Goal: Information Seeking & Learning: Learn about a topic

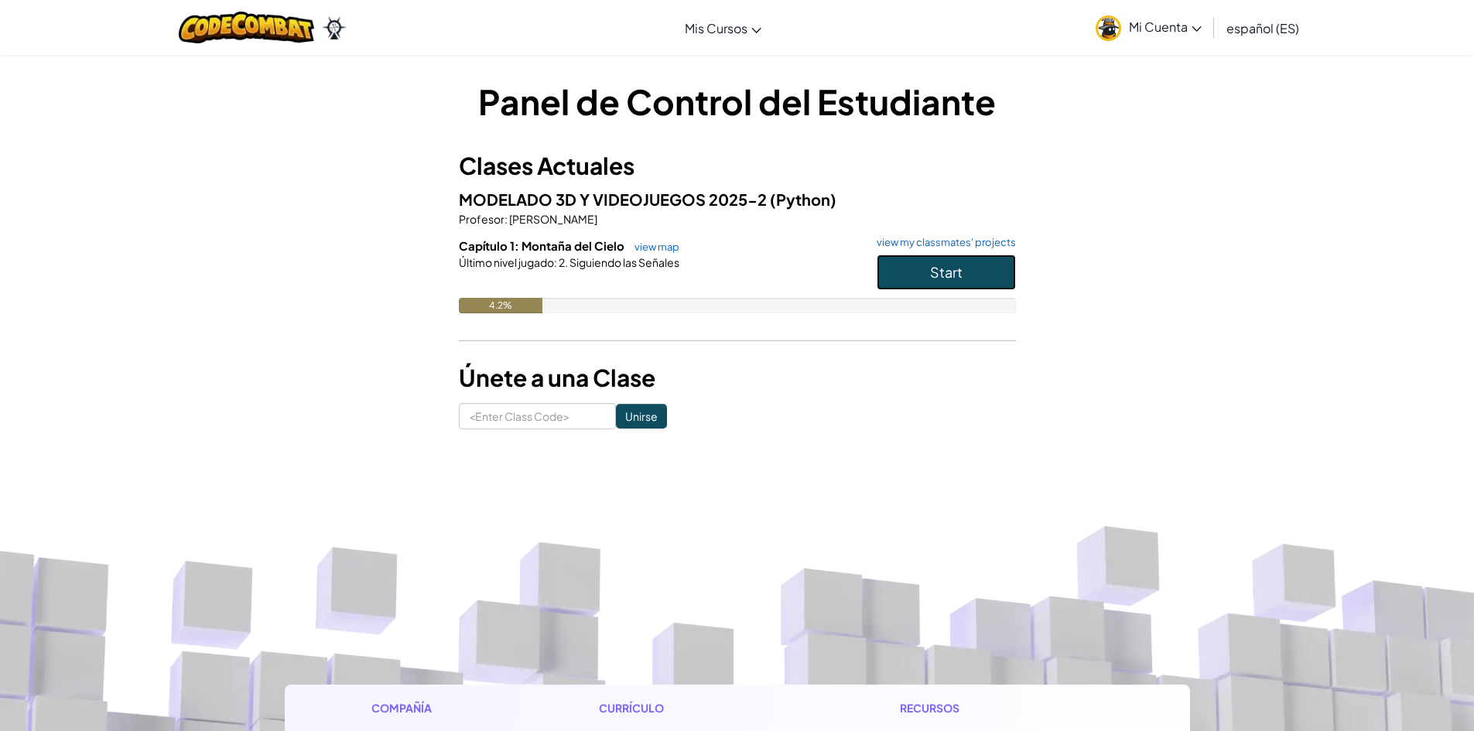
click at [946, 279] on span "Start" at bounding box center [946, 272] width 32 height 18
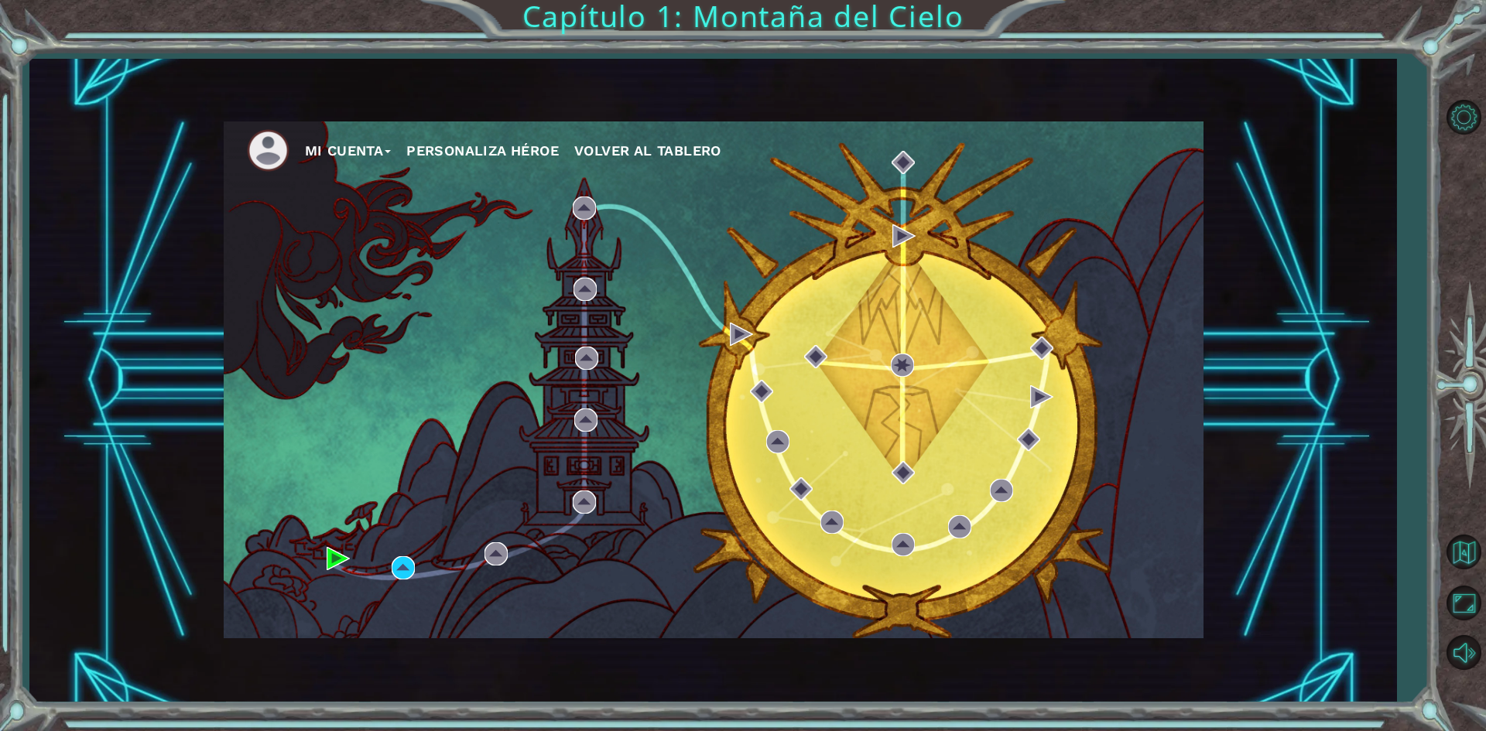
click at [350, 221] on div "Mi Cuenta Personaliza Héroe Volver al Tablero" at bounding box center [714, 379] width 980 height 517
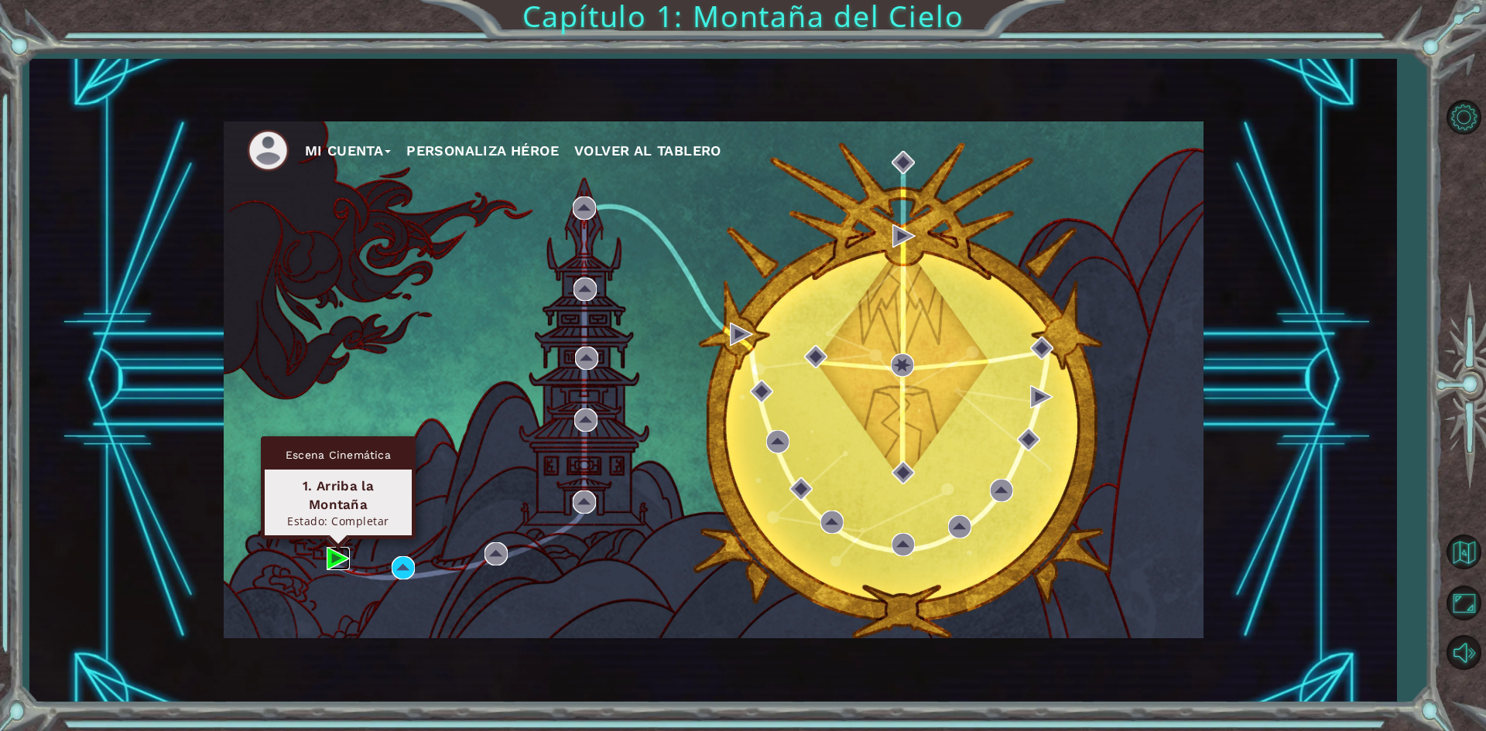
click at [336, 554] on img at bounding box center [338, 558] width 23 height 23
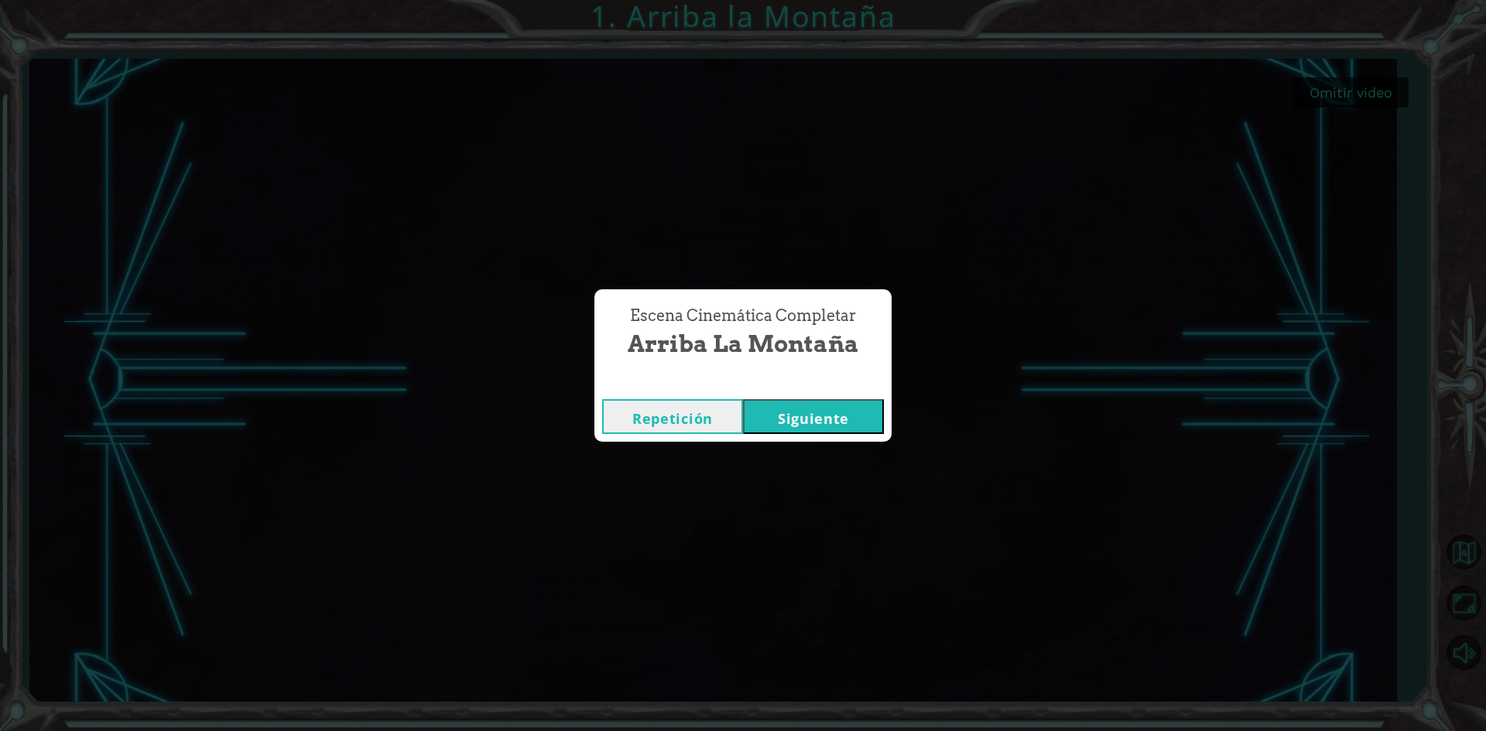
click at [675, 412] on button "Repetición" at bounding box center [672, 416] width 141 height 35
click at [807, 429] on button "Siguiente" at bounding box center [813, 416] width 141 height 35
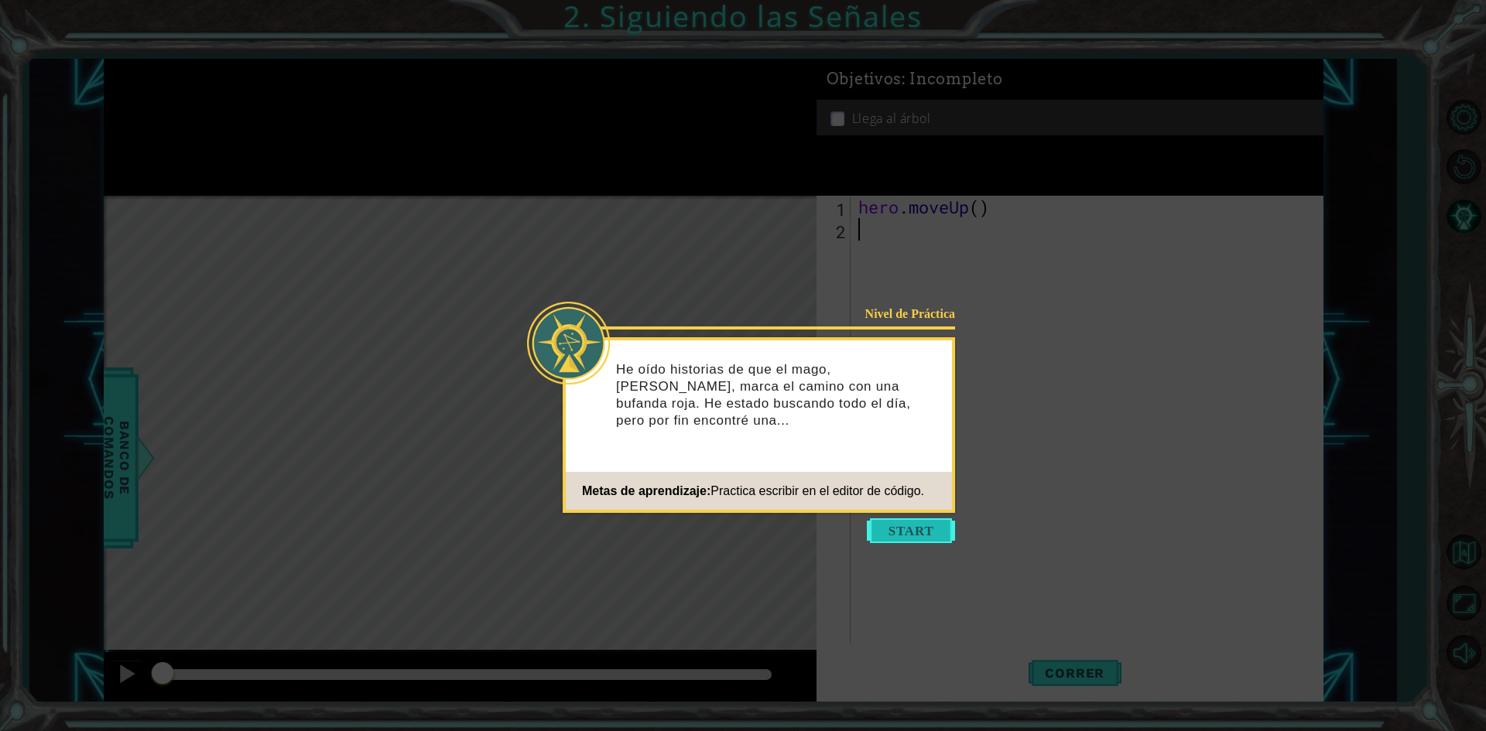
click at [905, 531] on button "Start" at bounding box center [911, 530] width 88 height 25
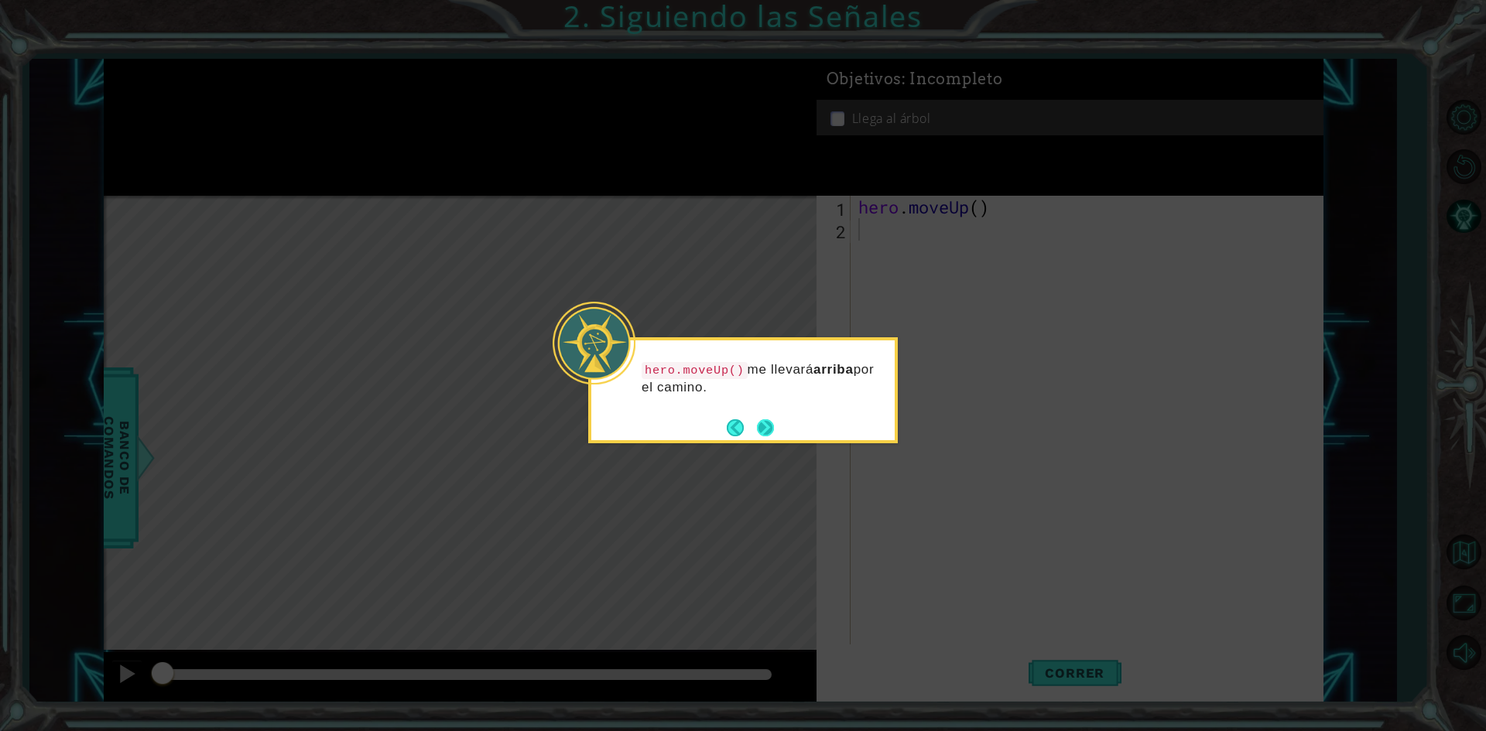
click at [767, 429] on button "Next" at bounding box center [765, 427] width 17 height 17
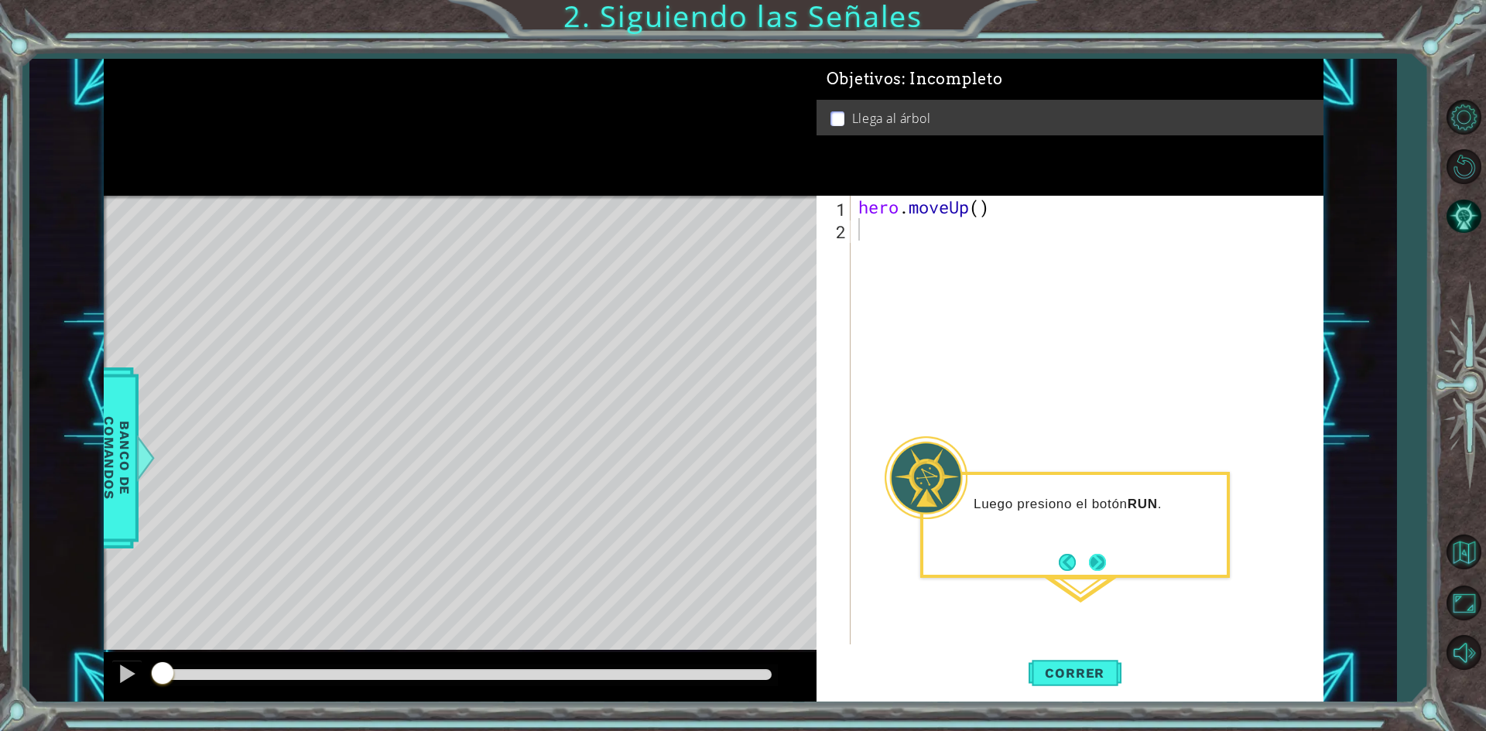
click at [1099, 566] on button "Next" at bounding box center [1097, 562] width 17 height 17
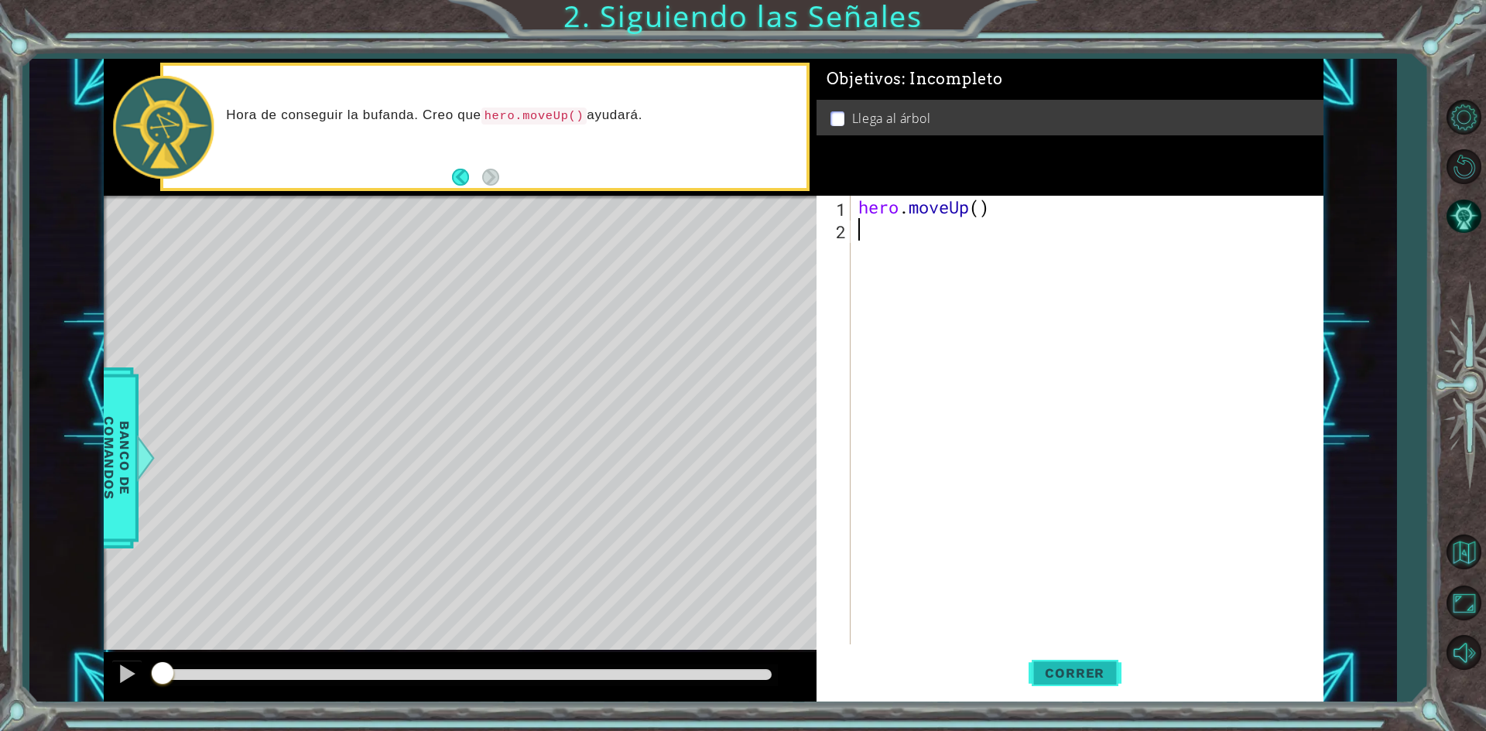
click at [1072, 673] on span "Correr" at bounding box center [1074, 672] width 91 height 15
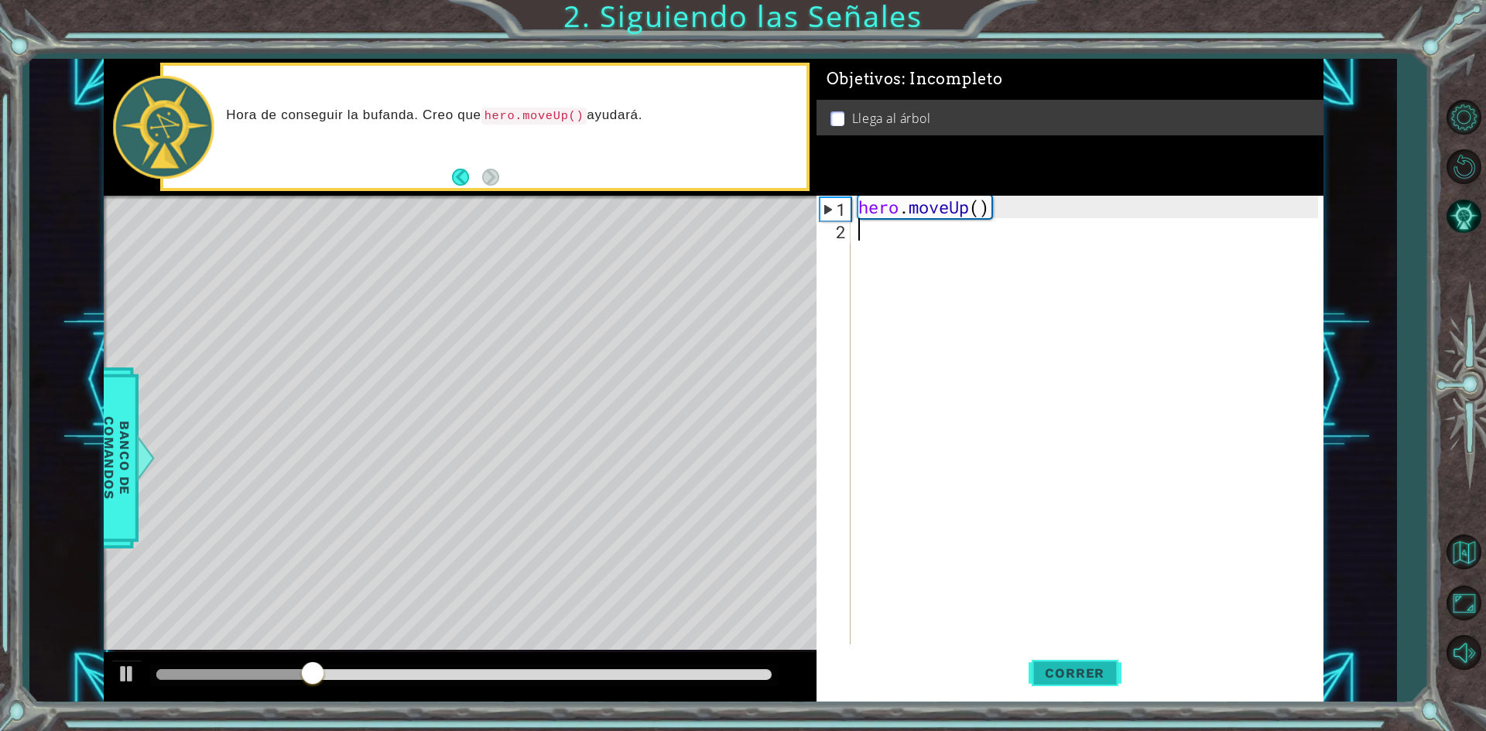
click at [1091, 681] on span "Correr" at bounding box center [1074, 672] width 91 height 15
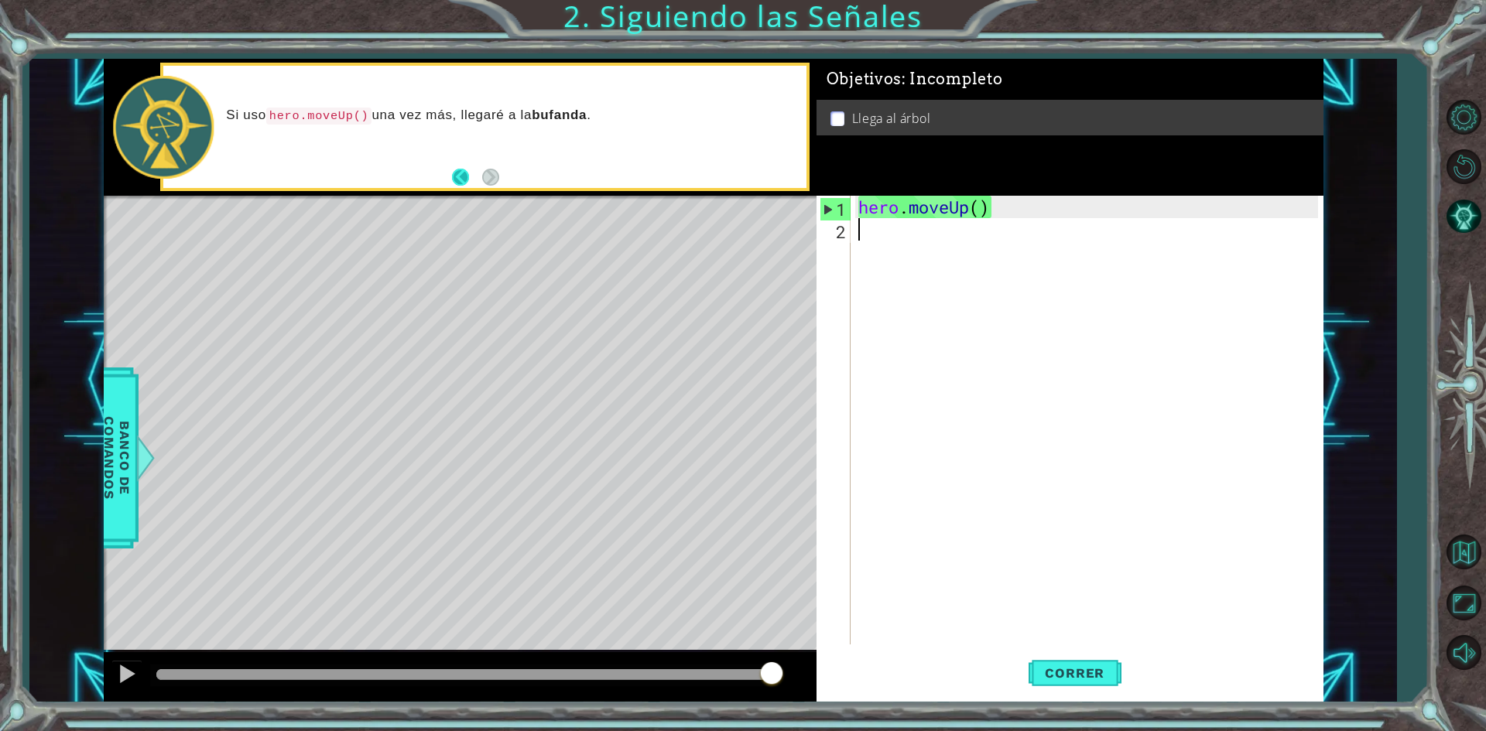
click at [459, 173] on button "Back" at bounding box center [467, 177] width 30 height 17
click at [488, 181] on button "Next" at bounding box center [490, 177] width 17 height 17
click at [1107, 675] on span "Correr" at bounding box center [1074, 672] width 91 height 15
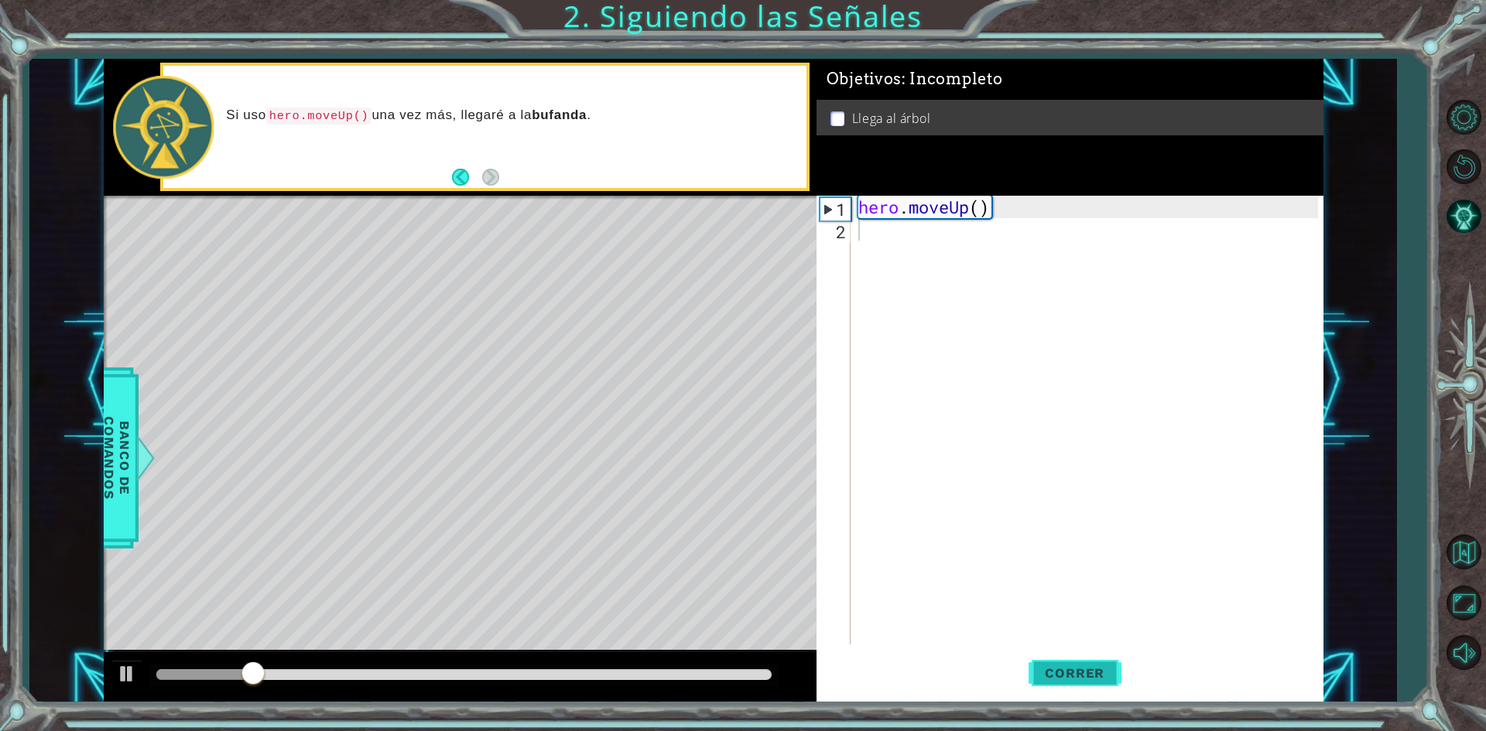
click at [1107, 675] on span "Correr" at bounding box center [1074, 672] width 91 height 15
click at [1100, 678] on span "Correr" at bounding box center [1074, 672] width 91 height 15
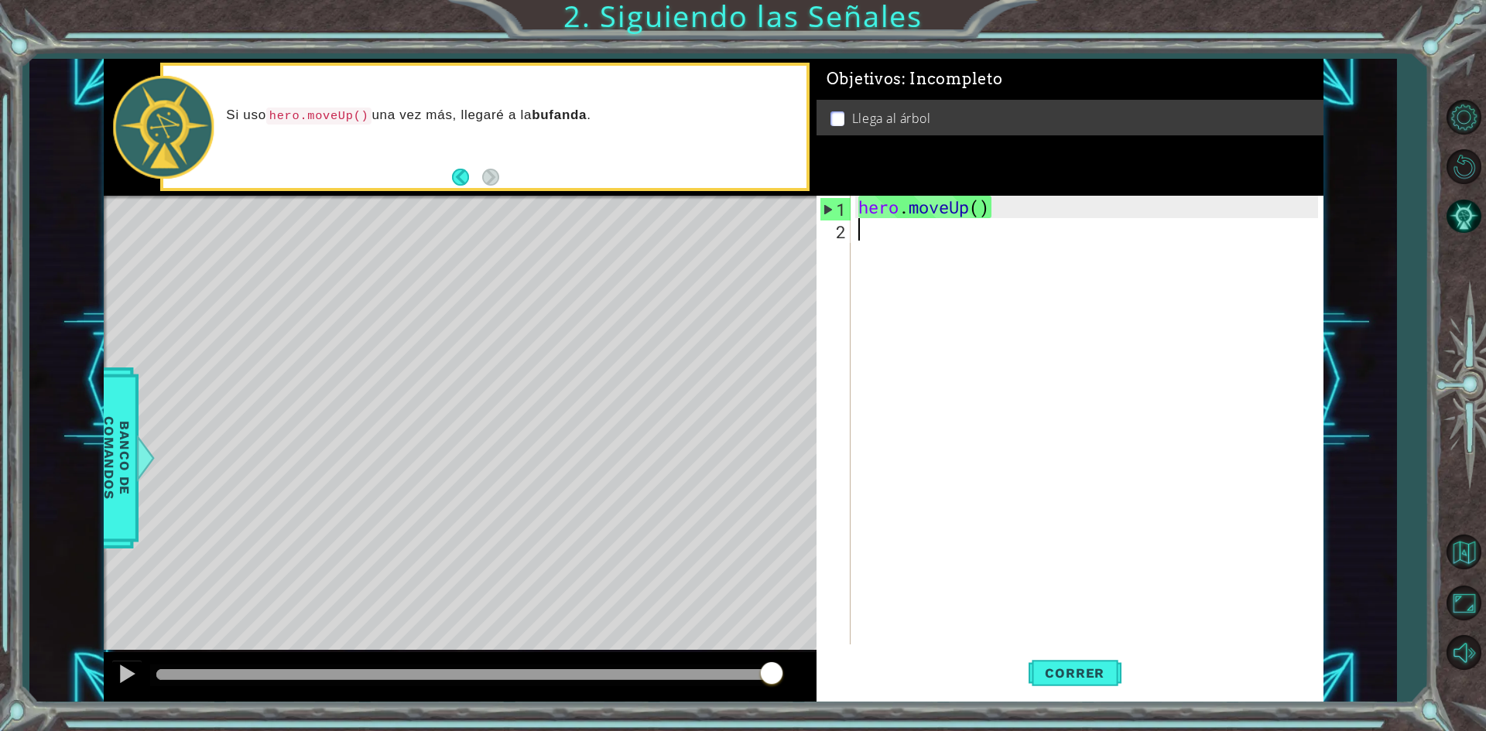
click at [874, 235] on div "hero . moveUp ( )" at bounding box center [1090, 443] width 470 height 494
type textarea "h"
drag, startPoint x: 977, startPoint y: 207, endPoint x: 988, endPoint y: 204, distance: 11.3
click at [977, 208] on div "hero . moveUp ( )" at bounding box center [1090, 443] width 470 height 494
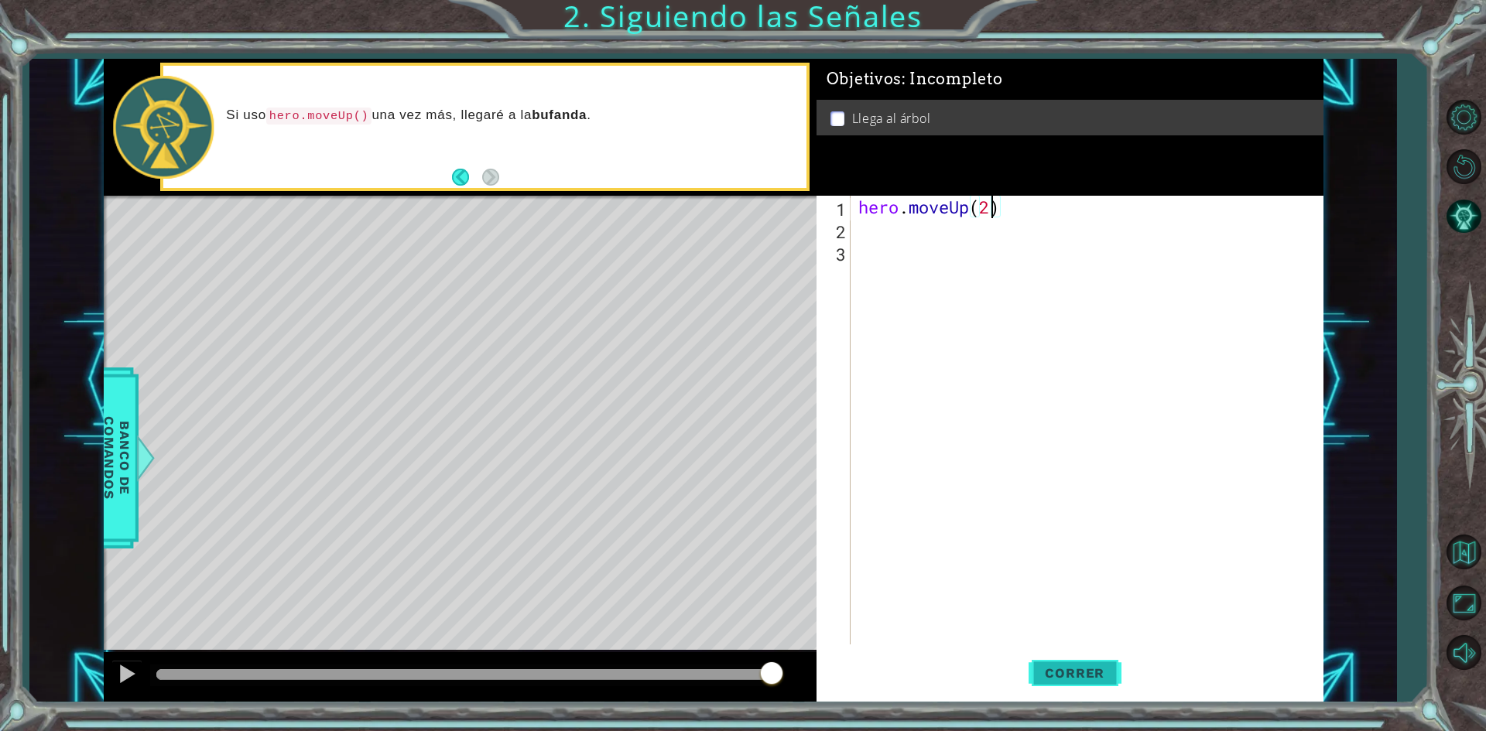
type textarea "hero.moveUp(2)"
click at [1062, 675] on span "Correr" at bounding box center [1074, 672] width 91 height 15
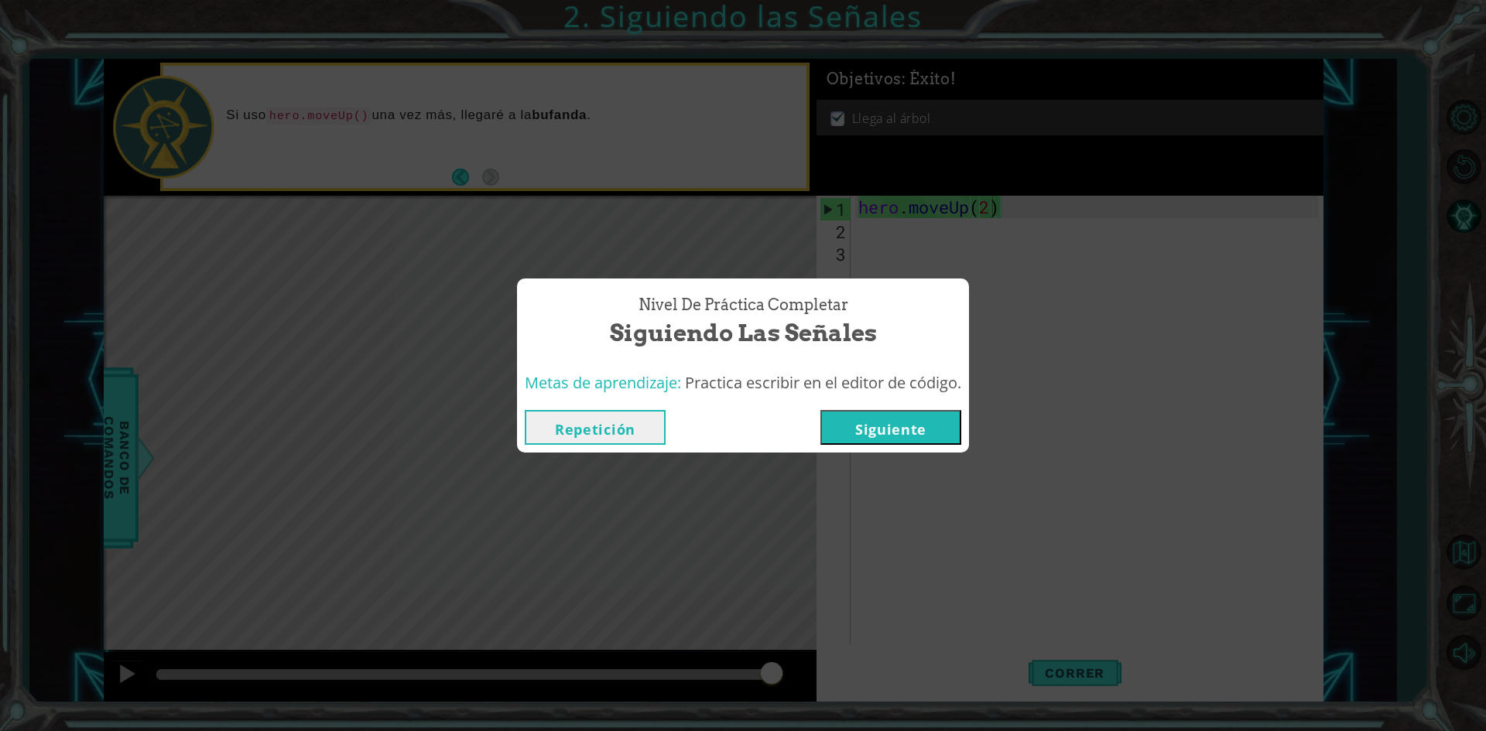
click at [922, 426] on button "Siguiente" at bounding box center [890, 427] width 141 height 35
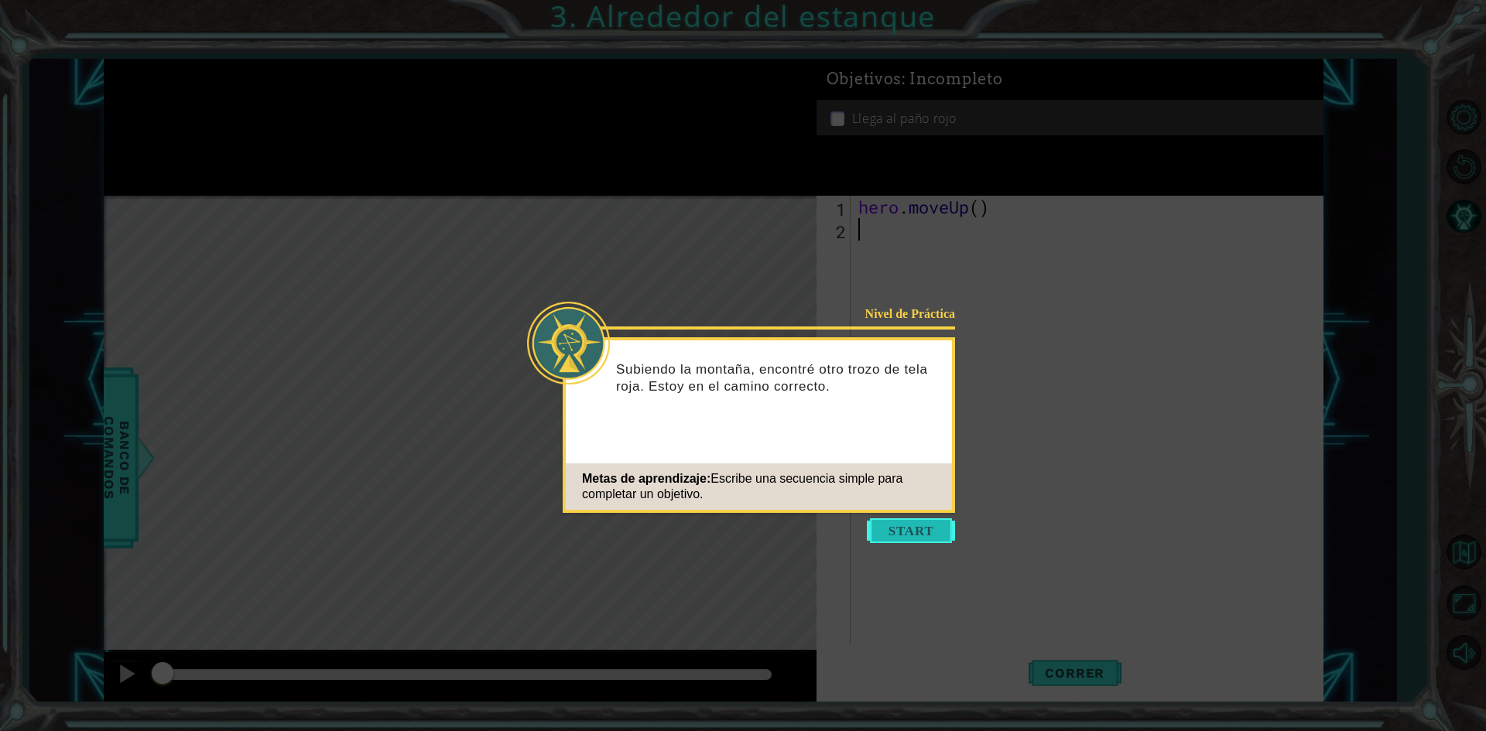
click at [911, 525] on button "Start" at bounding box center [911, 530] width 88 height 25
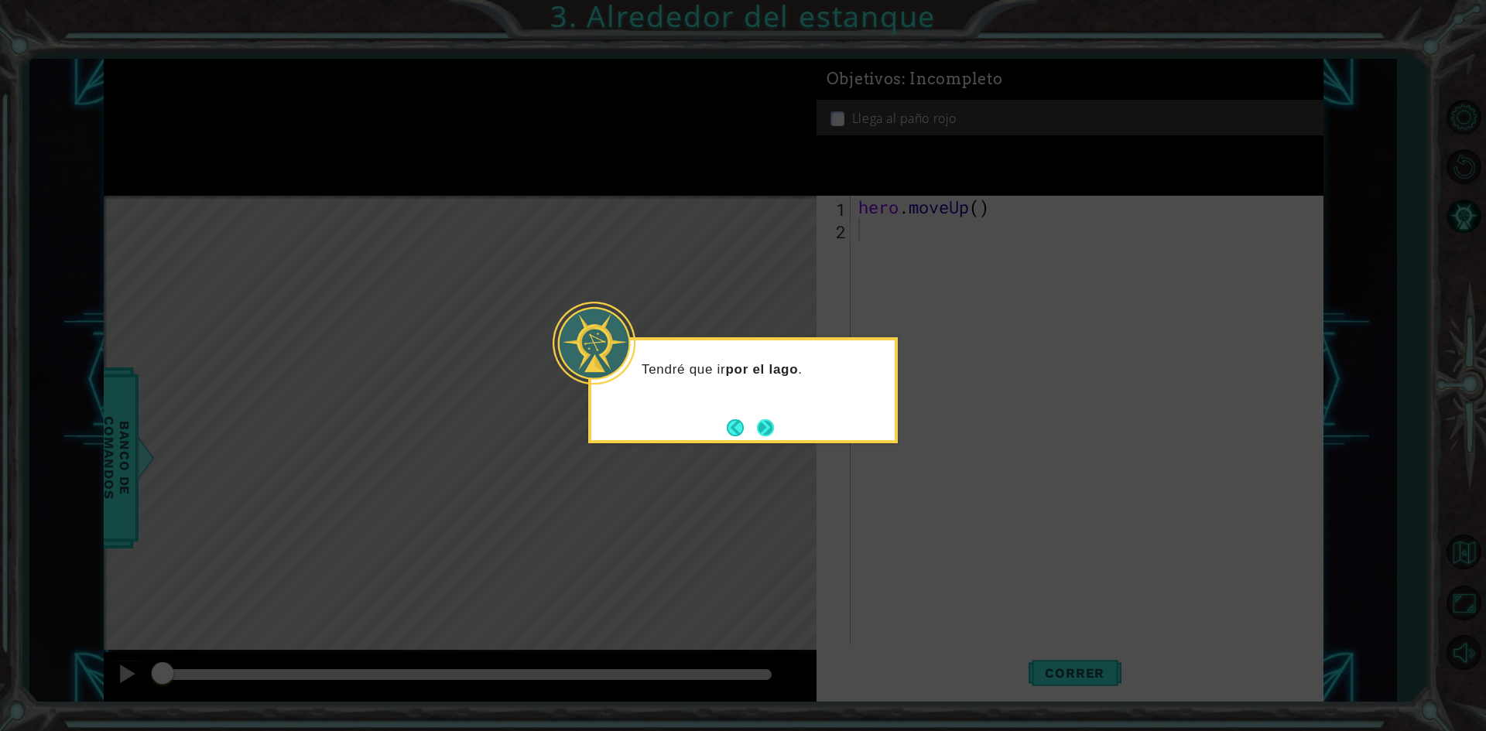
click at [766, 424] on button "Next" at bounding box center [765, 427] width 17 height 17
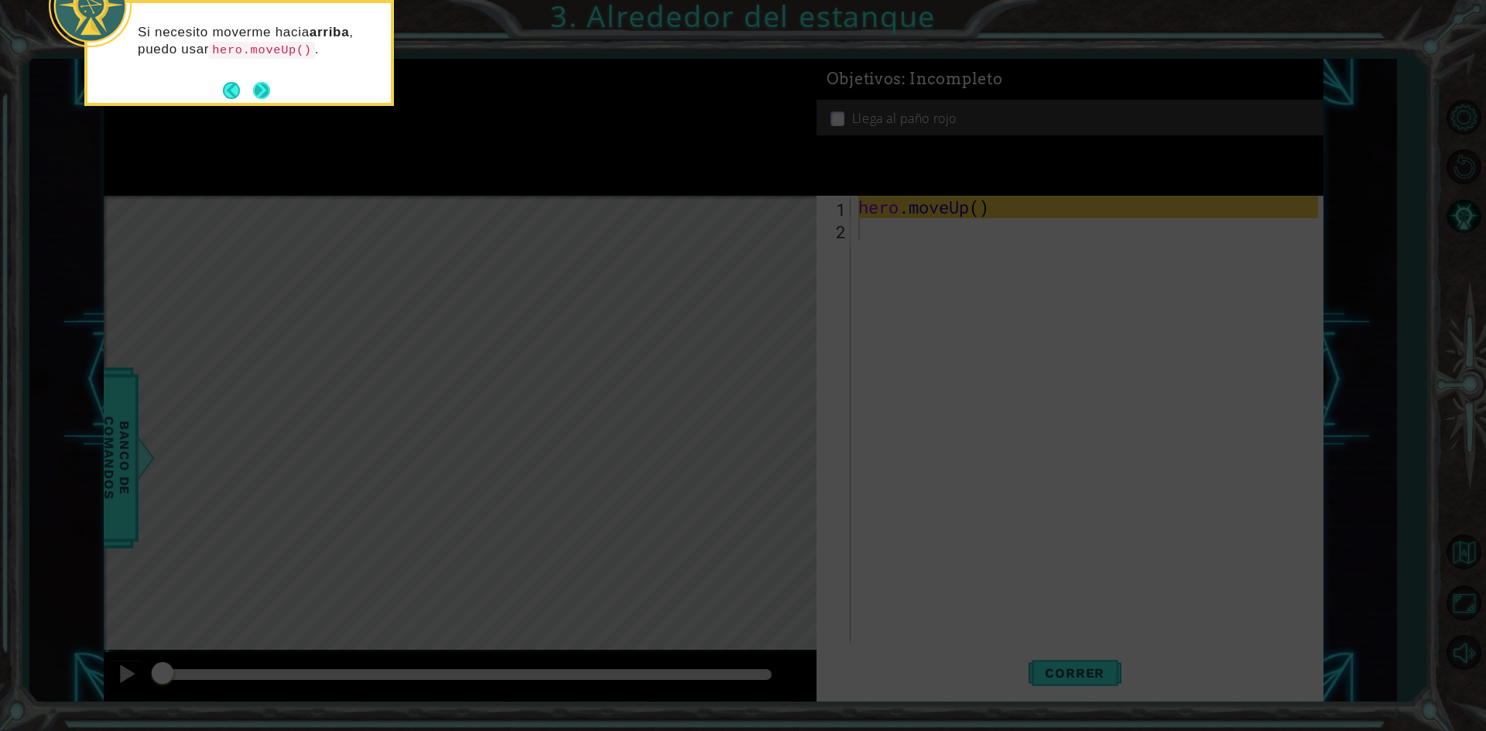
click at [262, 86] on button "Next" at bounding box center [261, 90] width 17 height 17
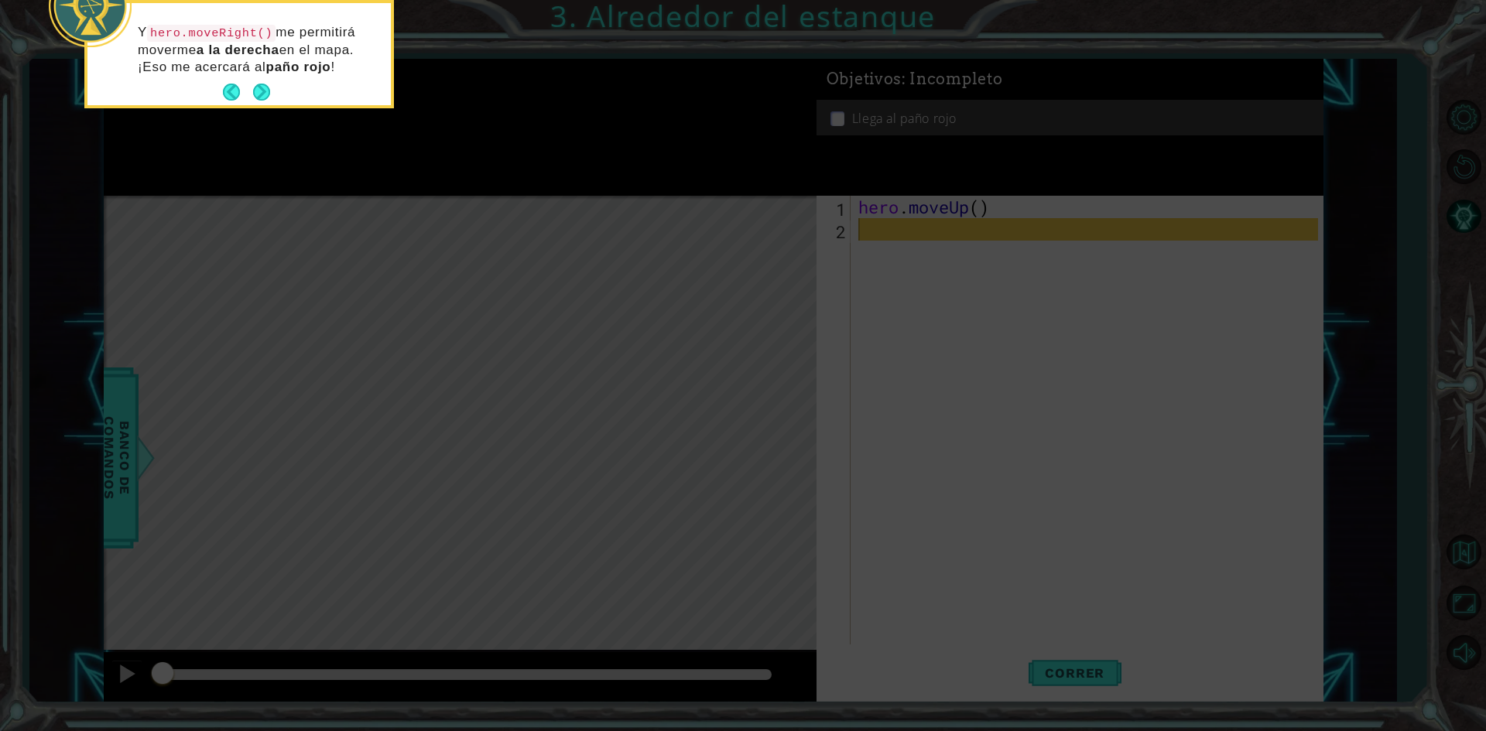
click at [262, 86] on button "Next" at bounding box center [261, 92] width 17 height 17
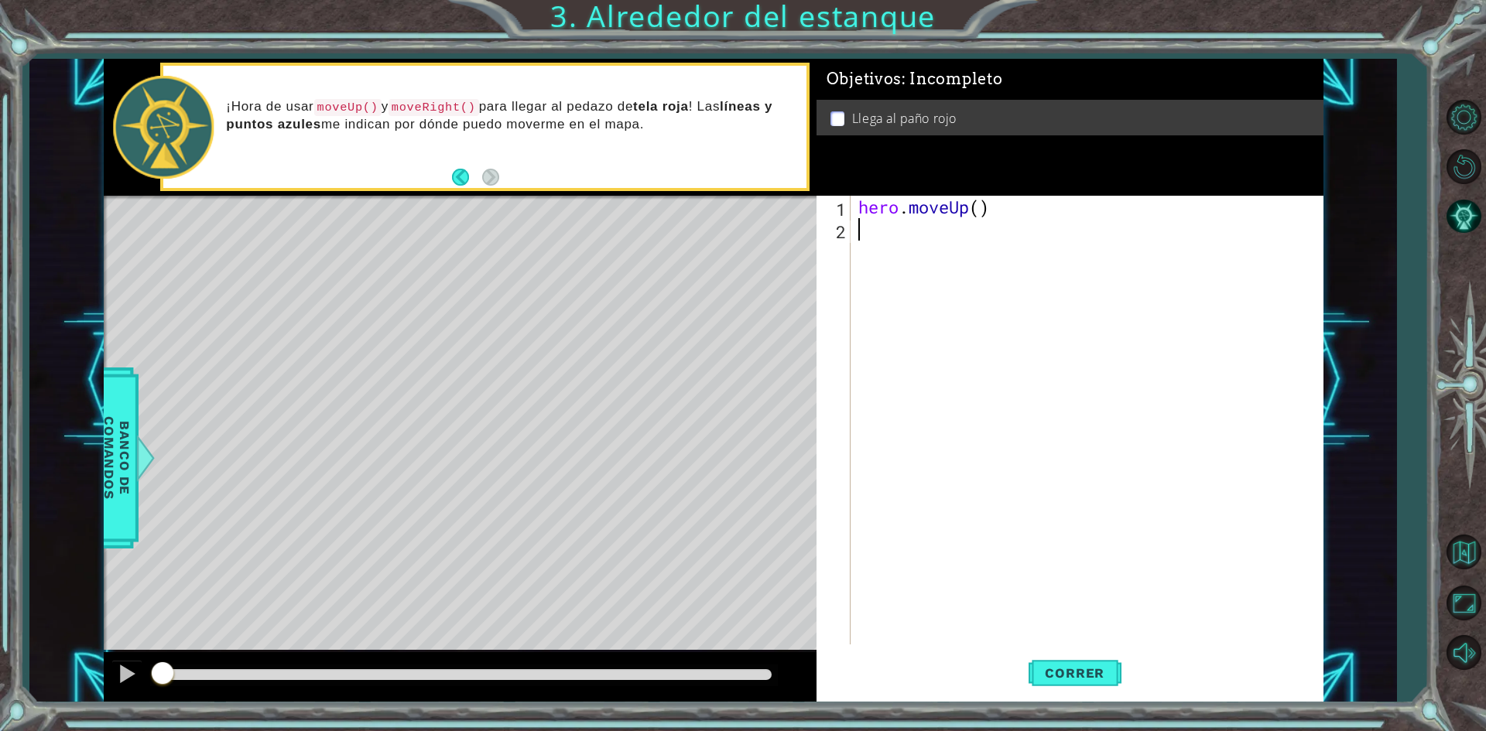
click at [918, 239] on div "hero . moveUp ( )" at bounding box center [1090, 443] width 470 height 494
click at [975, 206] on div "hero . moveUp ( )" at bounding box center [1090, 443] width 470 height 494
click at [982, 208] on div "hero . moveUp ( )" at bounding box center [1090, 443] width 470 height 494
type textarea "hero.moveUp(2)"
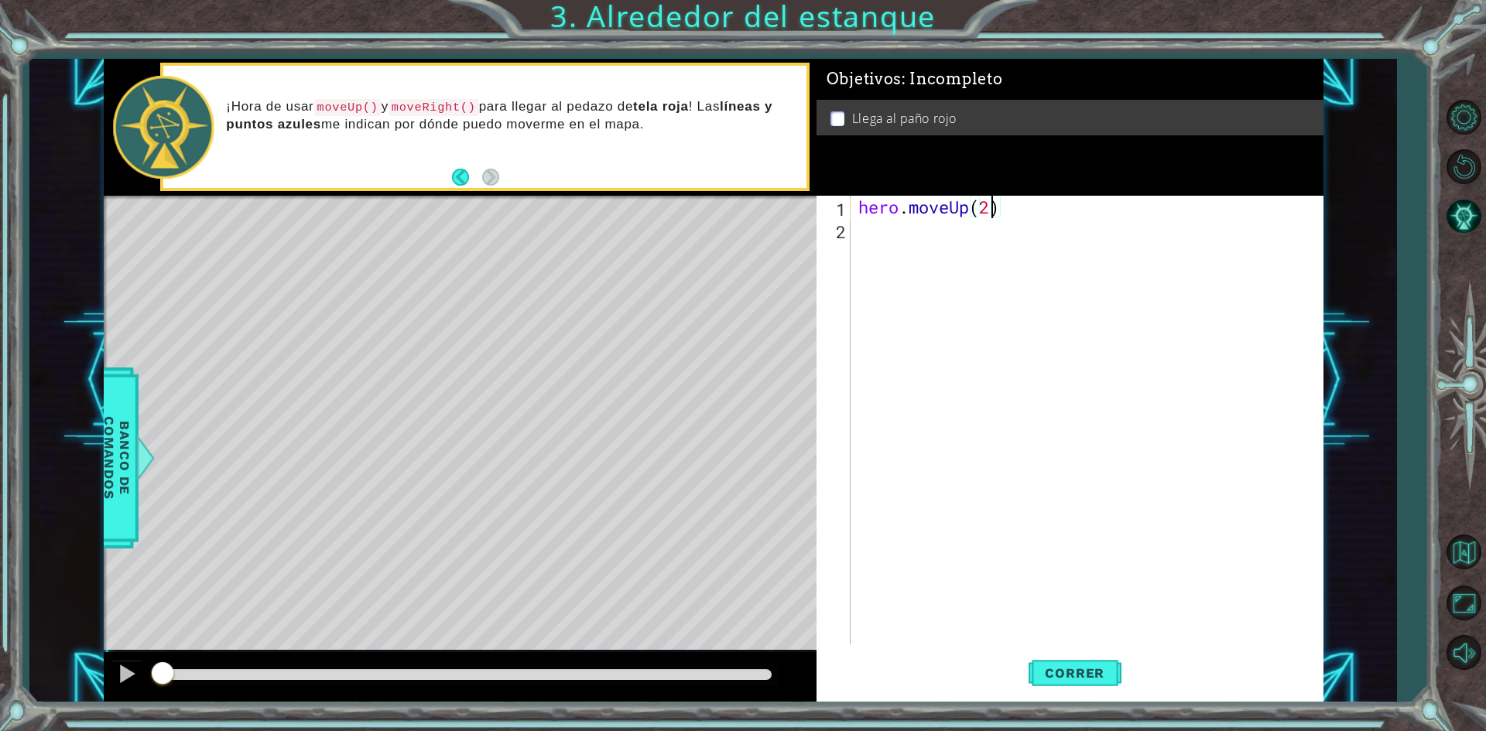
click at [1110, 205] on div "hero . moveUp ( 2 )" at bounding box center [1090, 443] width 470 height 494
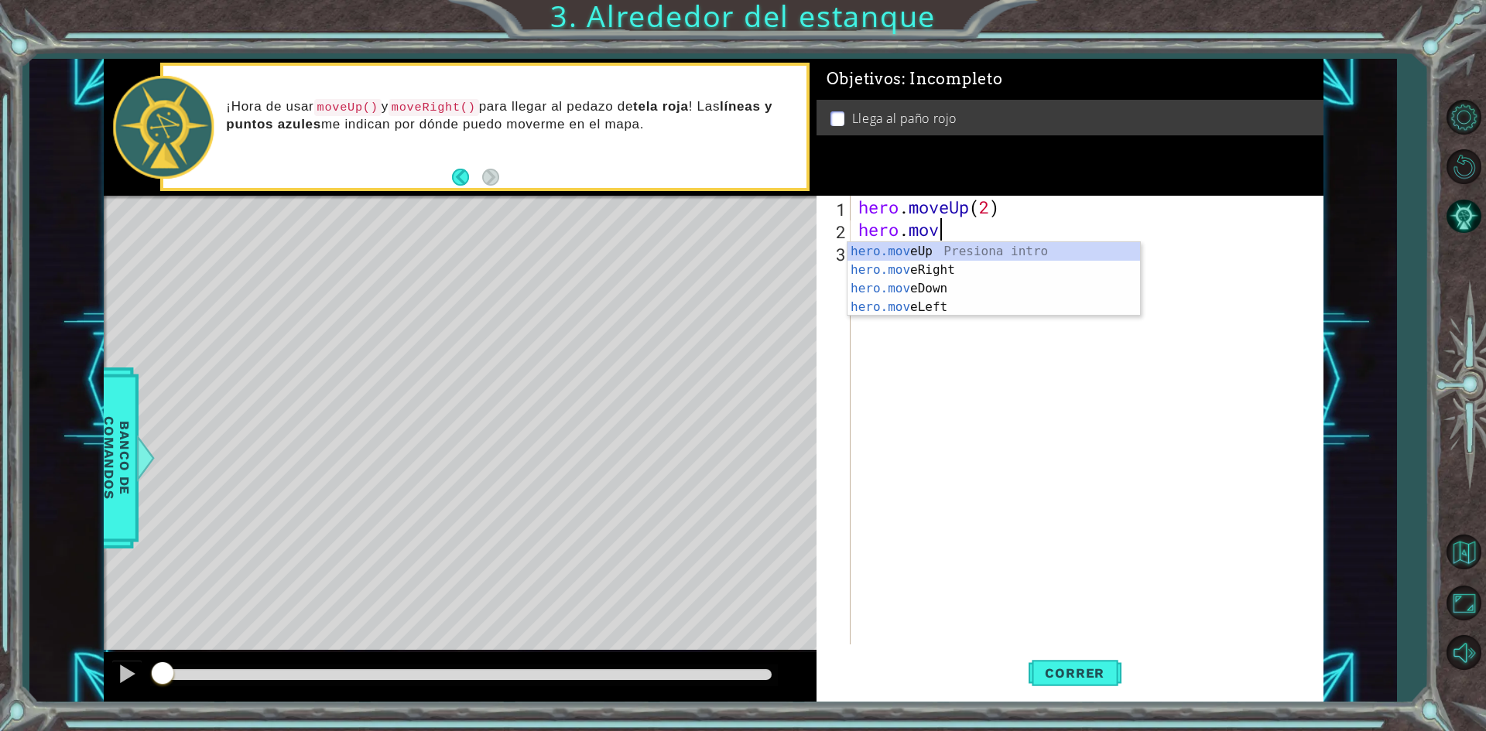
type textarea "hero.move"
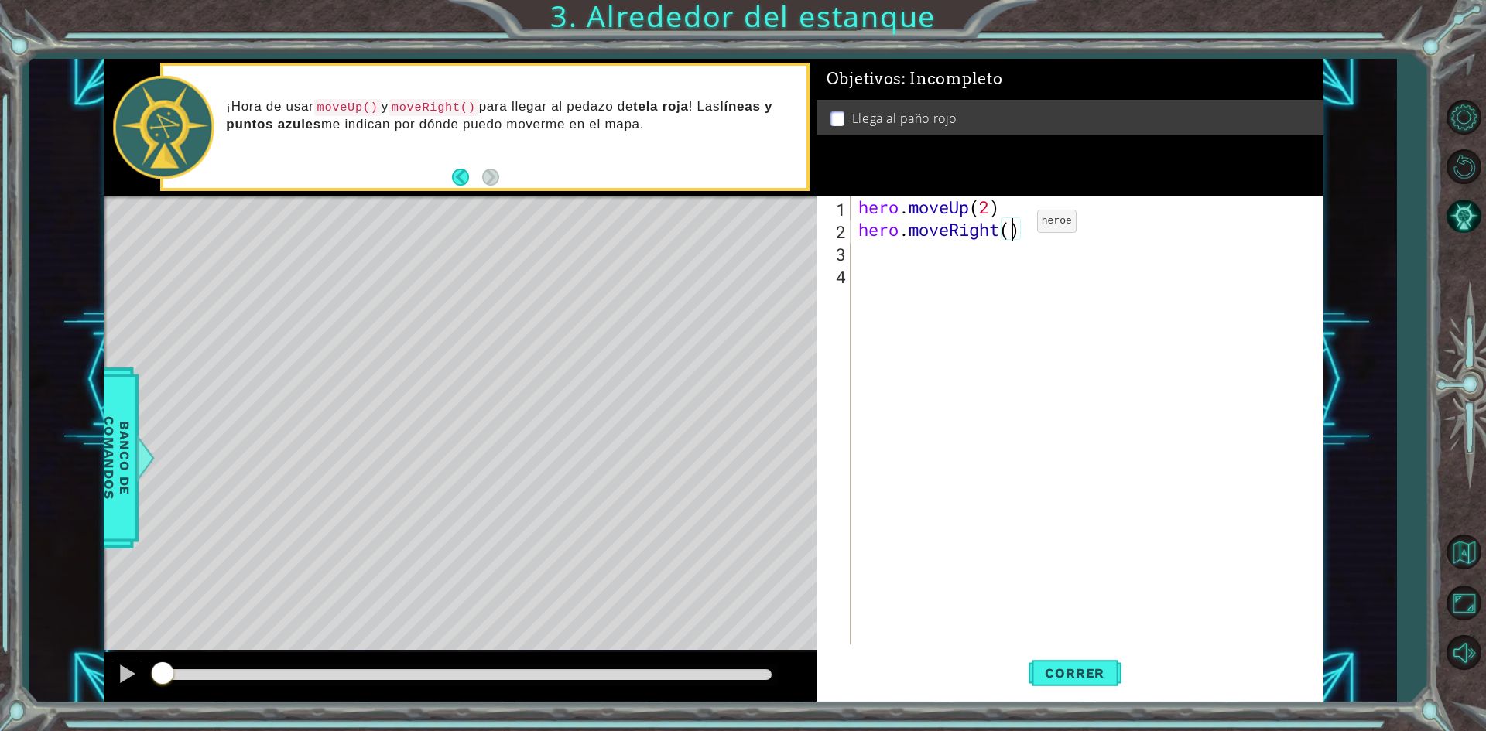
click at [1014, 227] on div "hero . moveUp ( 2 ) hero . moveRight ( )" at bounding box center [1090, 443] width 470 height 494
type textarea "hero.moveRight()"
click at [1049, 228] on div "hero . moveUp ( 2 ) hero . moveRight ( )" at bounding box center [1090, 443] width 470 height 494
drag, startPoint x: 1014, startPoint y: 207, endPoint x: 875, endPoint y: 190, distance: 140.3
click at [875, 190] on div "Objetivos : Incompleto Llega al paño rojo 1 2 3 4 5 hero . moveUp ( 2 ) hero . …" at bounding box center [1069, 381] width 507 height 644
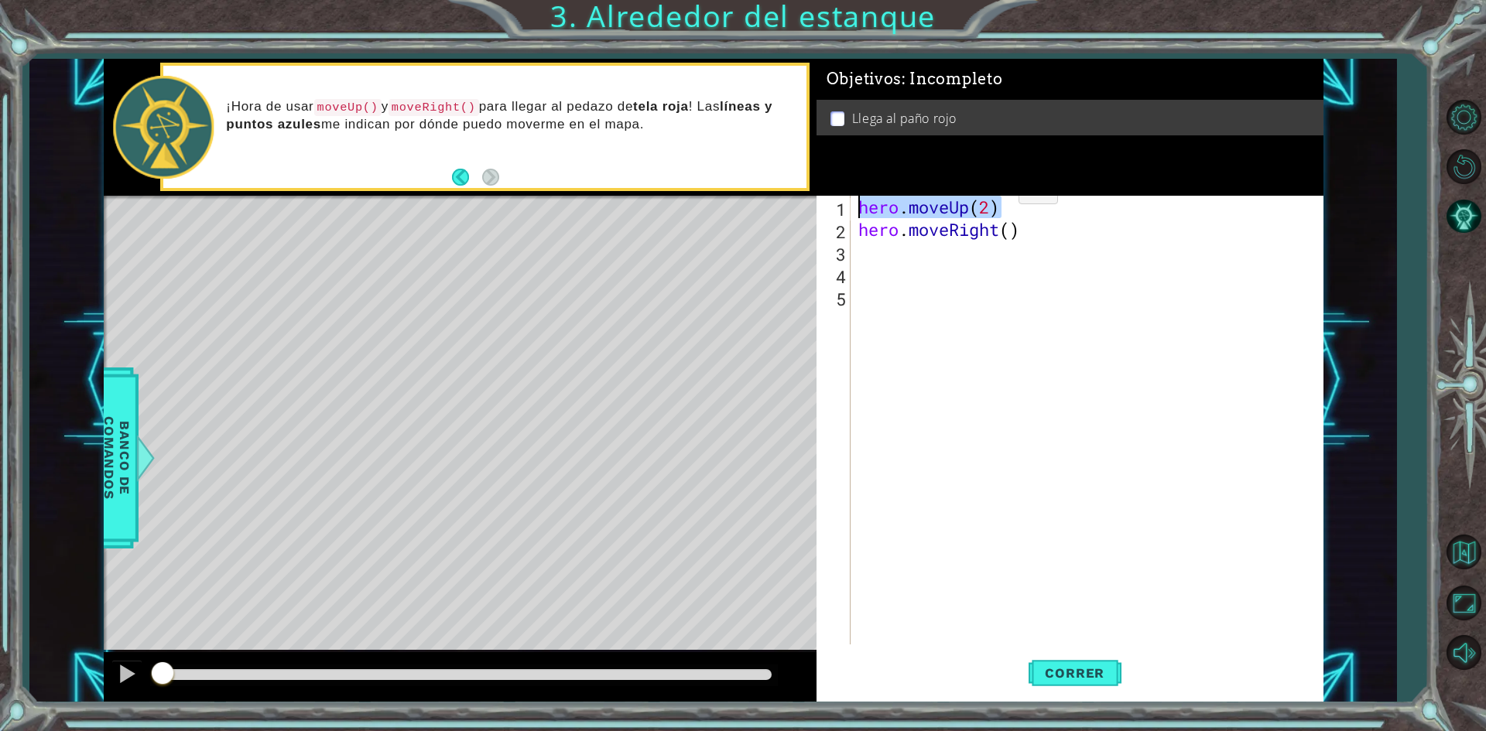
type textarea "hero.moveUp(2)"
click at [911, 256] on div "hero . moveUp ( 2 ) hero . moveRight ( )" at bounding box center [1090, 443] width 470 height 494
paste textarea "hero.moveUp(2)"
click at [990, 255] on div "hero . moveUp ( 2 ) hero . moveRight ( ) hero . moveUp ( 2 )" at bounding box center [1090, 443] width 470 height 494
type textarea "hero.moveUp()"
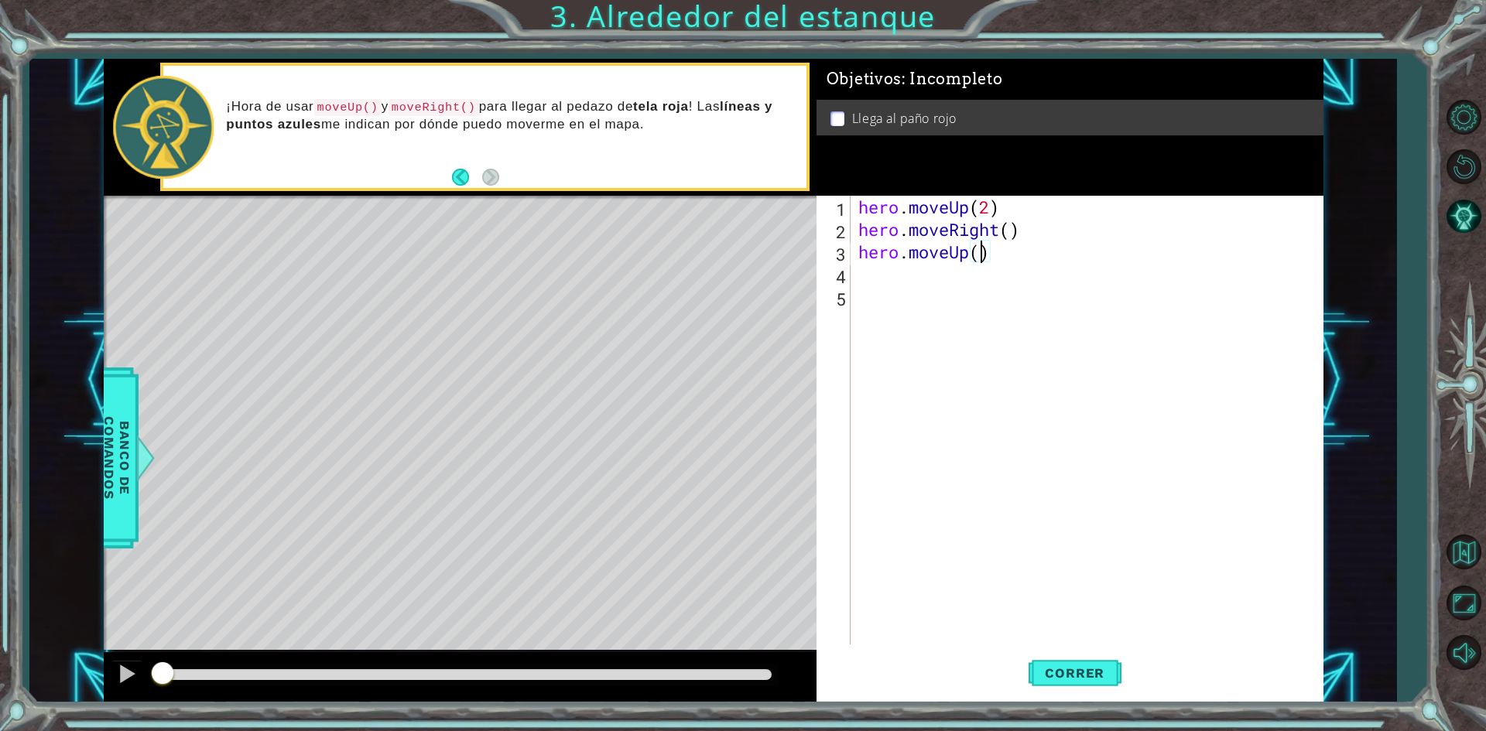
click at [1028, 340] on div "hero . moveUp ( 2 ) hero . moveRight ( ) hero . moveUp ( )" at bounding box center [1090, 443] width 470 height 494
click at [1096, 672] on span "Correr" at bounding box center [1074, 672] width 91 height 15
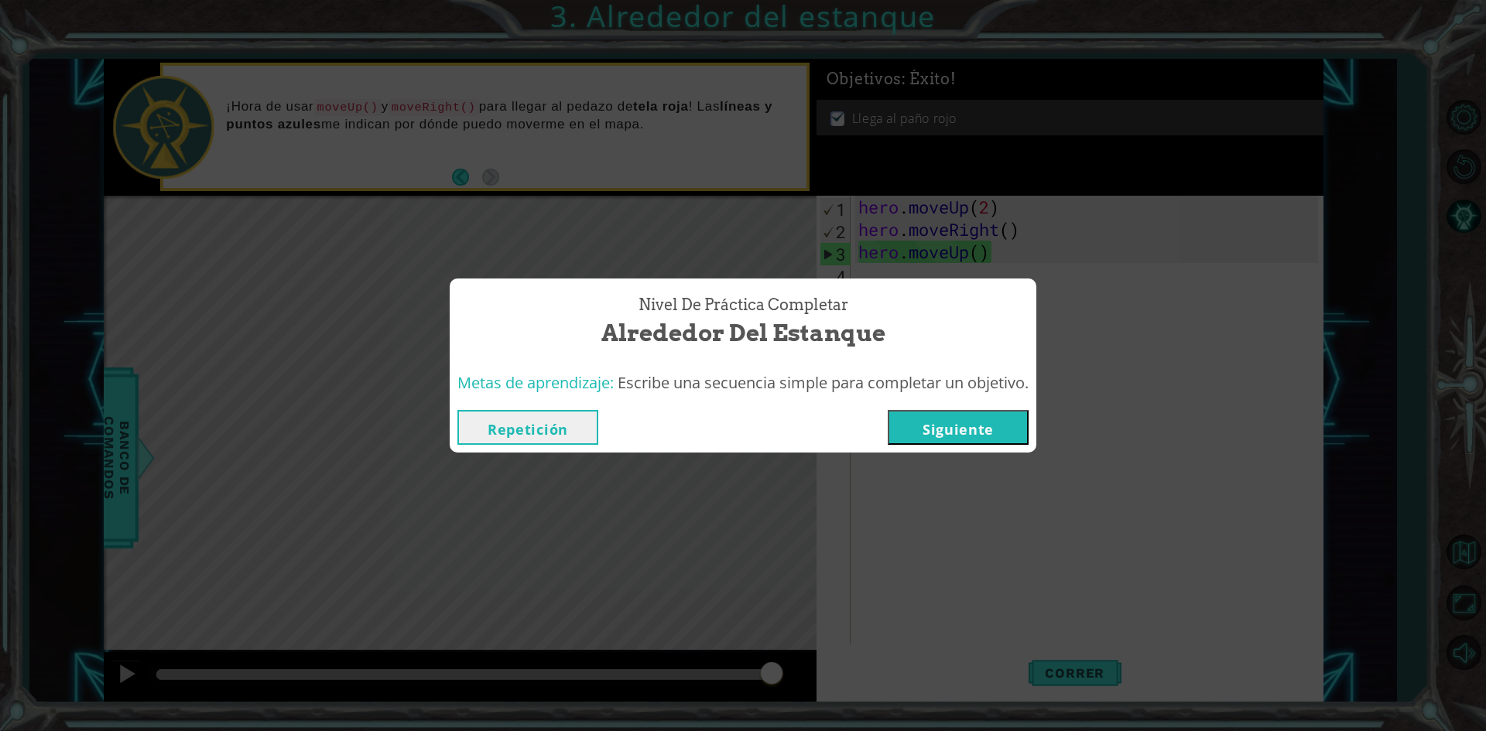
click at [944, 444] on button "Siguiente" at bounding box center [958, 427] width 141 height 35
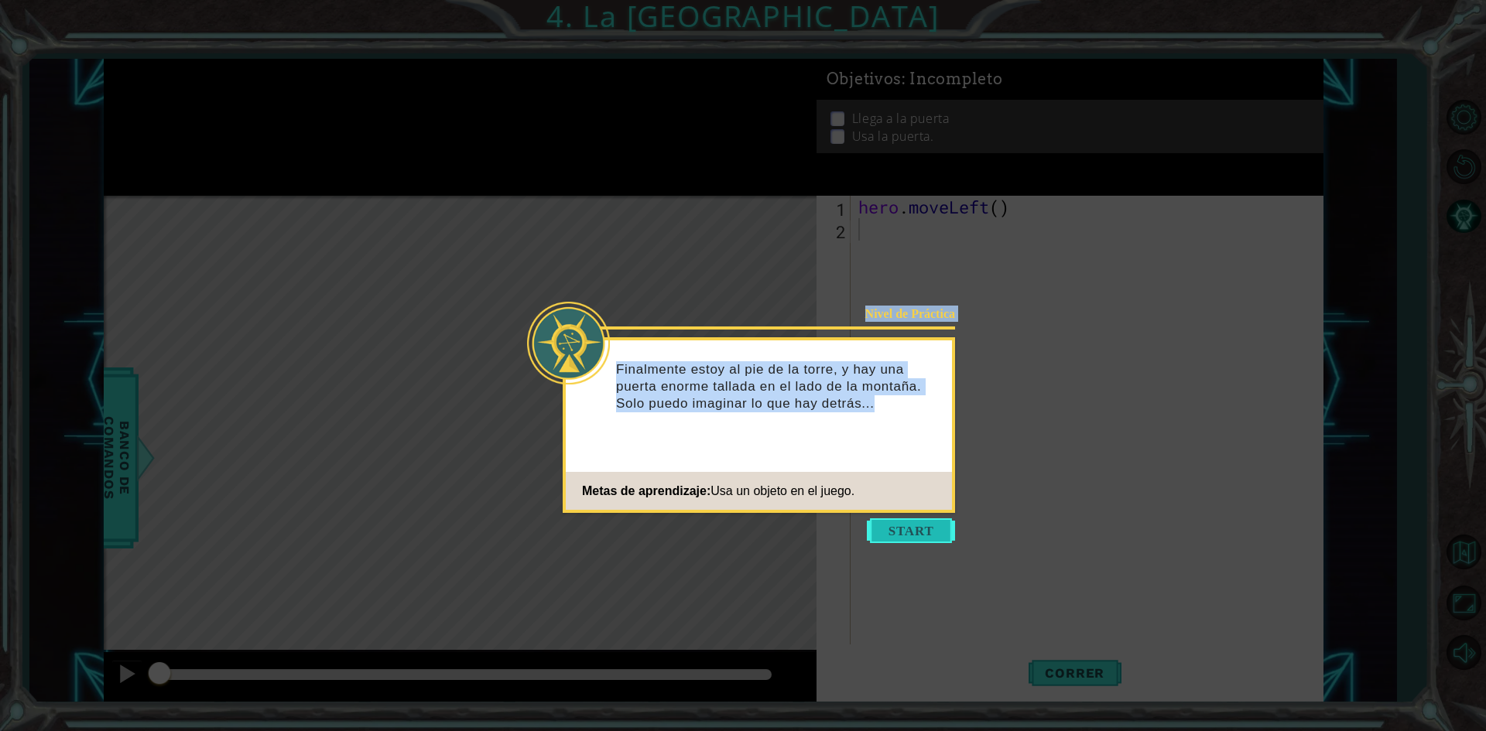
drag, startPoint x: 891, startPoint y: 543, endPoint x: 902, endPoint y: 529, distance: 17.6
click at [900, 532] on body "1 ההההההההההההההההההההההההההההההההההההההההההההההההההההההההההההההההההההההההההההה…" at bounding box center [743, 365] width 1486 height 731
click at [902, 529] on button "Start" at bounding box center [911, 530] width 88 height 25
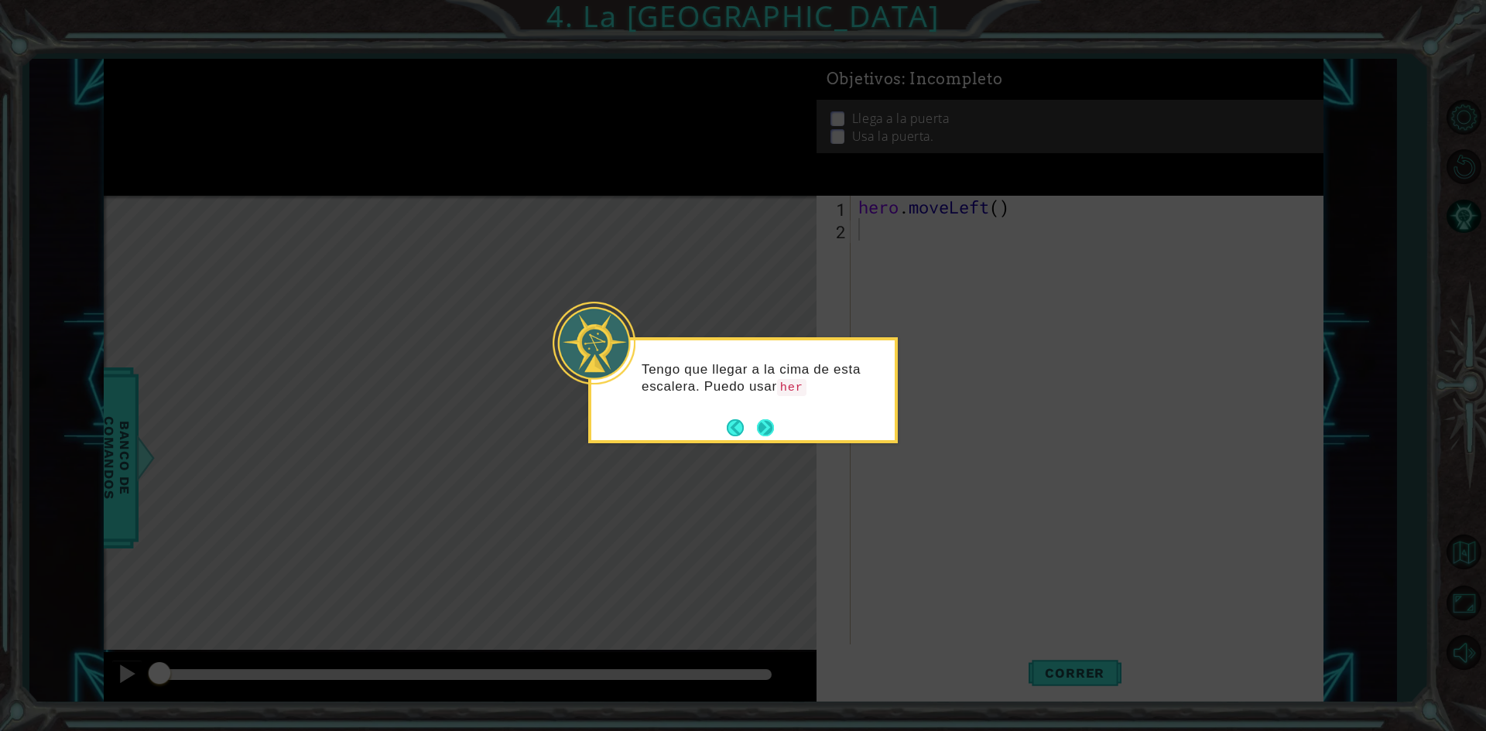
click at [770, 424] on button "Next" at bounding box center [765, 427] width 17 height 17
click at [769, 427] on button "Next" at bounding box center [765, 427] width 17 height 17
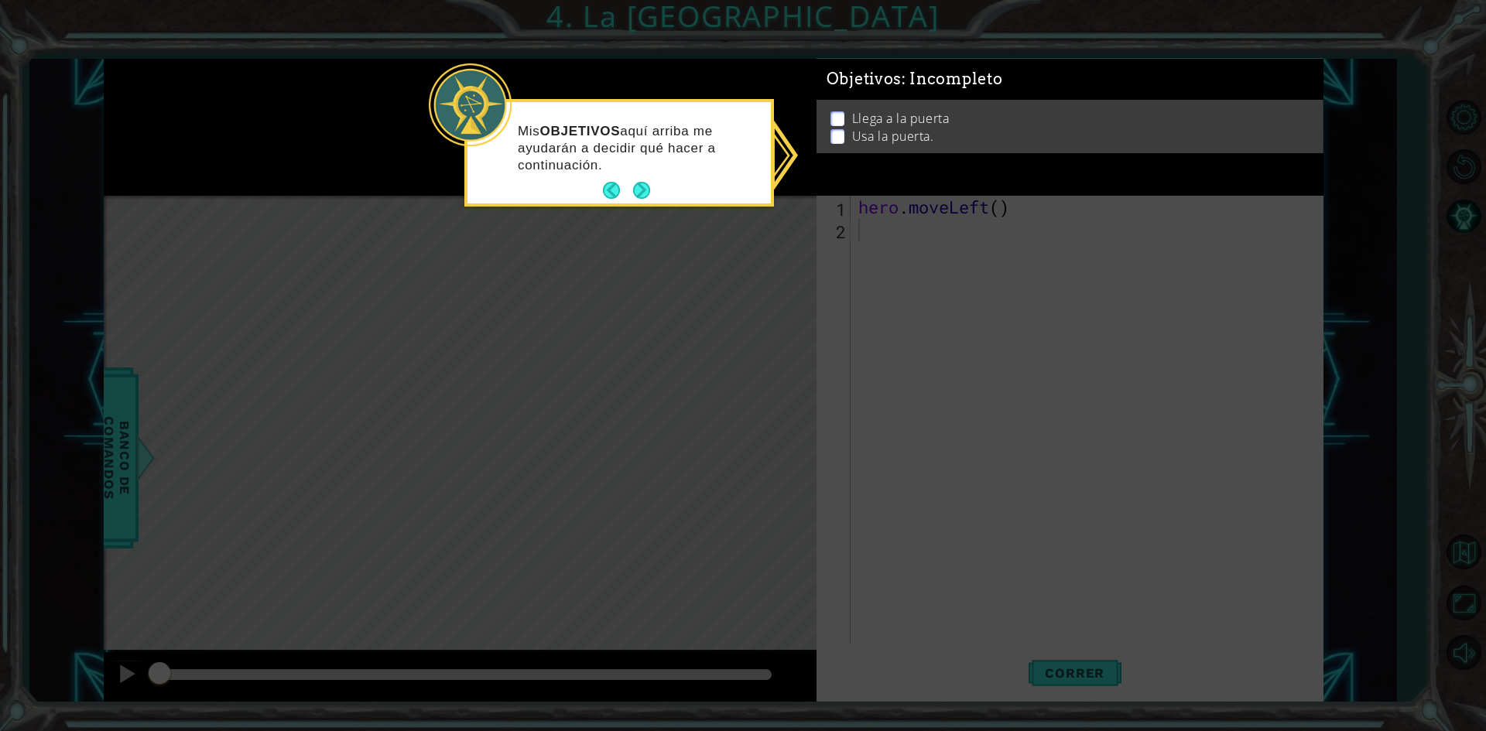
click at [837, 118] on p at bounding box center [837, 121] width 14 height 15
click at [633, 183] on button "Next" at bounding box center [641, 190] width 17 height 17
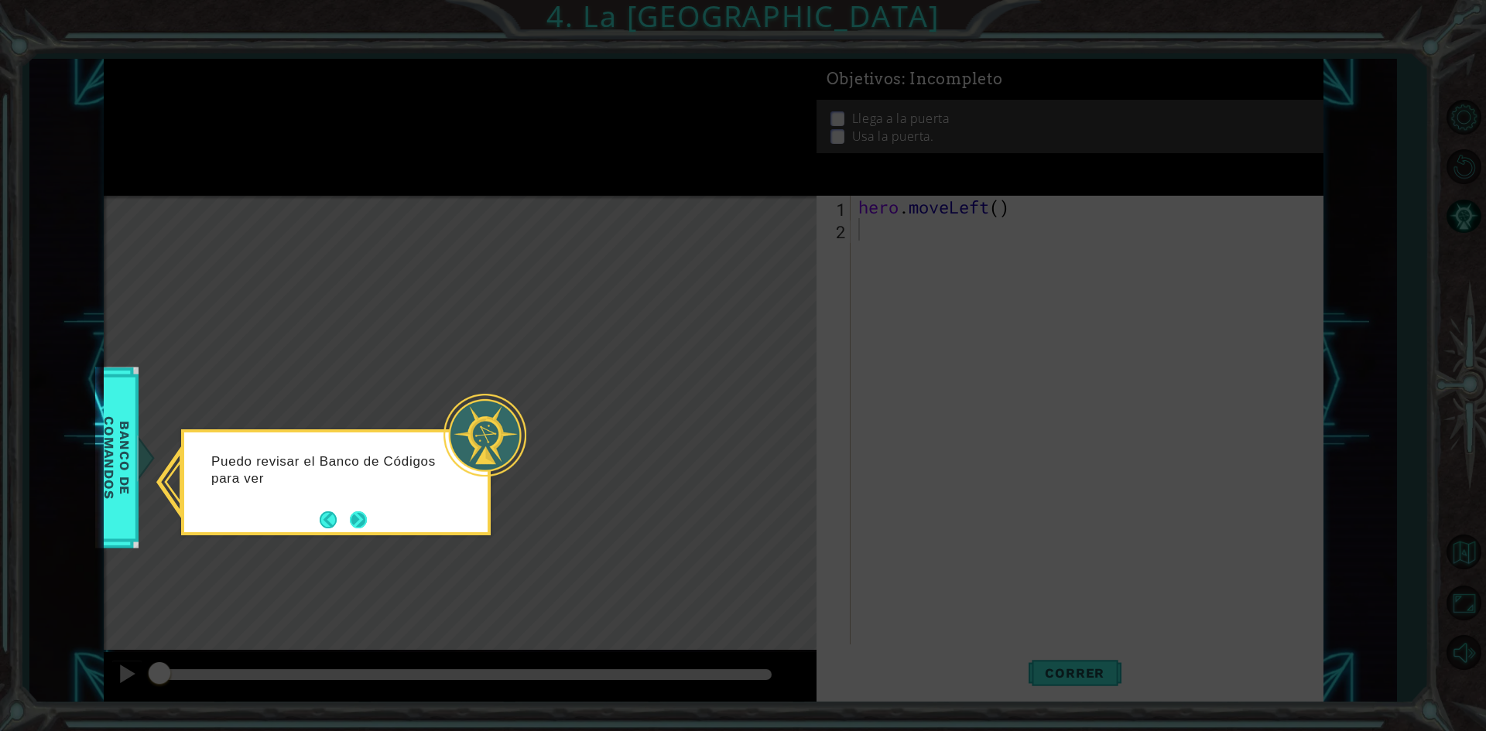
click at [370, 514] on div "Puedo revisar el Banco de Códigos para ver" at bounding box center [335, 475] width 303 height 84
click at [369, 514] on div "Puedo revisar el Banco de Códigos para ver todas las acci" at bounding box center [335, 478] width 303 height 78
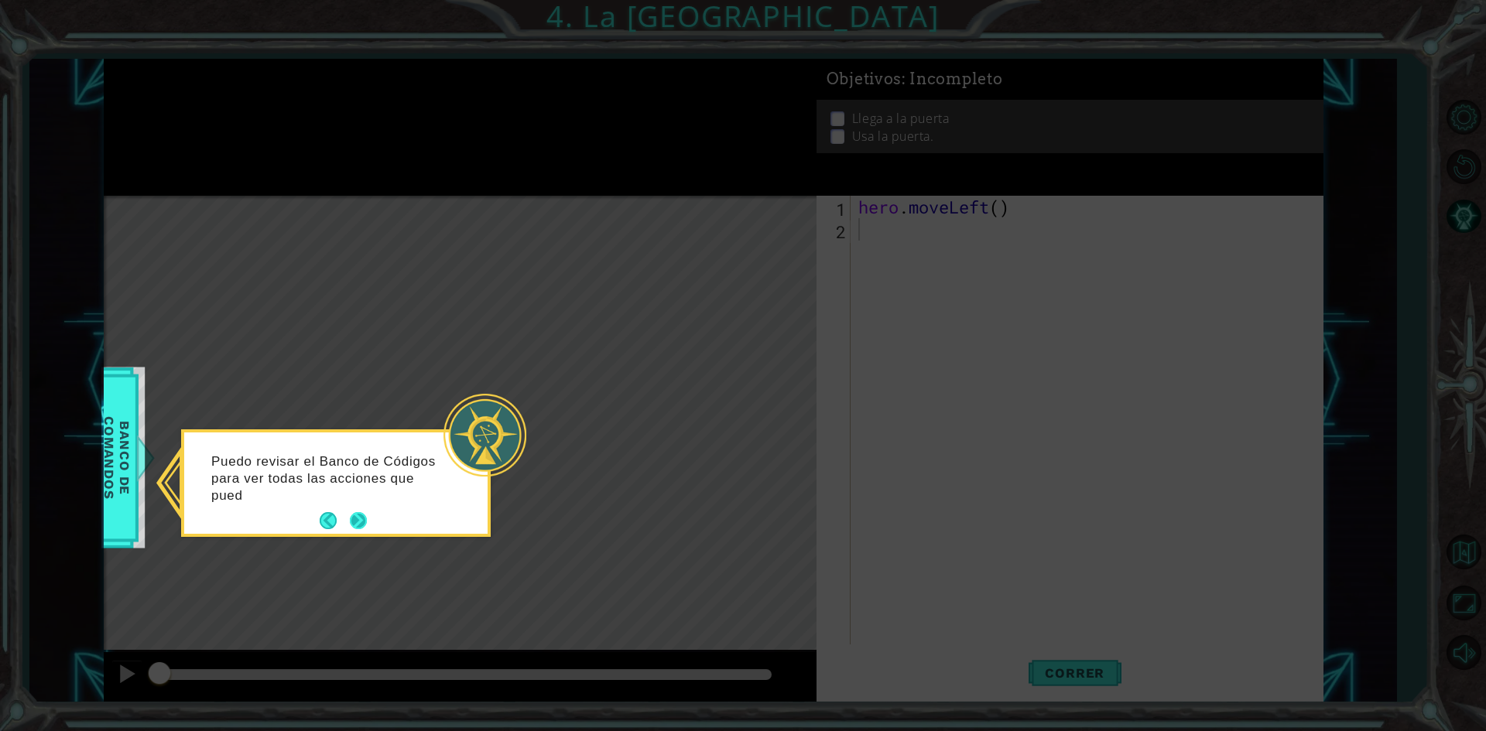
click at [361, 518] on button "Next" at bounding box center [358, 520] width 17 height 17
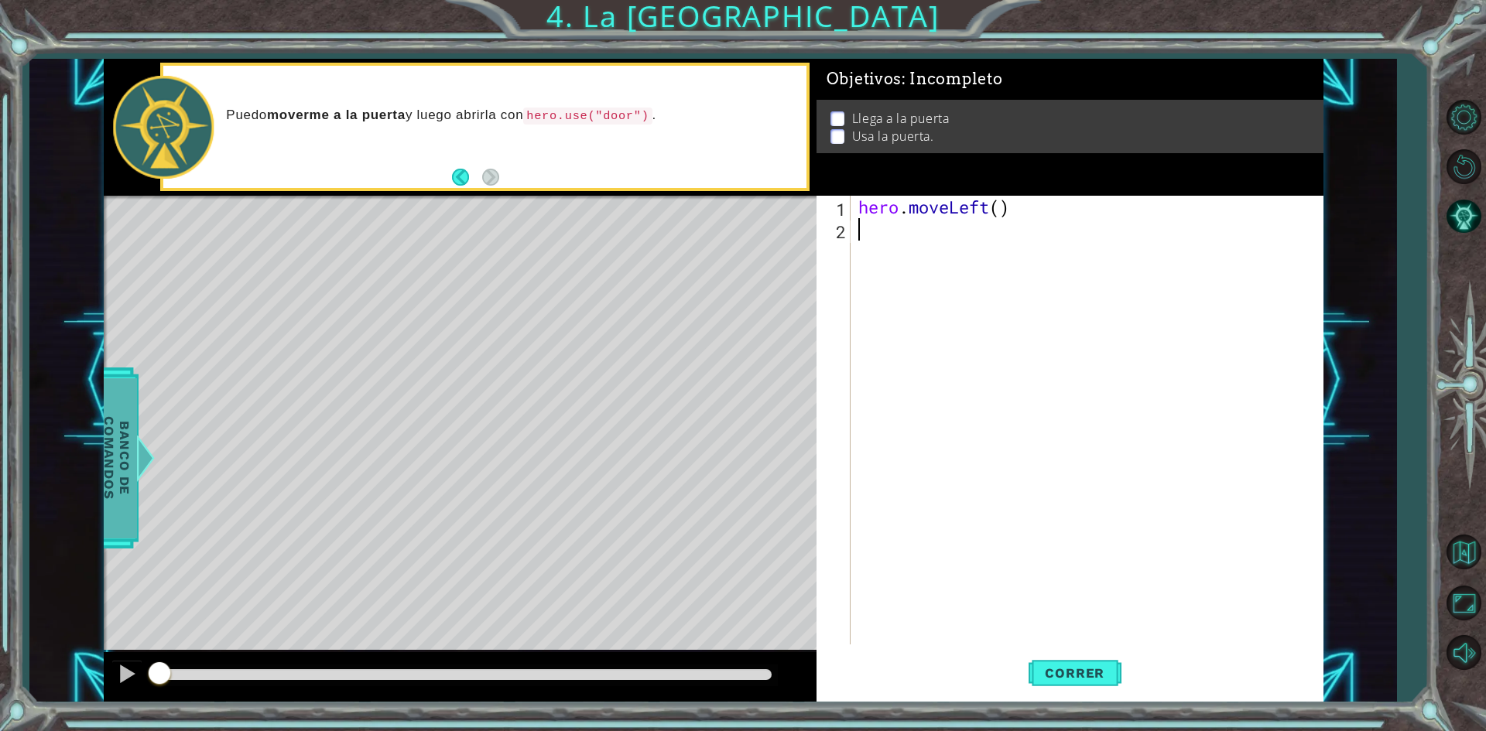
click at [111, 467] on span "Banco de comandos" at bounding box center [114, 458] width 40 height 160
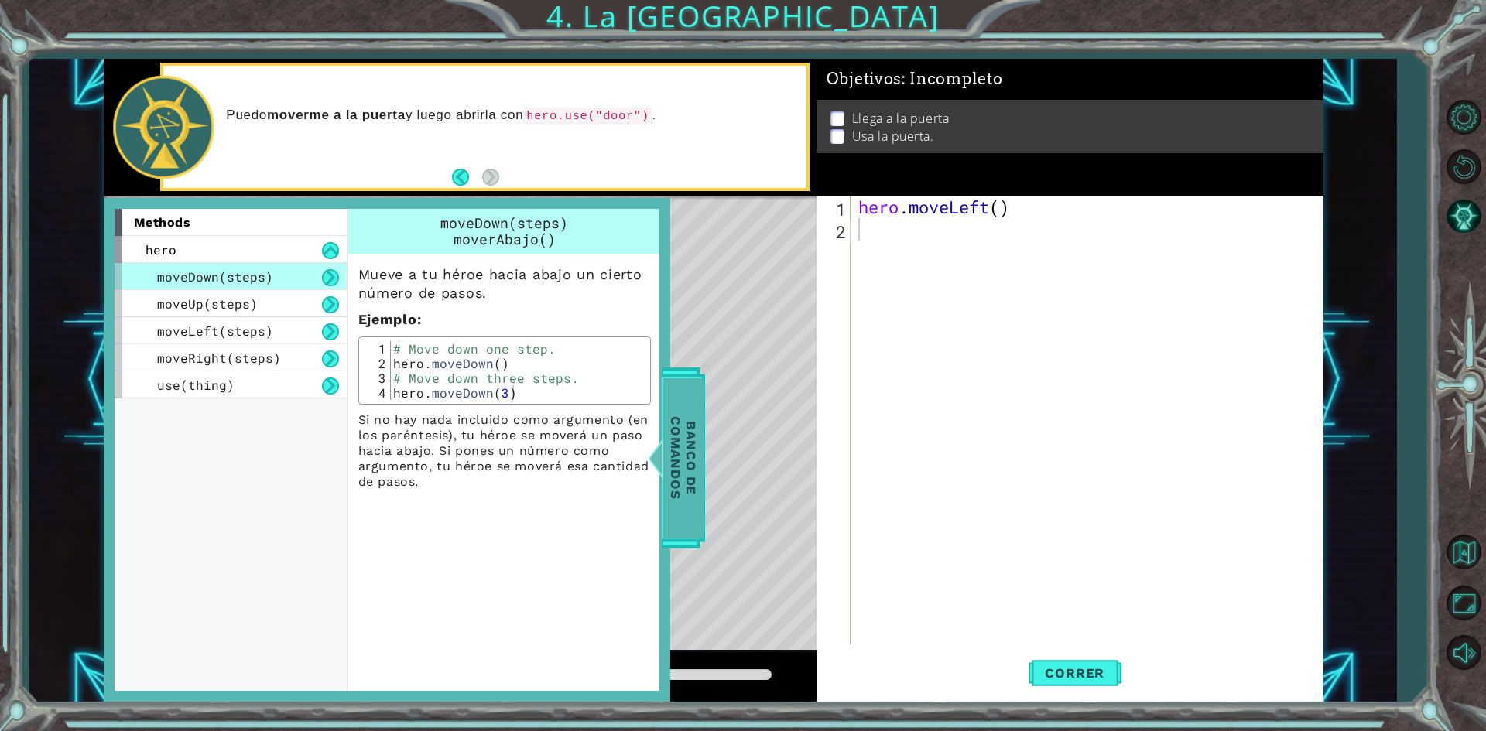
click at [683, 443] on span "Banco de comandos" at bounding box center [683, 458] width 40 height 160
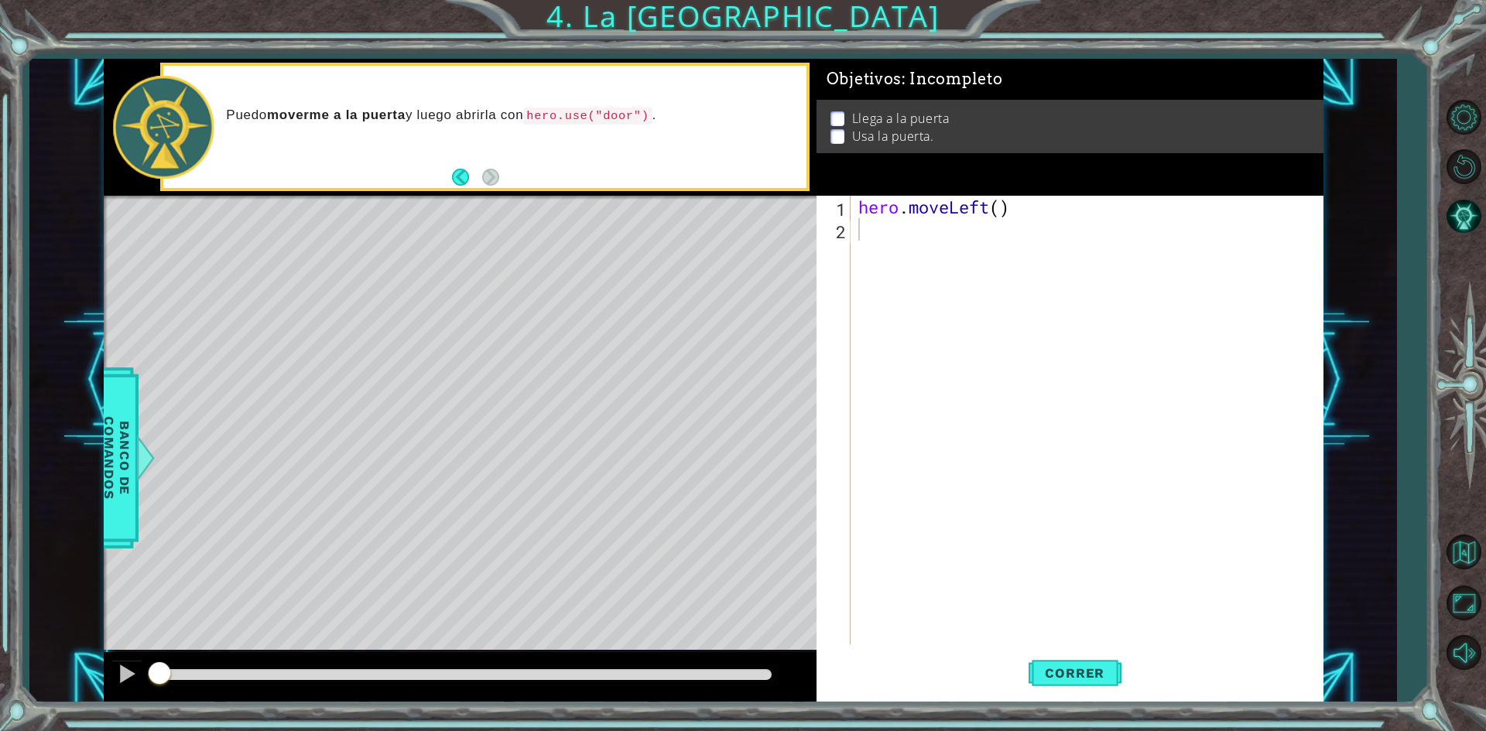
click at [1008, 207] on div "hero . moveLeft ( )" at bounding box center [1090, 443] width 470 height 494
click at [1001, 207] on div "hero . moveLeft ( )" at bounding box center [1090, 443] width 470 height 494
type textarea "hero.moveLeft(2)"
drag, startPoint x: 1022, startPoint y: 207, endPoint x: 867, endPoint y: 190, distance: 155.8
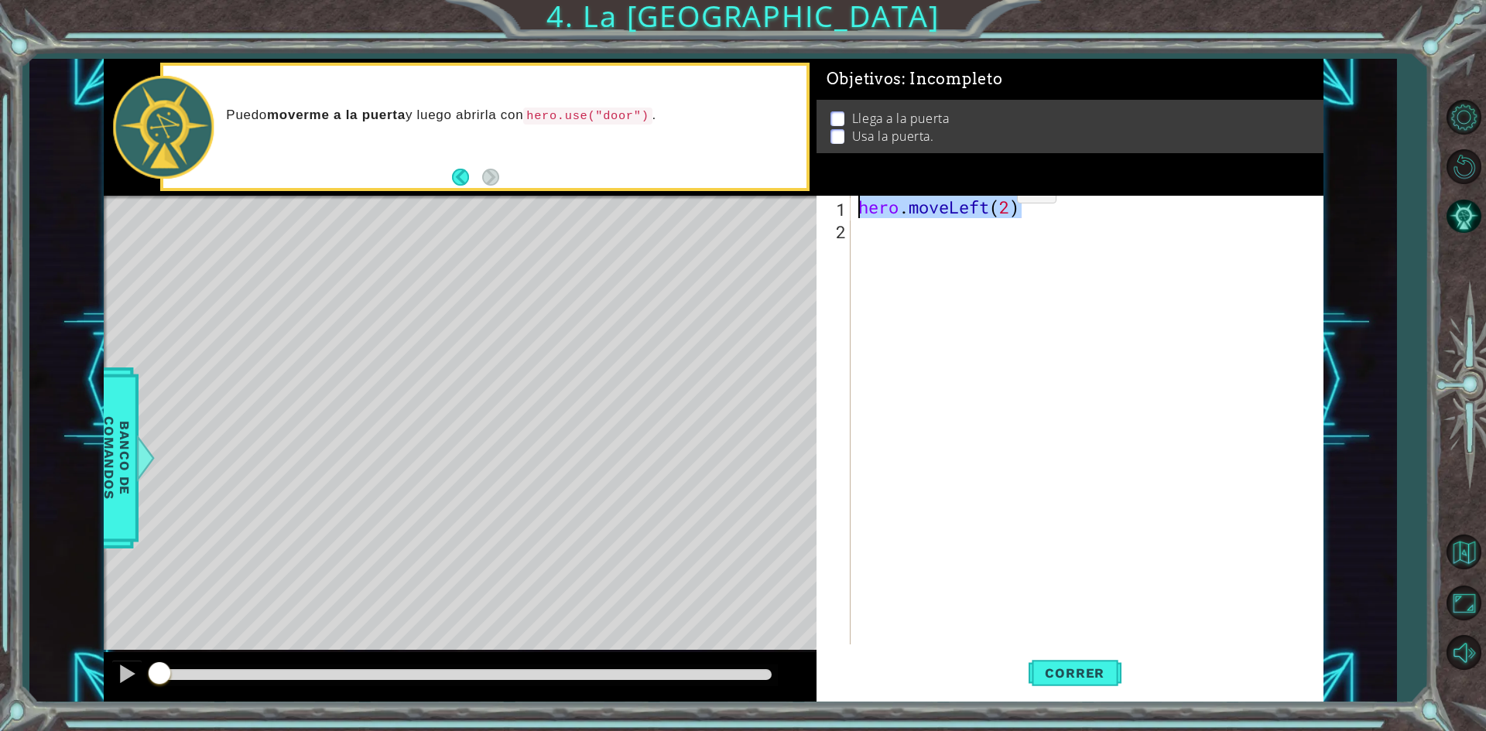
click at [867, 190] on div "Objetivos : Incompleto Llega a la puerta Usa la puerta. hero.moveLeft(2) 1 2 he…" at bounding box center [1069, 381] width 507 height 644
click at [917, 244] on div "hero . moveLeft ( 2 )" at bounding box center [1090, 443] width 470 height 494
paste textarea "hero.moveLeft(2)"
click at [1004, 224] on div "hero . moveLeft ( 2 ) hero . moveLeft ( 2 )" at bounding box center [1090, 443] width 470 height 494
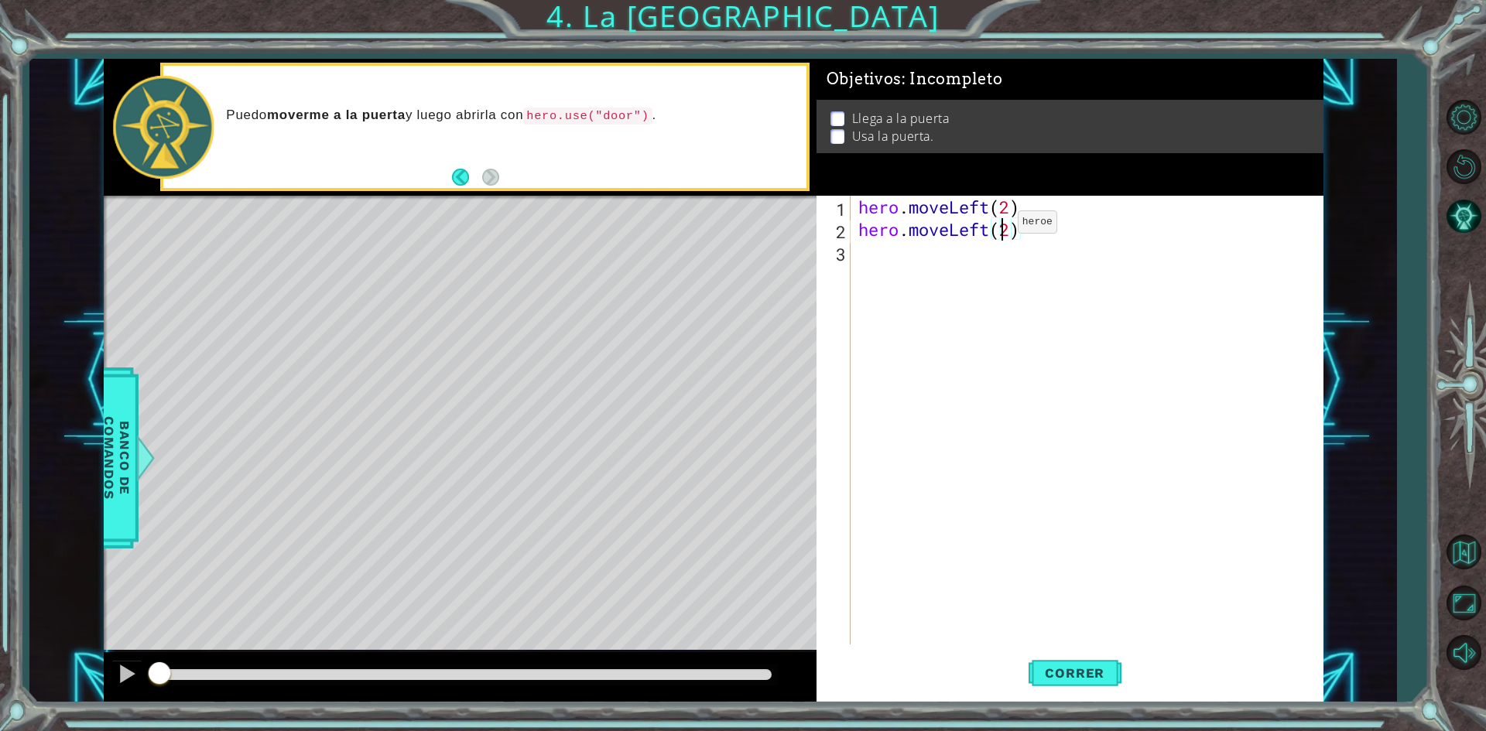
click at [994, 226] on div "hero . moveLeft ( 2 ) hero . moveLeft ( 2 )" at bounding box center [1090, 443] width 470 height 494
type textarea "hero.moveUp(2)"
click at [989, 234] on div "hero . moveLeft ( 2 ) hero . moveUp ( 2 )" at bounding box center [1090, 443] width 470 height 494
click at [1025, 236] on div "hero . moveLeft ( 2 ) hero . moveUp ( 2 )" at bounding box center [1090, 443] width 470 height 494
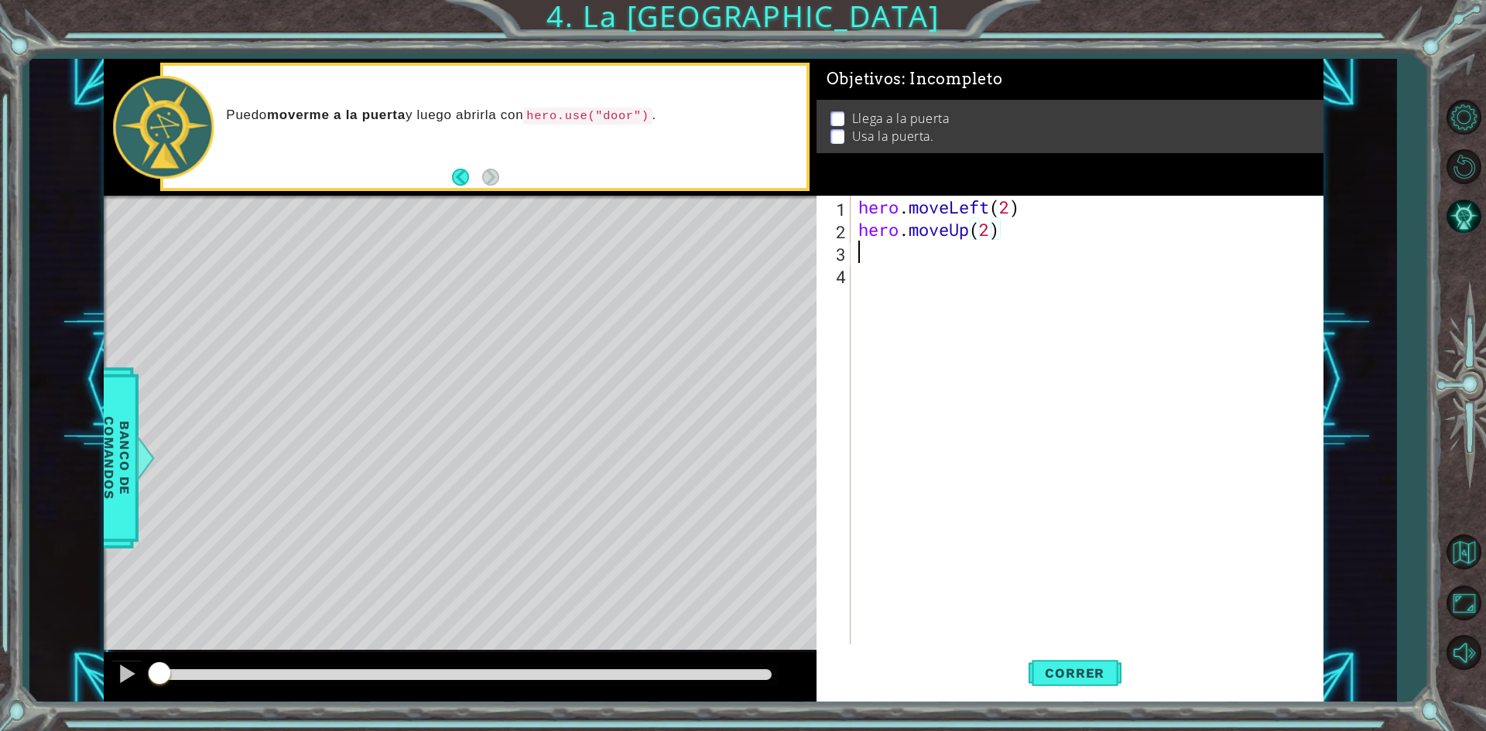
scroll to position [0, 0]
paste textarea "hero.moveLeft(2)"
drag, startPoint x: 988, startPoint y: 249, endPoint x: 953, endPoint y: 247, distance: 34.9
click at [953, 247] on div "hero . moveLeft ( 2 ) hero . moveUp ( 2 ) hero . moveLeft ( 2 )" at bounding box center [1090, 443] width 470 height 494
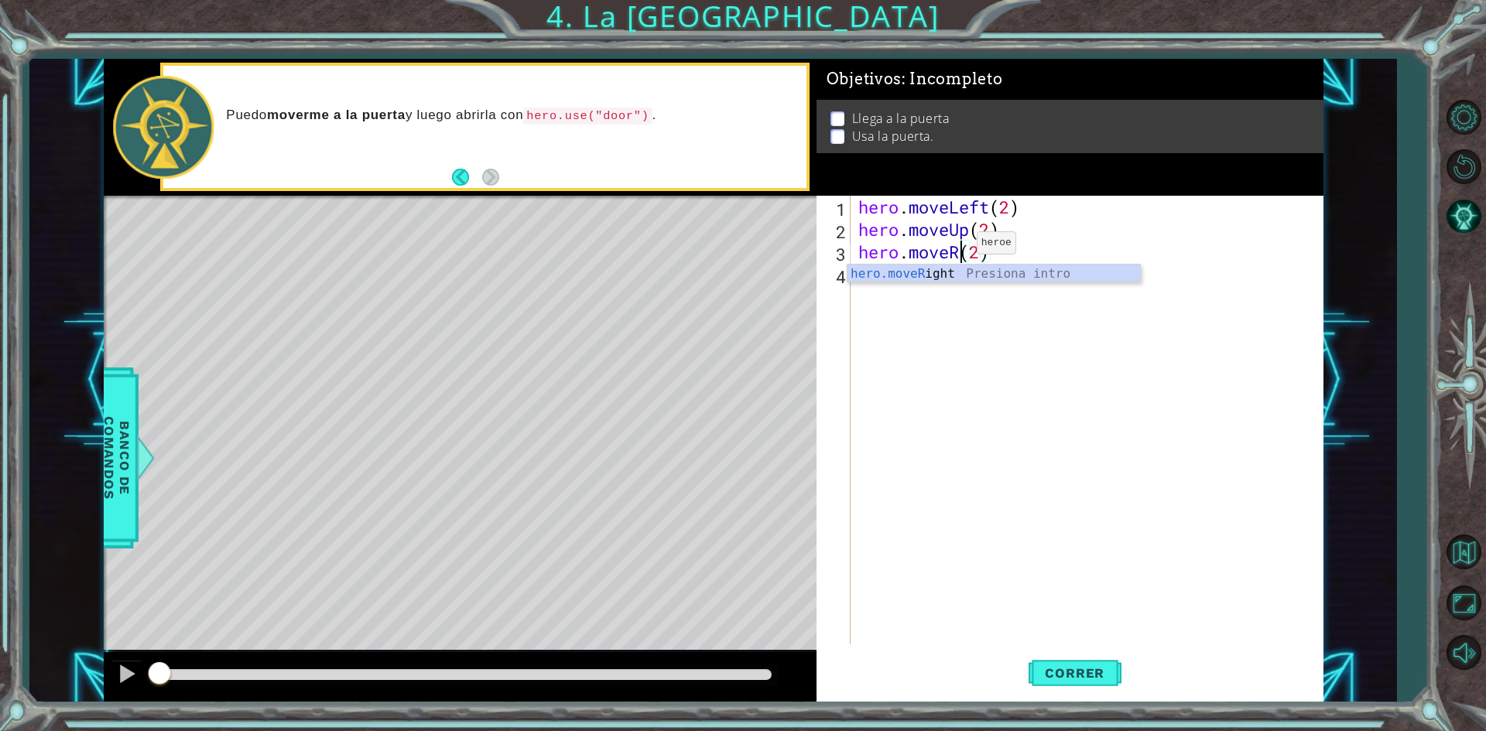
type textarea "hero.moveRight()(2)"
click at [1055, 249] on div "hero . moveLeft ( 2 ) hero . moveUp ( 2 ) hero . moveRight ( ) ( 2 )" at bounding box center [1090, 443] width 470 height 494
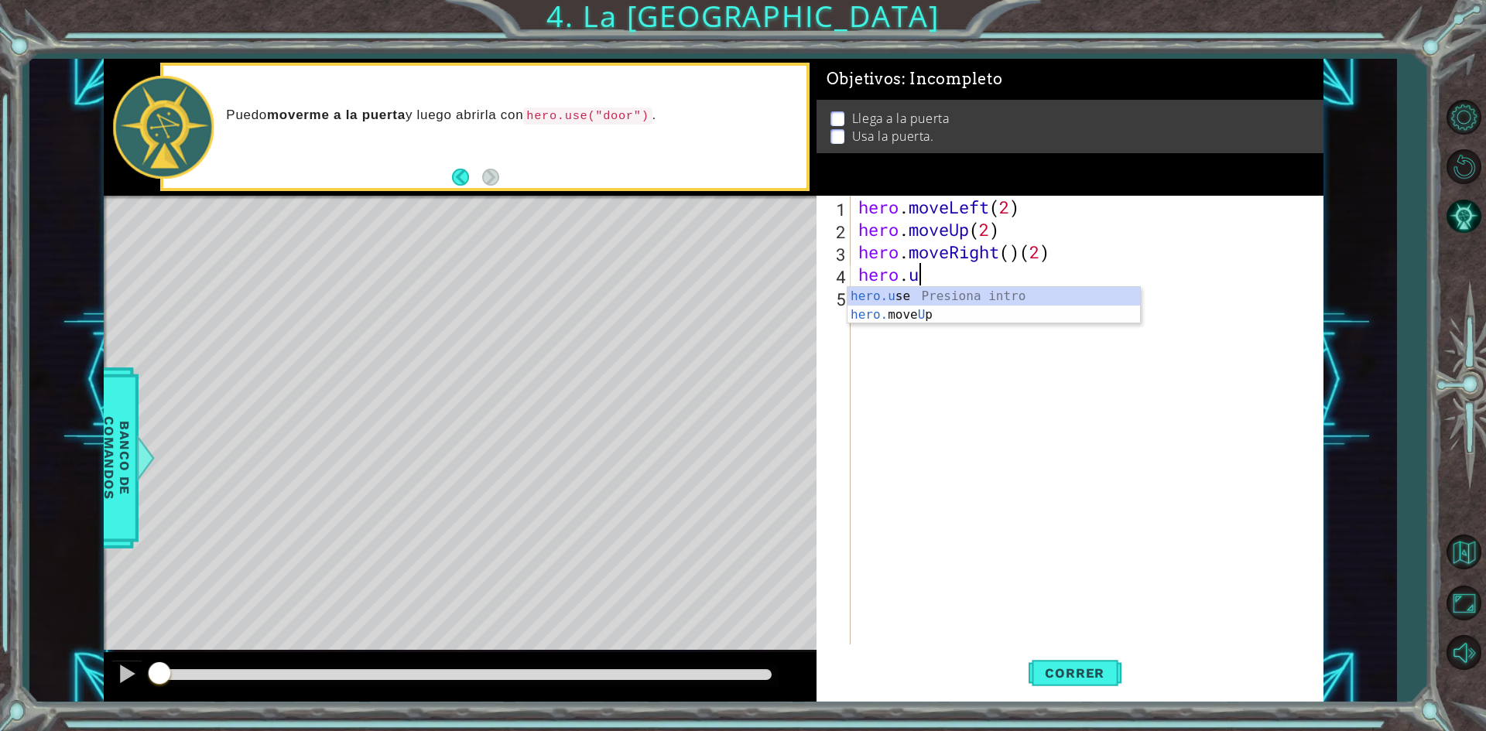
scroll to position [0, 2]
type textarea "hero.use()"
click at [1051, 350] on div "hero . moveLeft ( 2 ) hero . moveUp ( 2 ) hero . moveRight ( ) ( 2 ) hero . use…" at bounding box center [1090, 443] width 470 height 494
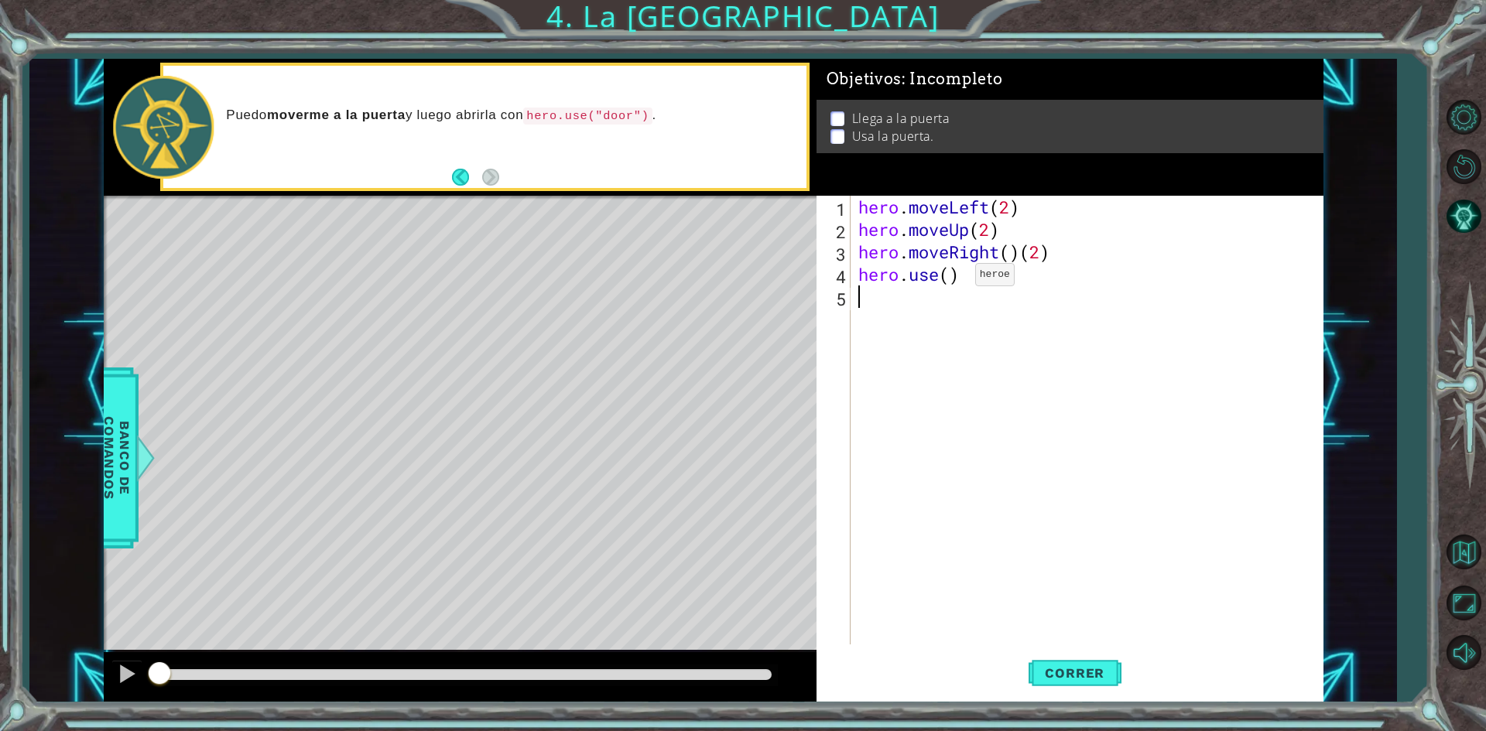
click at [955, 283] on div "hero . moveLeft ( 2 ) hero . moveUp ( 2 ) hero . moveRight ( ) ( 2 ) hero . use…" at bounding box center [1090, 443] width 470 height 494
click at [951, 281] on div "hero . moveLeft ( 2 ) hero . moveUp ( 2 ) hero . moveRight ( ) ( 2 ) hero . use…" at bounding box center [1086, 420] width 463 height 449
click at [1055, 686] on button "Correr" at bounding box center [1074, 673] width 93 height 50
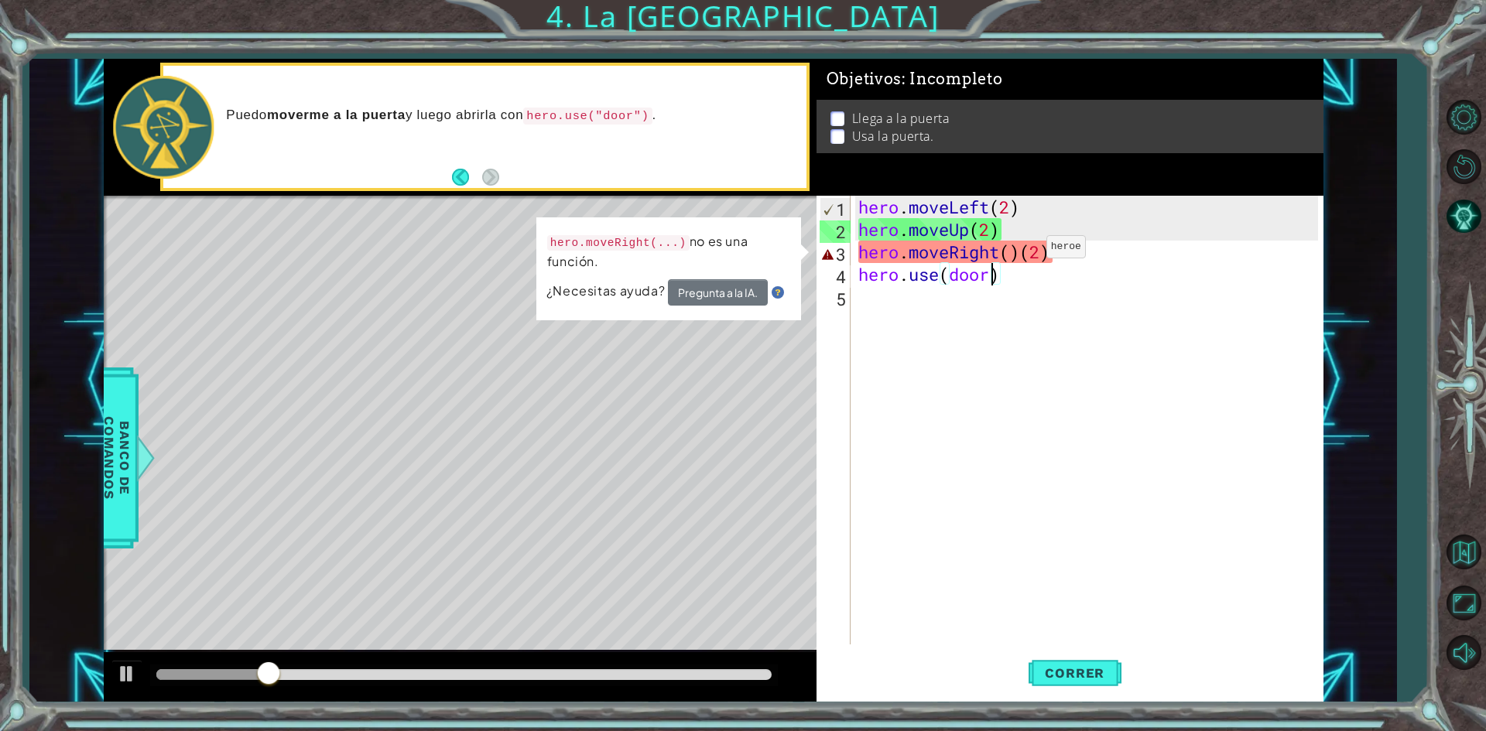
click at [1023, 250] on div "hero . moveLeft ( 2 ) hero . moveUp ( 2 ) hero . moveRight ( ) ( 2 ) hero . use…" at bounding box center [1090, 443] width 470 height 494
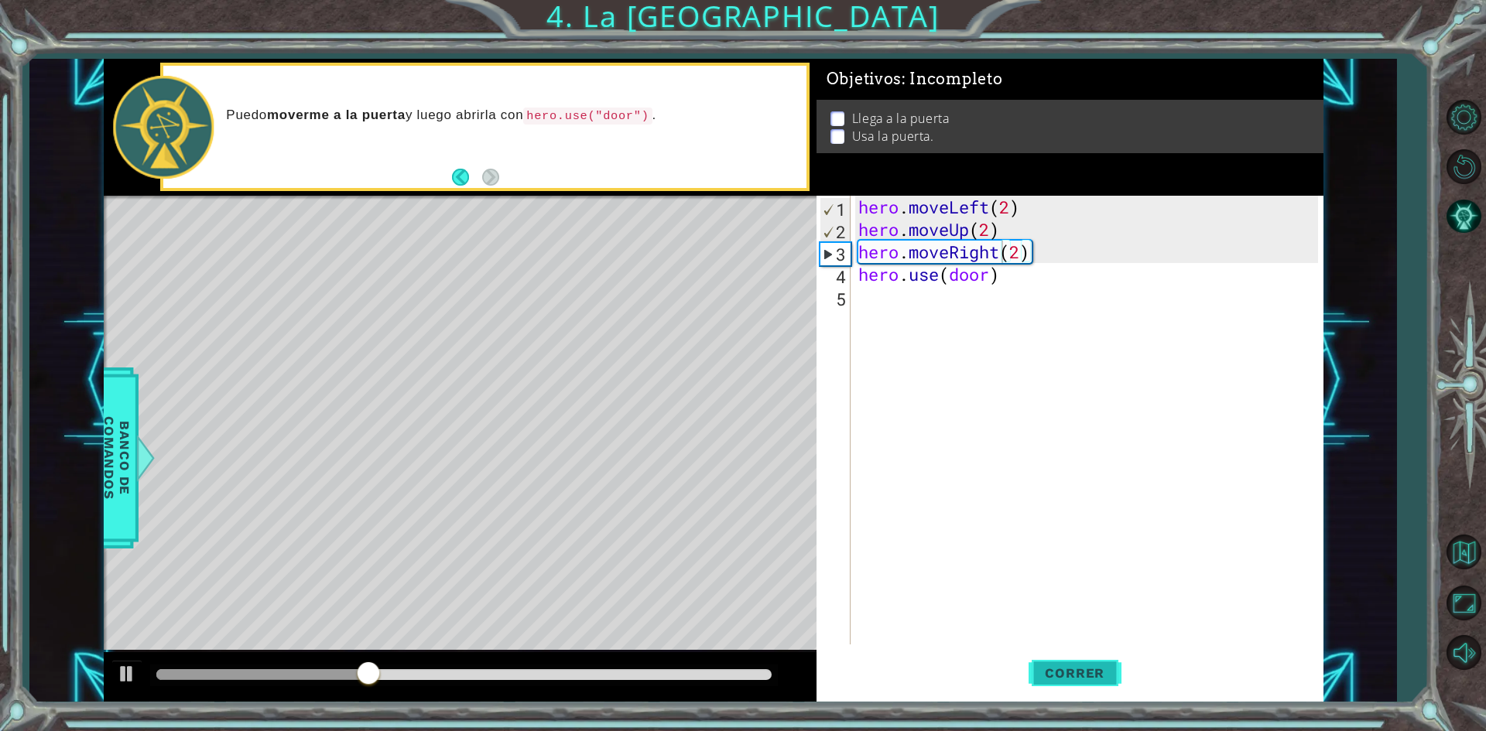
click at [1095, 680] on span "Correr" at bounding box center [1074, 672] width 91 height 15
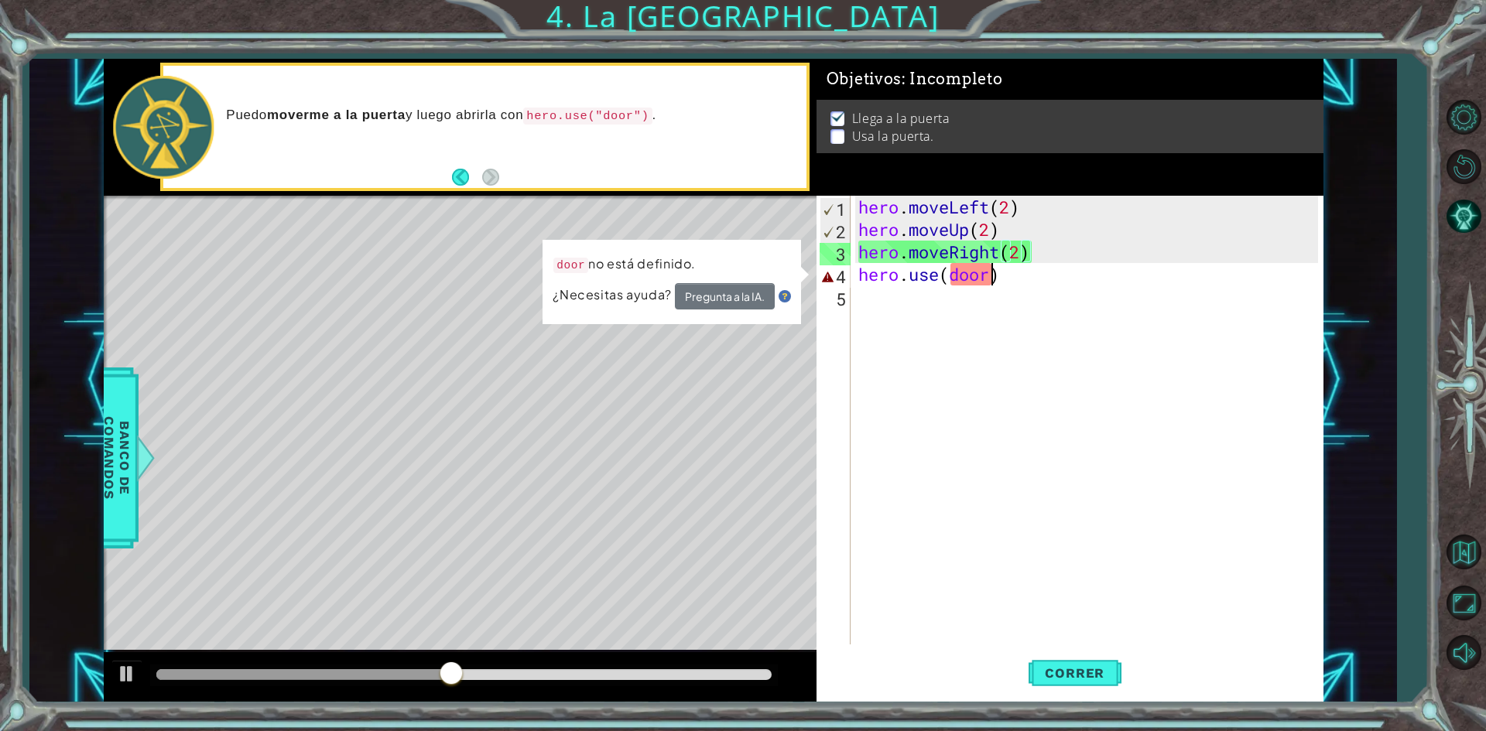
click at [987, 279] on div "hero . moveLeft ( 2 ) hero . moveUp ( 2 ) hero . moveRight ( 2 ) hero . use ( d…" at bounding box center [1090, 443] width 470 height 494
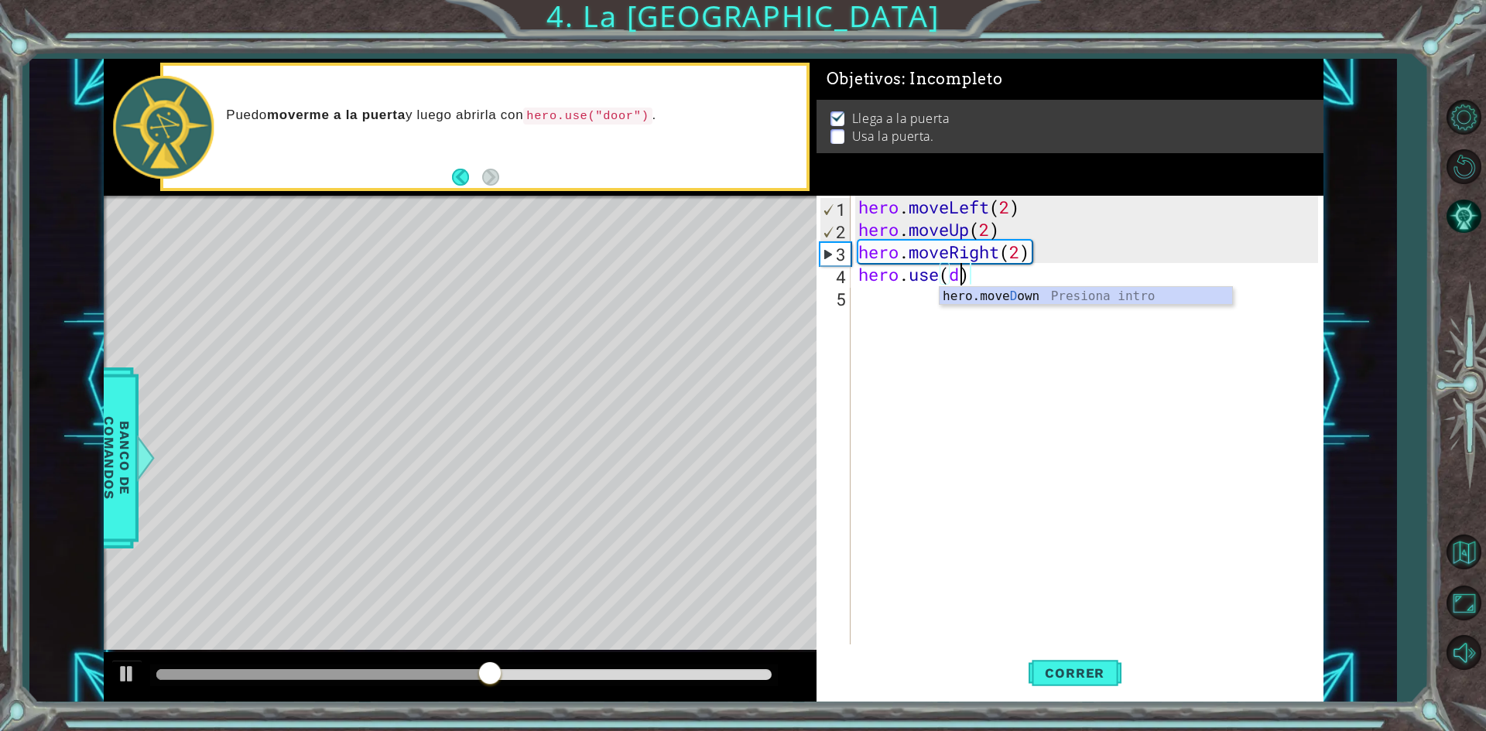
scroll to position [0, 4]
click at [1057, 679] on span "Correr" at bounding box center [1074, 672] width 91 height 15
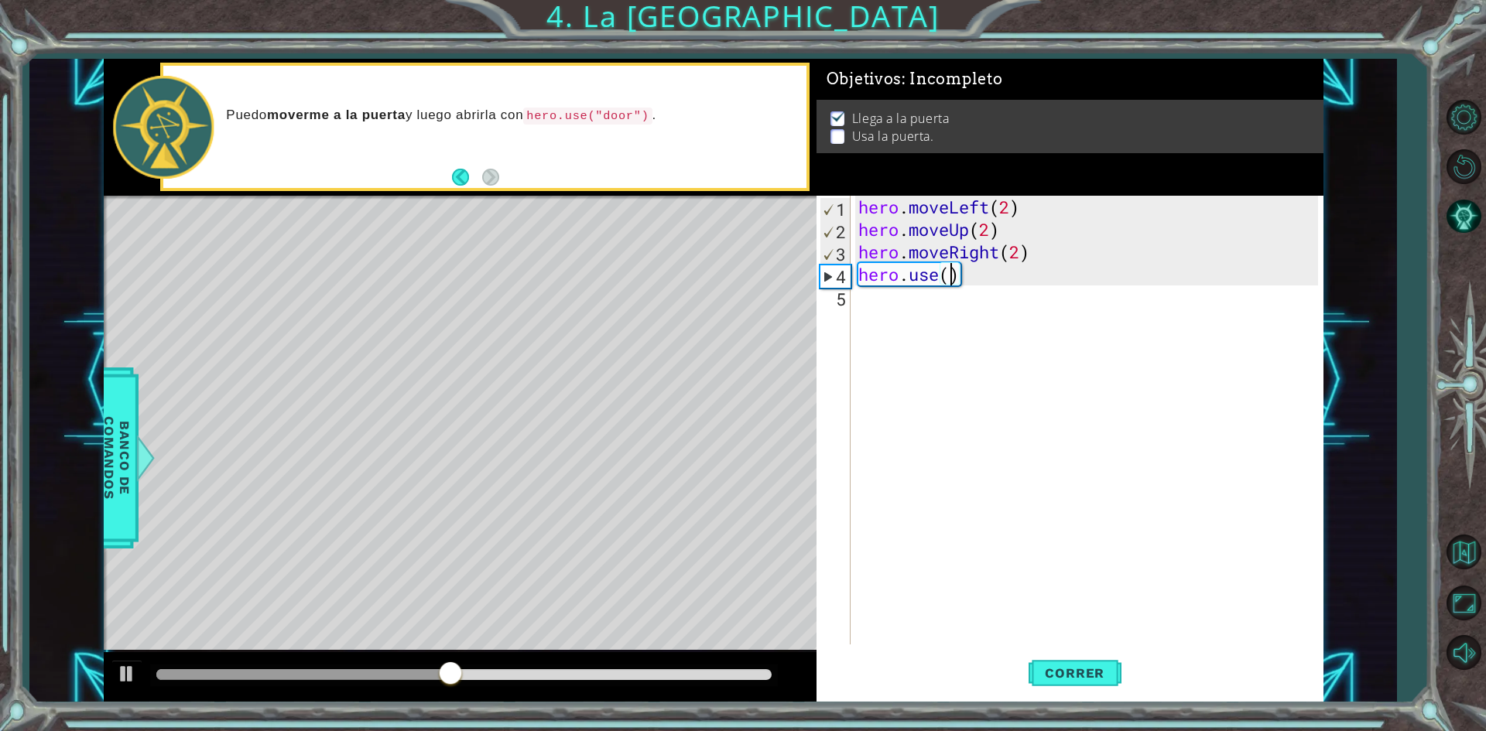
click at [533, 259] on div "Level Map" at bounding box center [461, 424] width 715 height 456
click at [948, 267] on div "hero . moveLeft ( 2 ) hero . moveUp ( 2 ) hero . moveRight ( 2 ) hero . use ( )" at bounding box center [1090, 443] width 470 height 494
click at [1089, 659] on button "Correr" at bounding box center [1074, 673] width 93 height 50
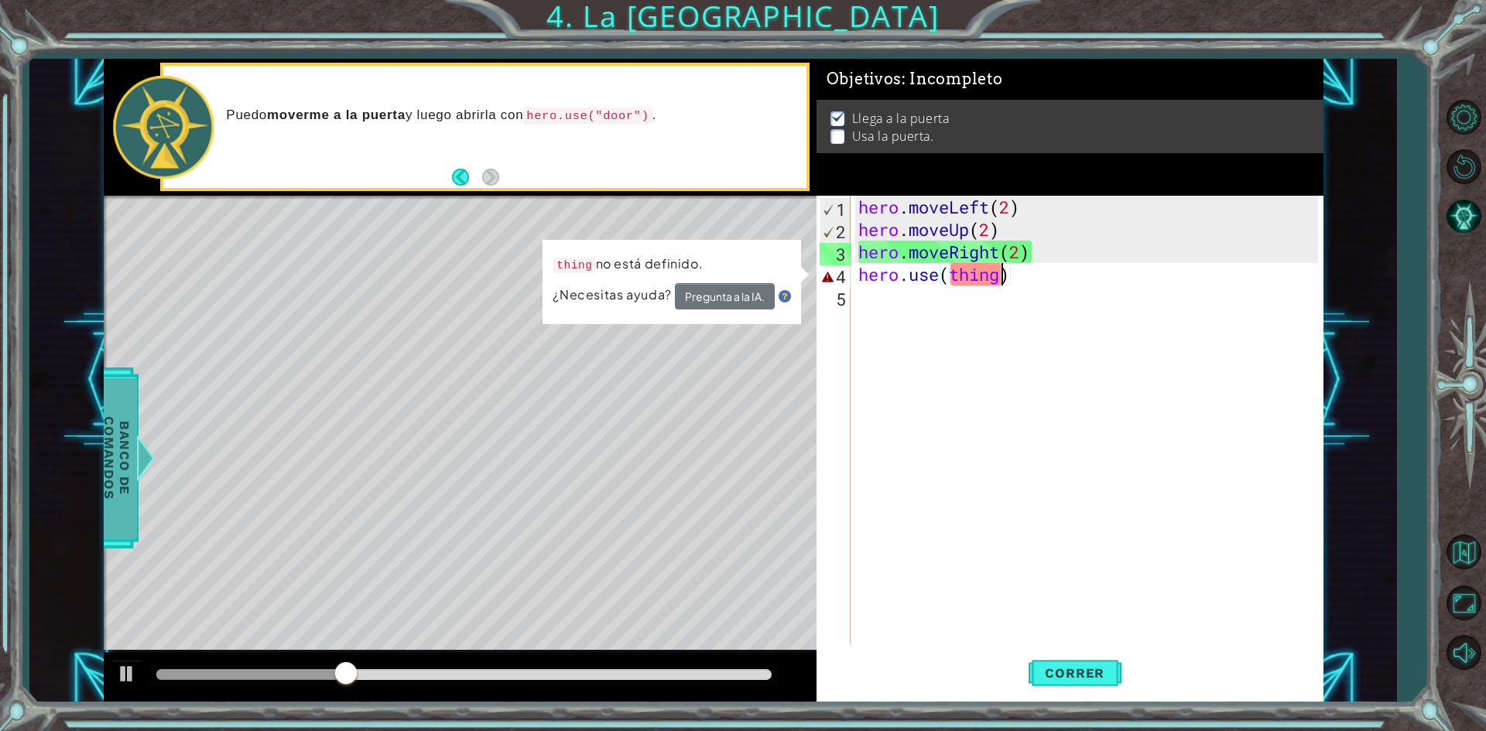
click at [118, 426] on span "Banco de comandos" at bounding box center [114, 458] width 40 height 160
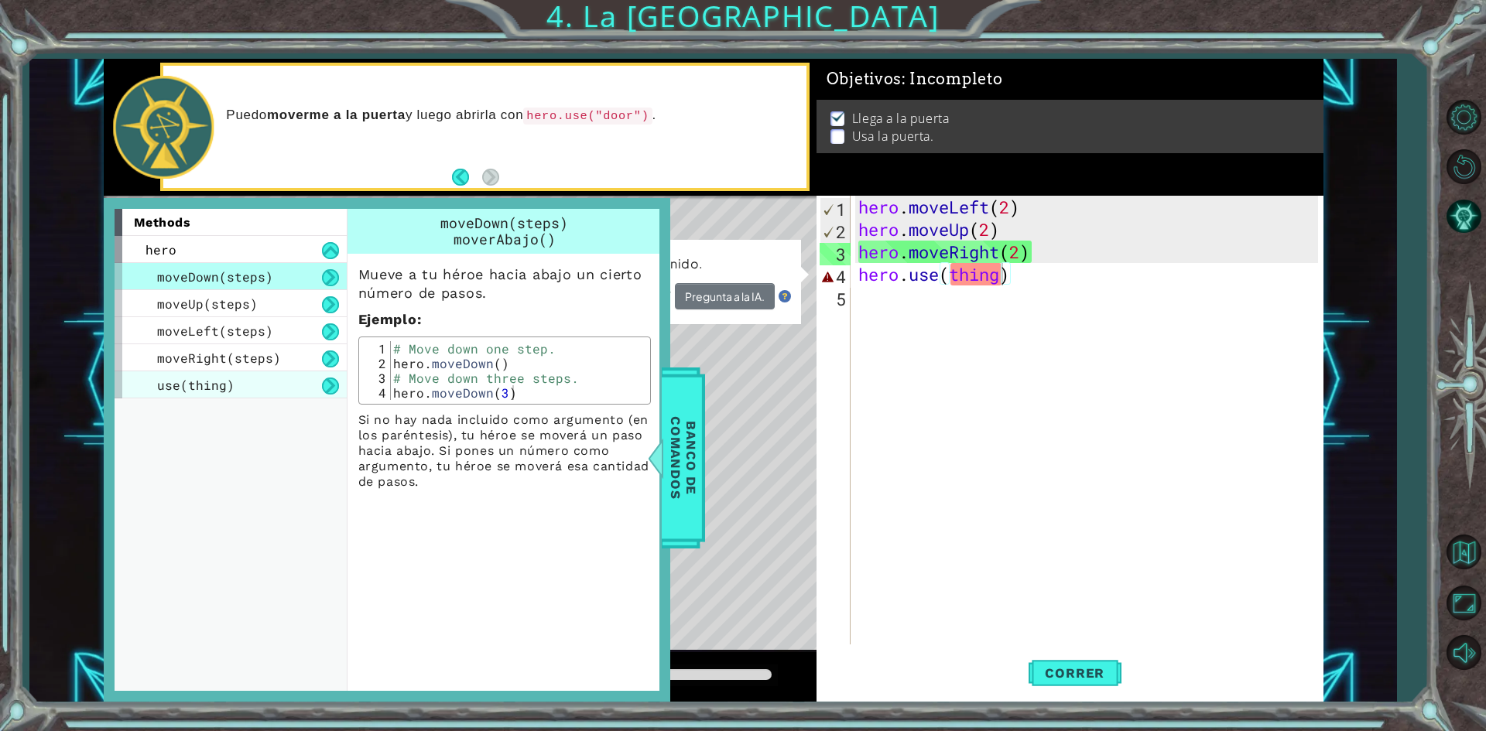
click at [241, 378] on div "use(thing)" at bounding box center [231, 384] width 232 height 27
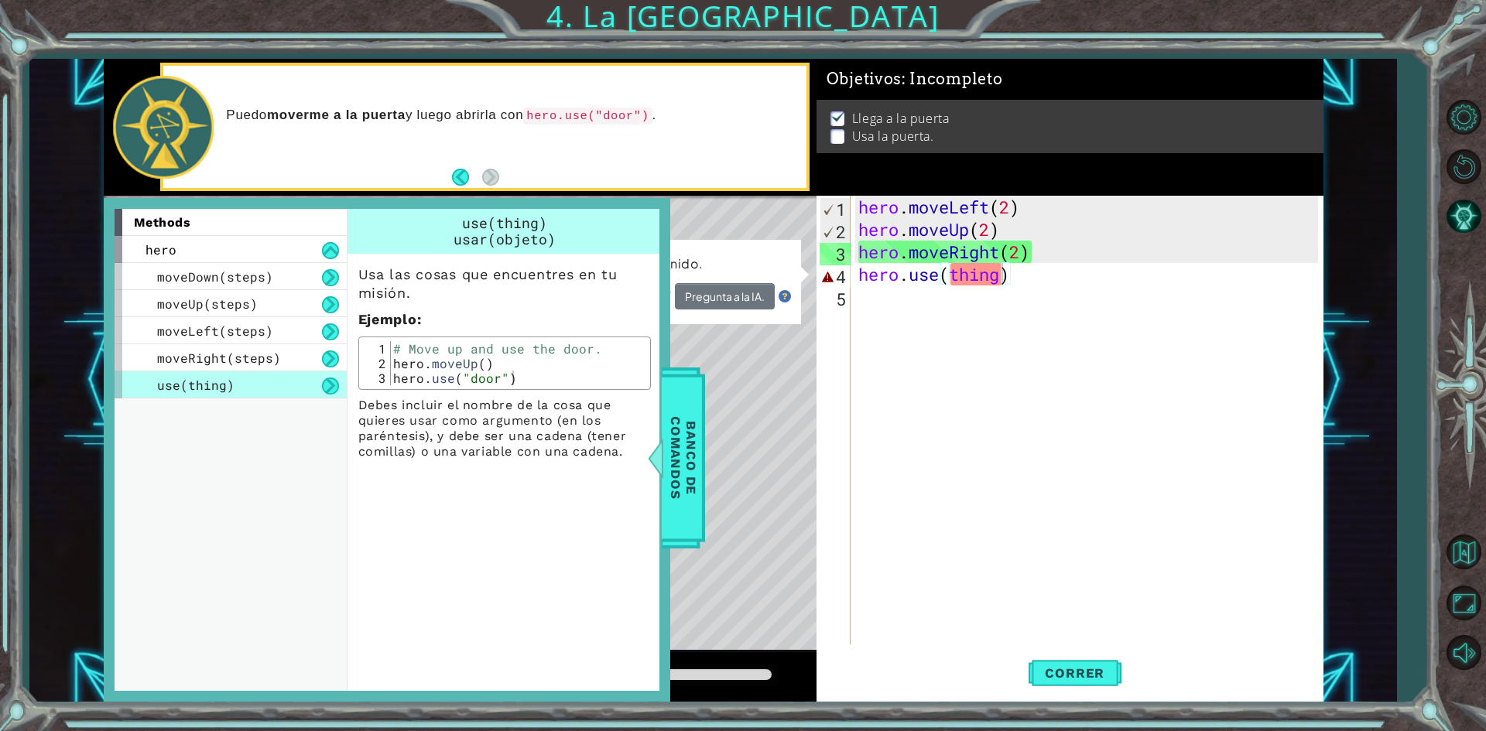
click at [963, 264] on div "hero . moveLeft ( 2 ) hero . moveUp ( 2 ) hero . moveRight ( 2 ) hero . use ( t…" at bounding box center [1090, 443] width 470 height 494
click at [973, 272] on div "hero . moveLeft ( 2 ) hero . moveUp ( 2 ) hero . moveRight ( 2 ) hero . use ( t…" at bounding box center [1090, 443] width 470 height 494
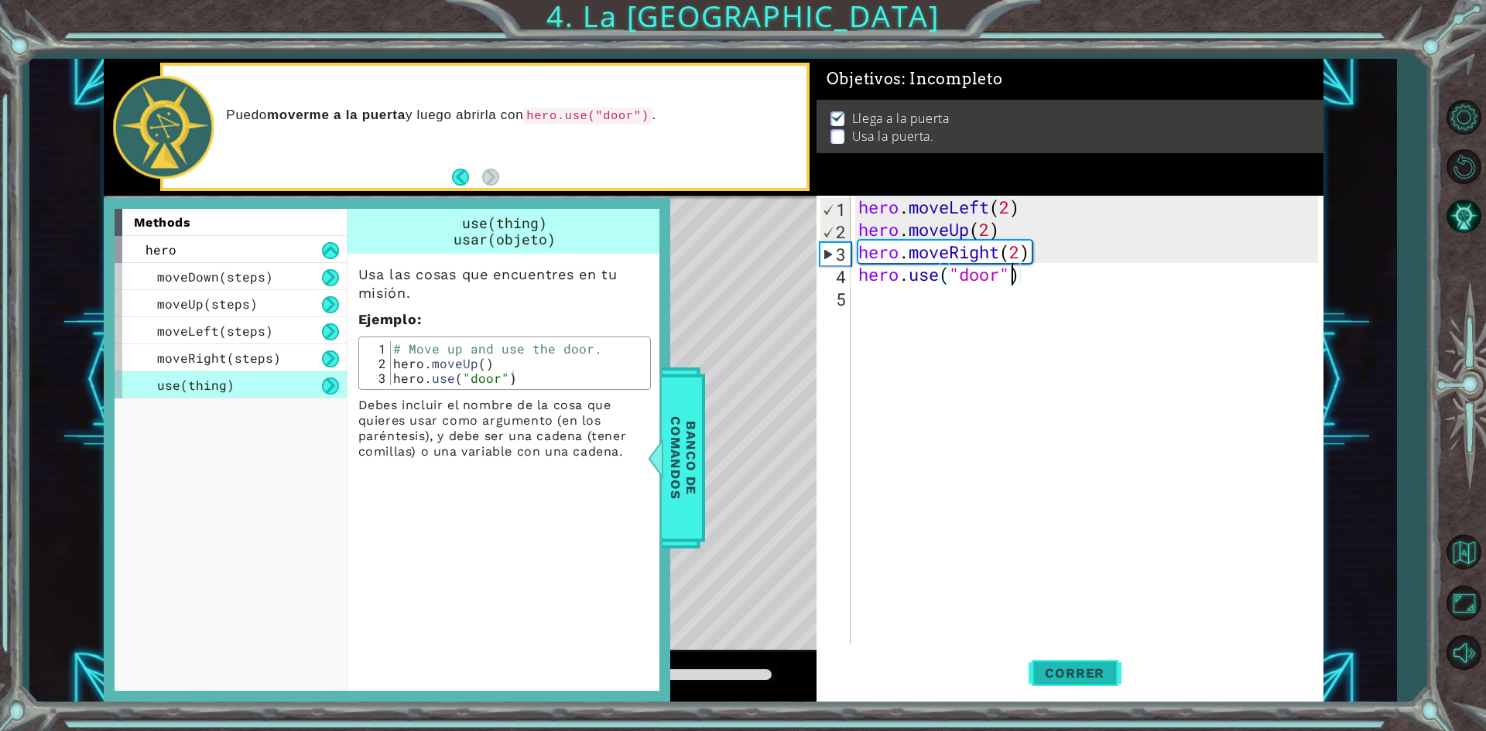
type textarea "hero.use("door")"
click at [1103, 652] on button "Correr" at bounding box center [1074, 673] width 93 height 50
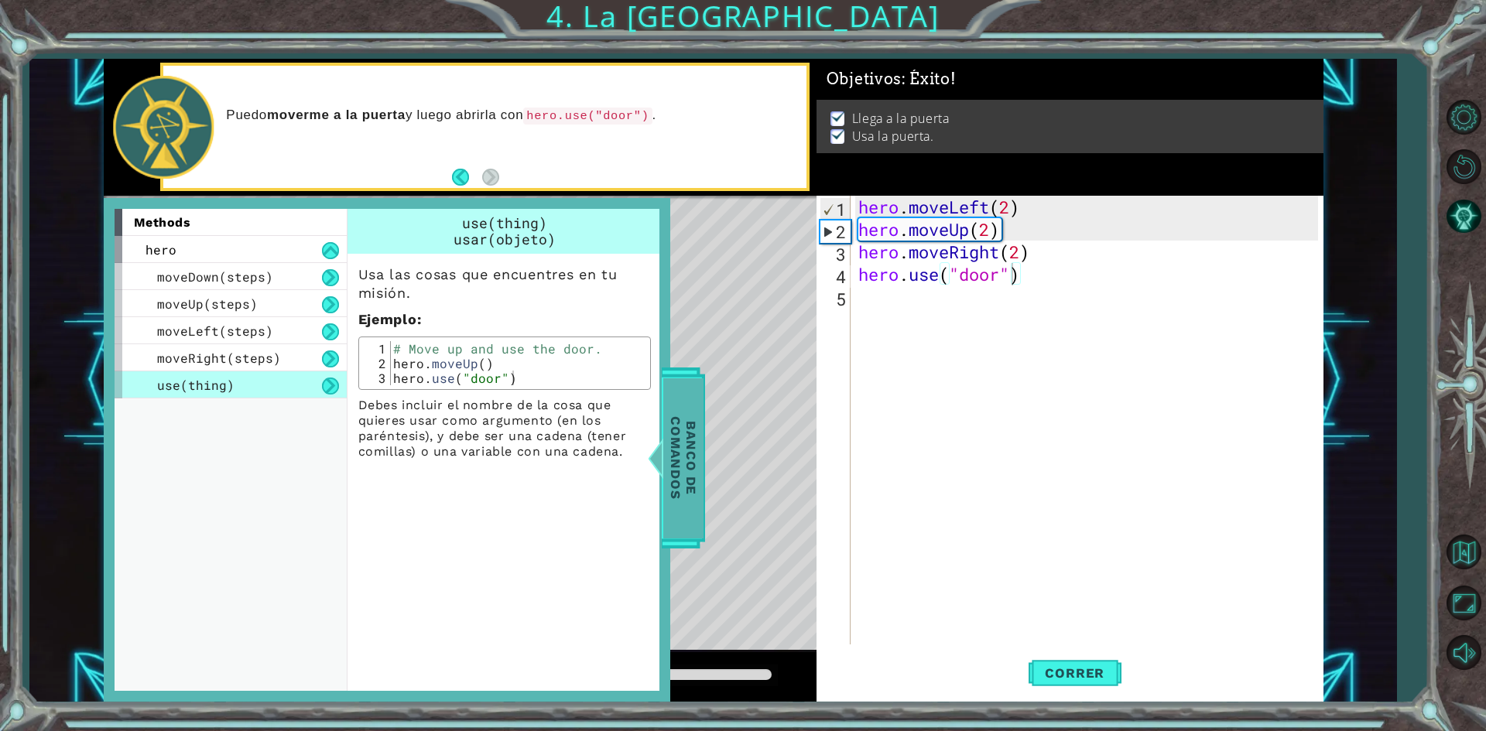
click at [677, 416] on span "Banco de comandos" at bounding box center [682, 458] width 40 height 160
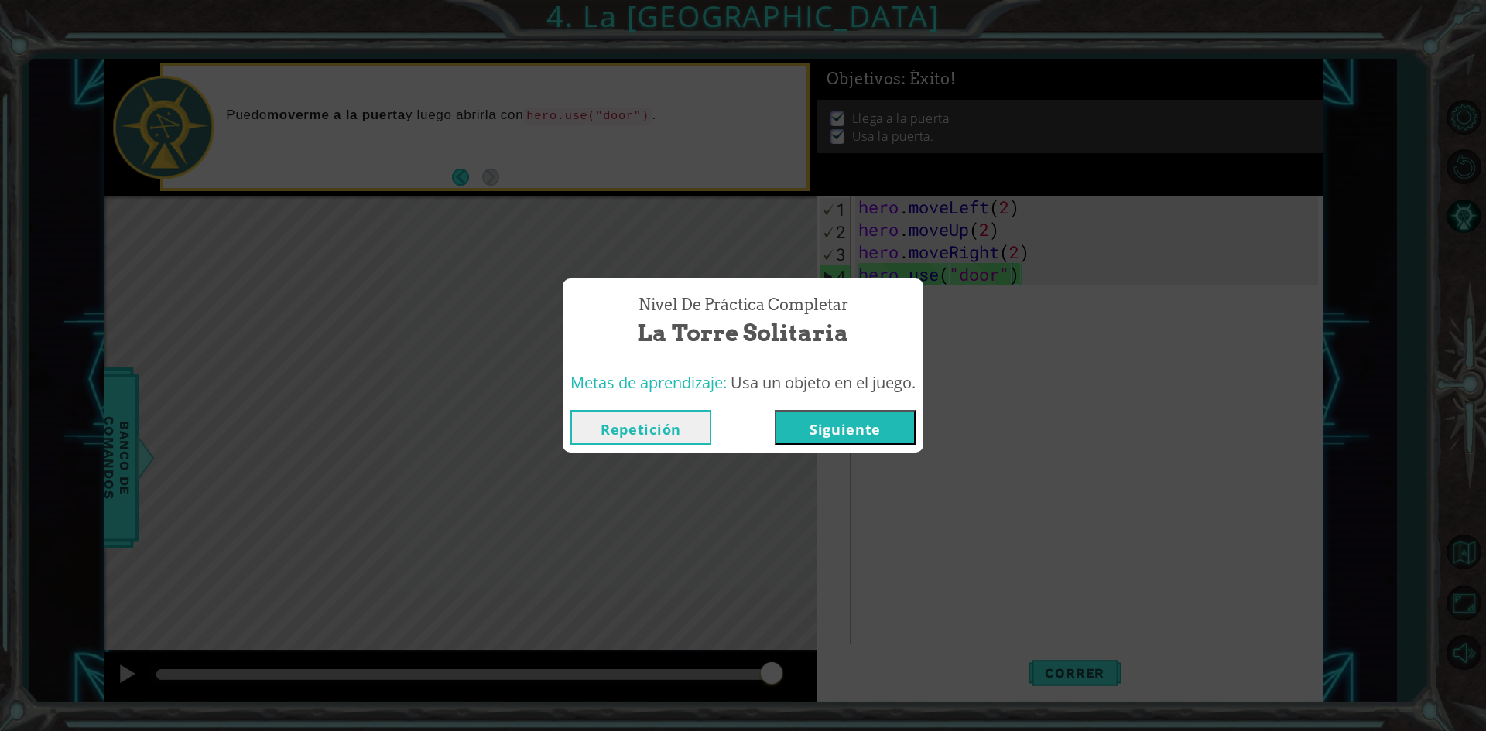
click at [860, 428] on button "Siguiente" at bounding box center [845, 427] width 141 height 35
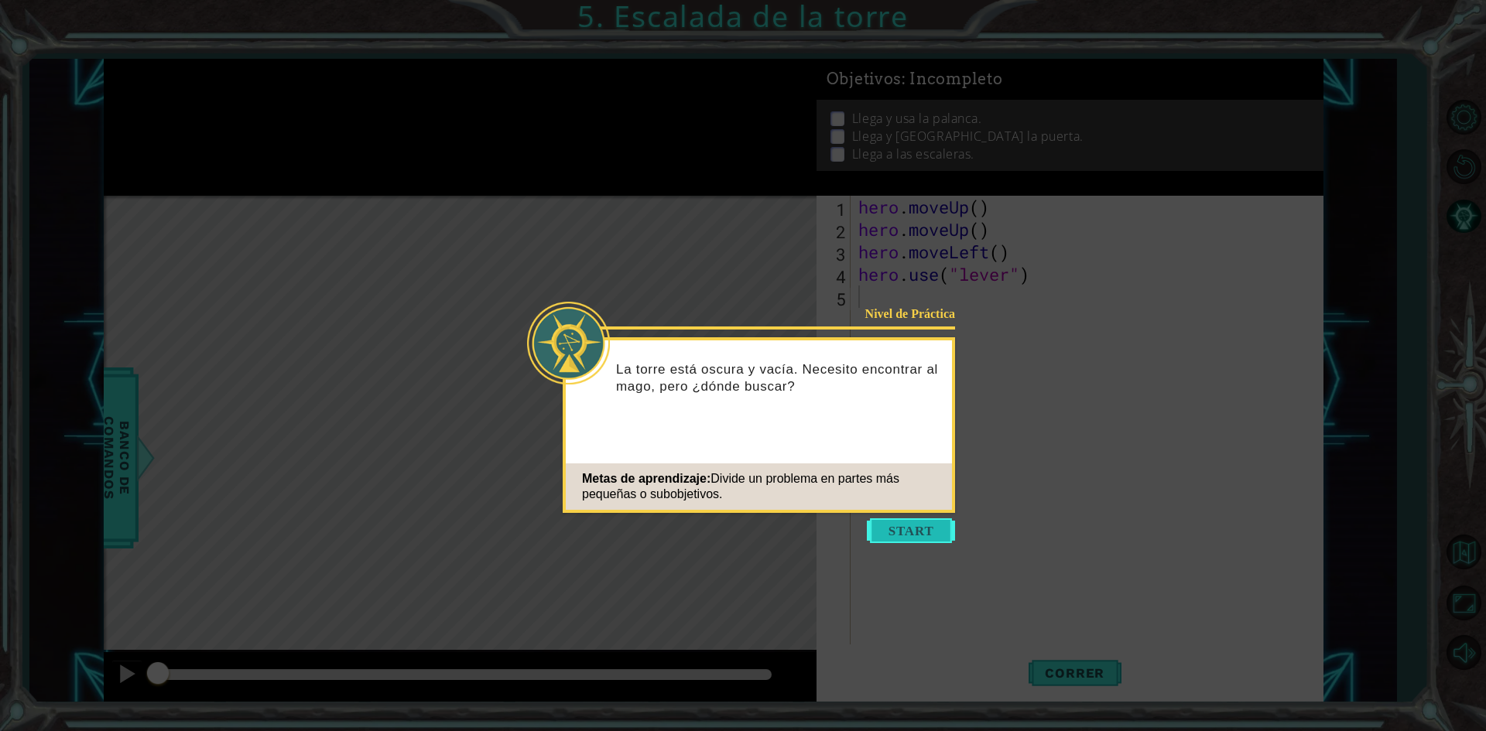
click at [911, 527] on button "Start" at bounding box center [911, 530] width 88 height 25
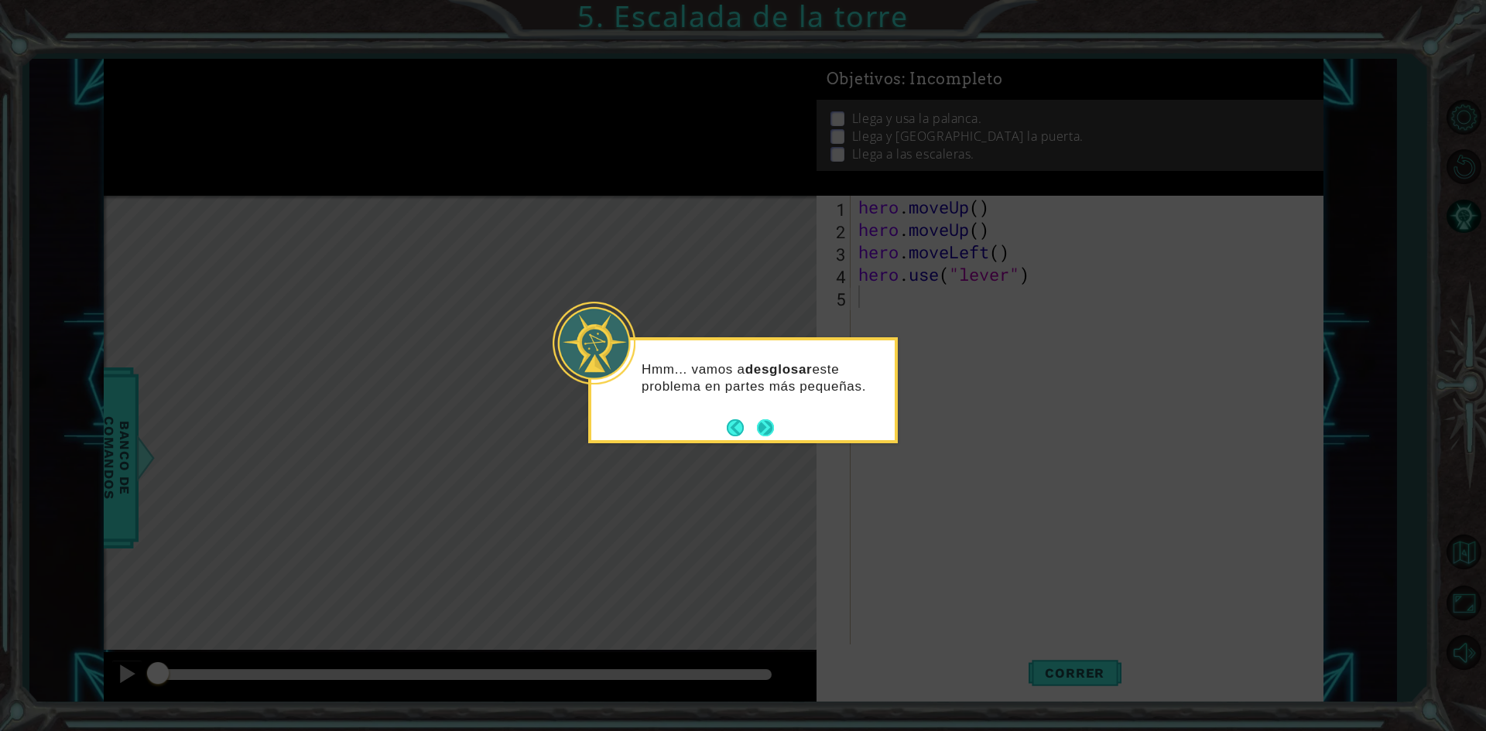
drag, startPoint x: 764, startPoint y: 418, endPoint x: 768, endPoint y: 426, distance: 8.3
click at [764, 419] on button "Next" at bounding box center [765, 427] width 17 height 17
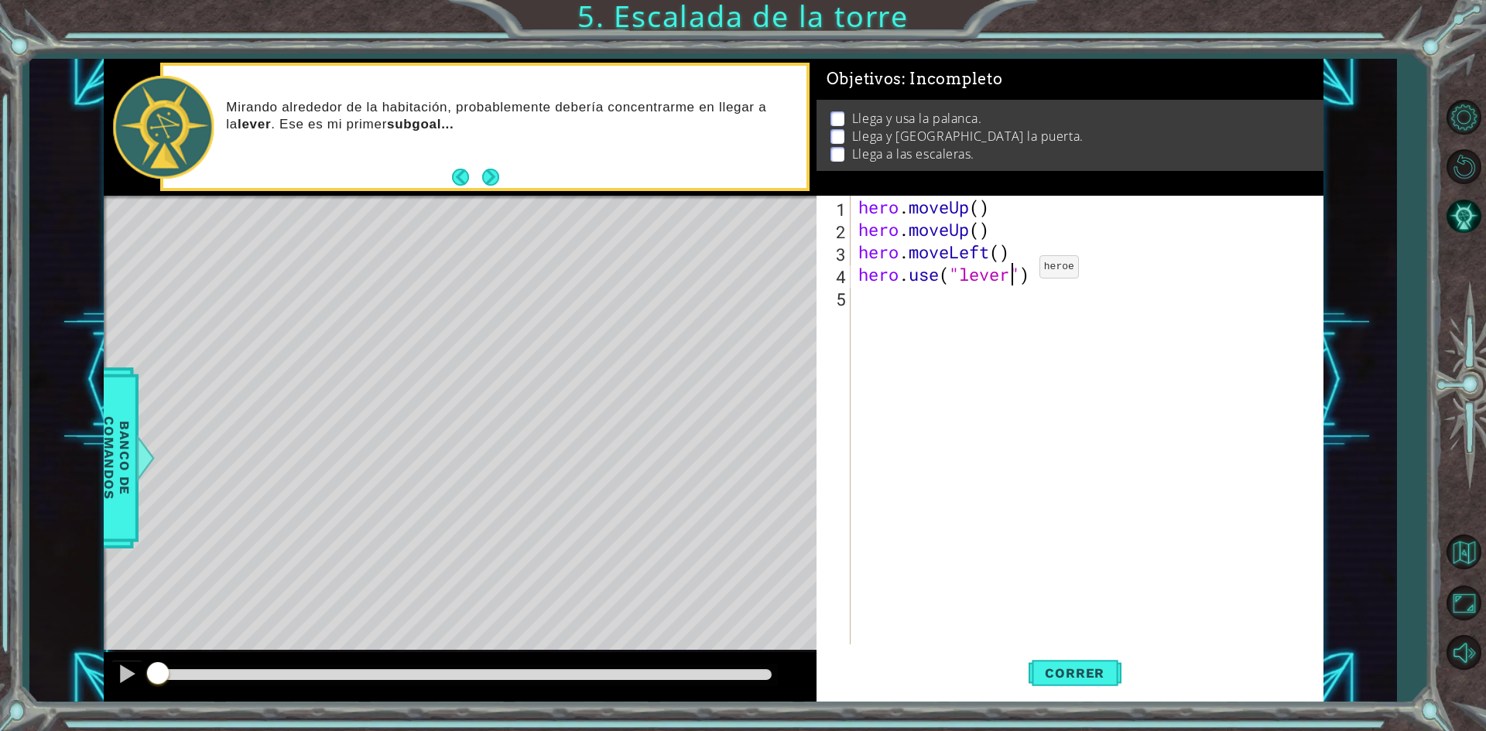
click at [1016, 271] on div "hero . moveUp ( ) hero . moveUp ( ) hero . moveLeft ( ) hero . use ( "lever" )" at bounding box center [1090, 443] width 470 height 494
click at [1030, 274] on div "hero . moveUp ( ) hero . moveUp ( ) hero . moveLeft ( ) hero . use ( "lever" )" at bounding box center [1090, 443] width 470 height 494
drag, startPoint x: 1035, startPoint y: 274, endPoint x: 1059, endPoint y: 271, distance: 25.0
click at [1059, 271] on div "hero . moveUp ( ) hero . moveUp ( ) hero . moveLeft ( ) hero . use ( "lever" )" at bounding box center [1090, 443] width 470 height 494
click at [802, 248] on div "1 ההההההההההההההההההההההההההההההההההההההההההההההההההההההההההההההההההההההההההההה…" at bounding box center [713, 381] width 1219 height 644
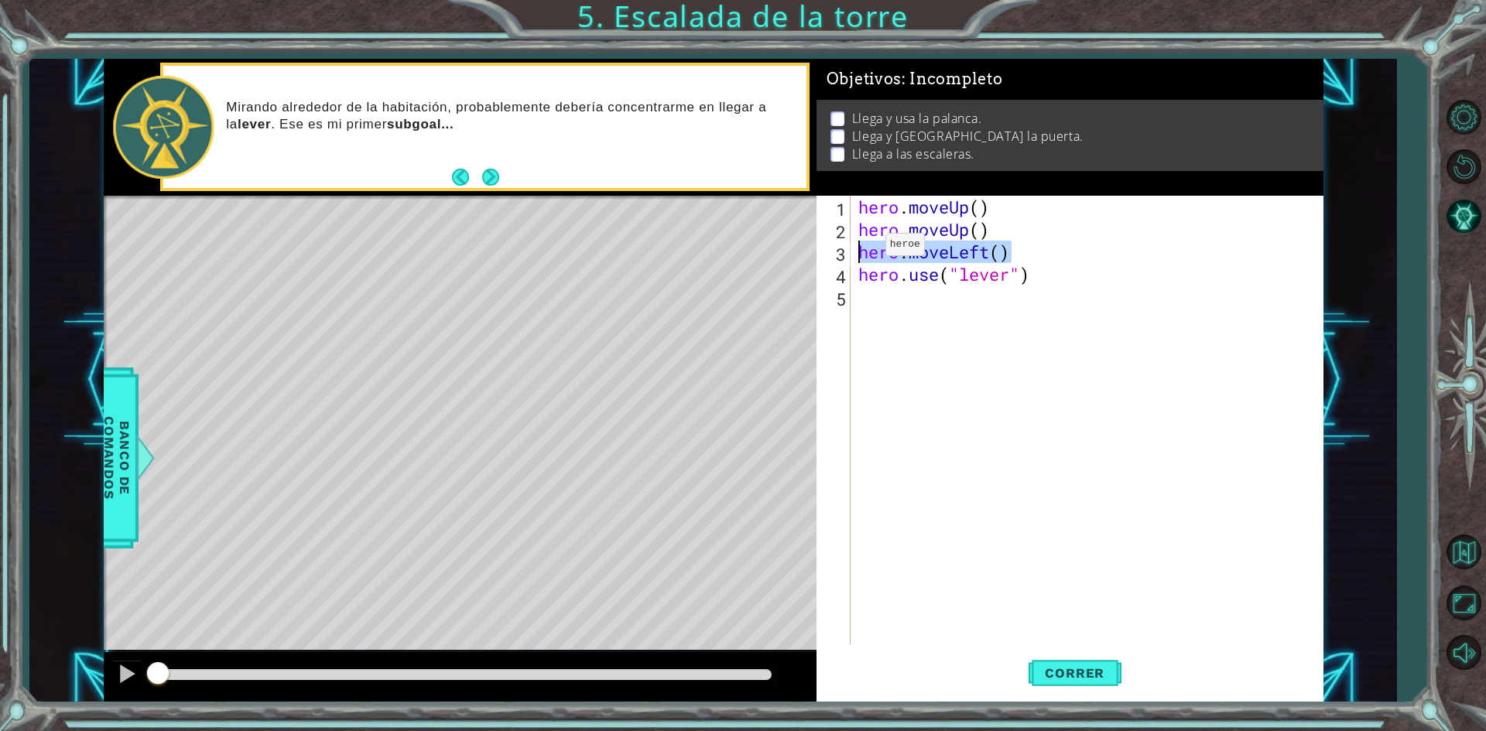
type textarea "hero.moveLeft()"
click at [936, 309] on div "hero . moveUp ( ) hero . moveUp ( ) hero . moveLeft ( ) hero . use ( "lever" )" at bounding box center [1090, 443] width 470 height 494
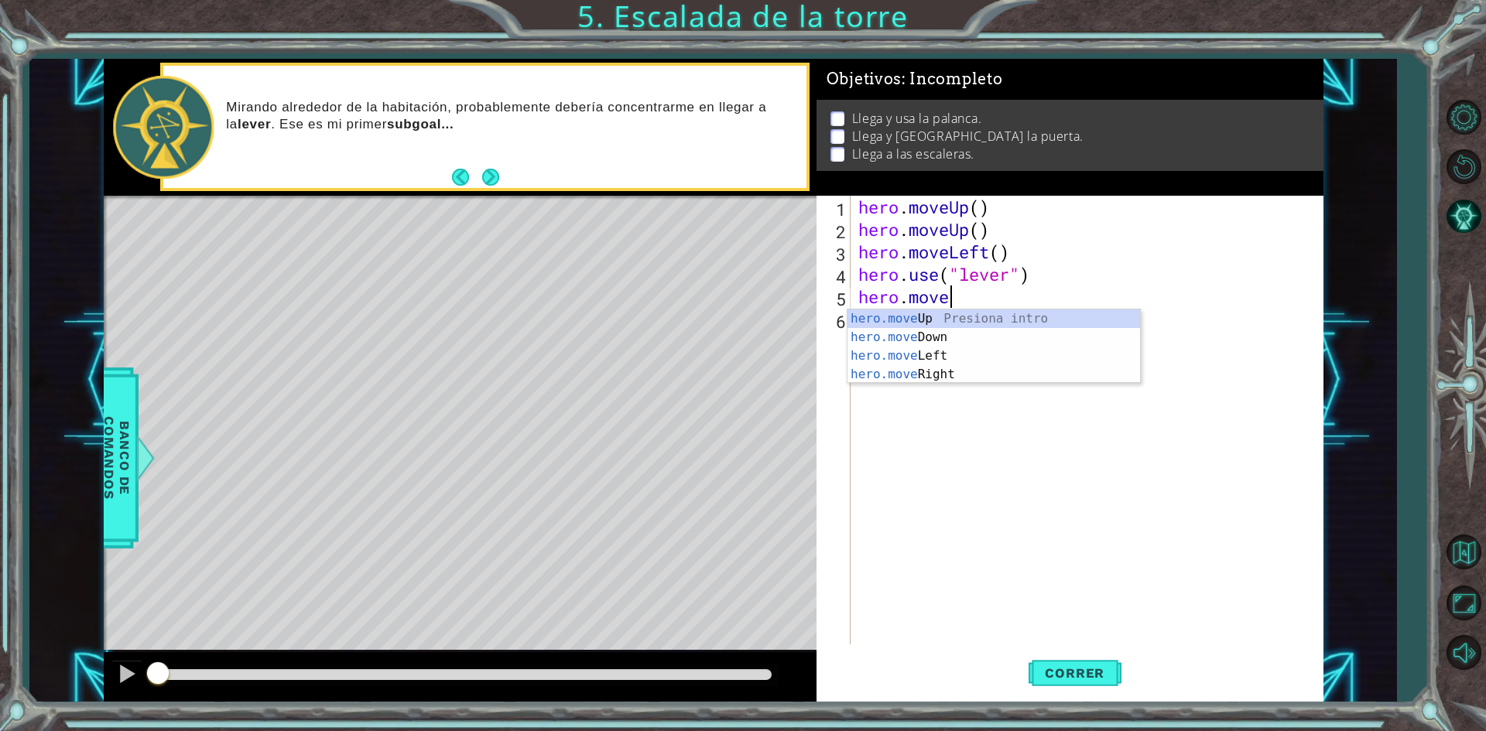
type textarea "hero.mover"
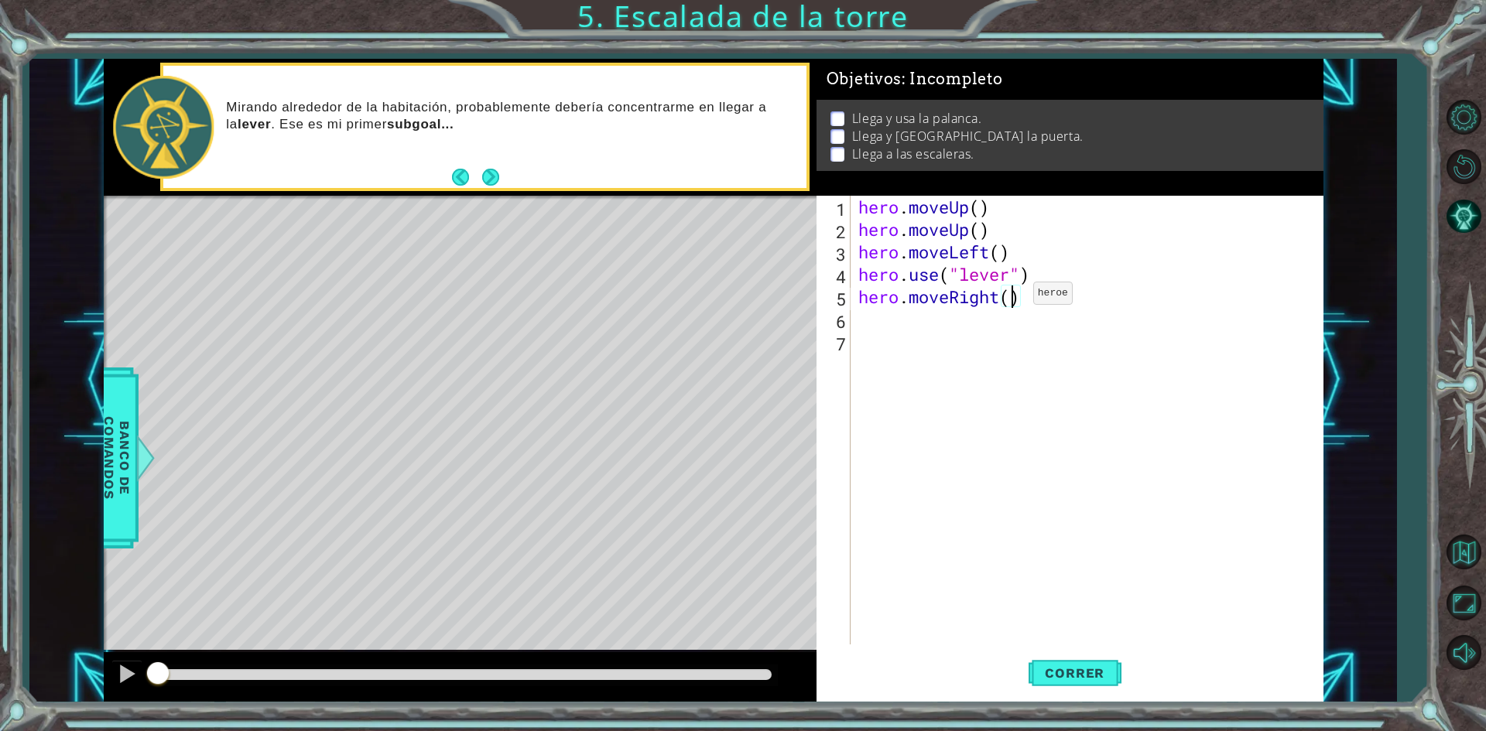
click at [1010, 297] on div "hero . moveUp ( ) hero . moveUp ( ) hero . moveLeft ( ) hero . use ( "lever" ) …" at bounding box center [1090, 443] width 470 height 494
type textarea "hero.moveRight(3)"
click at [1054, 299] on div "hero . moveUp ( ) hero . moveUp ( ) hero . moveLeft ( ) hero . use ( "lever" ) …" at bounding box center [1090, 443] width 470 height 494
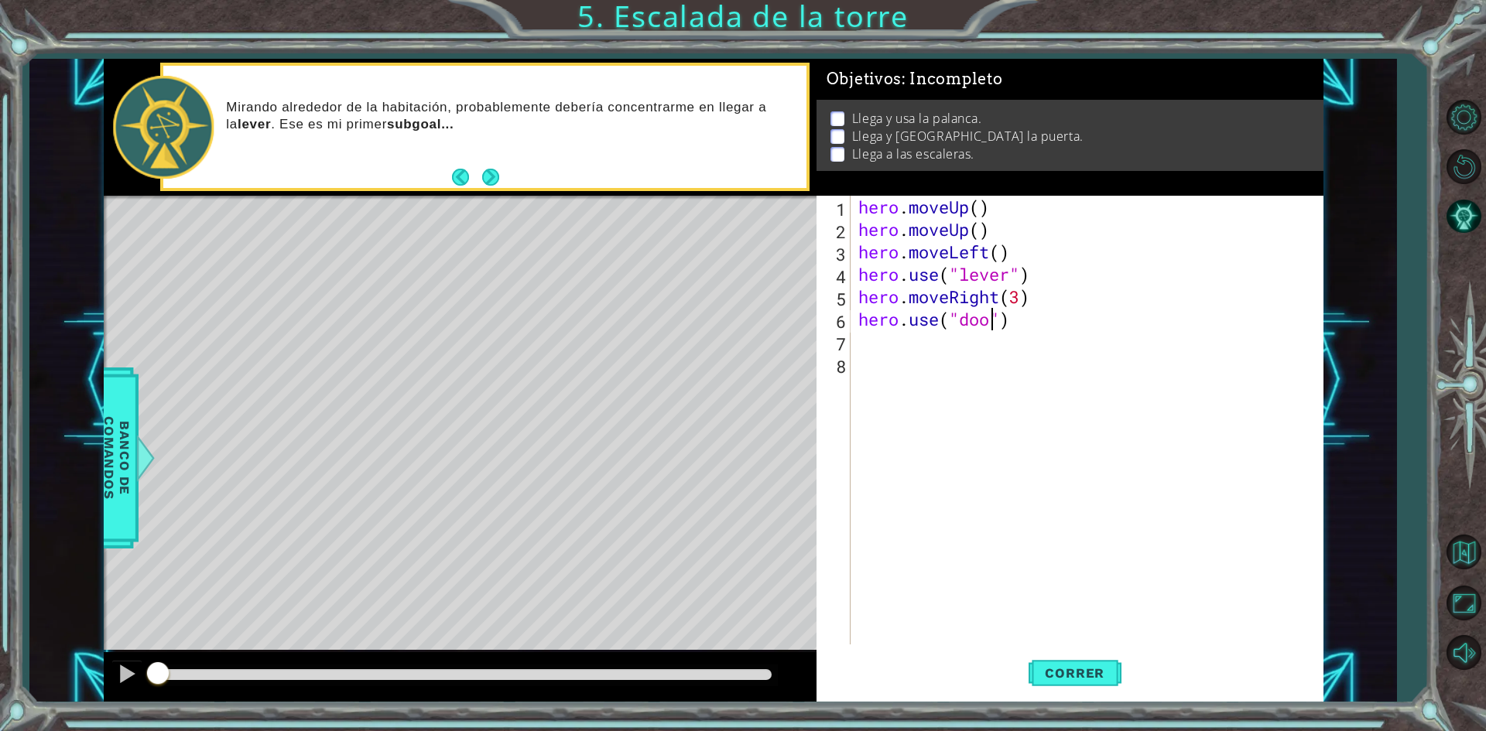
type textarea "hero.use("door")"
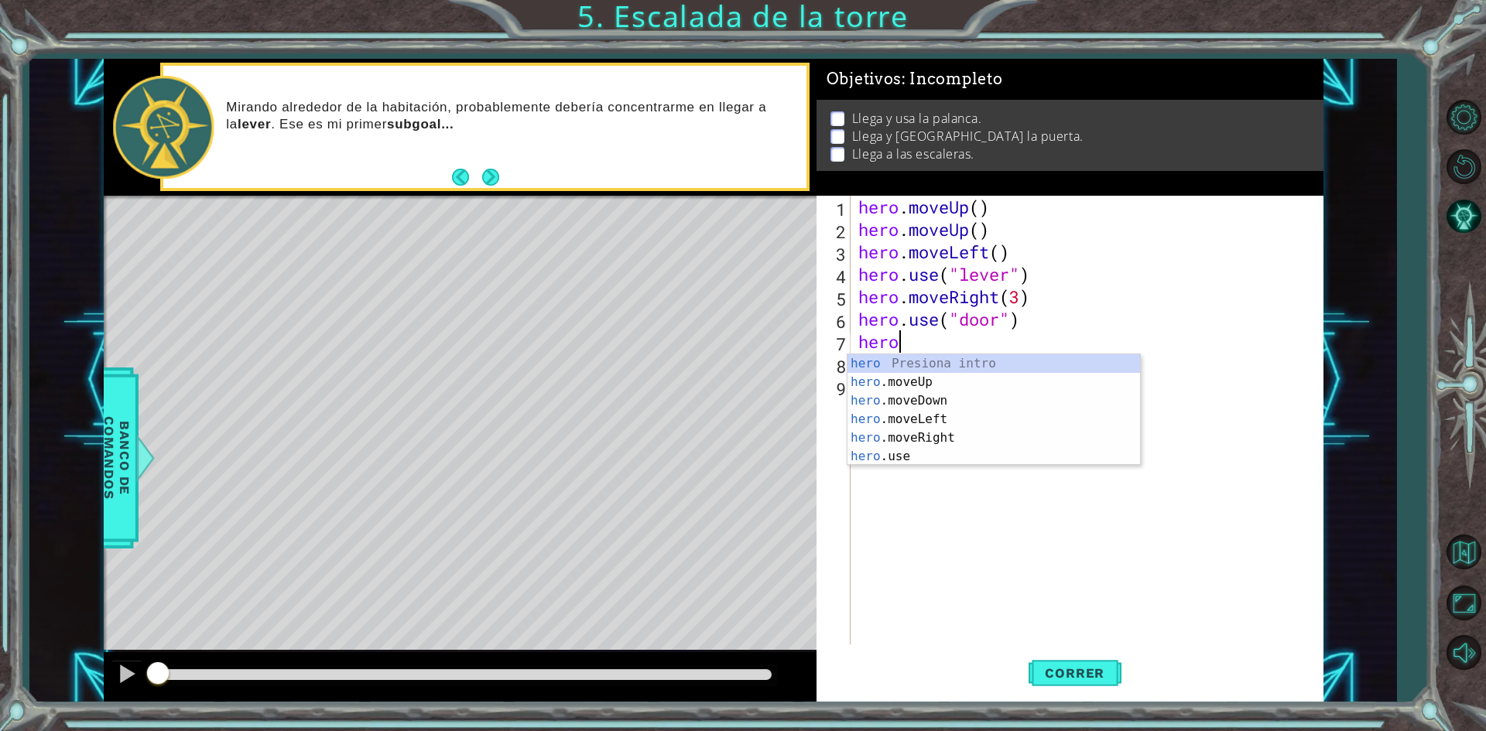
scroll to position [0, 1]
type textarea "[DOMAIN_NAME]"
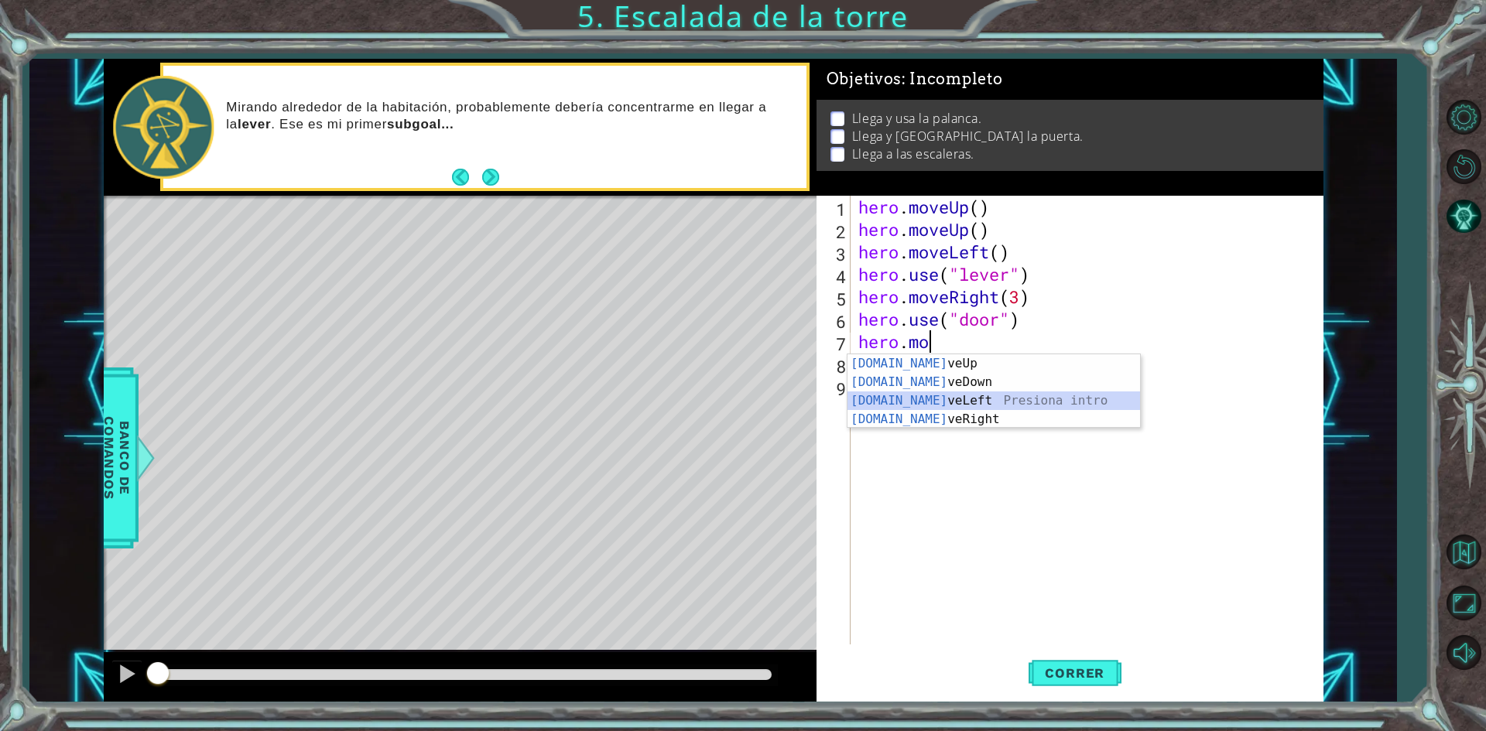
scroll to position [0, 0]
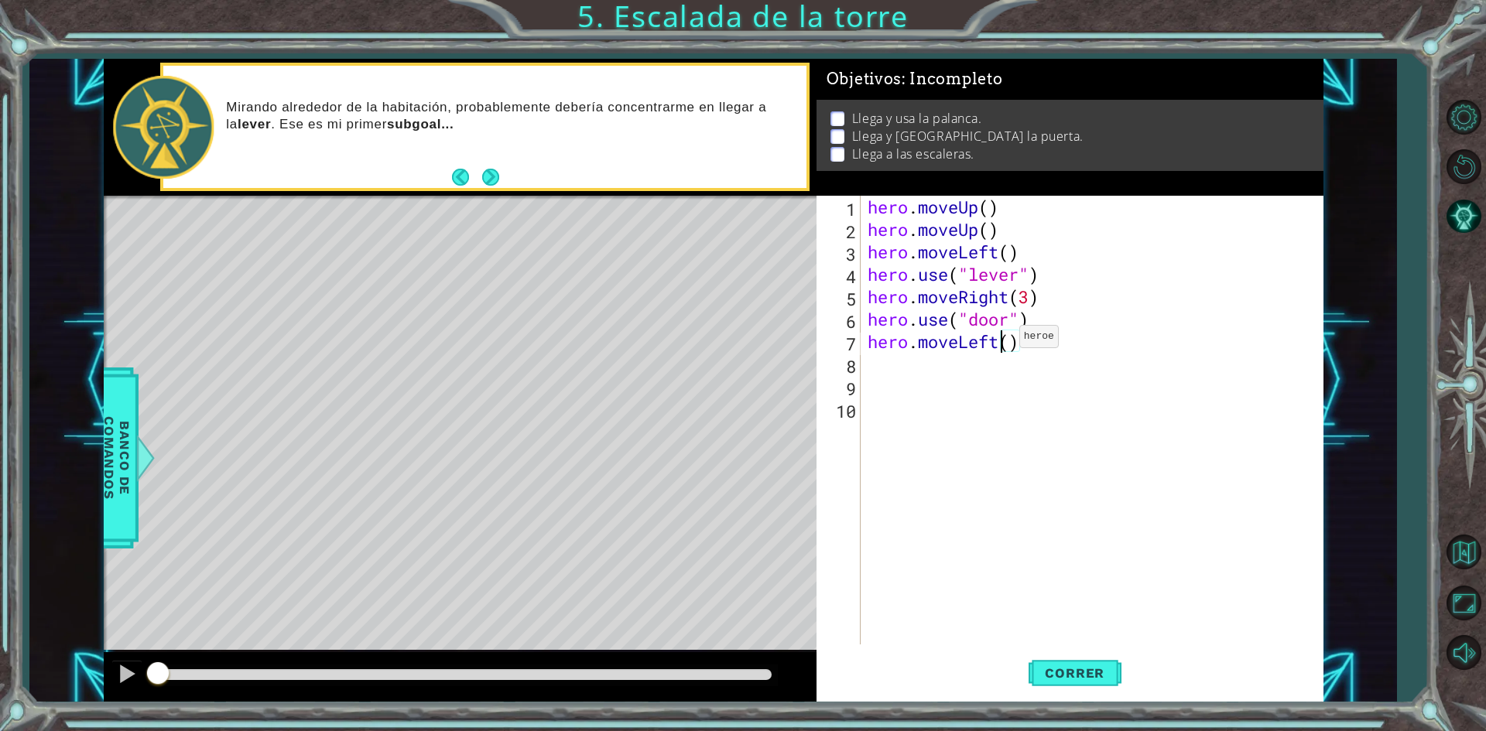
click at [1005, 340] on div "hero . moveUp ( ) hero . moveUp ( ) hero . moveLeft ( ) hero . use ( "lever" ) …" at bounding box center [1094, 443] width 461 height 494
click at [1011, 346] on div "hero . moveUp ( ) hero . moveUp ( ) hero . moveLeft ( ) hero . use ( "lever" ) …" at bounding box center [1094, 443] width 461 height 494
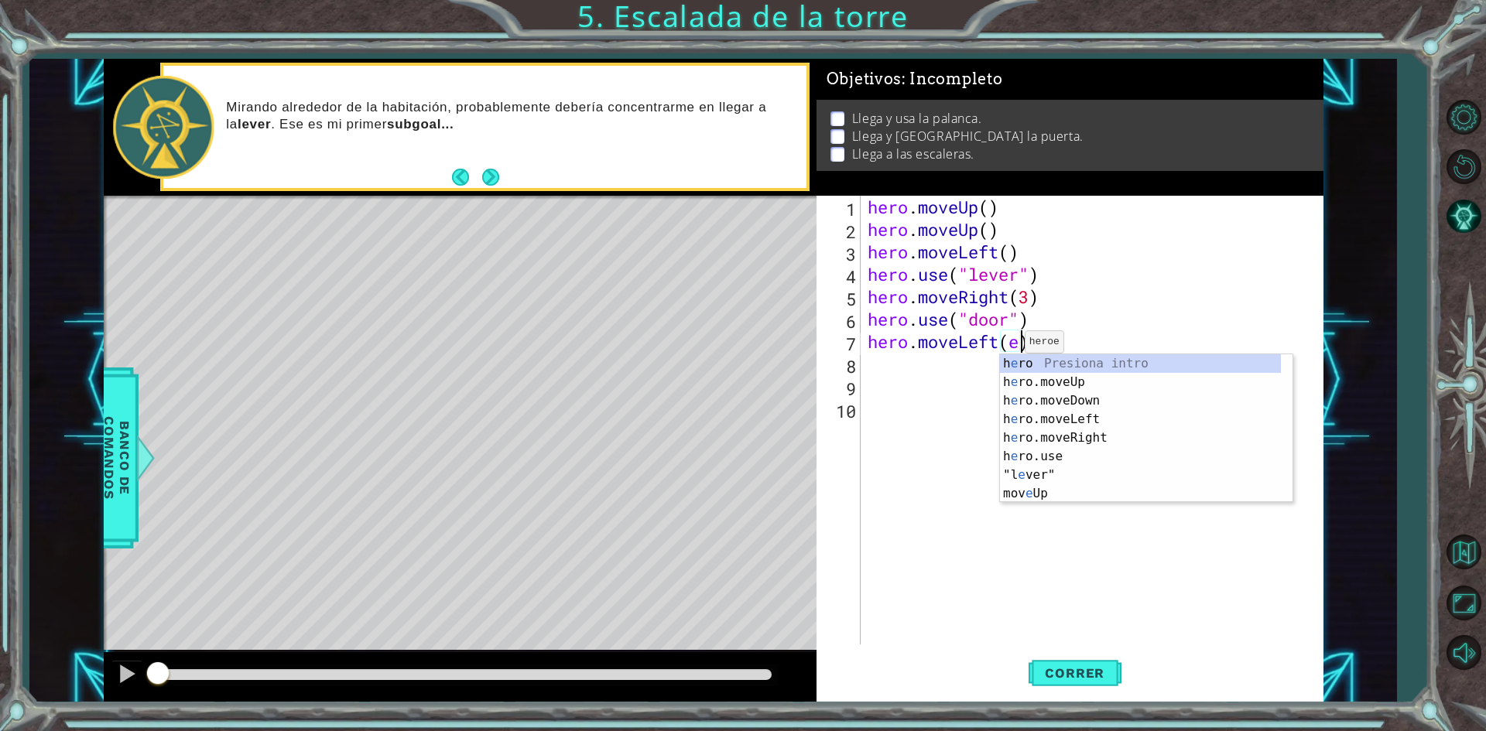
scroll to position [0, 6]
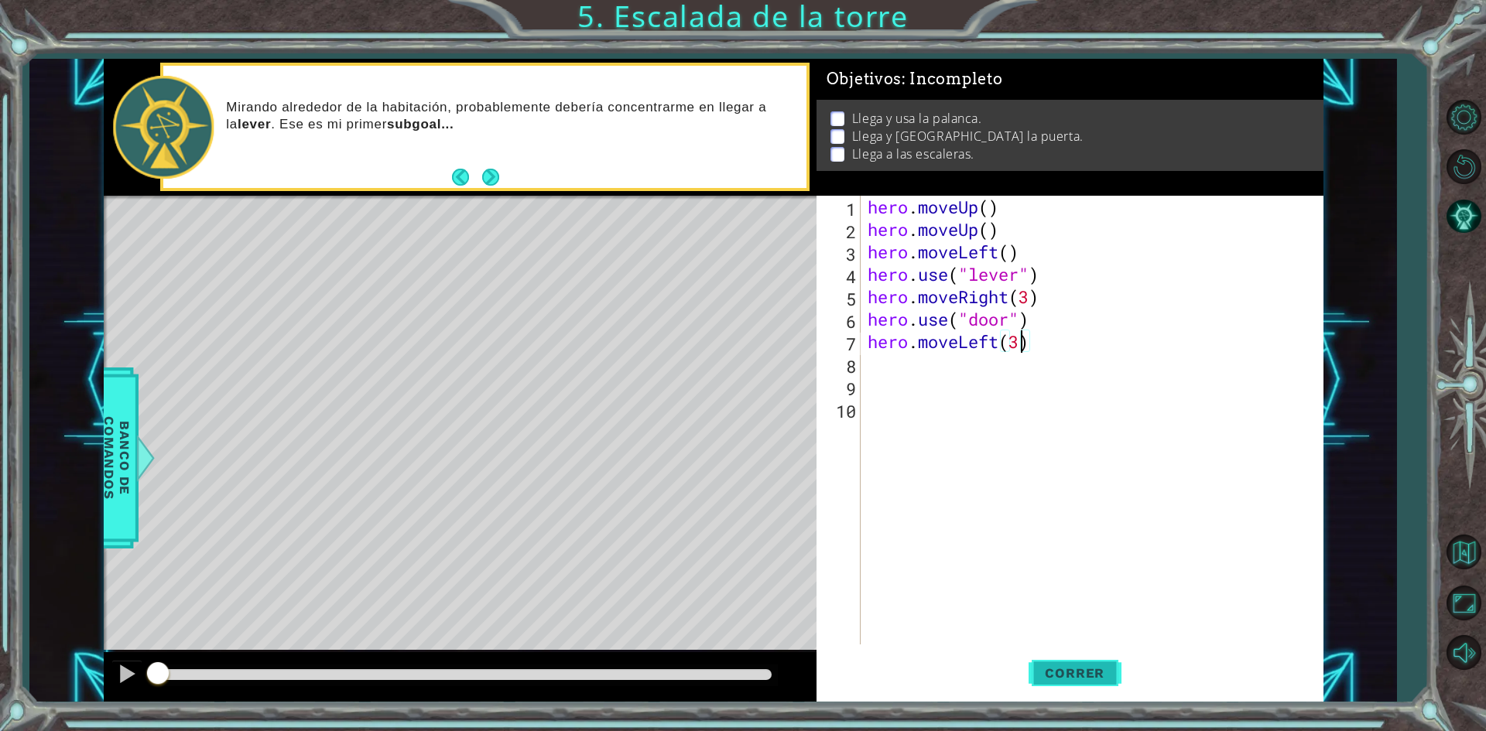
click at [1098, 671] on span "Correr" at bounding box center [1074, 672] width 91 height 15
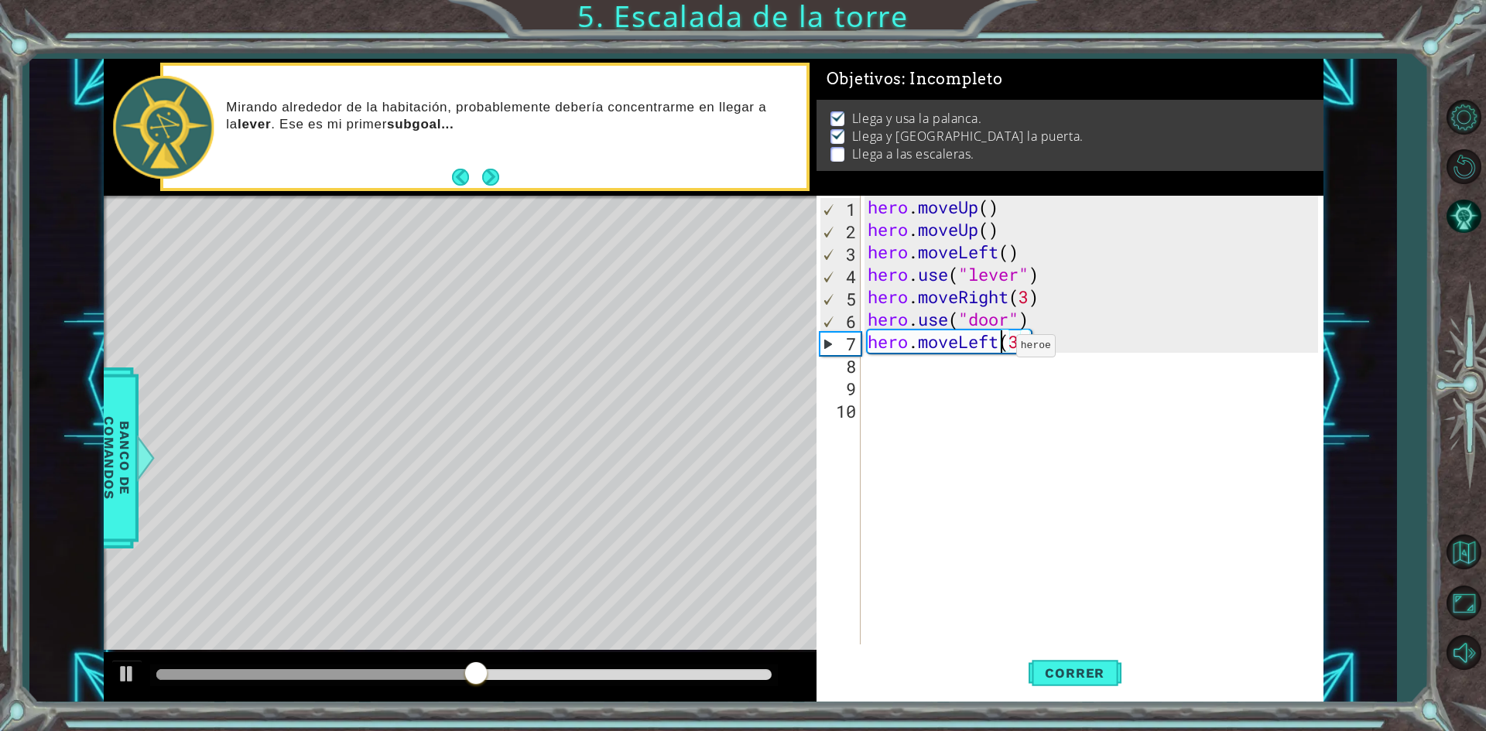
click at [1002, 350] on div "hero . moveUp ( ) hero . moveUp ( ) hero . moveLeft ( ) hero . use ( "lever" ) …" at bounding box center [1094, 443] width 461 height 494
click at [997, 334] on div "hero . moveUp ( ) hero . moveUp ( ) hero . moveLeft ( ) hero . use ( "lever" ) …" at bounding box center [1094, 443] width 461 height 494
type textarea "hero.moveUp(2)"
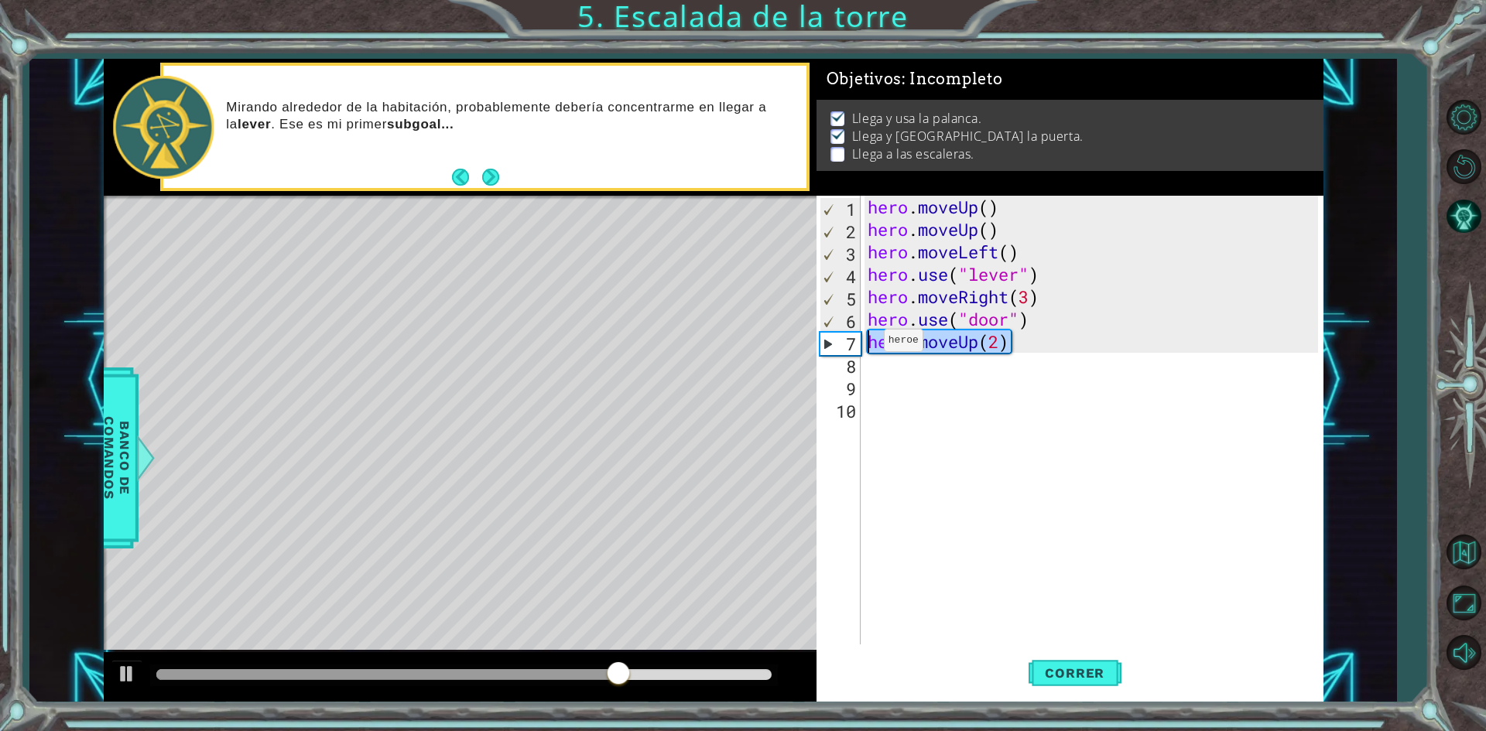
drag, startPoint x: 1022, startPoint y: 341, endPoint x: 870, endPoint y: 344, distance: 152.5
click at [870, 344] on div "hero . moveUp ( ) hero . moveUp ( ) hero . moveLeft ( ) hero . use ( "lever" ) …" at bounding box center [1094, 443] width 461 height 494
click at [884, 387] on div "hero . moveUp ( ) hero . moveUp ( ) hero . moveLeft ( ) hero . use ( "lever" ) …" at bounding box center [1094, 443] width 461 height 494
paste textarea "hero.moveUp(2)"
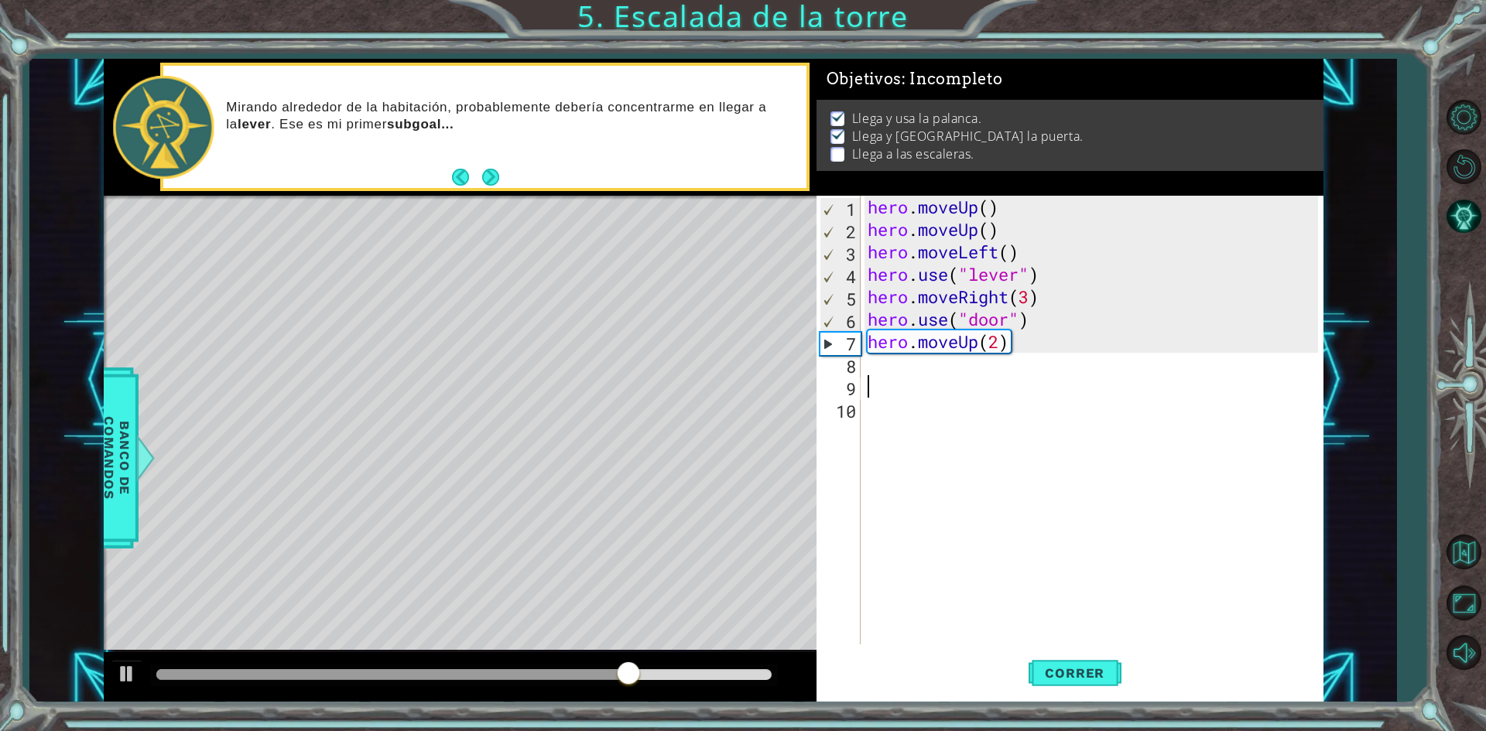
type textarea "hero.moveUp(2)"
click at [888, 364] on div "hero . moveUp ( ) hero . moveUp ( ) hero . moveLeft ( ) hero . use ( "lever" ) …" at bounding box center [1094, 443] width 461 height 494
paste textarea "hero.moveUp(2)"
click at [976, 366] on div "hero . moveUp ( ) hero . moveUp ( ) hero . moveLeft ( ) hero . use ( "lever" ) …" at bounding box center [1094, 443] width 461 height 494
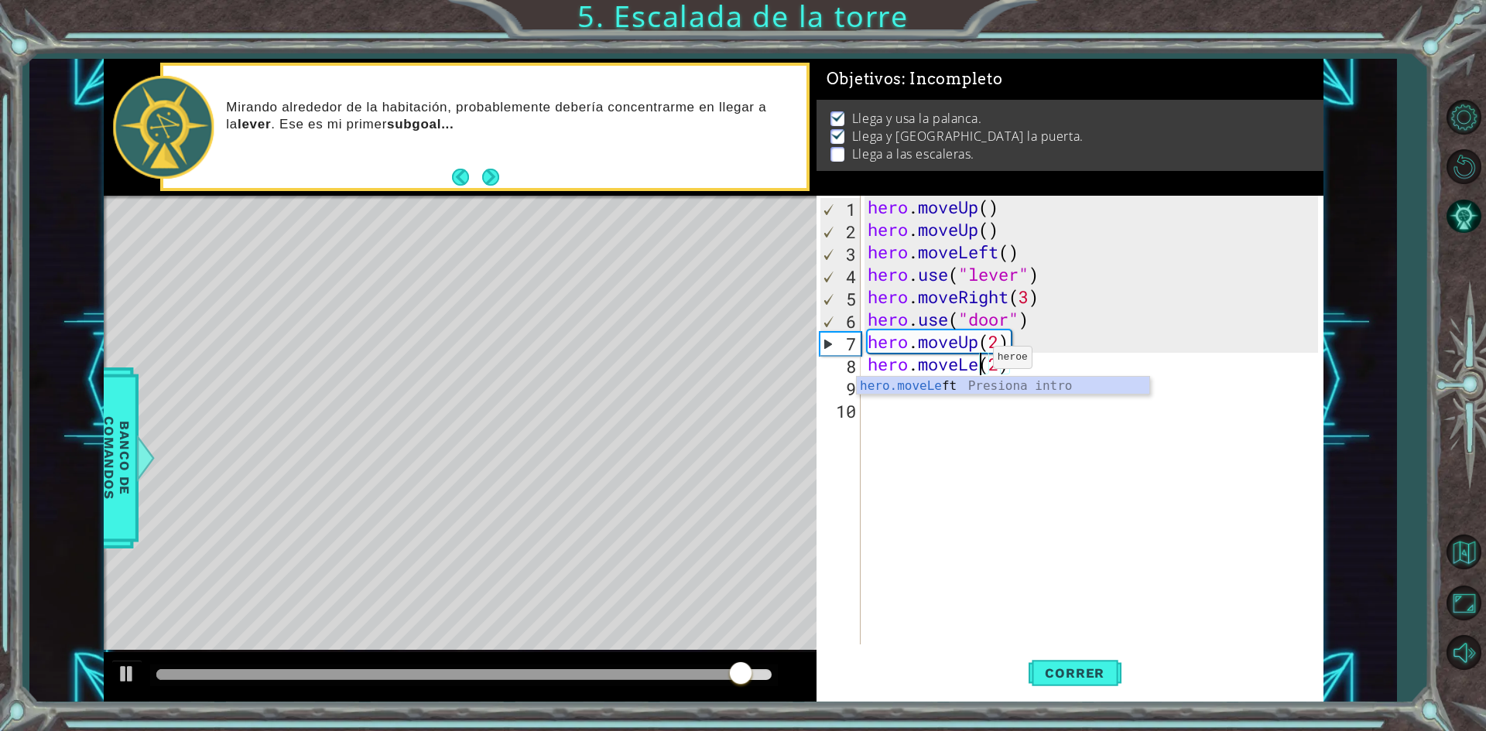
scroll to position [0, 5]
click at [1019, 361] on div "hero . moveUp ( ) hero . moveUp ( ) hero . moveLeft ( ) hero . use ( "lever" ) …" at bounding box center [1094, 443] width 461 height 494
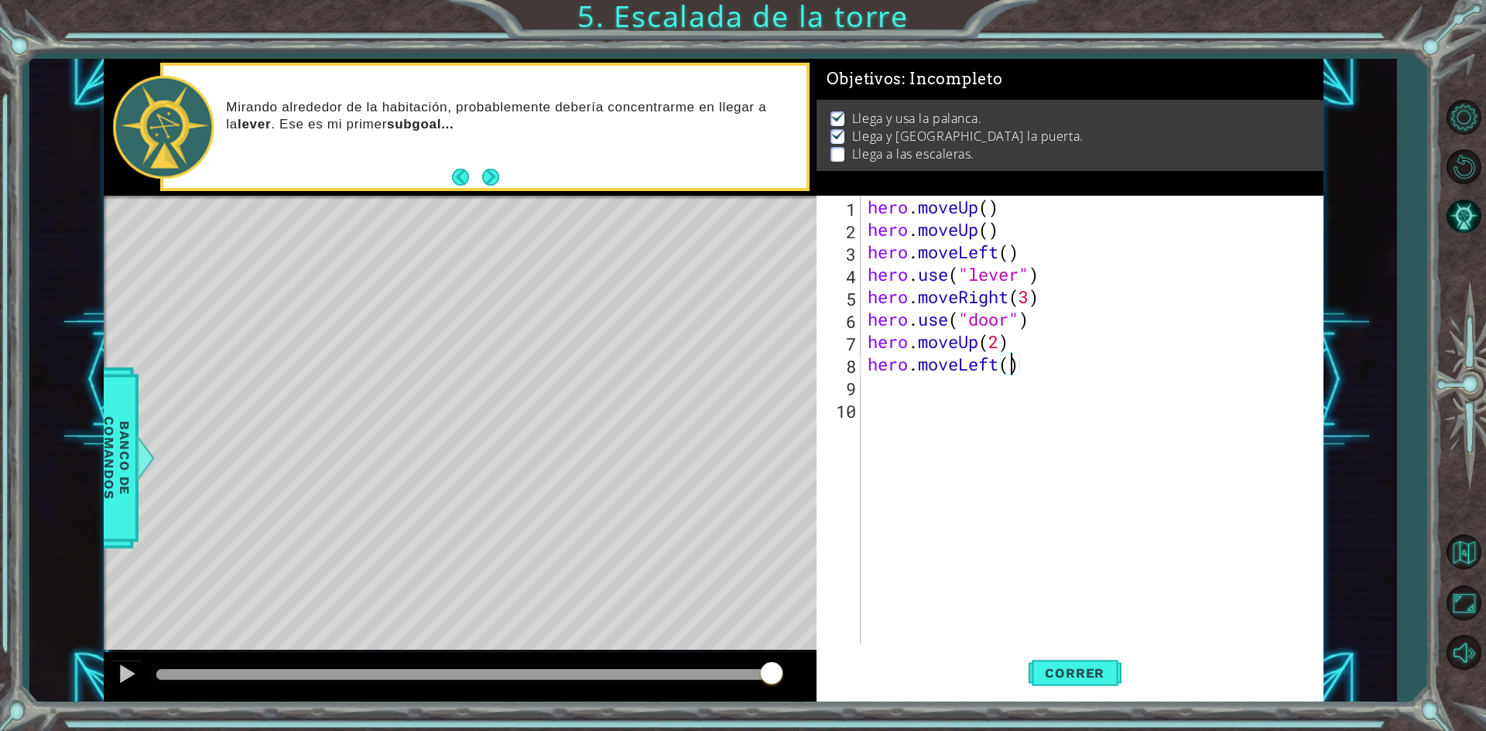
type textarea "hero.moveLeft(3)"
click at [990, 485] on div "hero . moveUp ( ) hero . moveUp ( ) hero . moveLeft ( ) hero . use ( "lever" ) …" at bounding box center [1094, 443] width 461 height 494
click at [1094, 669] on span "Correr" at bounding box center [1074, 672] width 91 height 15
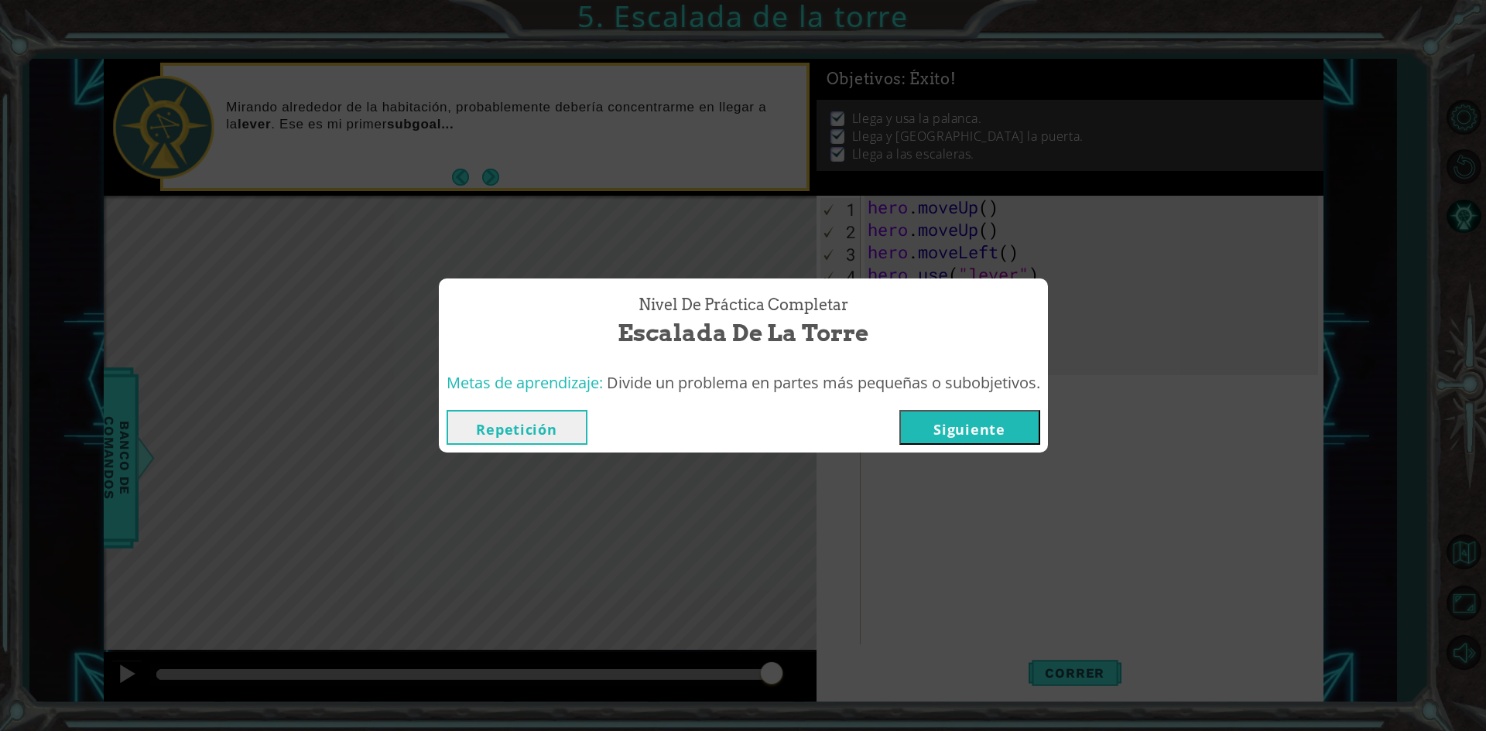
click at [997, 424] on button "Siguiente" at bounding box center [969, 427] width 141 height 35
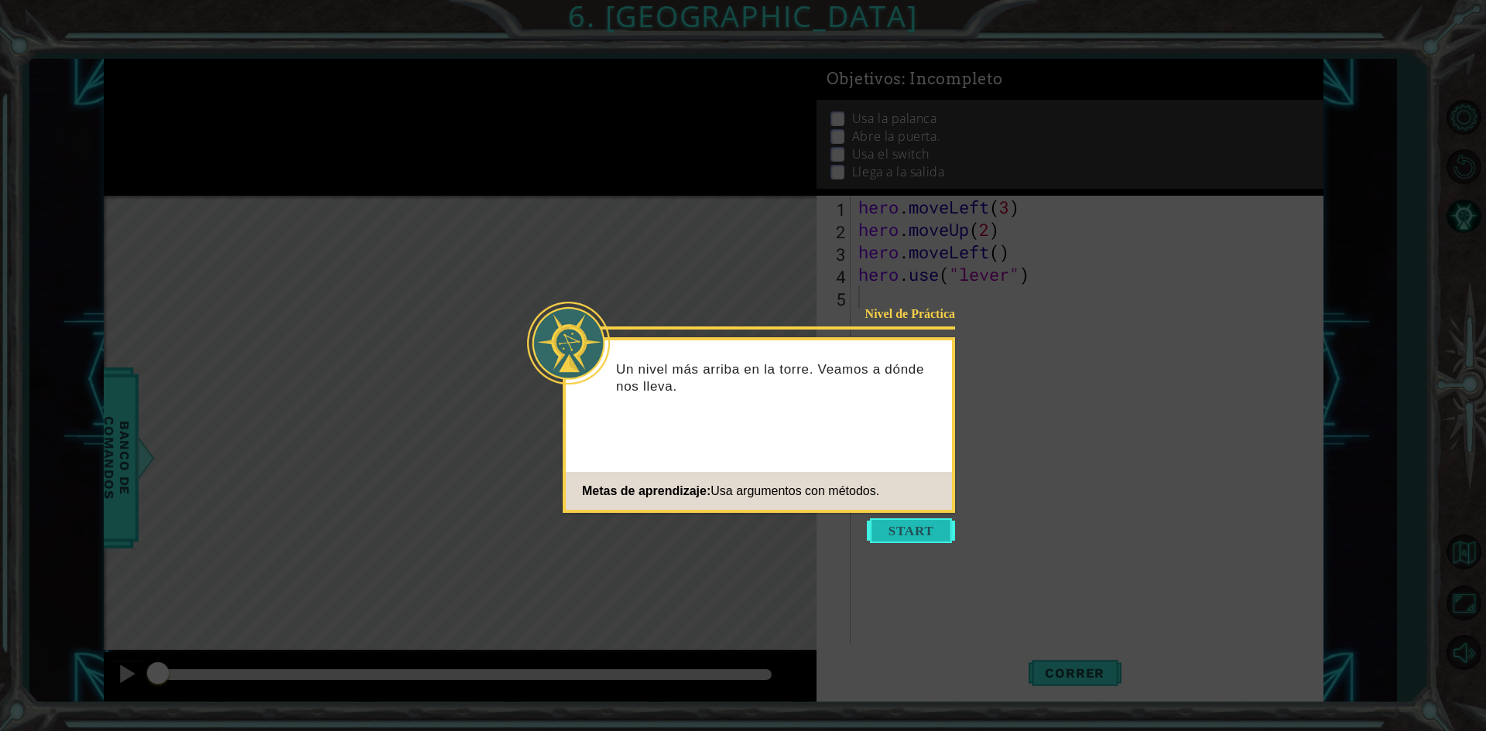
click at [918, 533] on button "Start" at bounding box center [911, 530] width 88 height 25
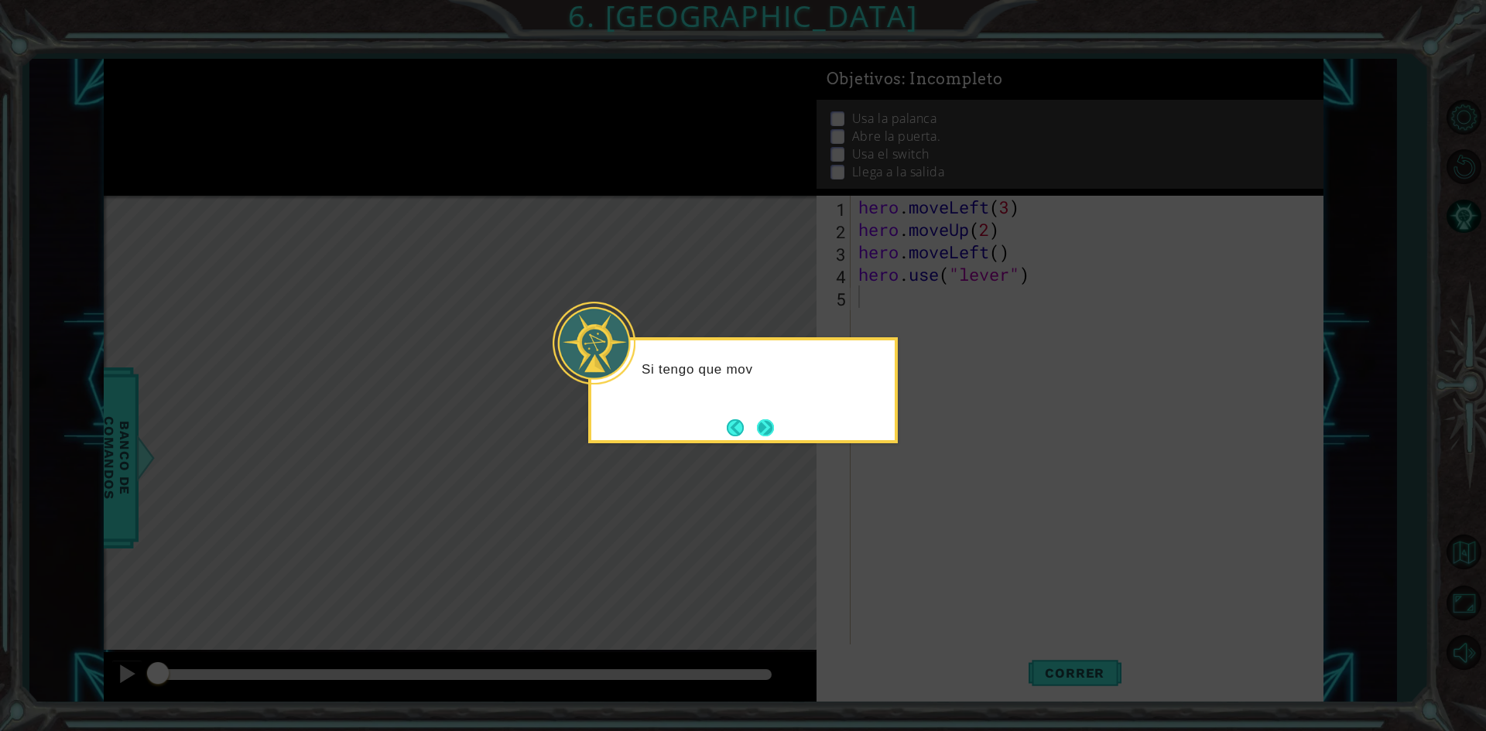
click at [764, 429] on button "Next" at bounding box center [765, 427] width 17 height 17
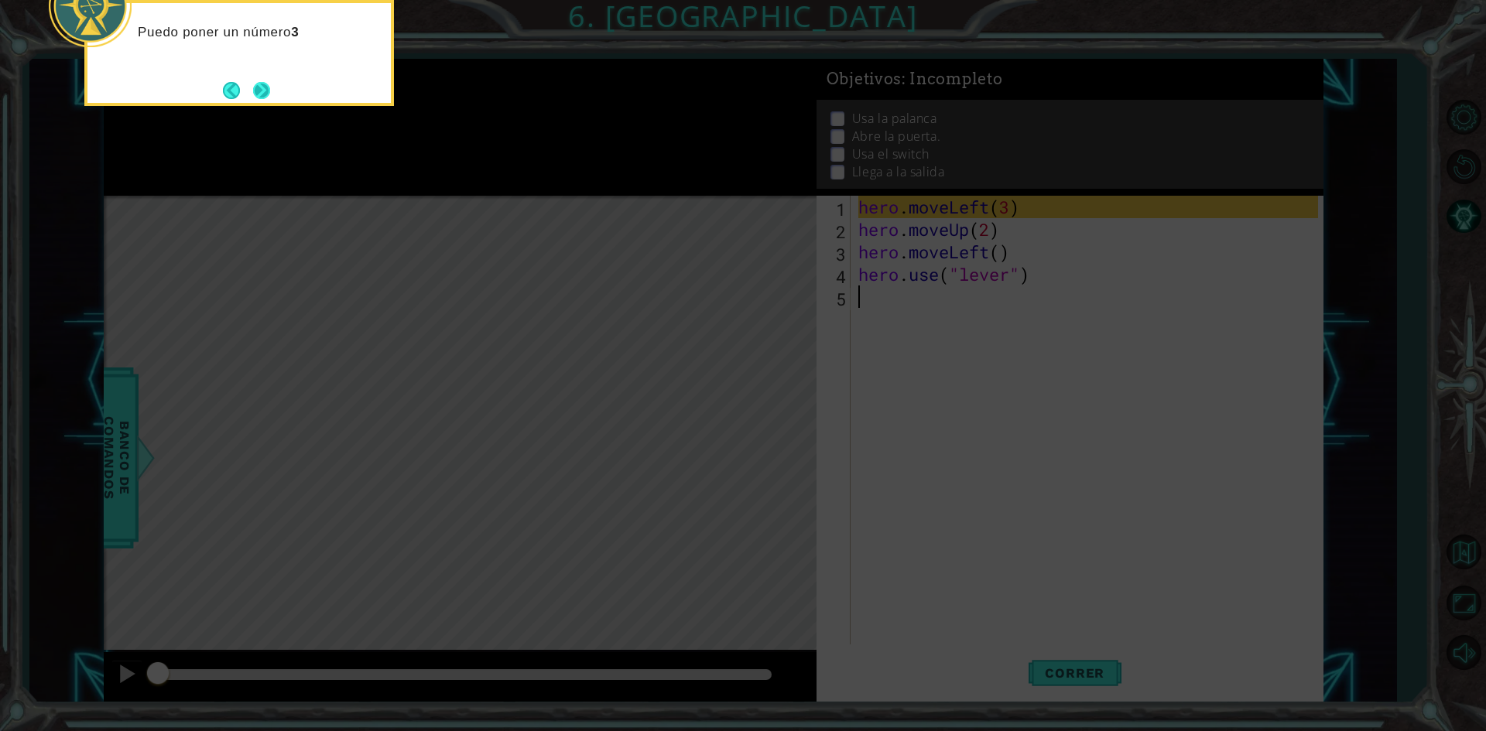
click at [258, 94] on button "Next" at bounding box center [261, 90] width 17 height 17
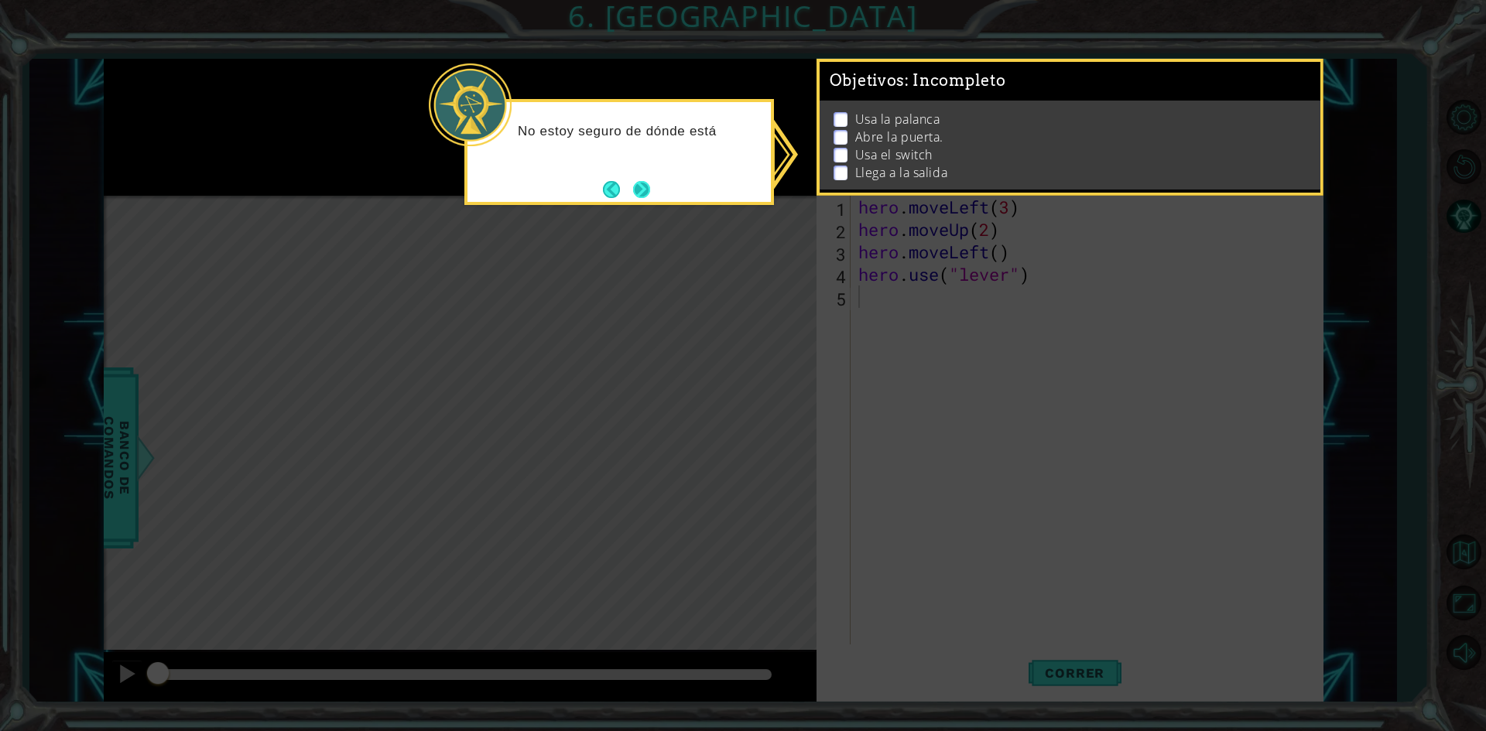
click at [637, 189] on button "Next" at bounding box center [641, 189] width 17 height 17
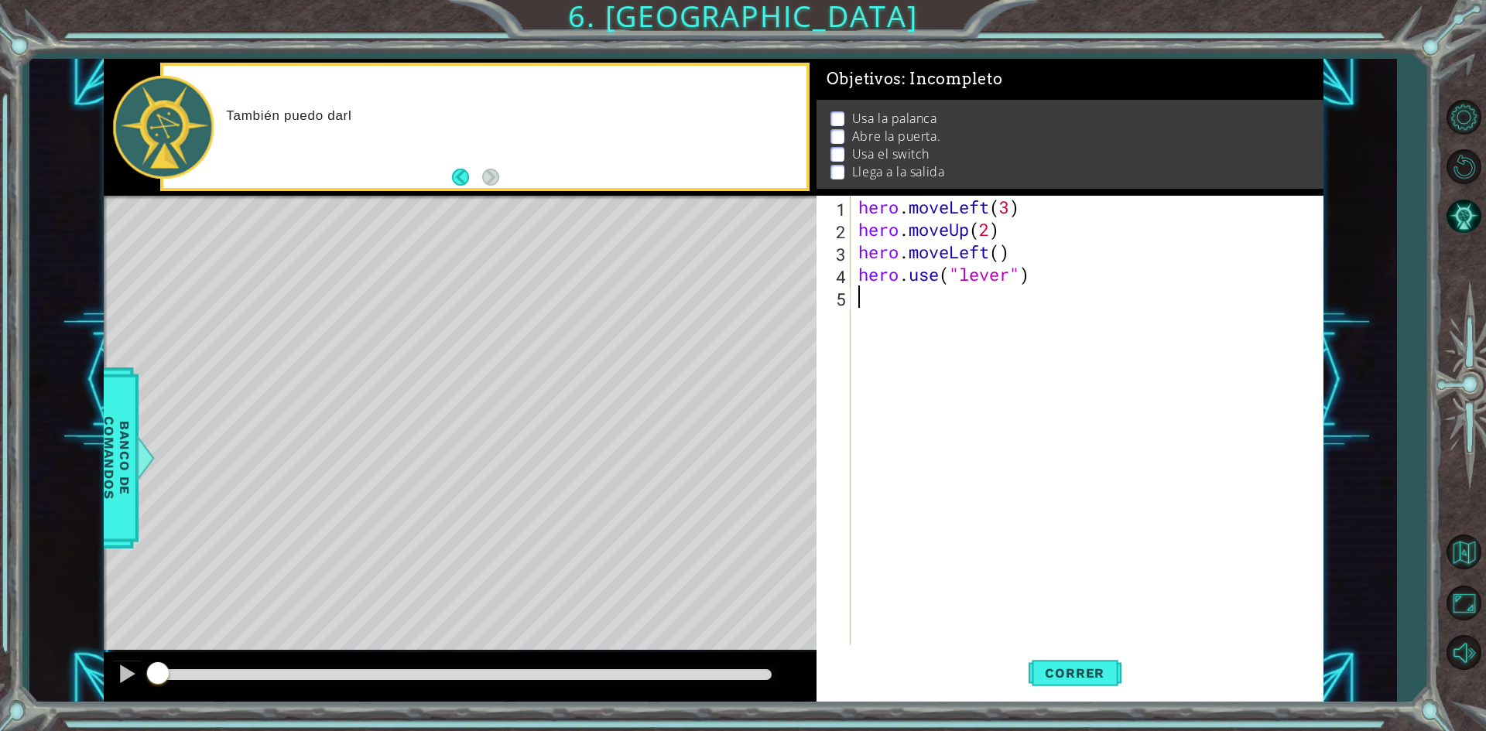
click at [954, 308] on div "hero . moveLeft ( 3 ) hero . moveUp ( 2 ) hero . moveLeft ( ) hero . use ( "lev…" at bounding box center [1090, 443] width 470 height 494
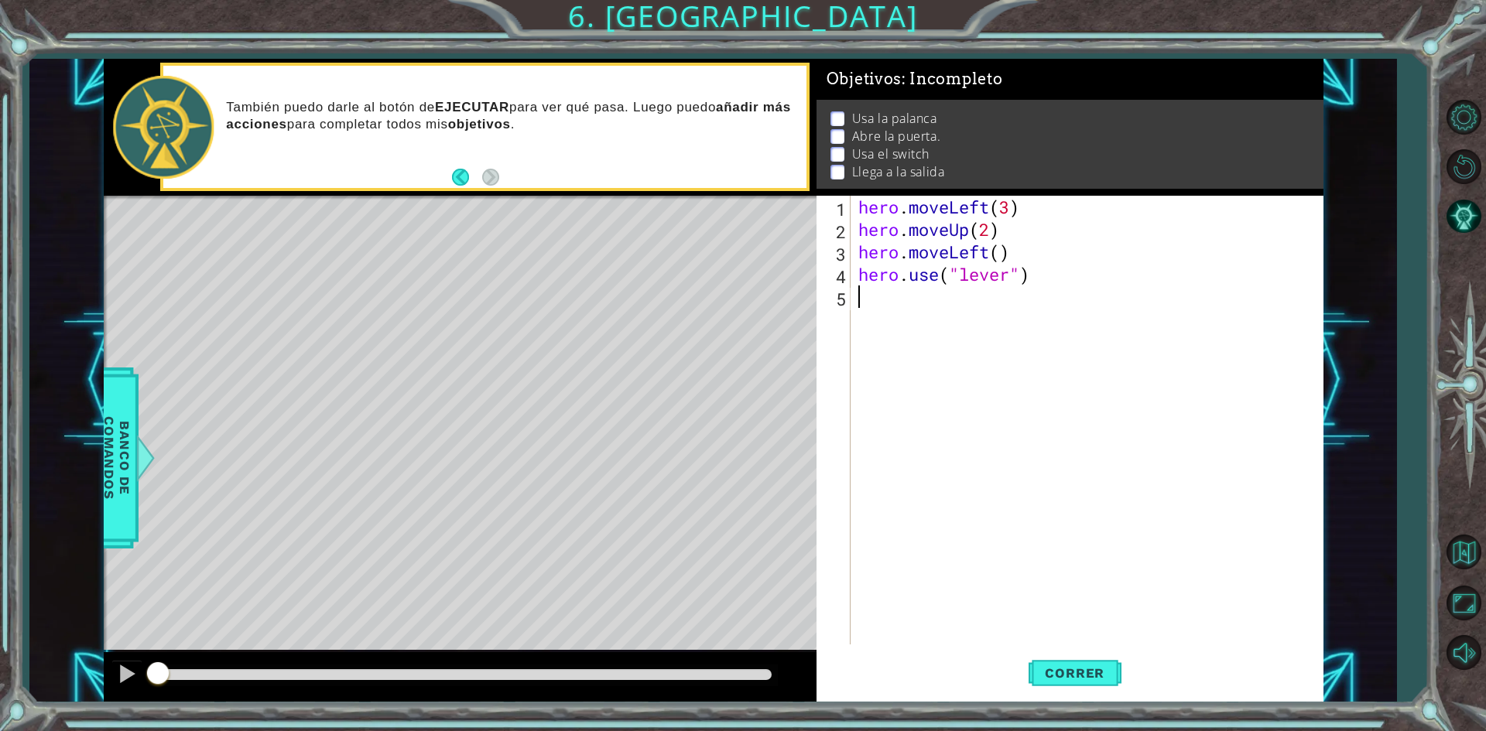
click at [949, 306] on div "hero . moveLeft ( 3 ) hero . moveUp ( 2 ) hero . moveLeft ( ) hero . use ( "lev…" at bounding box center [1090, 443] width 470 height 494
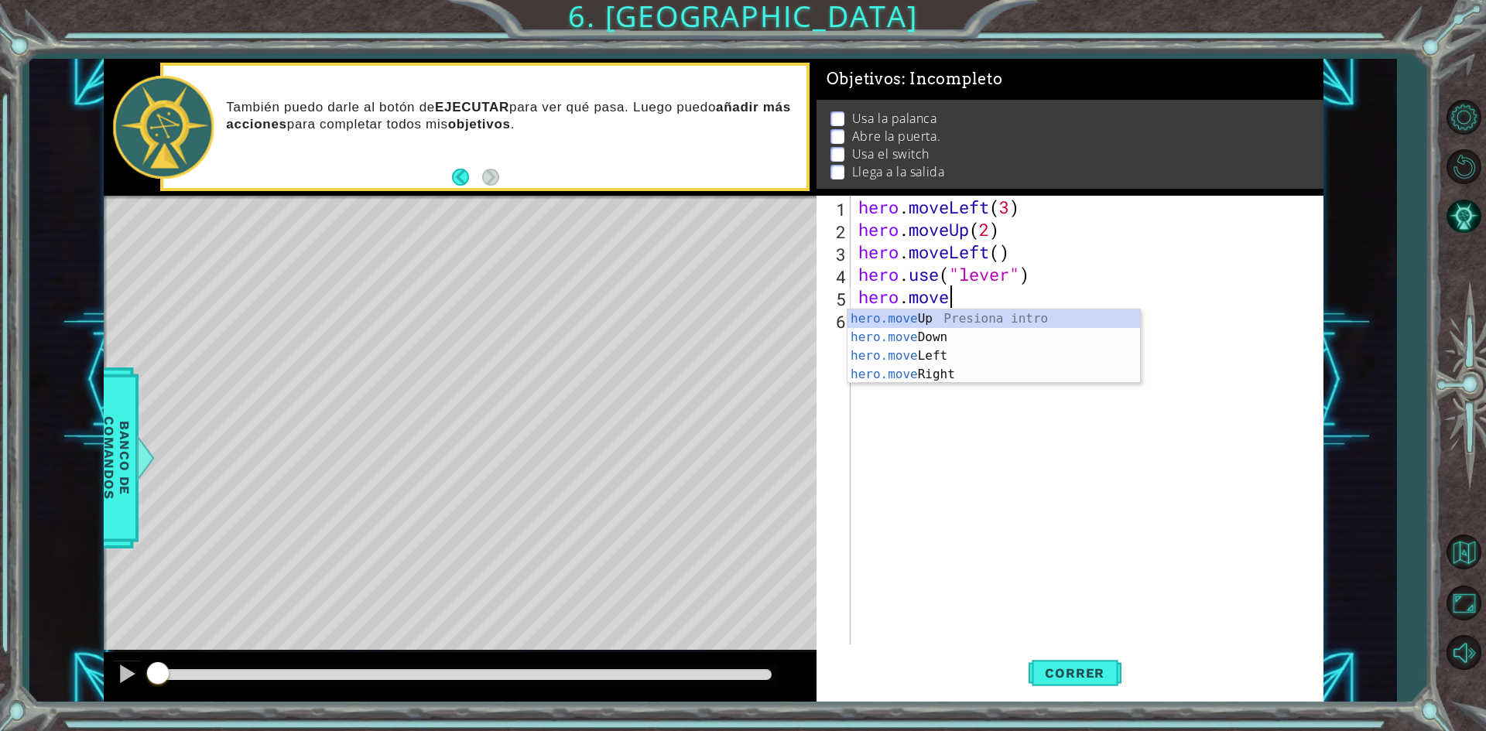
scroll to position [0, 3]
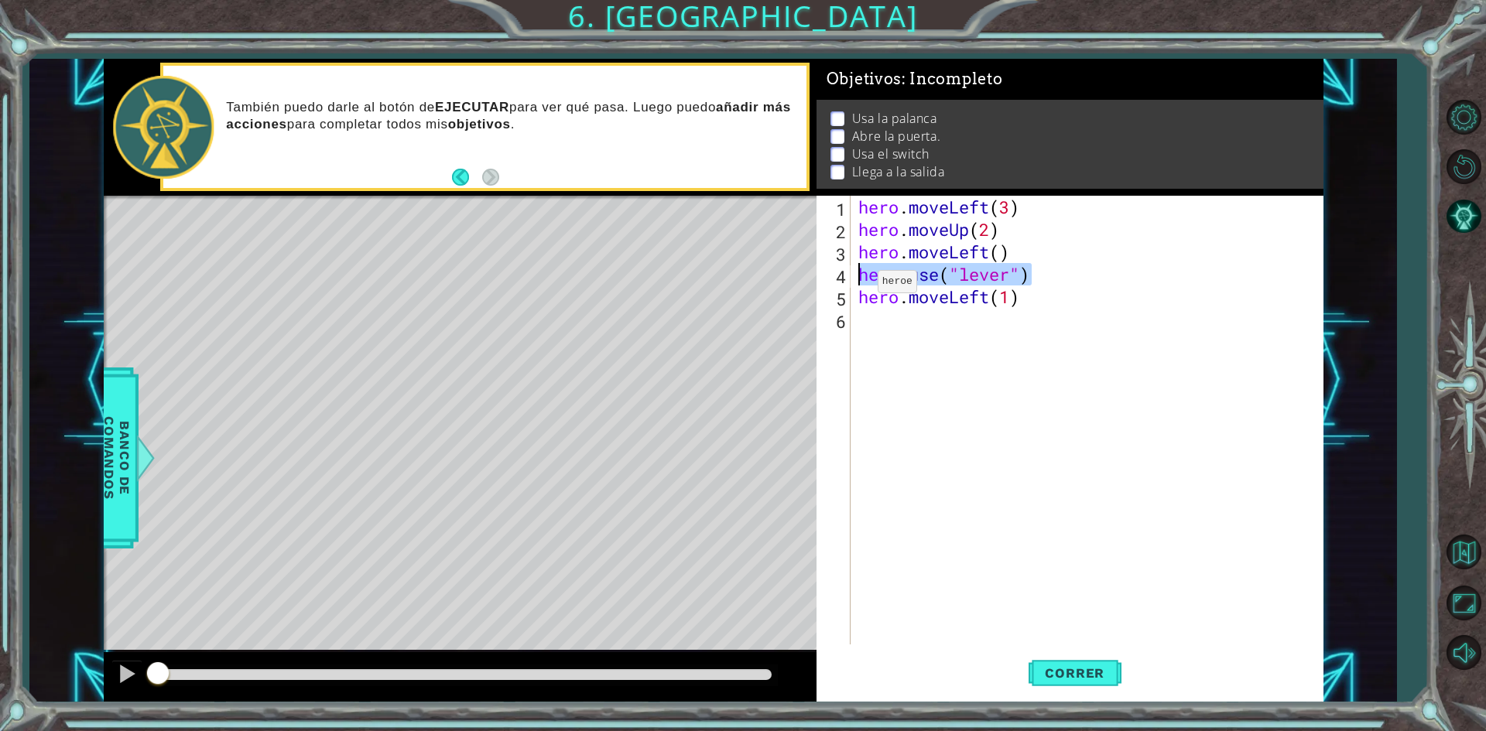
drag, startPoint x: 1041, startPoint y: 275, endPoint x: 853, endPoint y: 276, distance: 187.3
click at [853, 276] on div "hero.moveLeft(1) 1 2 3 4 5 6 hero . moveLeft ( 3 ) hero . moveUp ( 2 ) hero . m…" at bounding box center [1066, 420] width 501 height 449
click at [1034, 298] on div "hero . moveLeft ( 3 ) hero . moveUp ( 2 ) hero . moveLeft ( ) hero . use ( "lev…" at bounding box center [1090, 443] width 470 height 494
paste textarea "hero.use("lever")"
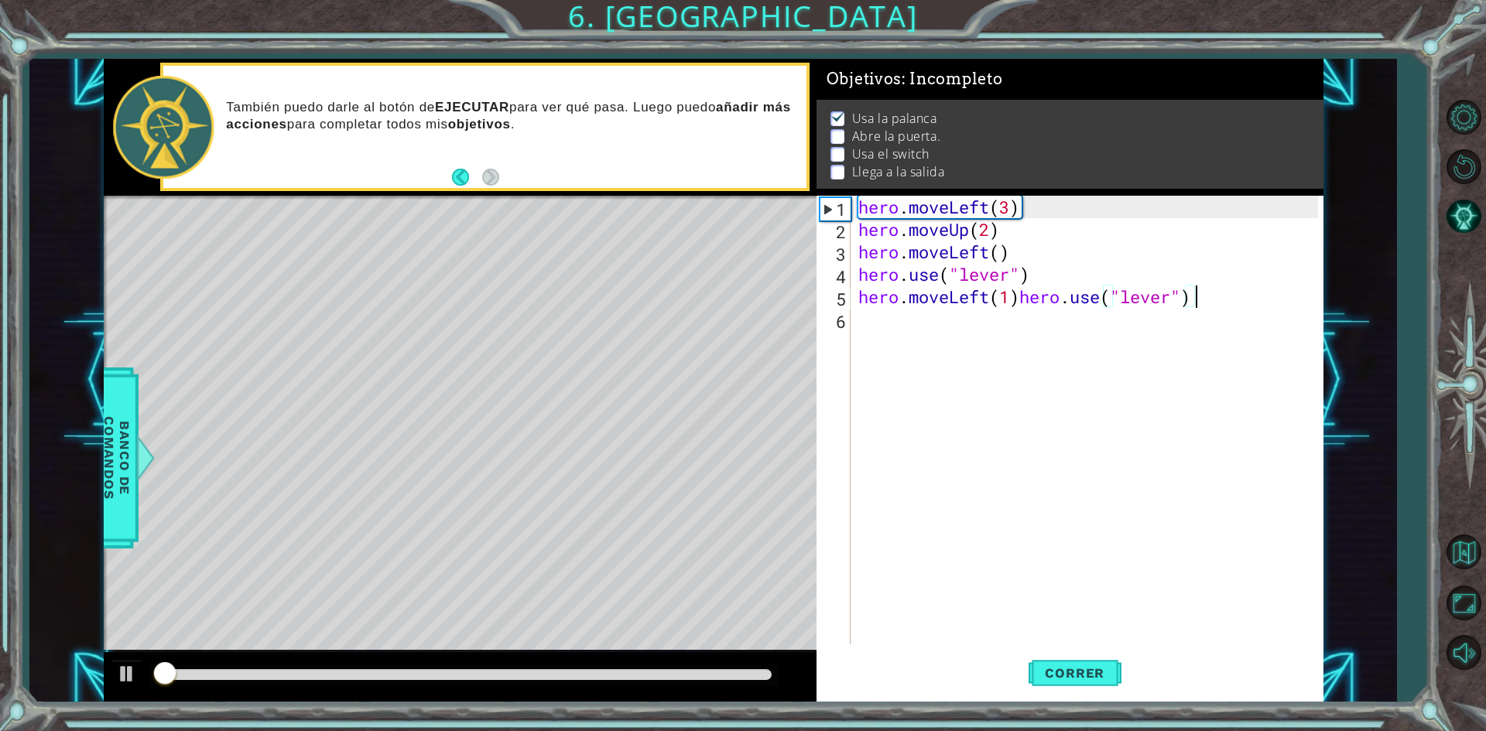
scroll to position [6, 0]
type textarea "hero.moveLeft(1)"
paste textarea "hero.use("lever")"
click at [1008, 318] on div "hero . moveLeft ( 3 ) hero . moveUp ( 2 ) hero . moveLeft ( ) hero . use ( "lev…" at bounding box center [1090, 443] width 470 height 494
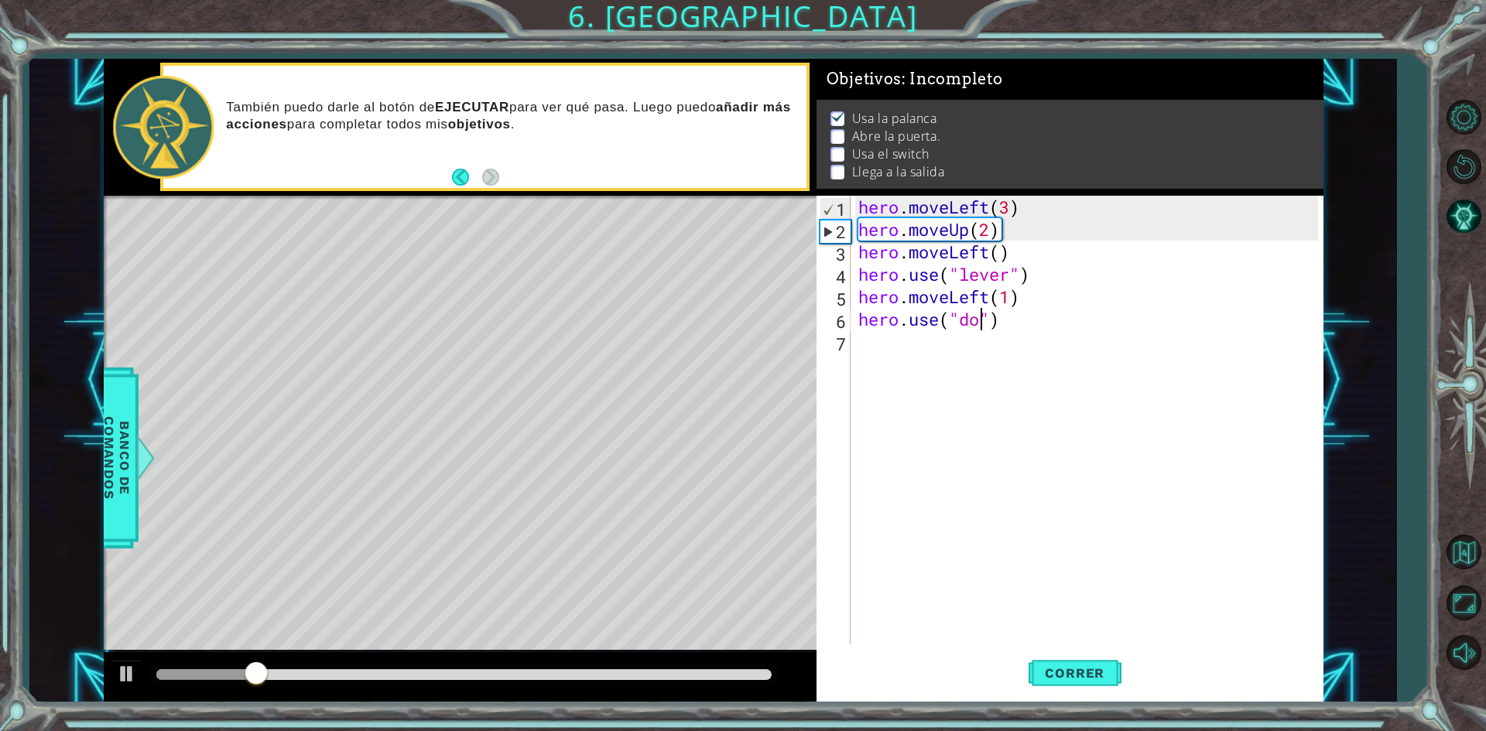
type textarea "hero.use("door")"
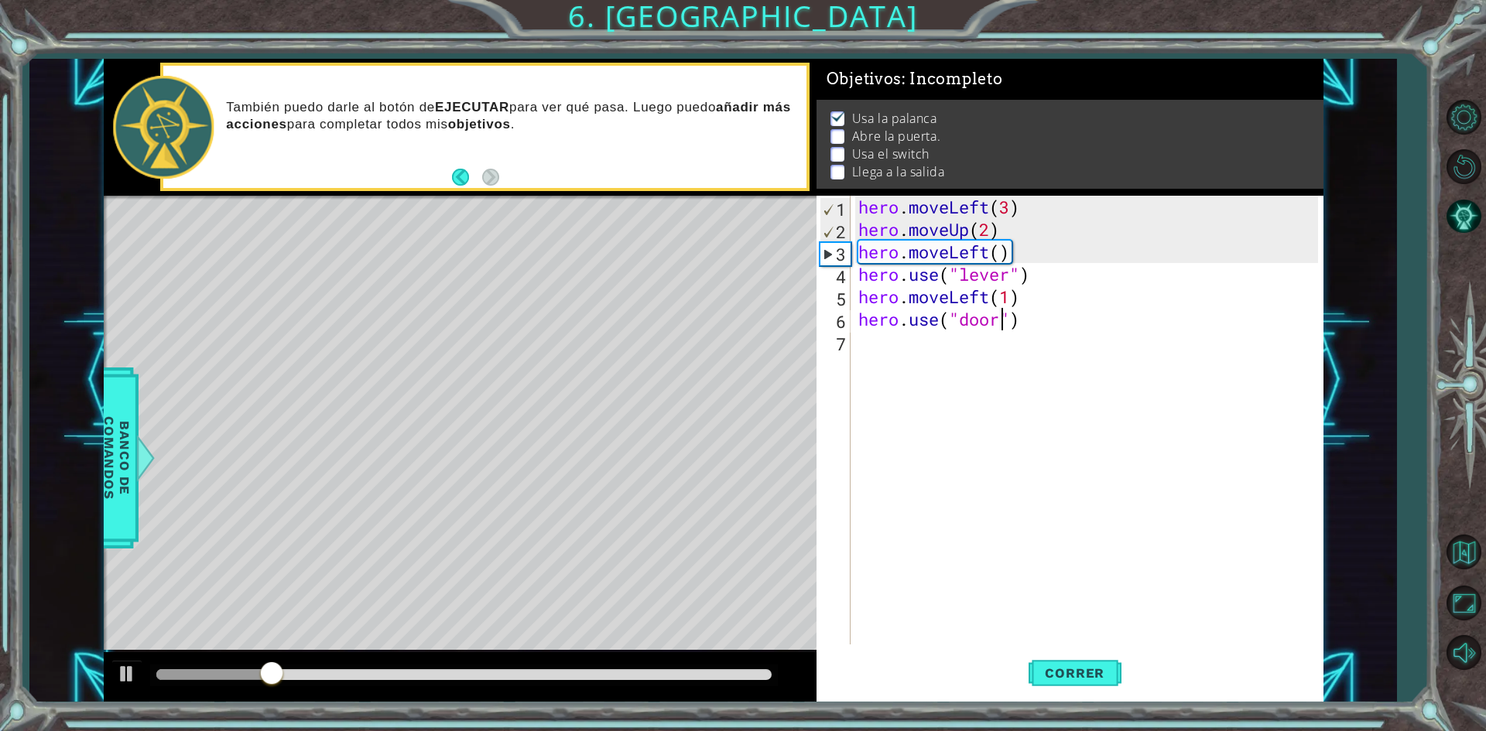
click at [1031, 316] on div "hero . moveLeft ( 3 ) hero . moveUp ( 2 ) hero . moveLeft ( ) hero . use ( "lev…" at bounding box center [1090, 443] width 470 height 494
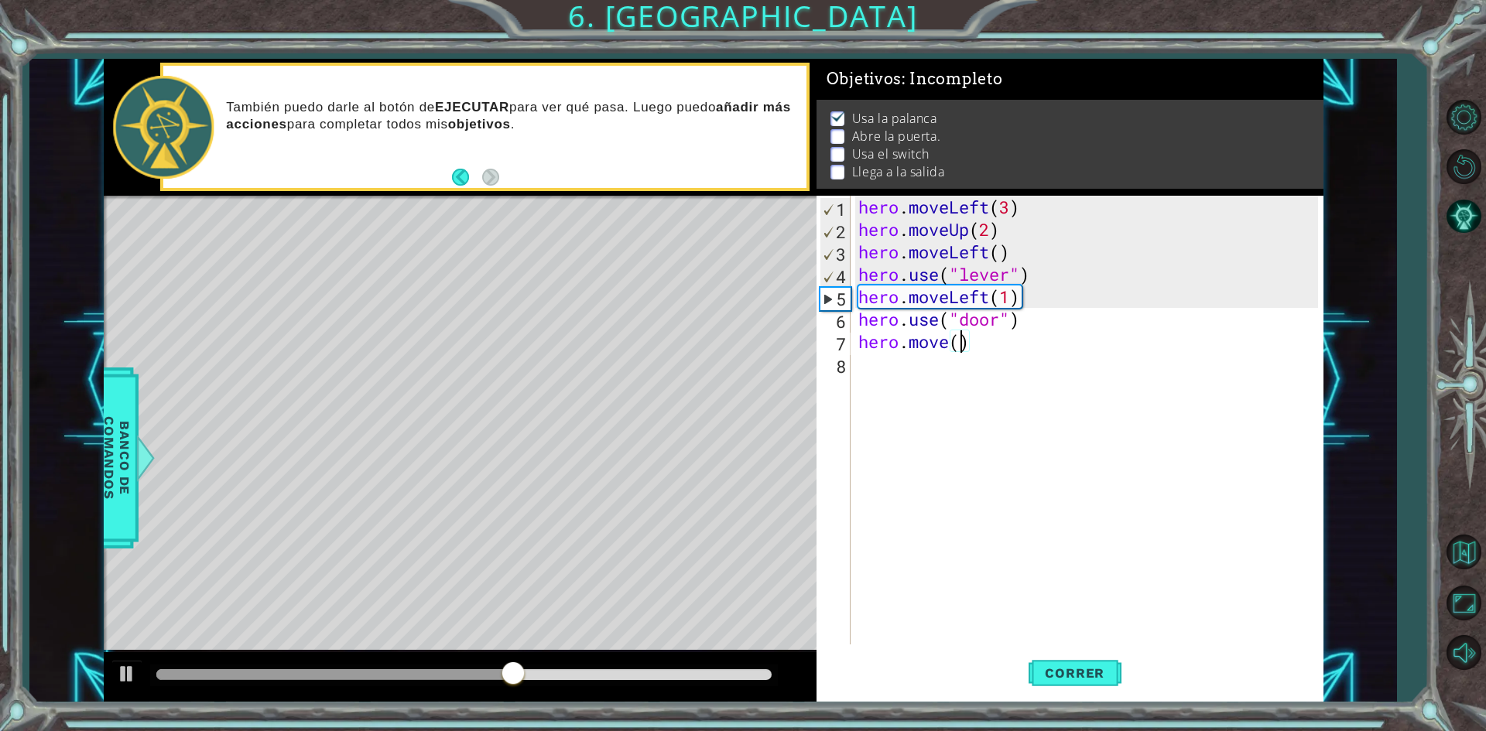
scroll to position [0, 5]
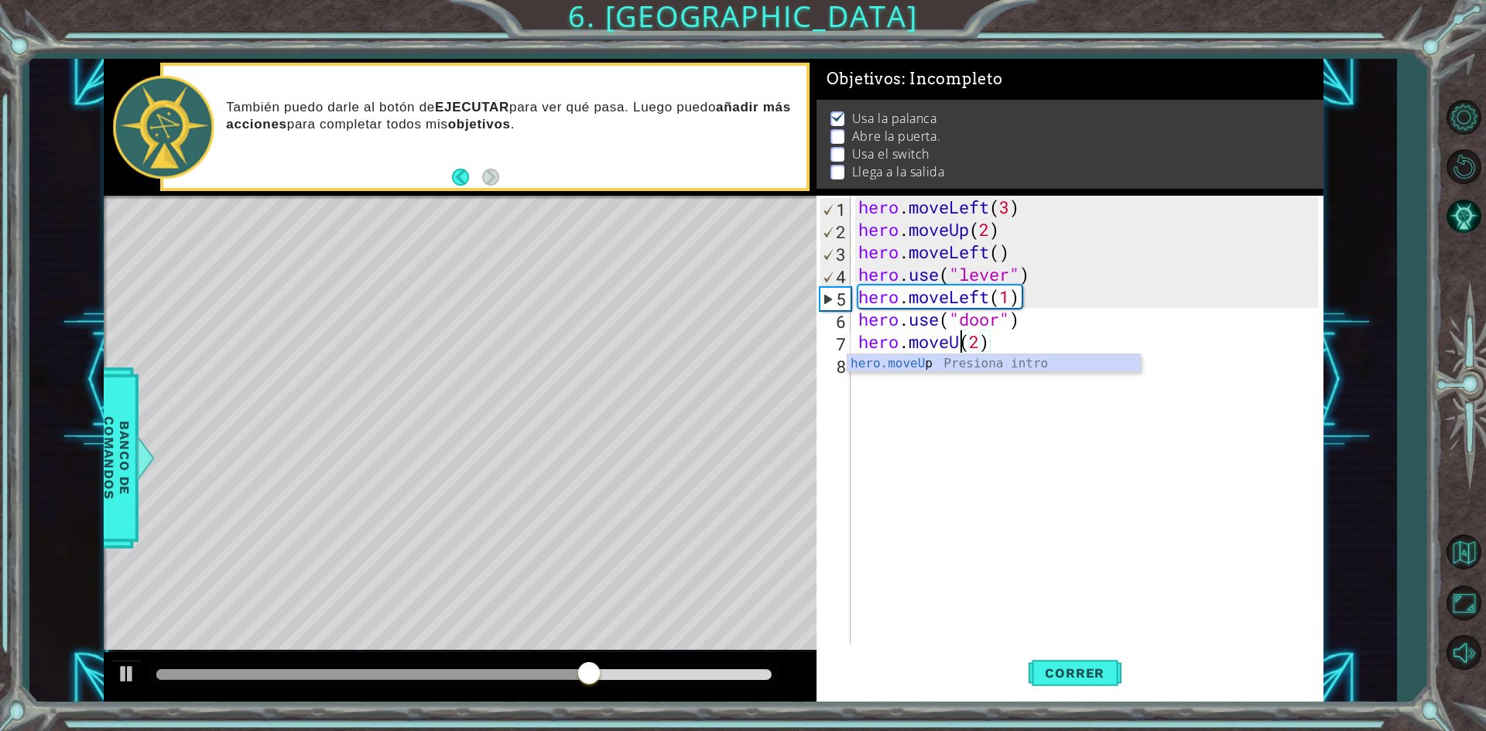
type textarea "hero.moveUp(2)"
click at [1031, 338] on div "hero . moveLeft ( 3 ) hero . moveUp ( 2 ) hero . moveLeft ( ) hero . use ( "lev…" at bounding box center [1090, 443] width 470 height 494
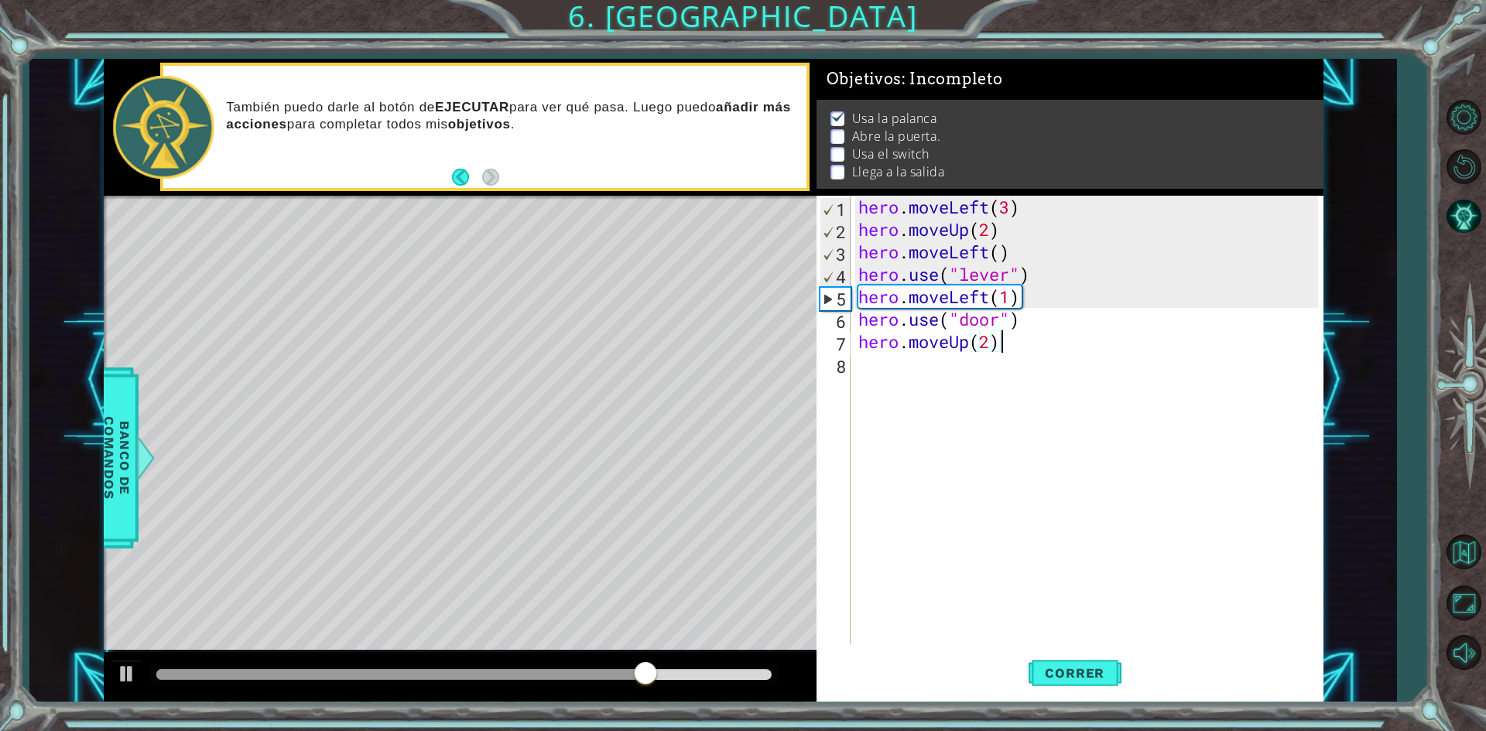
click at [1034, 390] on div "hero . moveLeft ( 3 ) hero . moveUp ( 2 ) hero . moveLeft ( ) hero . use ( "lev…" at bounding box center [1090, 443] width 470 height 494
click at [1024, 251] on div "hero . moveLeft ( 3 ) hero . moveUp ( 2 ) hero . moveLeft ( ) hero . use ( "lev…" at bounding box center [1090, 443] width 470 height 494
click at [1035, 251] on div "hero . moveLeft ( 3 ) hero . moveUp ( 2 ) hero . moveLeft ( ) hero . use ( "lev…" at bounding box center [1090, 443] width 470 height 494
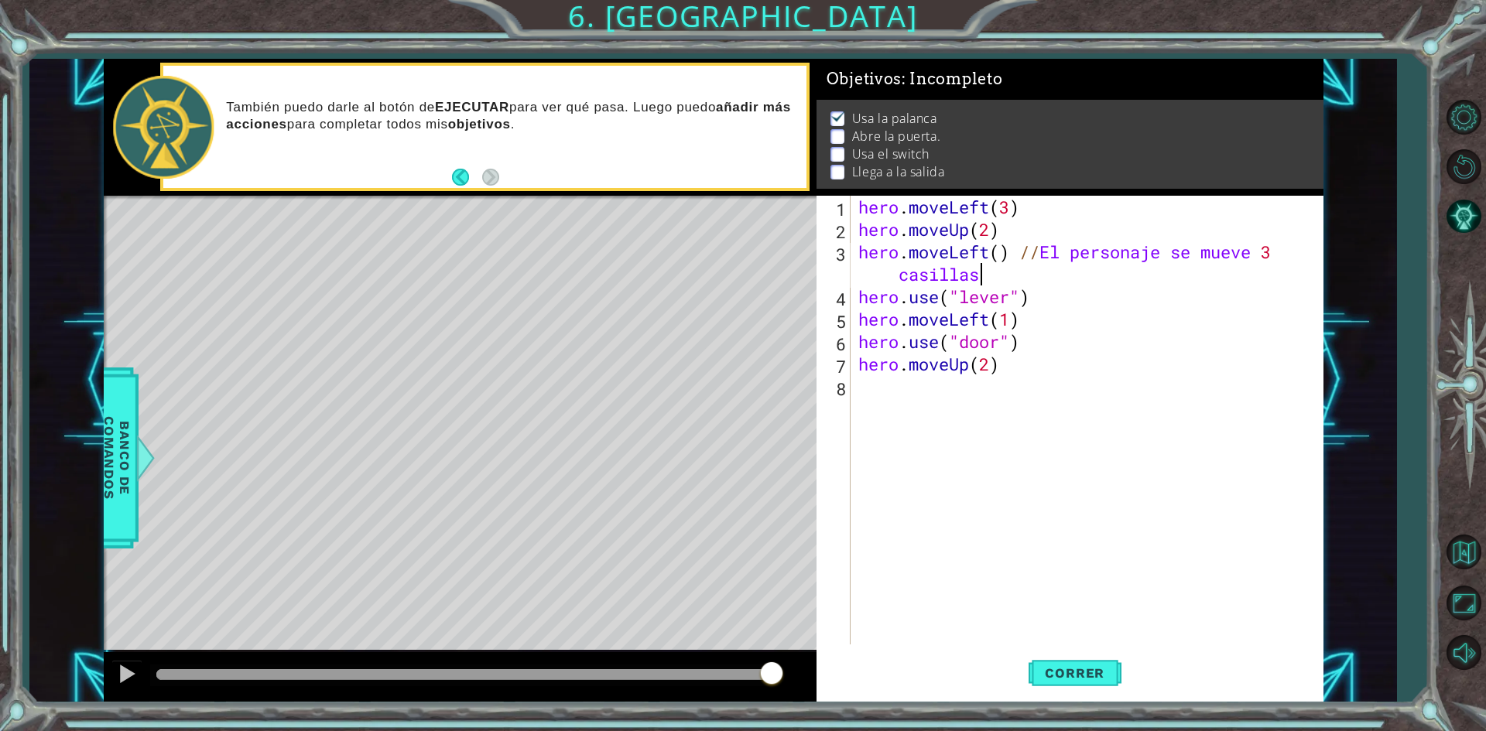
scroll to position [0, 22]
type textarea "hero.moveLeft() //El personaje se mueve 3 casillas hacia la izquierda"
click at [1048, 419] on div "hero . moveLeft ( 3 ) hero . moveUp ( 2 ) hero . moveLeft ( ) // El personaje s…" at bounding box center [1090, 443] width 470 height 494
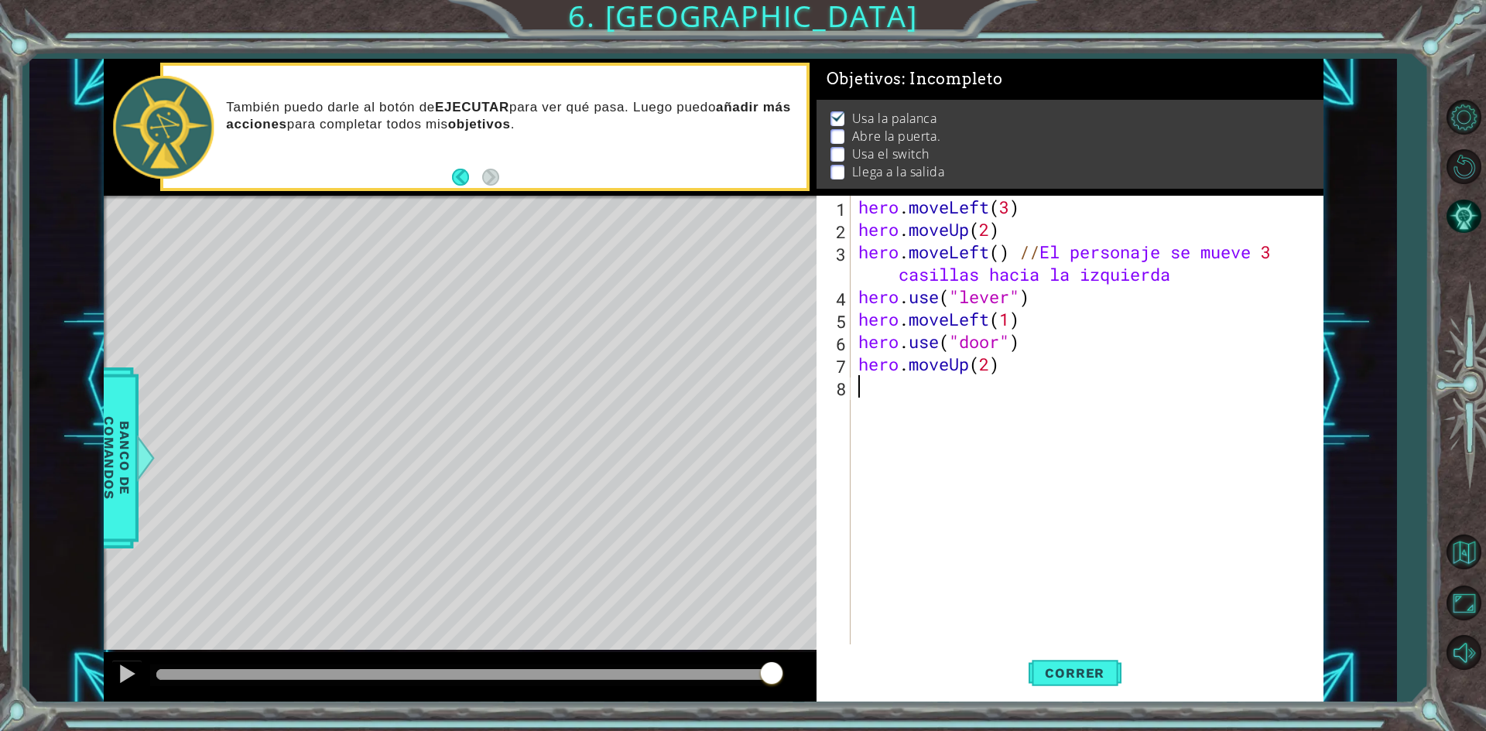
click at [1032, 350] on div "hero . moveLeft ( 3 ) hero . moveUp ( 2 ) hero . moveLeft ( ) // El personaje s…" at bounding box center [1090, 443] width 470 height 494
click at [1036, 357] on div "hero . moveLeft ( 3 ) hero . moveUp ( 2 ) hero . moveLeft ( ) // El personaje s…" at bounding box center [1090, 443] width 470 height 494
click at [1274, 251] on div "hero . moveLeft ( 3 ) hero . moveUp ( 2 ) hero . moveLeft ( ) // El personaje s…" at bounding box center [1090, 443] width 470 height 494
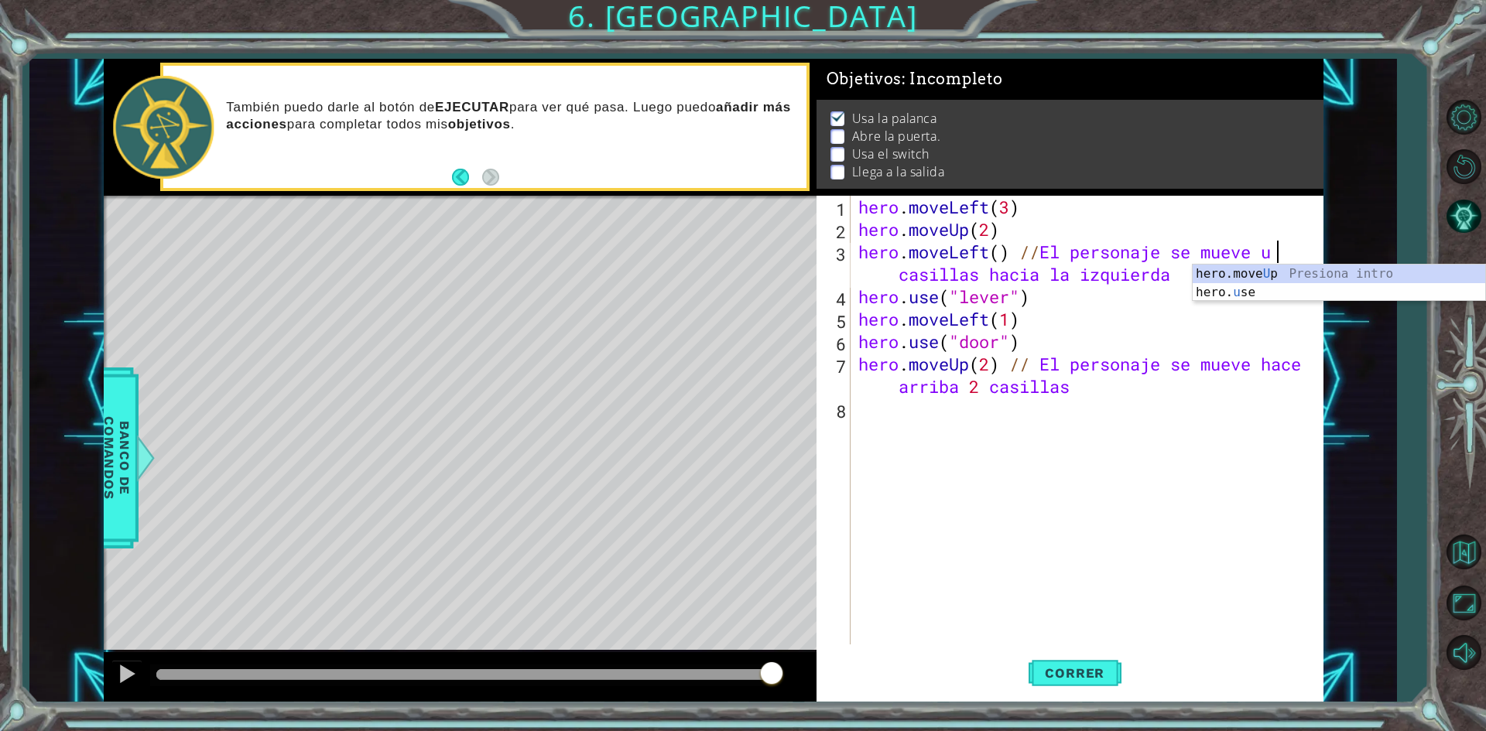
scroll to position [0, 19]
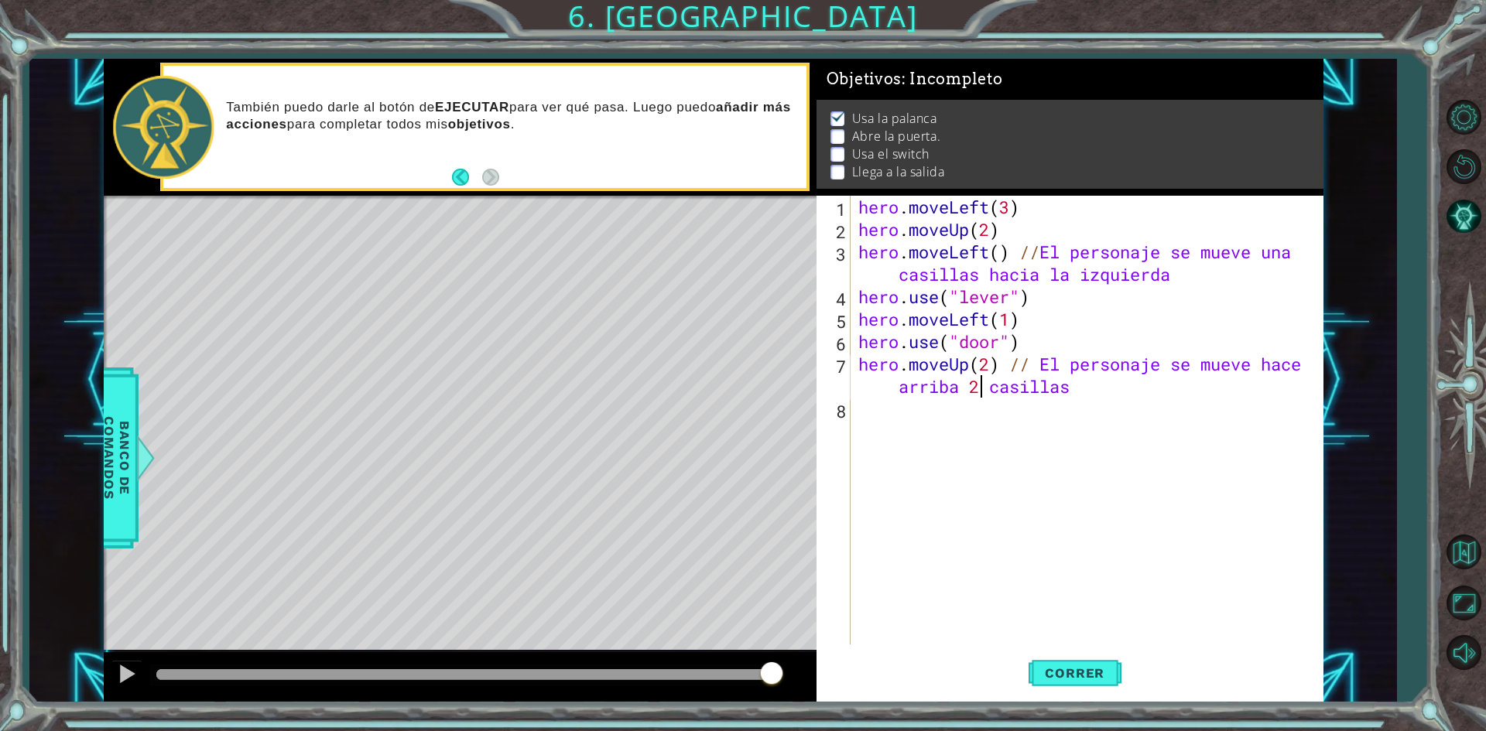
click at [977, 383] on div "hero . moveLeft ( 3 ) hero . moveUp ( 2 ) hero . moveLeft ( ) // El personaje s…" at bounding box center [1090, 443] width 470 height 494
type textarea "hero.moveUp(2) // El personaje se mueve hace arriba dos casillas"
click at [1059, 438] on div "hero . moveLeft ( 3 ) hero . moveUp ( 2 ) hero . moveLeft ( ) // El personaje s…" at bounding box center [1090, 443] width 470 height 494
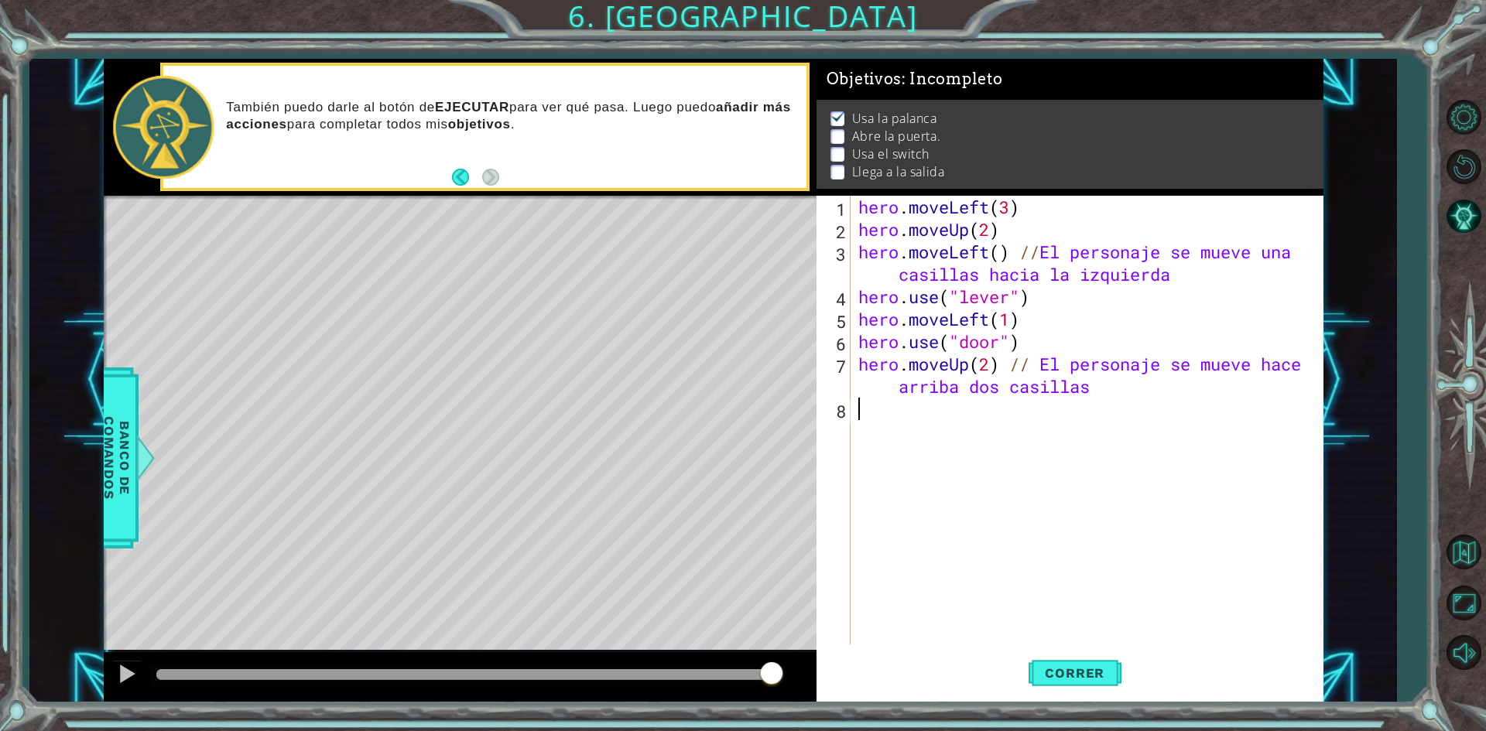
click at [1105, 388] on div "hero . moveLeft ( 3 ) hero . moveUp ( 2 ) hero . moveLeft ( ) // El personaje s…" at bounding box center [1090, 443] width 470 height 494
type textarea "hero.moveUp(2) // El personaje se mueve hace arriba dos casillas"
type textarea "hero.moveRight(2)"
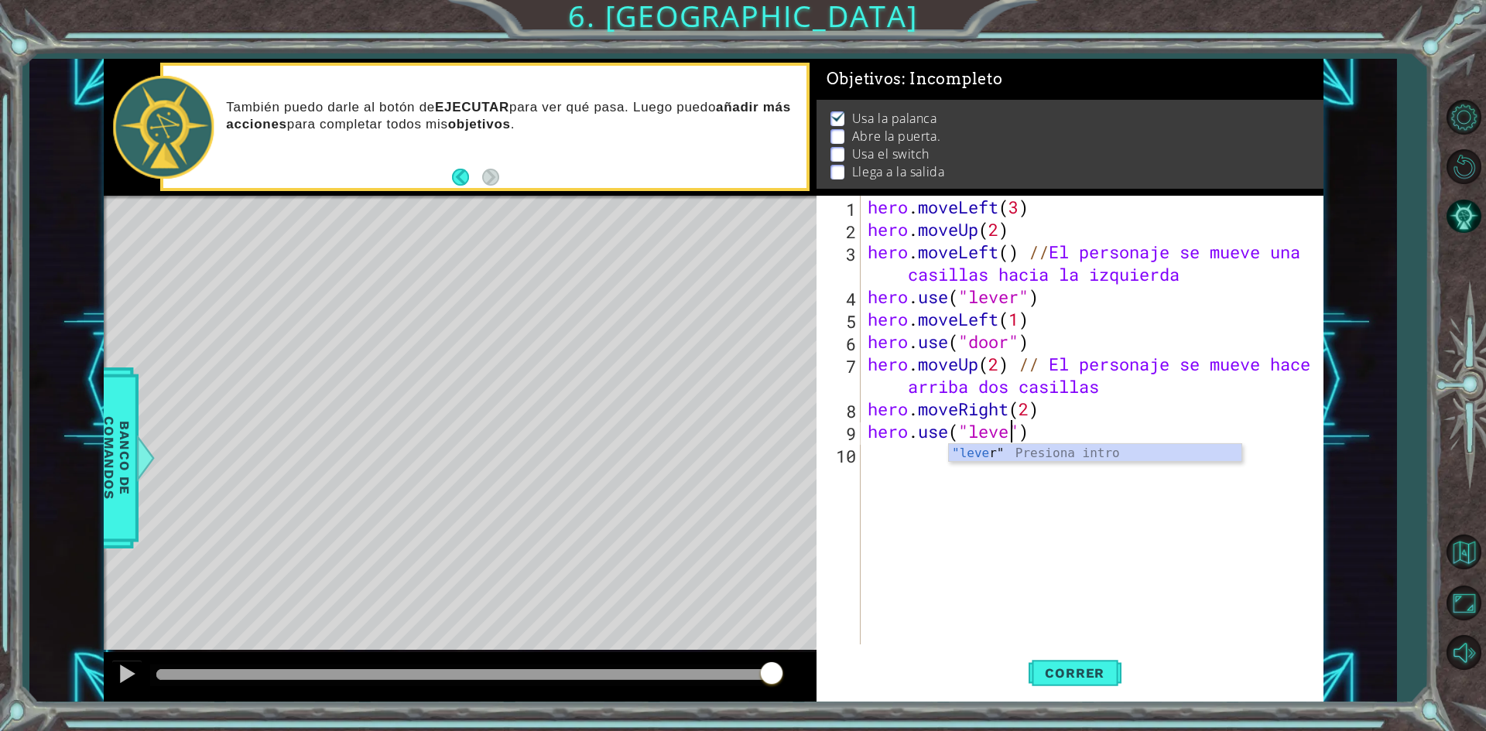
type textarea "hero.use("lever")"
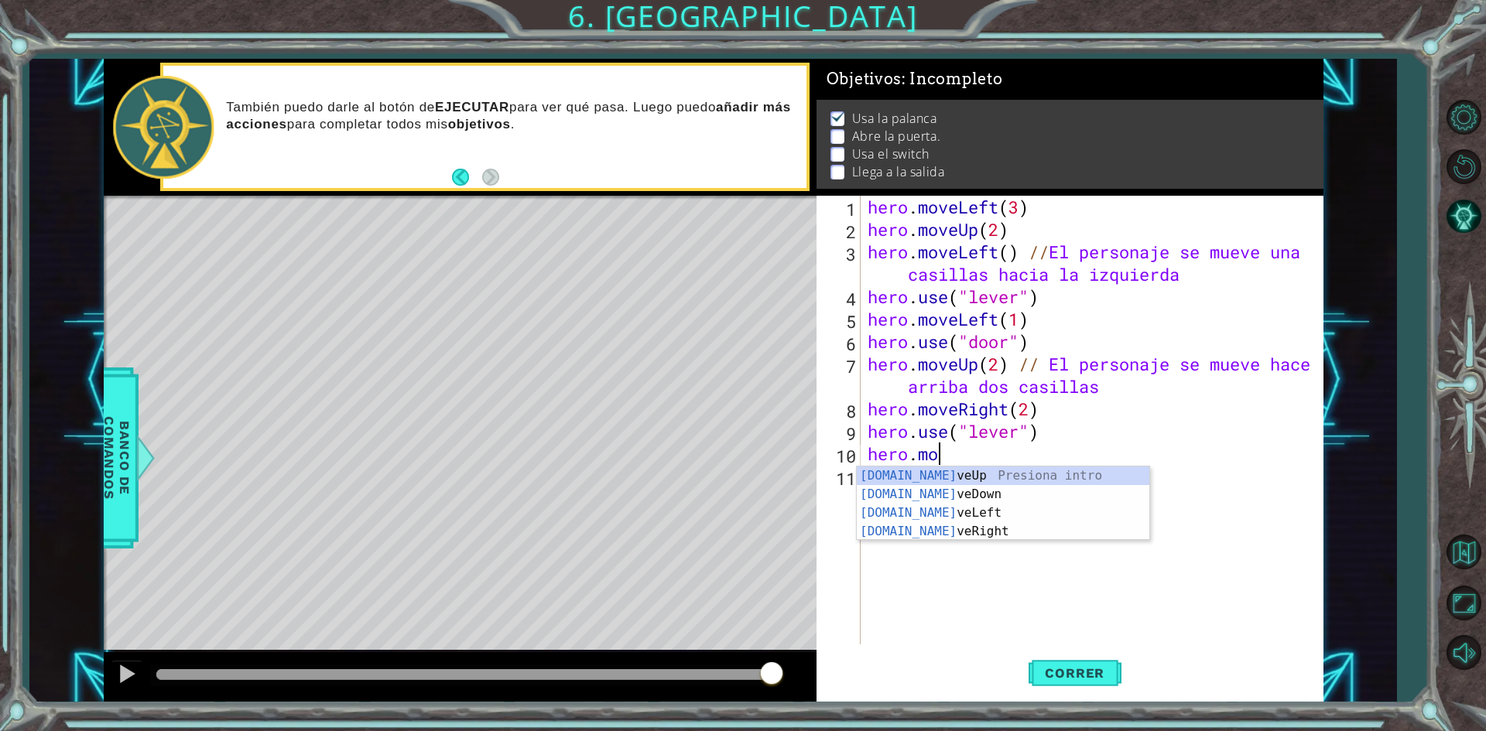
scroll to position [0, 3]
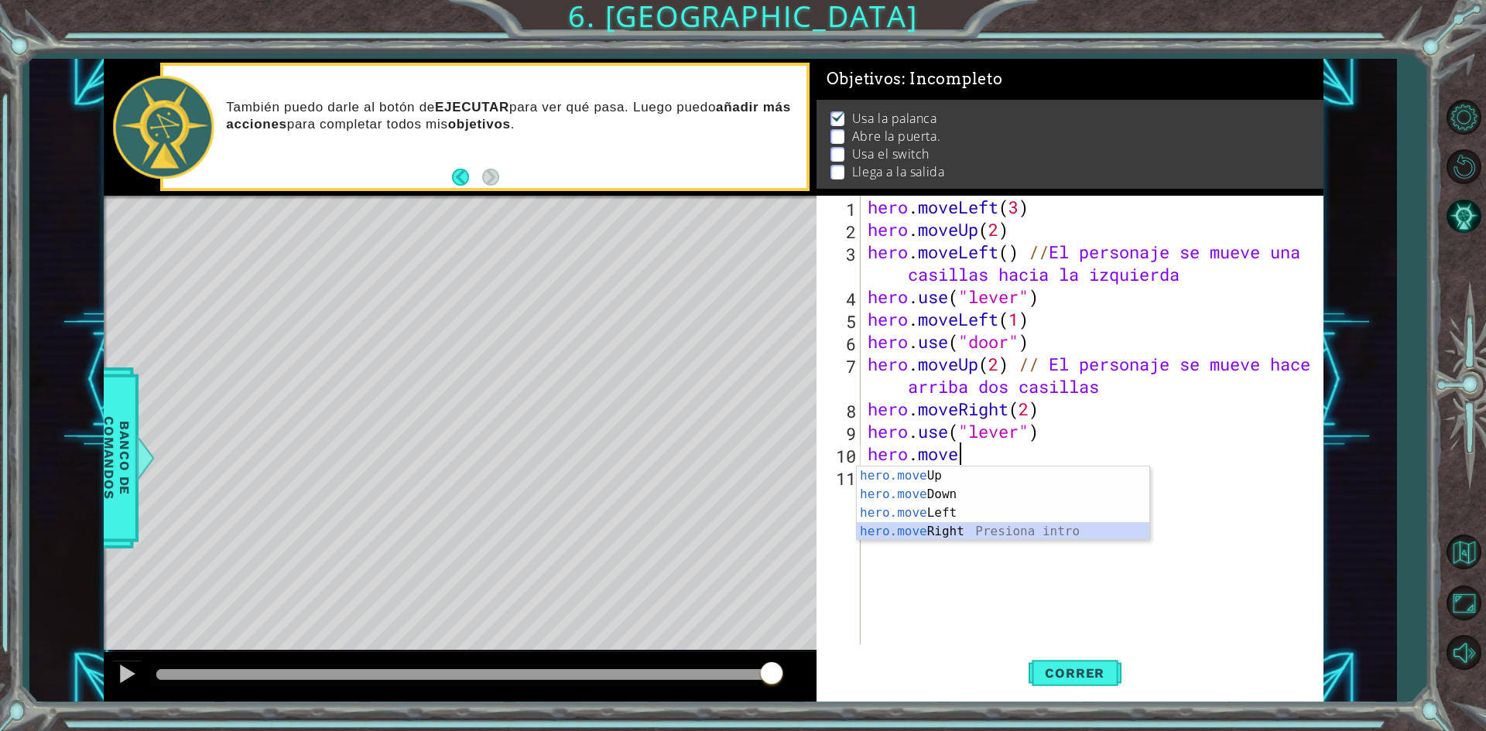
click at [962, 532] on div "hero.move Up Presiona intro hero.move Down Presiona intro hero.move Left Presio…" at bounding box center [1003, 522] width 292 height 111
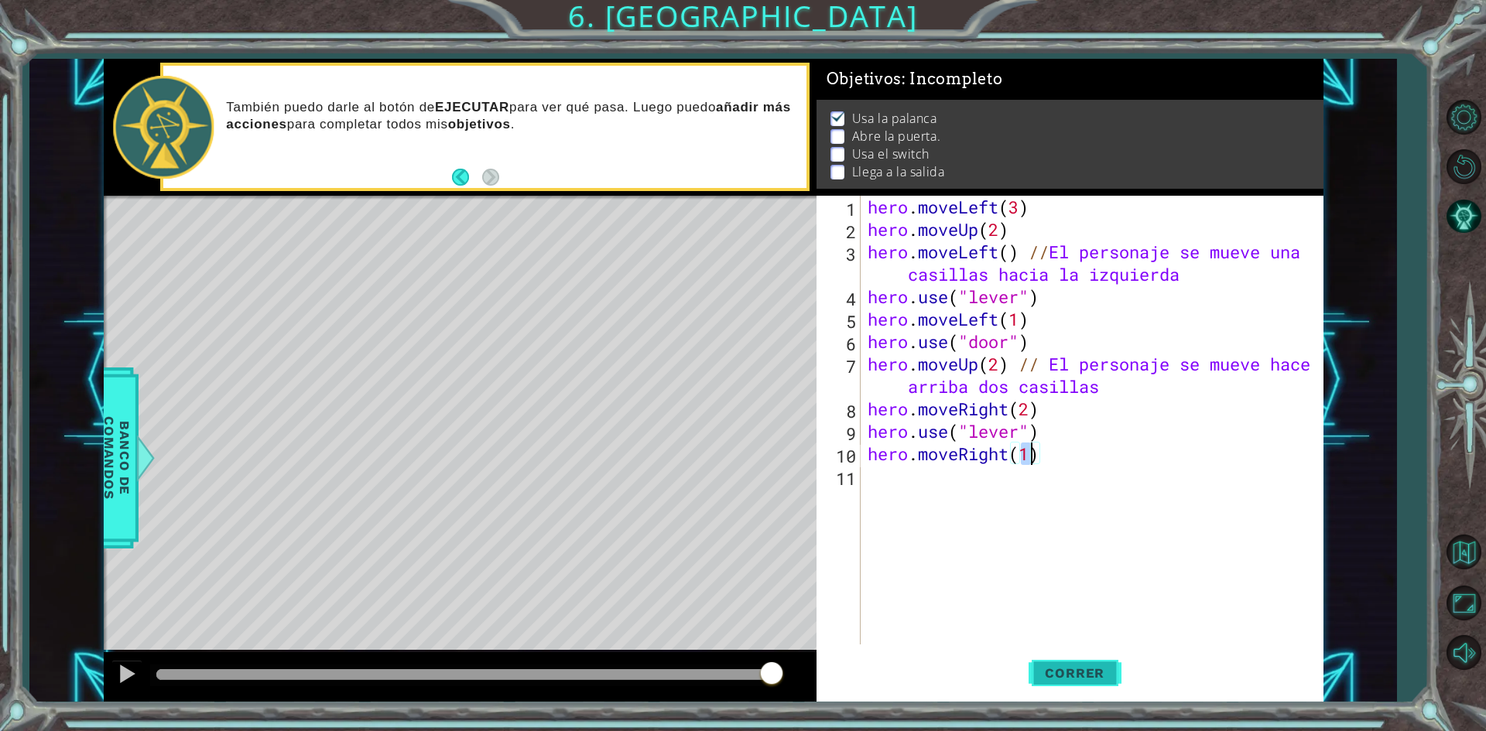
type textarea "hero.moveRight(1)"
click at [1086, 672] on span "Correr" at bounding box center [1074, 672] width 91 height 15
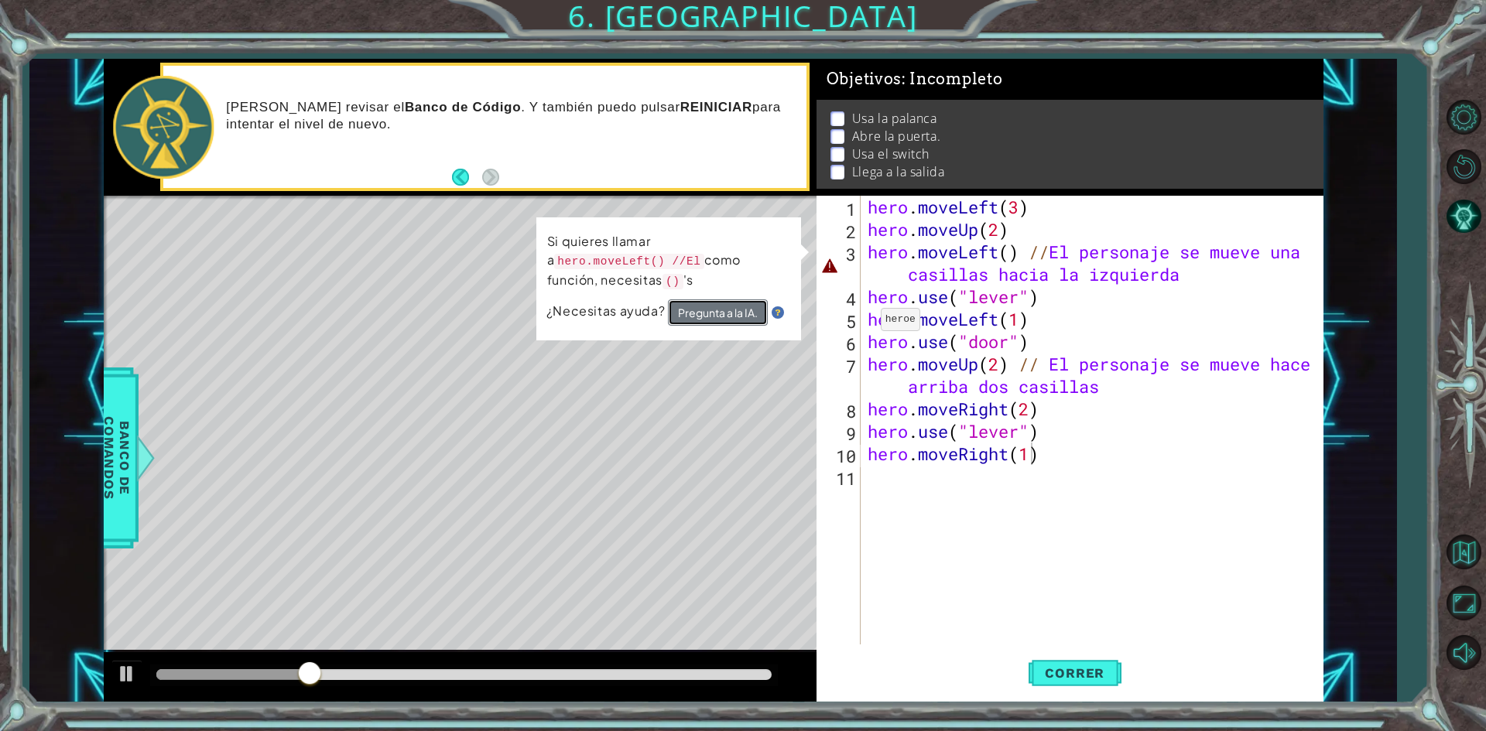
click at [728, 315] on button "Pregunta a la IA." at bounding box center [718, 312] width 100 height 26
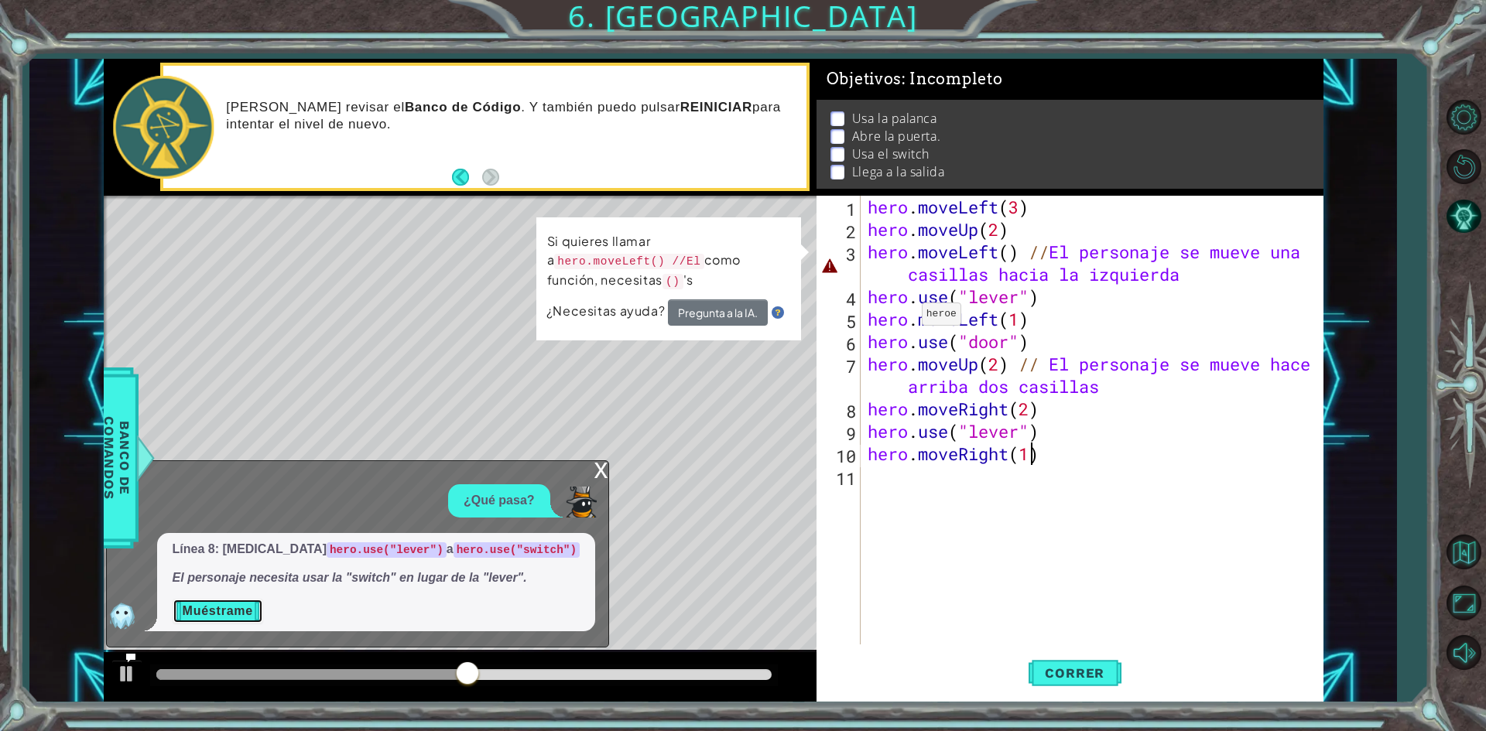
click at [241, 611] on button "Muéstrame" at bounding box center [218, 611] width 91 height 25
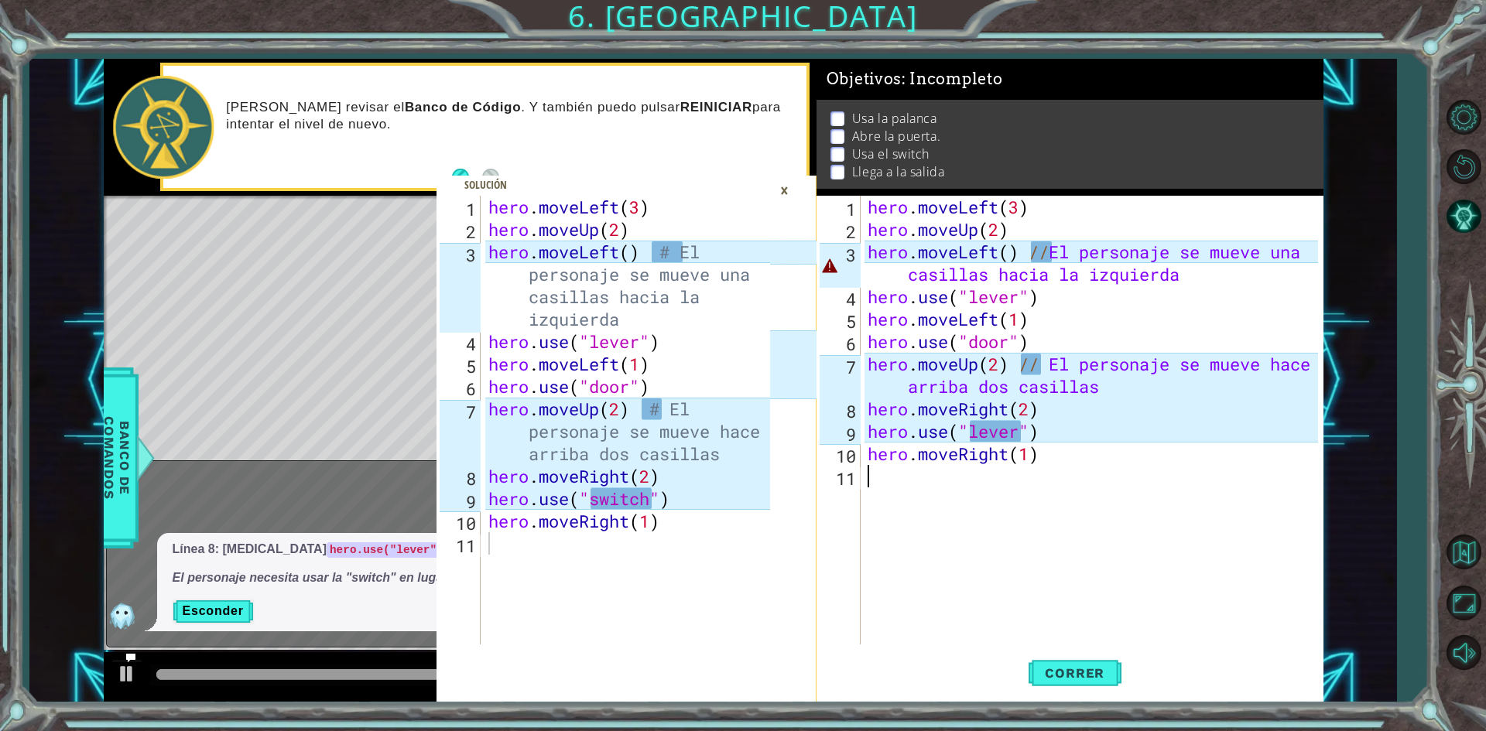
drag, startPoint x: 970, startPoint y: 520, endPoint x: 1113, endPoint y: 291, distance: 270.1
click at [972, 519] on div "hero . moveLeft ( 3 ) hero . moveUp ( 2 ) hero . moveLeft ( ) // El personaje s…" at bounding box center [1094, 443] width 461 height 494
click at [1048, 257] on div "hero . moveLeft ( 3 ) hero . moveUp ( 2 ) hero . moveLeft ( ) // El personaje s…" at bounding box center [1094, 443] width 461 height 494
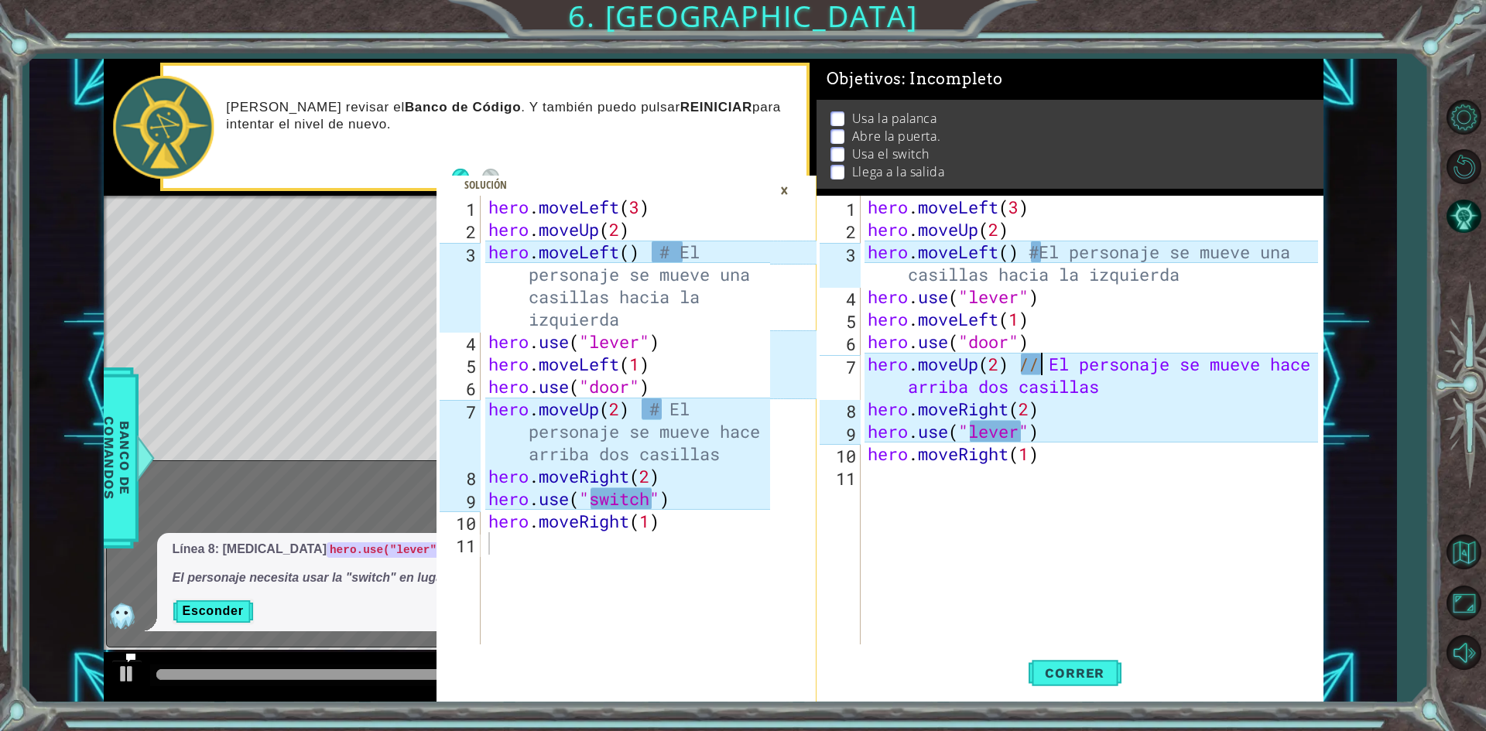
click at [1039, 360] on div "hero . moveLeft ( 3 ) hero . moveUp ( 2 ) hero . moveLeft ( ) #El personaje se …" at bounding box center [1094, 443] width 461 height 494
type textarea "hero.moveUp(2) # El personaje se mueve hace arriba dos casillas"
click at [778, 190] on div "×" at bounding box center [784, 190] width 24 height 26
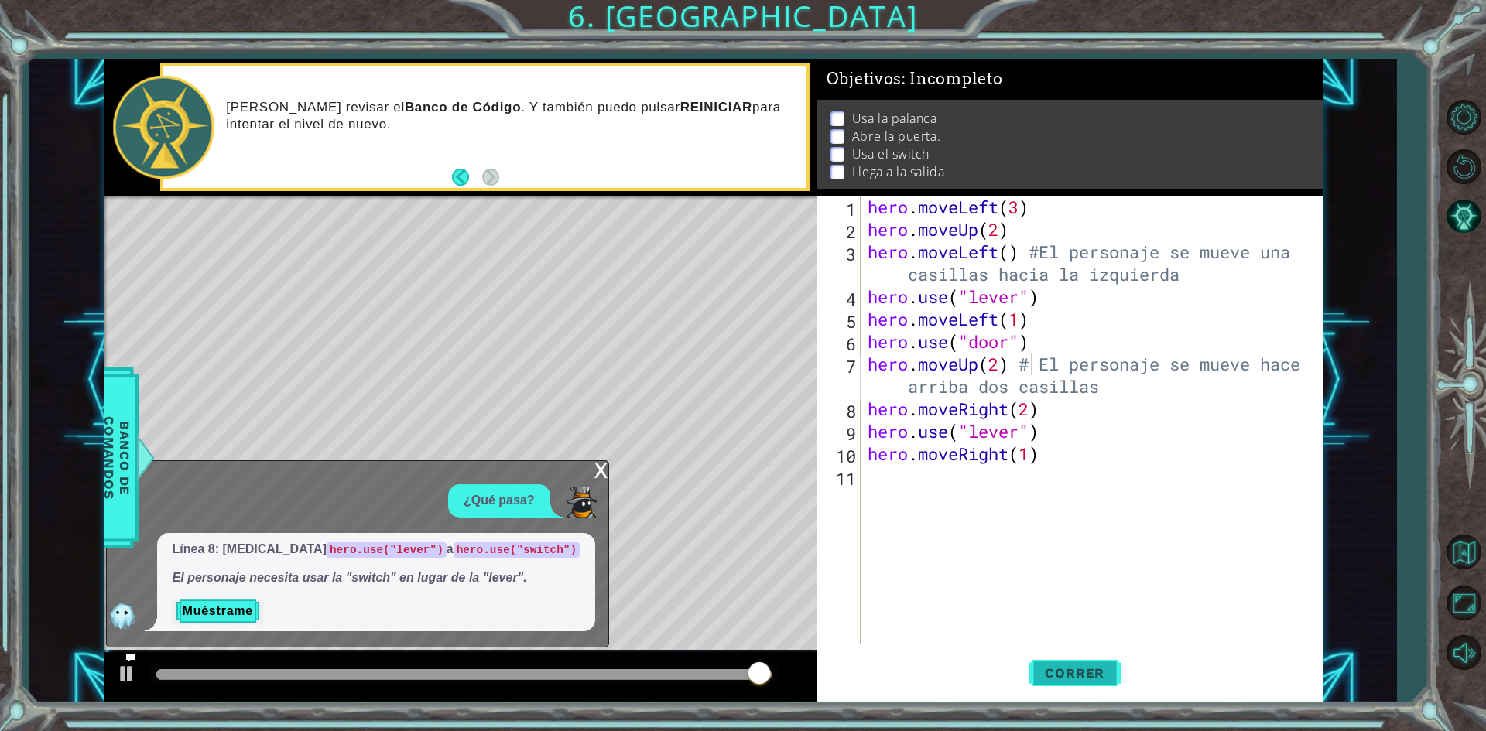
click at [1089, 669] on span "Correr" at bounding box center [1074, 672] width 91 height 15
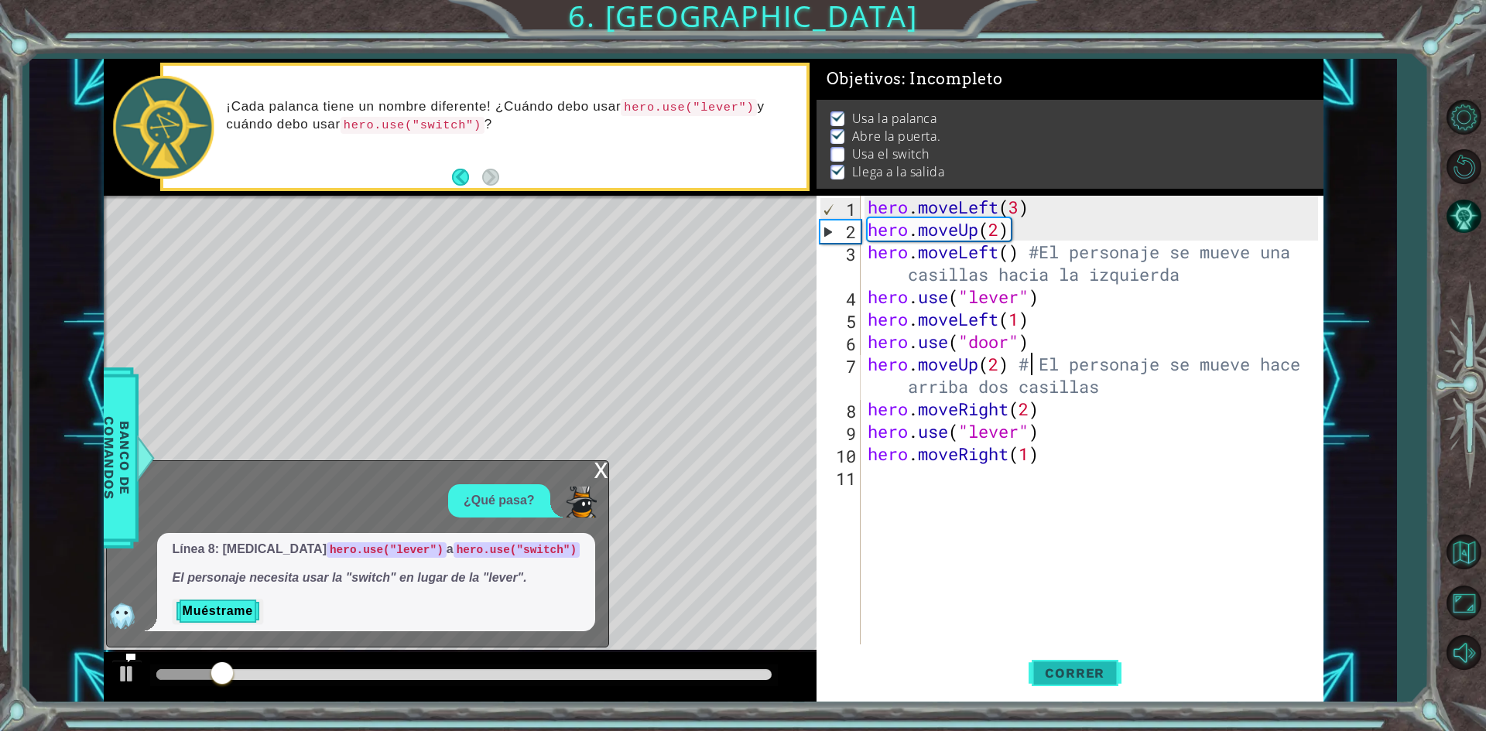
click at [1087, 689] on button "Correr" at bounding box center [1074, 673] width 93 height 50
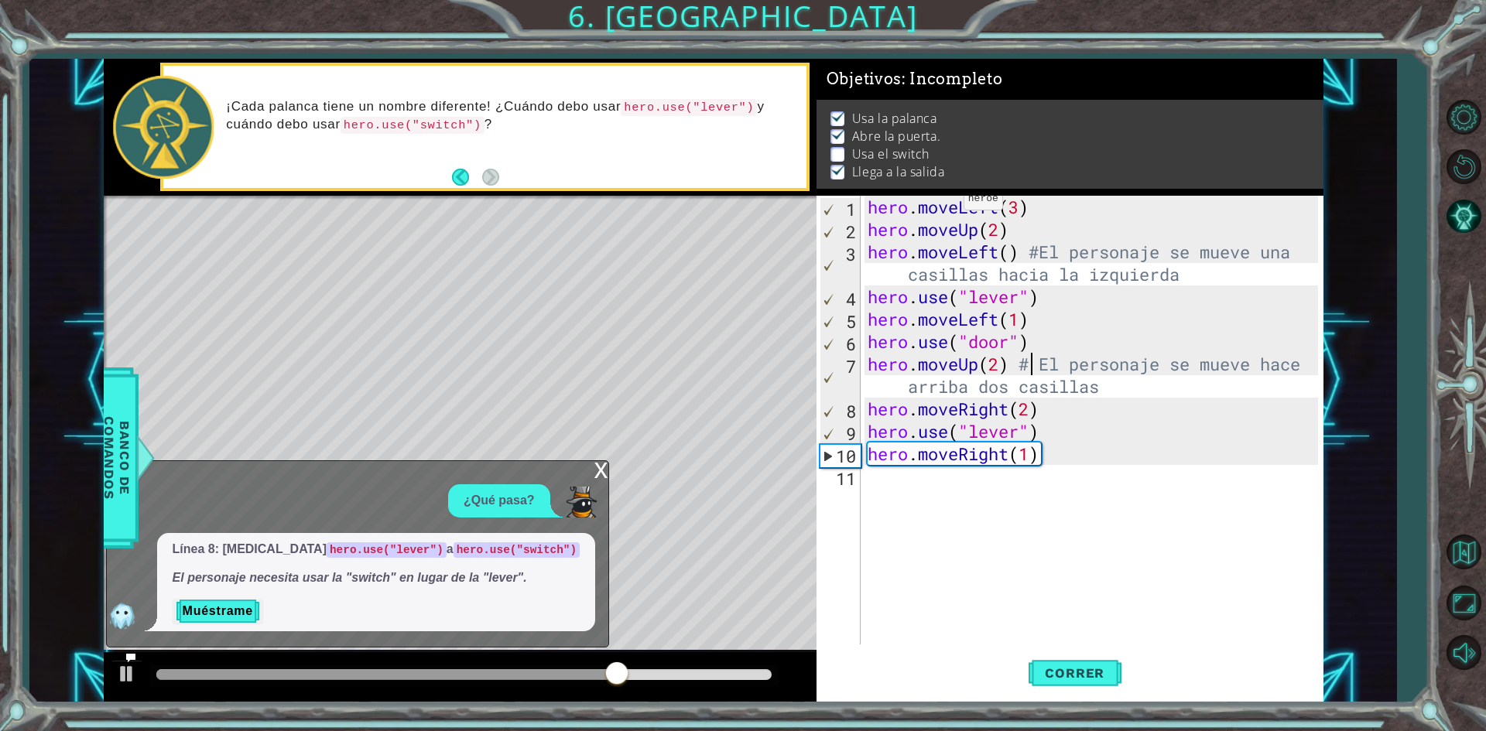
click at [599, 466] on div "x" at bounding box center [601, 468] width 14 height 15
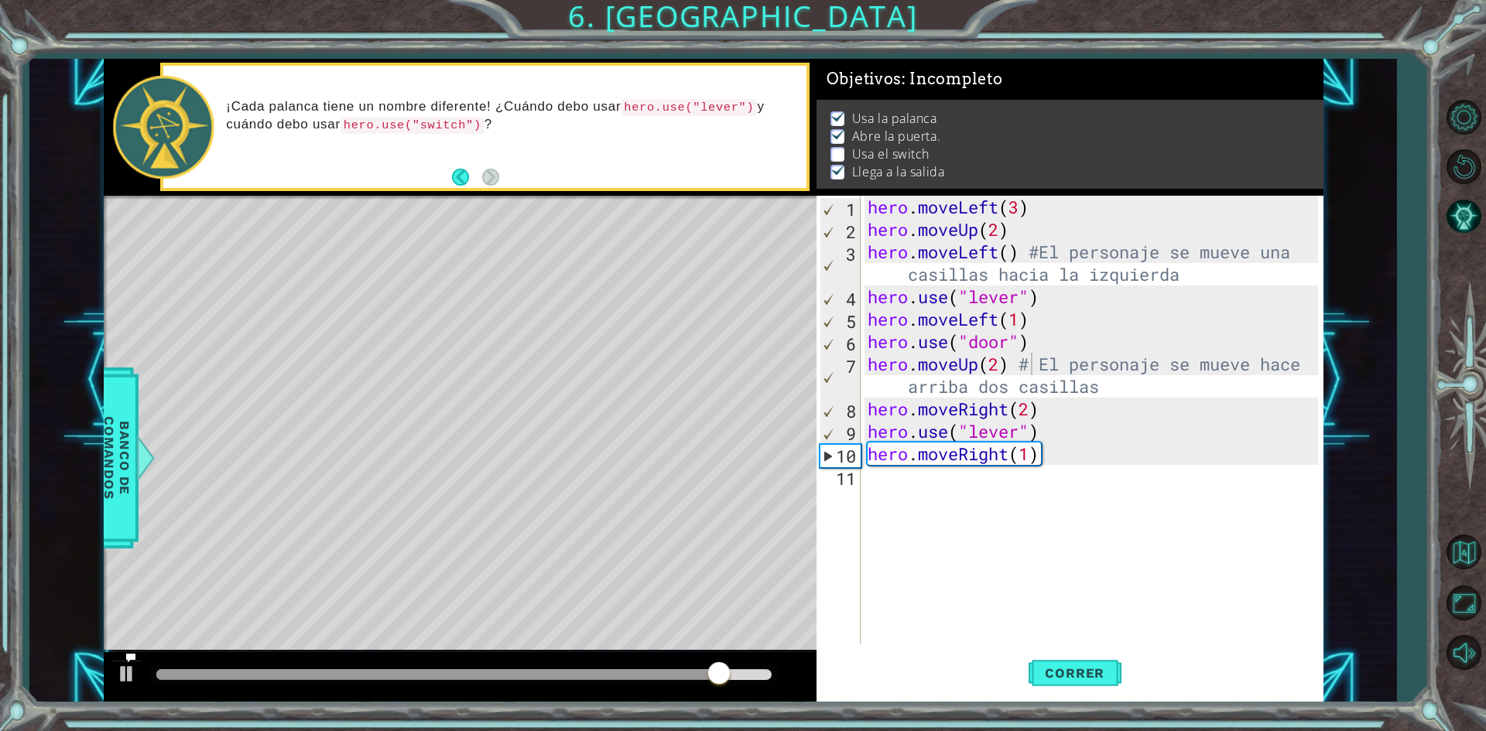
click at [987, 498] on div "hero . moveLeft ( 3 ) hero . moveUp ( 2 ) hero . moveLeft ( ) #El personaje se …" at bounding box center [1094, 443] width 461 height 494
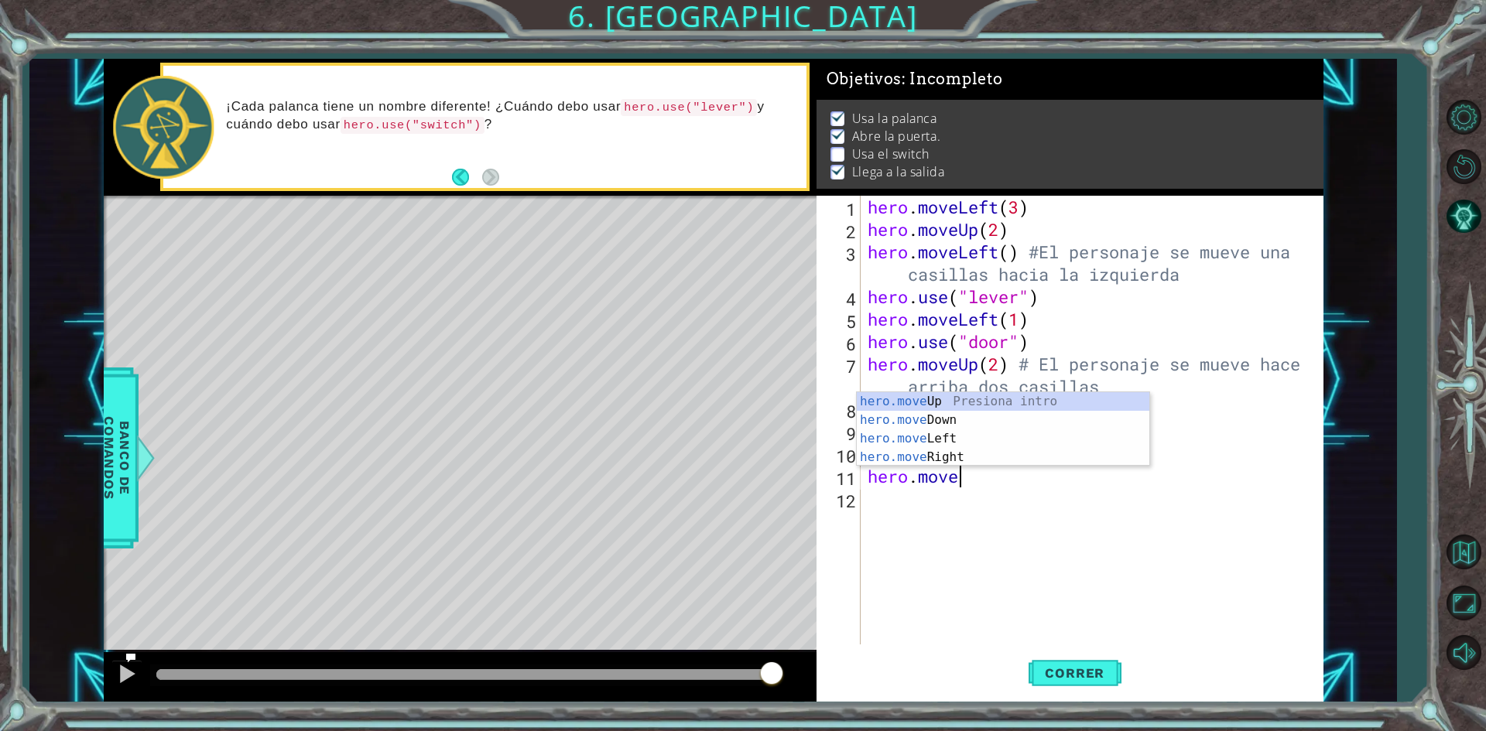
scroll to position [0, 3]
click at [967, 400] on div "hero.move Up Presiona intro hero.move Down Presiona intro hero.move Left Presio…" at bounding box center [1003, 447] width 292 height 111
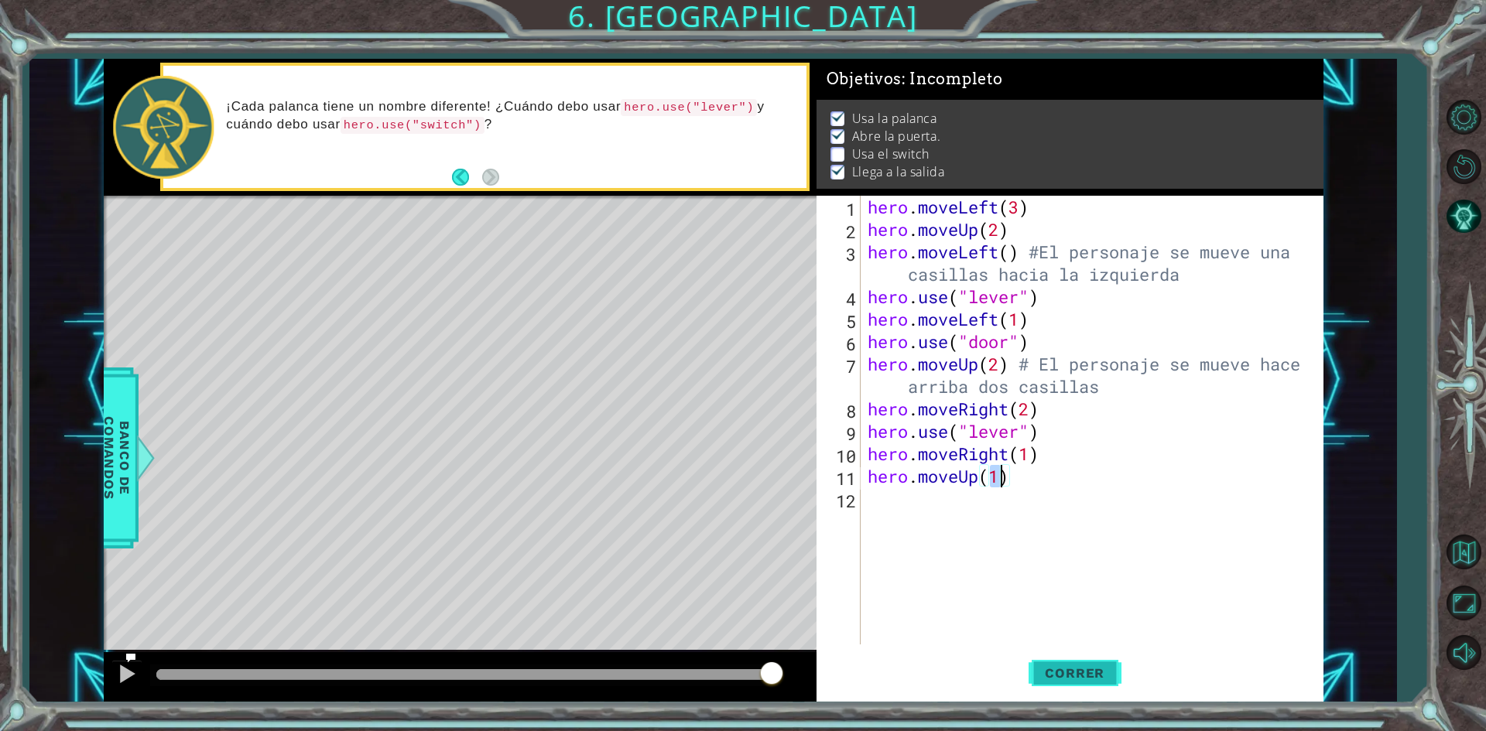
type textarea "hero.moveUp(1)"
click at [1093, 670] on span "Correr" at bounding box center [1074, 672] width 91 height 15
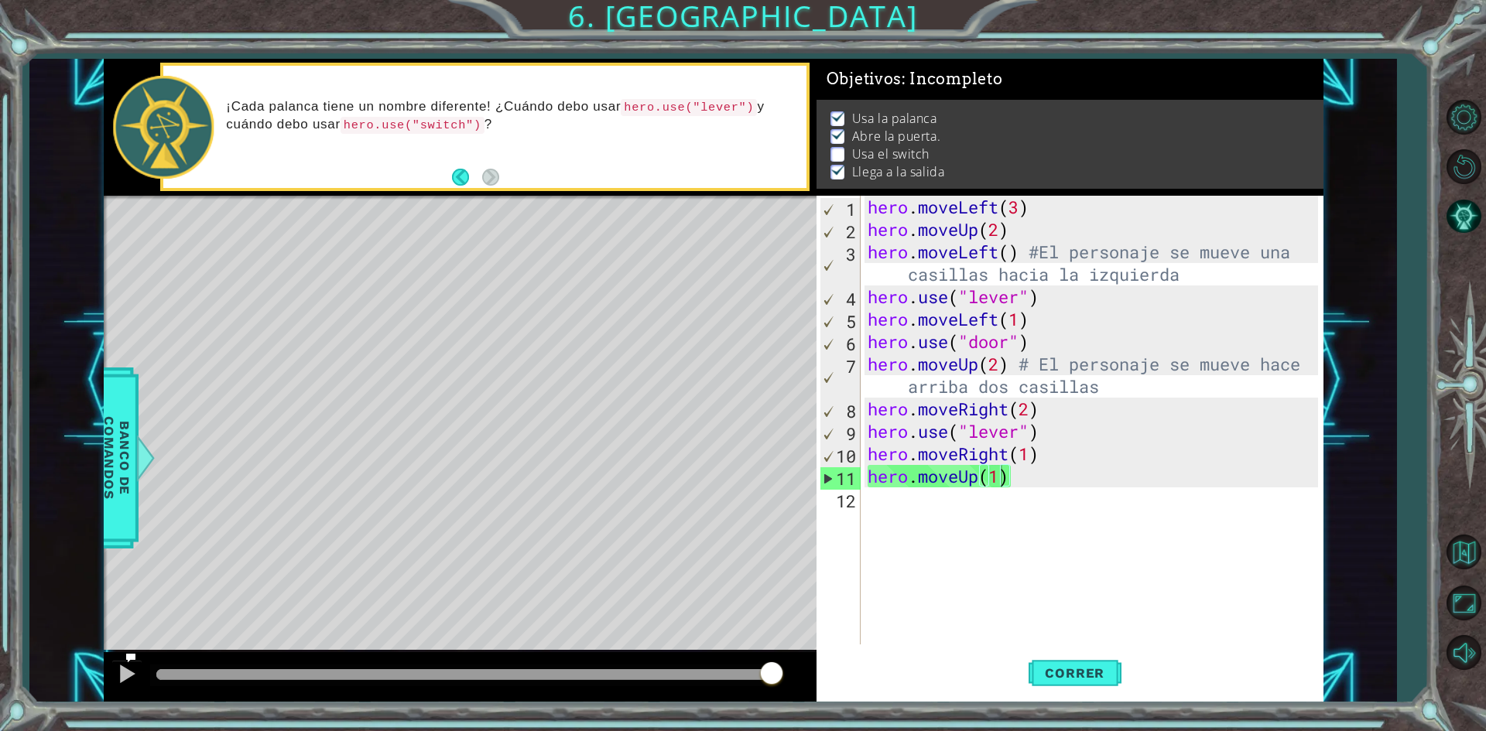
click at [971, 520] on div "hero . moveLeft ( 3 ) hero . moveUp ( 2 ) hero . moveLeft ( ) #El personaje se …" at bounding box center [1094, 443] width 461 height 494
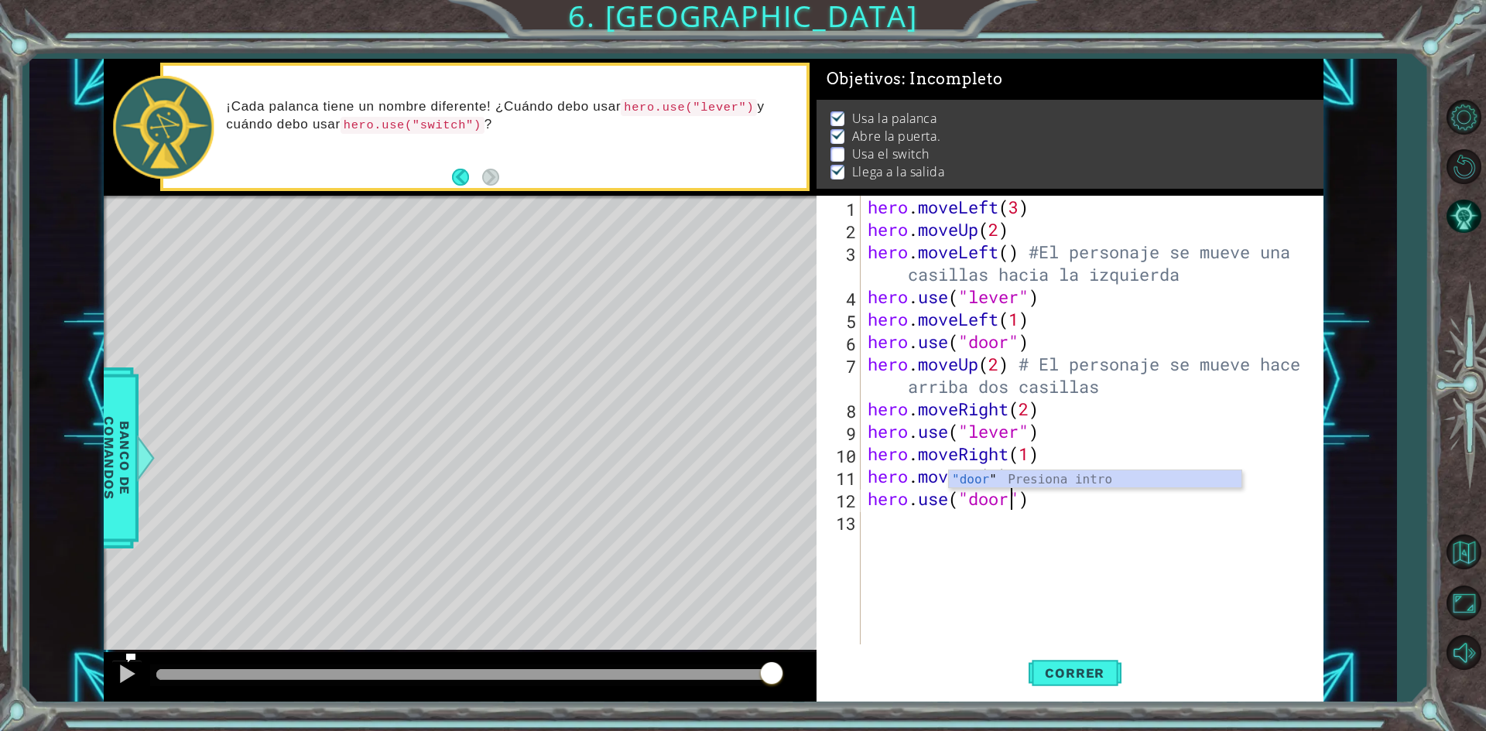
scroll to position [0, 6]
click at [1079, 678] on span "Correr" at bounding box center [1074, 672] width 91 height 15
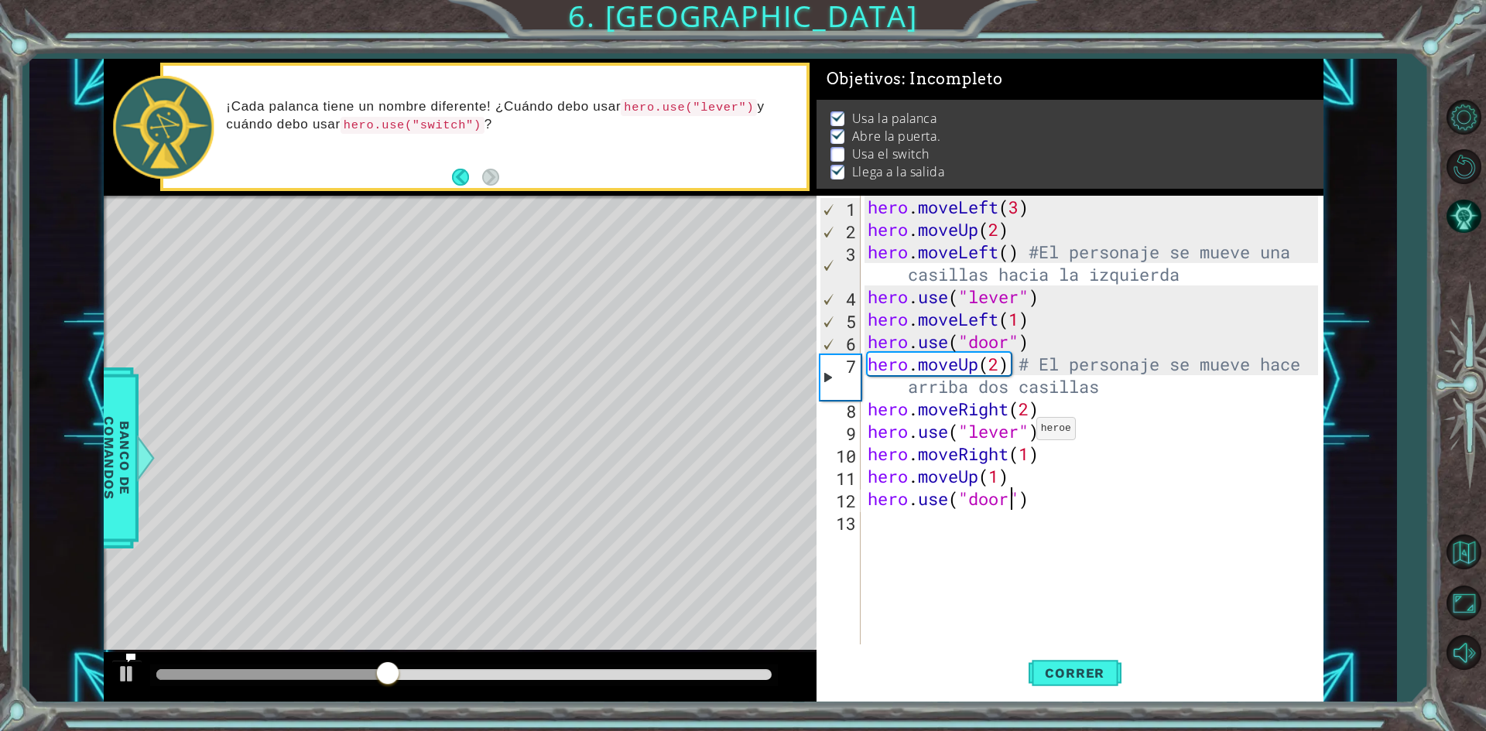
click at [1022, 433] on div "hero . moveLeft ( 3 ) hero . moveUp ( 2 ) hero . moveLeft ( ) #El personaje se …" at bounding box center [1094, 443] width 461 height 494
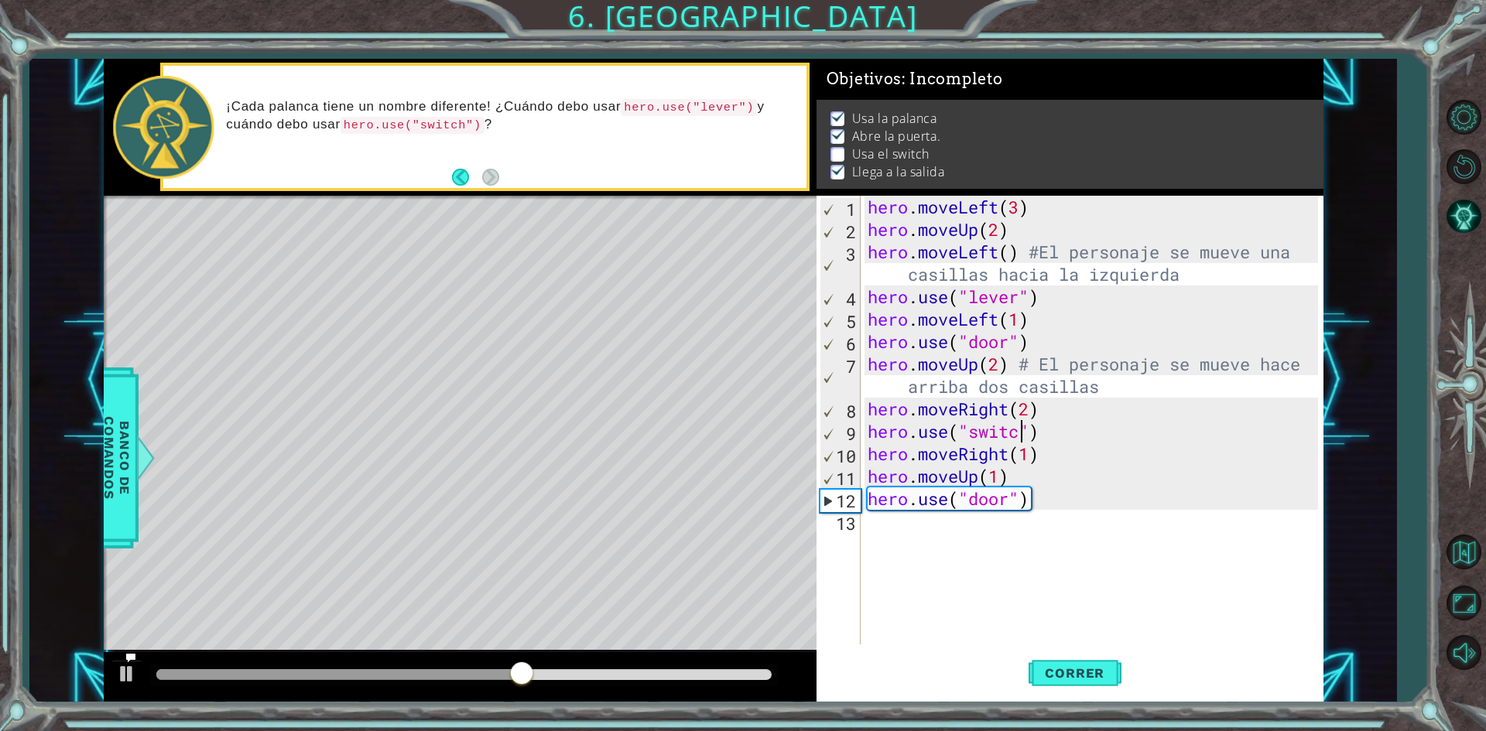
scroll to position [0, 7]
click at [1069, 677] on span "Correr" at bounding box center [1074, 672] width 91 height 15
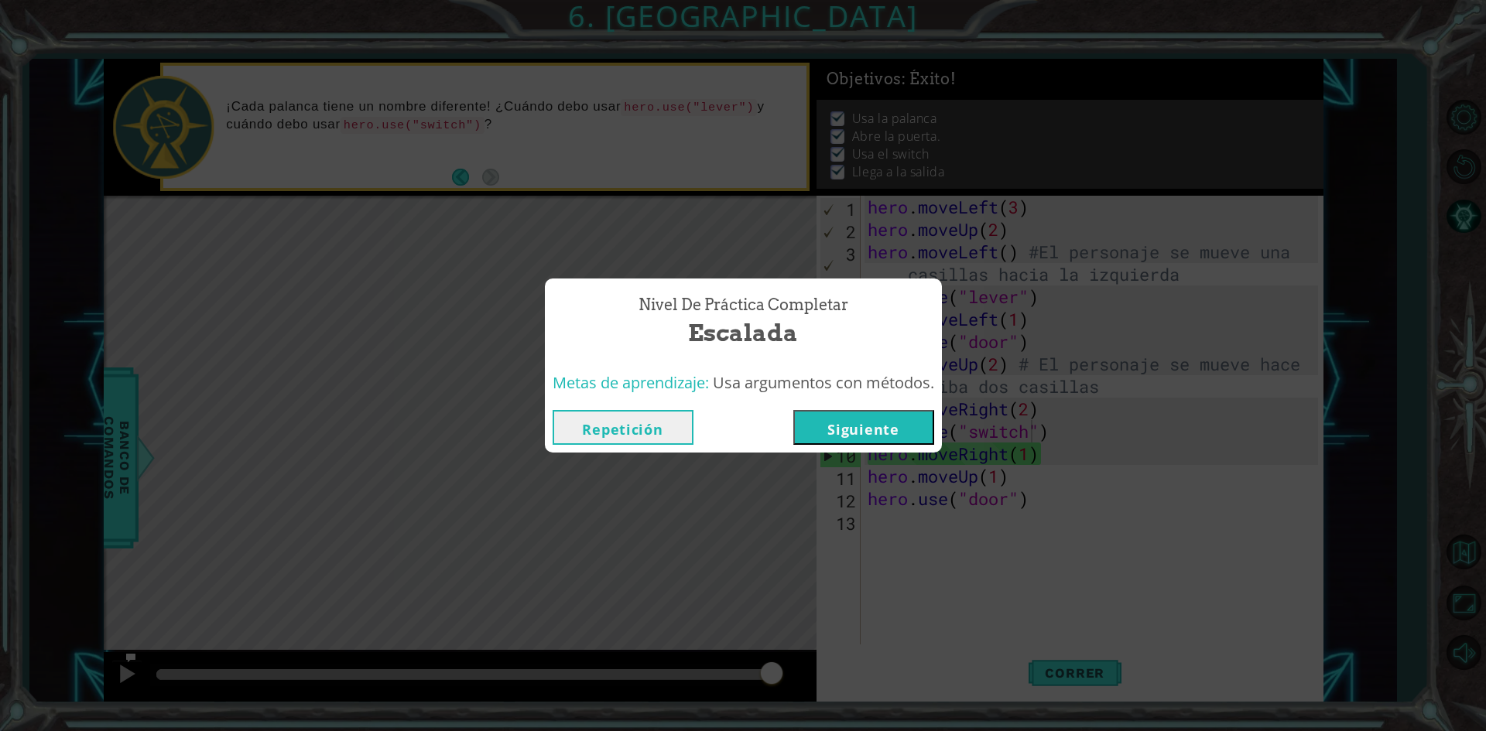
click at [640, 432] on button "Repetición" at bounding box center [622, 427] width 141 height 35
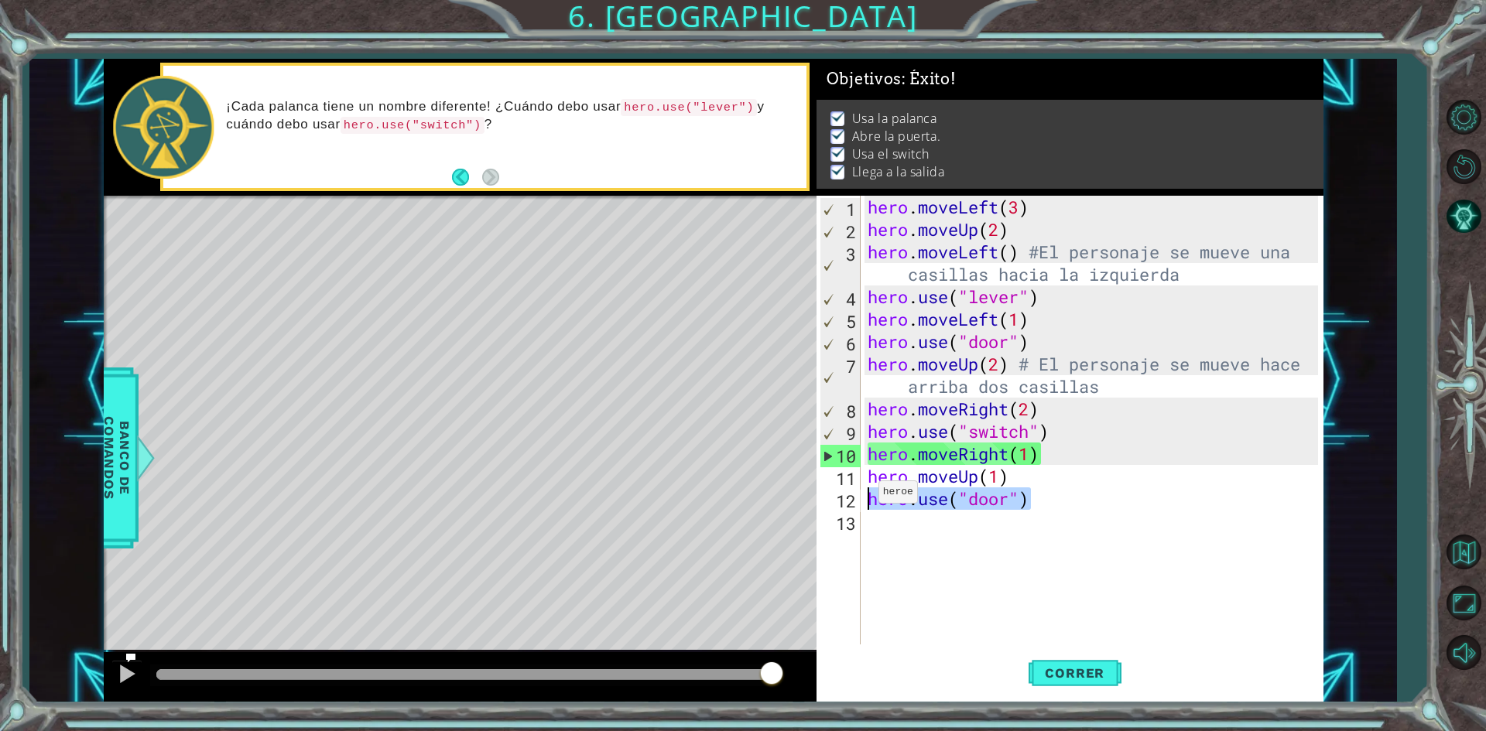
drag, startPoint x: 974, startPoint y: 497, endPoint x: 859, endPoint y: 496, distance: 115.3
click at [859, 496] on div "hero.use("switch") 1 2 3 4 5 6 7 8 9 10 11 12 13 hero . moveLeft ( 3 ) hero . m…" at bounding box center [1066, 420] width 501 height 449
type textarea "hero.use("door")"
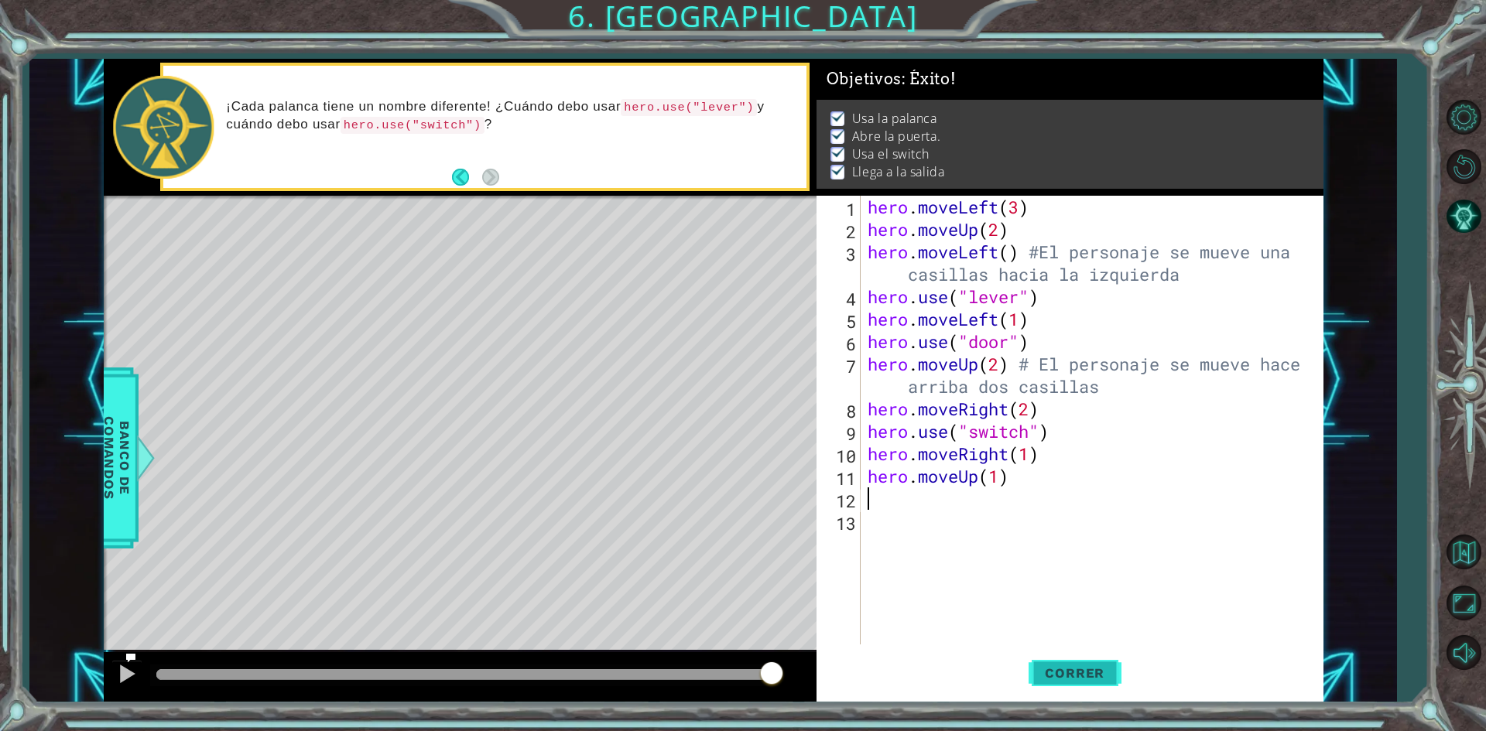
click at [1076, 682] on button "Correr" at bounding box center [1074, 673] width 93 height 50
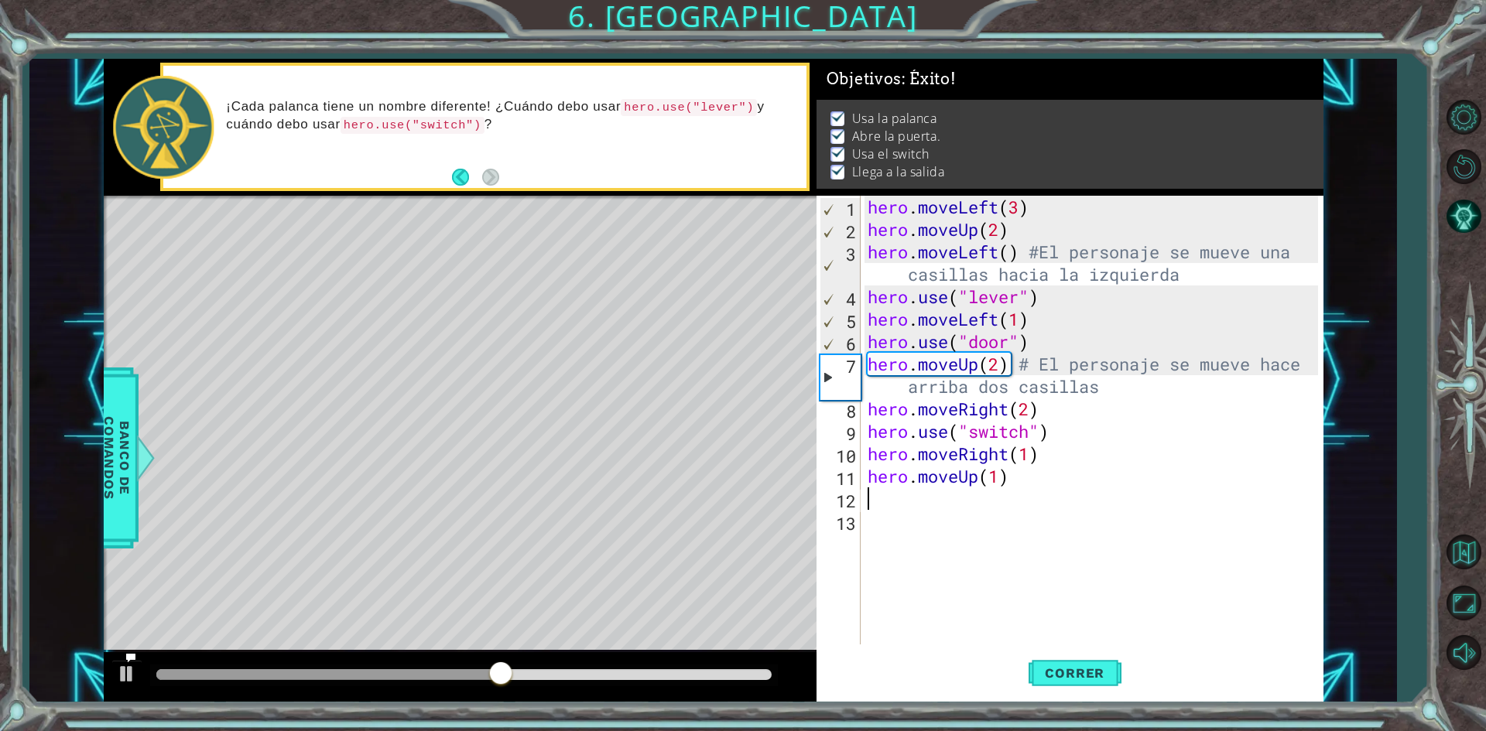
type textarea "hero.use("door")"
click at [1014, 533] on div "hero . moveLeft ( 3 ) hero . moveUp ( 2 ) hero . moveLeft ( ) #El personaje se …" at bounding box center [1094, 443] width 461 height 494
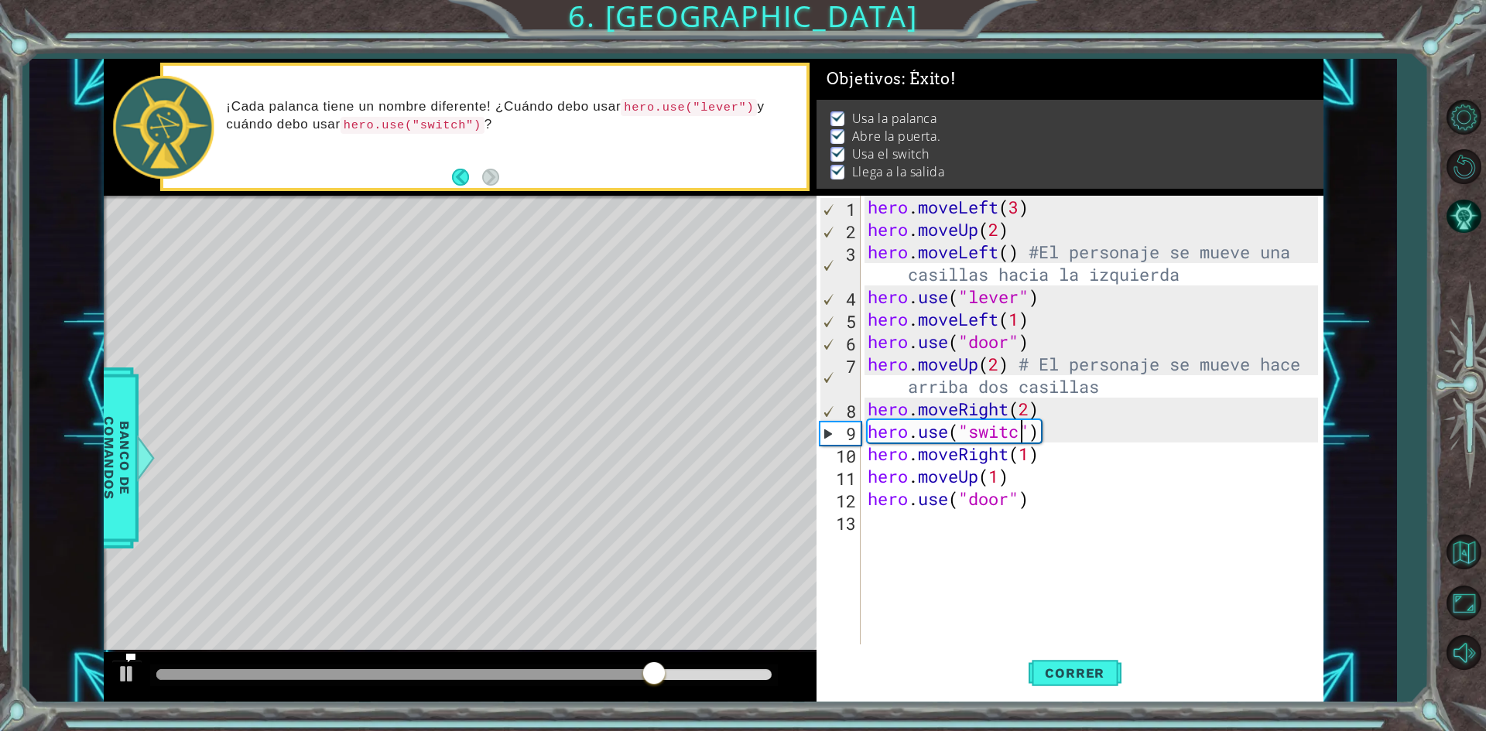
scroll to position [0, 7]
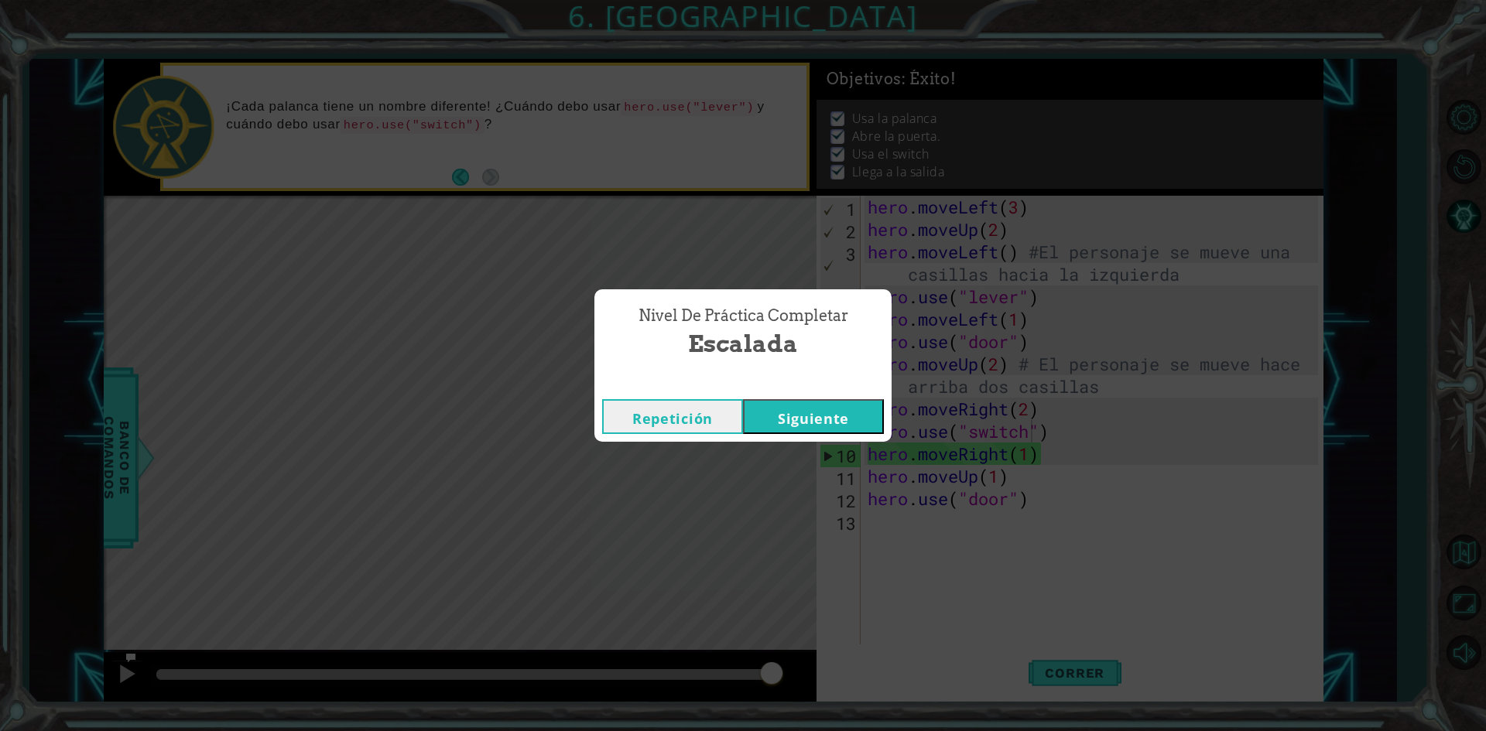
click at [1055, 501] on div "Nivel de Práctica Completar Escalada Repetición [GEOGRAPHIC_DATA]" at bounding box center [743, 365] width 1486 height 731
click at [713, 399] on button "Repetición" at bounding box center [672, 416] width 141 height 35
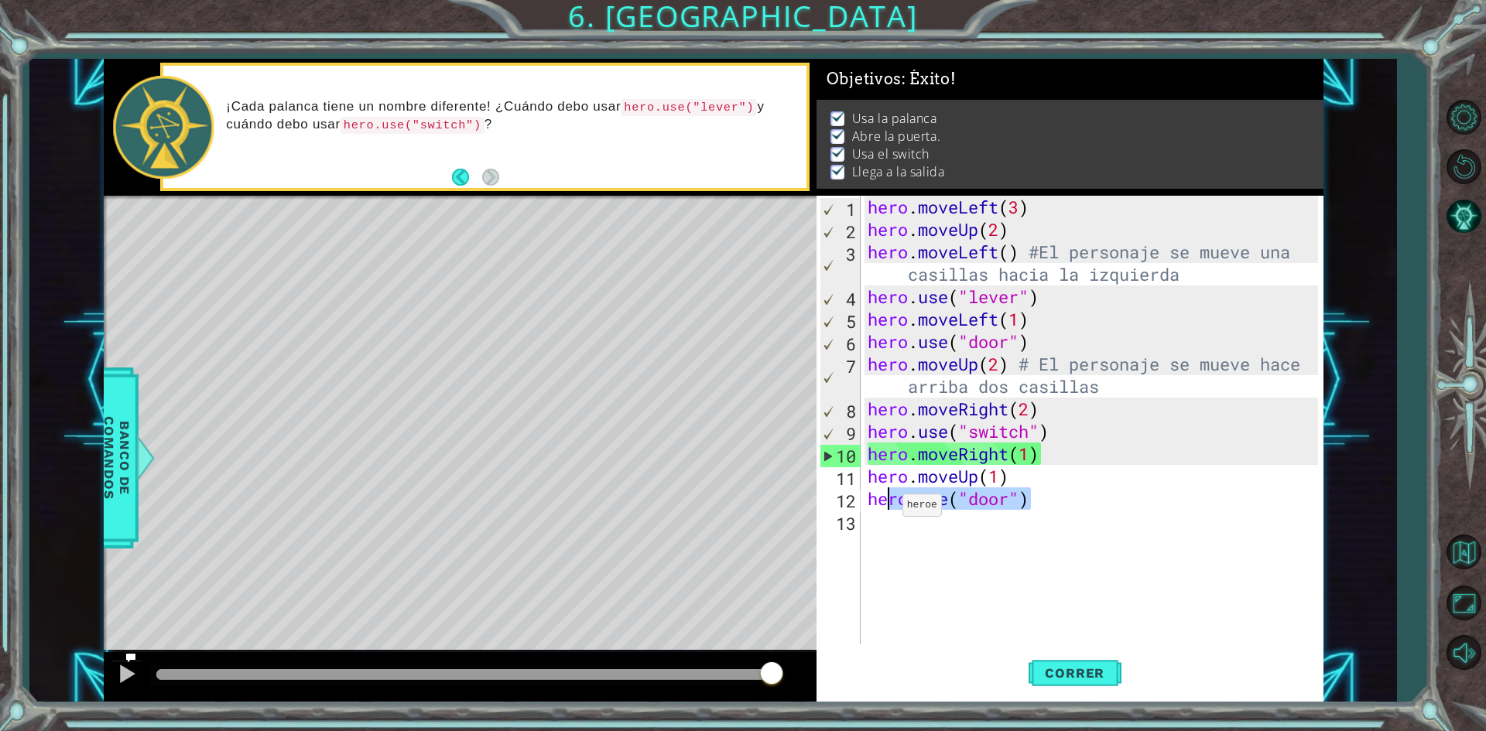
drag, startPoint x: 1060, startPoint y: 499, endPoint x: 861, endPoint y: 508, distance: 199.0
click at [861, 508] on div "hero.use("switch") 1 2 3 4 5 6 7 8 9 10 11 12 13 hero . moveLeft ( 3 ) hero . m…" at bounding box center [1066, 420] width 501 height 449
type textarea "hero.use("door")"
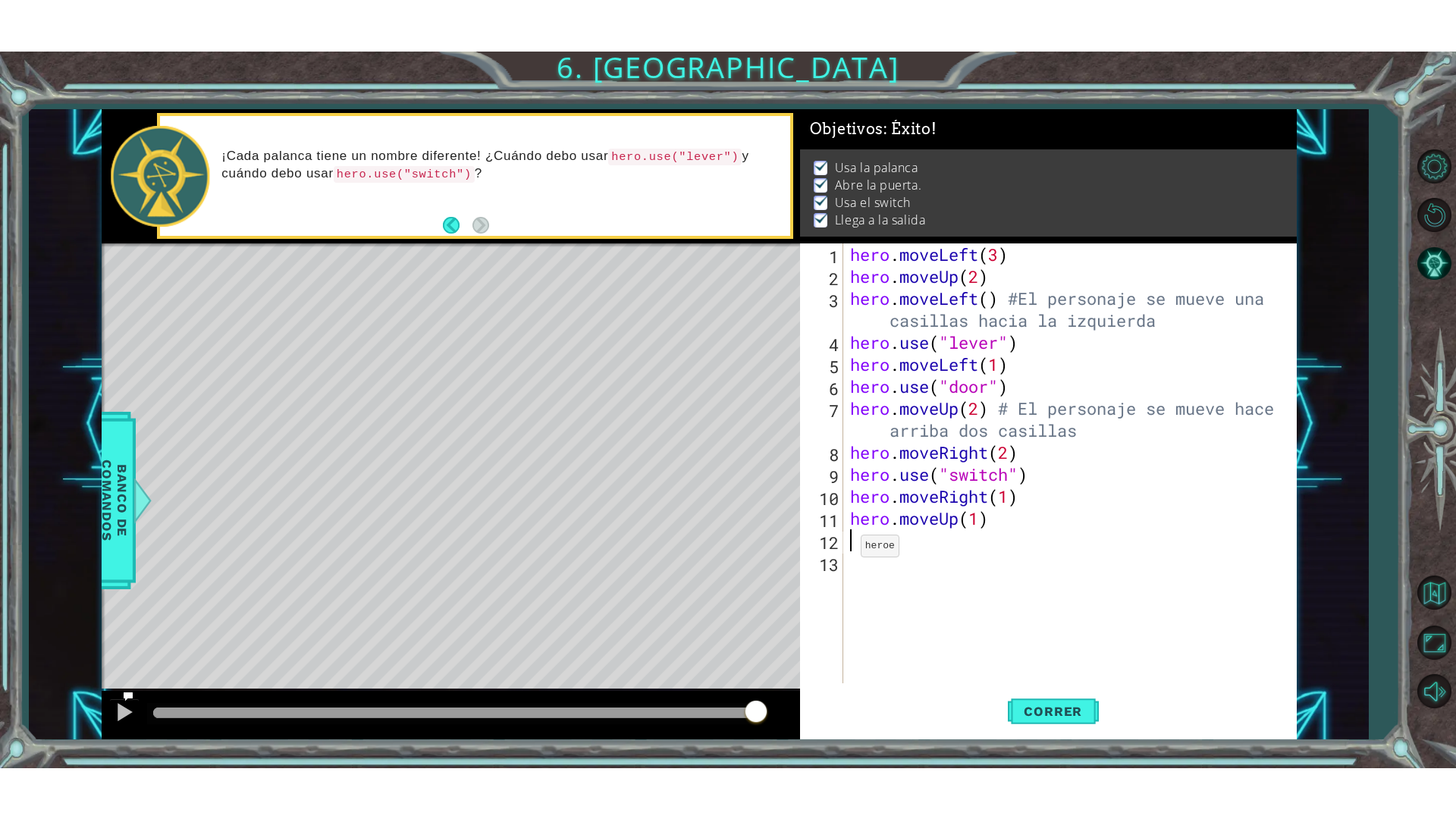
scroll to position [0, 0]
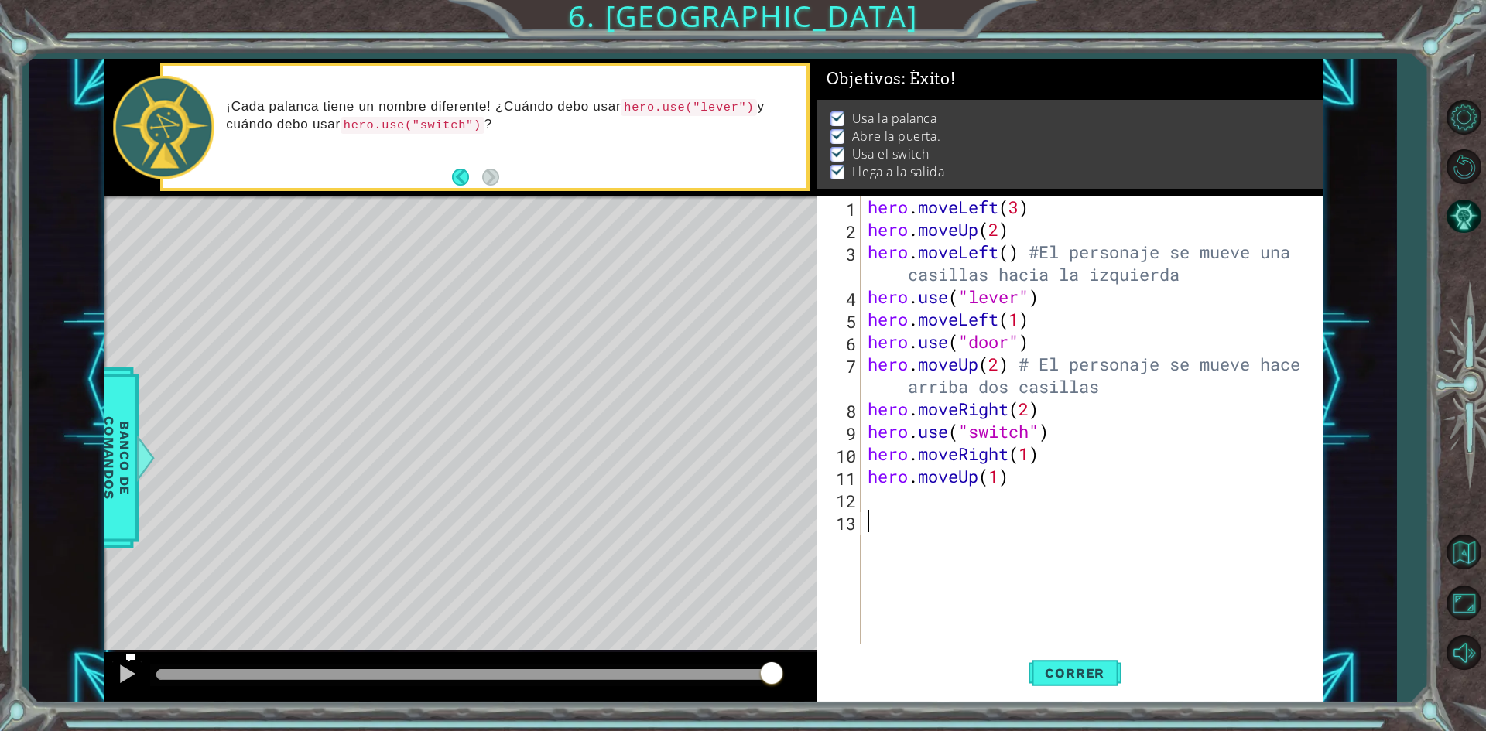
drag, startPoint x: 950, startPoint y: 607, endPoint x: 945, endPoint y: 600, distance: 8.8
click at [918, 589] on div "hero . moveLeft ( 3 ) hero . moveUp ( 2 ) hero . moveLeft ( ) #El personaje se …" at bounding box center [1094, 443] width 461 height 494
click at [1096, 669] on span "Correr" at bounding box center [1074, 672] width 91 height 15
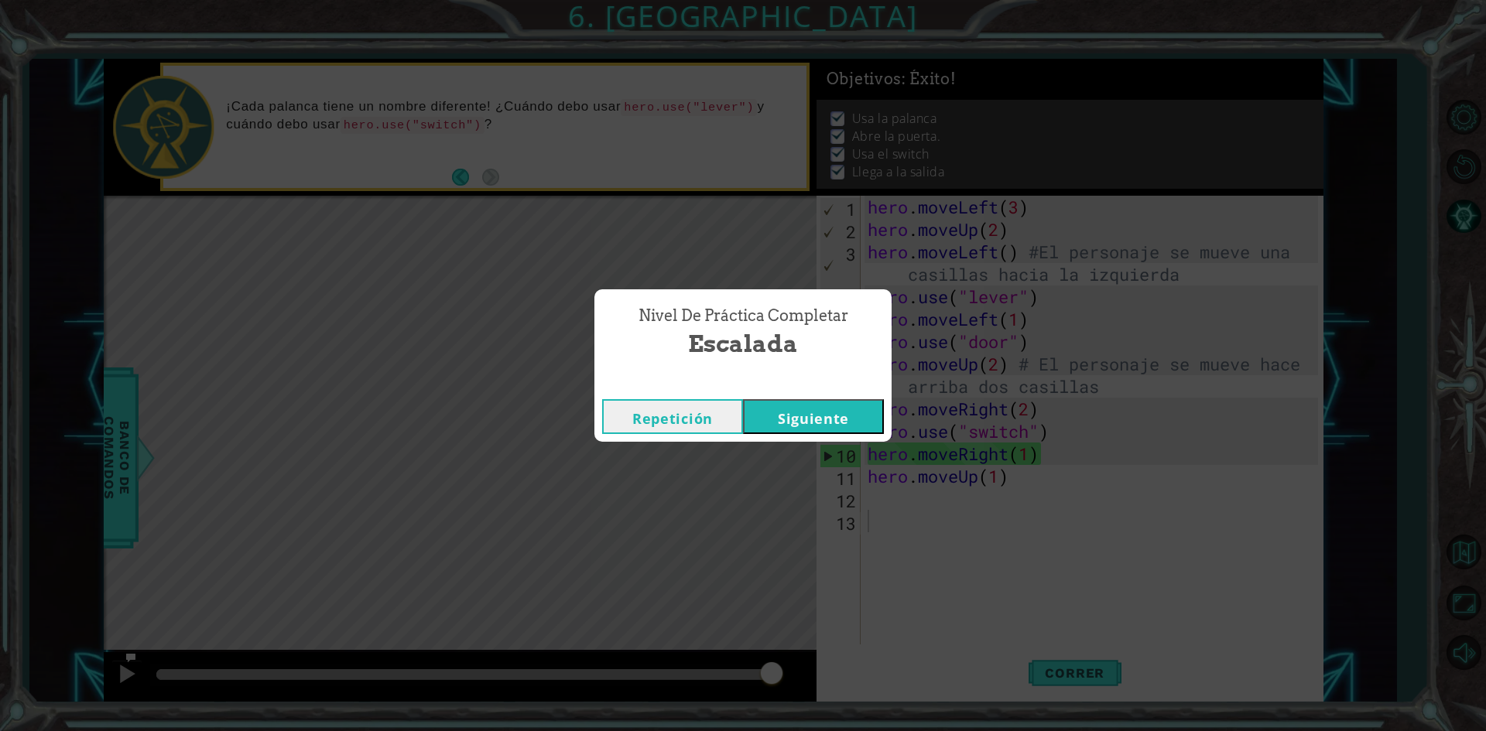
click at [815, 410] on button "Siguiente" at bounding box center [813, 416] width 141 height 35
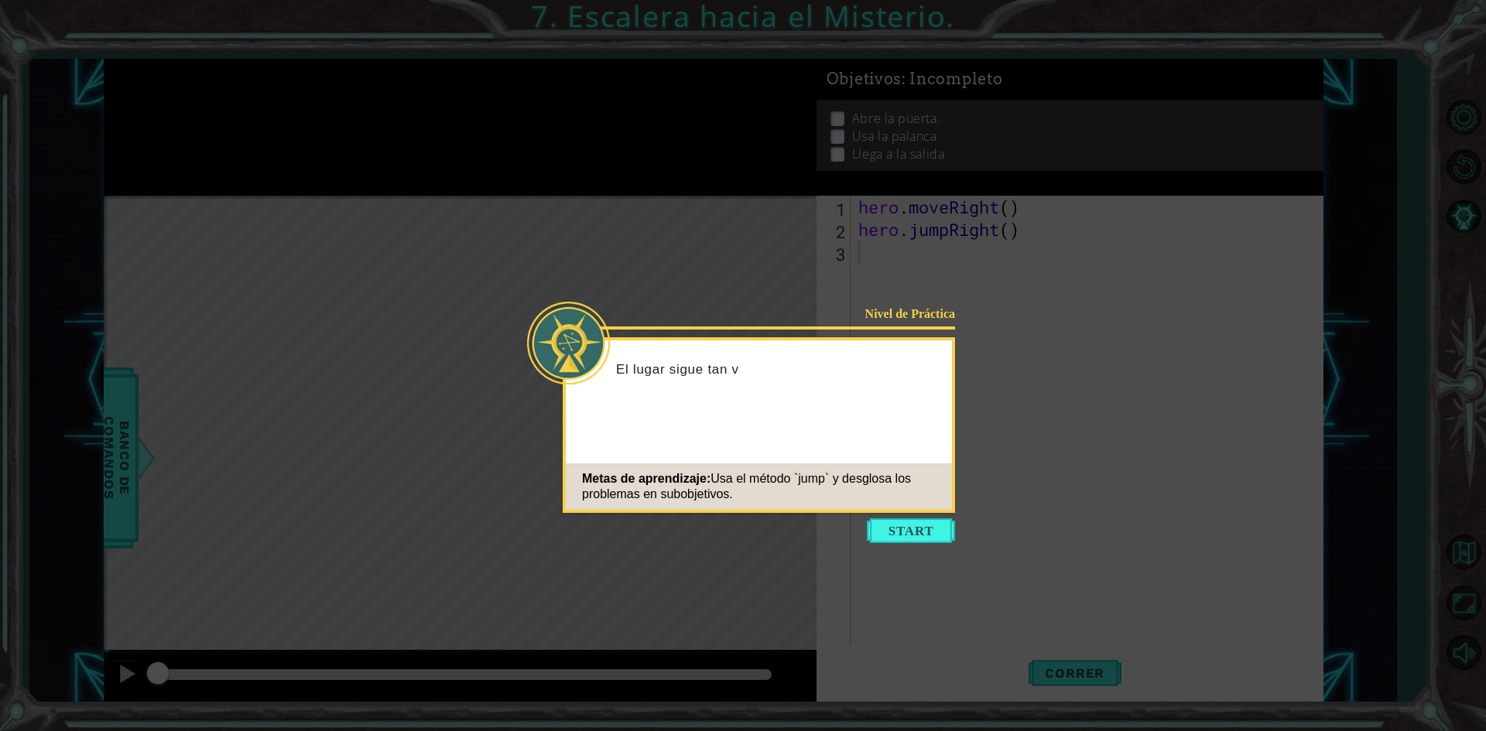
click at [932, 544] on icon at bounding box center [743, 365] width 1486 height 731
click at [927, 524] on button "Start" at bounding box center [911, 530] width 88 height 25
click at [927, 524] on icon at bounding box center [743, 365] width 1486 height 731
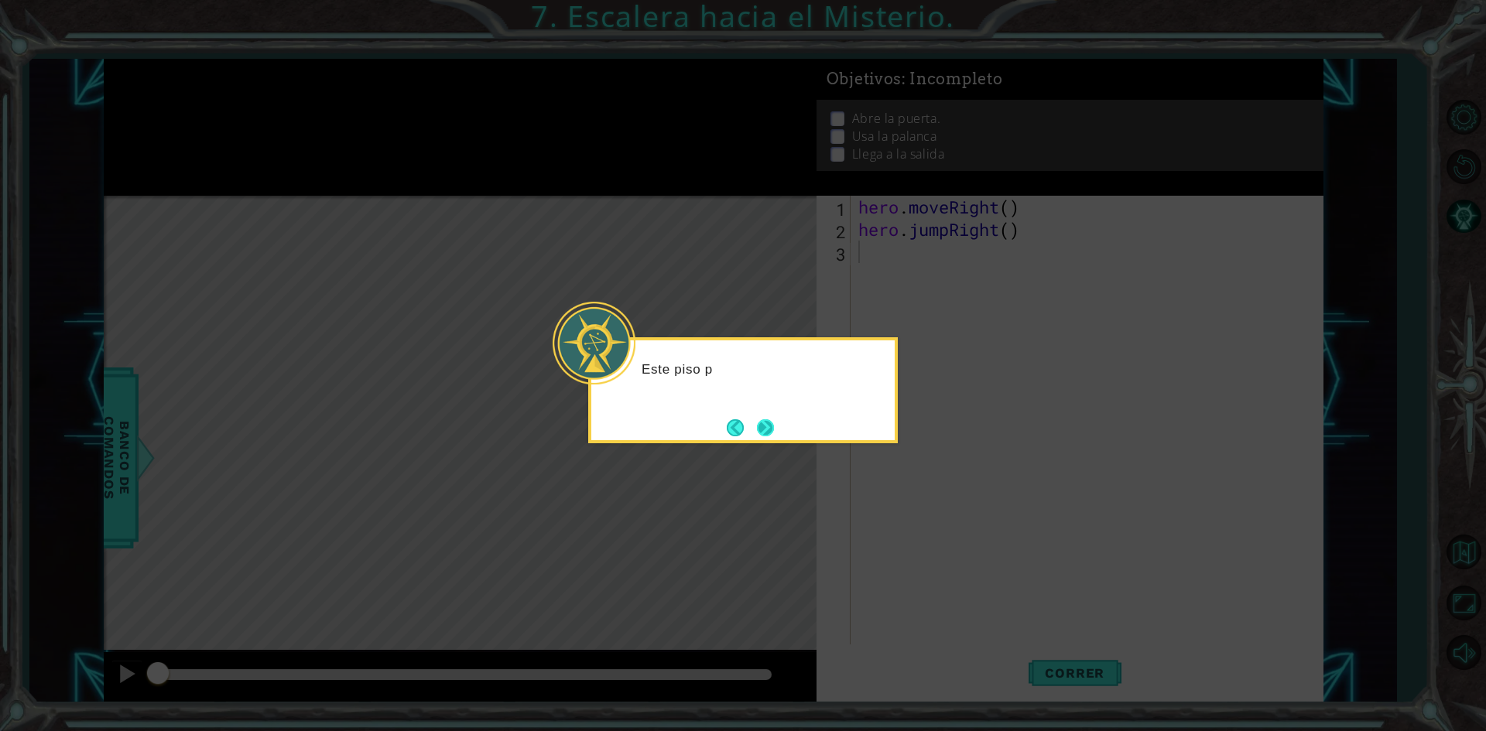
click at [763, 419] on button "Next" at bounding box center [765, 427] width 17 height 17
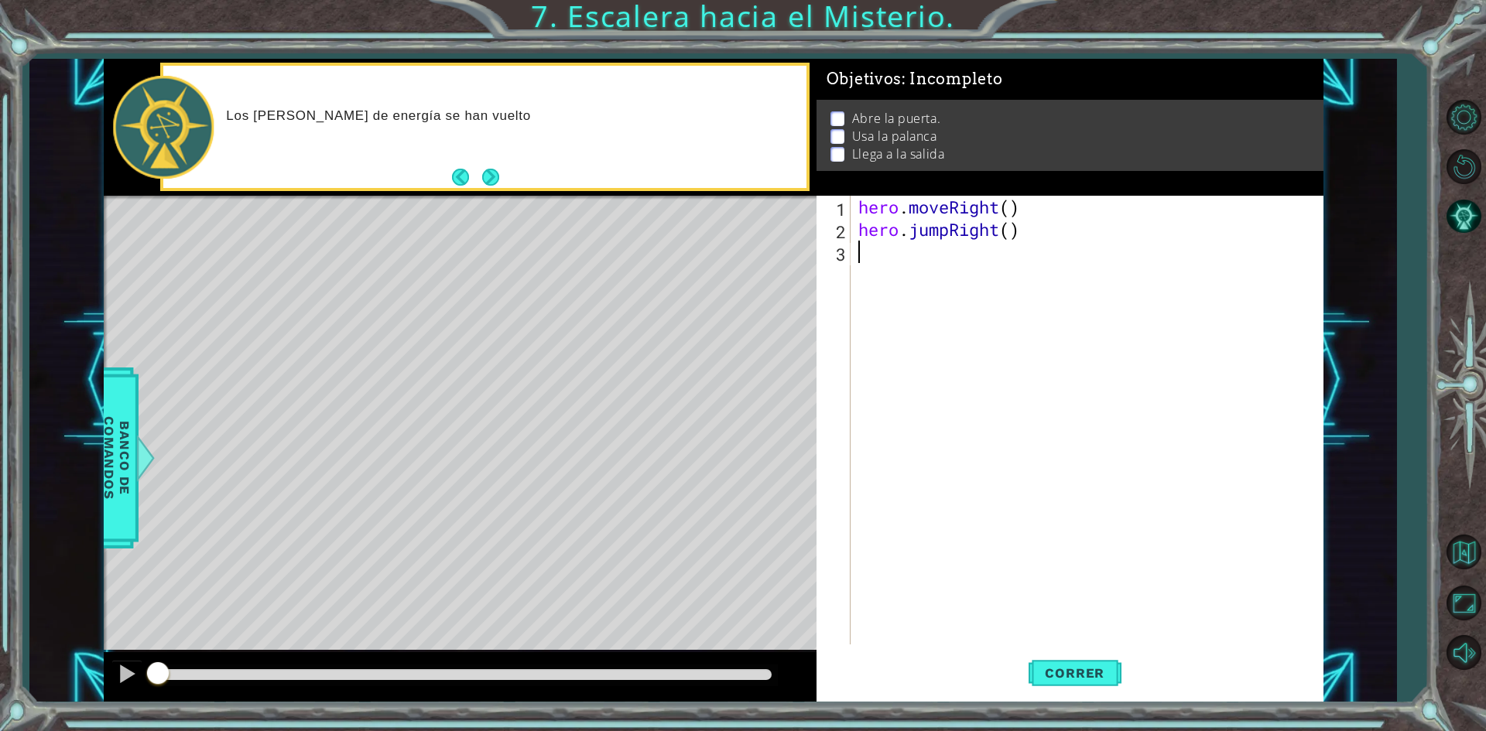
click at [934, 260] on div "hero . moveRight ( ) hero . jumpRight ( )" at bounding box center [1090, 443] width 470 height 494
drag, startPoint x: 1015, startPoint y: 255, endPoint x: 895, endPoint y: 251, distance: 120.0
click at [895, 251] on div "hero . moveRight ( ) hero . jumpRight ( )" at bounding box center [1090, 443] width 470 height 494
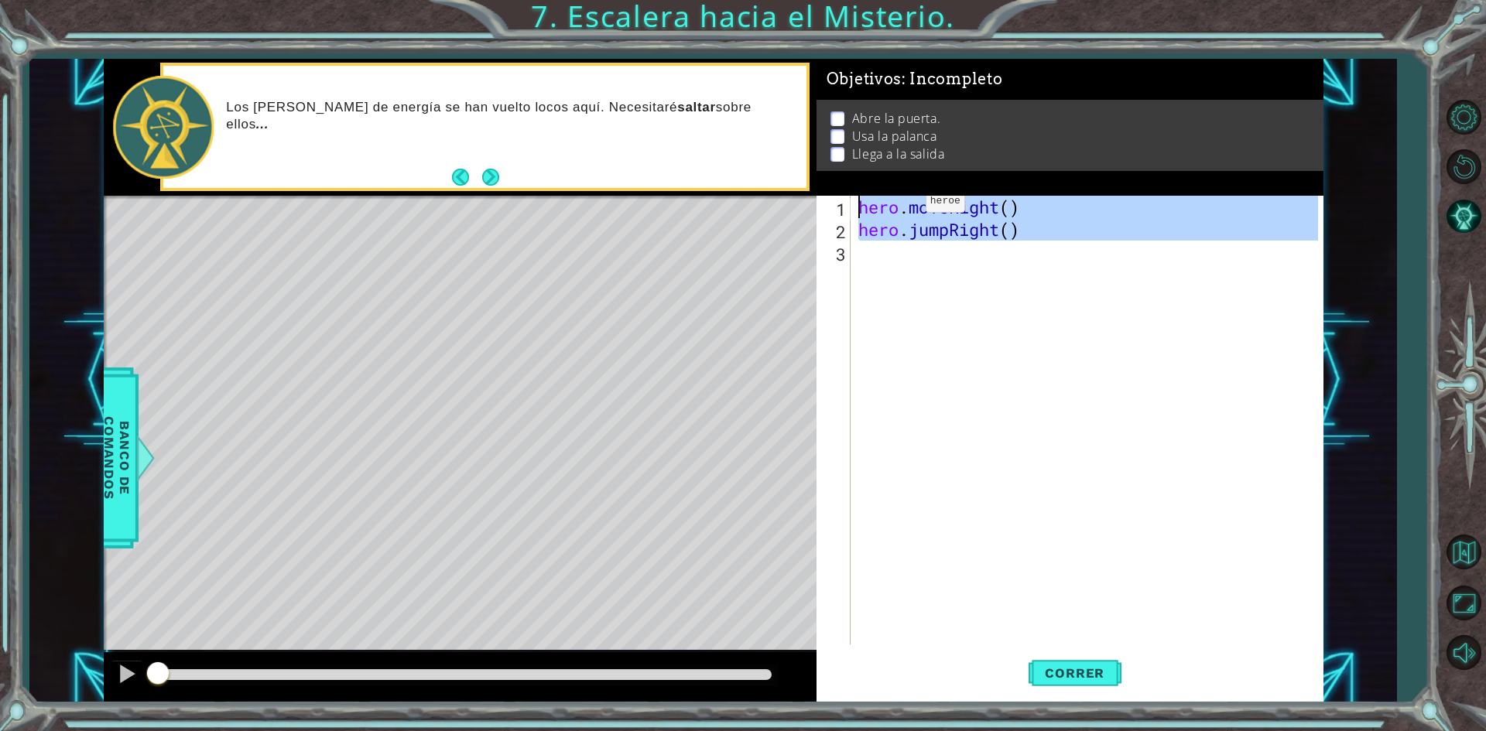
drag, startPoint x: 998, startPoint y: 253, endPoint x: 742, endPoint y: 153, distance: 274.9
click at [742, 153] on div "1 ההההההההההההההההההההההההההההההההההההההההההההההההההההההההההההההההההההההההההההה…" at bounding box center [713, 381] width 1219 height 644
type textarea "hero.moveRight() hero.jumpRight()"
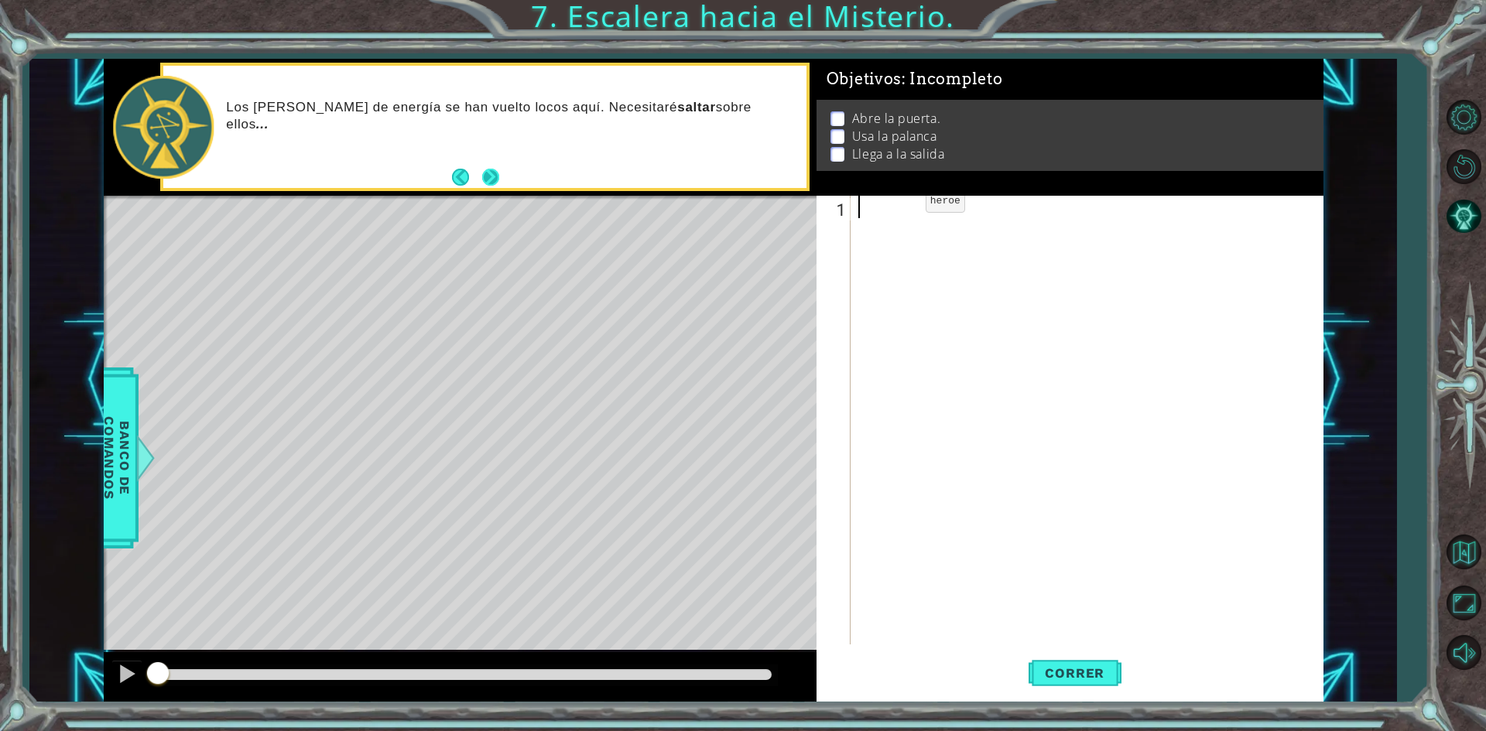
click at [490, 177] on button "Next" at bounding box center [491, 177] width 18 height 18
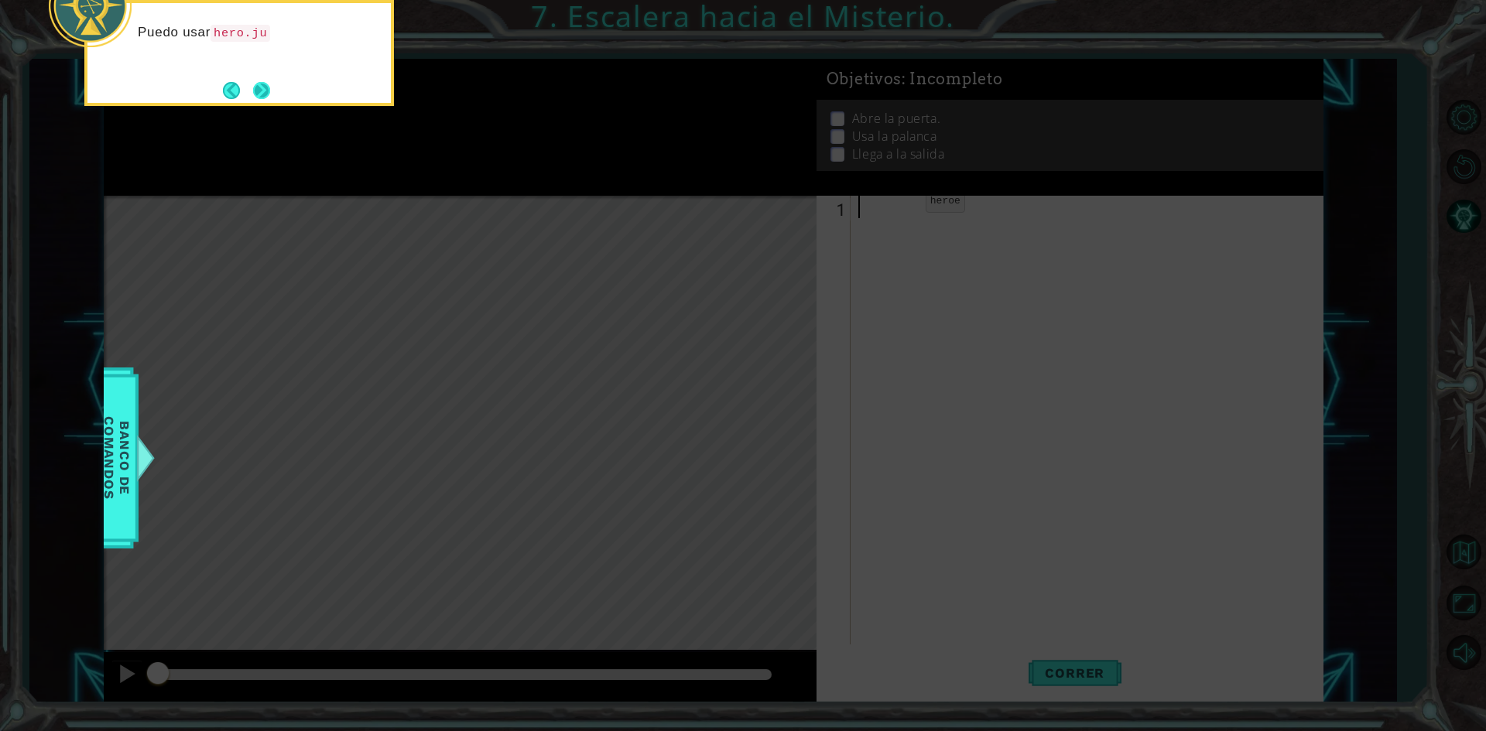
click at [257, 91] on button "Next" at bounding box center [261, 90] width 17 height 17
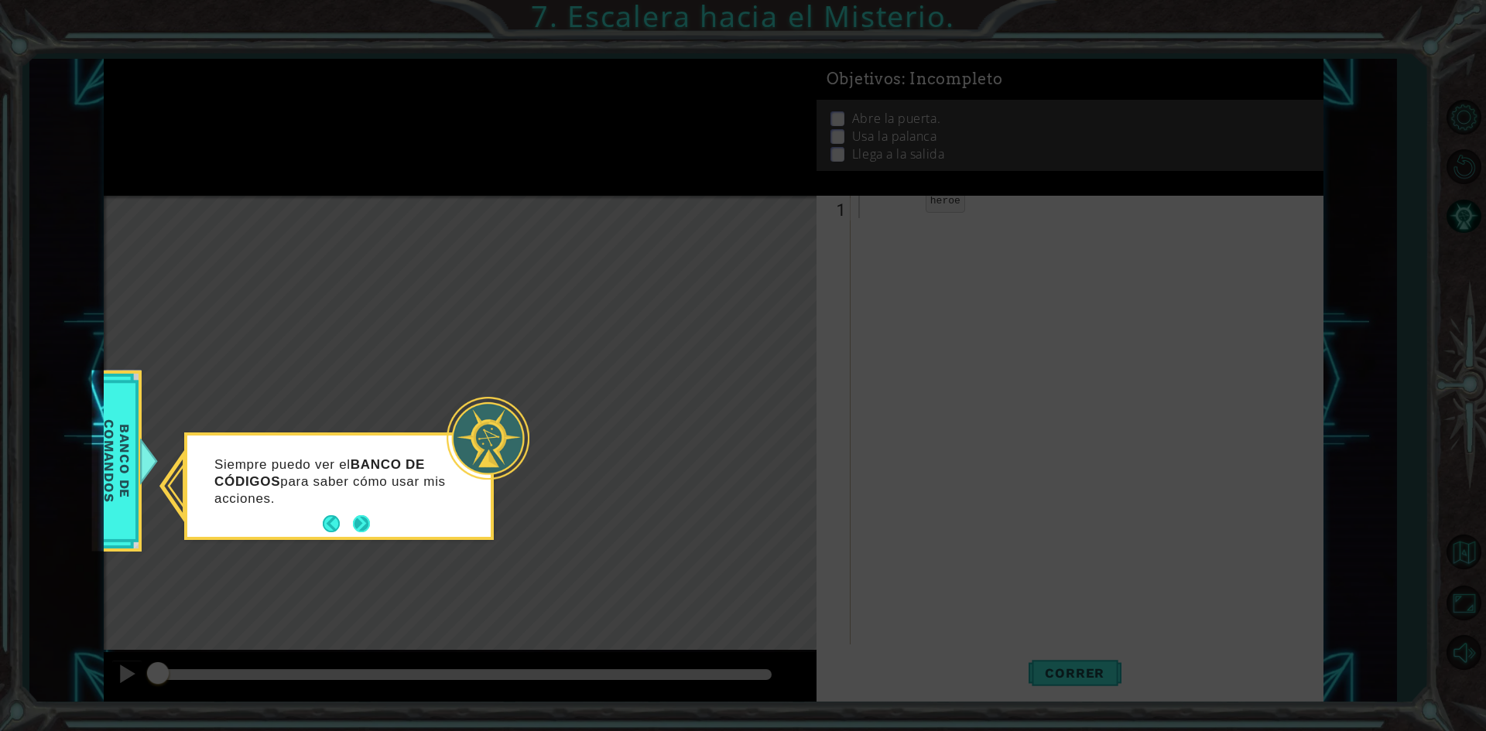
click at [359, 527] on button "Next" at bounding box center [361, 524] width 18 height 18
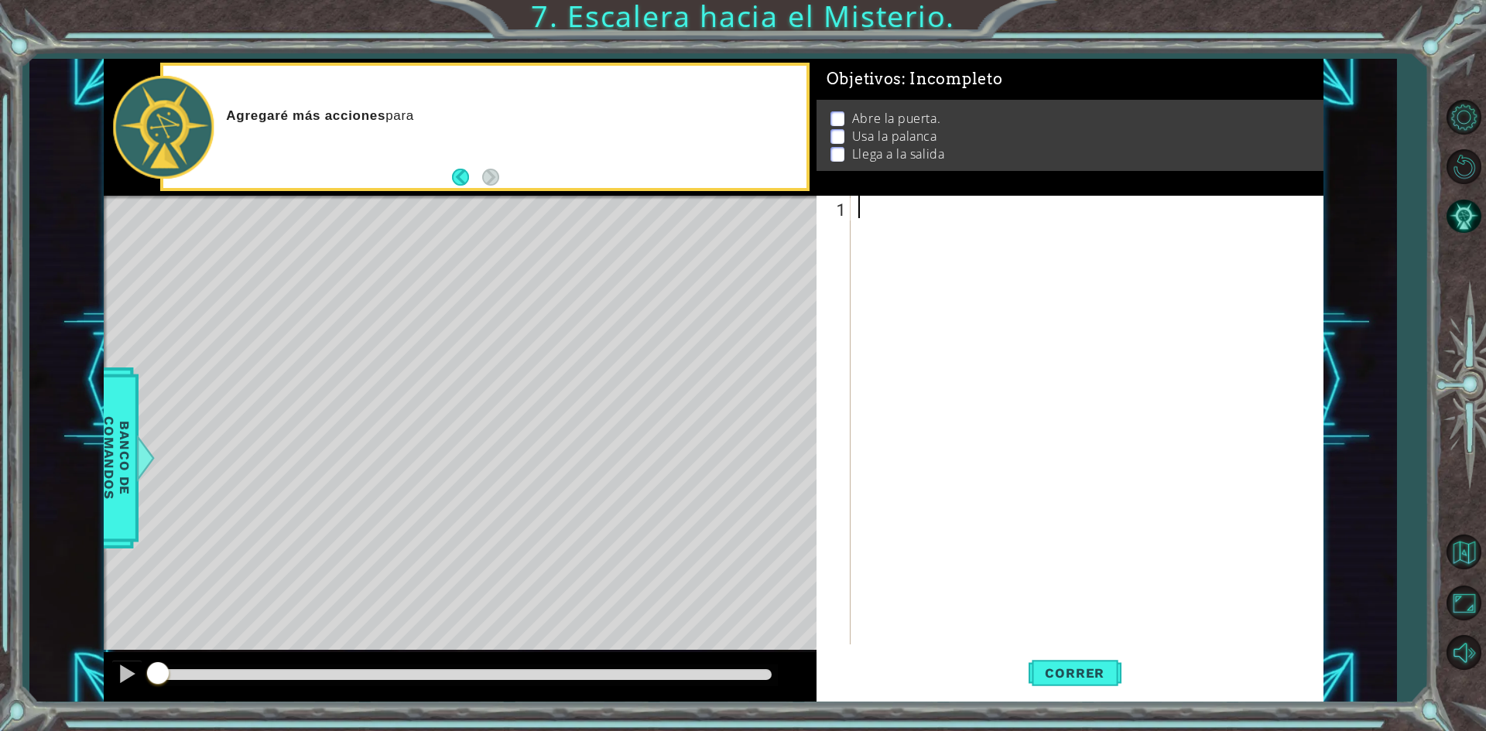
click at [961, 212] on div at bounding box center [1090, 443] width 470 height 494
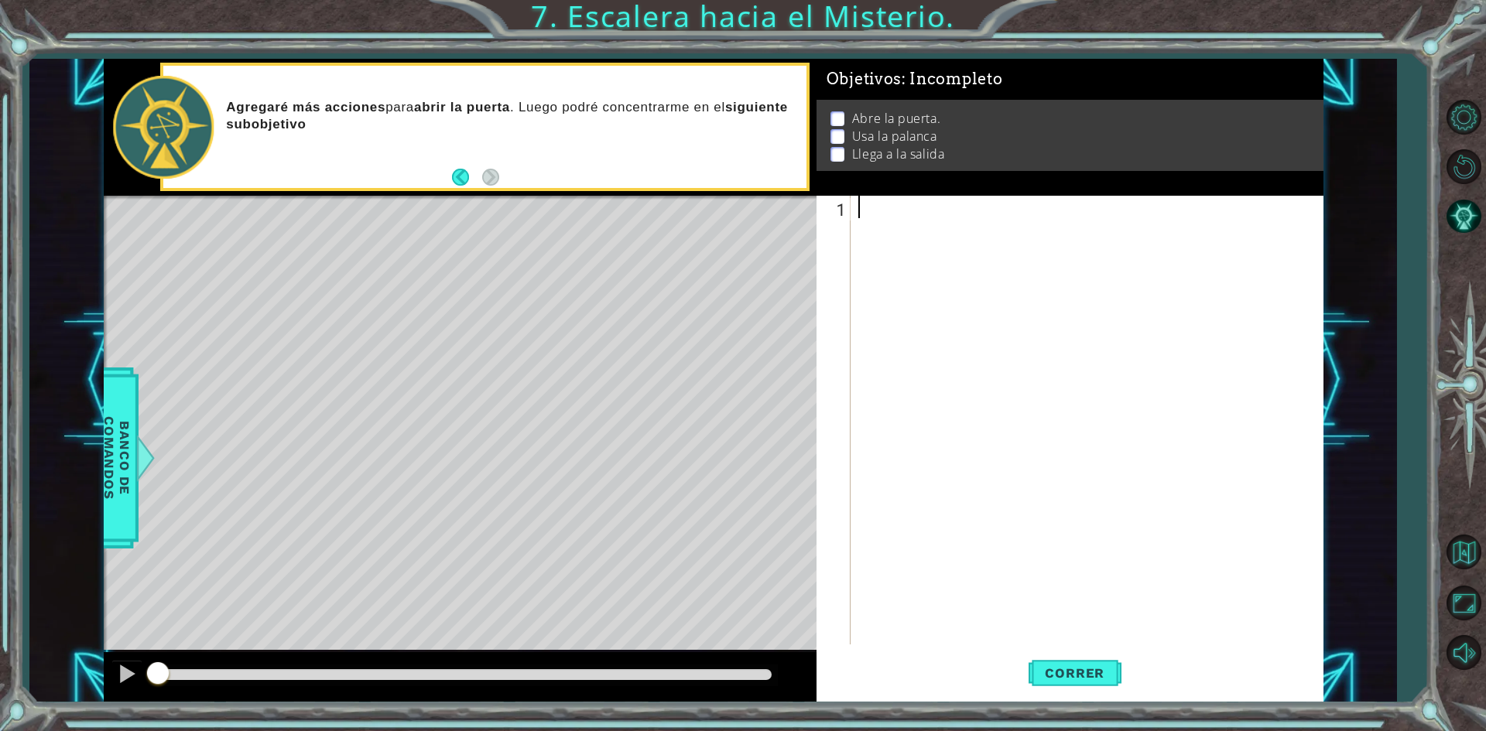
click at [977, 238] on div at bounding box center [1090, 443] width 470 height 494
click at [127, 498] on span "Banco de comandos" at bounding box center [117, 458] width 40 height 160
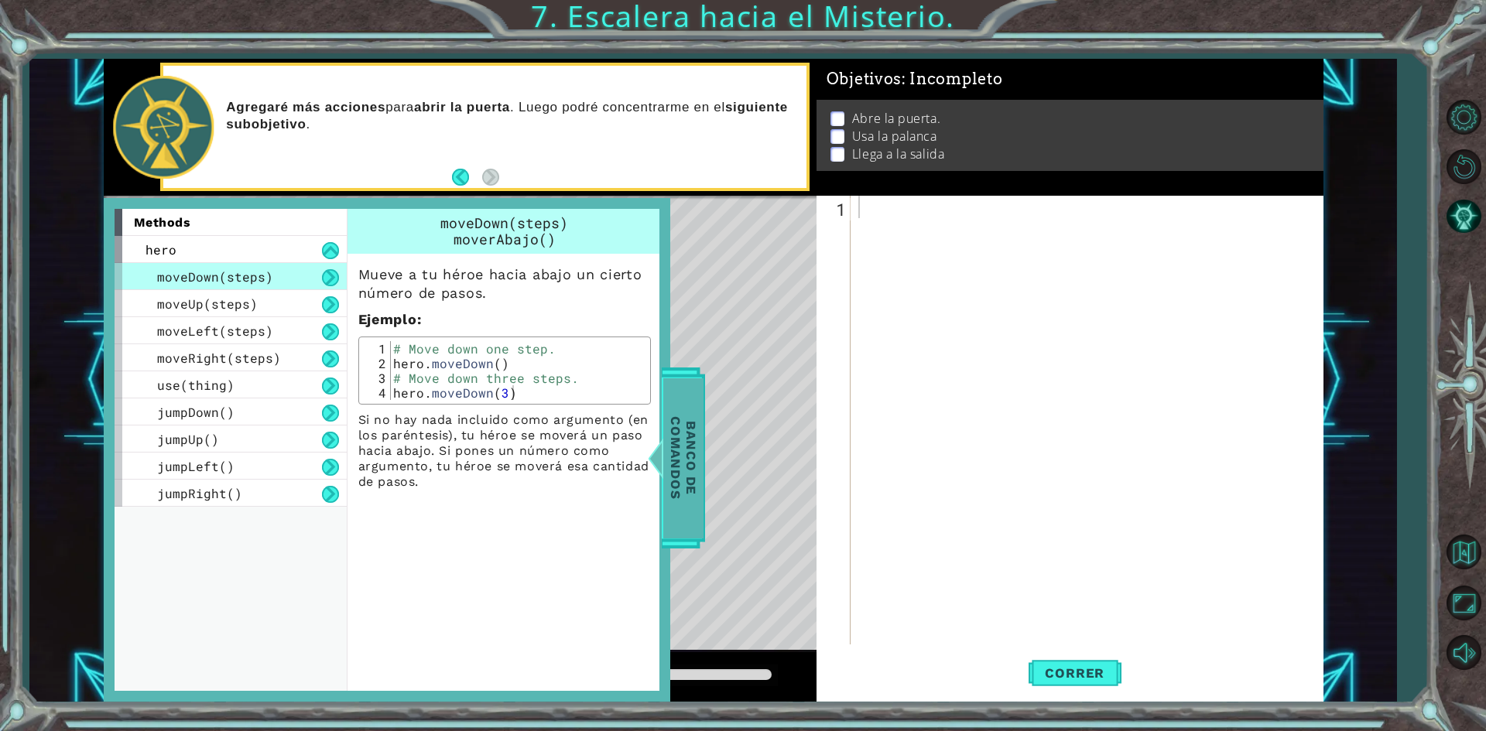
click at [687, 494] on span "Banco de comandos" at bounding box center [683, 458] width 40 height 160
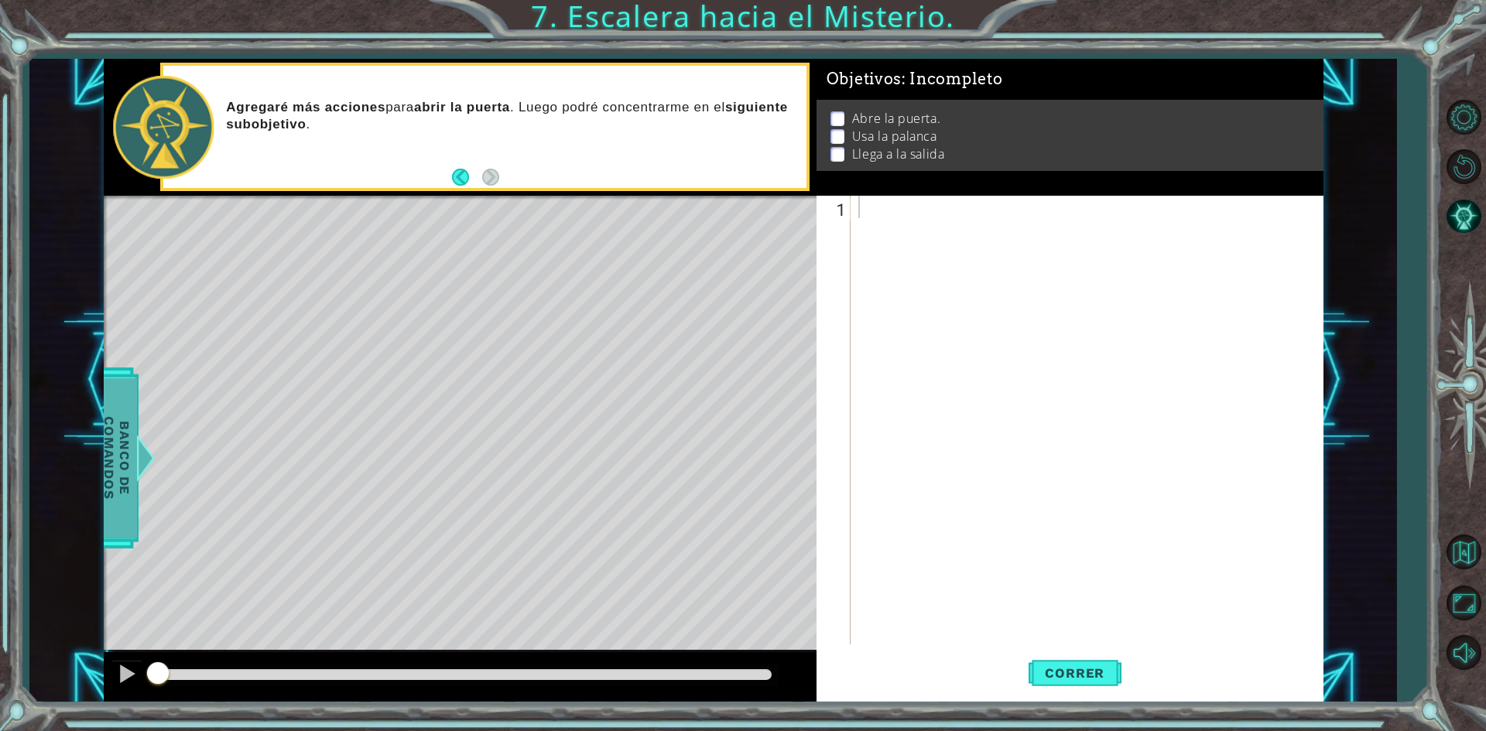
click at [104, 474] on span "Banco de comandos" at bounding box center [117, 458] width 40 height 160
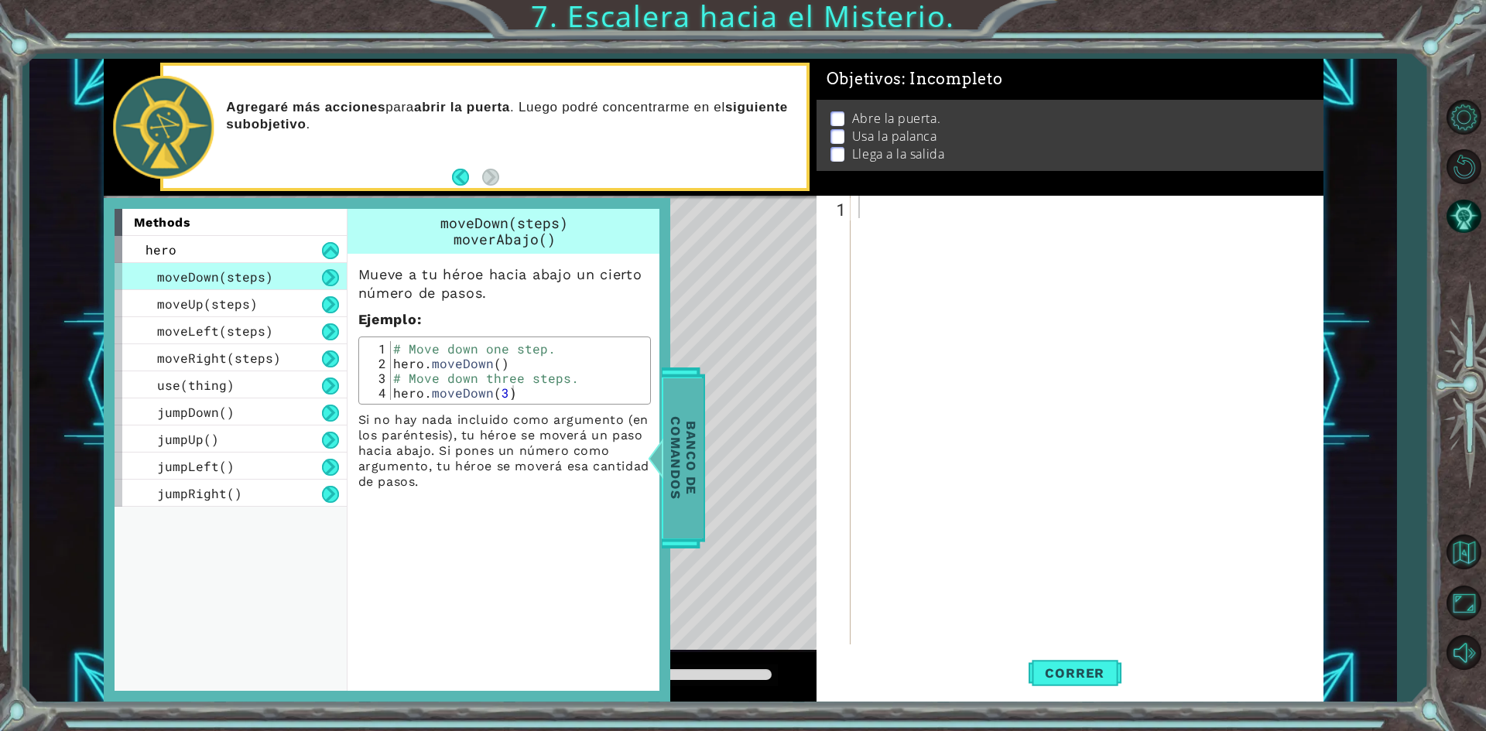
click at [689, 467] on span "Banco de comandos" at bounding box center [683, 458] width 40 height 160
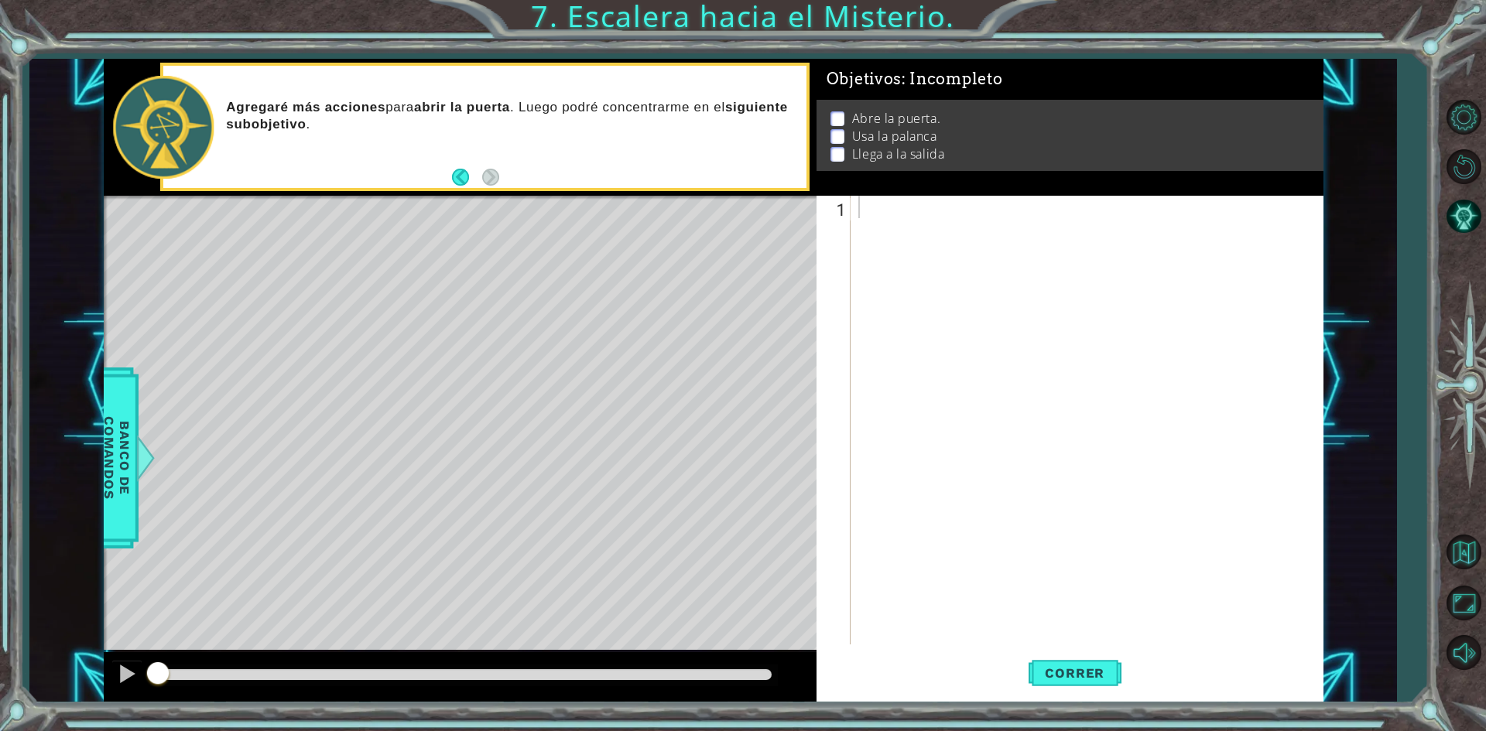
click at [1016, 208] on div at bounding box center [1090, 443] width 470 height 494
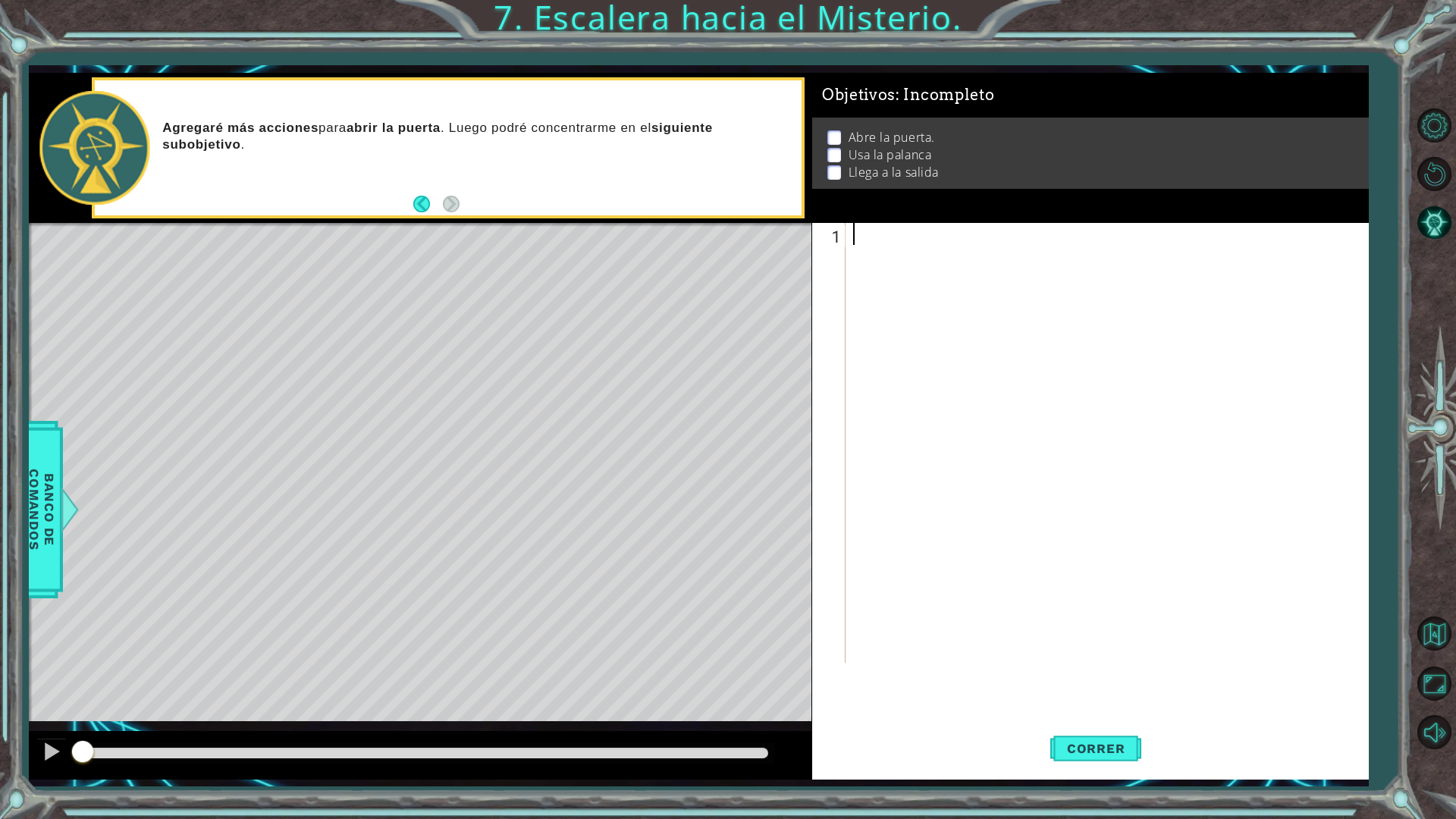
click at [994, 333] on div at bounding box center [1110, 464] width 521 height 484
paste textarea "h"
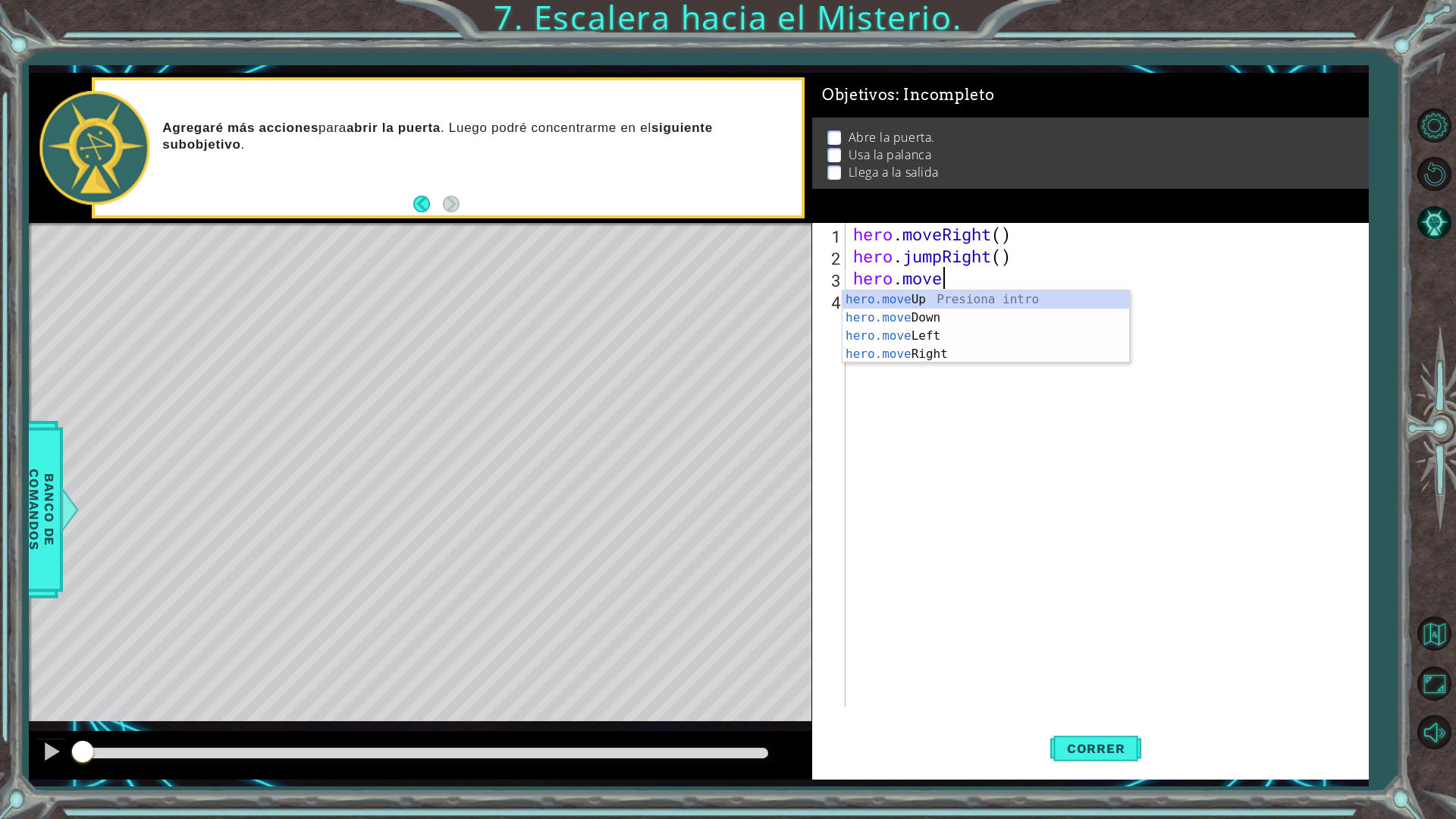
scroll to position [0, 4]
type textarea "hero.moveRight(2)"
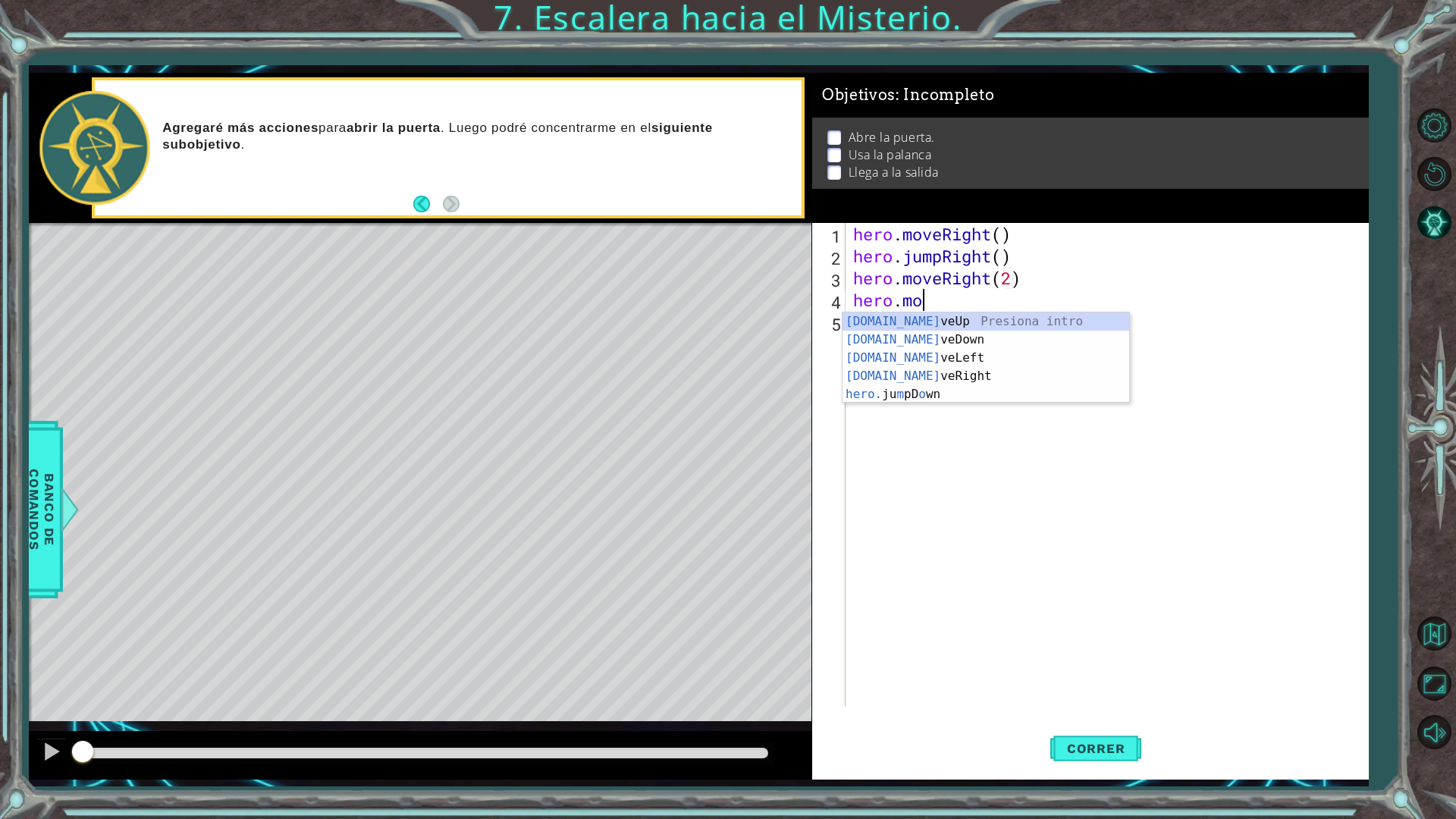
scroll to position [0, 2]
type textarea "hero.moveUp(1)"
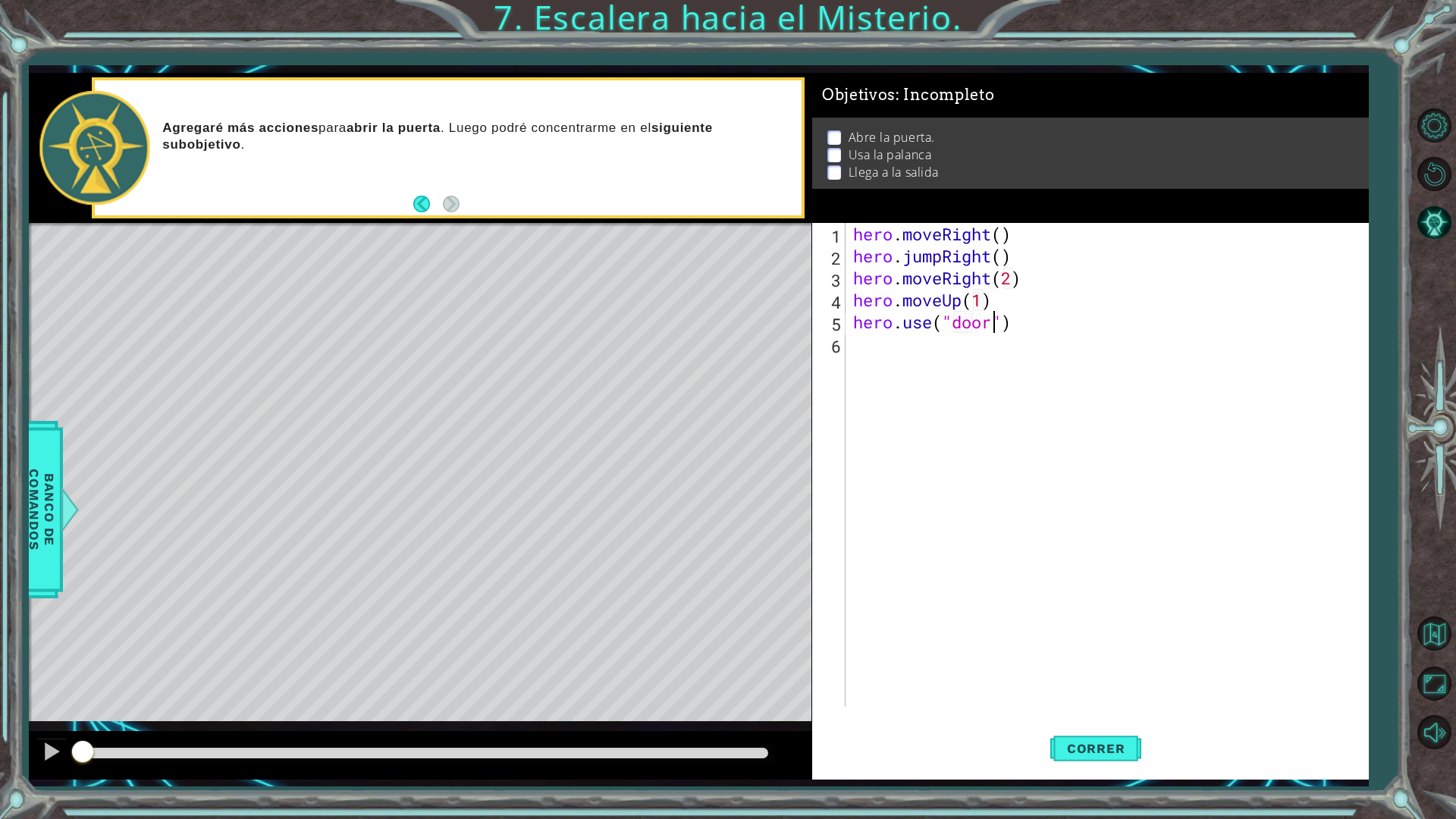
scroll to position [0, 6]
type textarea "hero.use("door"0)"
type textarea "hero.use("door")"
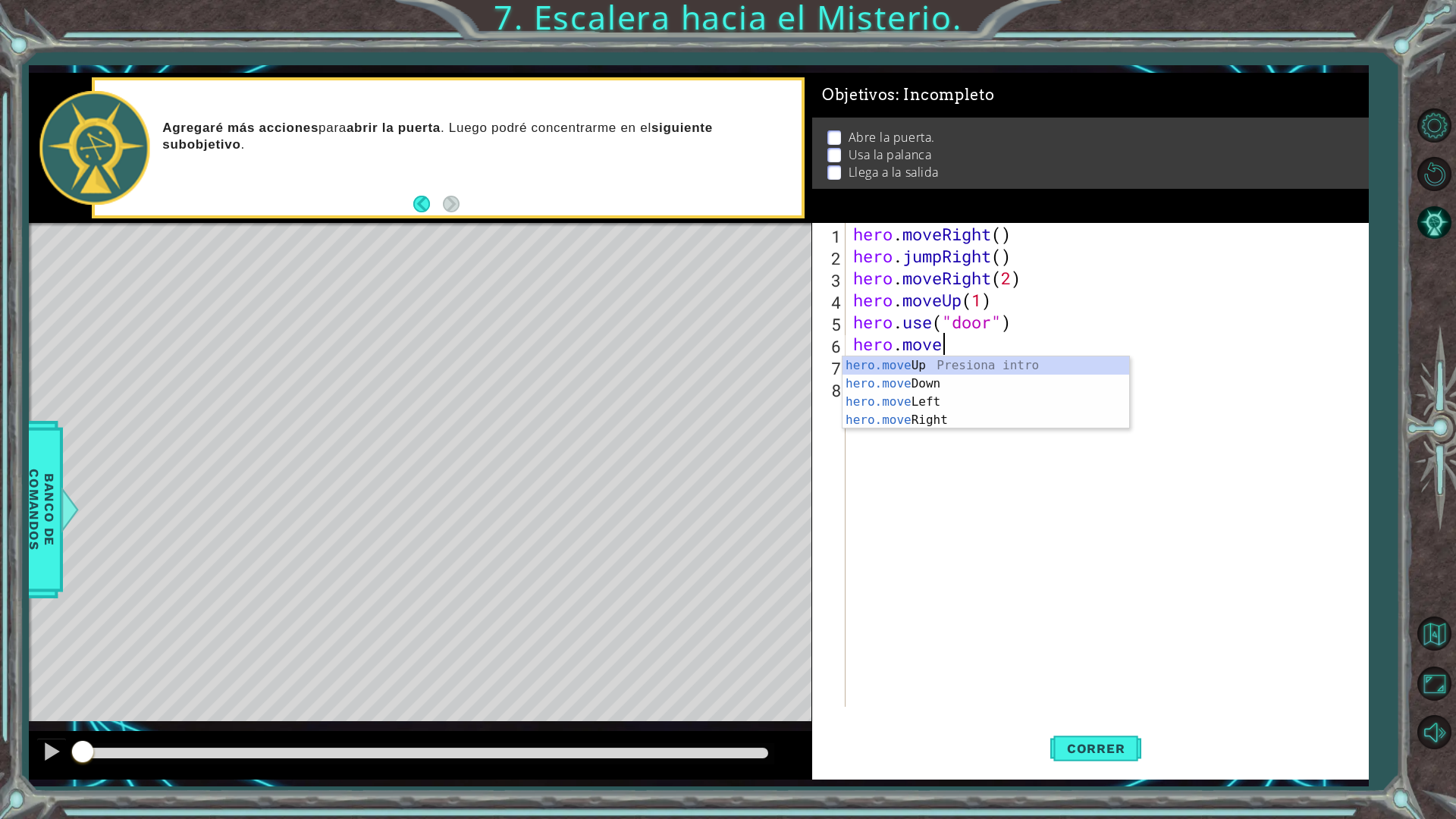
scroll to position [0, 4]
type textarea "hero.moveUp(2)"
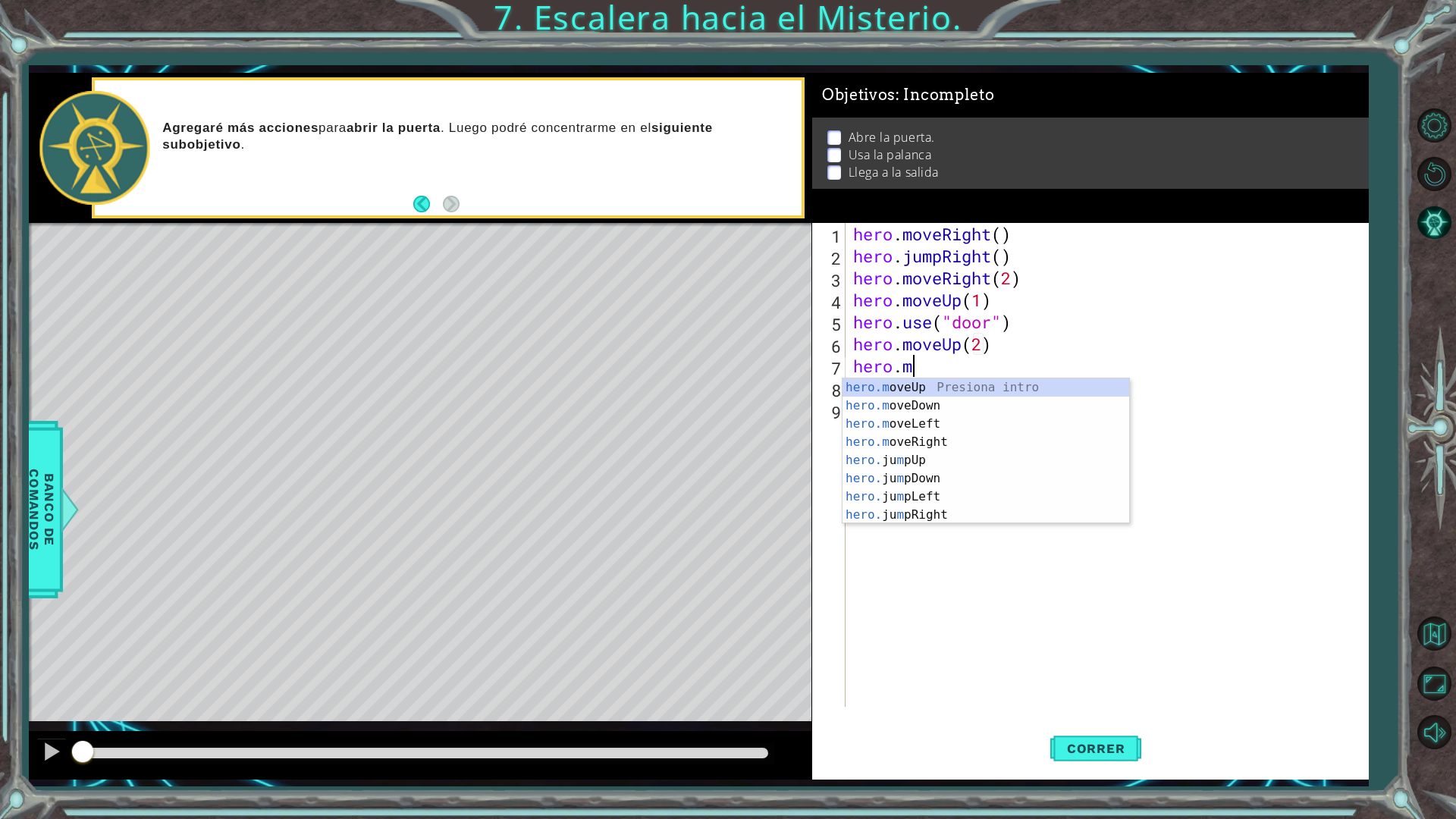
scroll to position [0, 2]
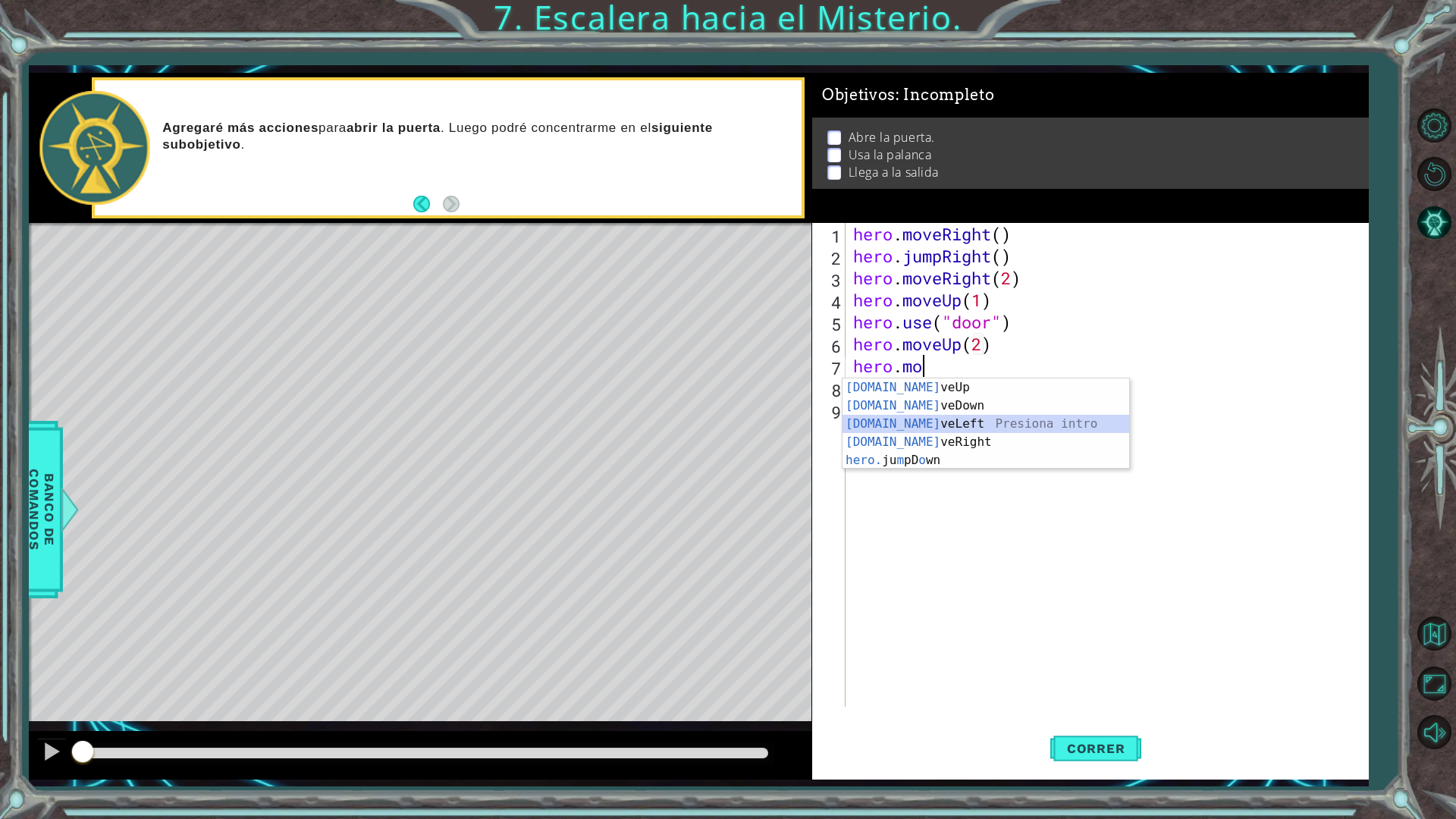
type textarea "hero.moveLeft(1)"
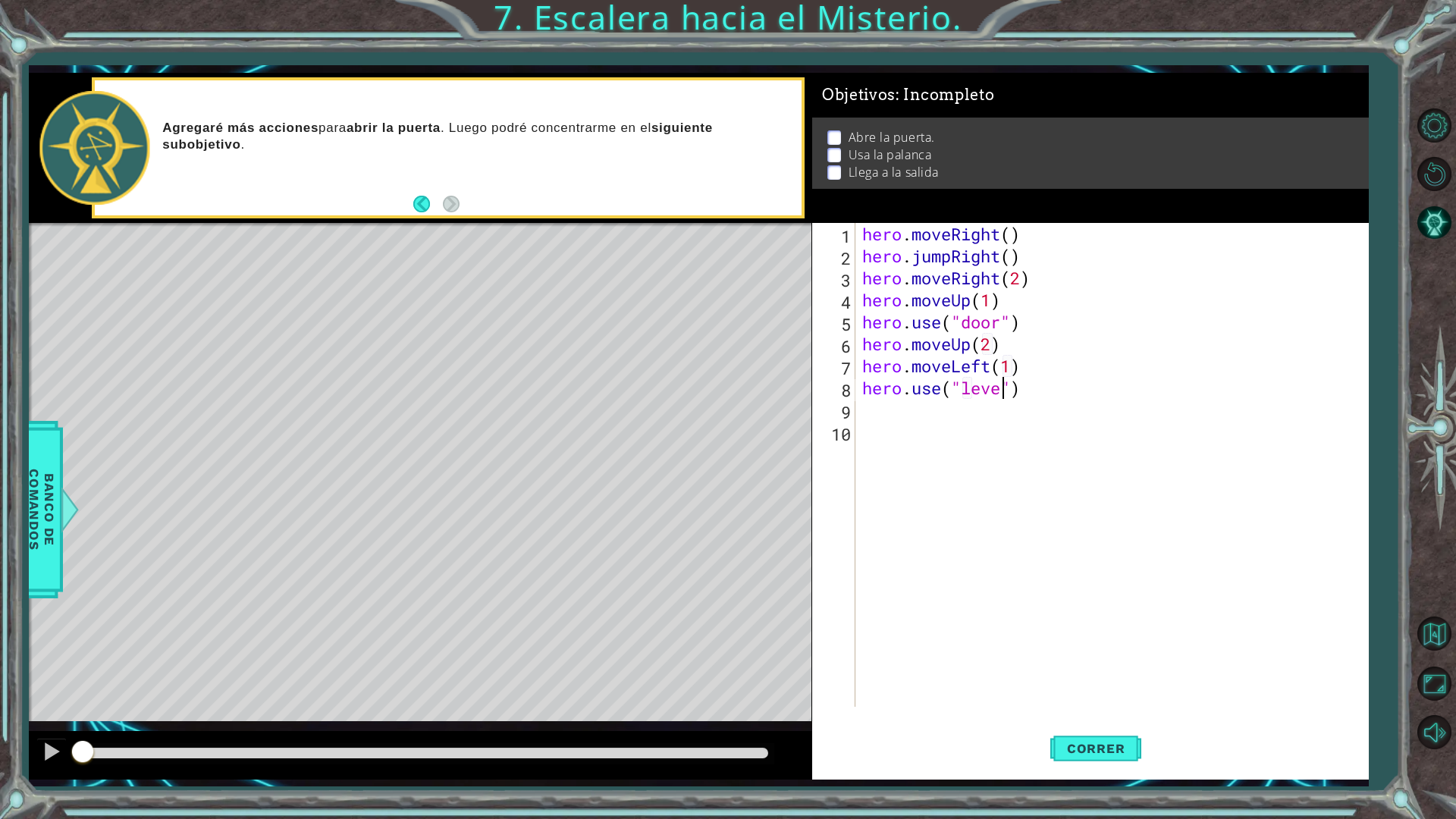
type textarea "hero.use("lever")"
type textarea "hero.moveRight(2)"
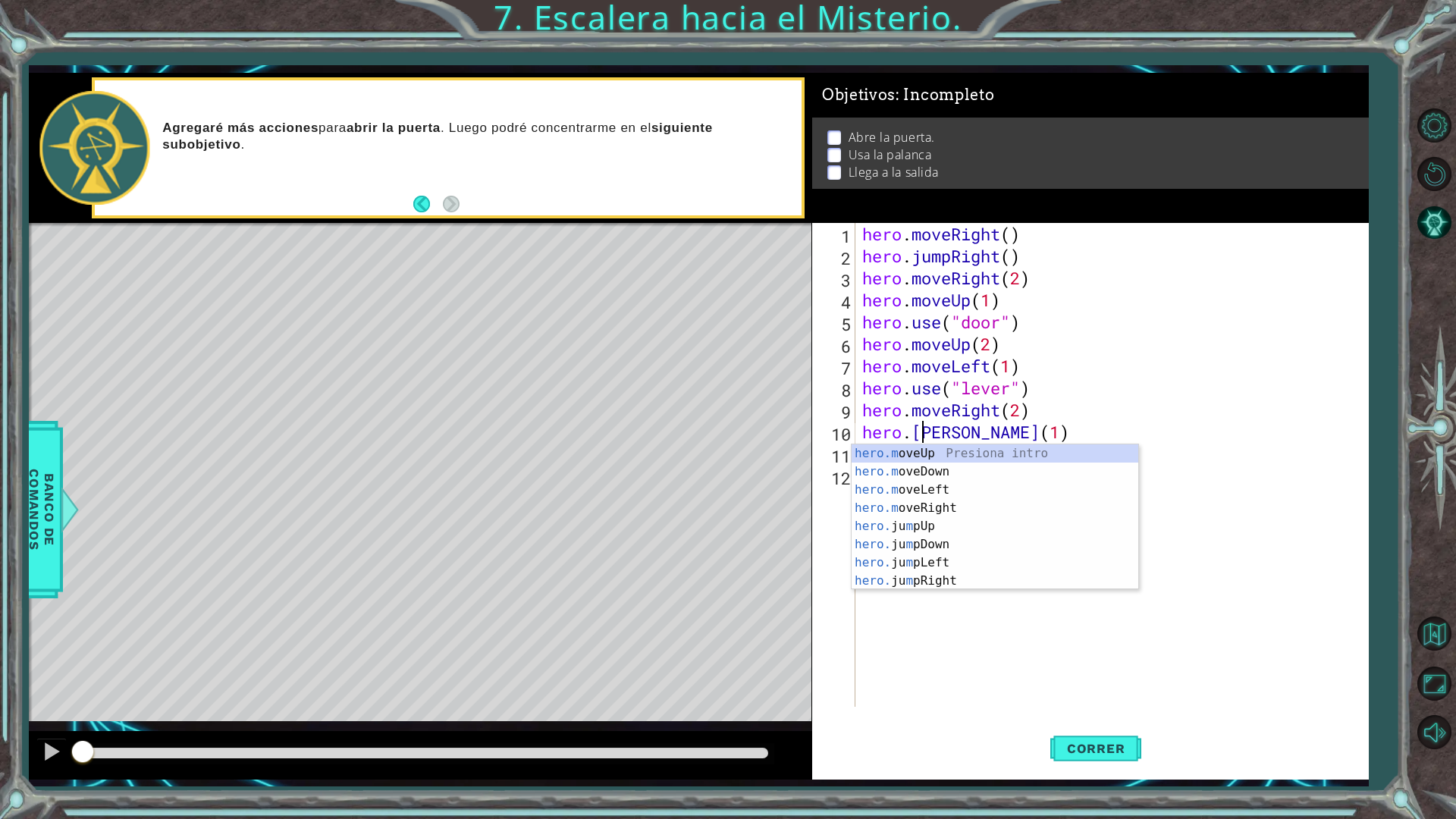
type textarea "hero.Jump(1)"
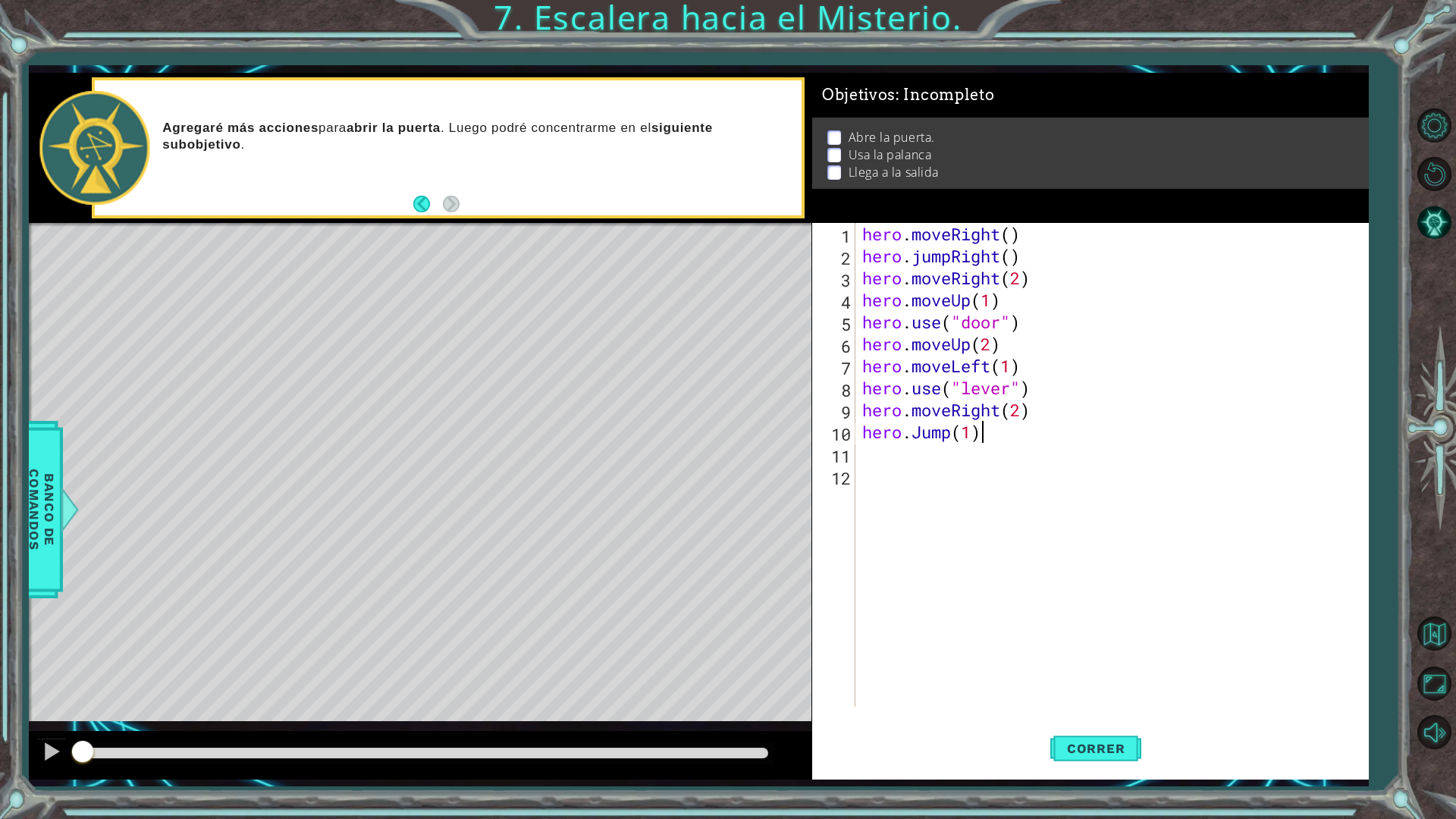
click at [1198, 433] on div "hero . moveRight ( ) hero . jumpRight ( ) hero . moveRight ( 2 ) hero . moveUp …" at bounding box center [1115, 486] width 511 height 528
type textarea "hero.moveLeft(3)"
click at [1091, 715] on span "Correr" at bounding box center [1095, 747] width 89 height 15
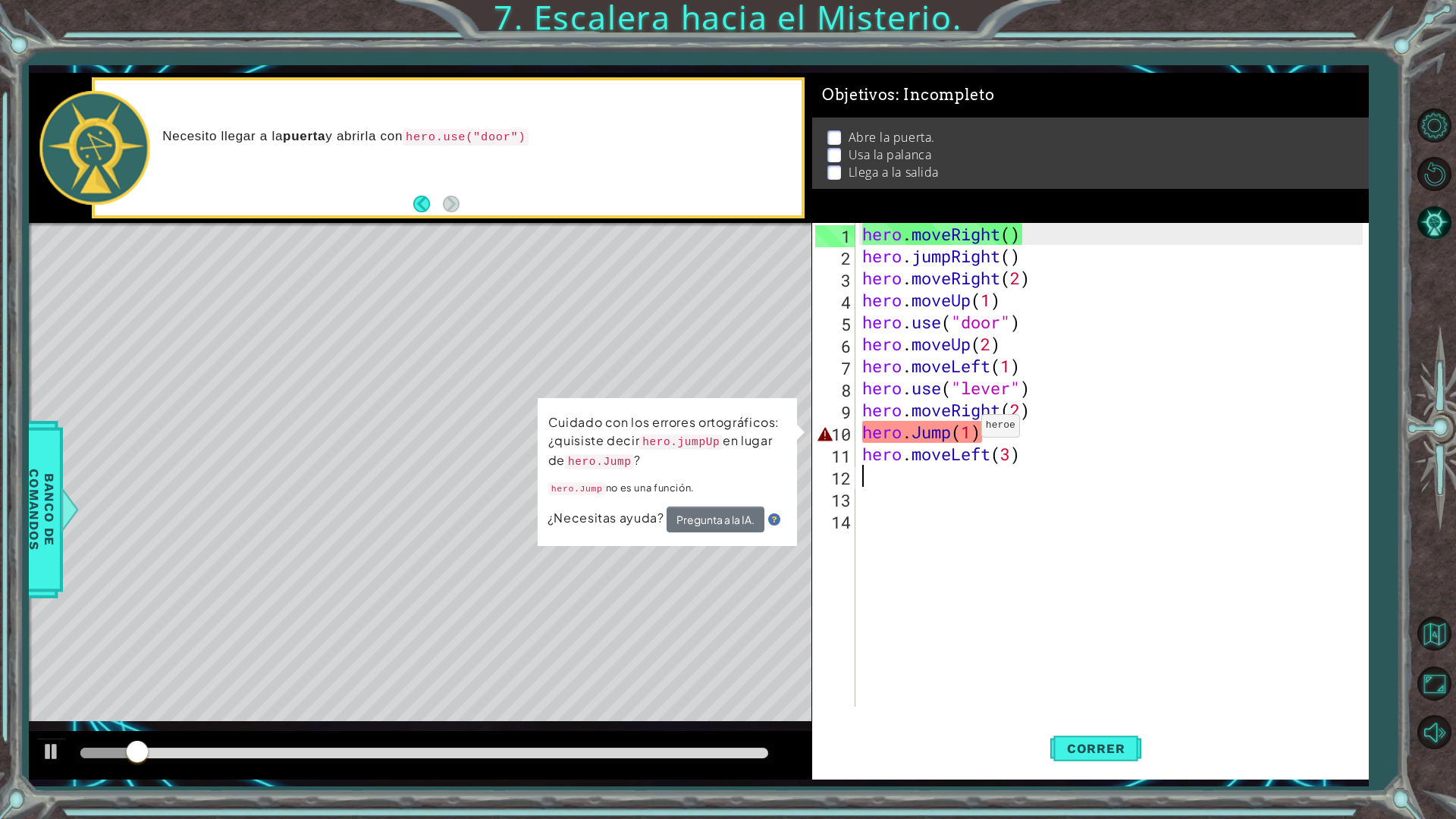
click at [967, 429] on div "hero . moveRight ( ) hero . jumpRight ( ) hero . moveRight ( 2 ) hero . moveUp …" at bounding box center [1115, 486] width 511 height 528
click at [974, 425] on div "hero . moveRight ( ) hero . jumpRight ( ) hero . moveRight ( 2 ) hero . moveUp …" at bounding box center [1115, 486] width 511 height 528
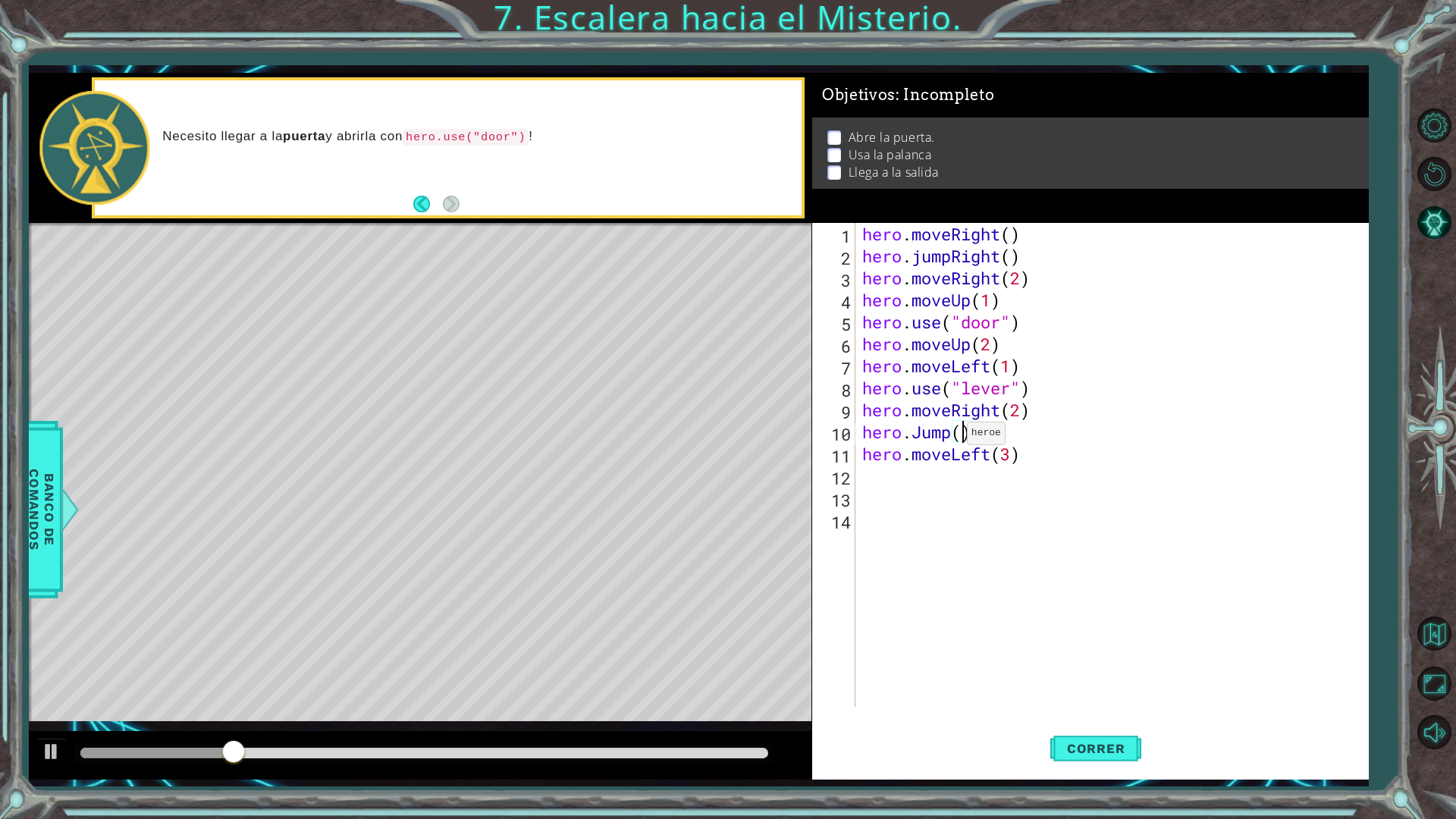
click at [953, 434] on div "hero . moveRight ( ) hero . jumpRight ( ) hero . moveRight ( 2 ) hero . moveUp …" at bounding box center [1115, 486] width 511 height 528
click at [1096, 715] on button "Correr" at bounding box center [1095, 747] width 91 height 55
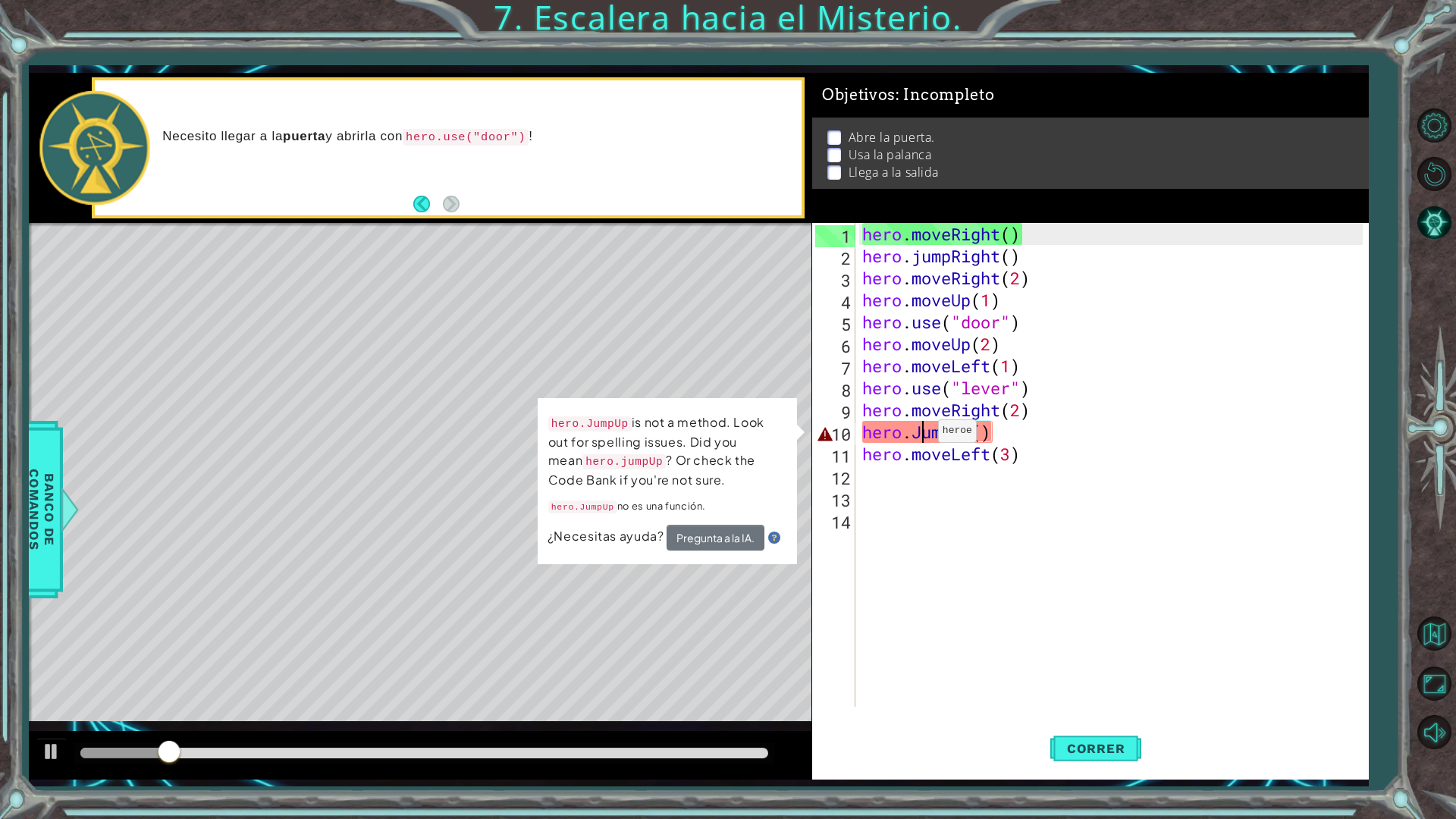
click at [924, 434] on div "hero . moveRight ( ) hero . jumpRight ( ) hero . moveRight ( 2 ) hero . moveUp …" at bounding box center [1115, 486] width 511 height 528
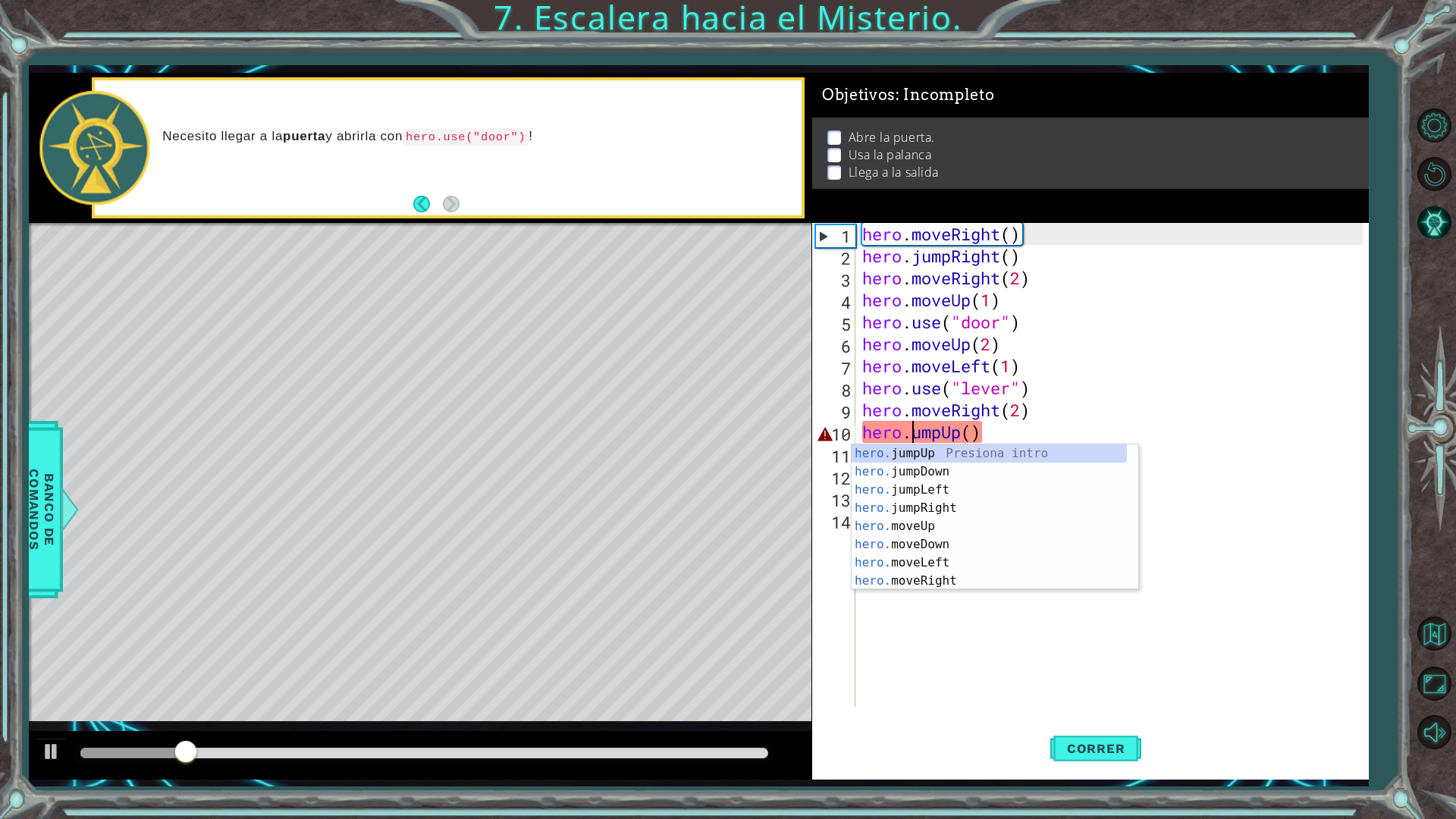
type textarea "hero.jumpUp()"
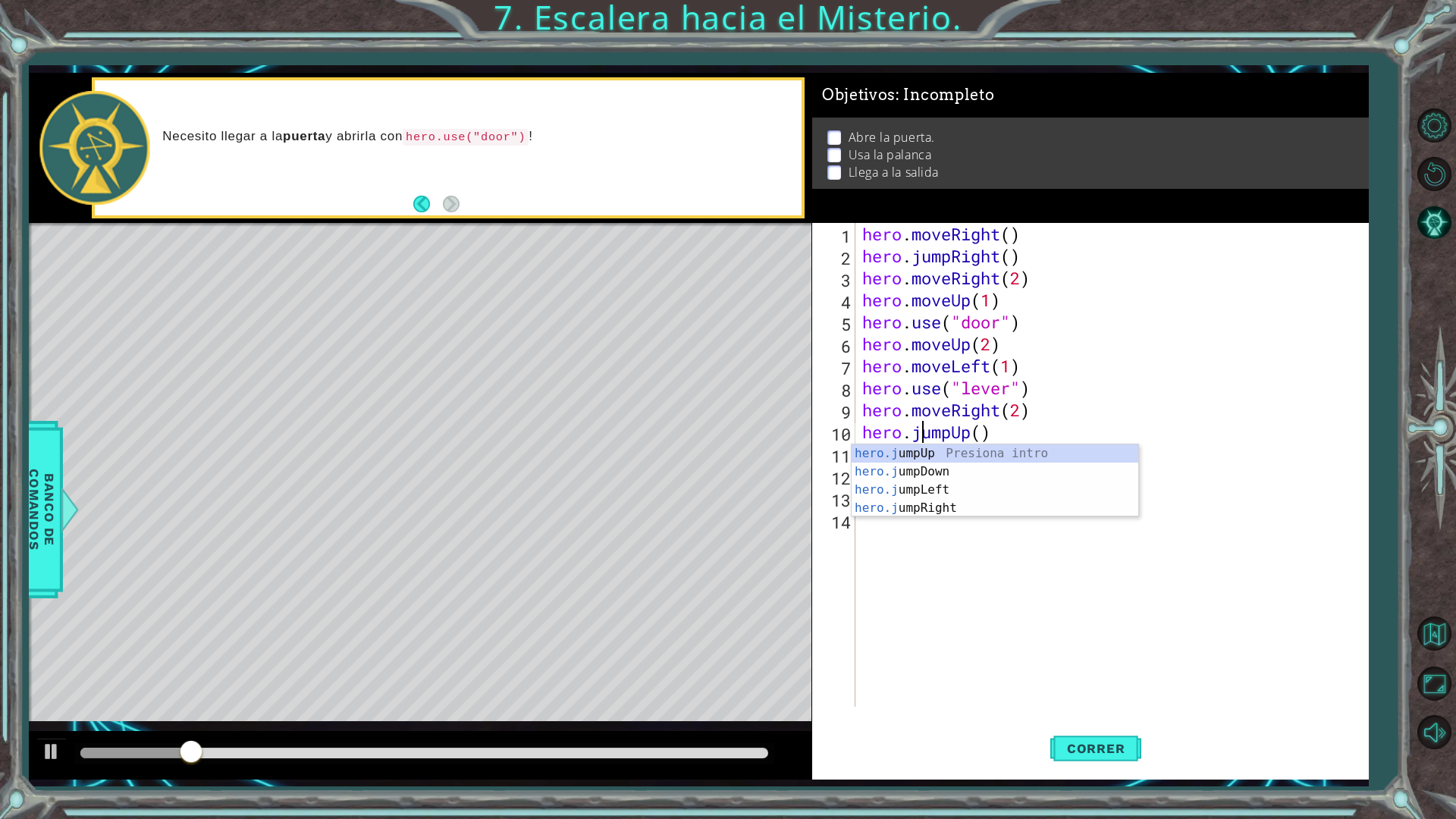
scroll to position [0, 2]
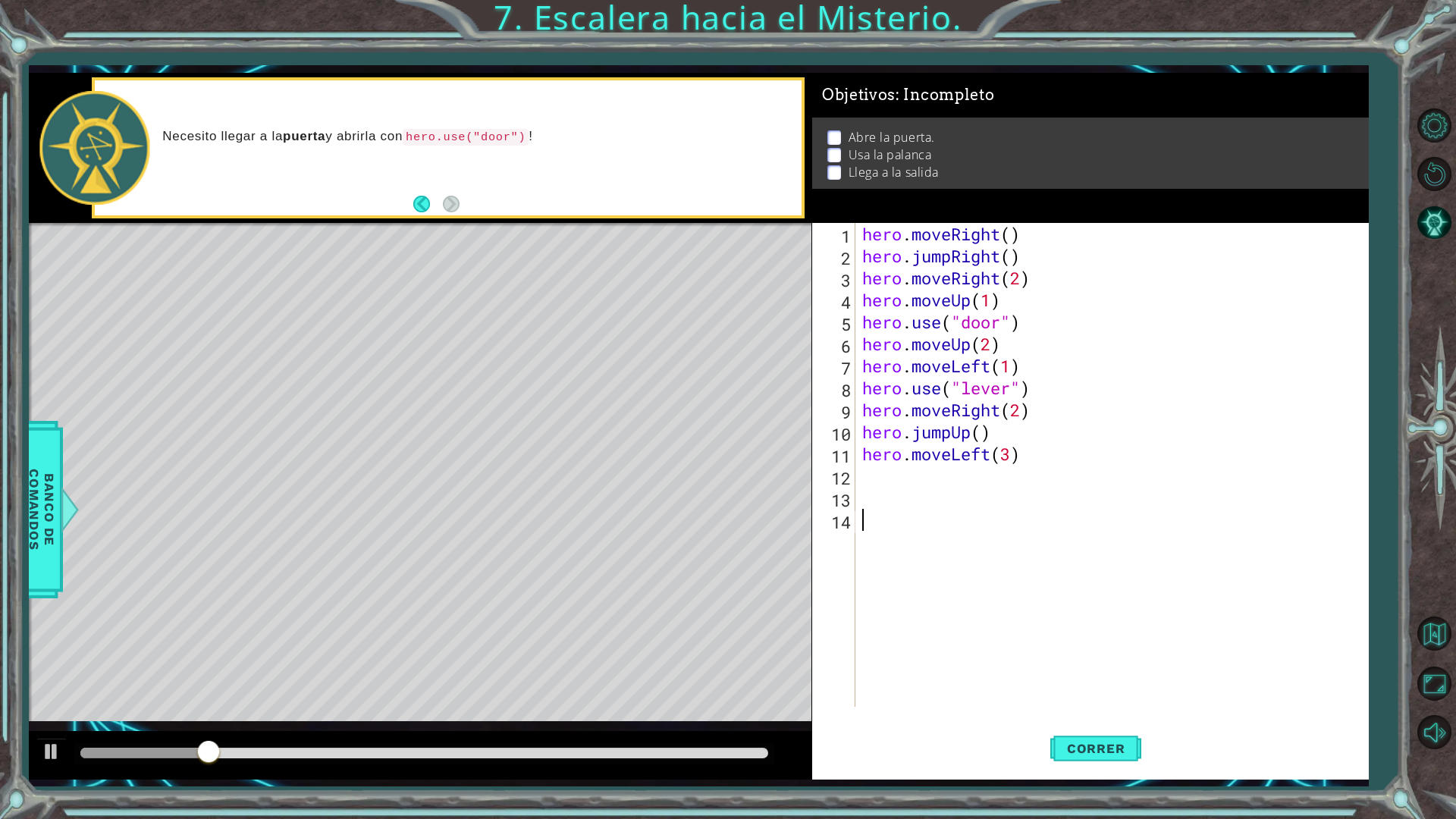
click at [950, 662] on div "hero . moveRight ( ) hero . jumpRight ( ) hero . moveRight ( 2 ) hero . moveUp …" at bounding box center [1115, 486] width 511 height 528
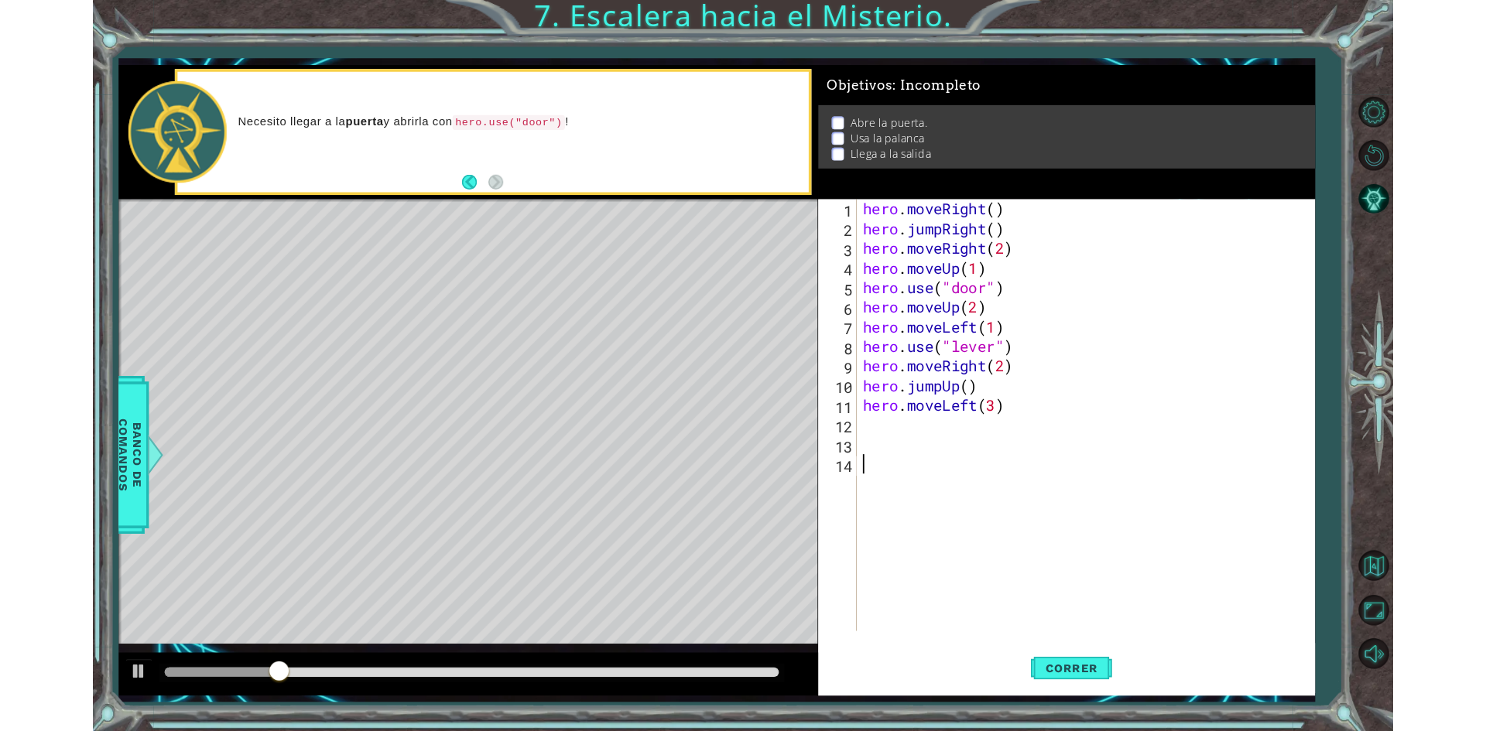
scroll to position [0, 0]
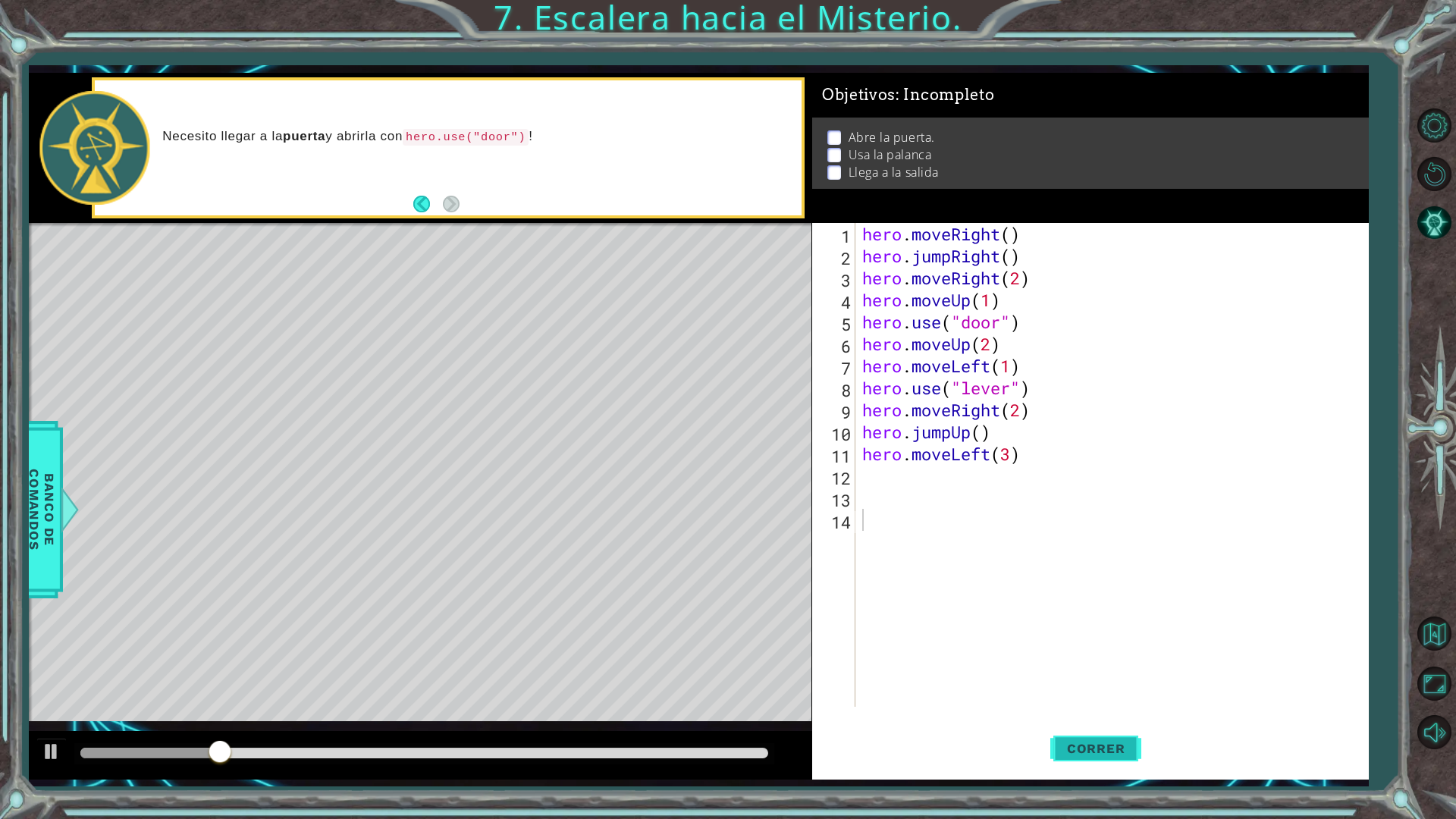
click at [1107, 715] on button "Correr" at bounding box center [1095, 747] width 91 height 55
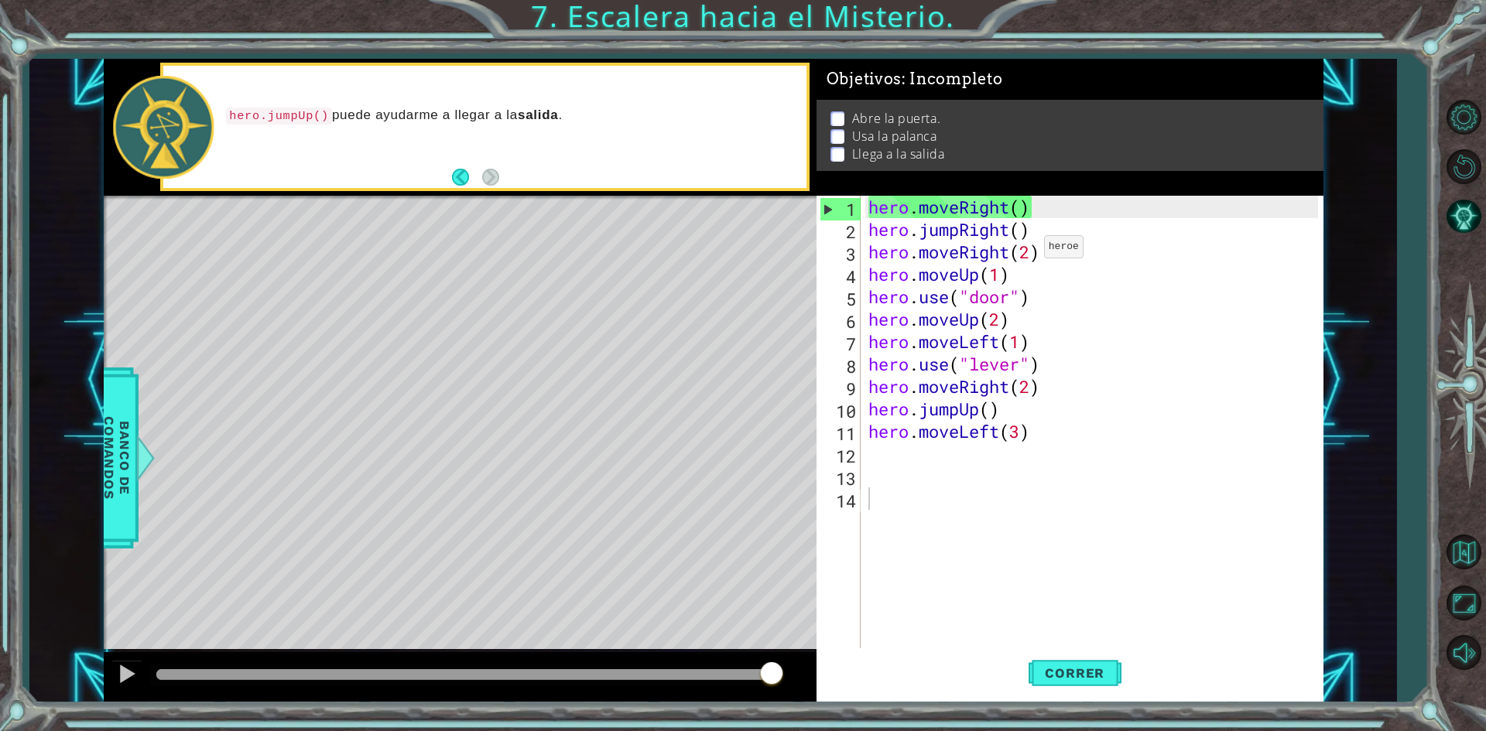
click at [1031, 251] on div "hero . moveRight ( ) hero . jumpRight ( ) hero . moveRight ( 2 ) hero . moveUp …" at bounding box center [1095, 465] width 460 height 539
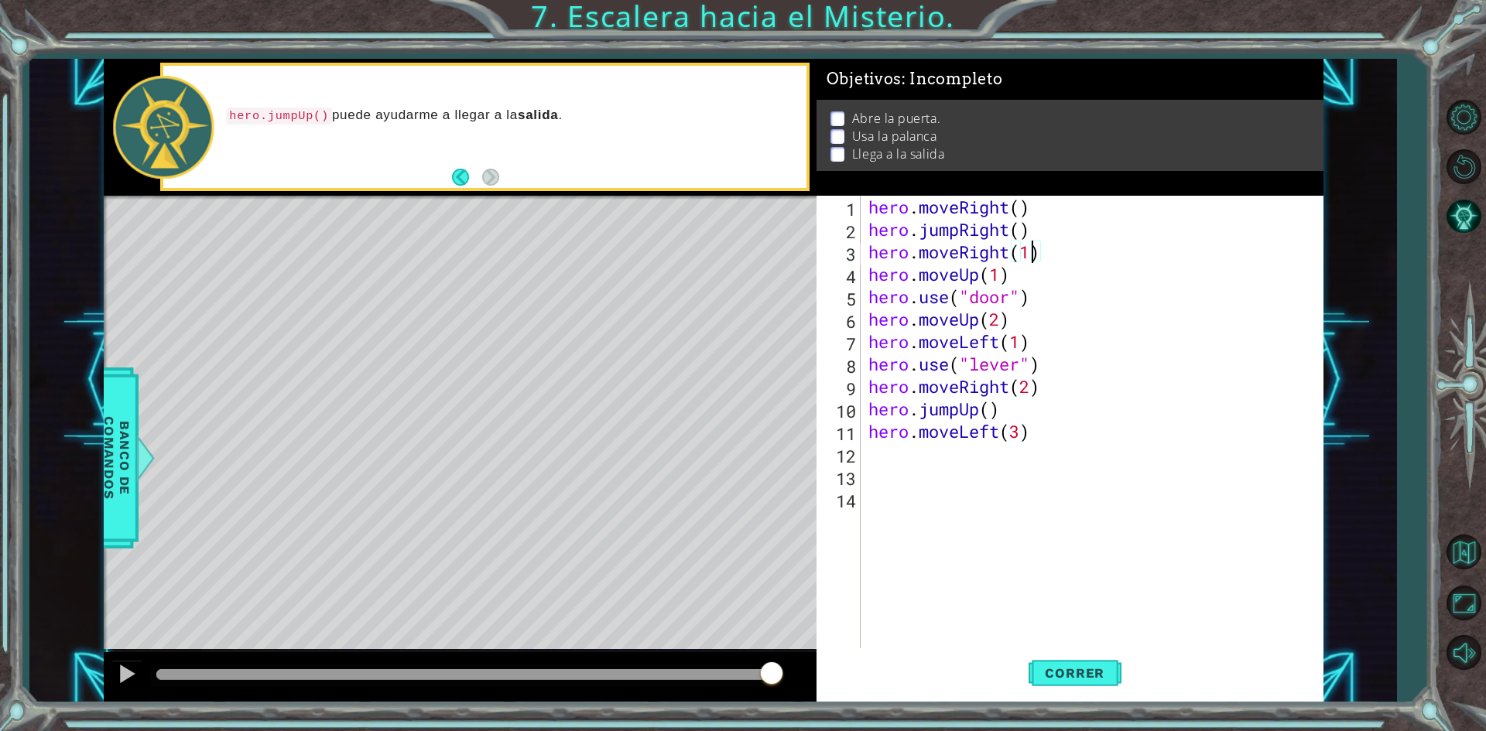
scroll to position [0, 7]
click at [1080, 672] on span "Correr" at bounding box center [1074, 672] width 91 height 15
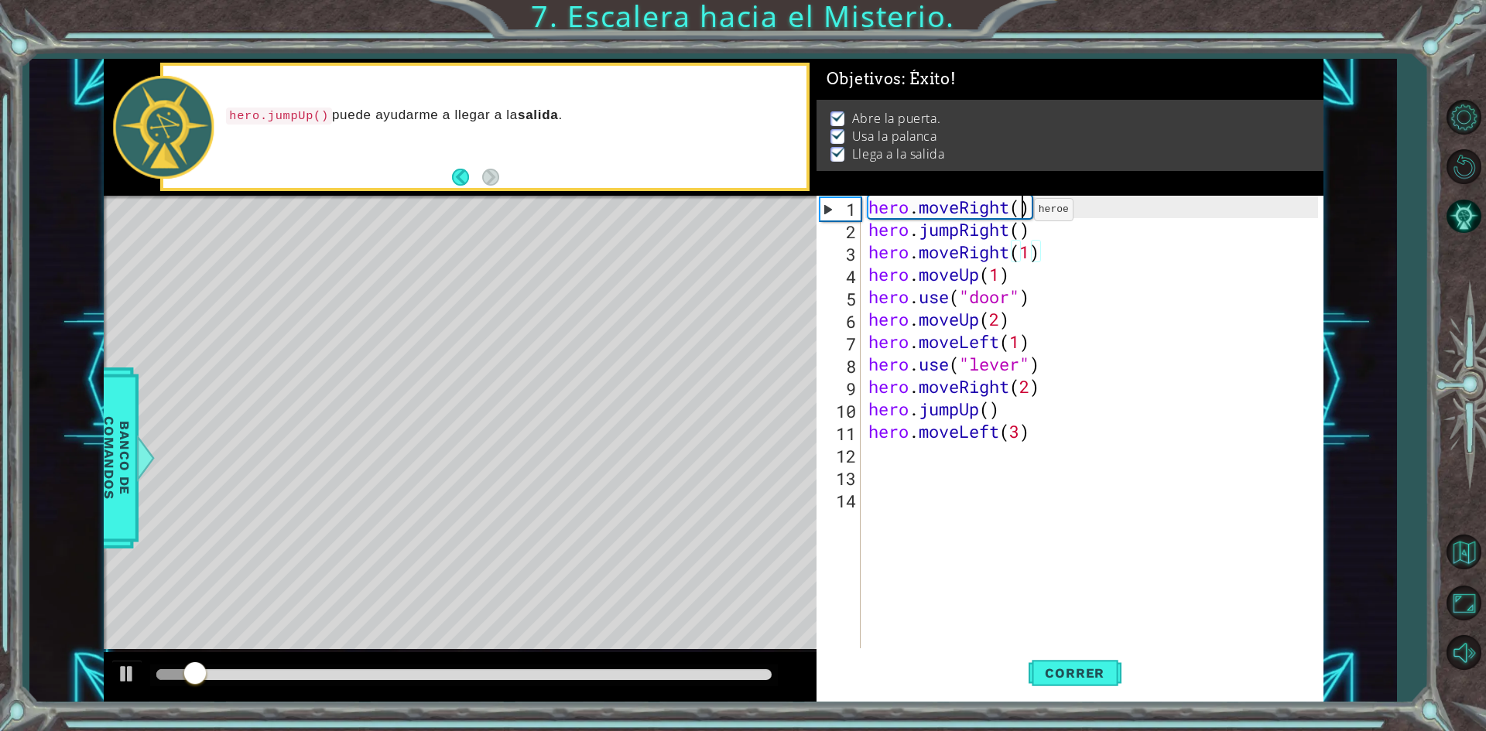
click at [1021, 214] on div "hero . moveRight ( ) hero . jumpRight ( ) hero . moveRight ( 1 ) hero . moveUp …" at bounding box center [1095, 465] width 460 height 539
click at [1020, 239] on div "hero . moveRight ( 1 ) hero . jumpRight ( ) hero . moveRight ( 1 ) hero . moveU…" at bounding box center [1095, 465] width 460 height 539
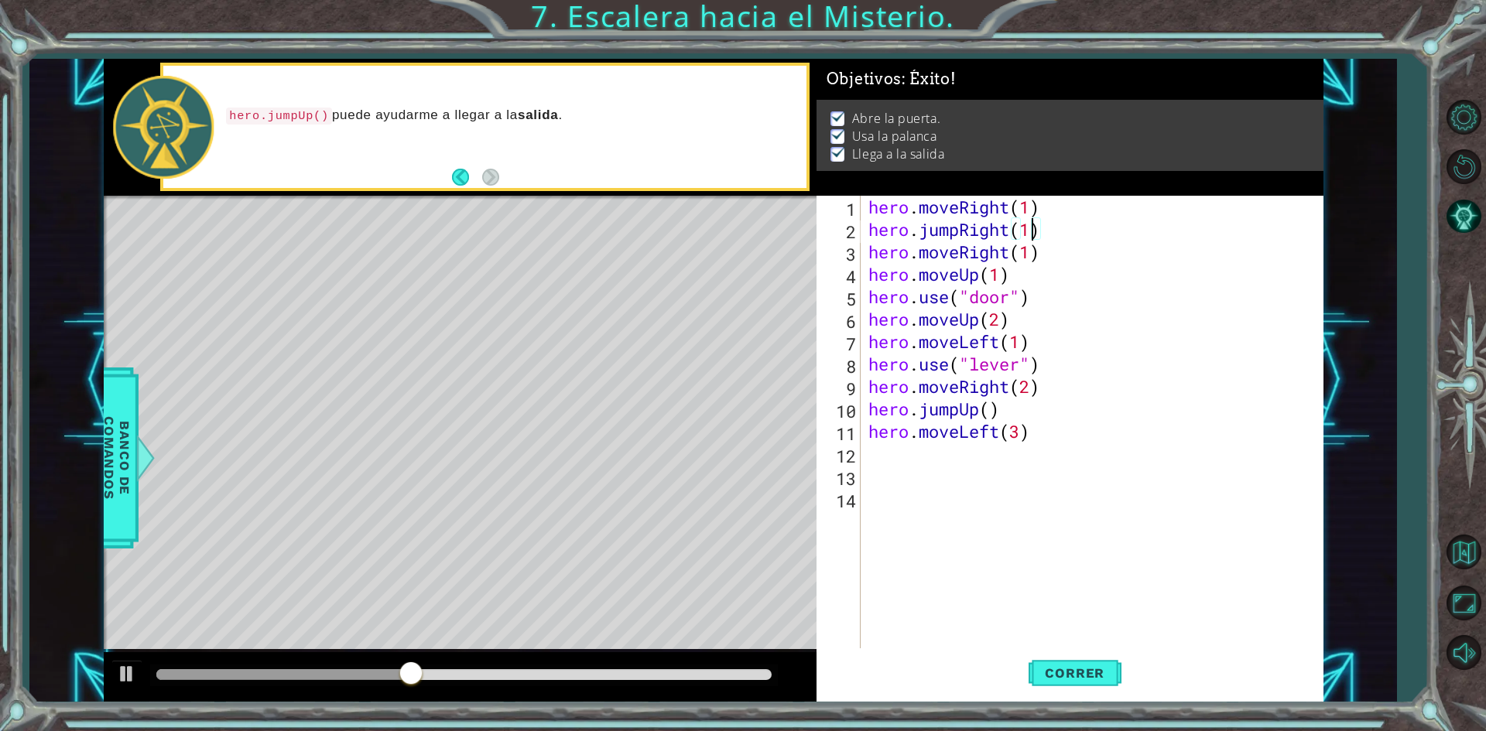
click at [1055, 297] on div "hero . moveRight ( 1 ) hero . jumpRight ( 1 ) hero . moveRight ( 1 ) hero . mov…" at bounding box center [1095, 465] width 460 height 539
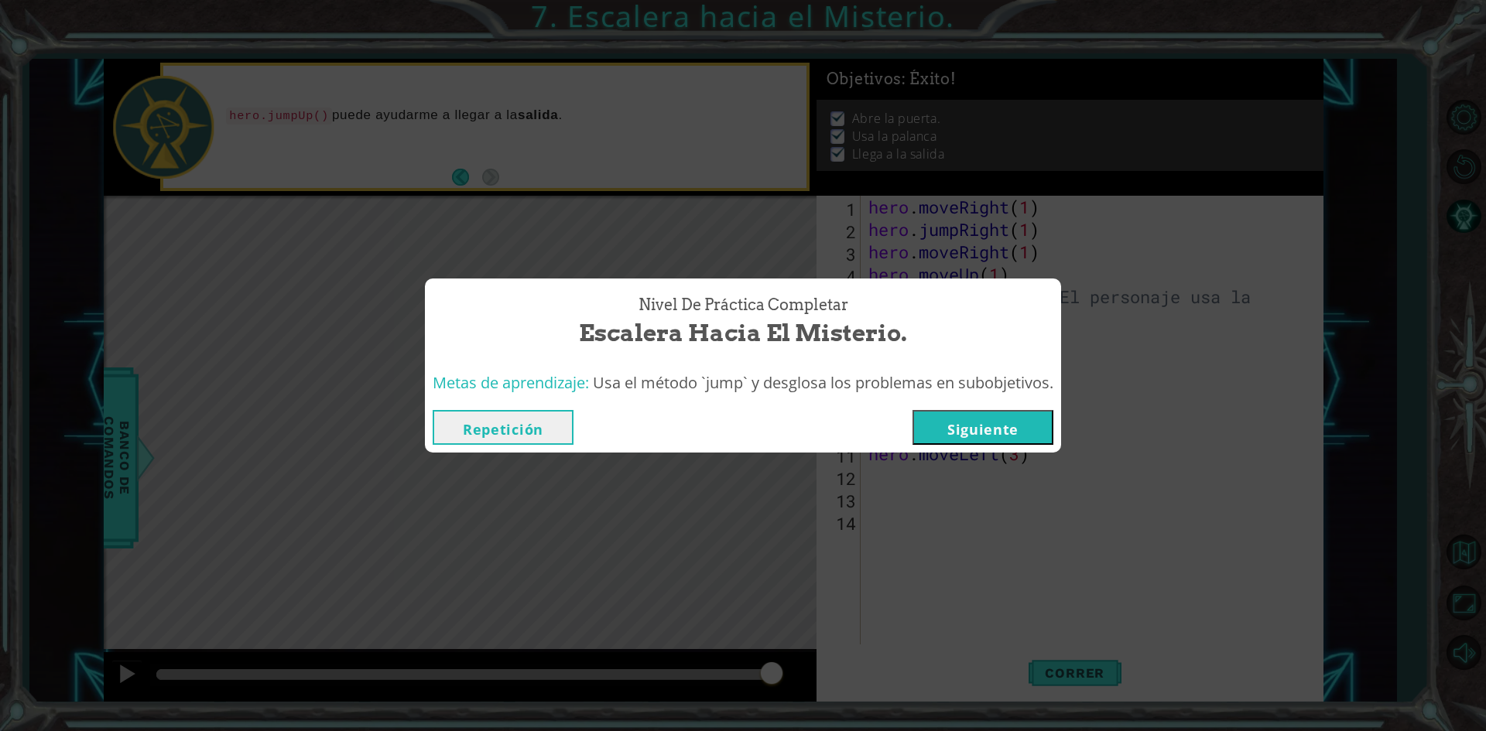
click at [535, 422] on button "Repetición" at bounding box center [503, 427] width 141 height 35
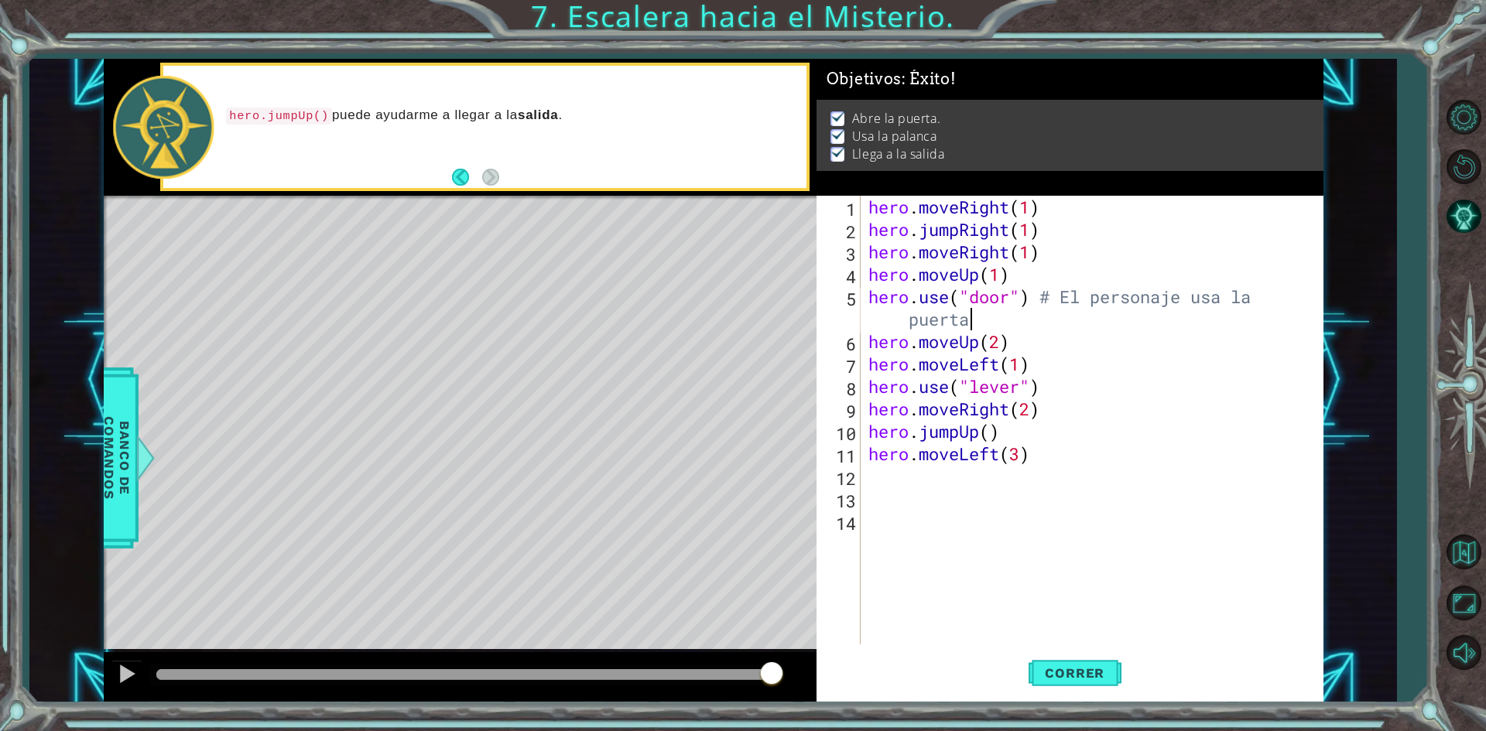
click at [1073, 232] on div "hero . moveRight ( 1 ) hero . jumpRight ( 1 ) hero . moveRight ( 1 ) hero . mov…" at bounding box center [1095, 443] width 460 height 494
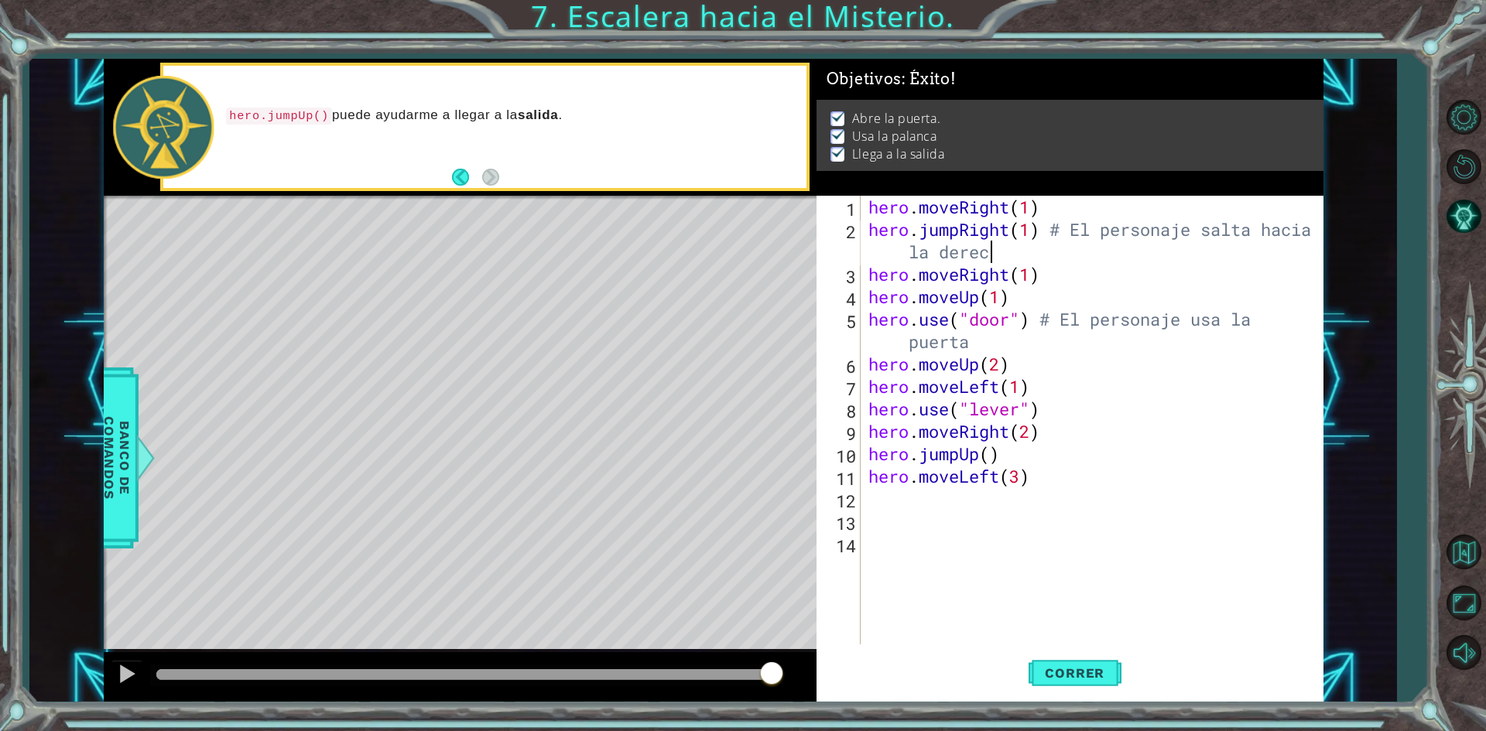
scroll to position [0, 25]
type textarea "hero.jumpRight(1) # El personaje salta hacia la derecha"
click at [1077, 686] on button "Correr" at bounding box center [1074, 673] width 93 height 50
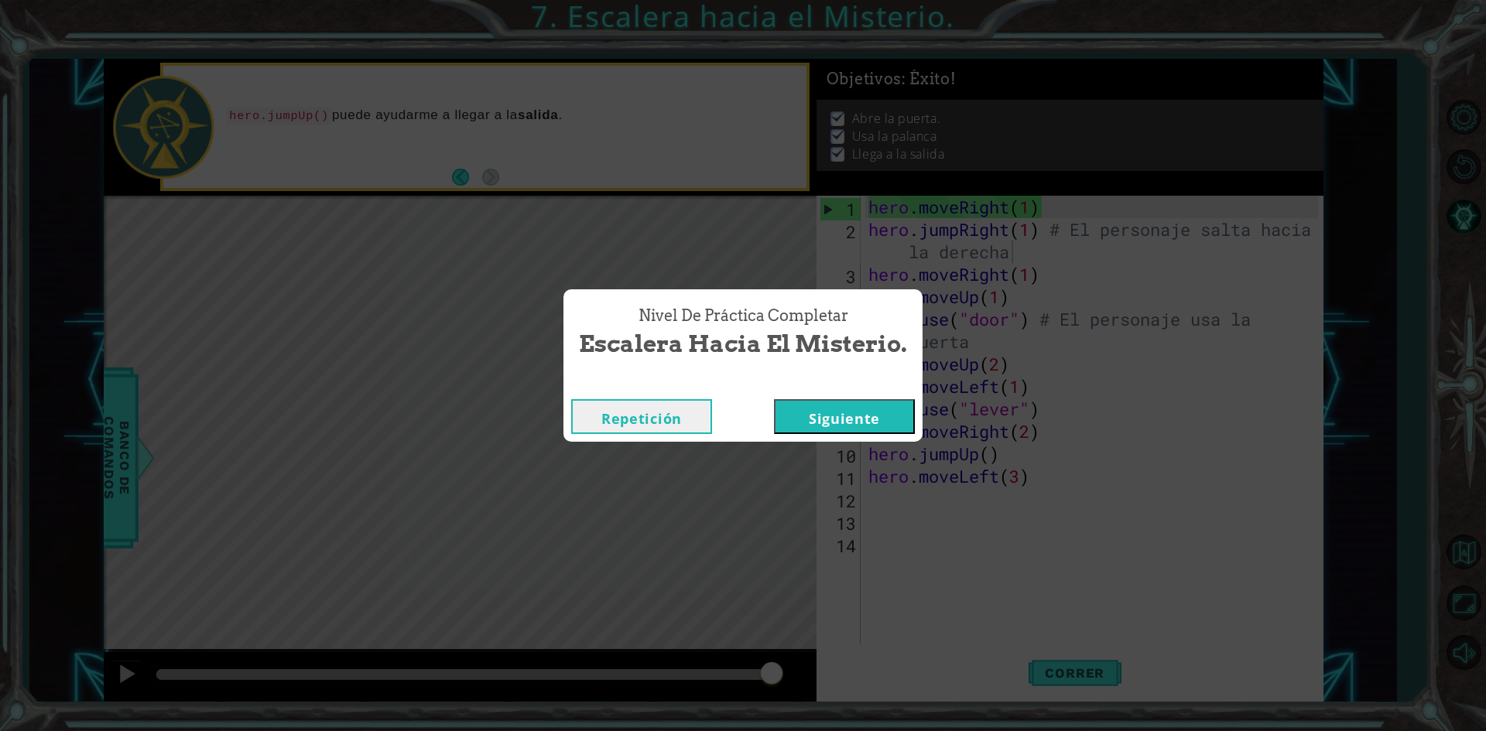
click at [829, 411] on button "Siguiente" at bounding box center [844, 416] width 141 height 35
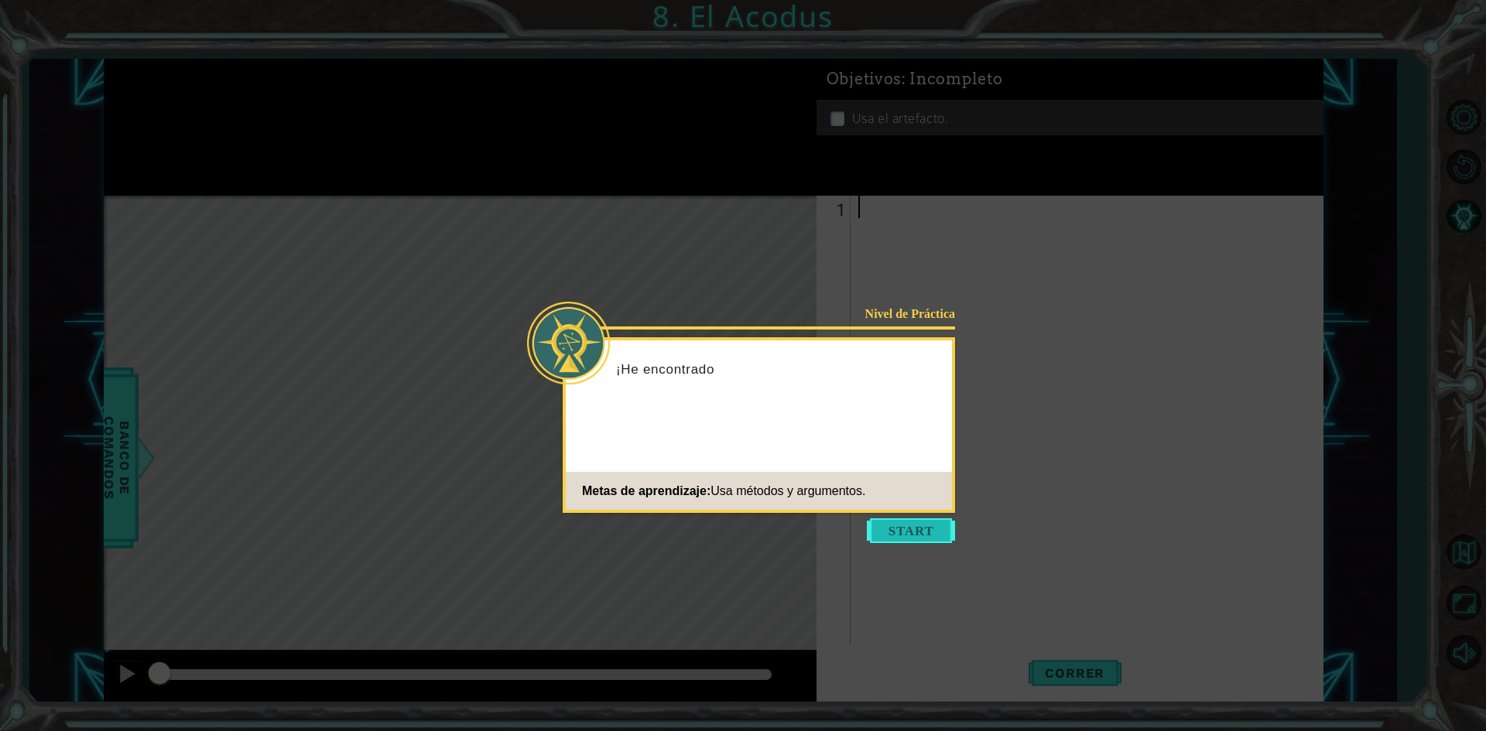
click at [907, 541] on button "Start" at bounding box center [911, 530] width 88 height 25
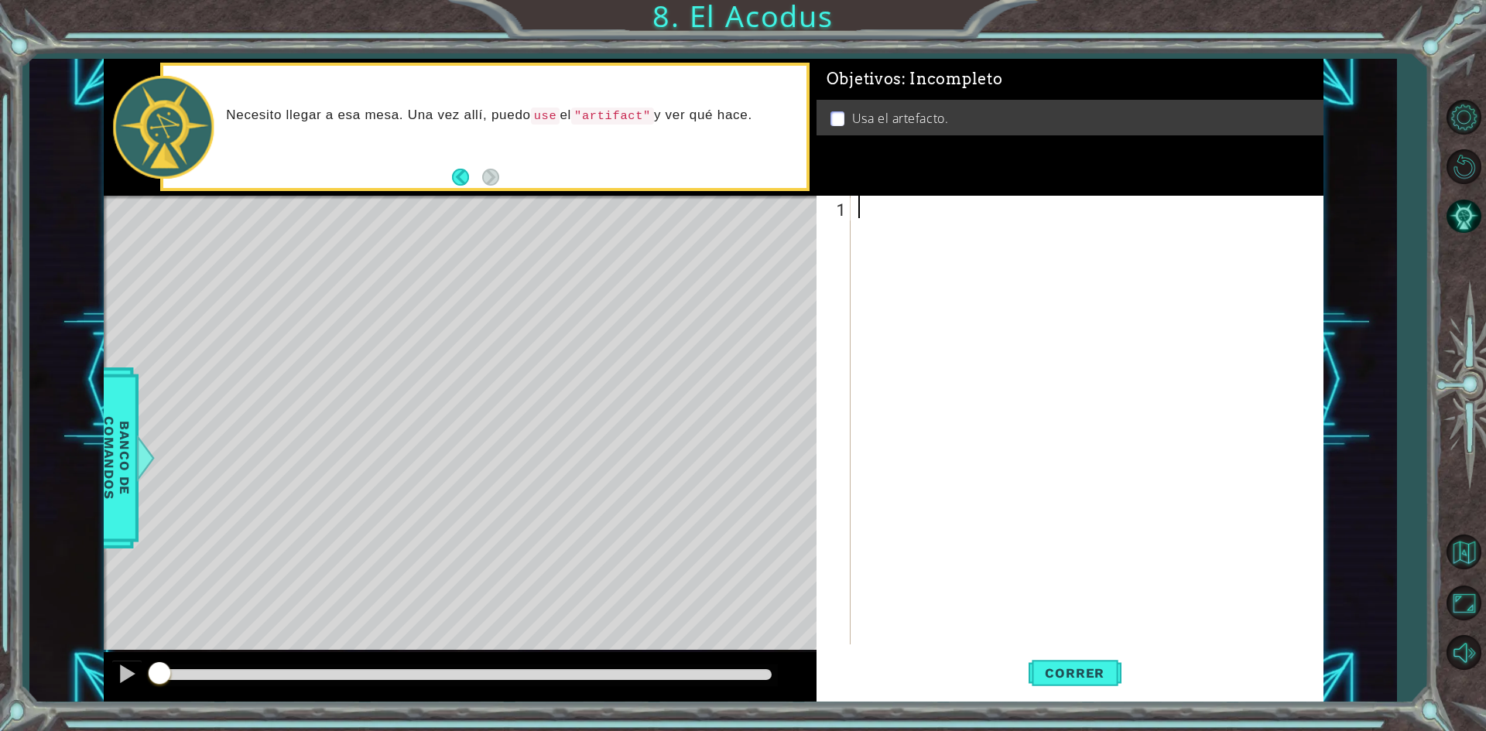
type textarea "f"
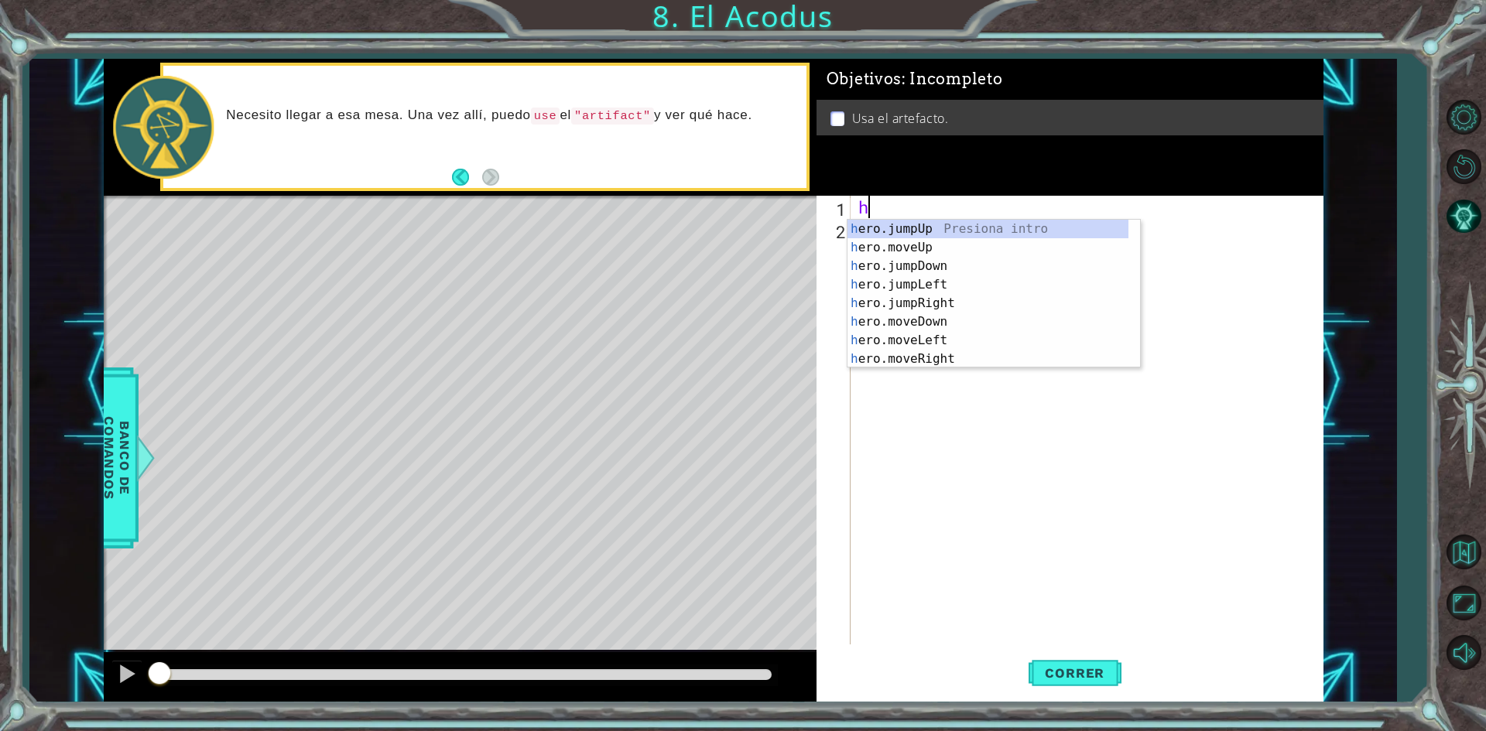
type textarea "he"
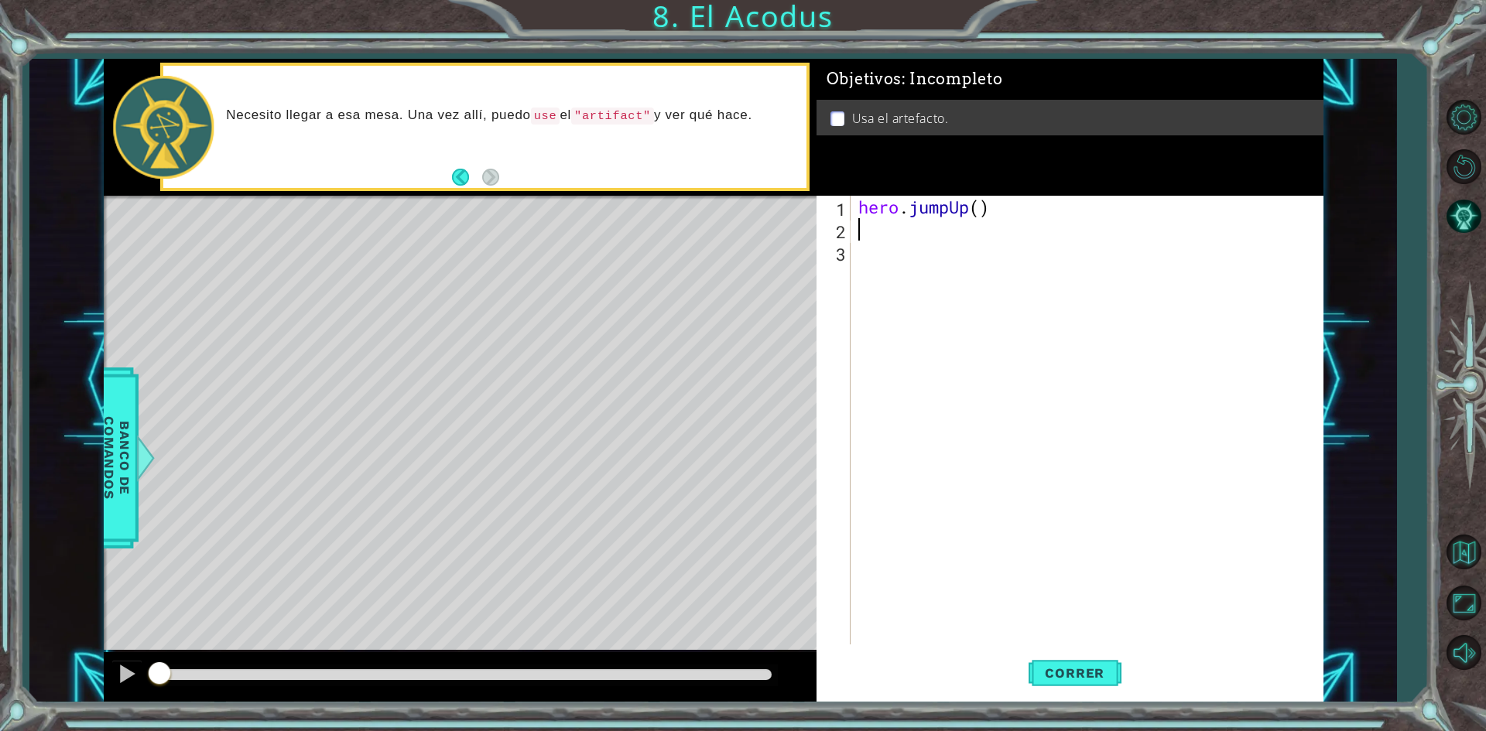
type textarea "hero.jumpUp()"
type textarea "he"
click at [108, 444] on span "Banco de comandos" at bounding box center [117, 458] width 40 height 160
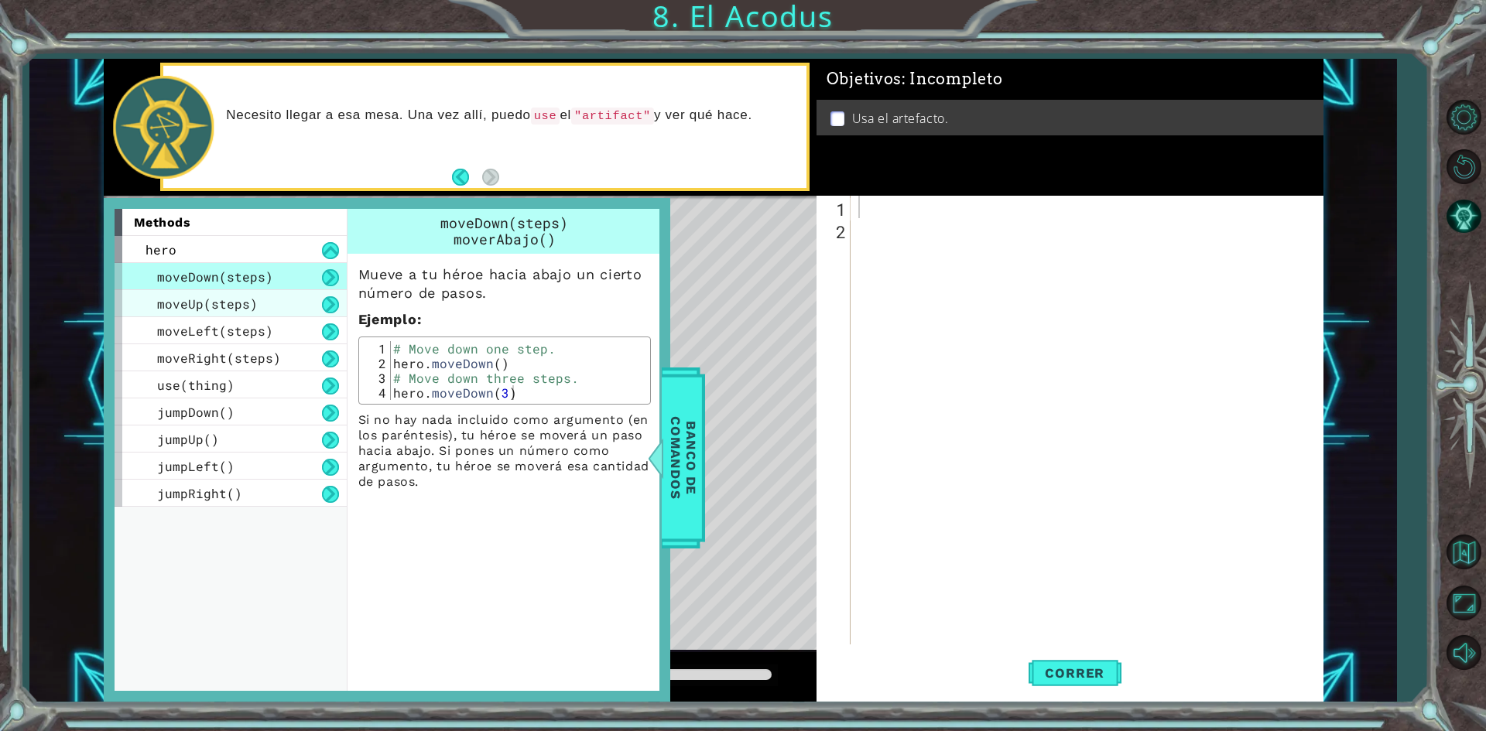
click at [288, 303] on div "moveUp(steps)" at bounding box center [231, 303] width 232 height 27
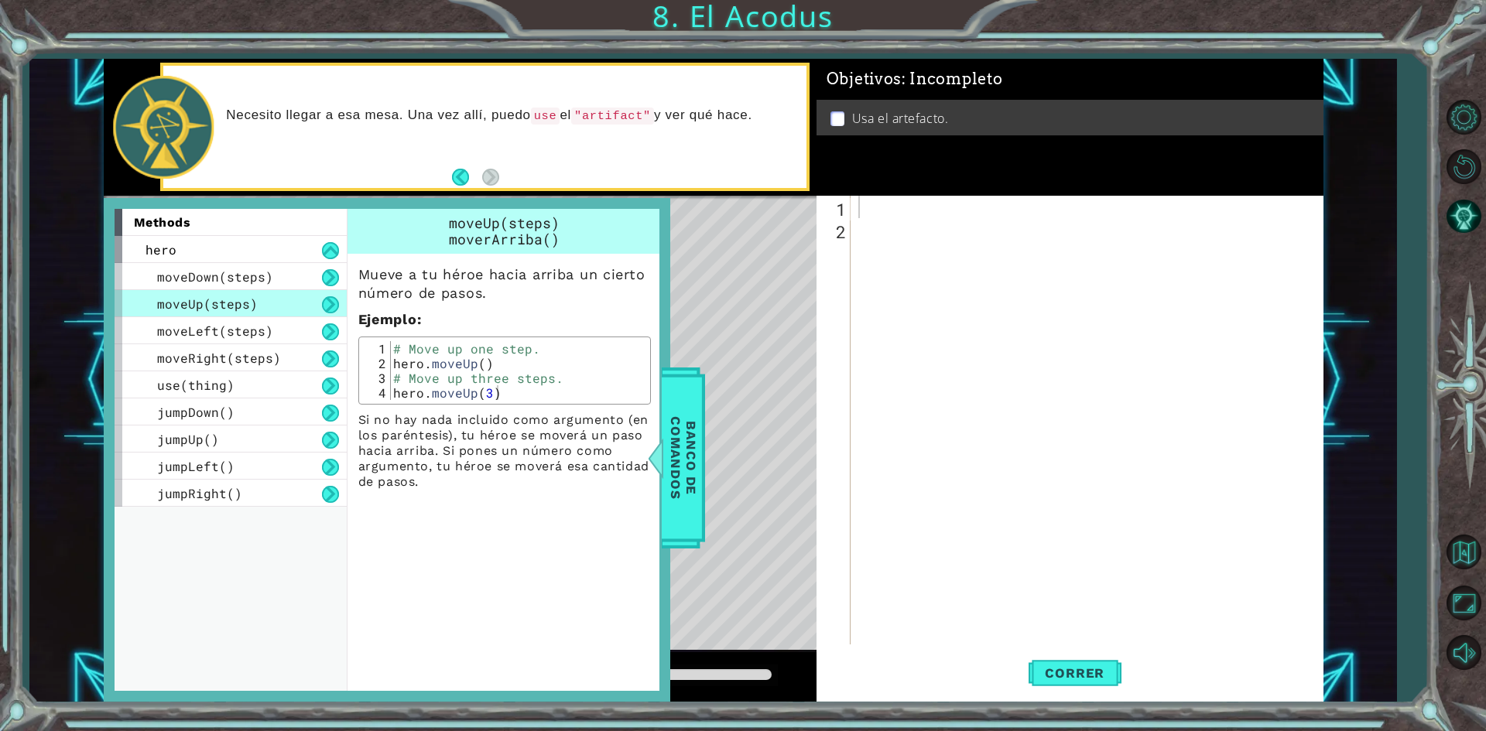
type textarea "hero.moveUp(3)"
click at [528, 385] on div "# Move up one step. hero . moveUp ( ) # Move up three steps. hero . moveUp ( 3 )" at bounding box center [517, 385] width 255 height 88
click at [863, 427] on div at bounding box center [1090, 443] width 470 height 494
click at [665, 457] on div at bounding box center [654, 458] width 19 height 46
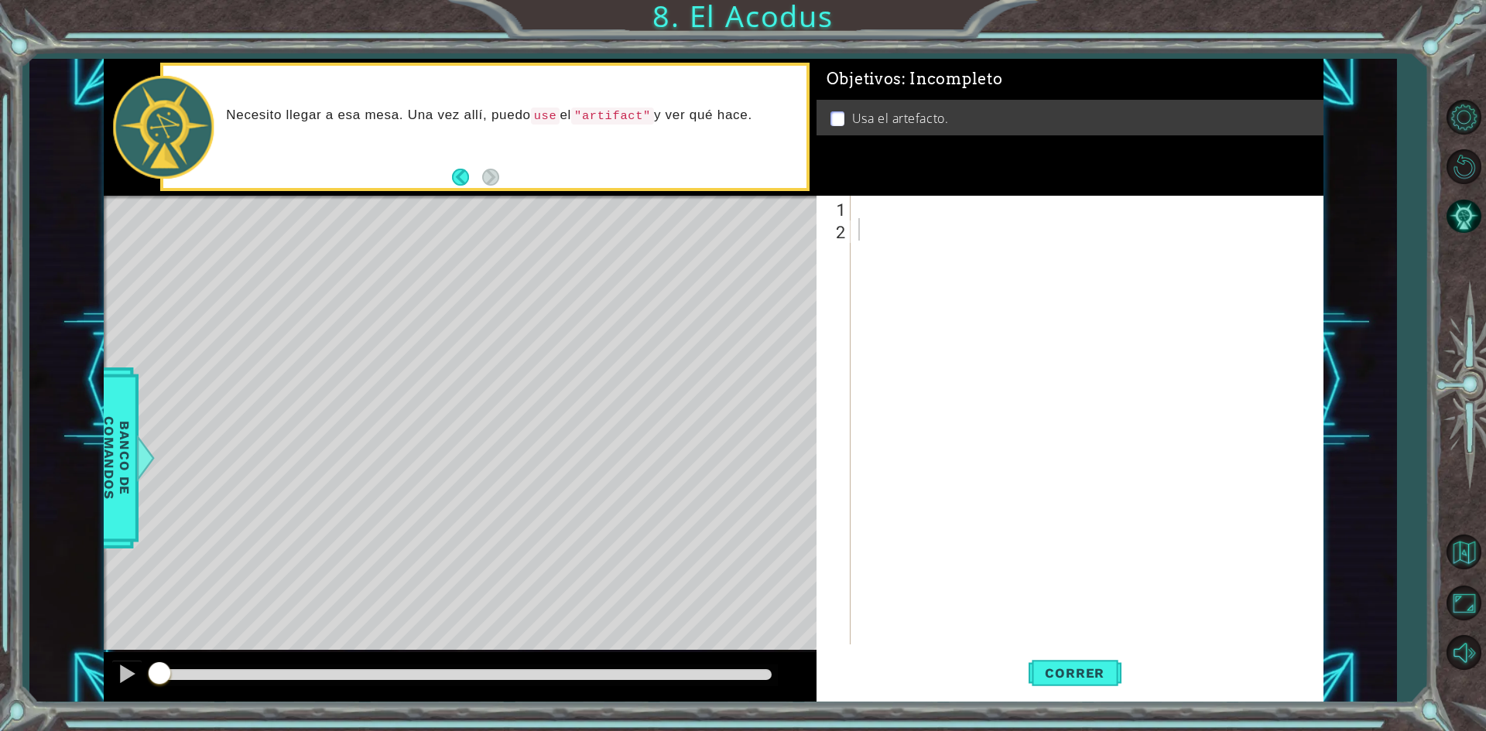
click at [935, 210] on div at bounding box center [1090, 443] width 470 height 494
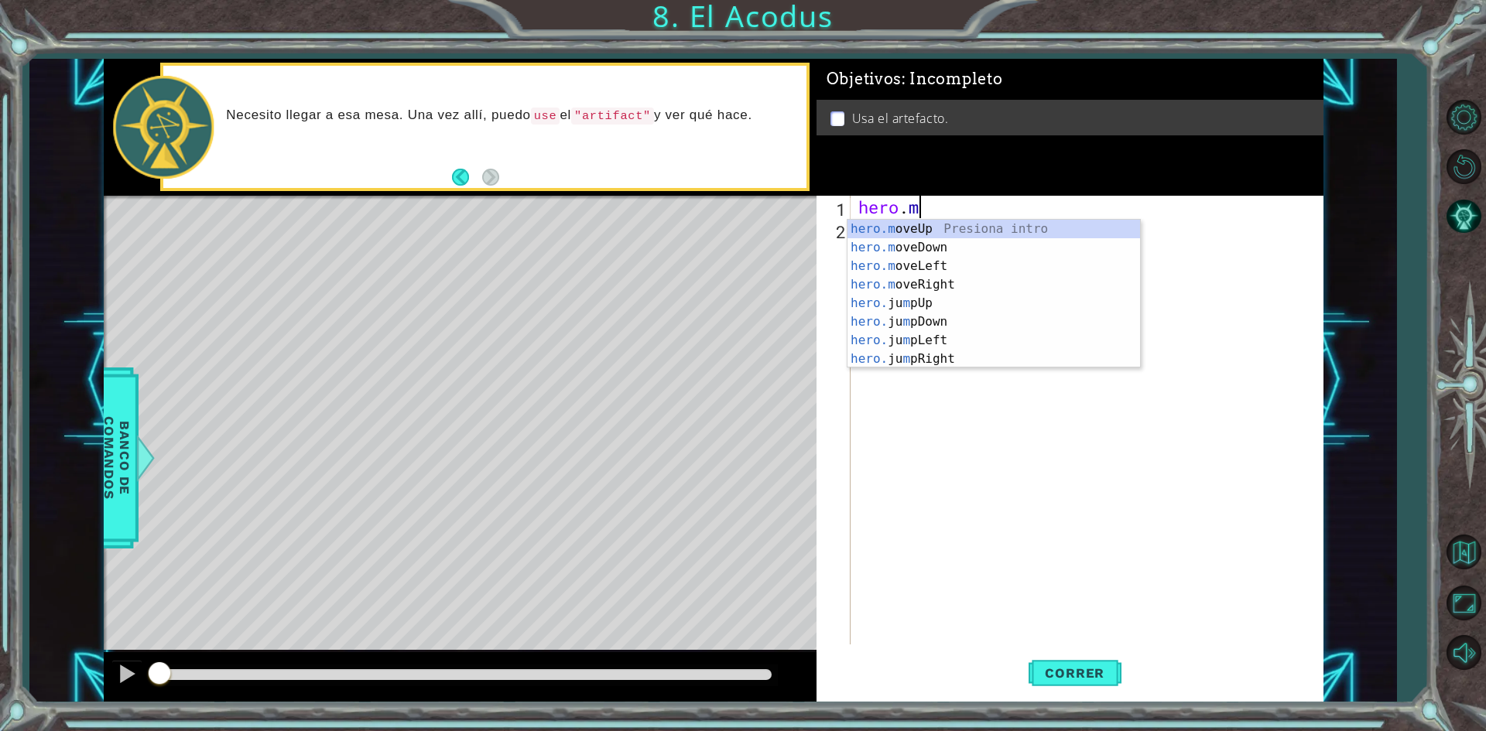
scroll to position [0, 2]
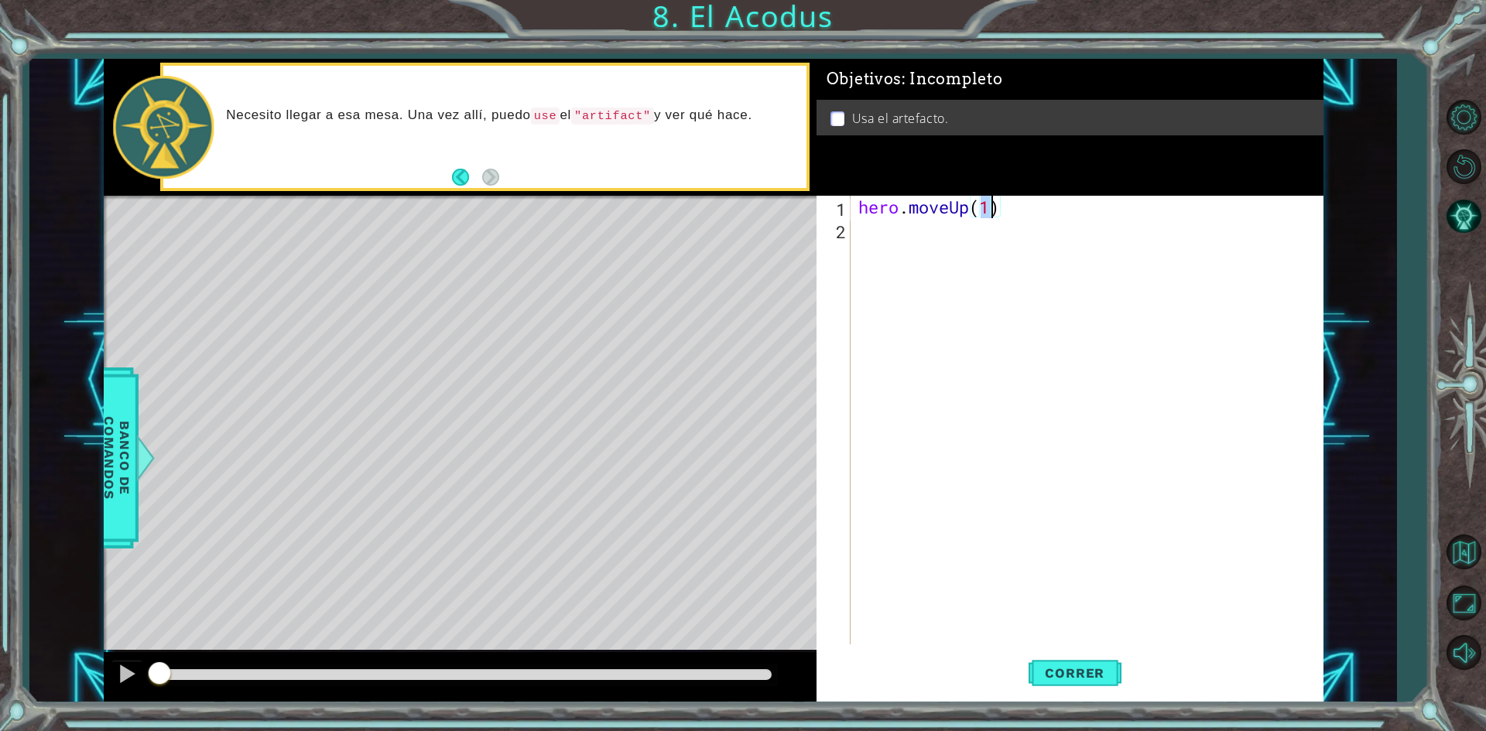
type textarea "hero.moveUp(2)"
type textarea "hero.moveLeft(1)"
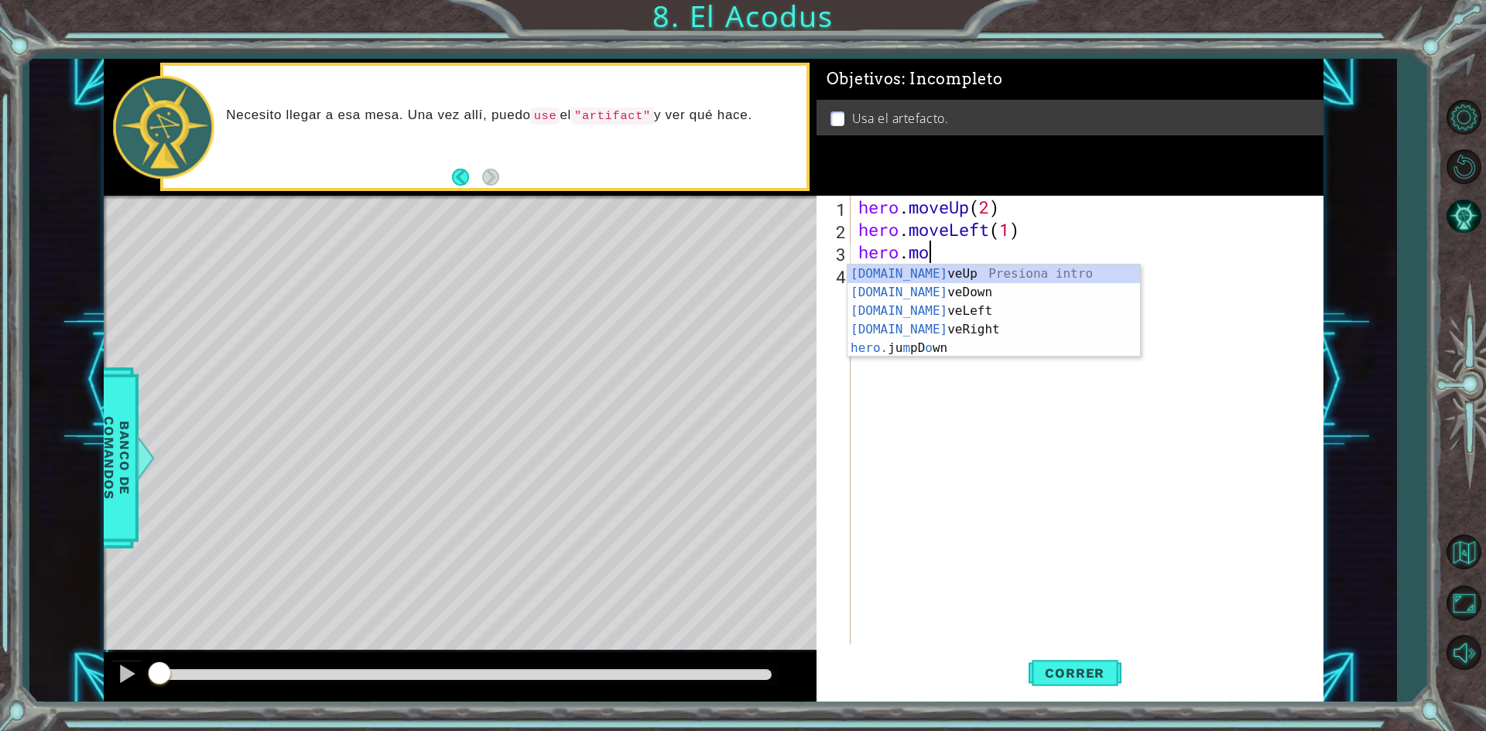
scroll to position [0, 3]
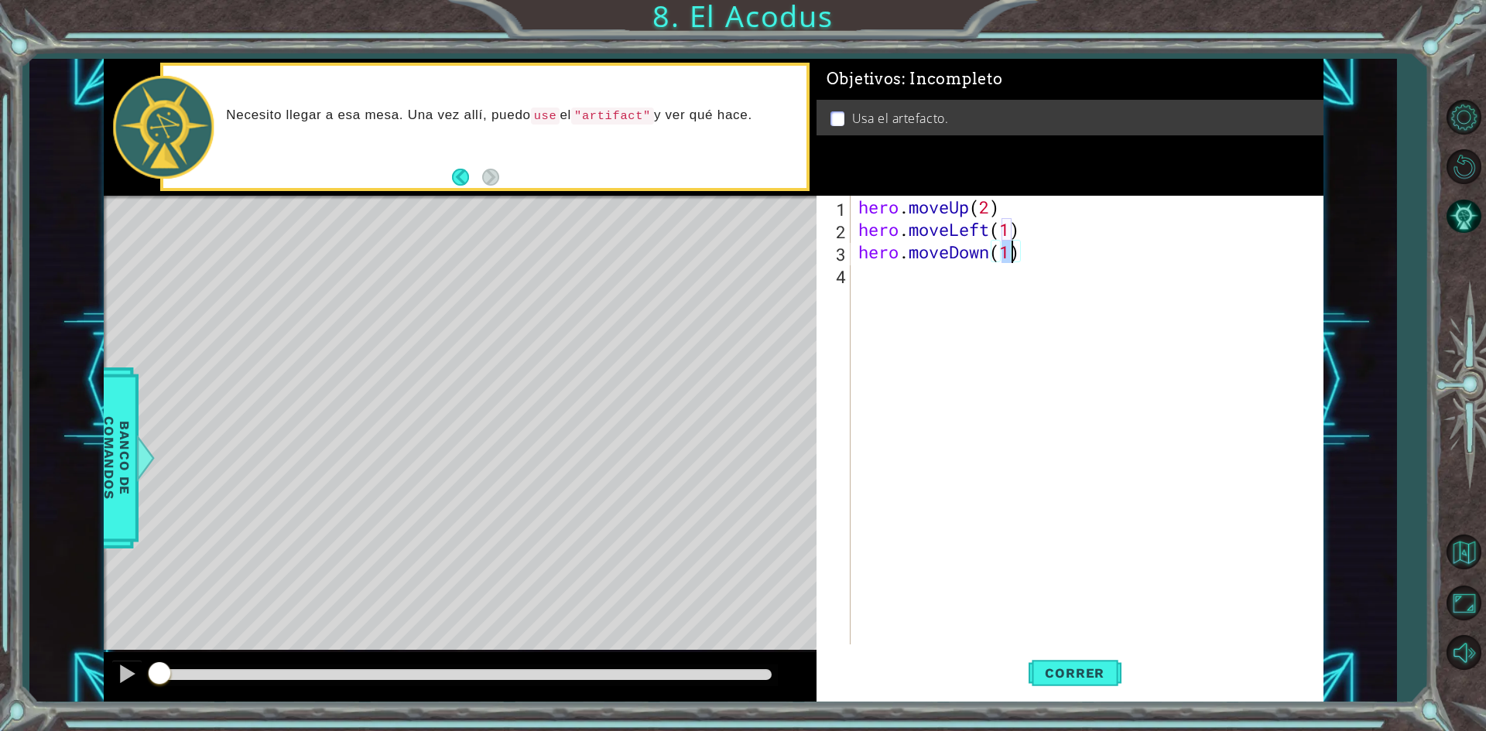
type textarea "hero.moveDown(2)"
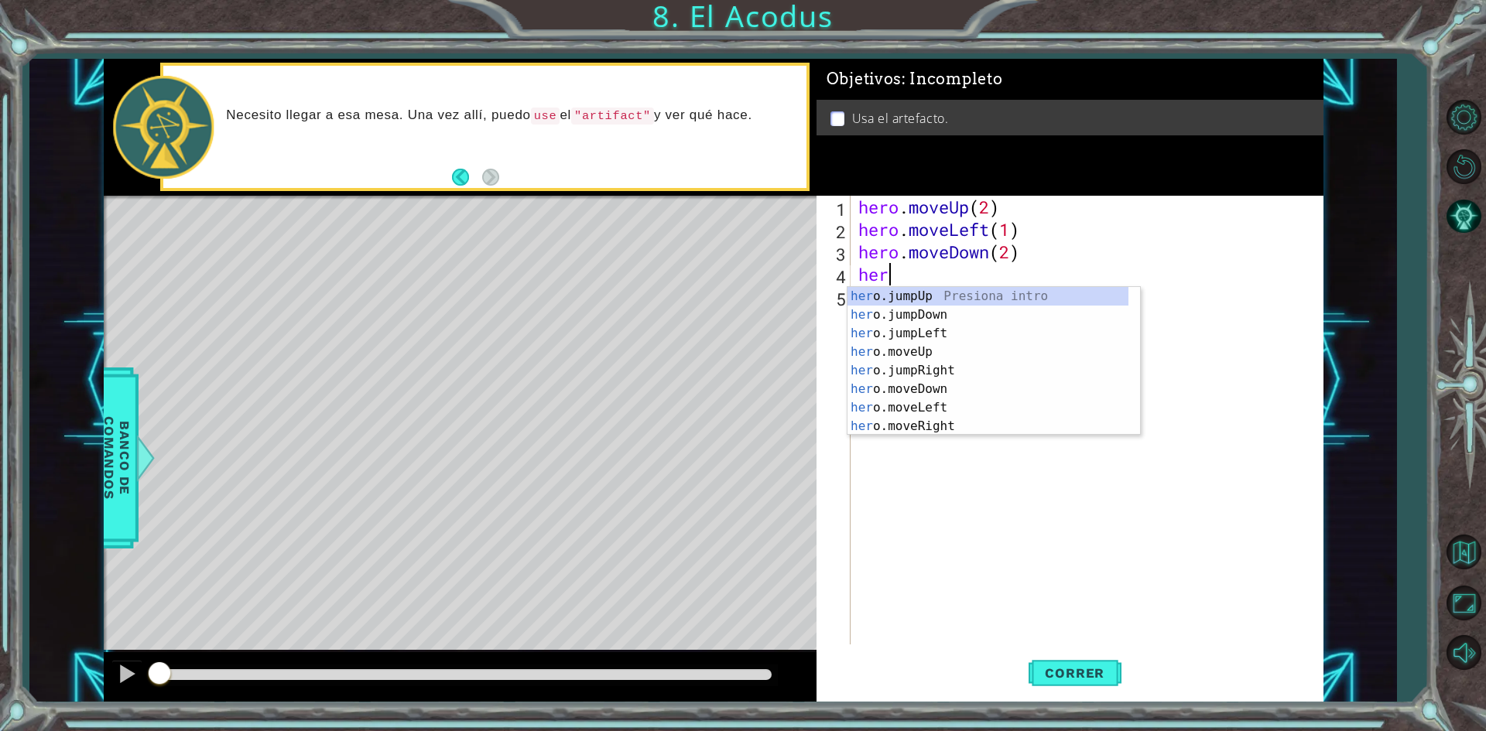
scroll to position [0, 1]
type textarea "hero."
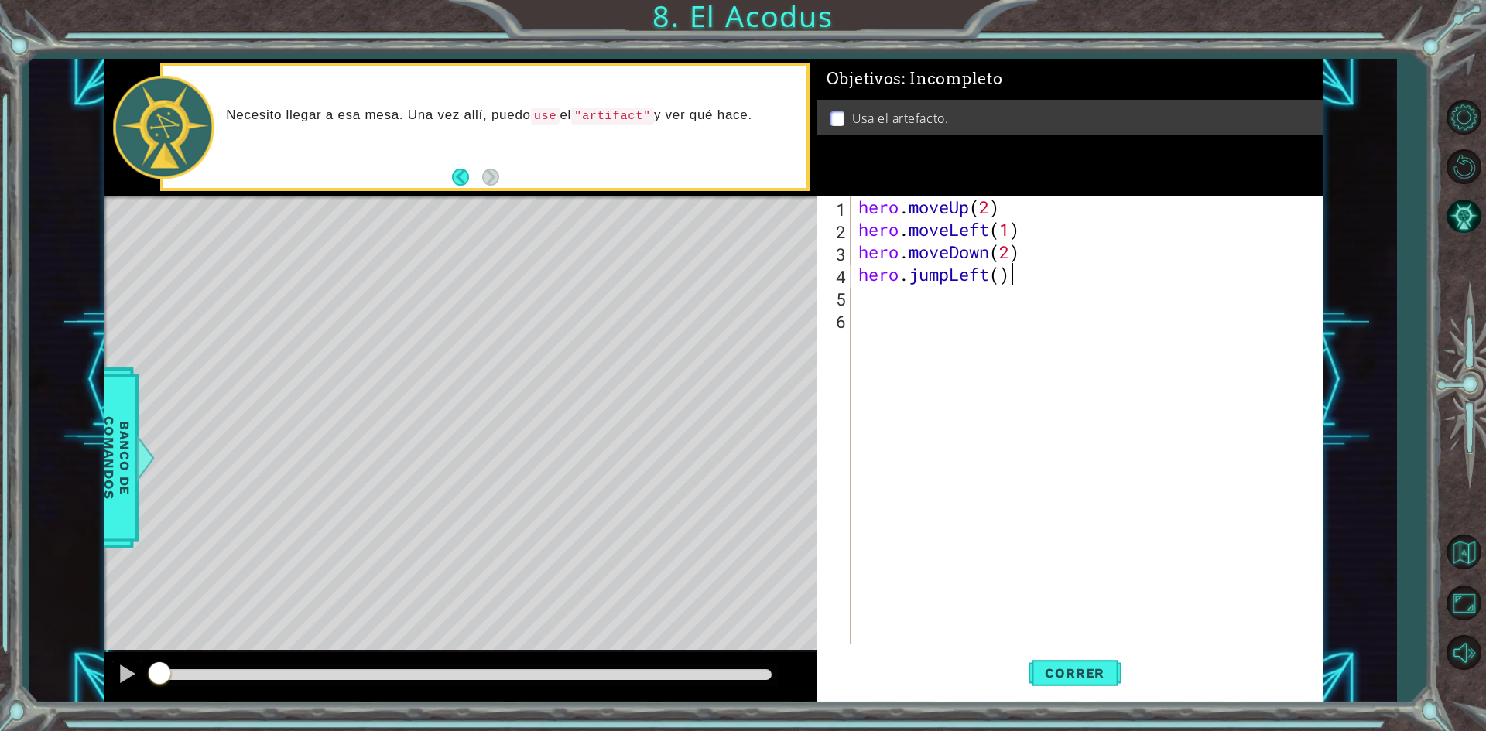
scroll to position [0, 6]
type textarea "hero.jumpLeft(1)"
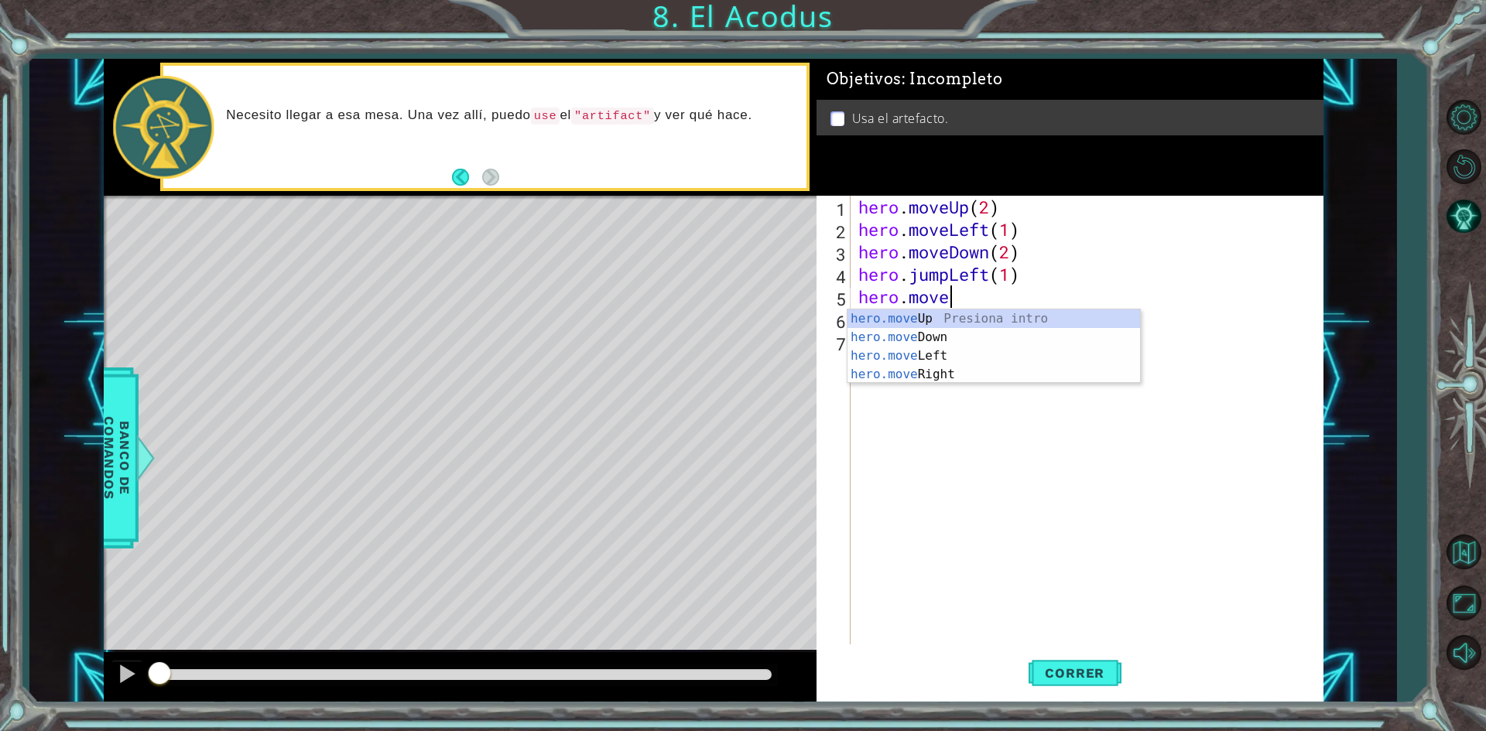
scroll to position [0, 3]
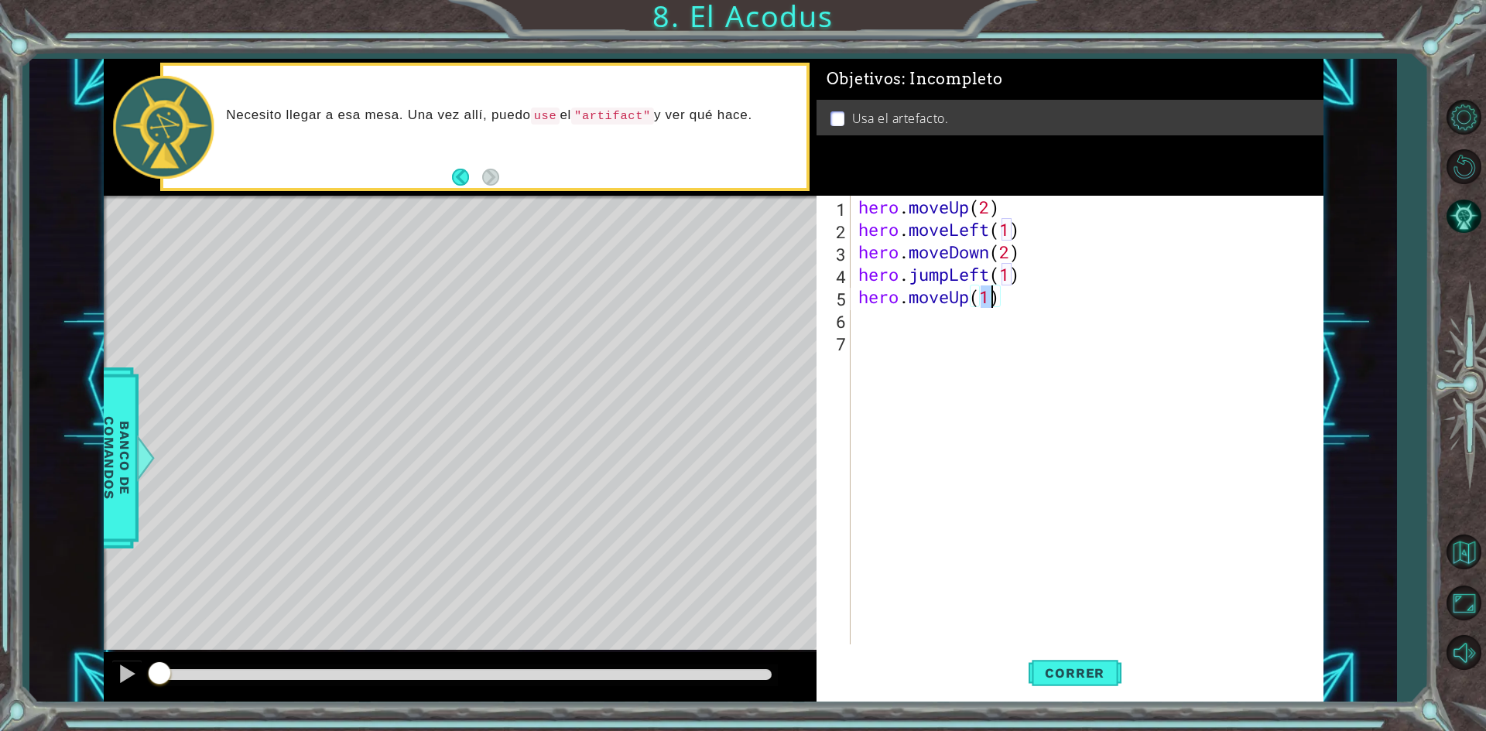
type textarea "hero.moveUp(2)"
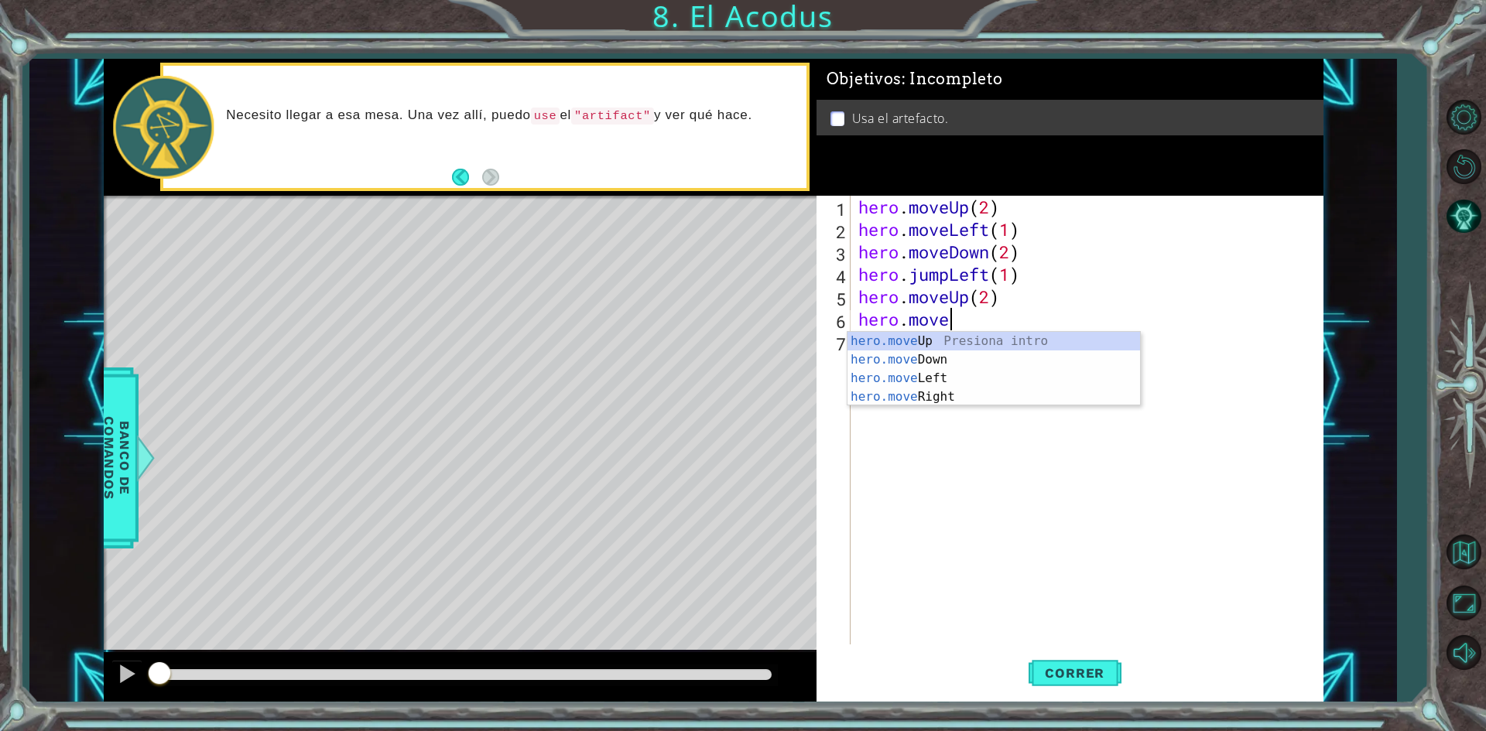
scroll to position [0, 4]
type textarea "hero.moveRight(1)"
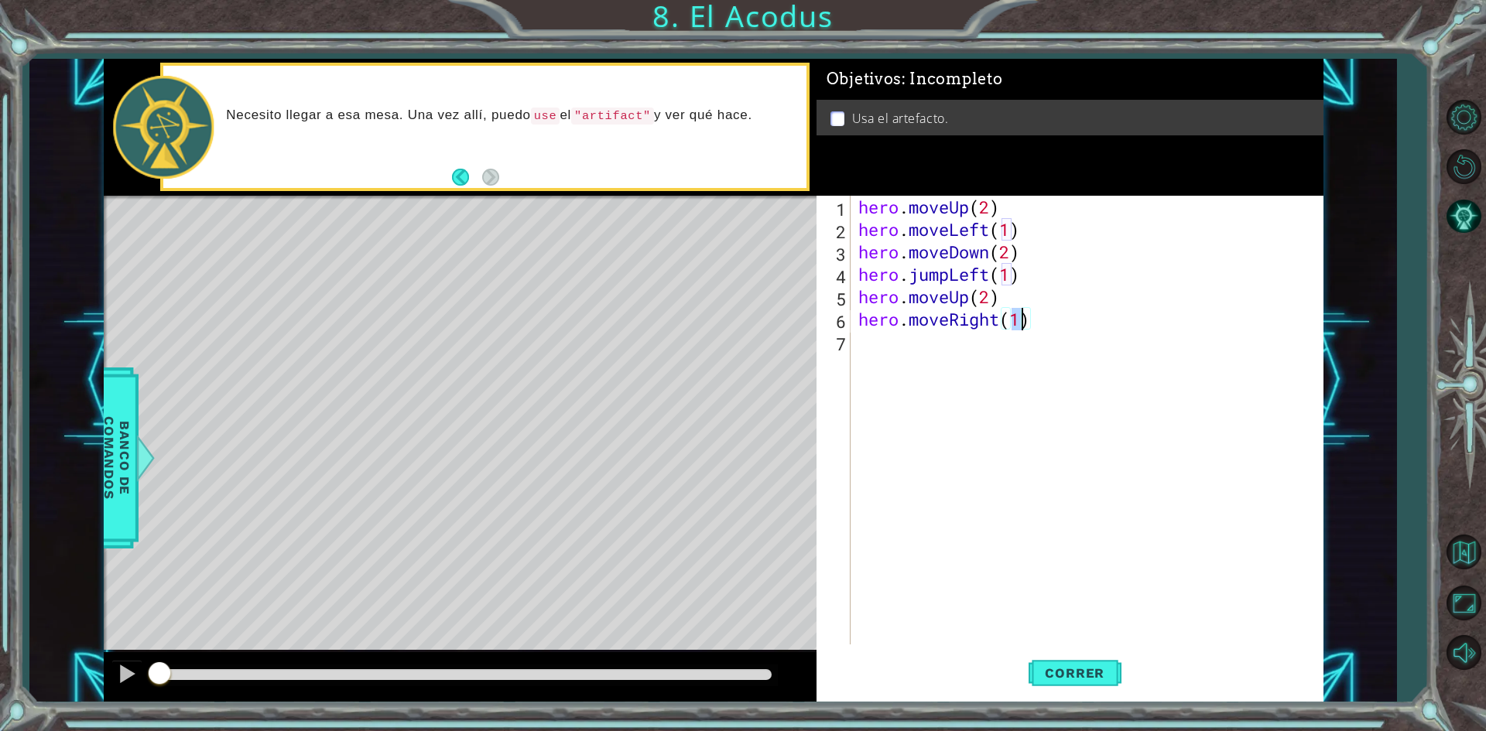
click at [1124, 320] on div "hero . moveUp ( 2 ) hero . moveLeft ( 1 ) hero . moveDown ( 2 ) hero . jumpLeft…" at bounding box center [1090, 443] width 470 height 494
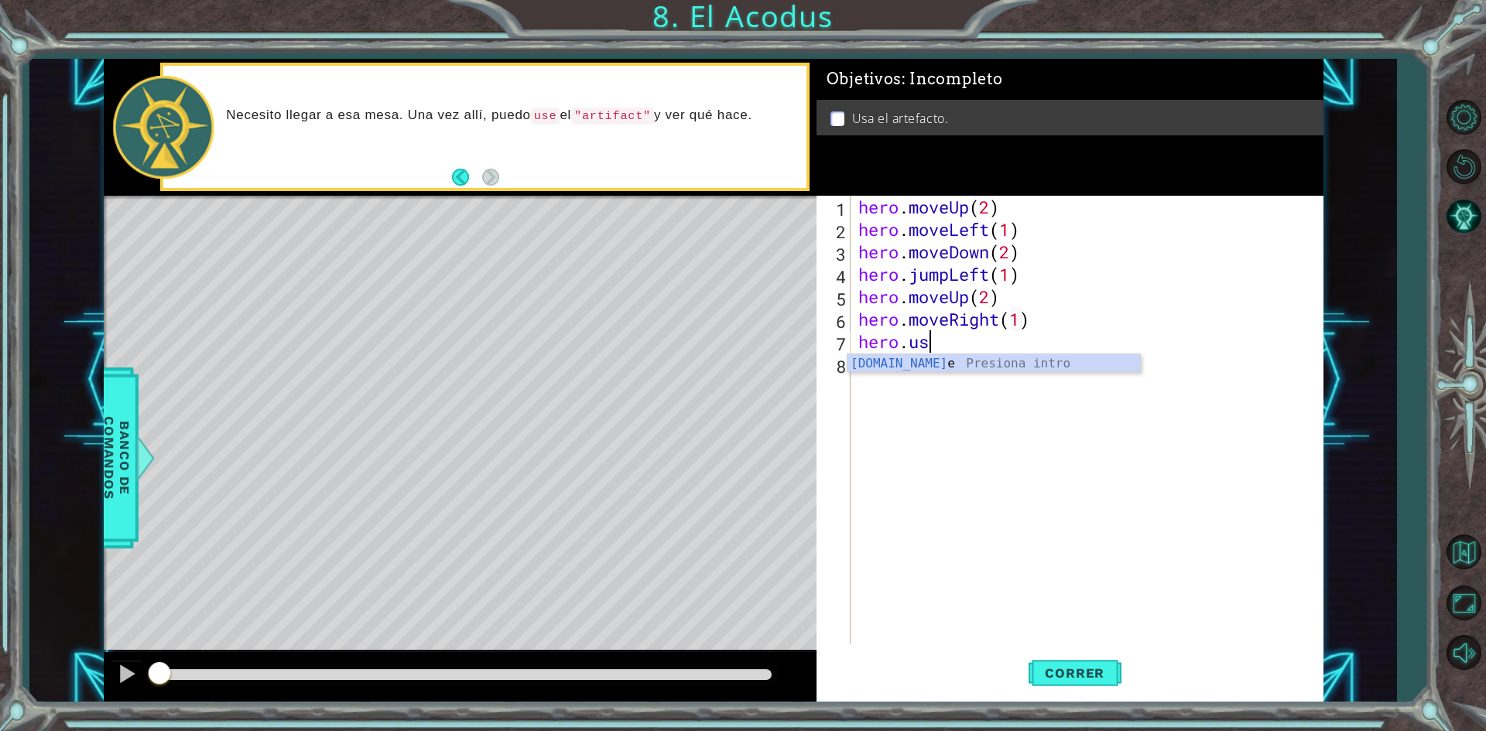
scroll to position [0, 2]
click at [997, 368] on div "[DOMAIN_NAME] e Presiona intro" at bounding box center [993, 382] width 292 height 56
type textarea "hero.use("artifact")"
click at [1038, 419] on div "hero . moveUp ( 2 ) hero . moveLeft ( 1 ) hero . moveDown ( 2 ) hero . jumpLeft…" at bounding box center [1090, 443] width 470 height 494
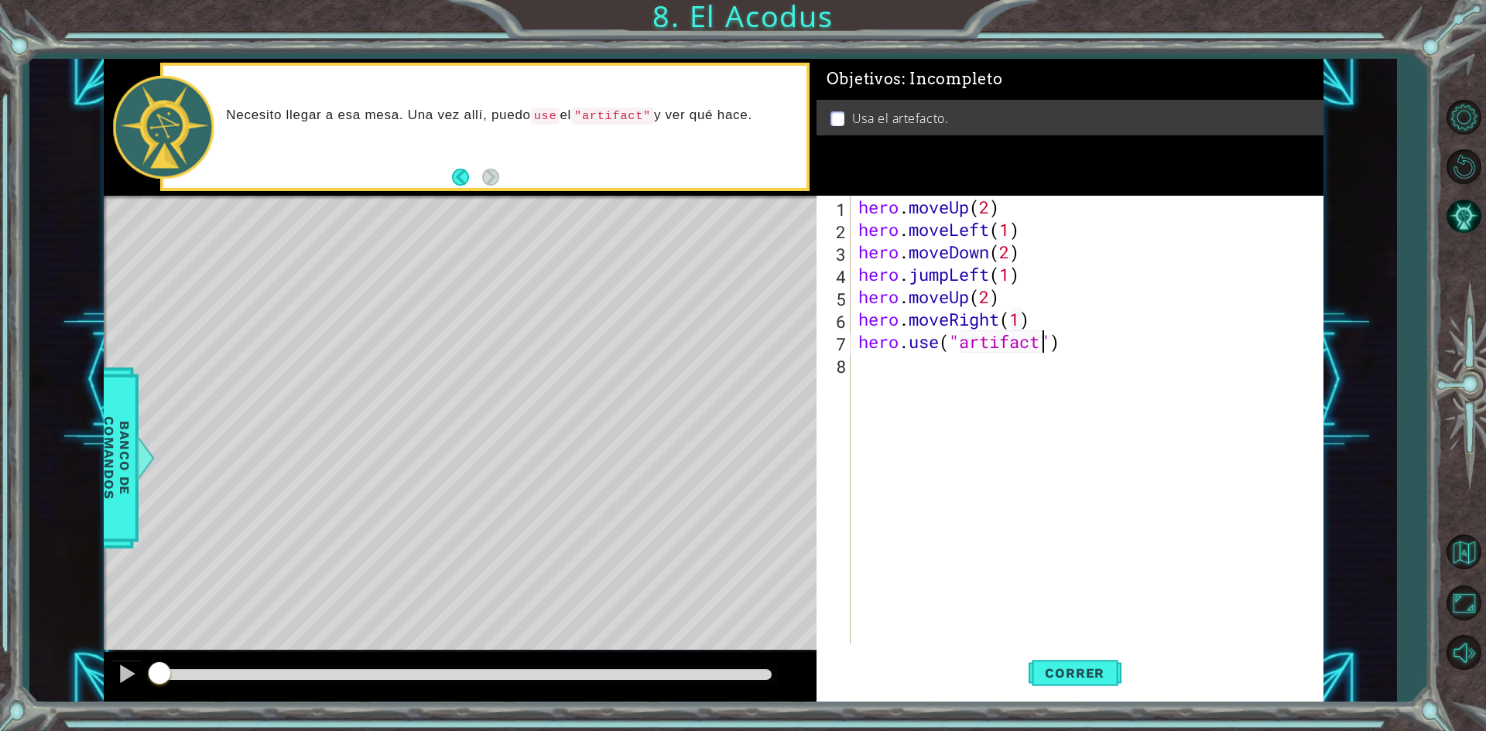
scroll to position [0, 0]
click at [1094, 670] on span "Correr" at bounding box center [1074, 672] width 91 height 15
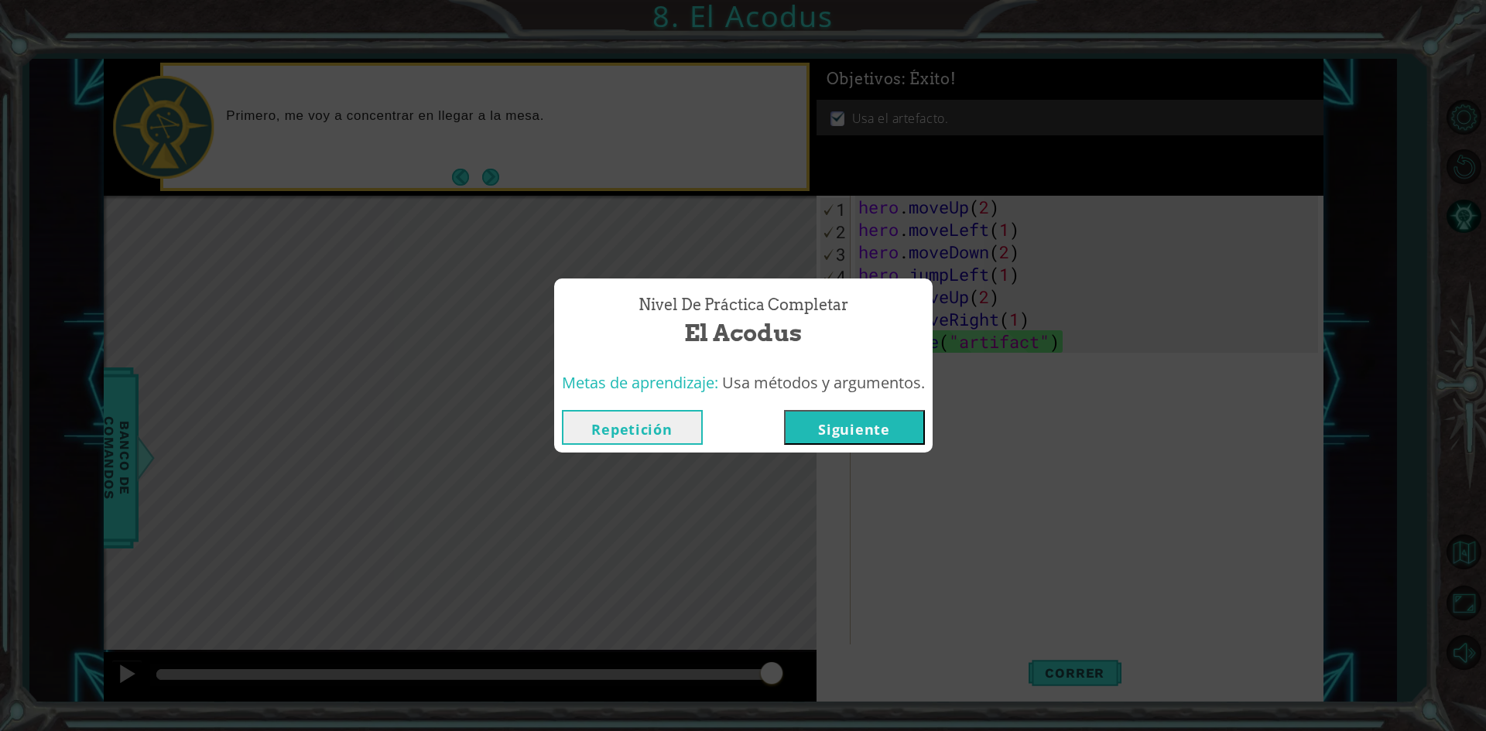
click at [891, 419] on button "Siguiente" at bounding box center [854, 427] width 141 height 35
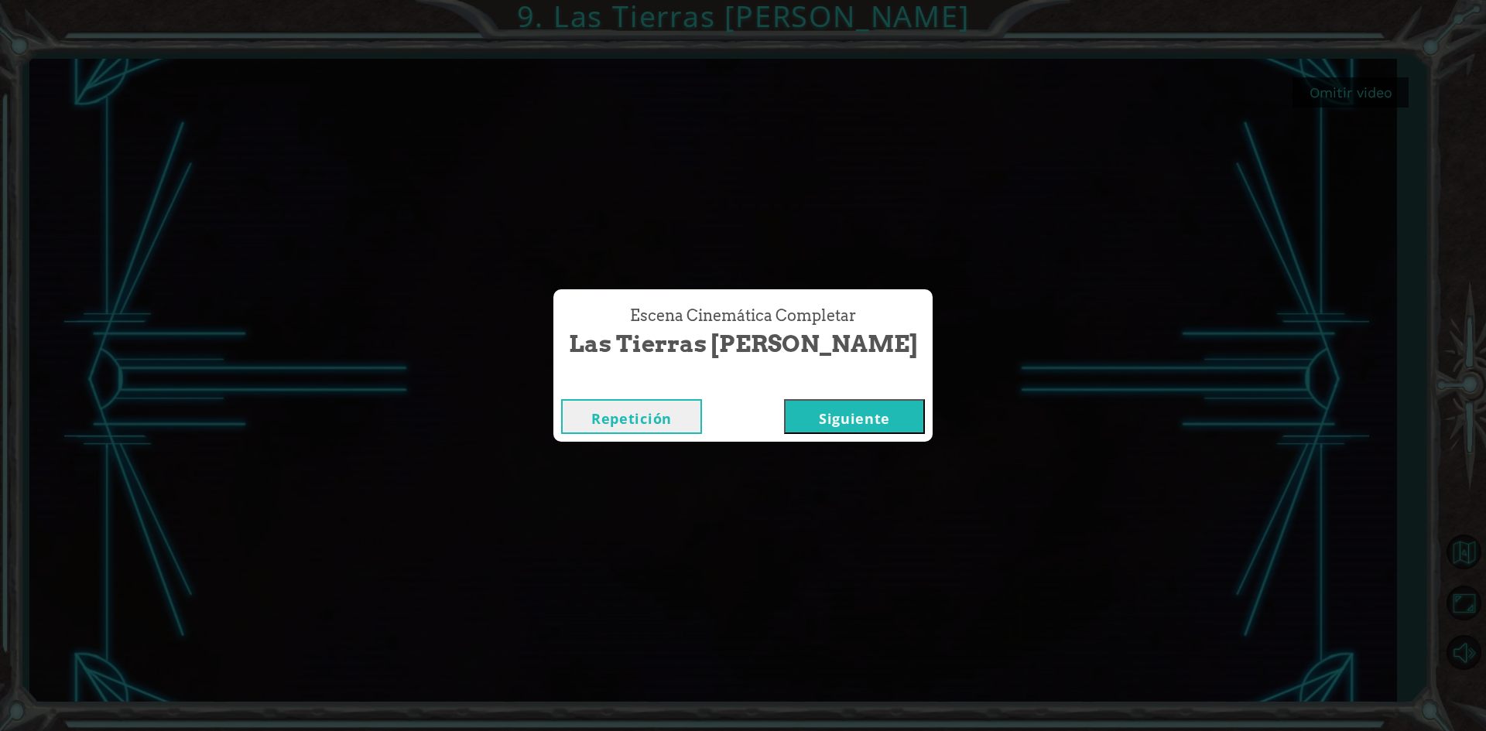
click at [843, 408] on button "Siguiente" at bounding box center [854, 416] width 141 height 35
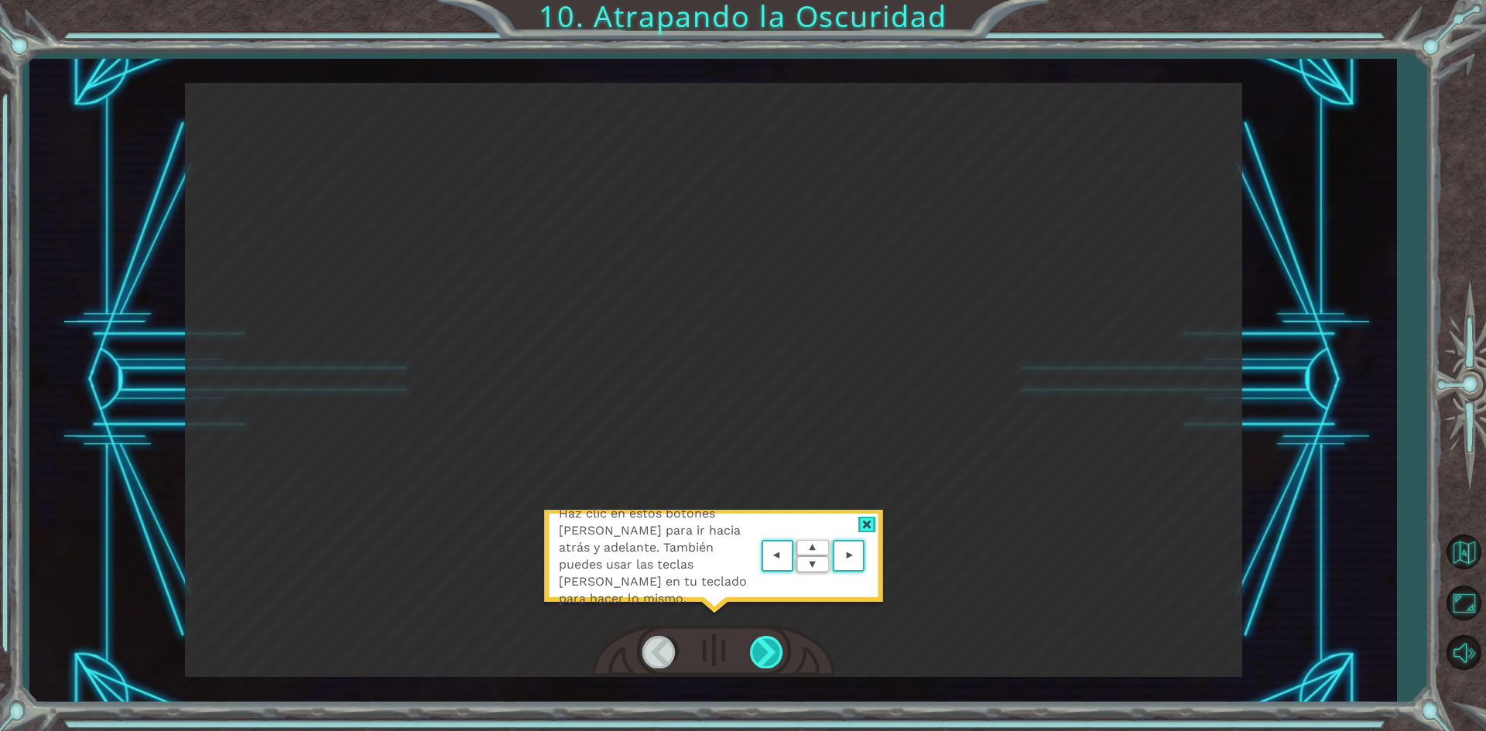
click at [779, 640] on div at bounding box center [767, 652] width 35 height 32
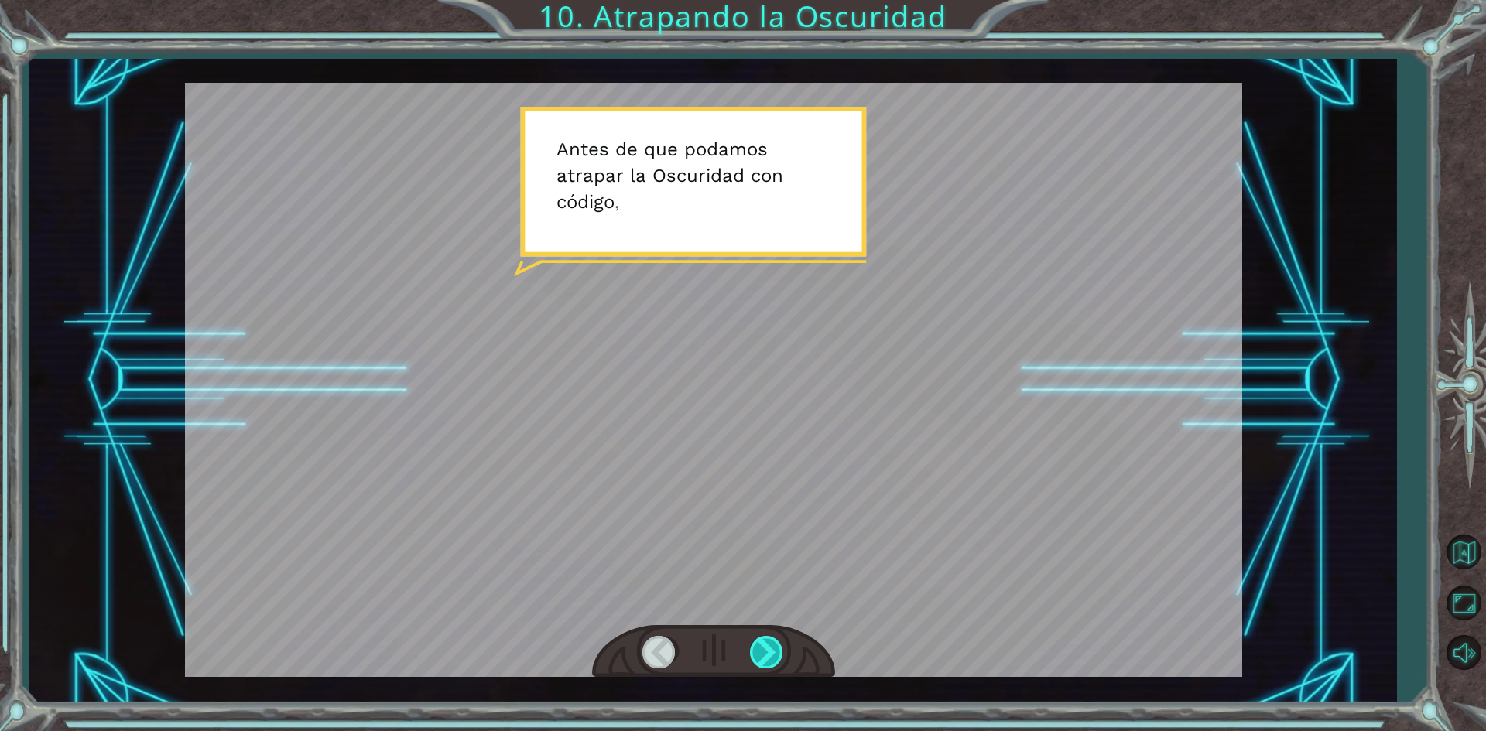
click at [775, 651] on div at bounding box center [767, 652] width 35 height 32
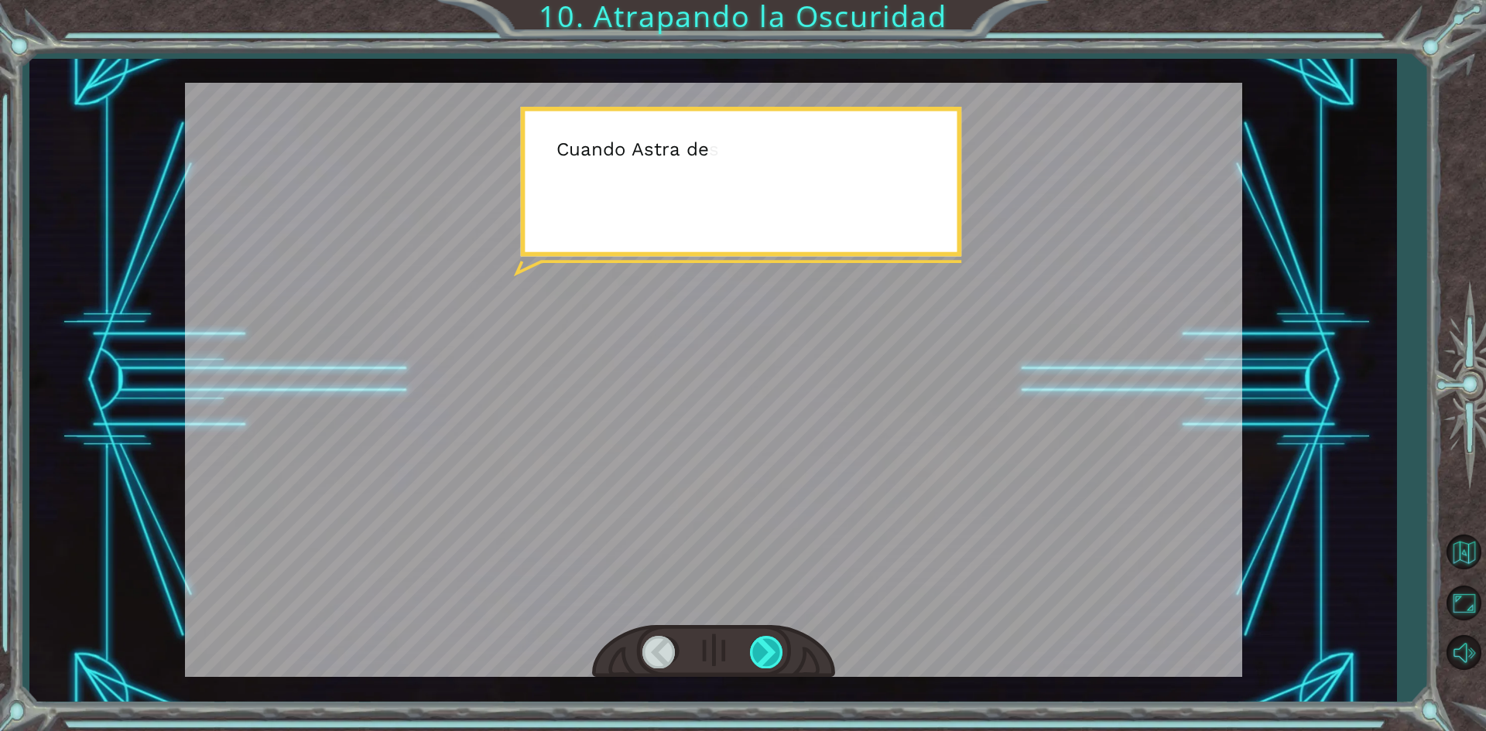
click at [775, 651] on div at bounding box center [767, 652] width 35 height 32
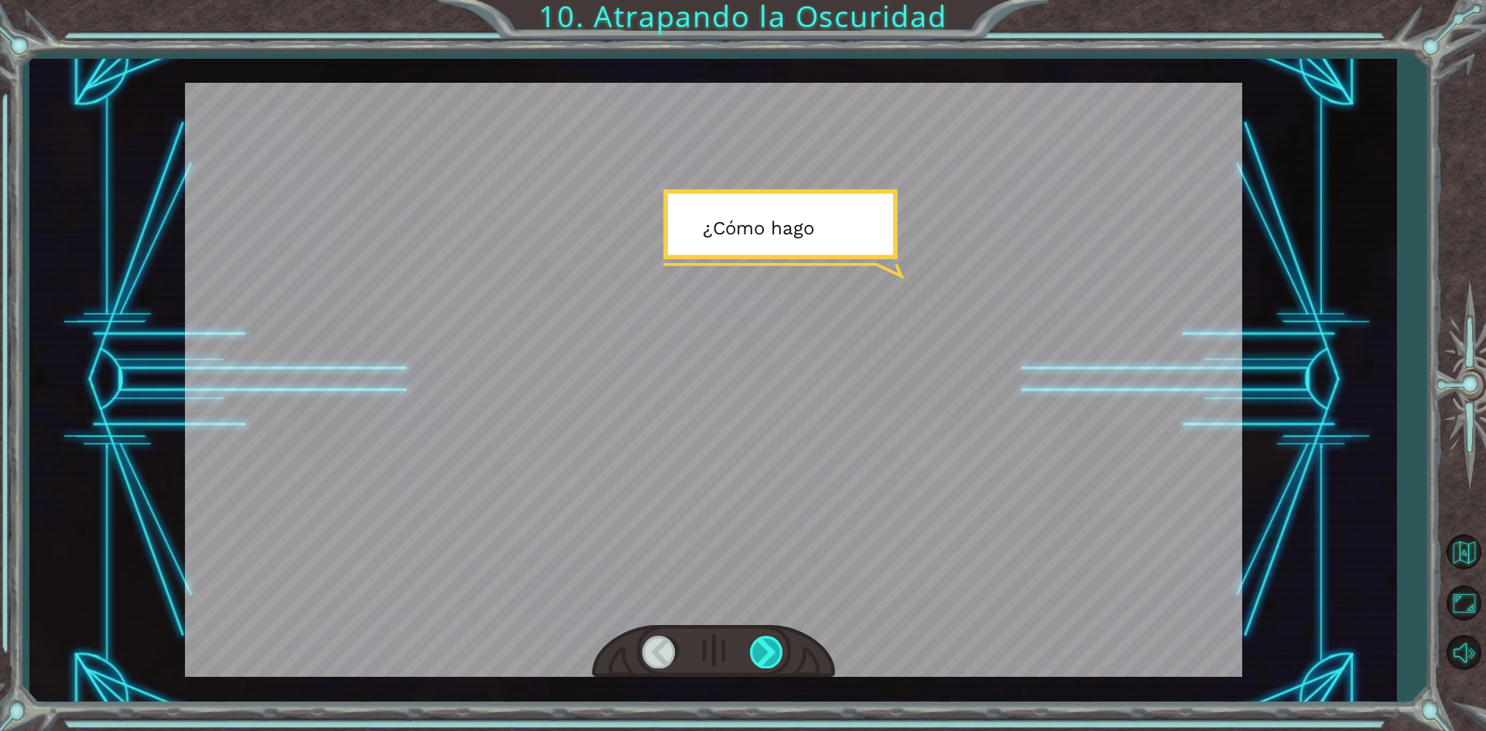
click at [775, 651] on div at bounding box center [767, 652] width 35 height 32
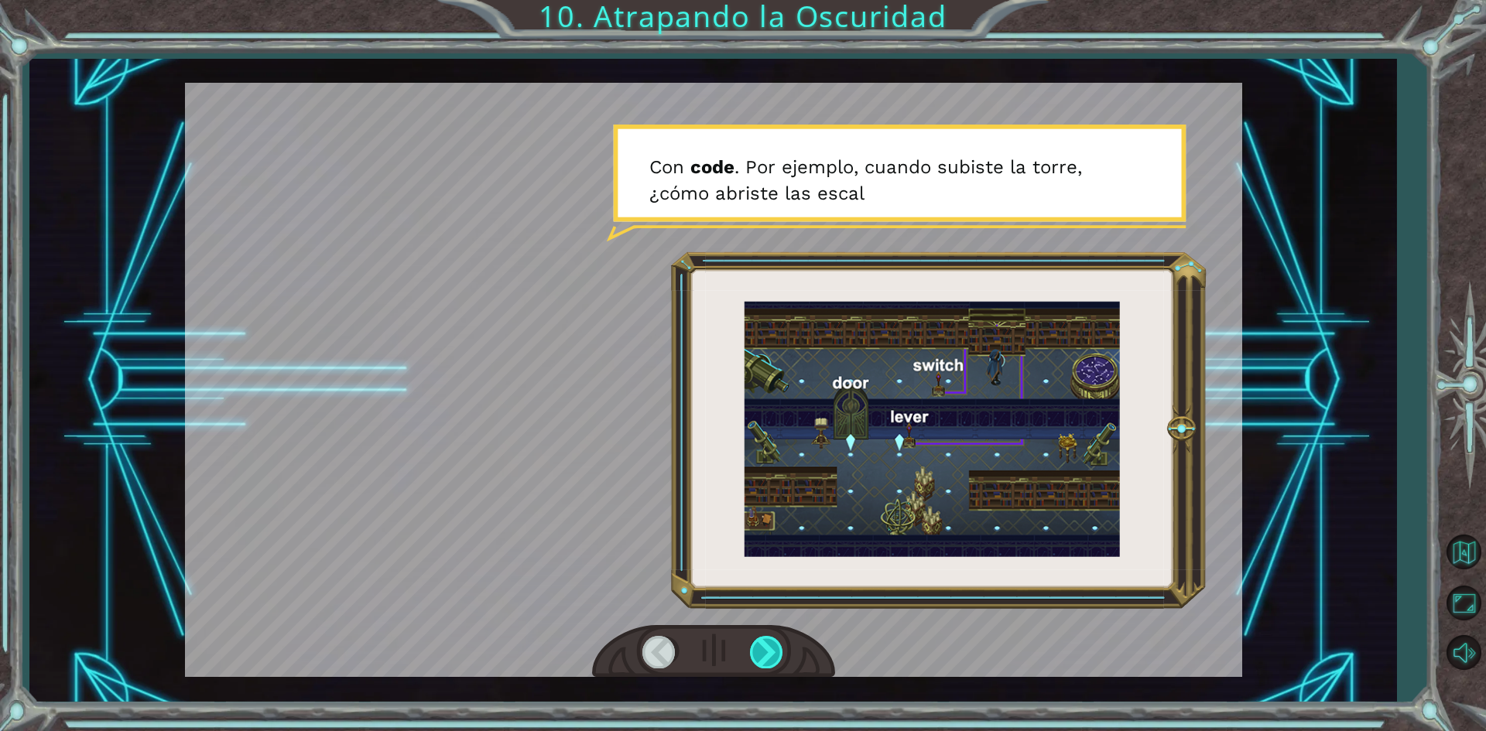
click at [773, 658] on div at bounding box center [767, 652] width 35 height 32
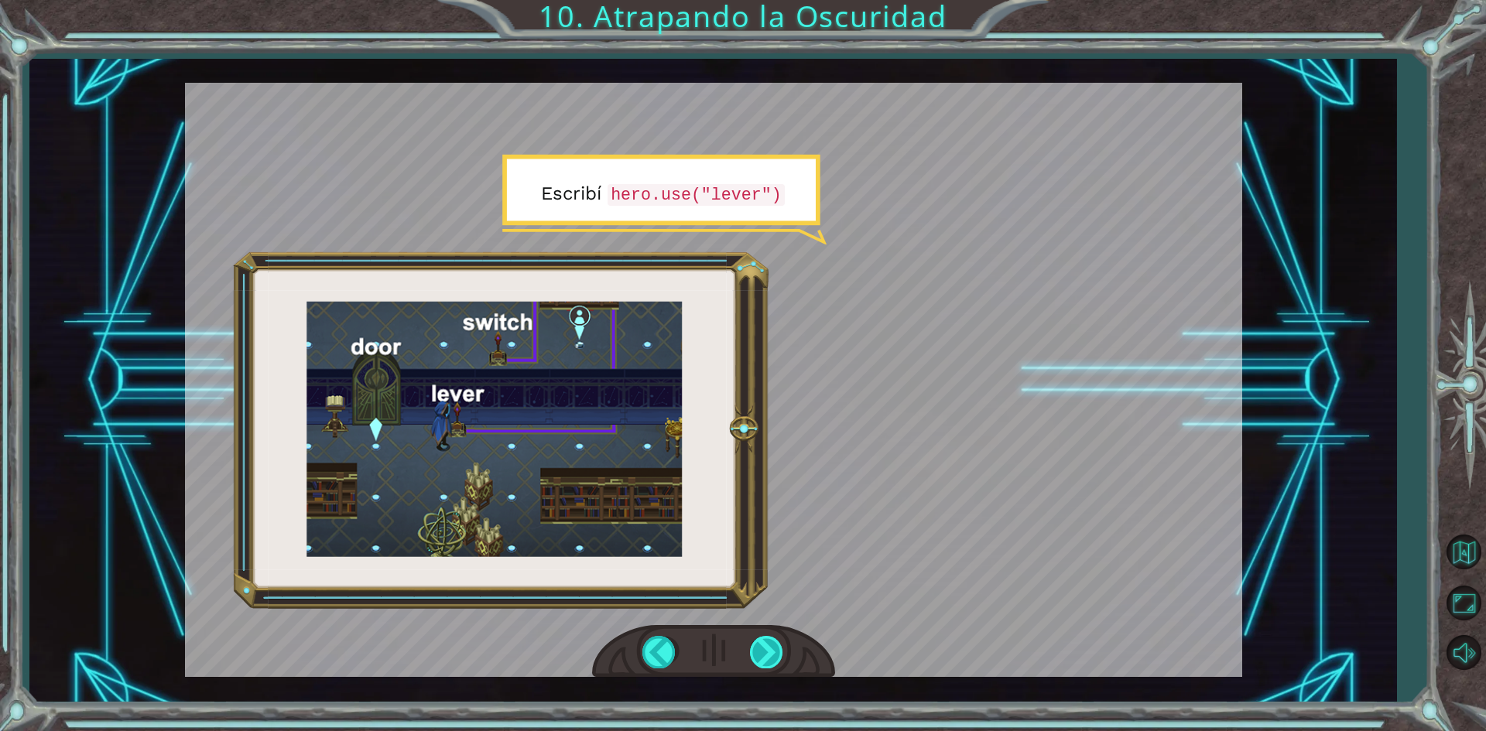
click at [768, 652] on div at bounding box center [767, 652] width 35 height 32
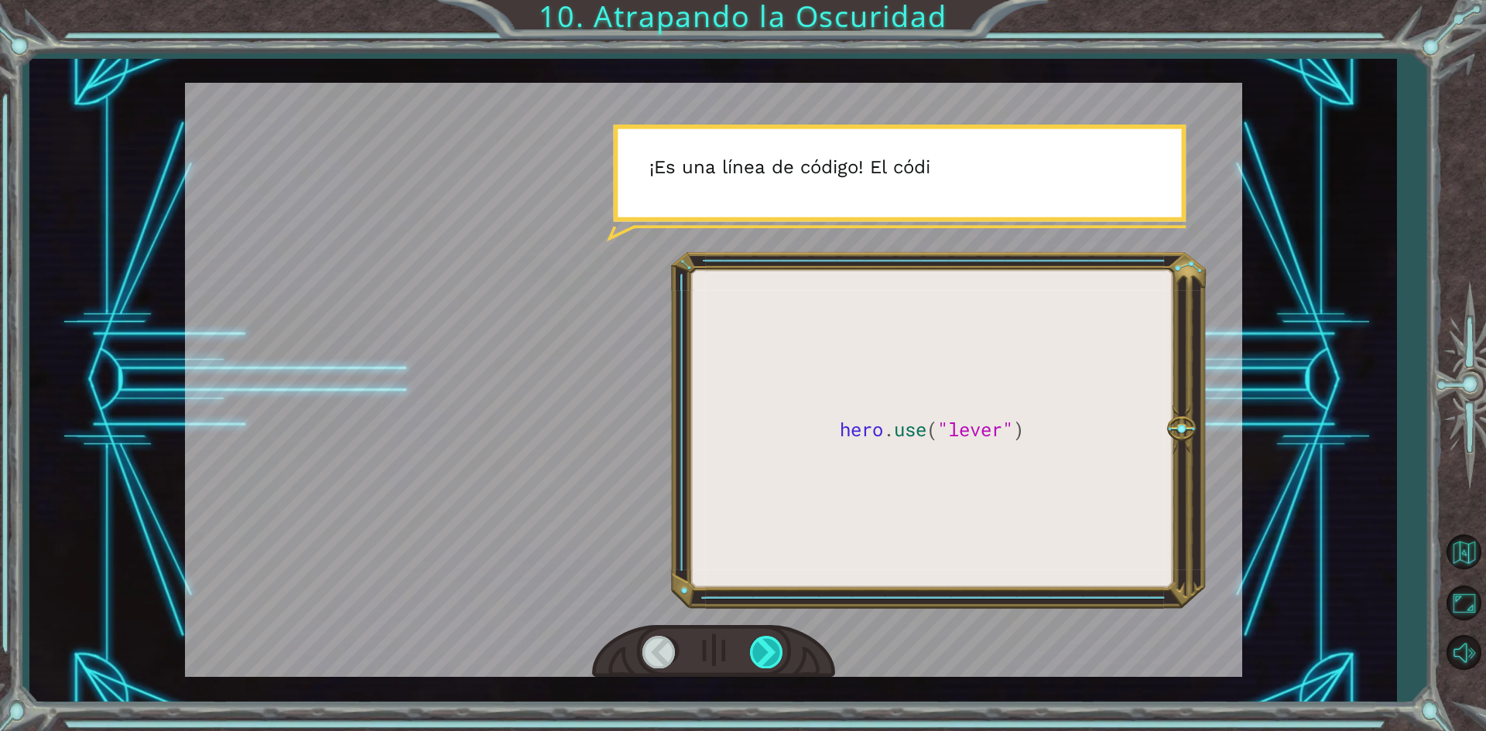
click at [768, 652] on div at bounding box center [767, 652] width 35 height 32
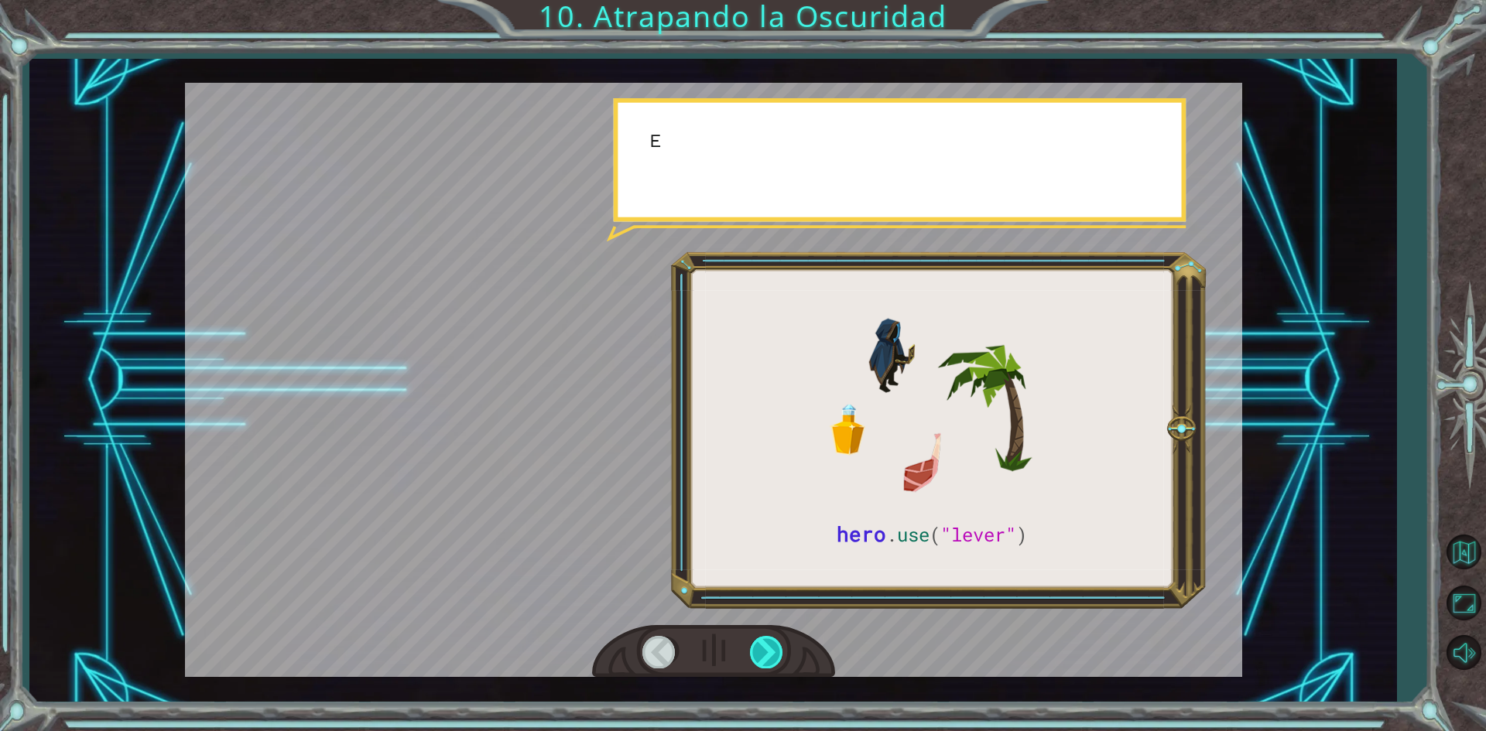
click at [768, 652] on div at bounding box center [767, 652] width 35 height 32
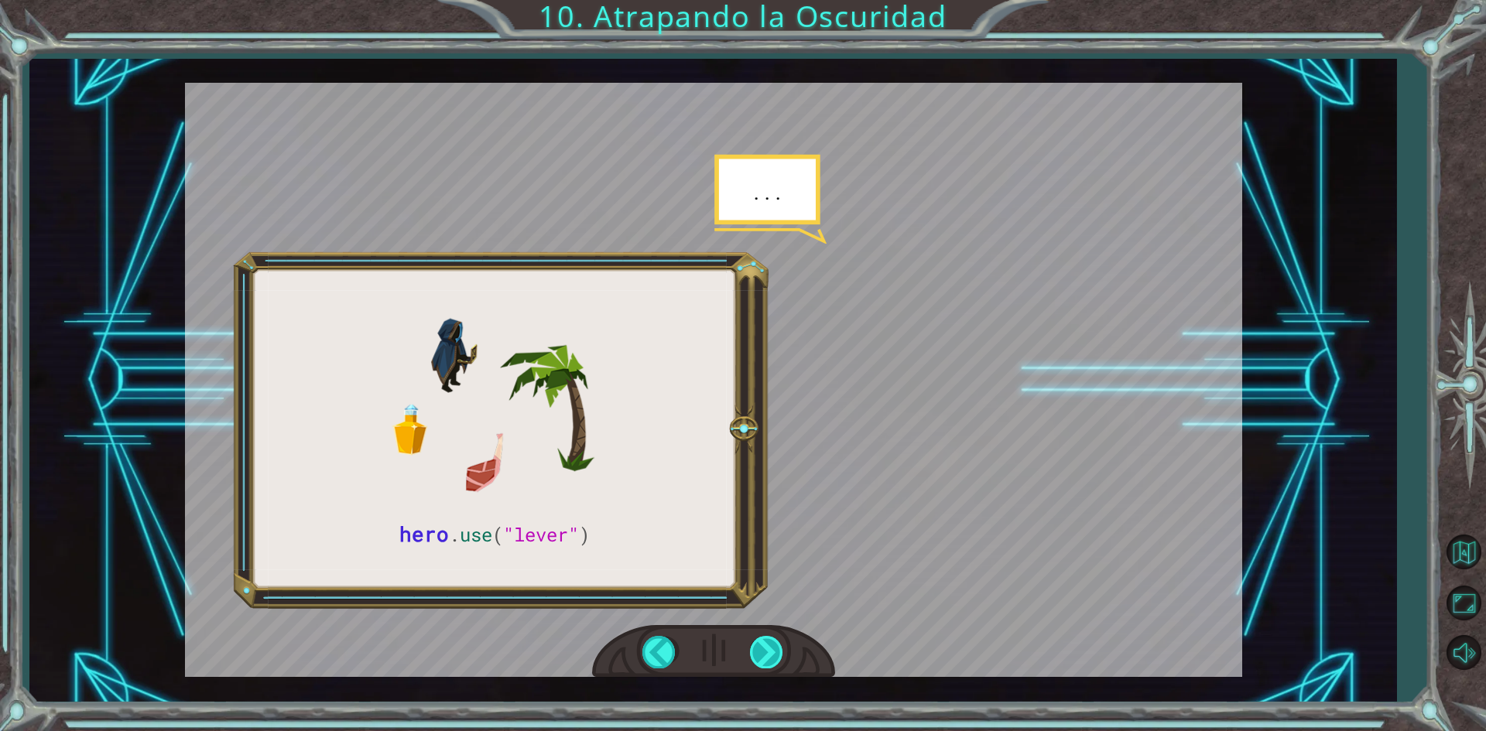
click at [768, 652] on div at bounding box center [767, 652] width 35 height 32
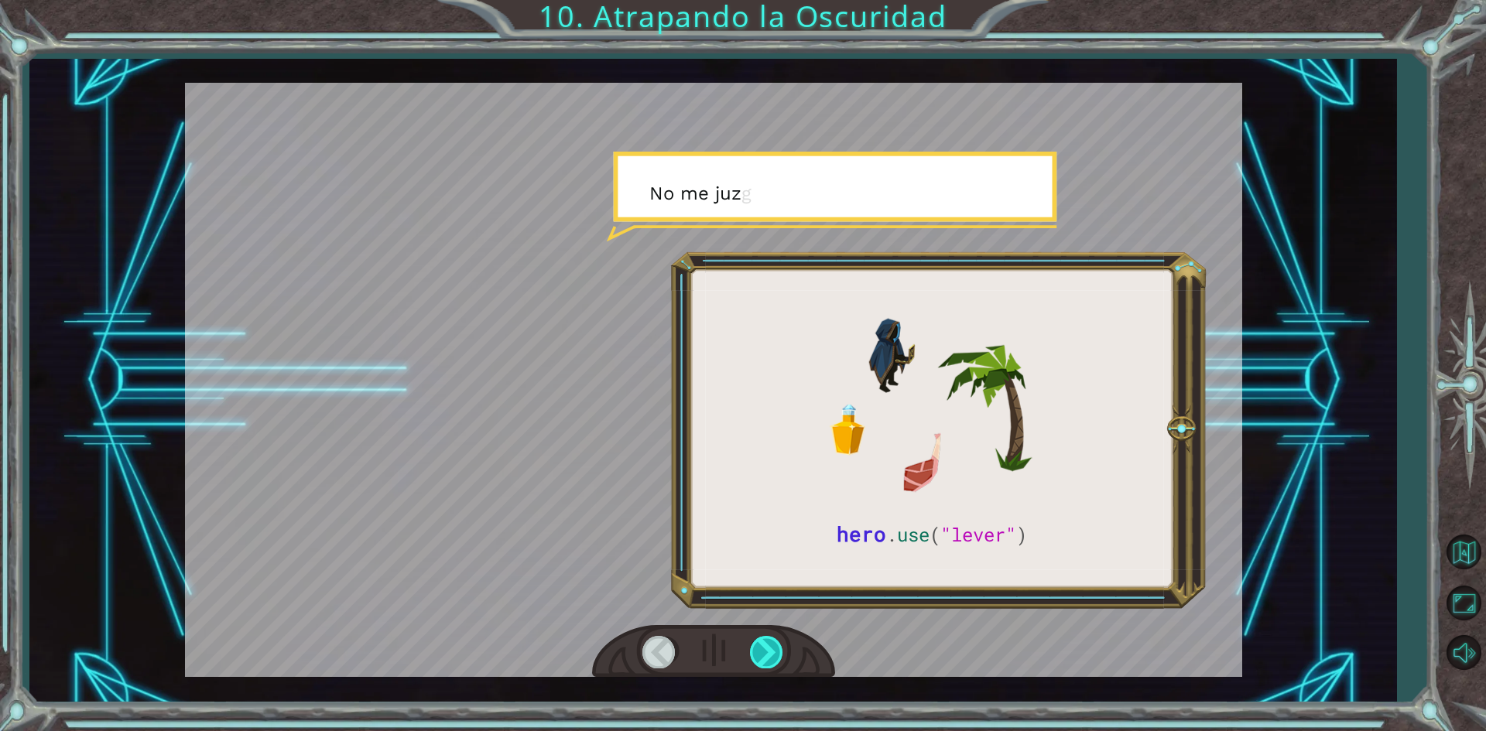
click at [768, 652] on div at bounding box center [767, 652] width 35 height 32
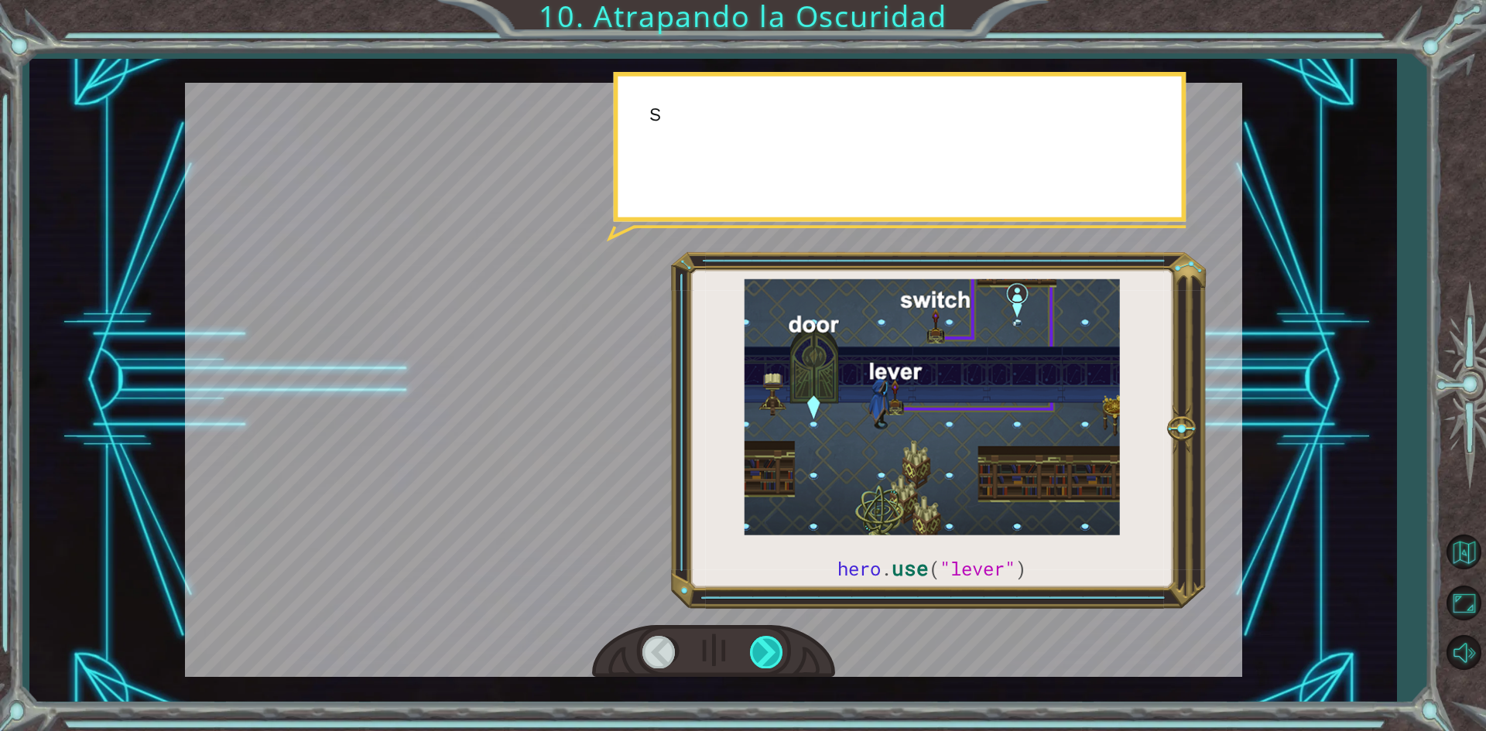
click at [768, 652] on div at bounding box center [767, 652] width 35 height 32
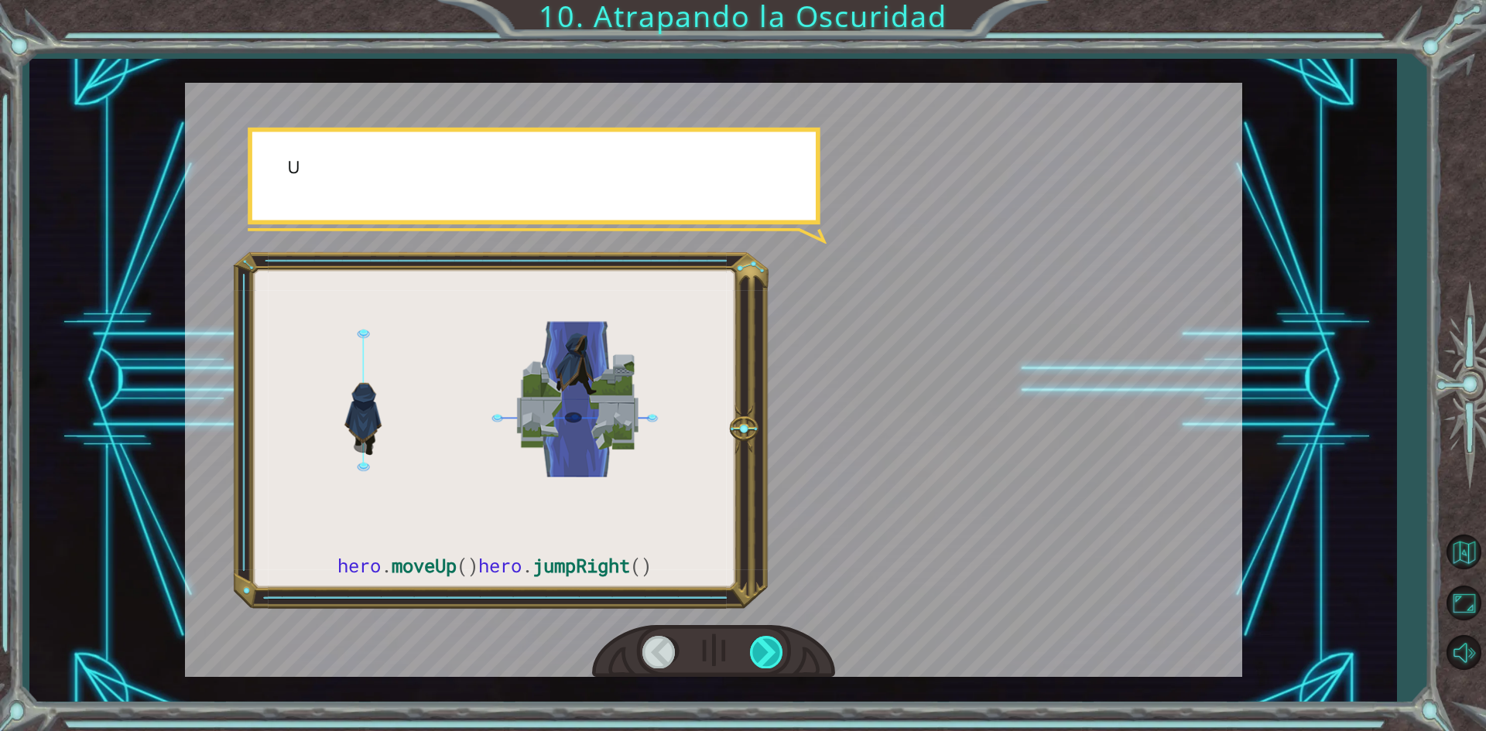
click at [768, 652] on div at bounding box center [767, 652] width 35 height 32
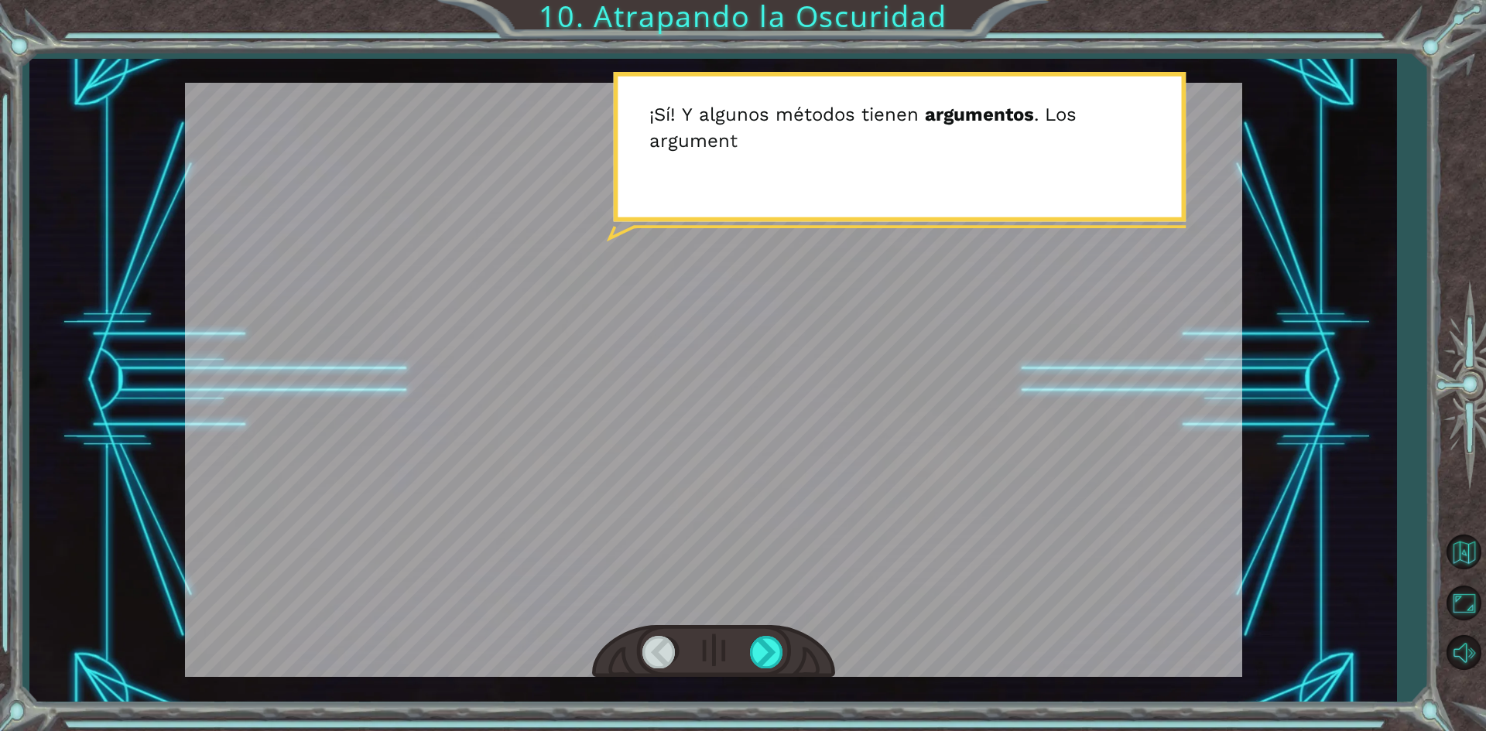
click at [663, 644] on div at bounding box center [659, 652] width 35 height 32
click at [755, 655] on div at bounding box center [767, 652] width 35 height 32
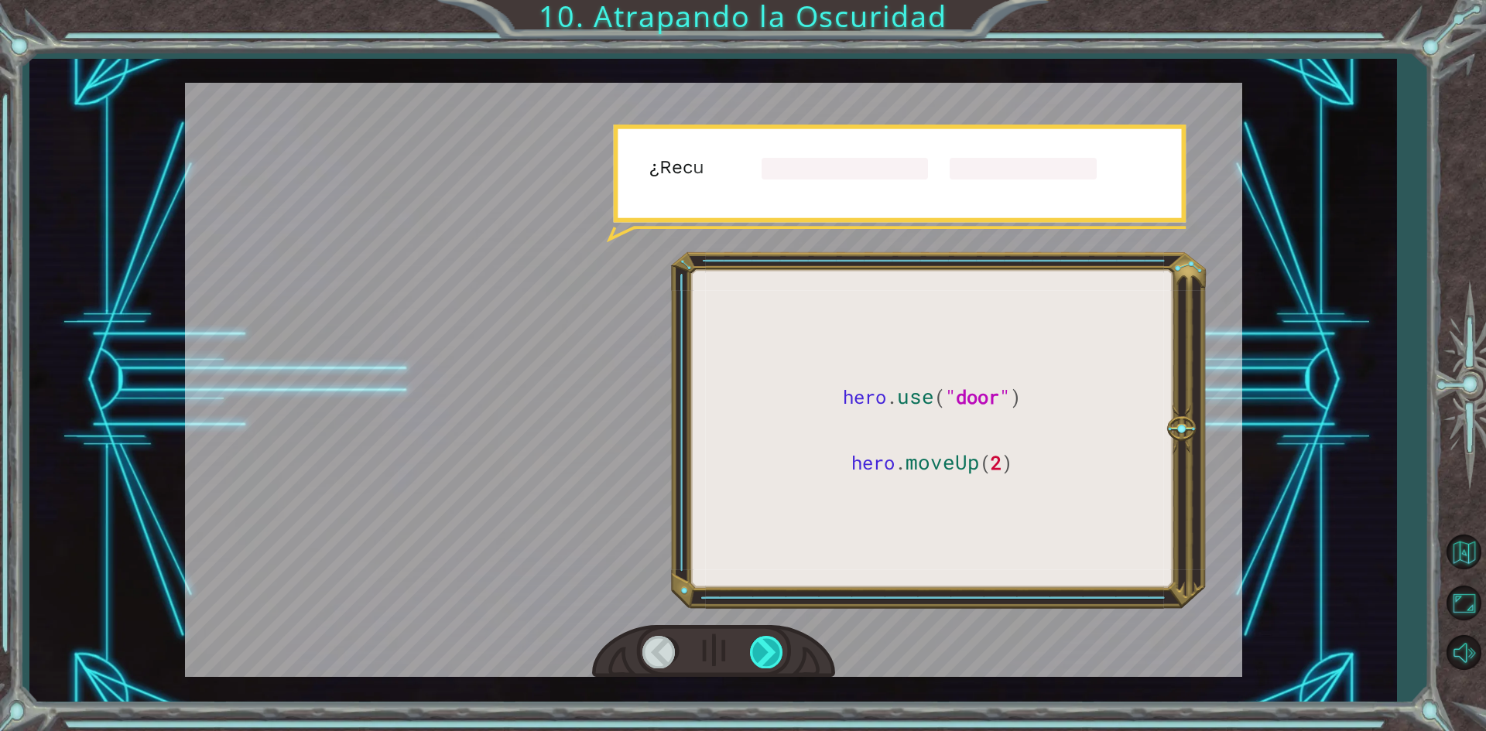
click at [755, 655] on div at bounding box center [767, 652] width 35 height 32
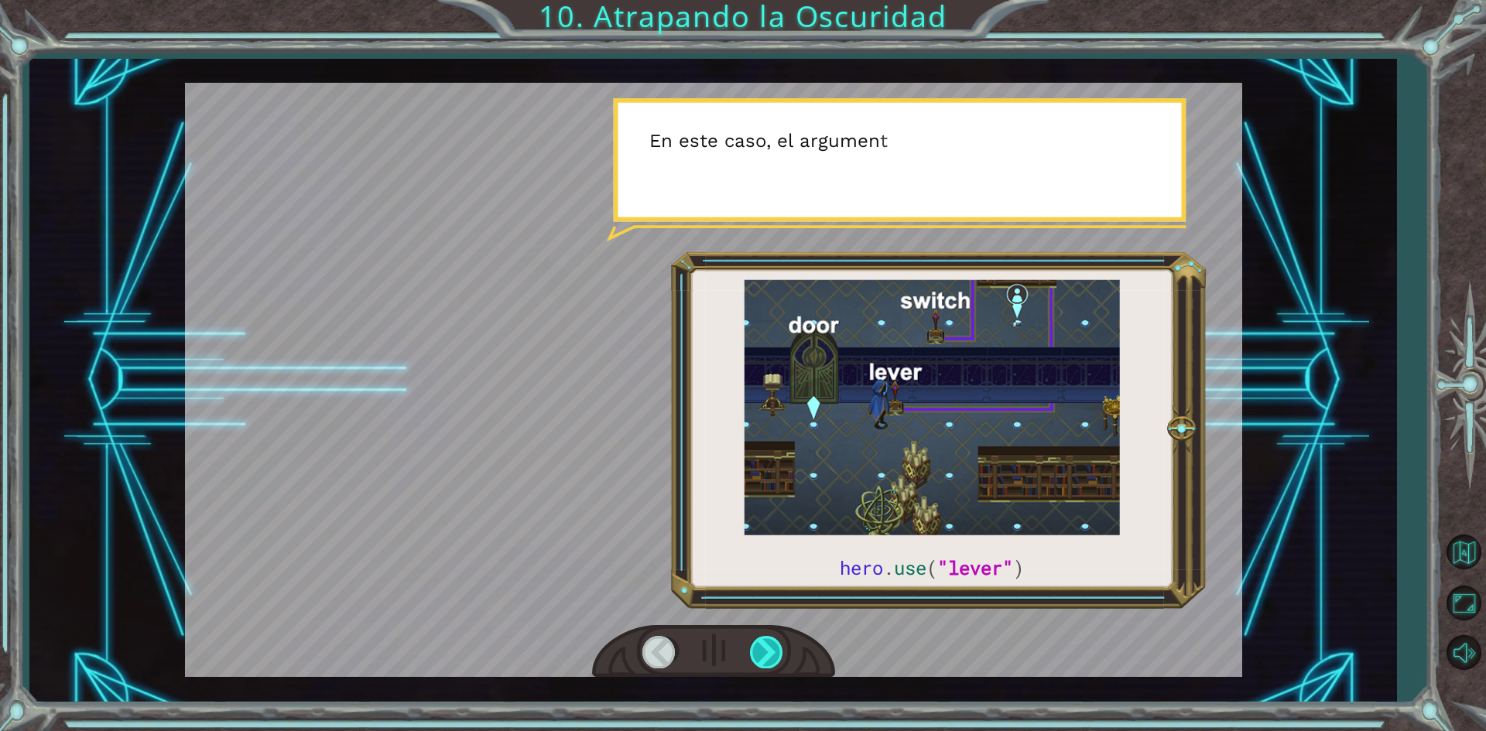
click at [755, 655] on div at bounding box center [767, 652] width 35 height 32
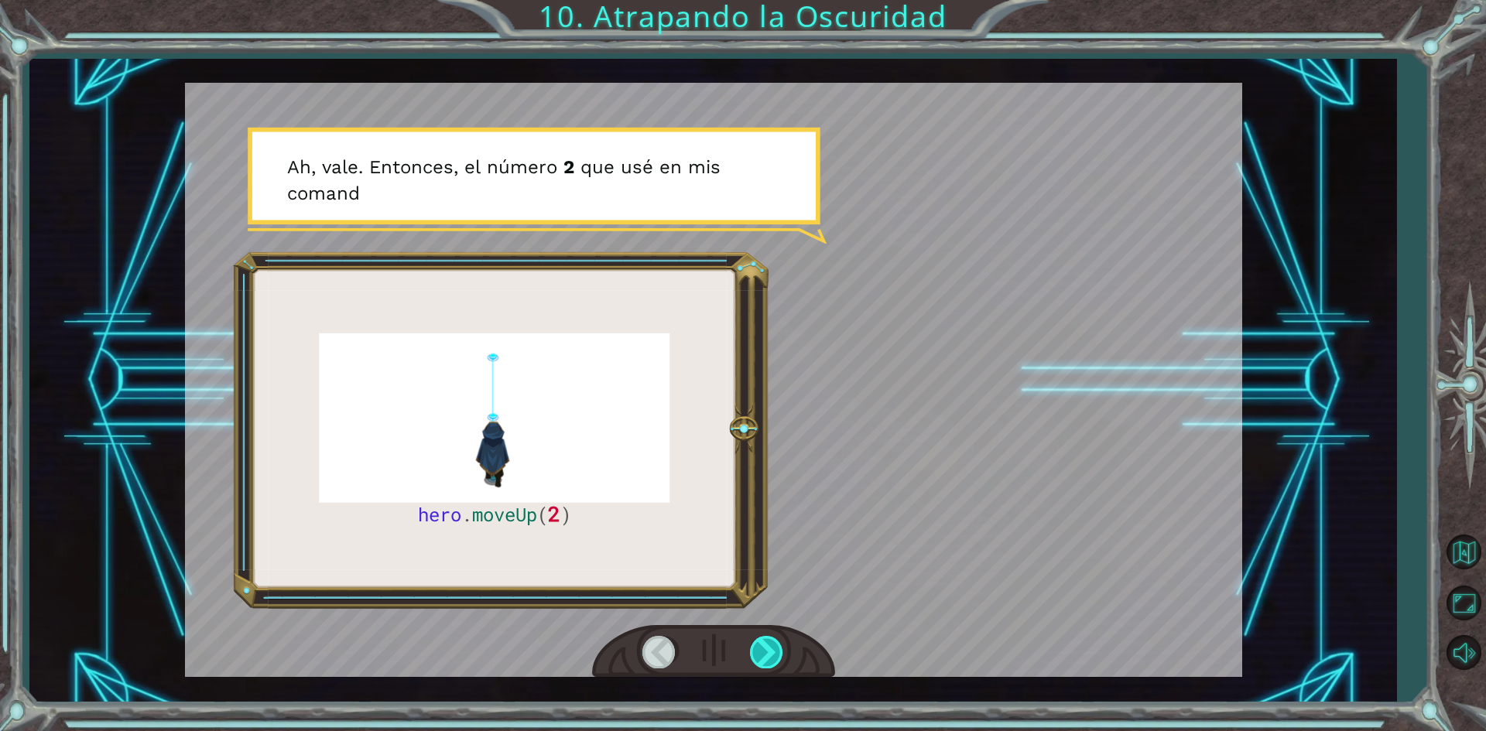
click at [755, 655] on div at bounding box center [767, 652] width 35 height 32
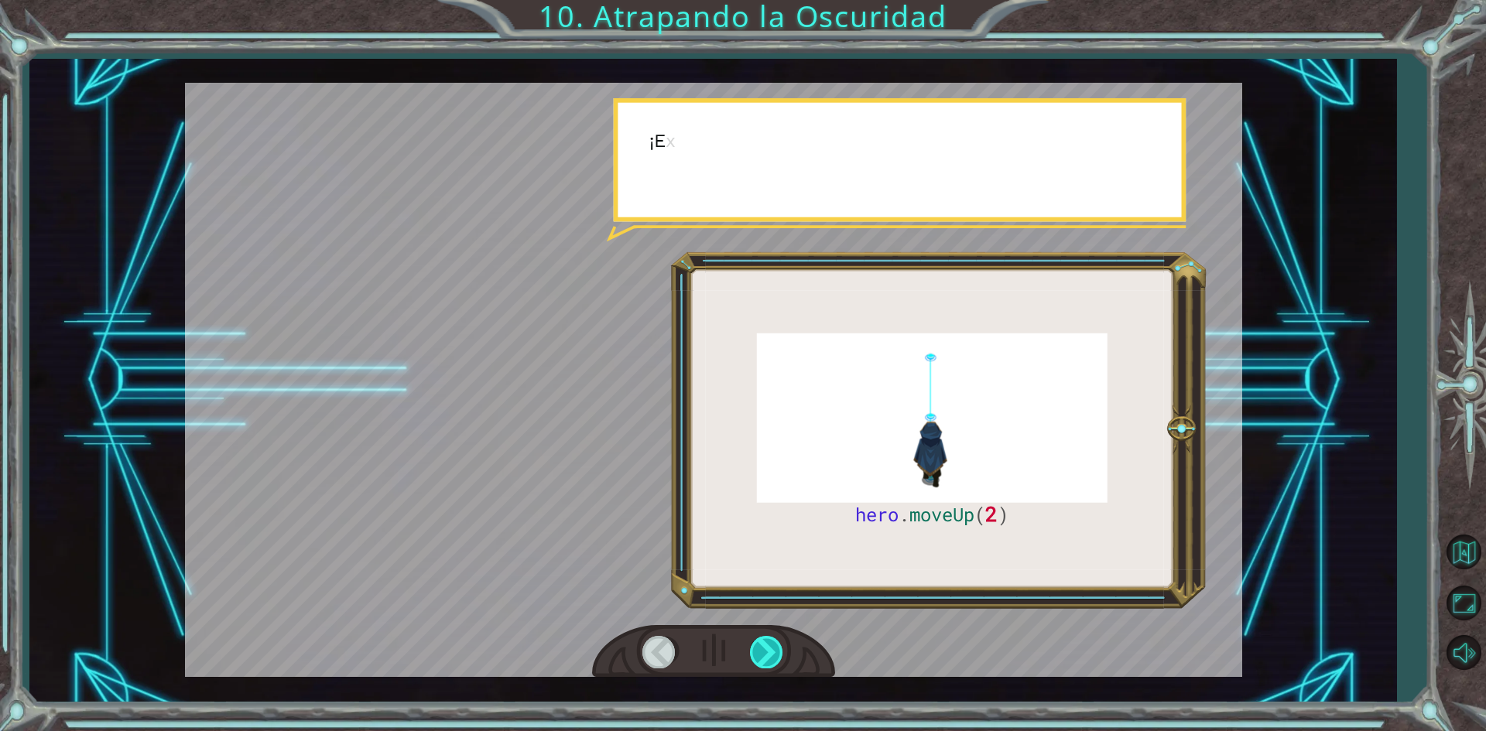
click at [755, 655] on div at bounding box center [767, 652] width 35 height 32
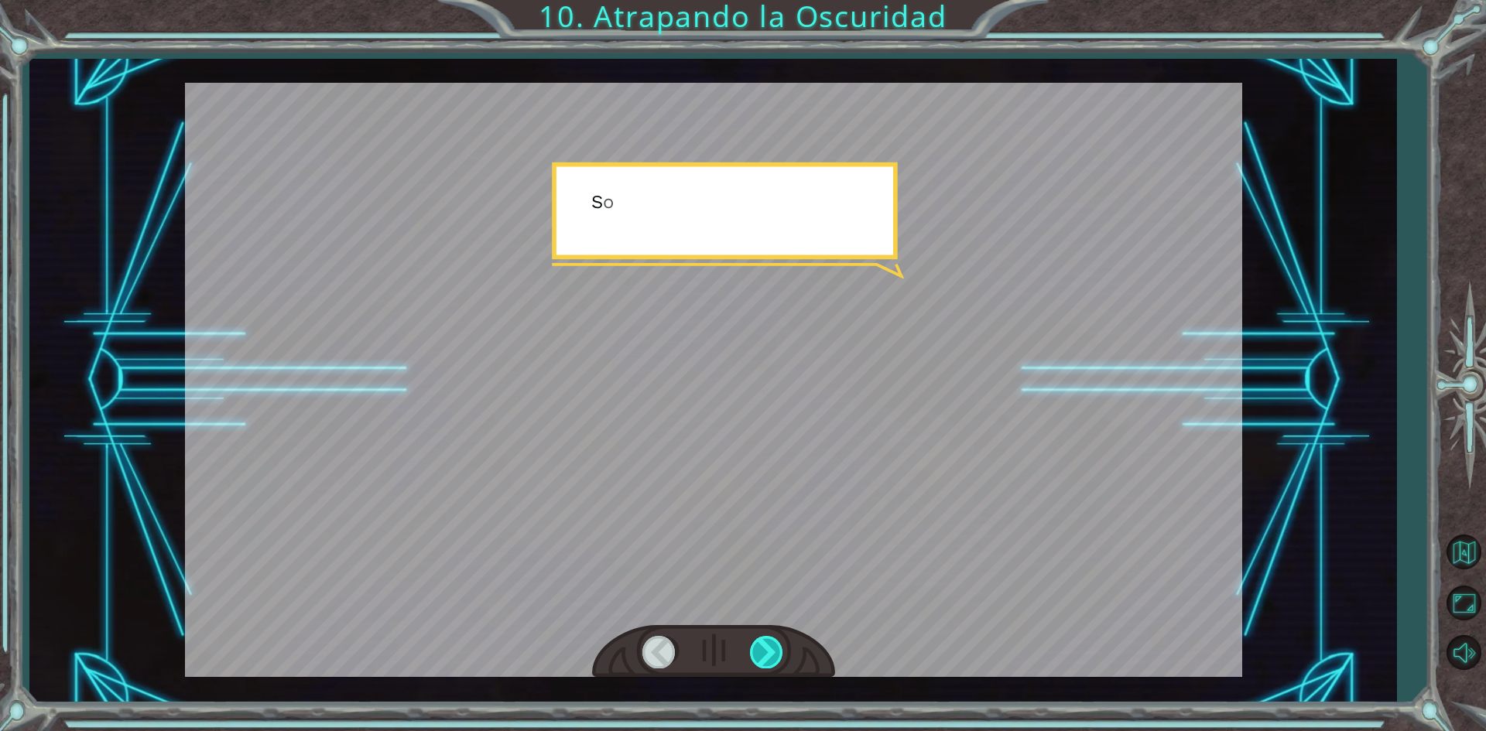
click at [755, 655] on div at bounding box center [767, 652] width 35 height 32
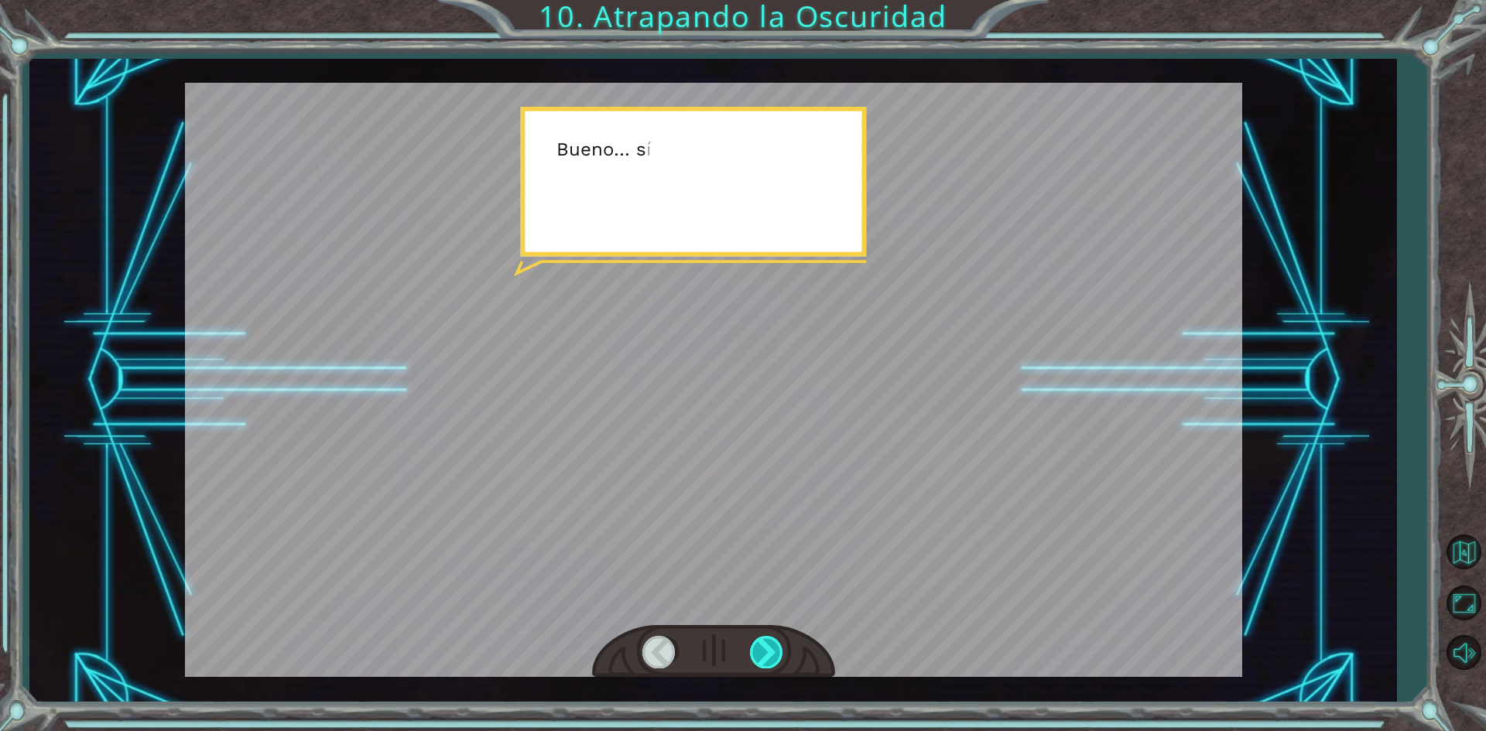
click at [756, 654] on div at bounding box center [767, 652] width 35 height 32
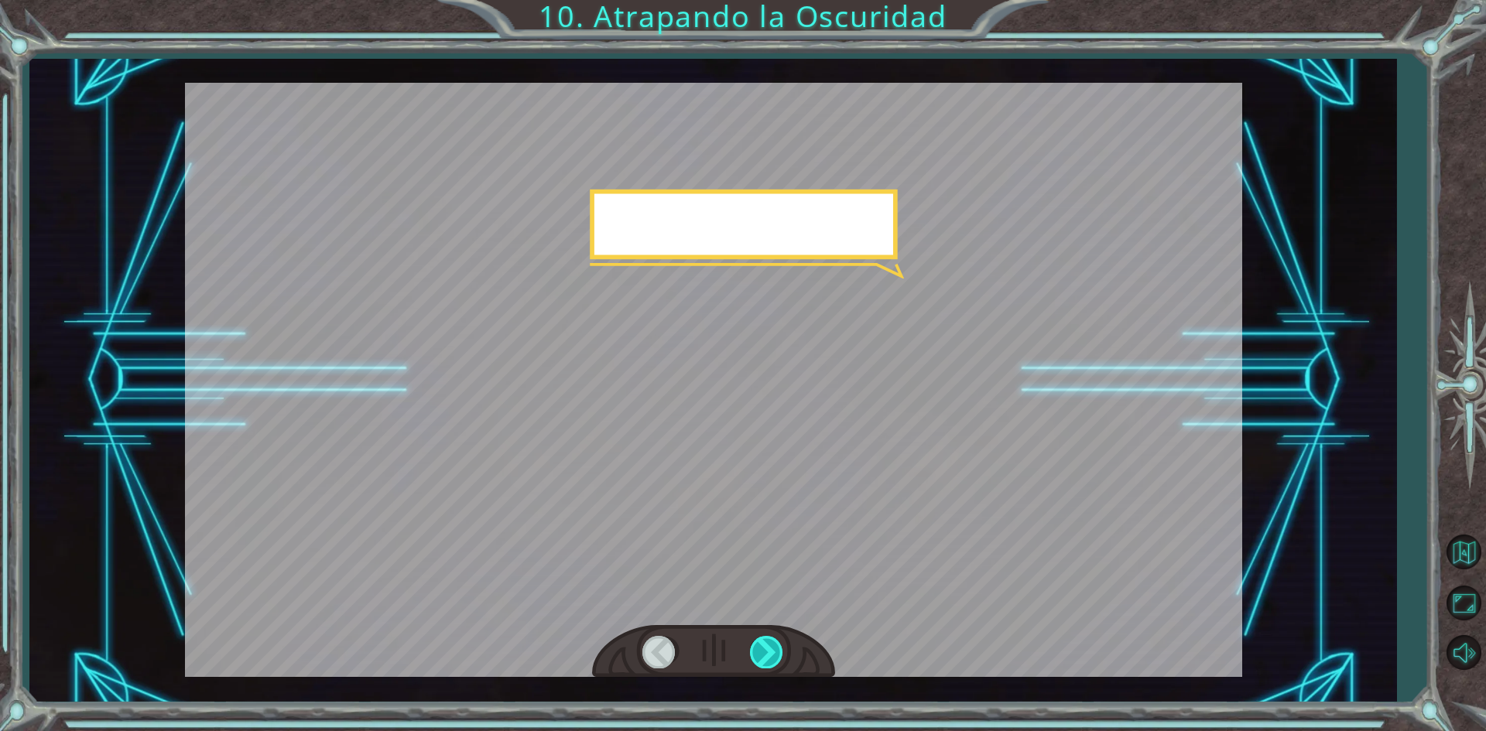
click at [756, 654] on div at bounding box center [767, 652] width 35 height 32
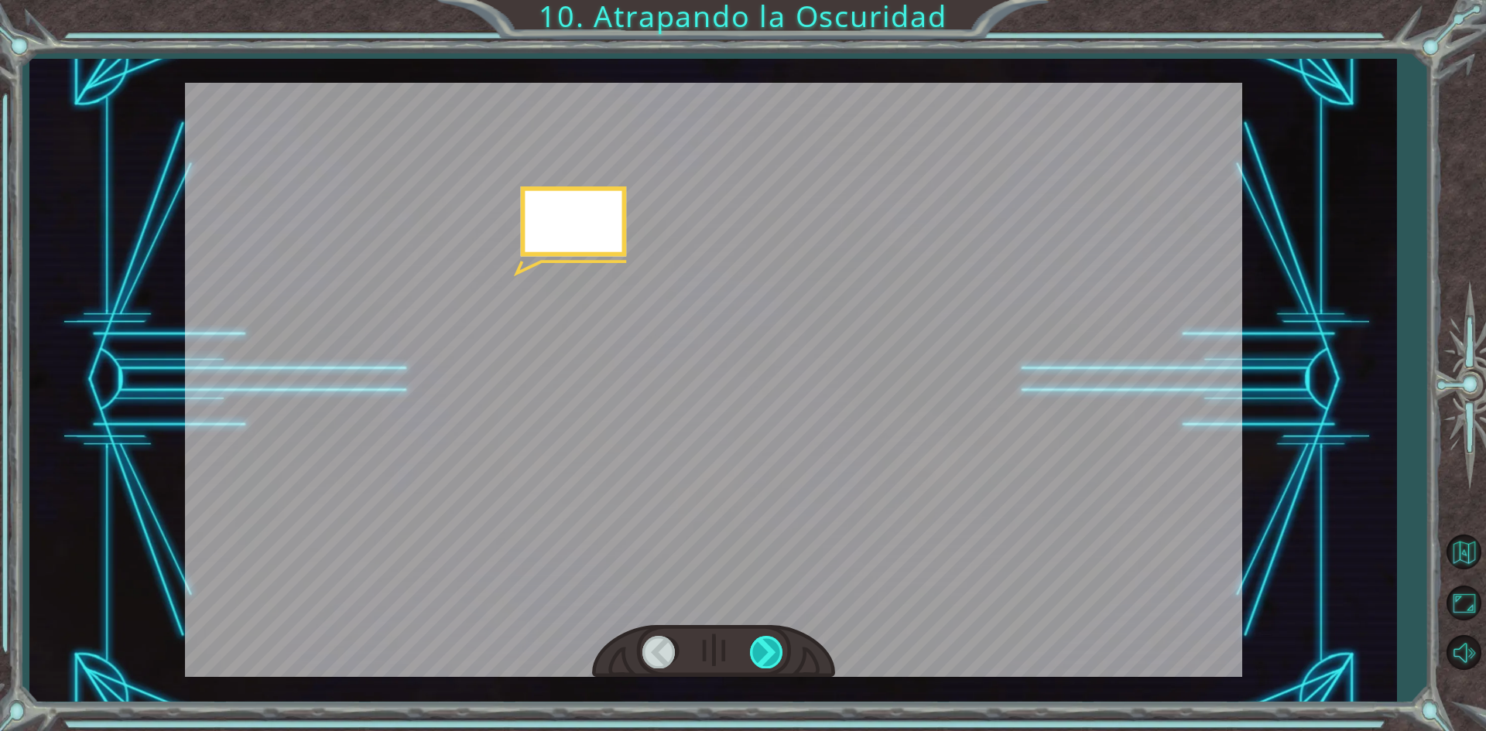
click at [756, 654] on div at bounding box center [767, 652] width 35 height 32
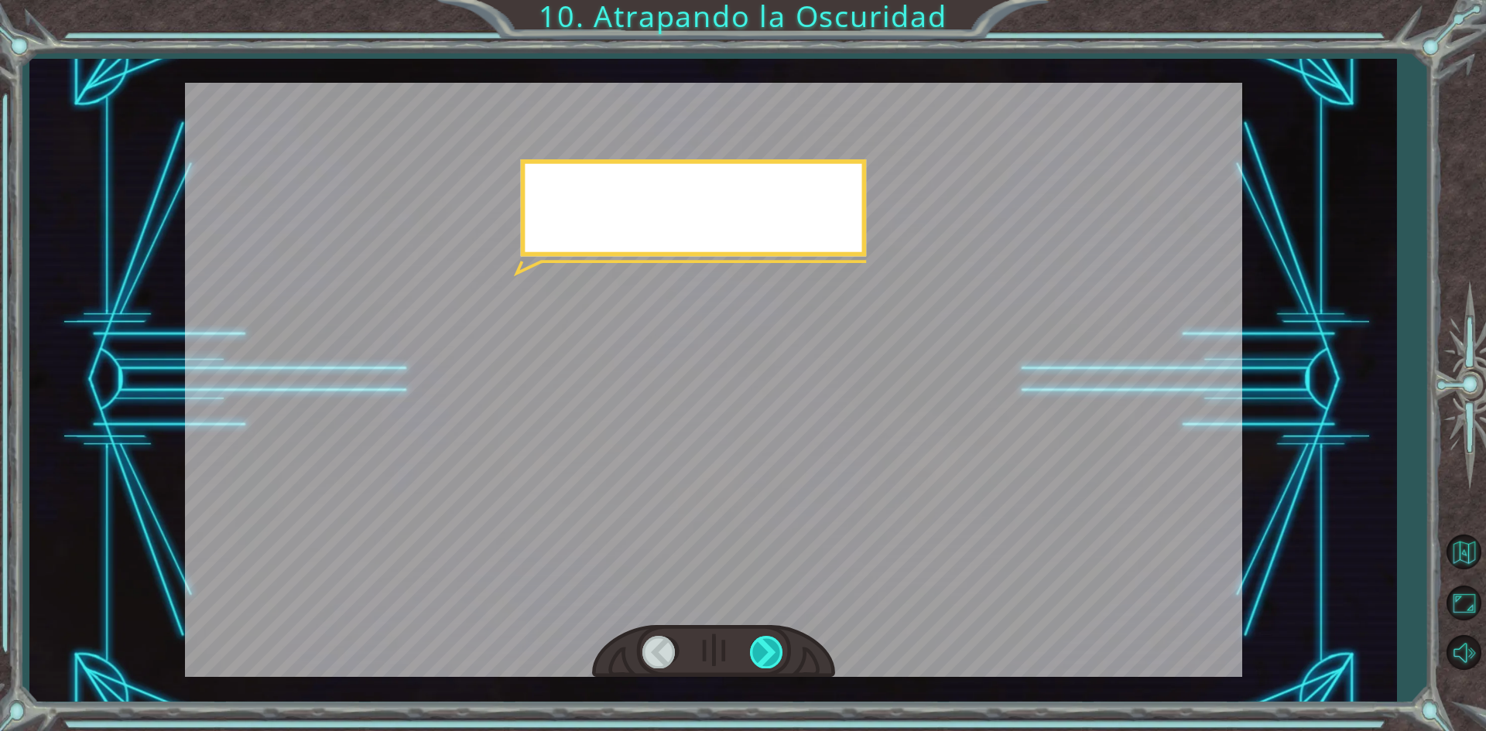
click at [756, 654] on div at bounding box center [767, 652] width 35 height 32
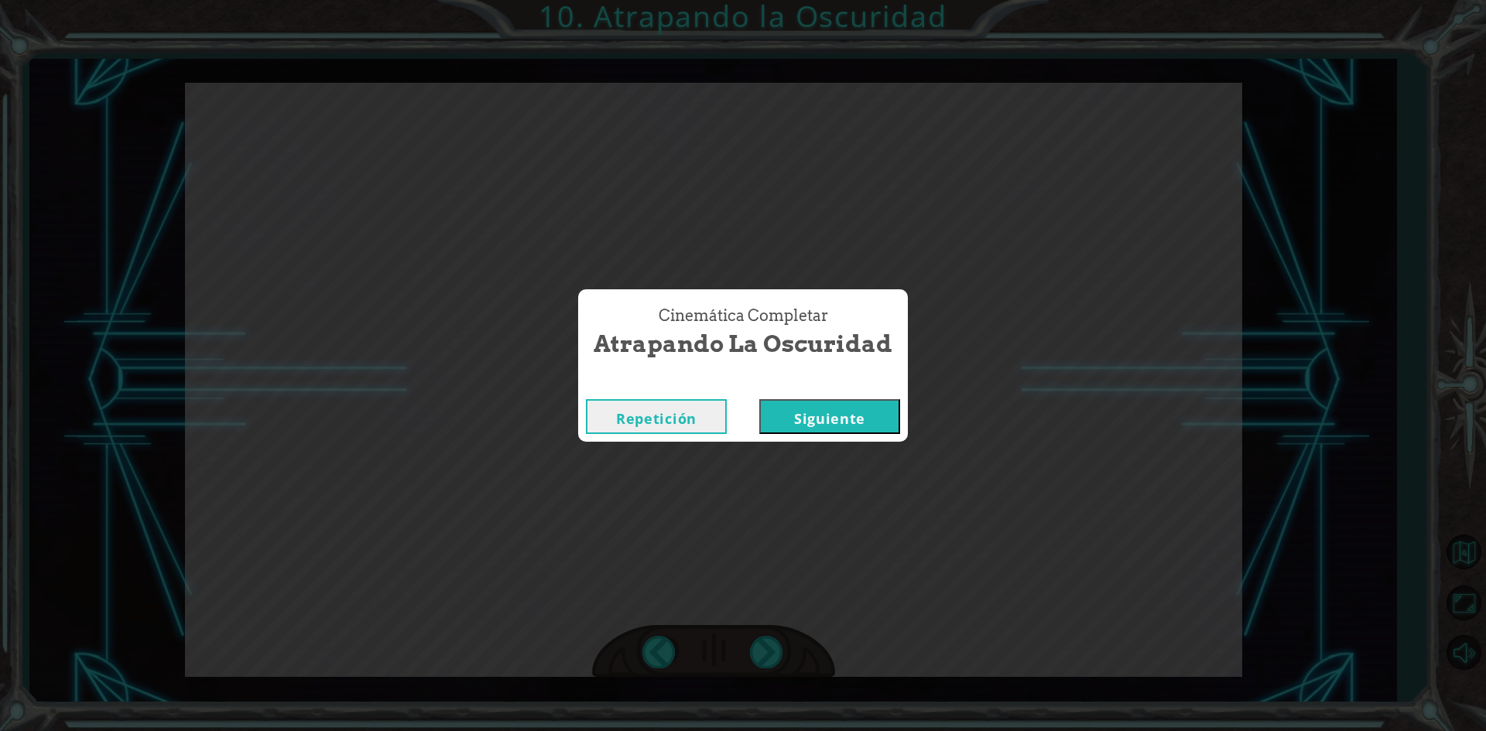
click at [829, 429] on button "Siguiente" at bounding box center [829, 416] width 141 height 35
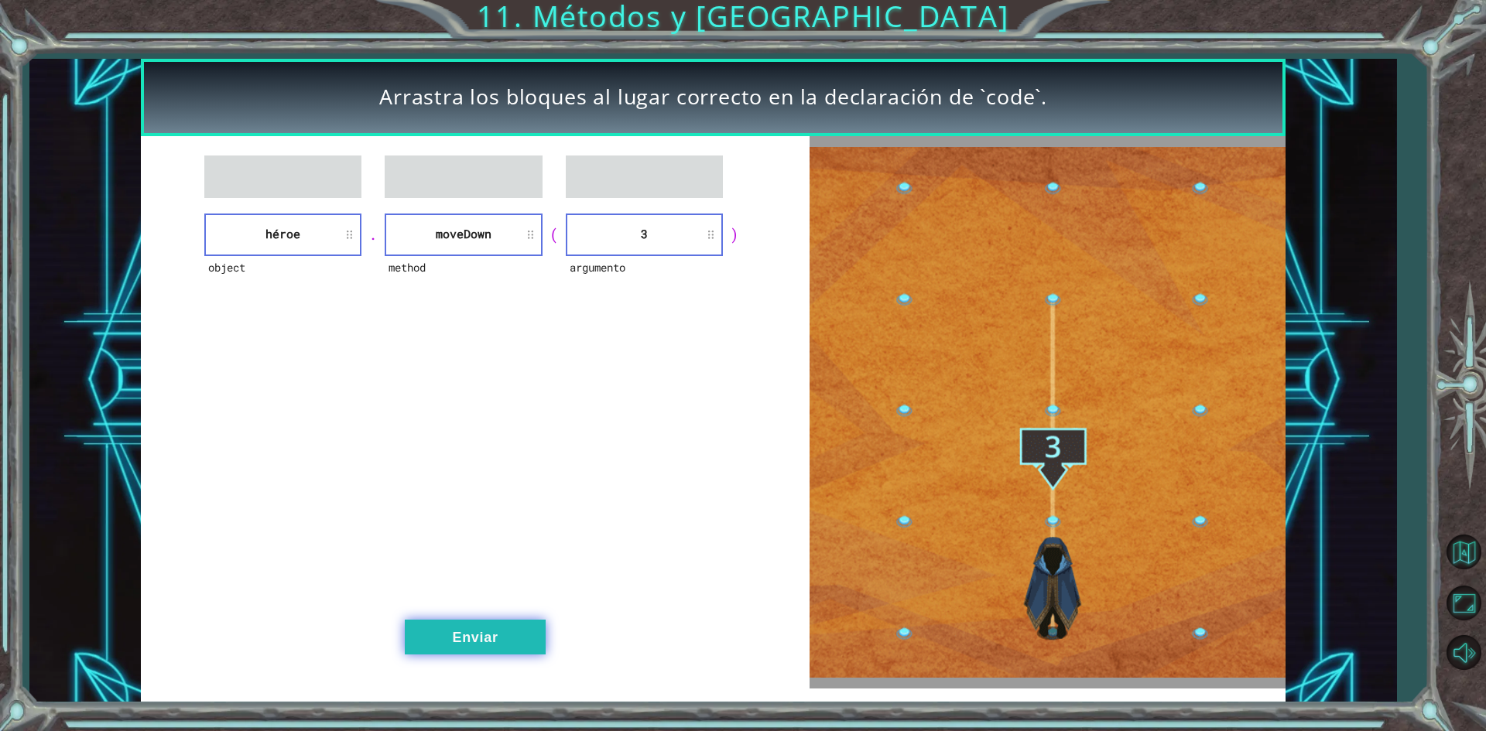
click at [477, 636] on button "Enviar" at bounding box center [475, 637] width 141 height 35
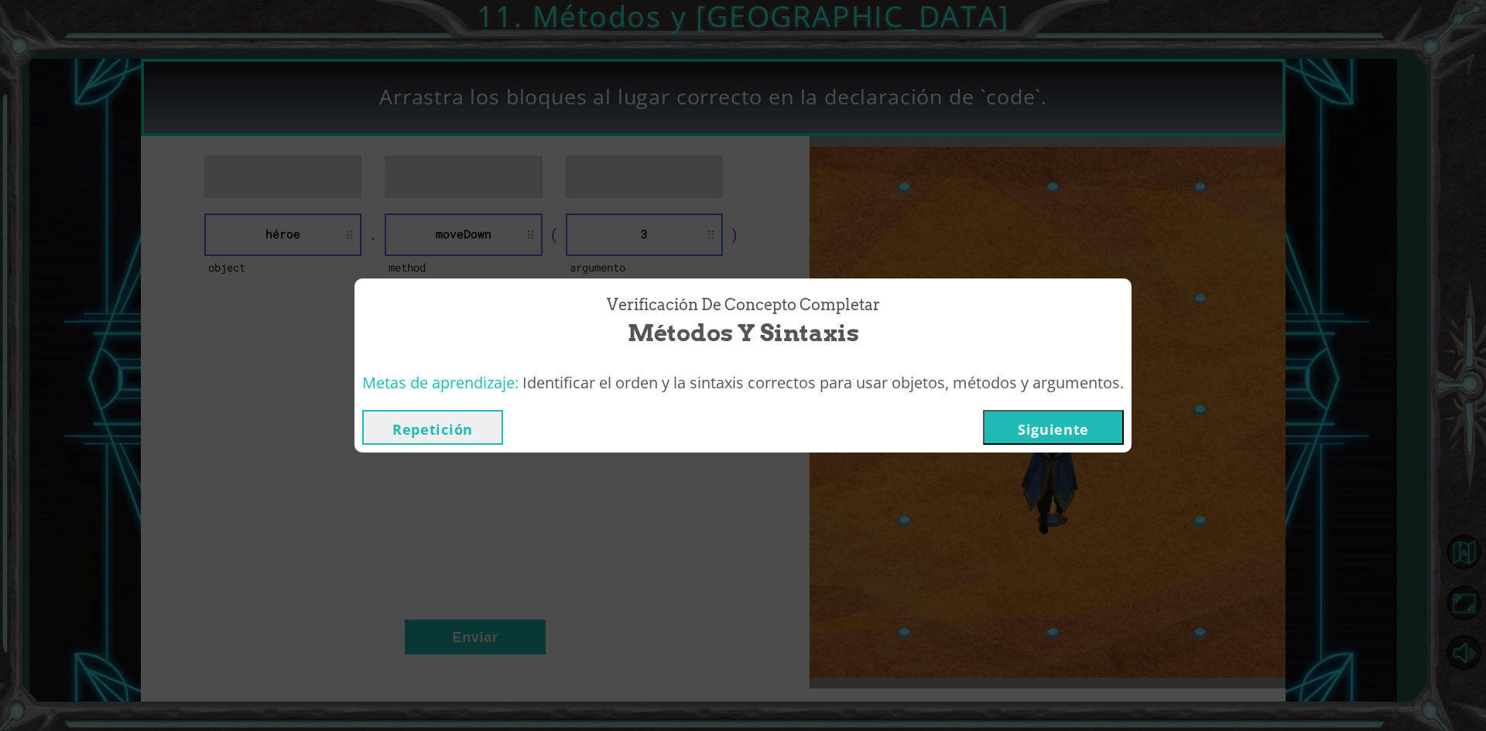
click at [1018, 436] on button "Siguiente" at bounding box center [1053, 427] width 141 height 35
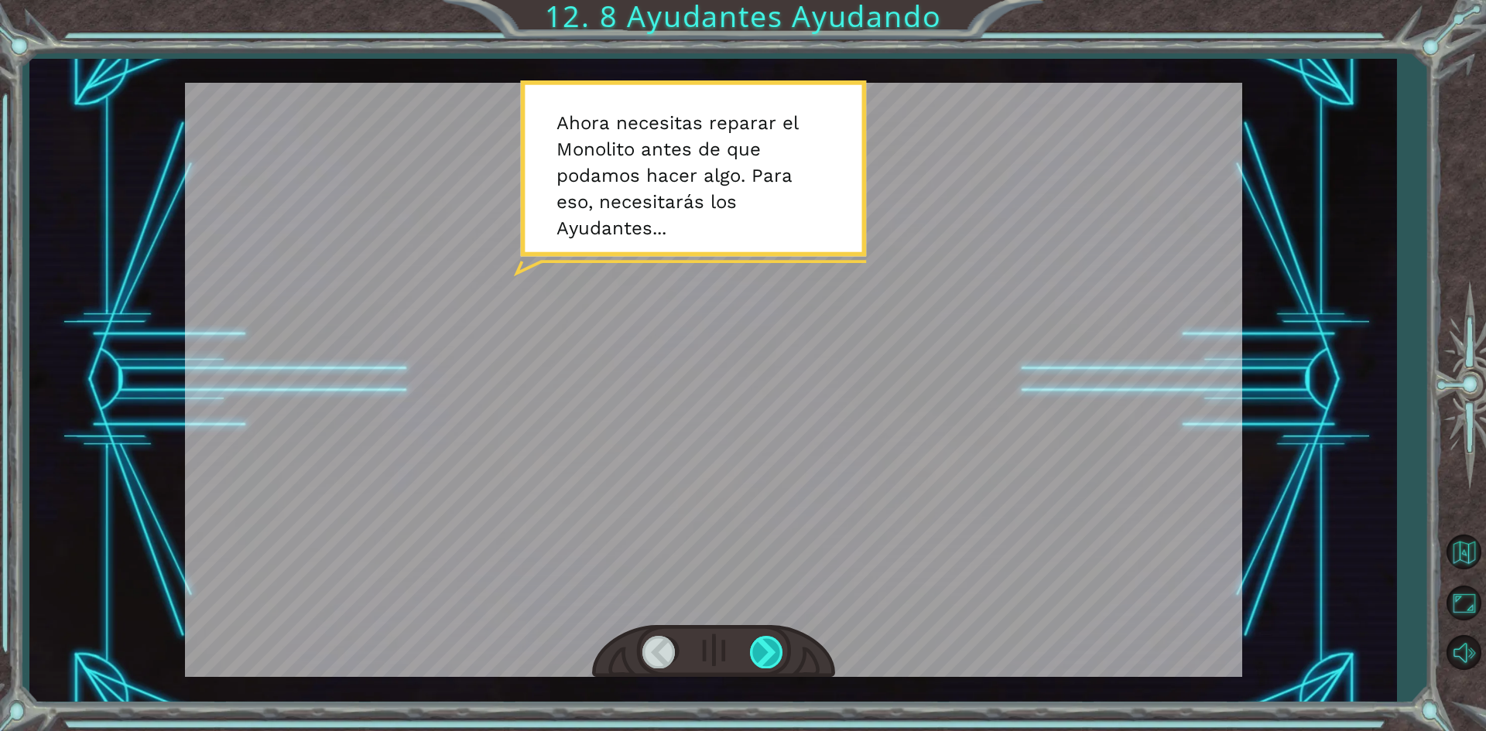
click at [769, 643] on div at bounding box center [767, 652] width 35 height 32
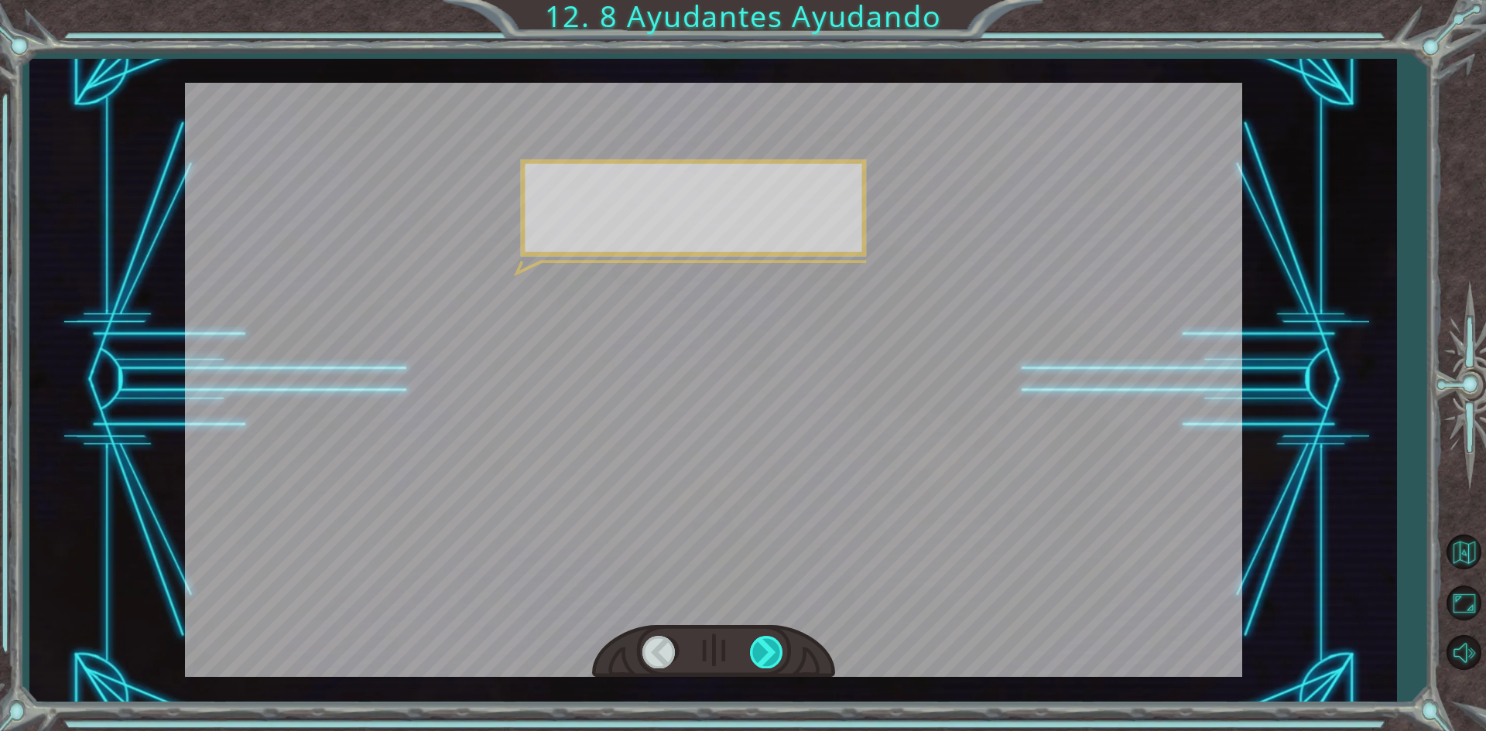
click at [769, 643] on div at bounding box center [767, 652] width 35 height 32
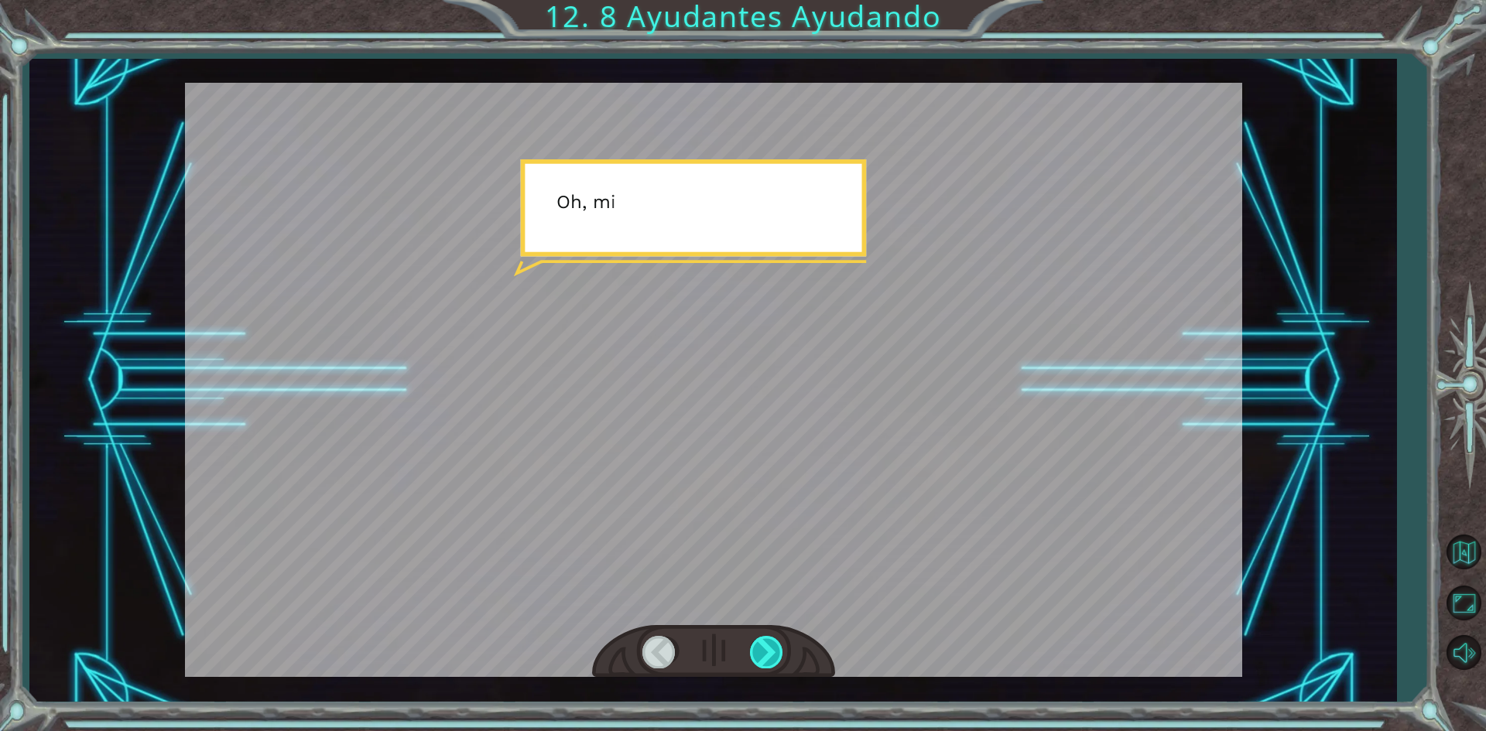
click at [769, 643] on div at bounding box center [767, 652] width 35 height 32
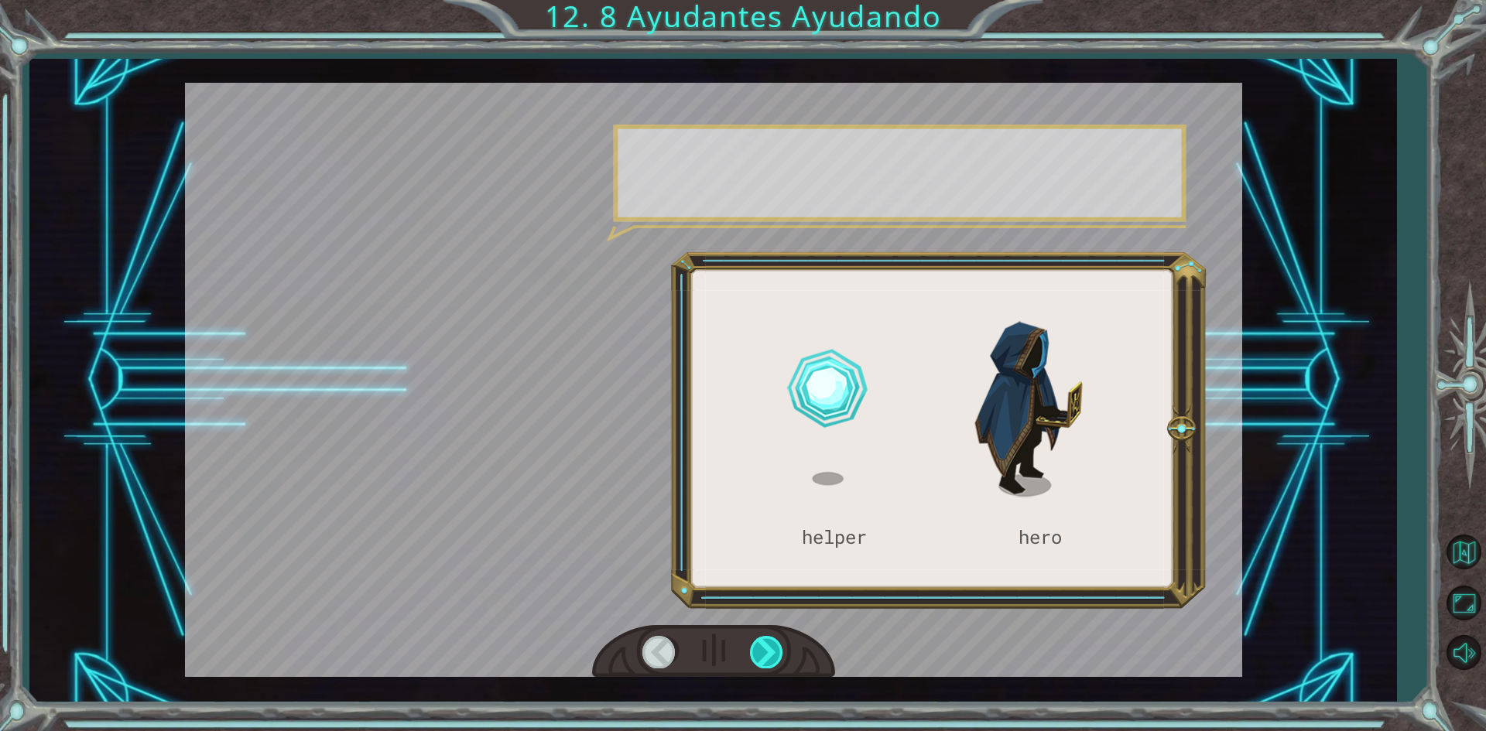
click at [769, 643] on div at bounding box center [767, 652] width 35 height 32
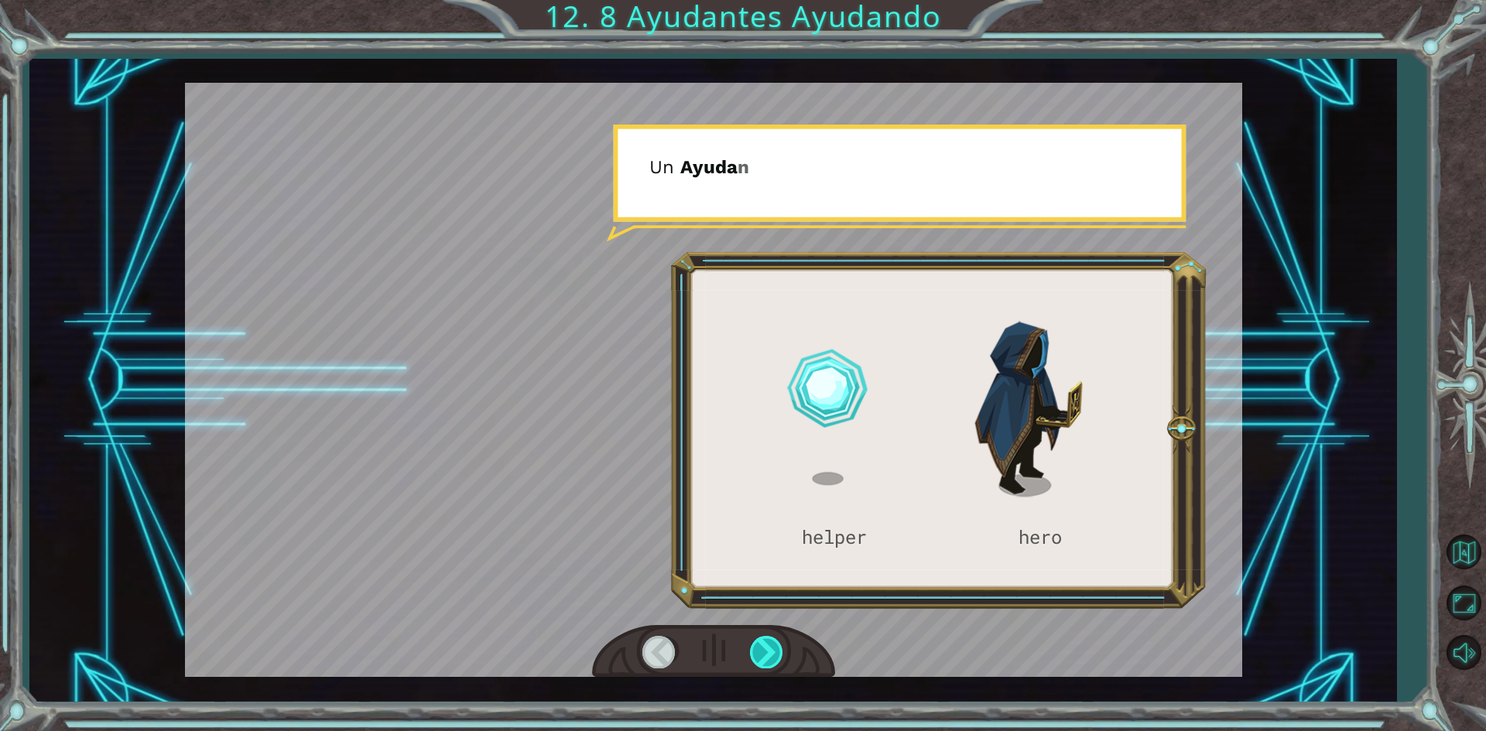
click at [769, 643] on div at bounding box center [767, 652] width 35 height 32
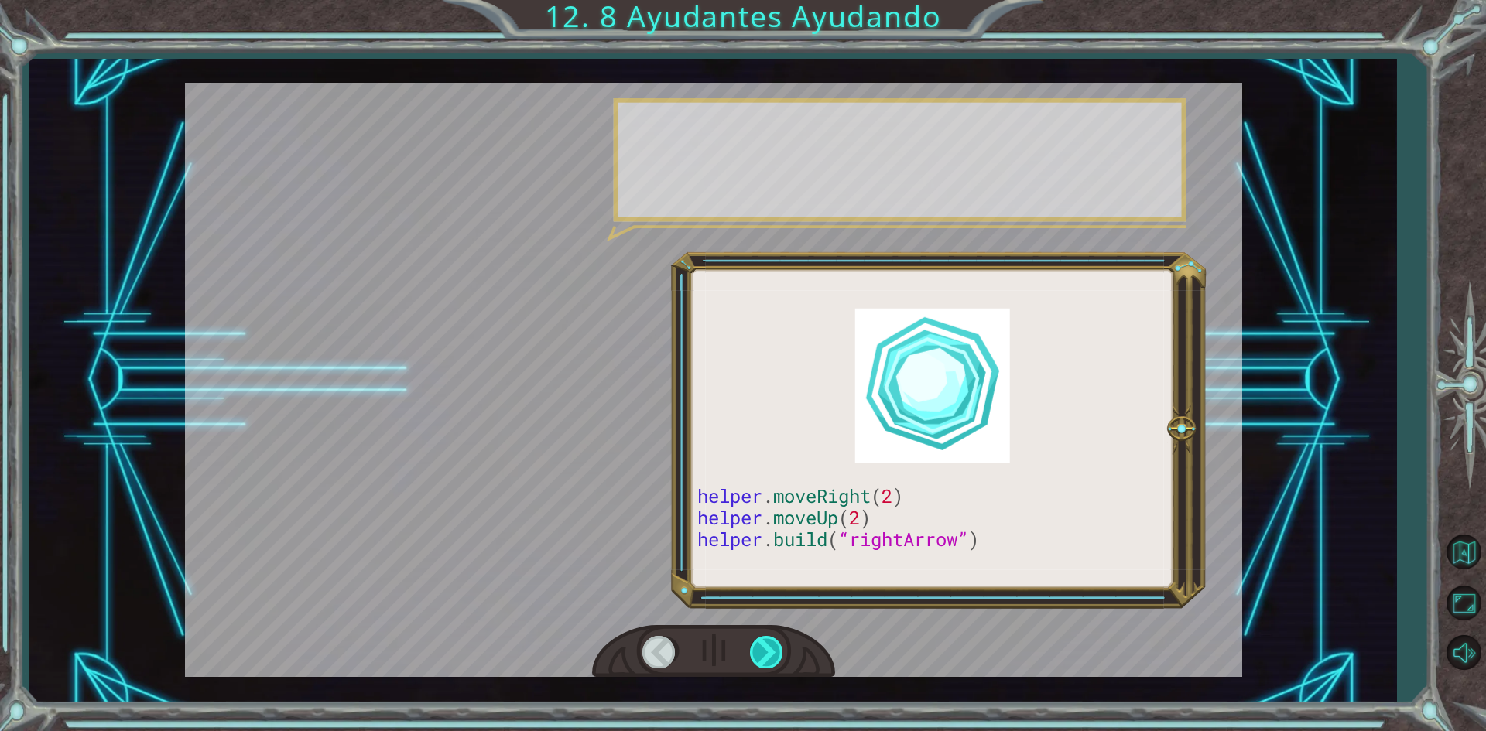
click at [769, 643] on div at bounding box center [767, 652] width 35 height 32
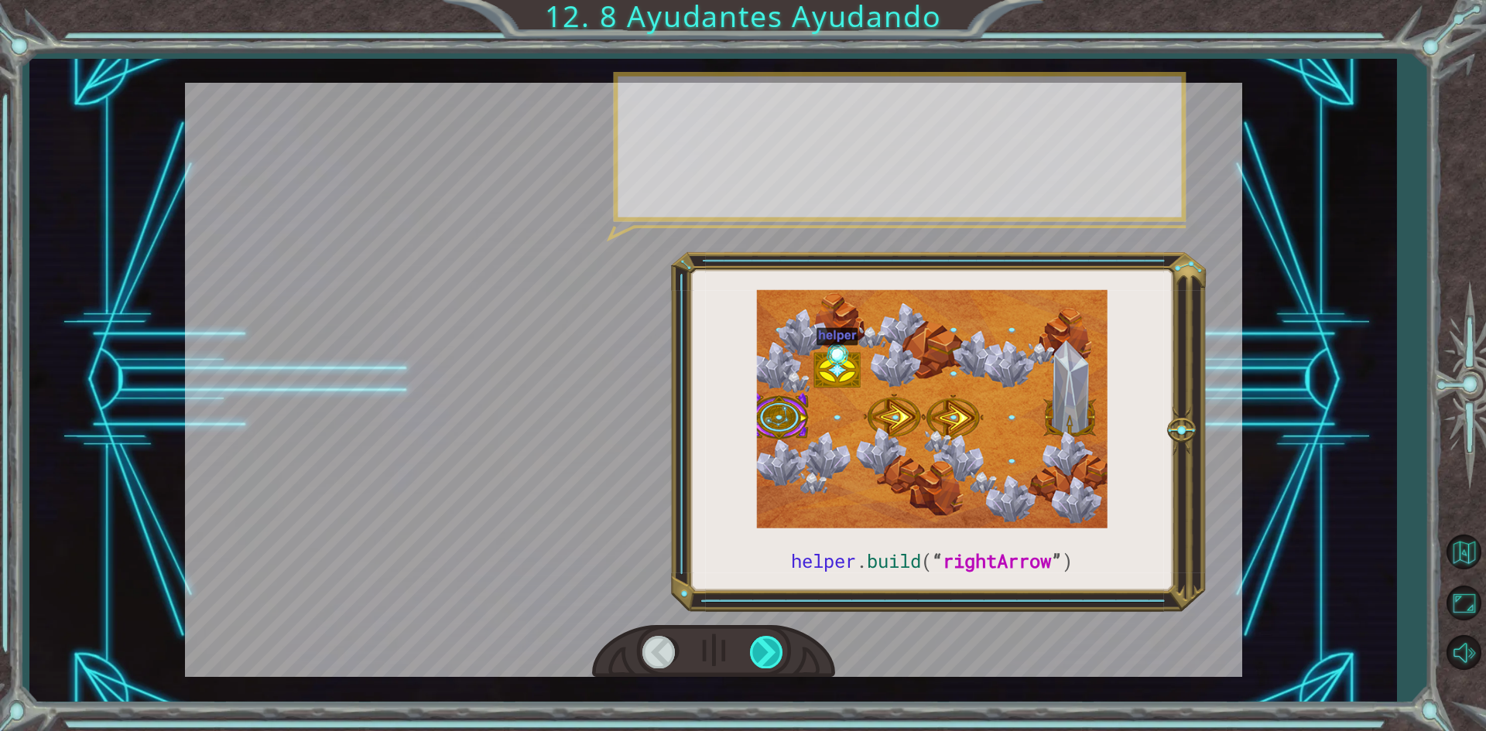
click at [769, 643] on div at bounding box center [767, 652] width 35 height 32
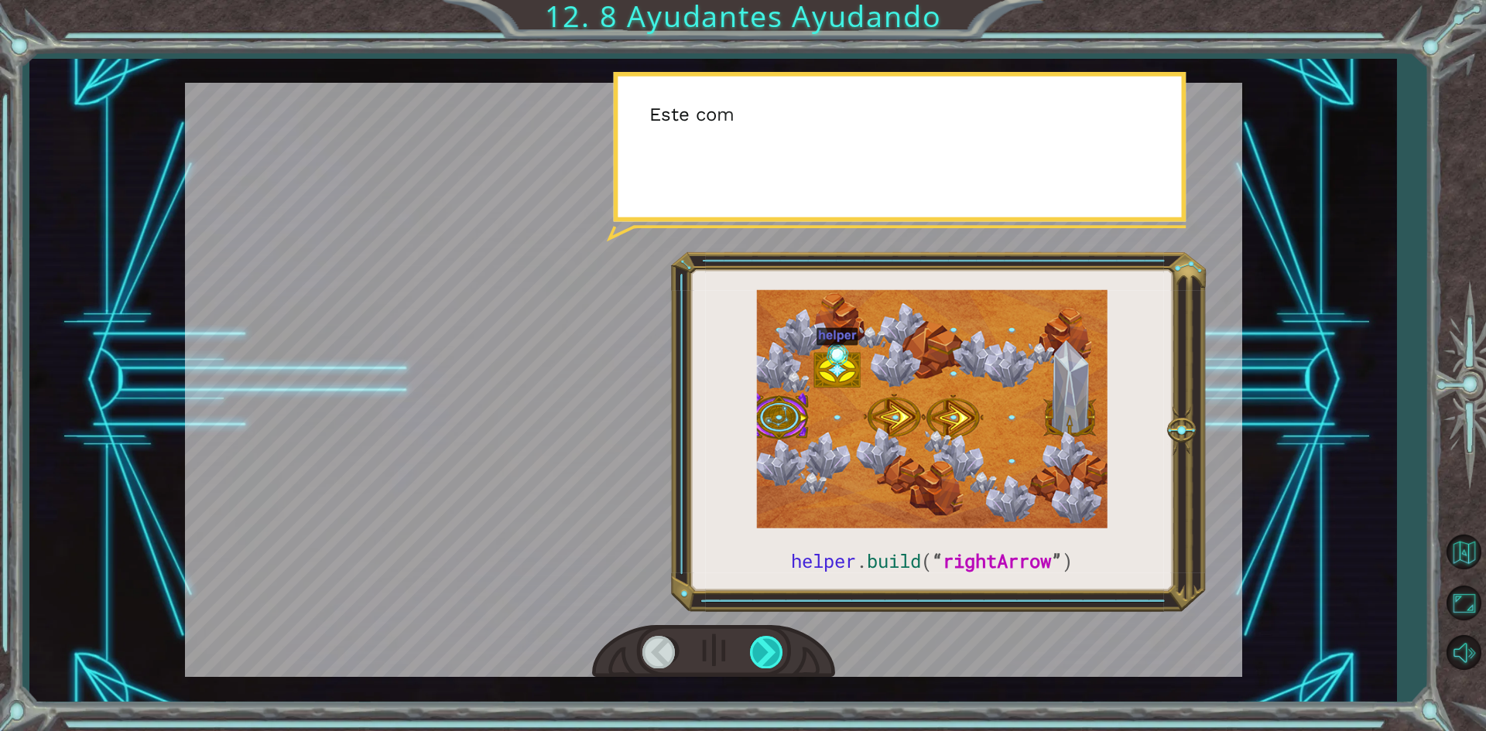
click at [769, 643] on div at bounding box center [767, 652] width 35 height 32
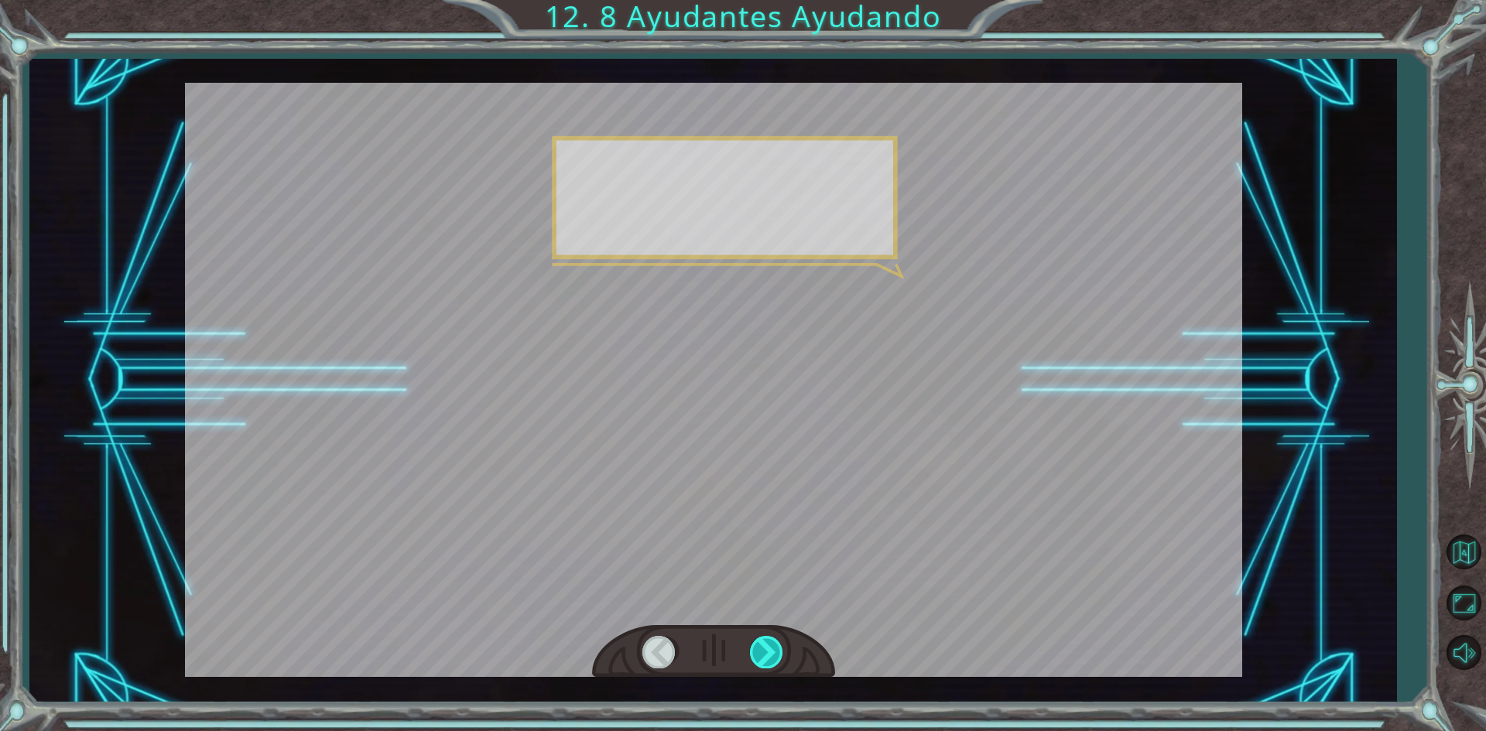
click at [769, 643] on div at bounding box center [767, 652] width 35 height 32
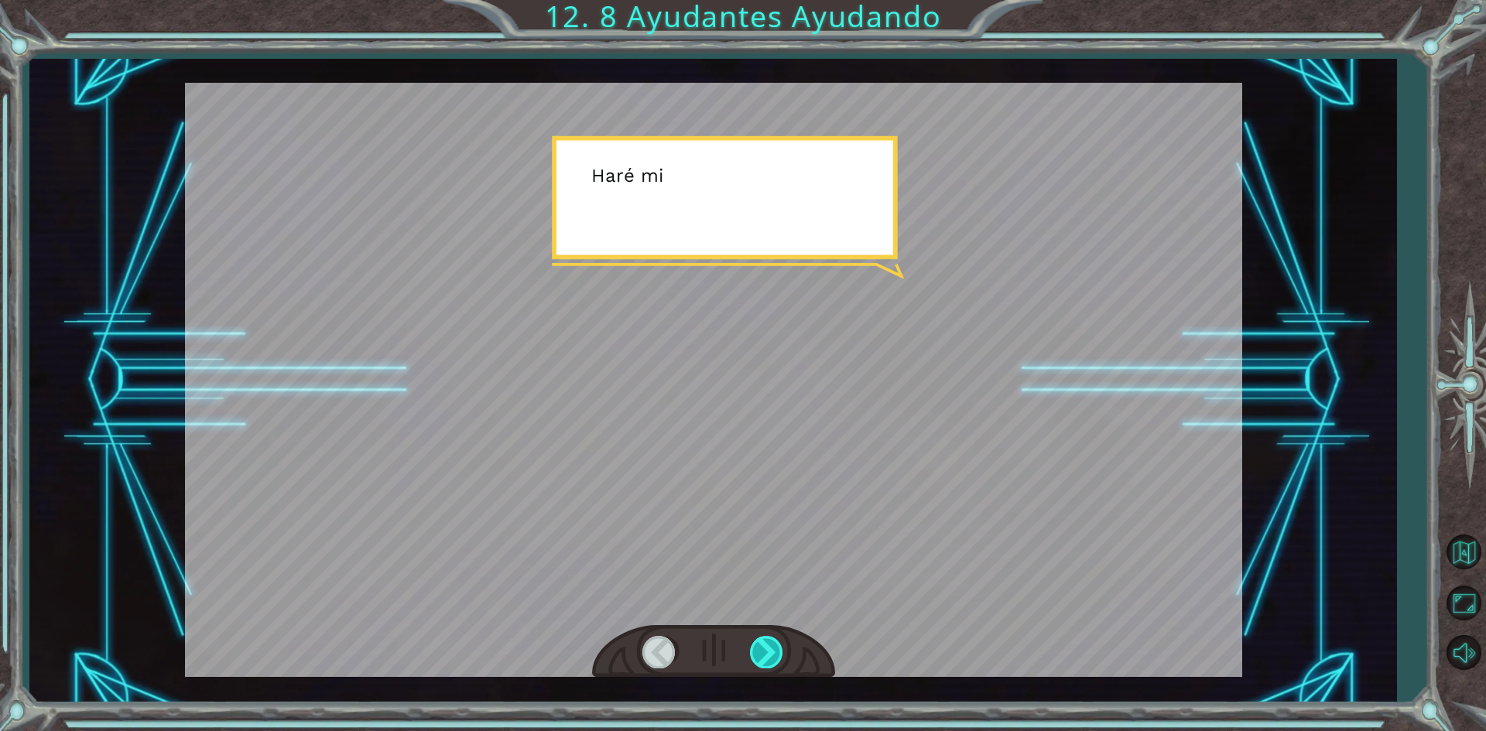
click at [769, 643] on div at bounding box center [767, 652] width 35 height 32
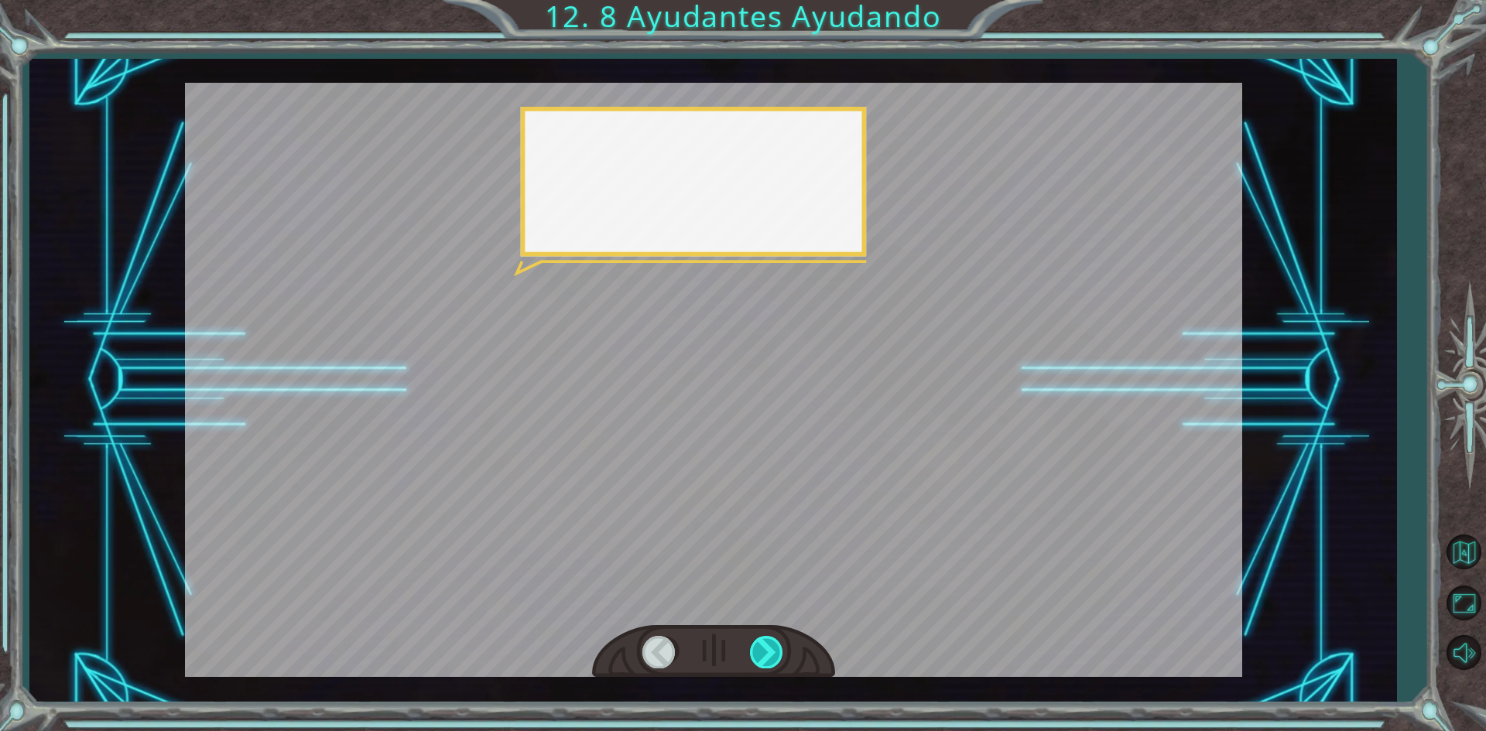
click at [769, 643] on div at bounding box center [767, 652] width 35 height 32
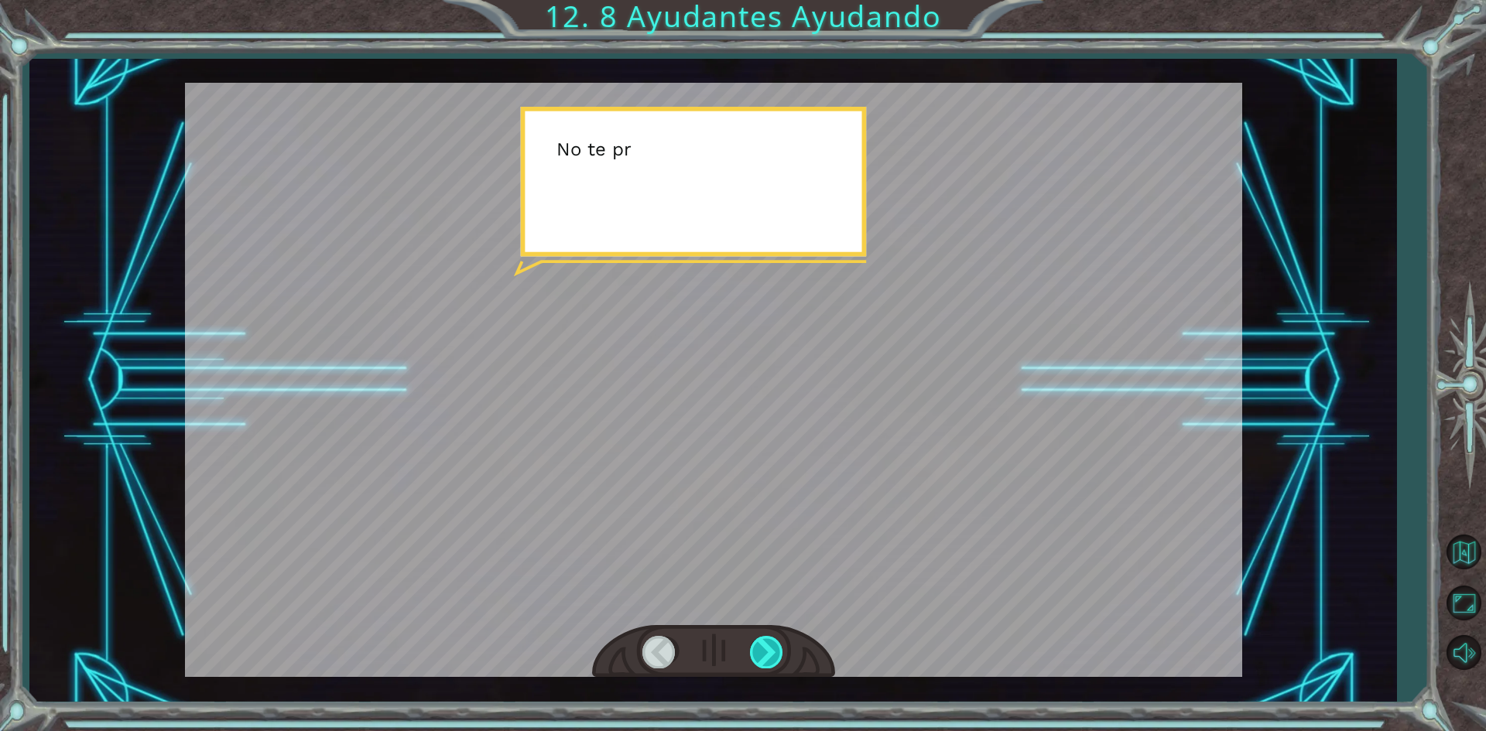
click at [769, 643] on div at bounding box center [767, 652] width 35 height 32
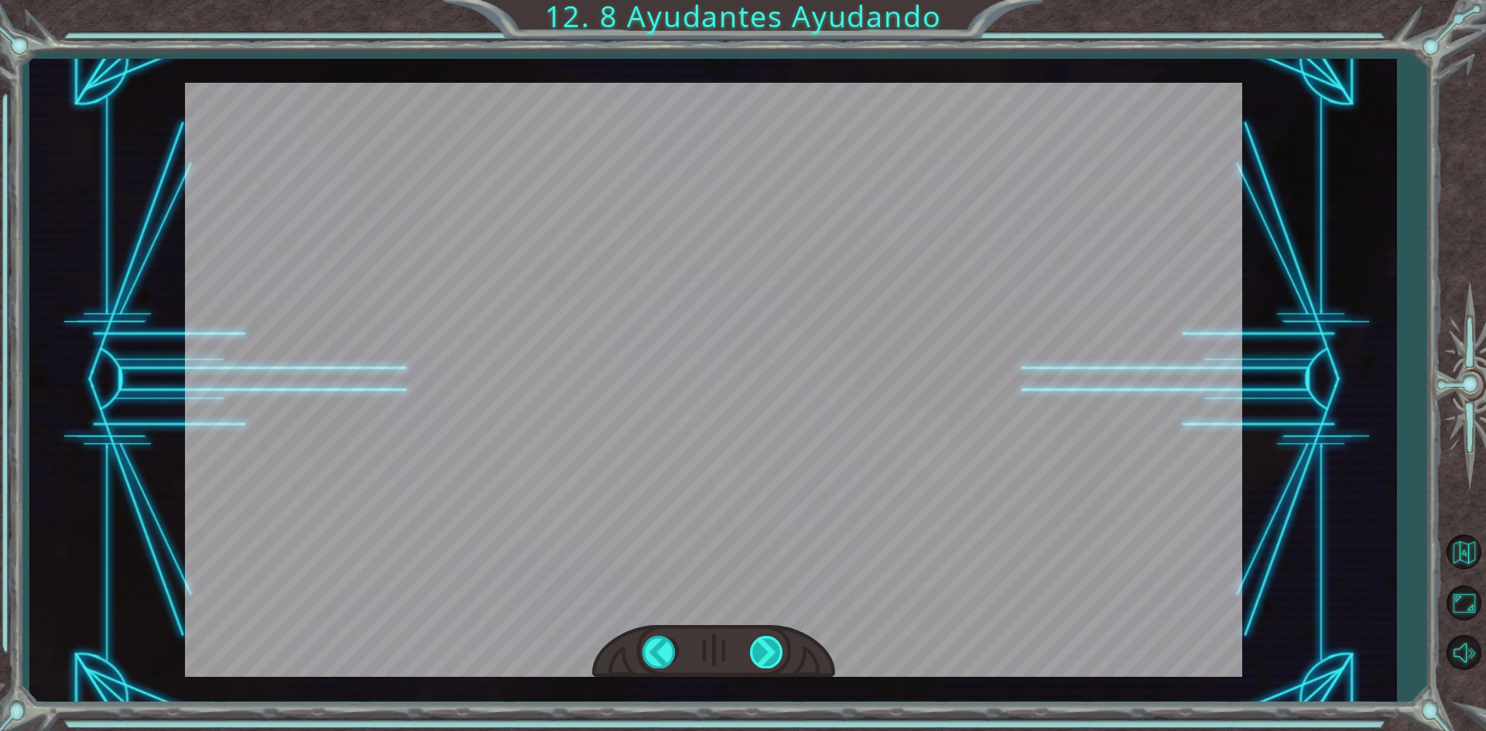
click at [769, 0] on div "helper . build ( “ rightArrow ” ) A h o r a n e c e s i t a s r e p a r a r e l…" at bounding box center [743, 0] width 1486 height 0
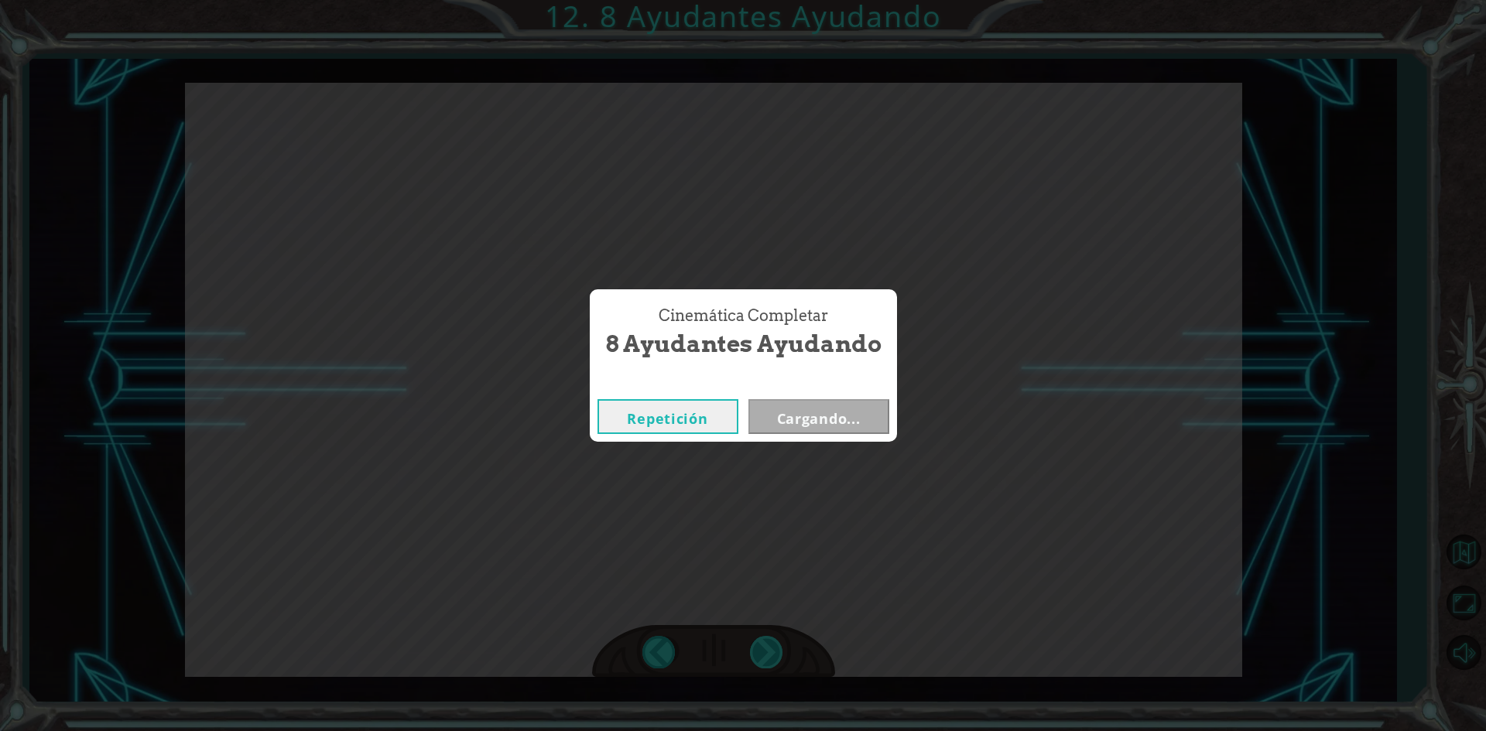
click at [769, 643] on div "Cinemática Completar 8 Ayudantes Ayudando Repetición Cargando..." at bounding box center [743, 365] width 1486 height 731
click at [792, 402] on button "Siguiente" at bounding box center [818, 416] width 141 height 35
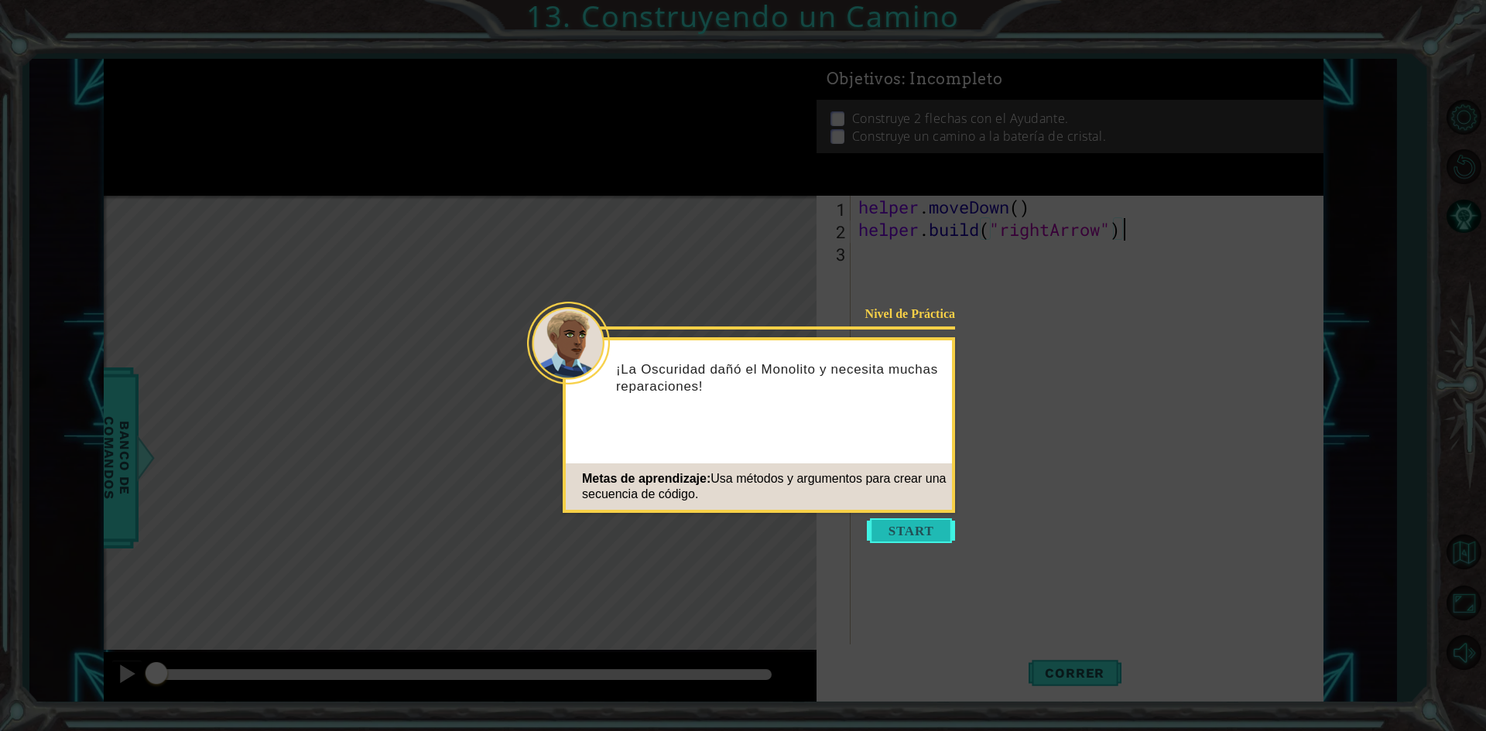
click at [926, 536] on button "Start" at bounding box center [911, 530] width 88 height 25
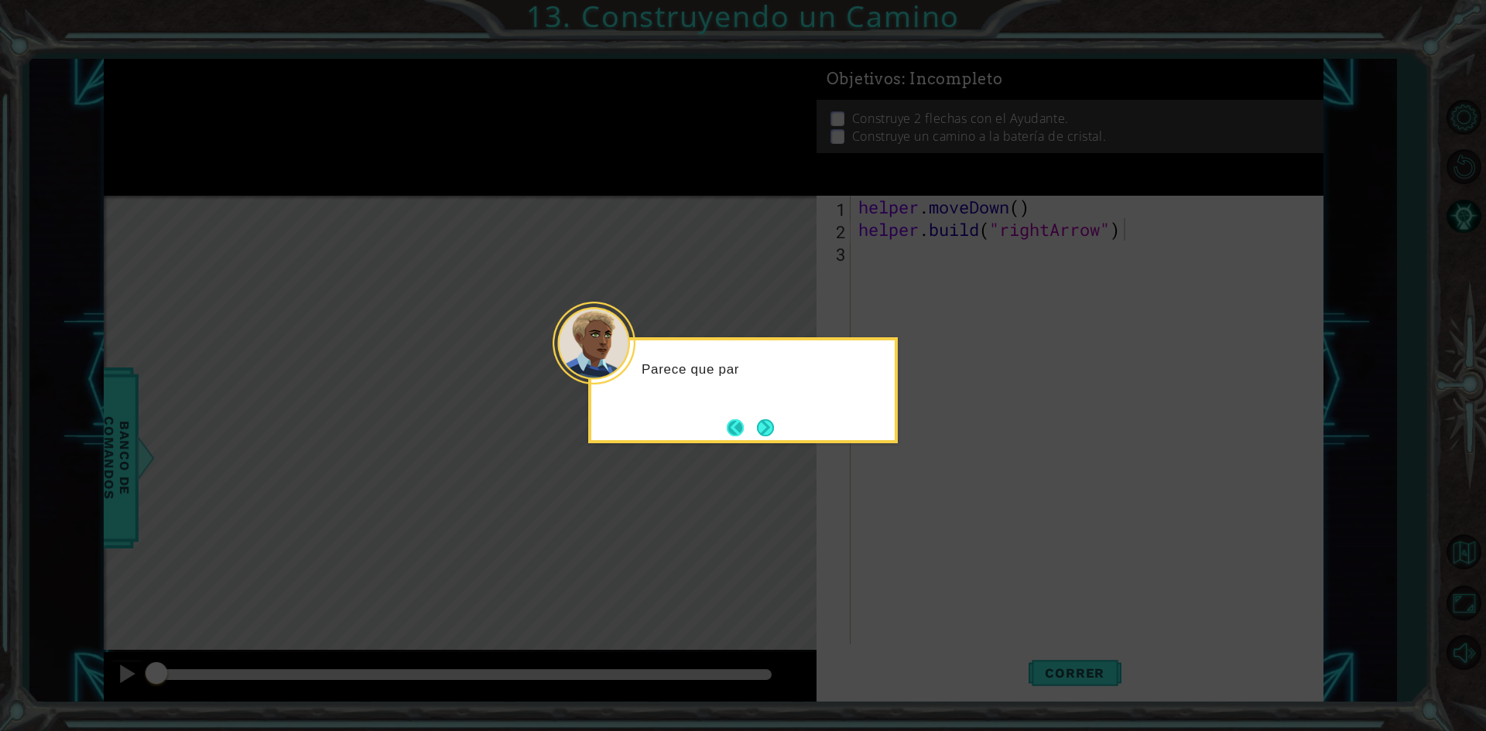
click at [751, 435] on footer at bounding box center [750, 427] width 47 height 23
click at [761, 434] on button "Next" at bounding box center [765, 427] width 17 height 17
click at [761, 434] on icon at bounding box center [743, 365] width 1486 height 731
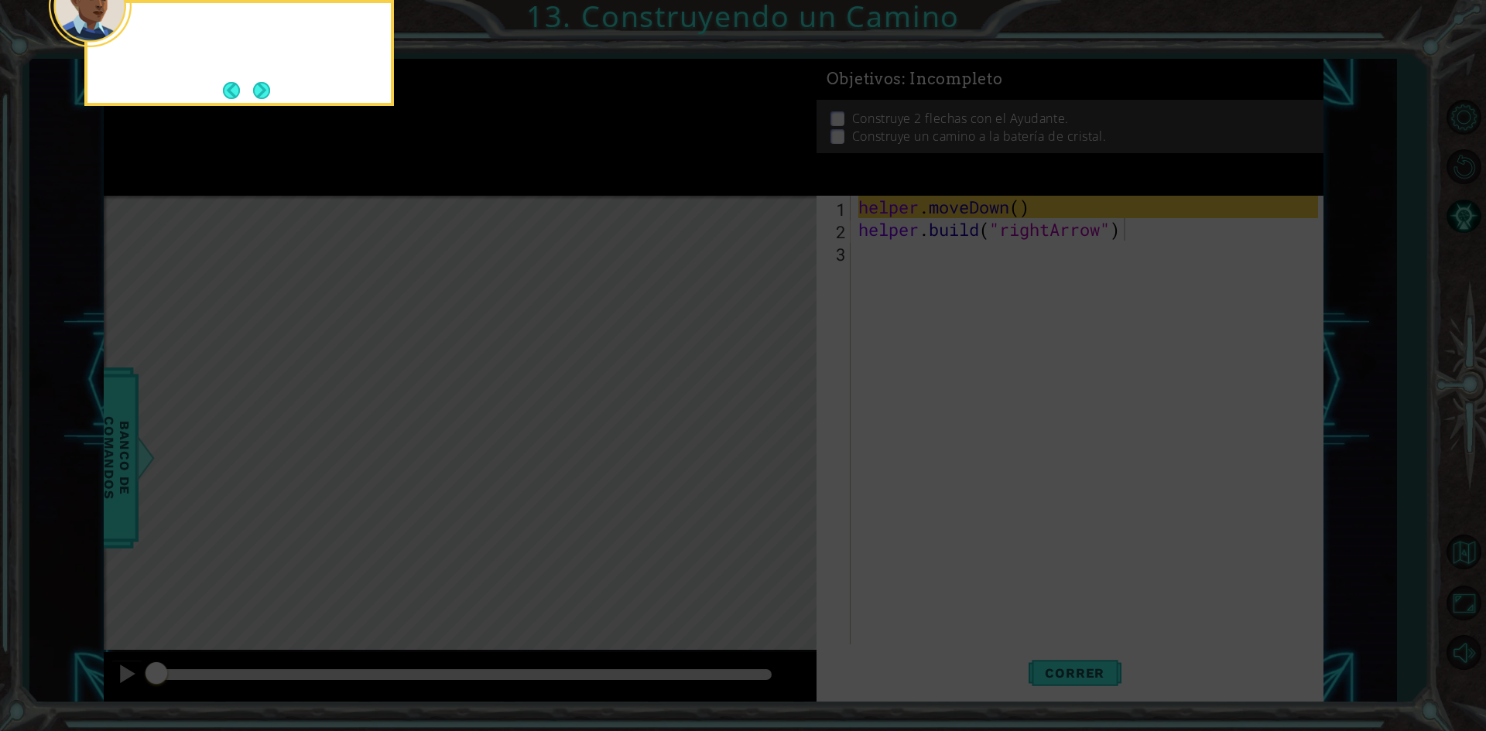
click at [761, 434] on icon at bounding box center [743, 109] width 1486 height 1243
click at [261, 87] on button "Next" at bounding box center [261, 90] width 17 height 17
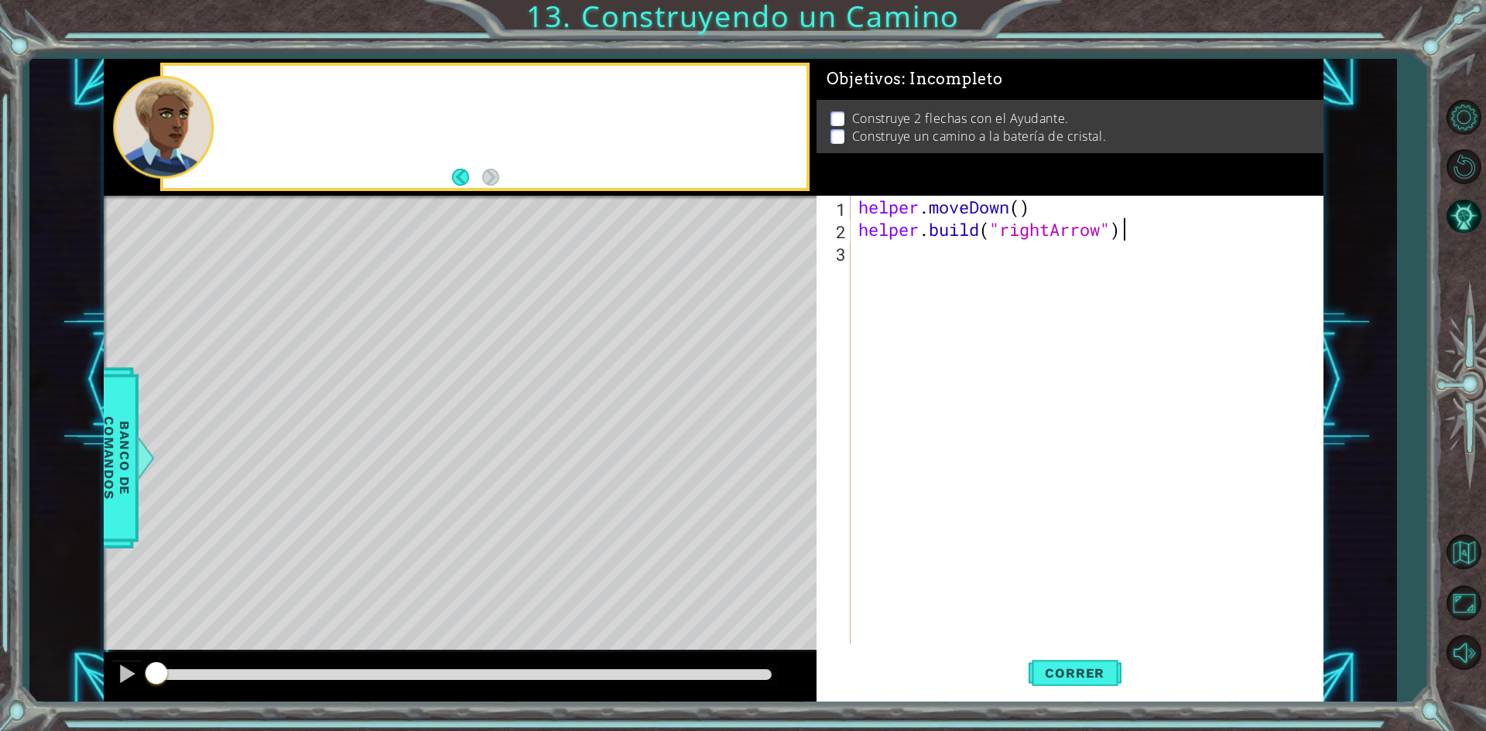
click at [261, 87] on div at bounding box center [484, 127] width 642 height 122
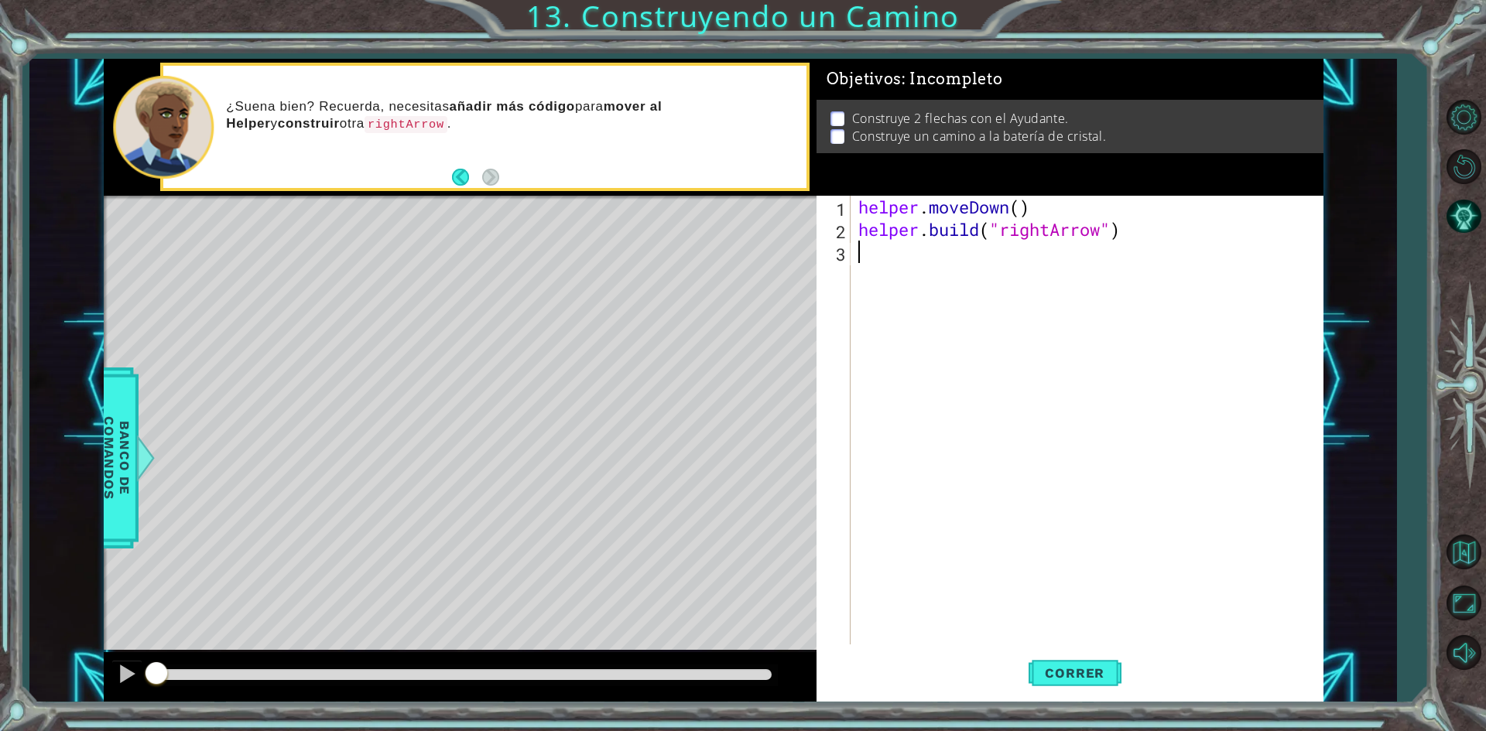
click at [966, 250] on div "helper . moveDown ( ) helper . build ( "rightArrow" )" at bounding box center [1090, 443] width 470 height 494
click at [457, 178] on button "Back" at bounding box center [467, 177] width 30 height 17
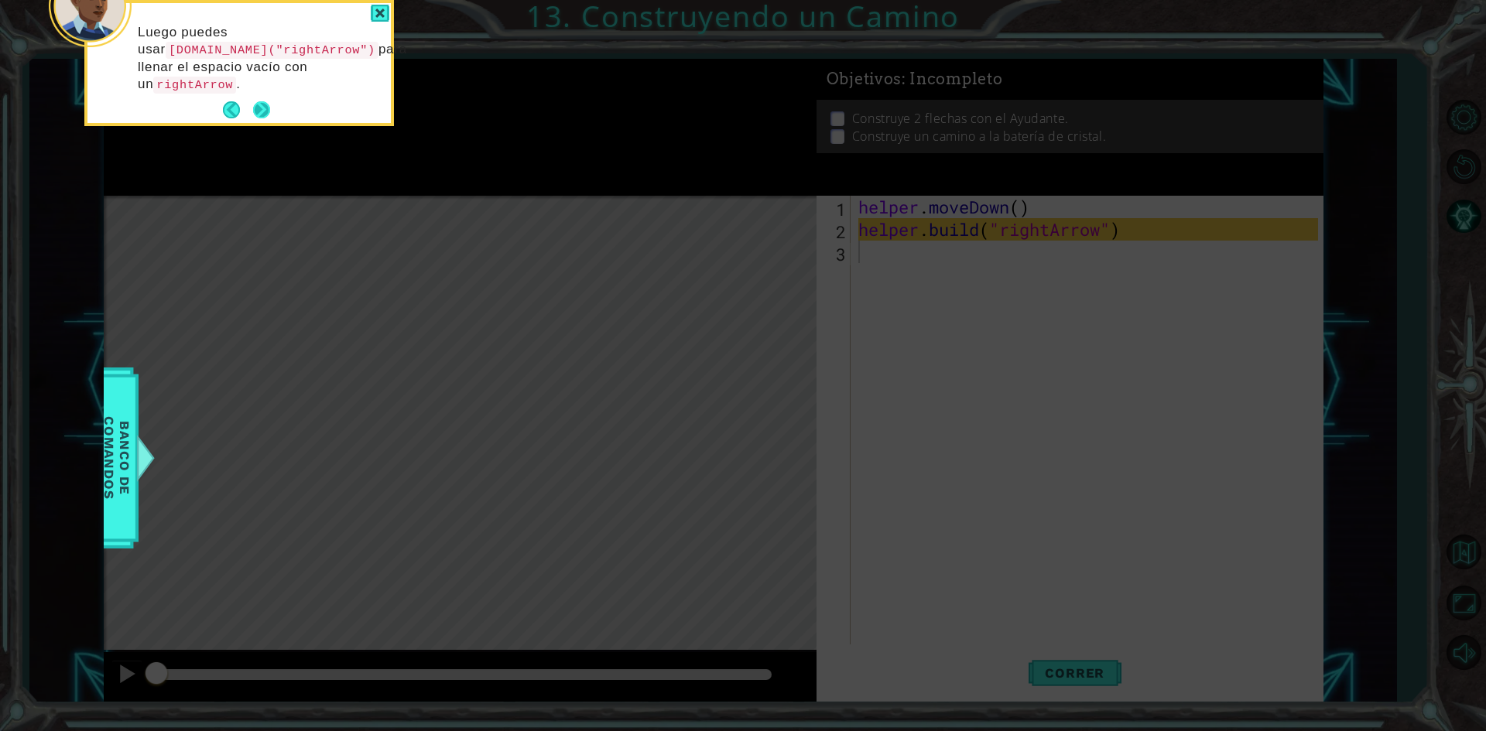
click at [268, 108] on button "Next" at bounding box center [261, 110] width 19 height 19
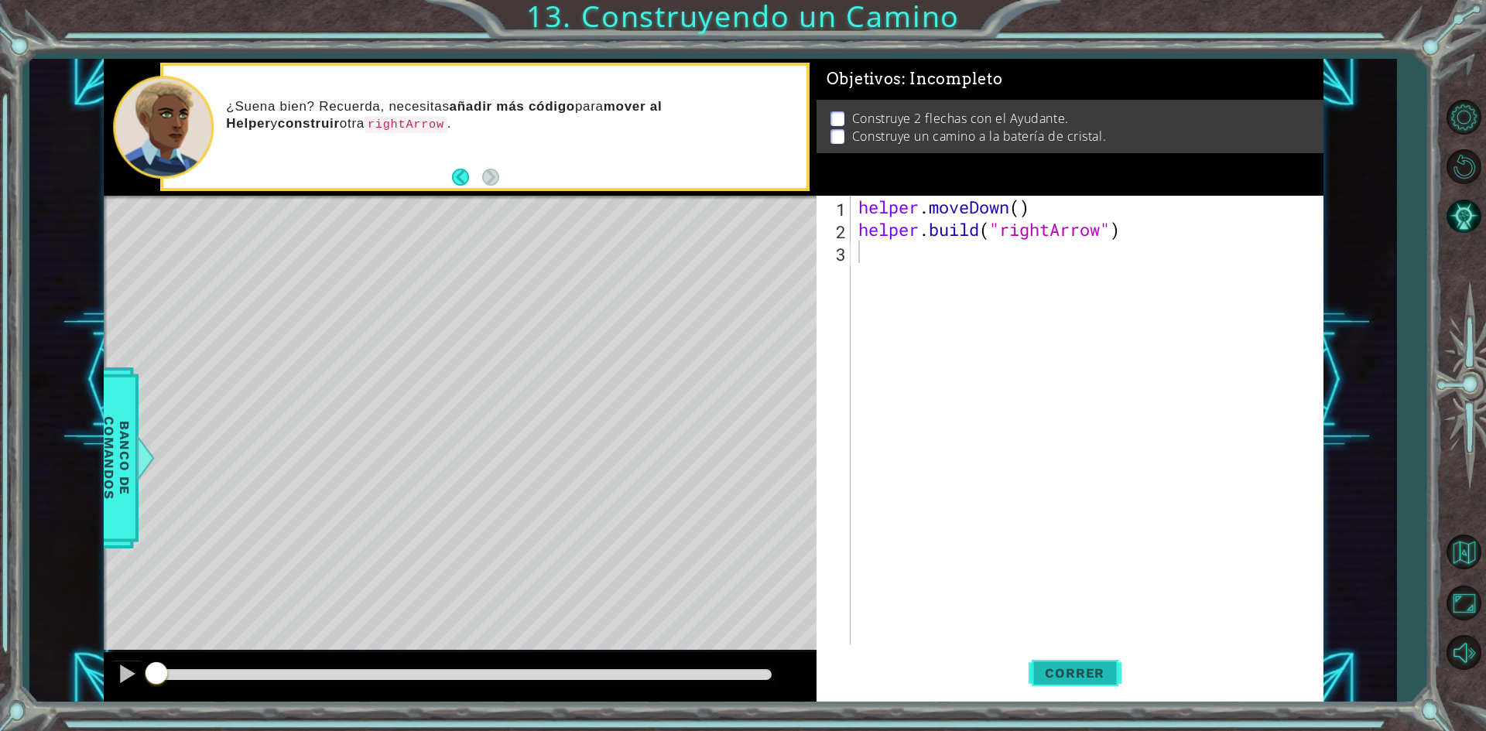
click at [1093, 669] on span "Correr" at bounding box center [1074, 672] width 91 height 15
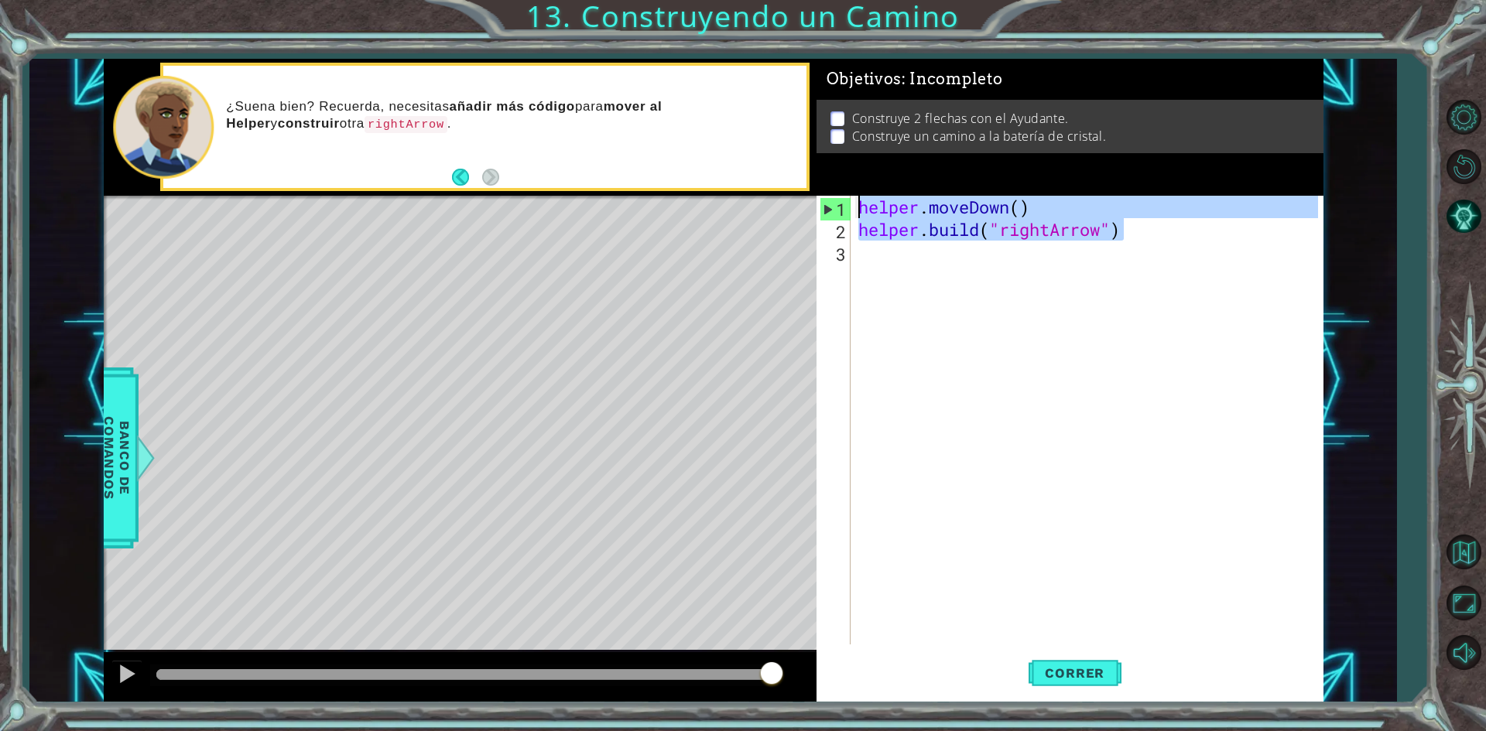
drag, startPoint x: 1134, startPoint y: 231, endPoint x: 852, endPoint y: 193, distance: 284.9
click at [852, 193] on div "Objetivos : Incompleto Construye 2 flechas con el Ayudante. Construye un camino…" at bounding box center [1069, 381] width 507 height 644
type textarea "helper.moveDown() [DOMAIN_NAME]("rightArrow")"
click at [918, 250] on div "helper . moveDown ( ) helper . build ( "rightArrow" )" at bounding box center [1090, 443] width 470 height 494
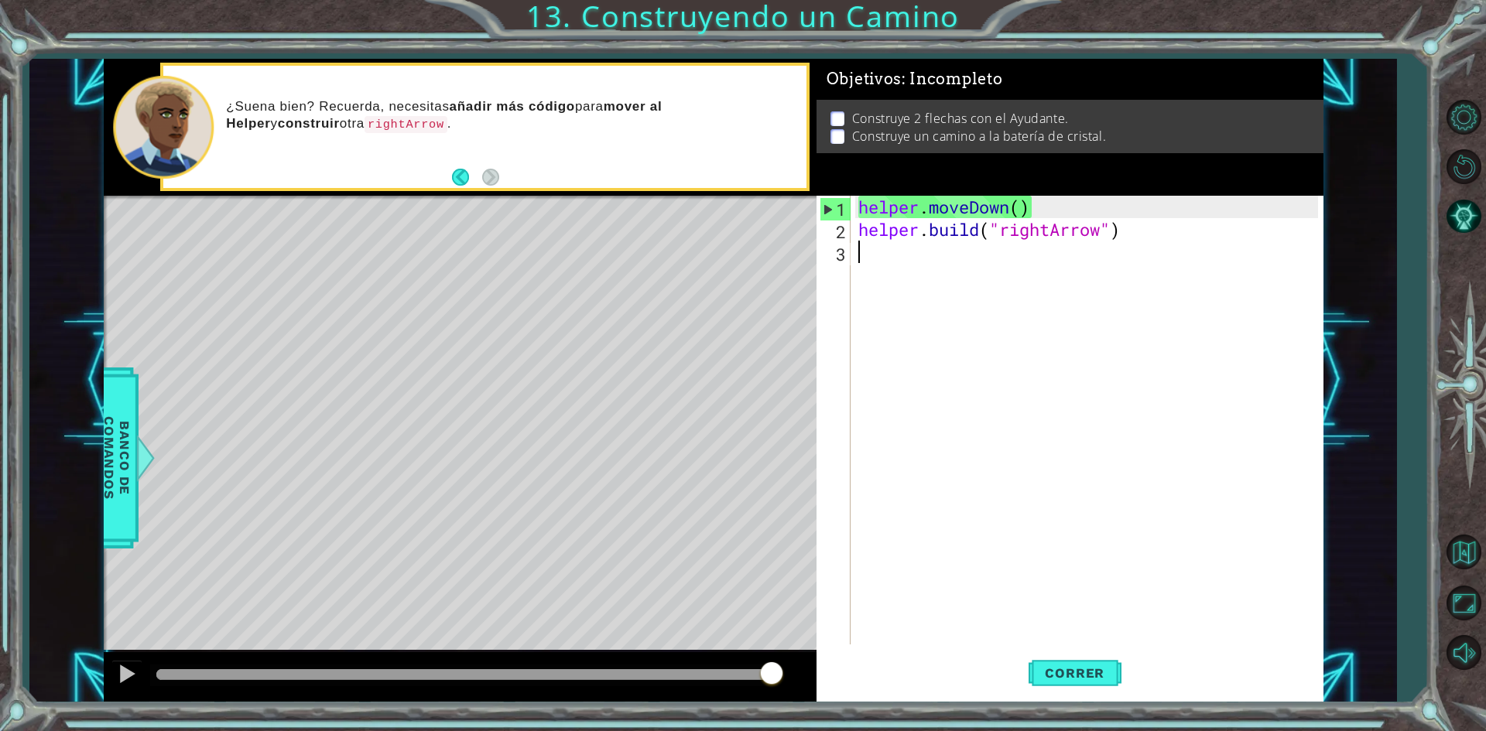
paste textarea "[DOMAIN_NAME]("rightArrow")"
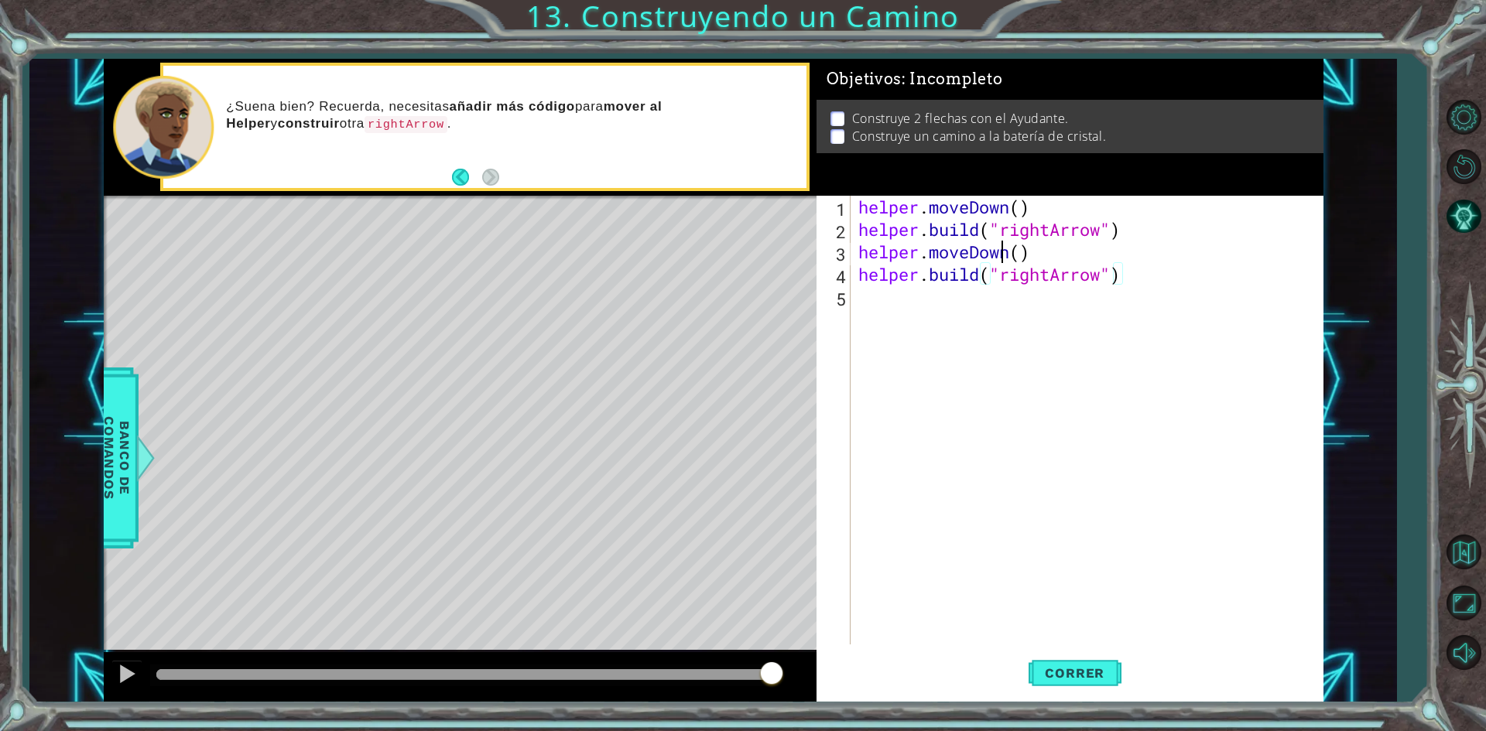
click at [1006, 251] on div "helper . moveDown ( ) helper . build ( "rightArrow" ) helper . moveDown ( ) hel…" at bounding box center [1090, 443] width 470 height 494
click at [1013, 255] on div "helper . moveDown ( ) helper . build ( "rightArrow" ) helper . moveDown ( ) hel…" at bounding box center [1090, 443] width 470 height 494
type textarea "helper.moveRight(3)"
click at [1068, 673] on span "Correr" at bounding box center [1074, 672] width 91 height 15
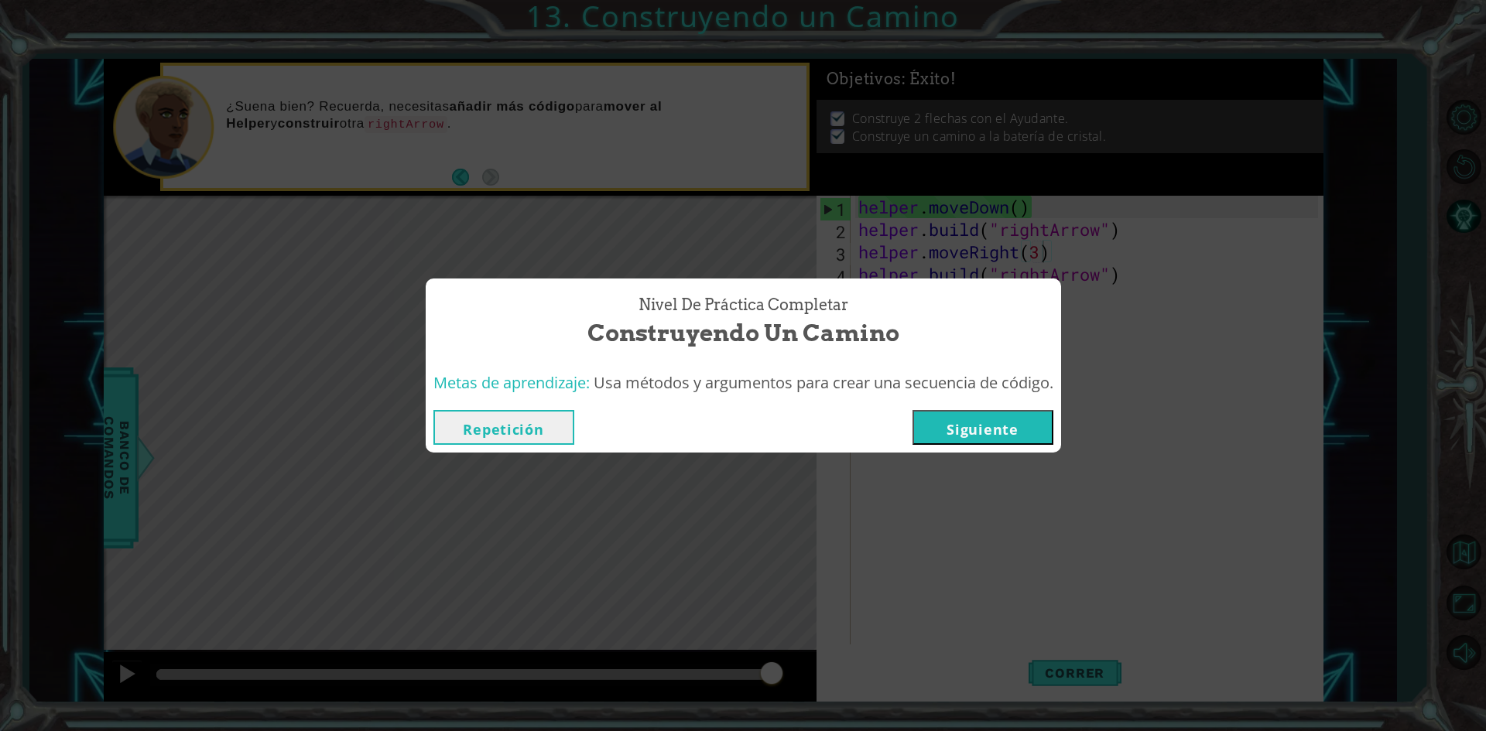
click at [1004, 428] on button "Siguiente" at bounding box center [982, 427] width 141 height 35
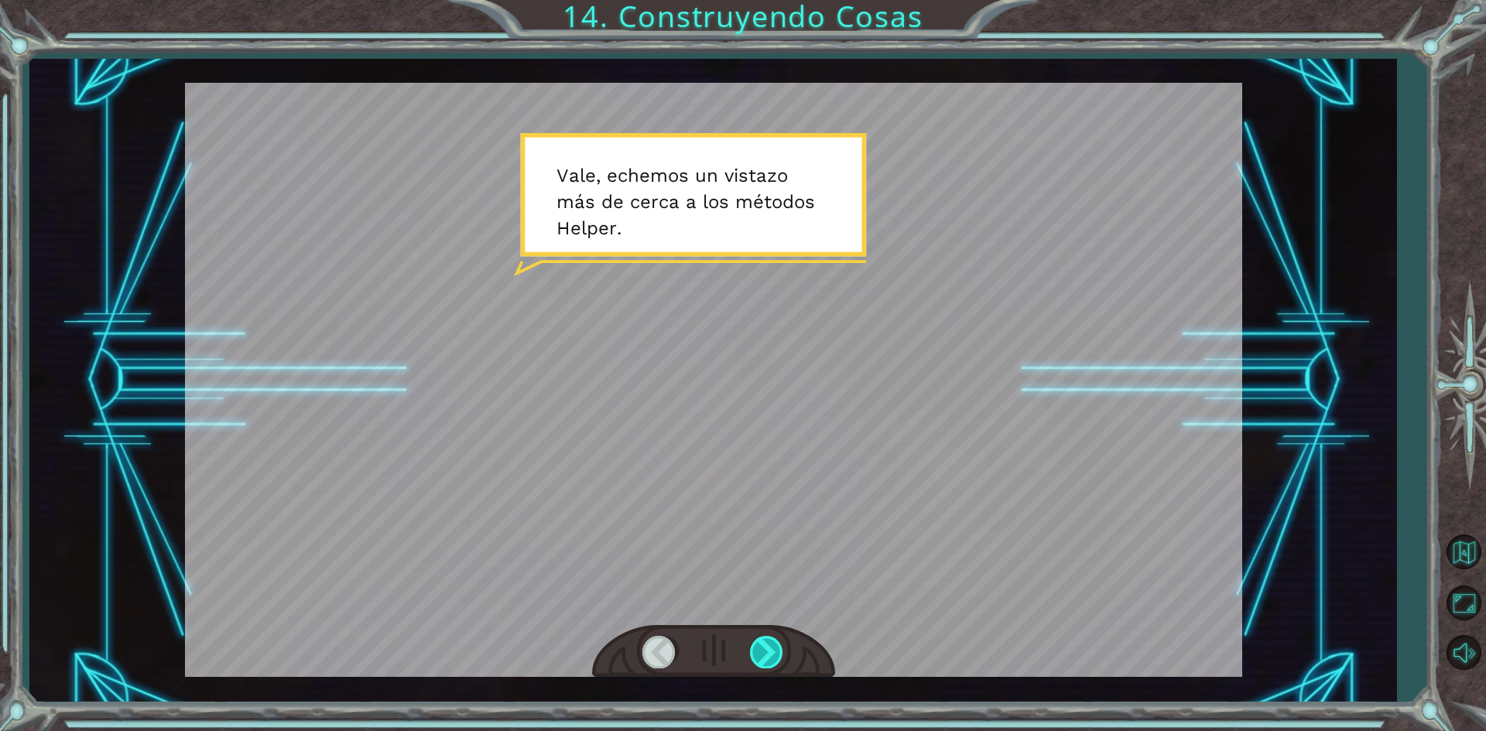
click at [767, 650] on div at bounding box center [767, 652] width 35 height 32
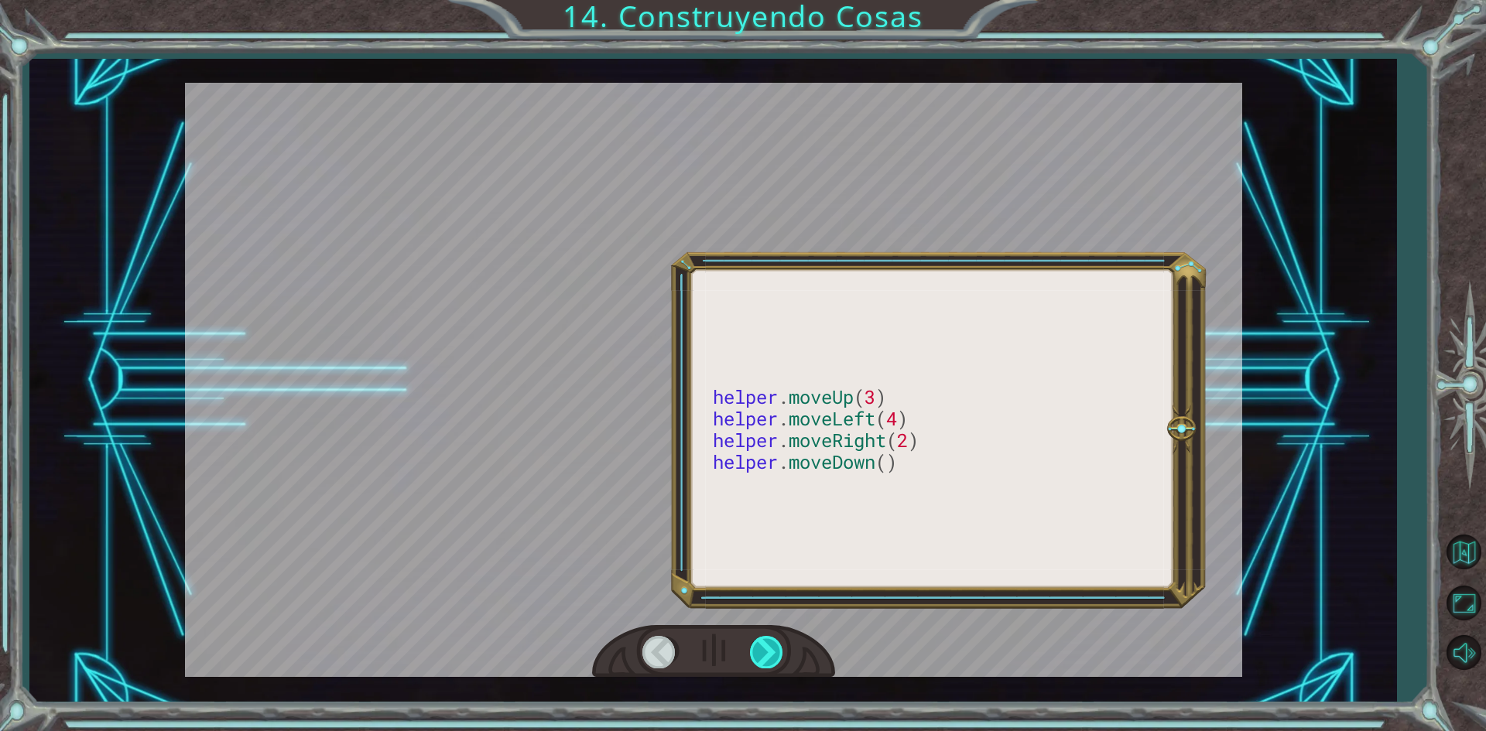
click at [767, 650] on div at bounding box center [767, 652] width 35 height 32
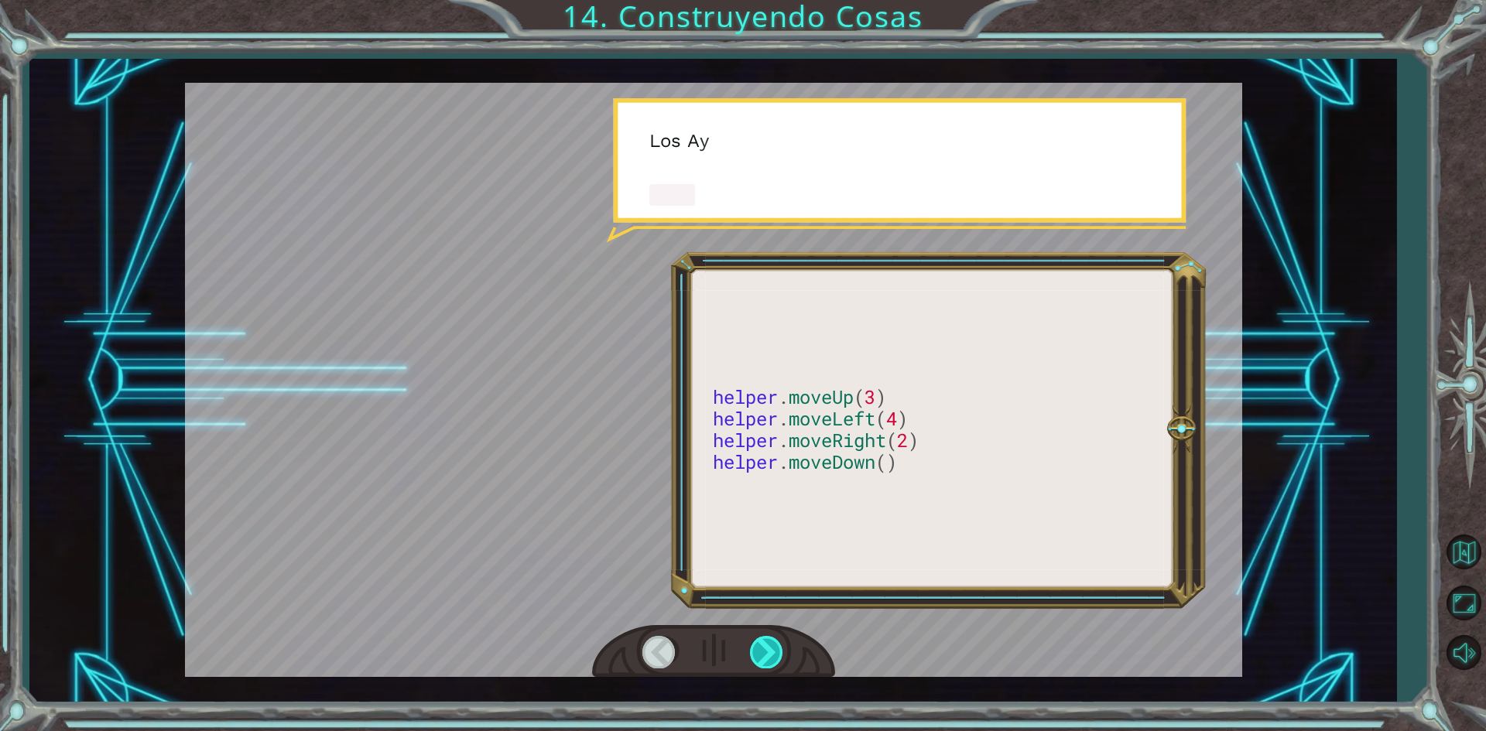
click at [767, 650] on div at bounding box center [767, 652] width 35 height 32
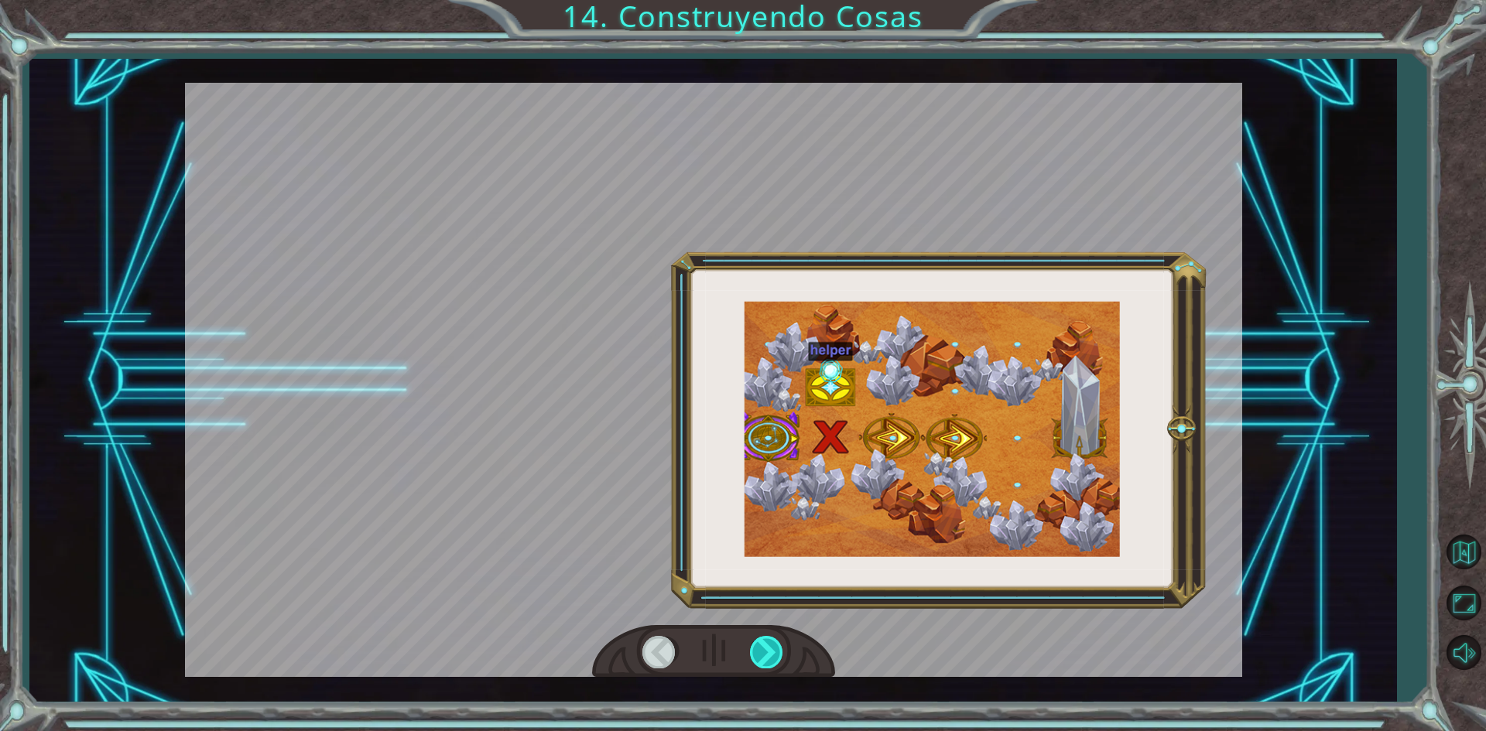
click at [765, 650] on div at bounding box center [767, 652] width 35 height 32
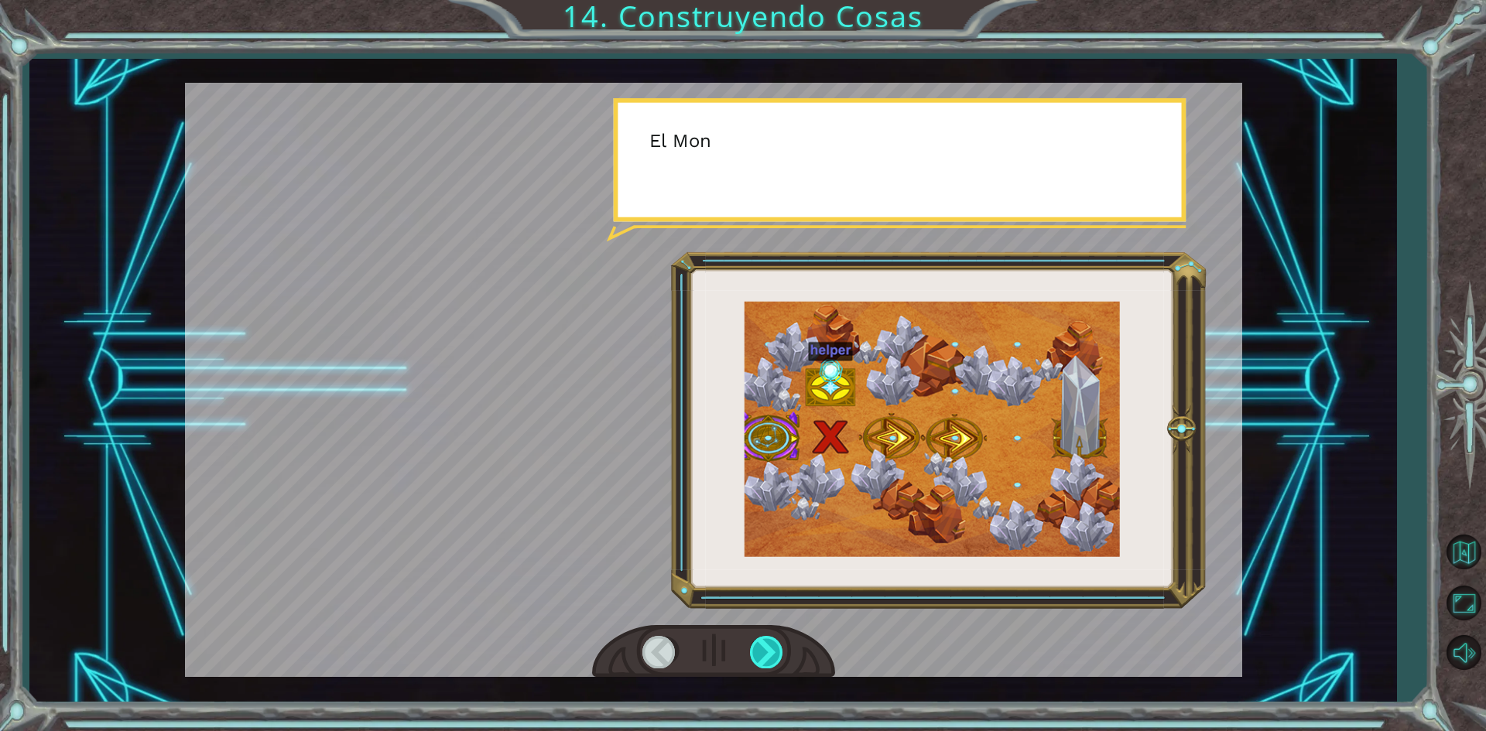
click at [765, 650] on div at bounding box center [767, 652] width 35 height 32
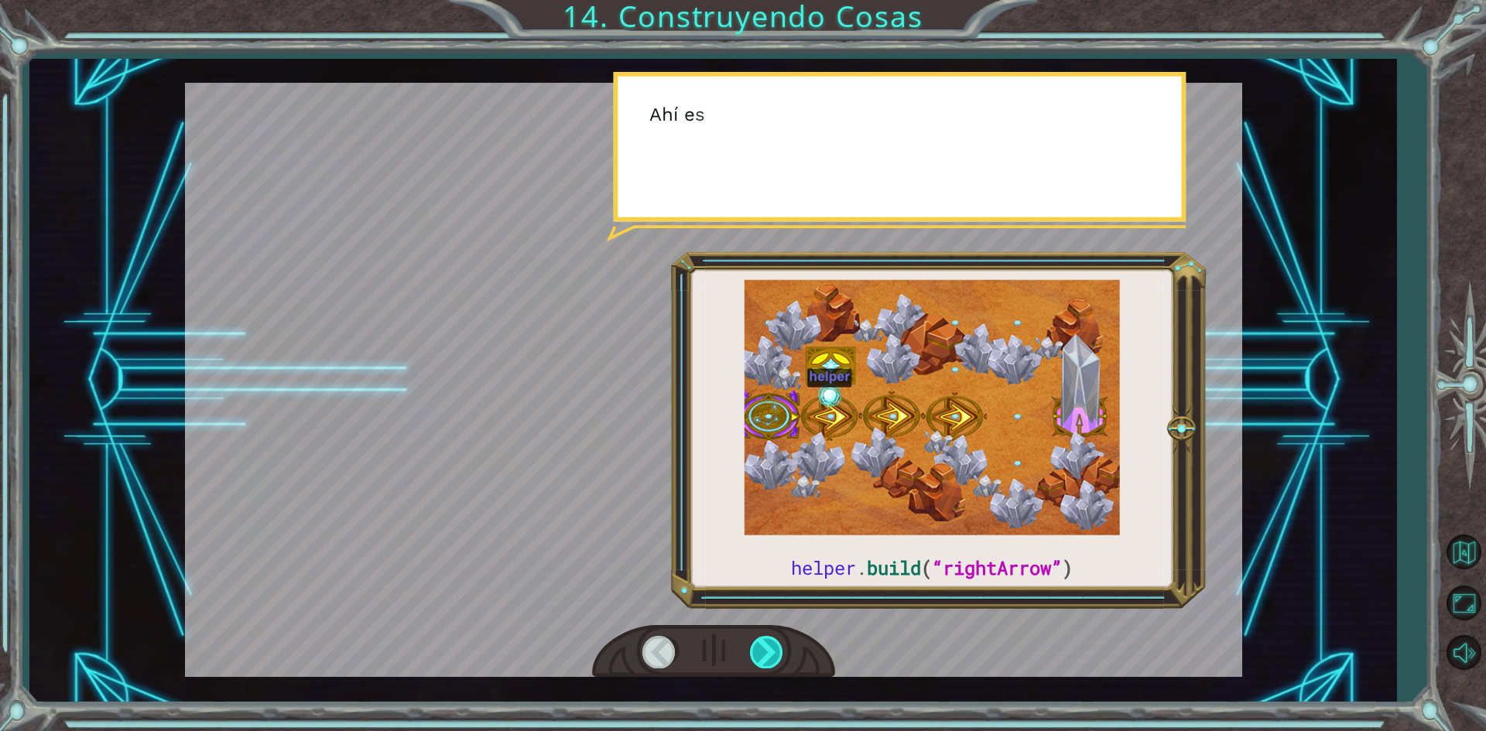
click at [765, 650] on div at bounding box center [767, 652] width 35 height 32
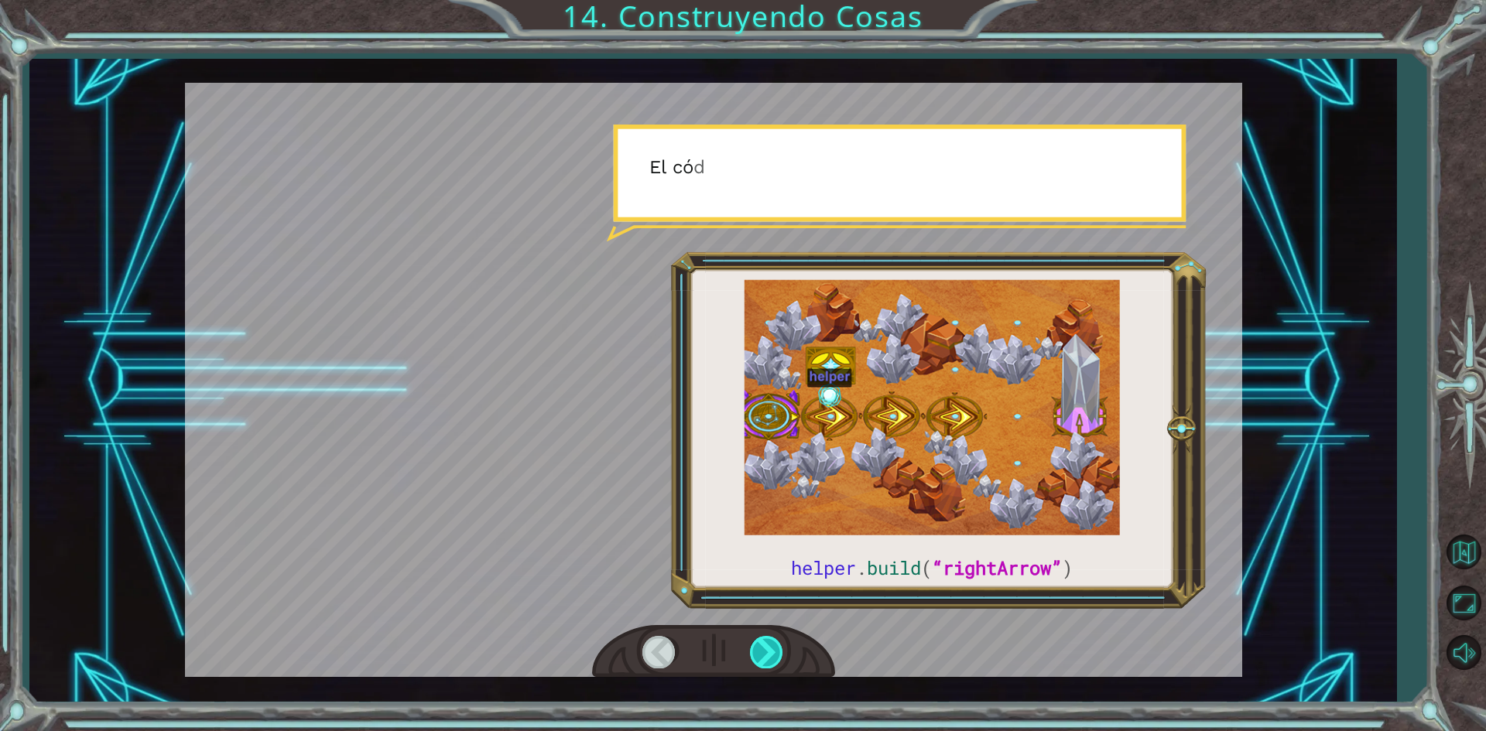
click at [765, 650] on div at bounding box center [767, 652] width 35 height 32
click at [771, 650] on div at bounding box center [767, 652] width 35 height 32
click at [773, 649] on div at bounding box center [767, 652] width 35 height 32
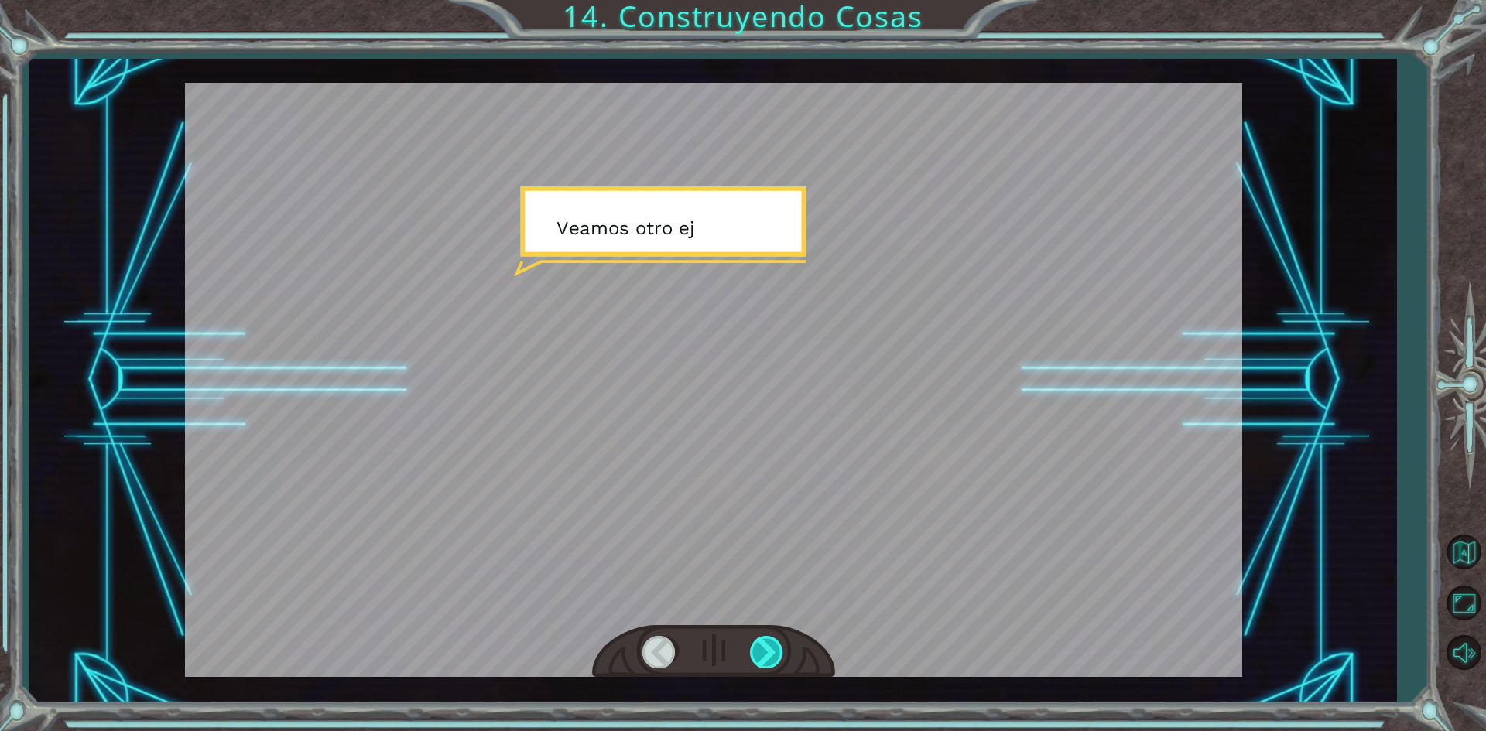
click at [773, 649] on div at bounding box center [767, 652] width 35 height 32
click at [773, 0] on div "helper . build ( “rightArrow” ) V a l e , e c h e m o s u n v i s t a z o m á s…" at bounding box center [743, 0] width 1486 height 0
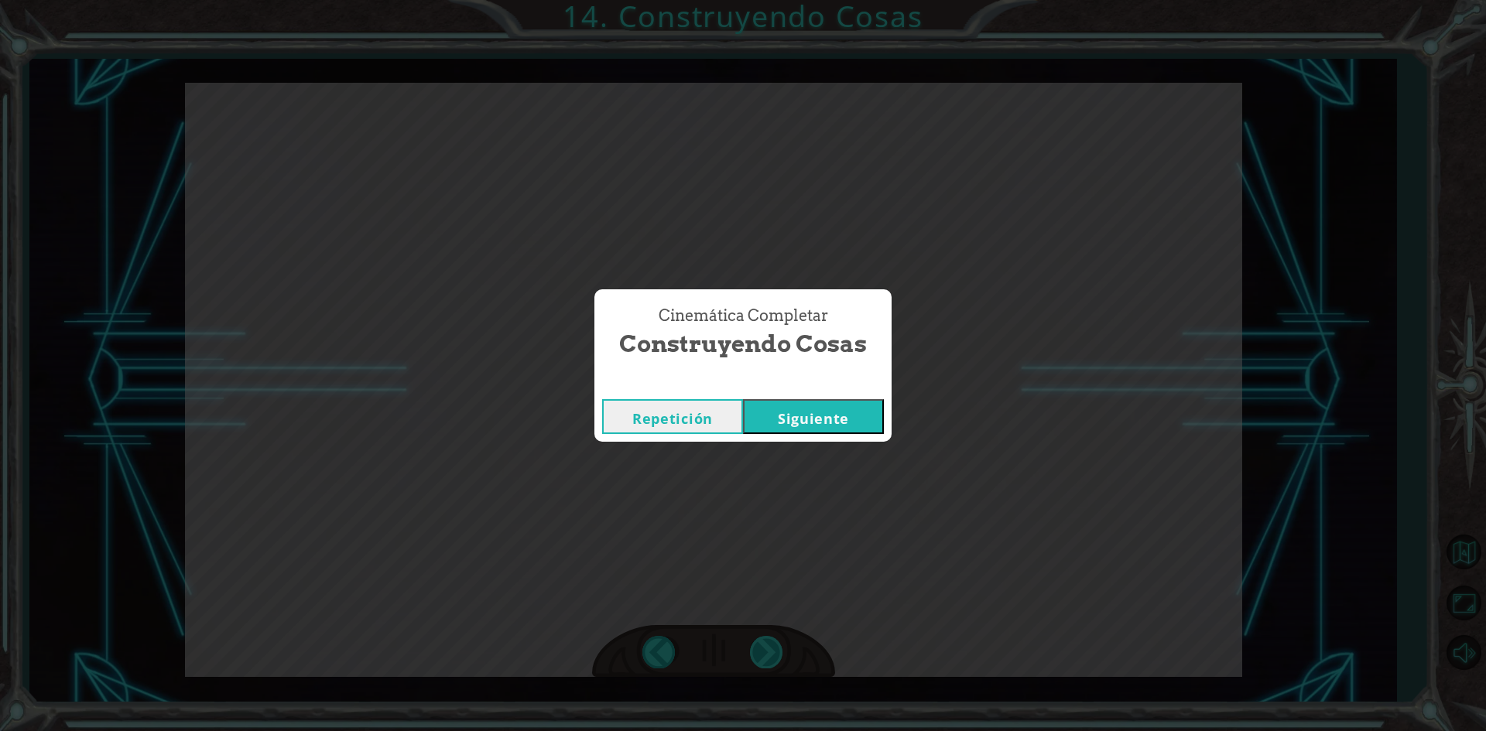
click at [773, 649] on div "Cinemática Completar Construyendo Cosas Repetición [GEOGRAPHIC_DATA]" at bounding box center [743, 365] width 1486 height 731
click at [788, 409] on button "Siguiente" at bounding box center [813, 416] width 141 height 35
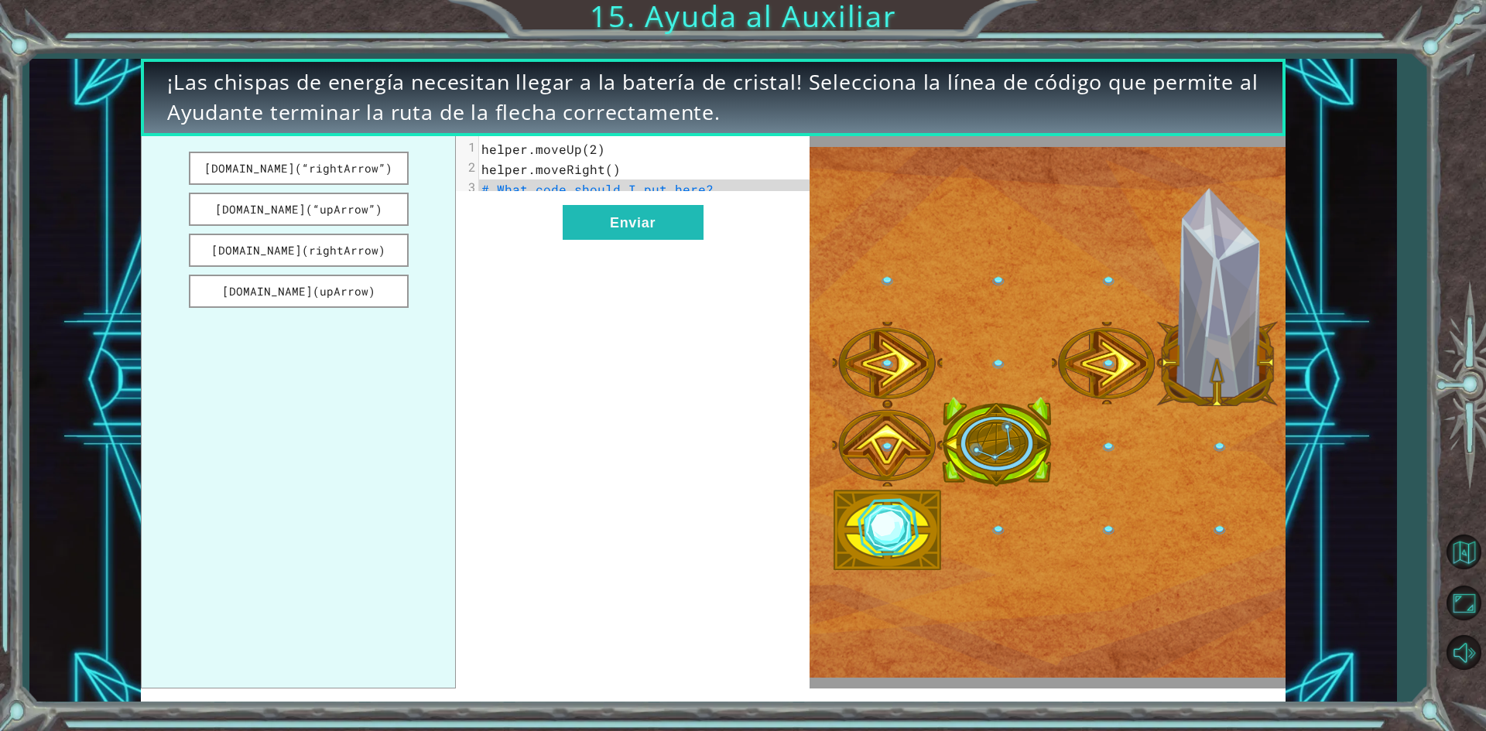
drag, startPoint x: 333, startPoint y: 199, endPoint x: 419, endPoint y: 227, distance: 90.5
click at [419, 227] on ul "[DOMAIN_NAME](“rightArrow”) [DOMAIN_NAME](“upArrow”) [DOMAIN_NAME](rightArrow) …" at bounding box center [298, 412] width 315 height 552
click at [349, 208] on button "[DOMAIN_NAME](“upArrow”)" at bounding box center [299, 209] width 220 height 33
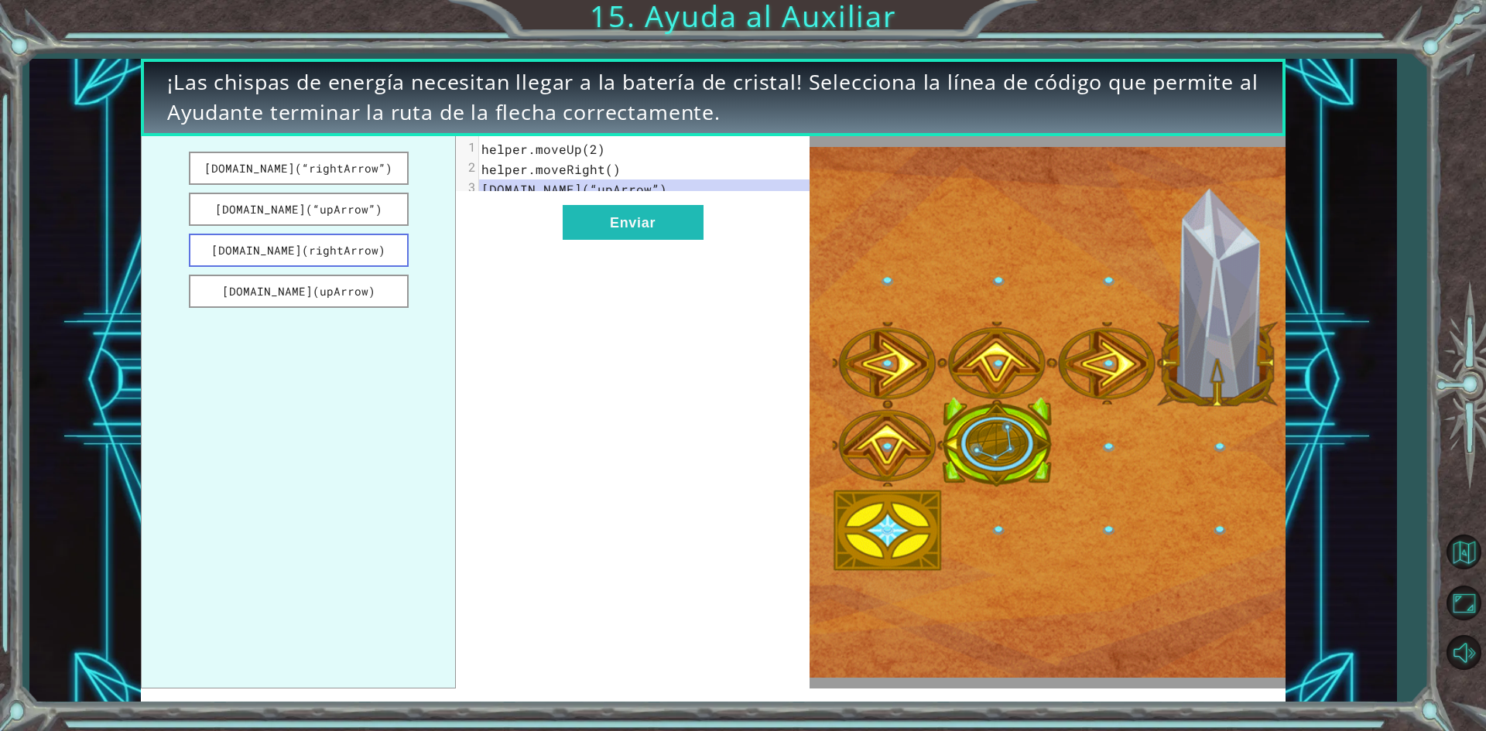
click at [362, 251] on button "[DOMAIN_NAME](rightArrow)" at bounding box center [299, 250] width 220 height 33
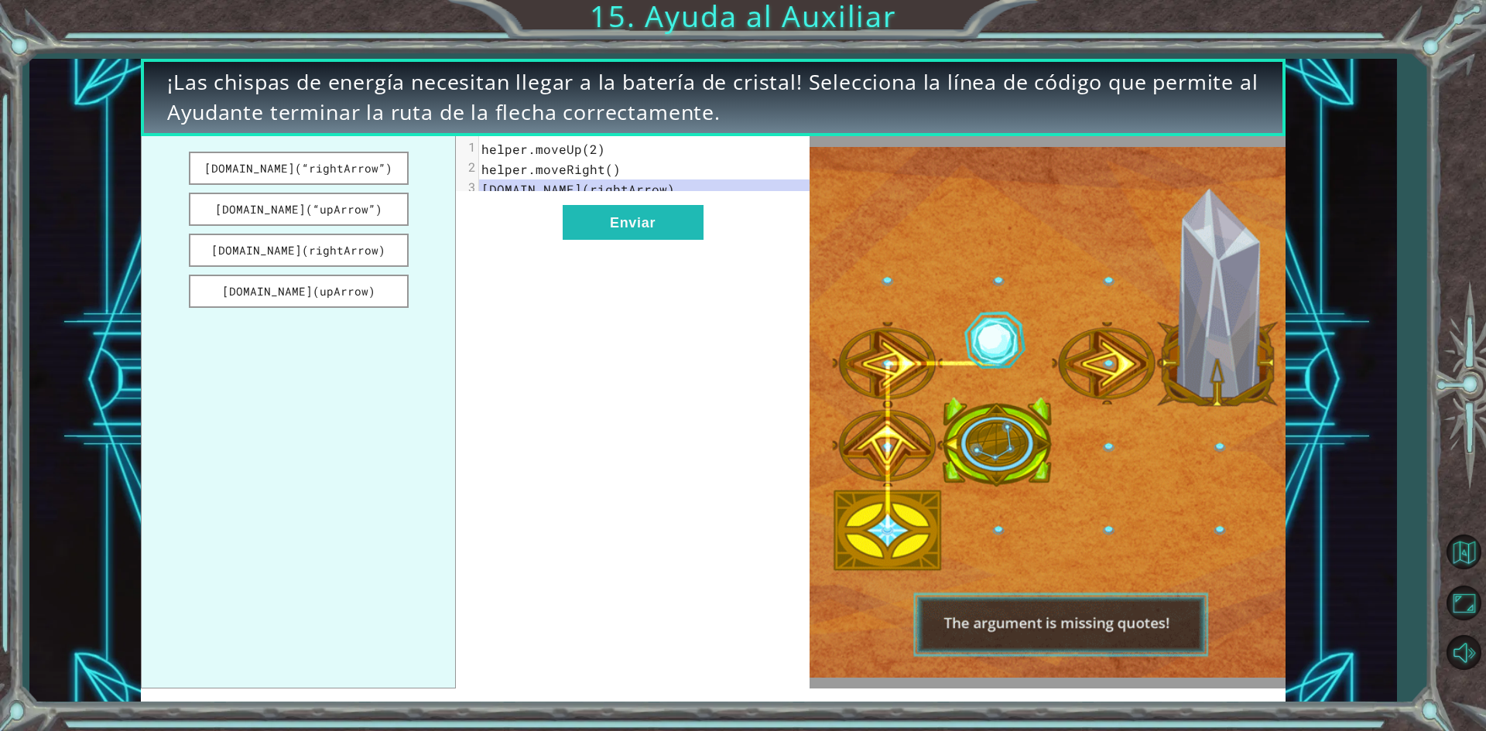
click at [492, 192] on span "[DOMAIN_NAME](rightArrow)" at bounding box center [577, 189] width 193 height 16
click at [351, 159] on button "[DOMAIN_NAME](“rightArrow”)" at bounding box center [299, 168] width 220 height 33
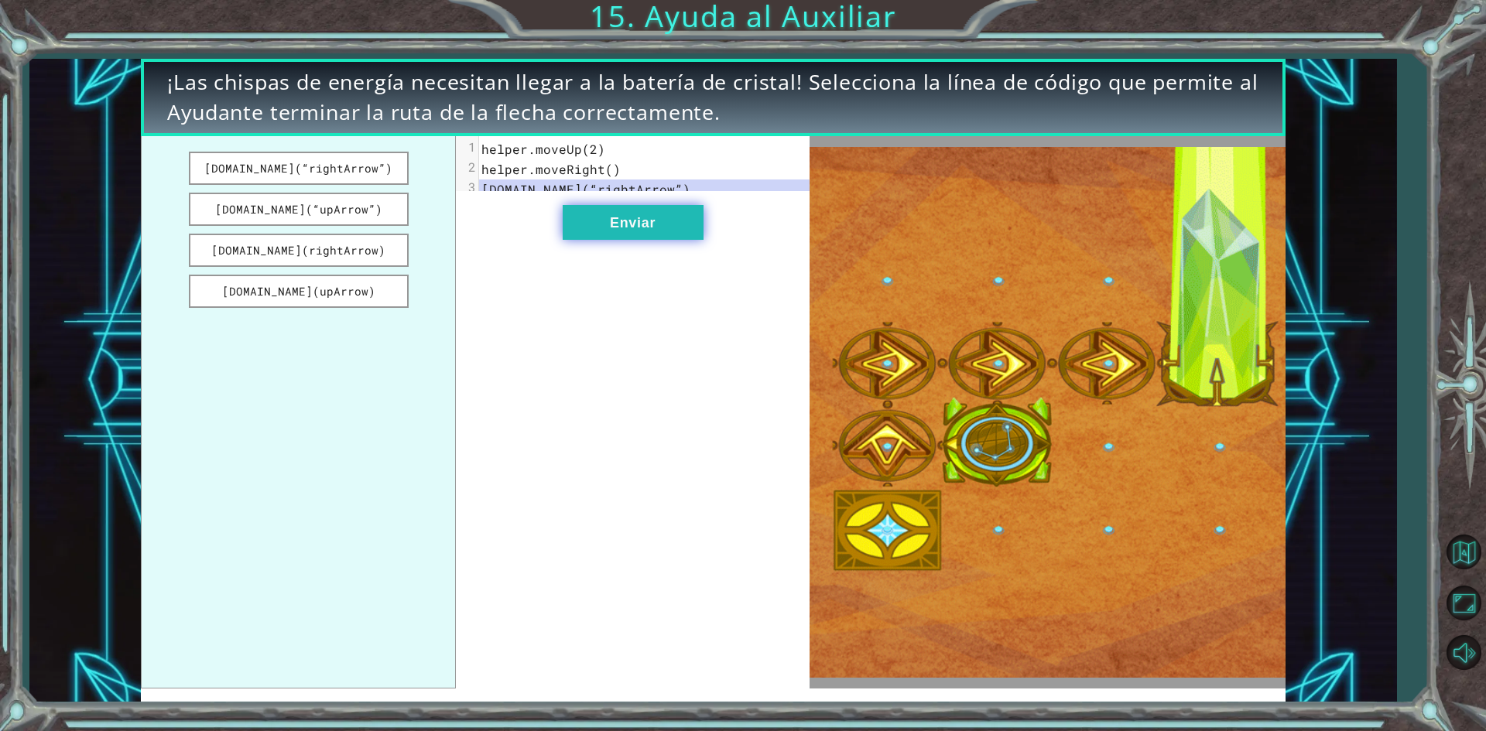
click at [638, 240] on button "Enviar" at bounding box center [633, 222] width 141 height 35
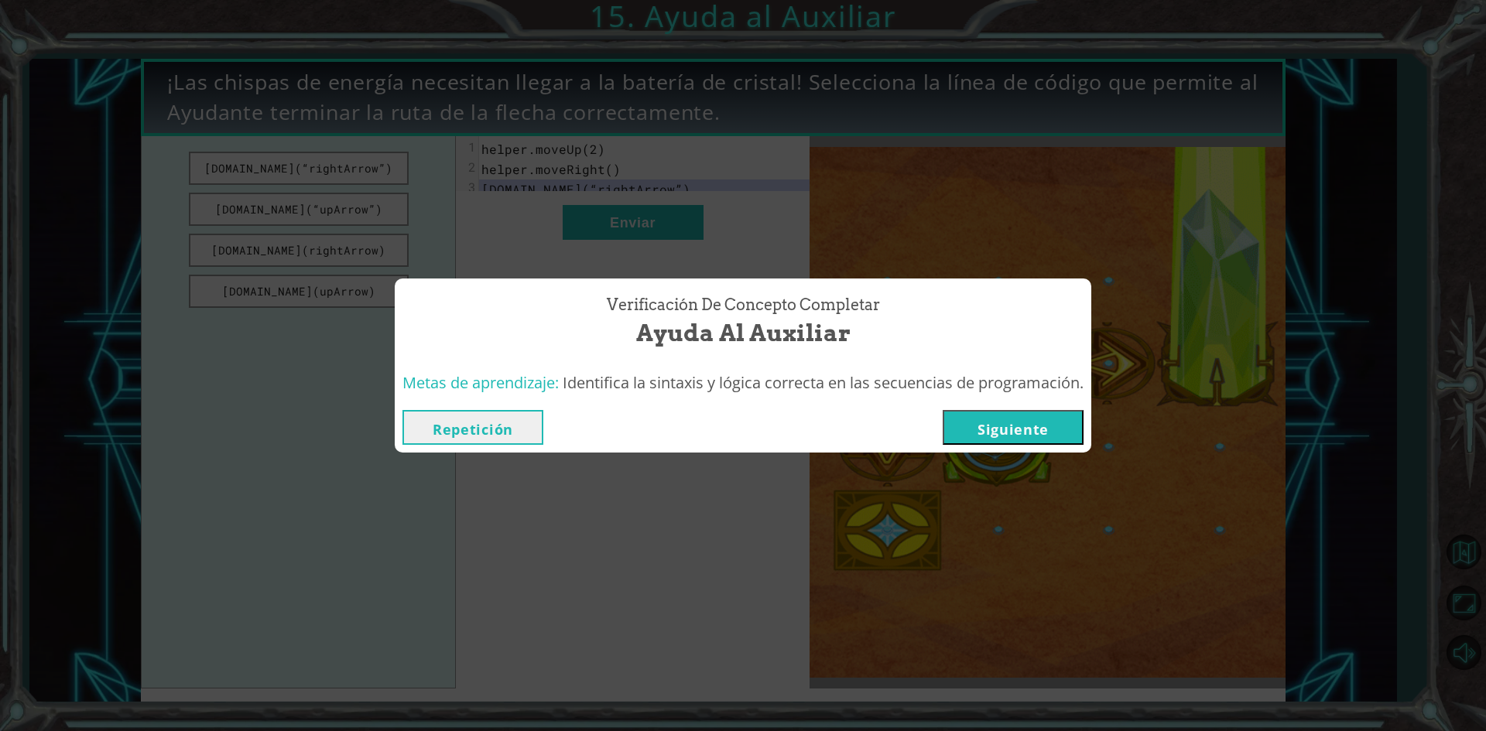
click at [996, 434] on button "Siguiente" at bounding box center [1012, 427] width 141 height 35
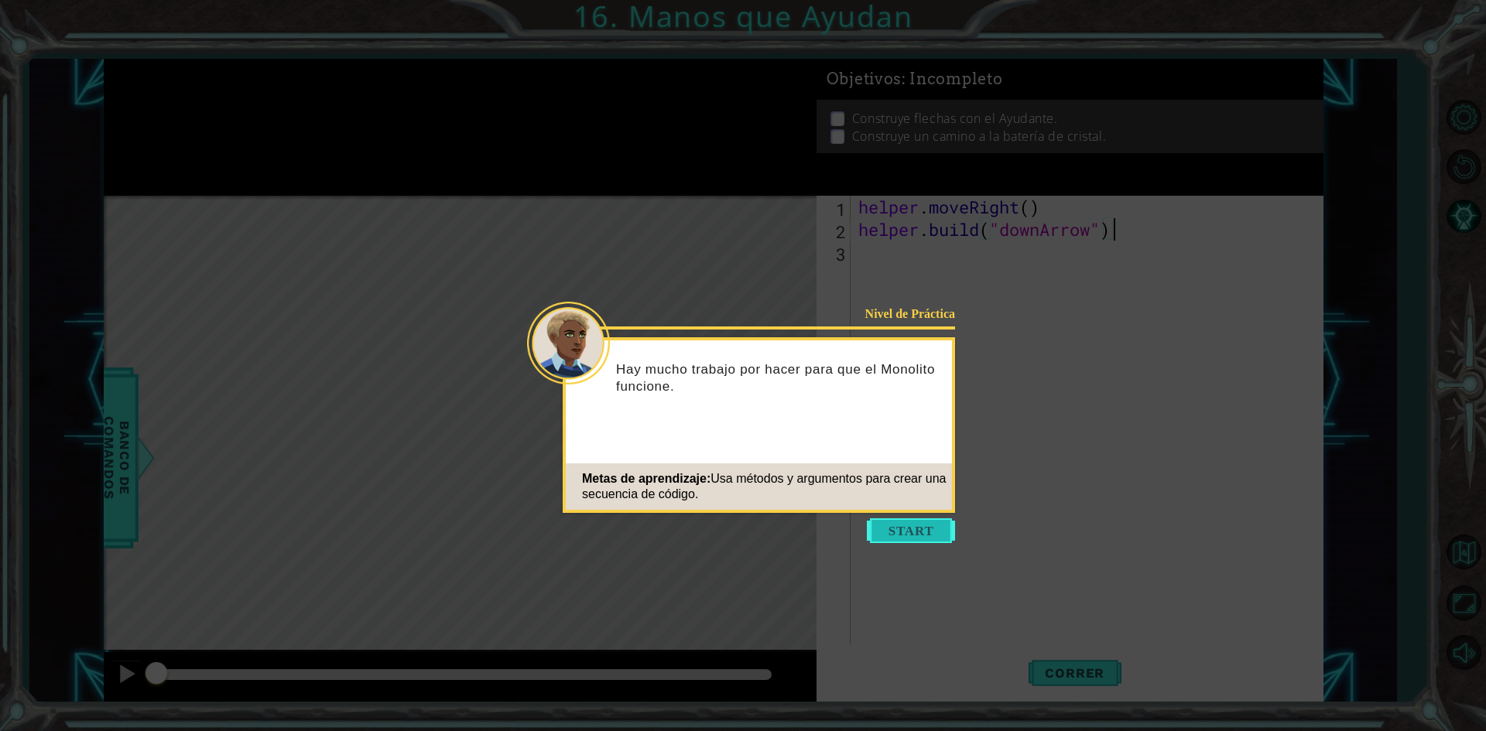
click at [905, 525] on button "Start" at bounding box center [911, 530] width 88 height 25
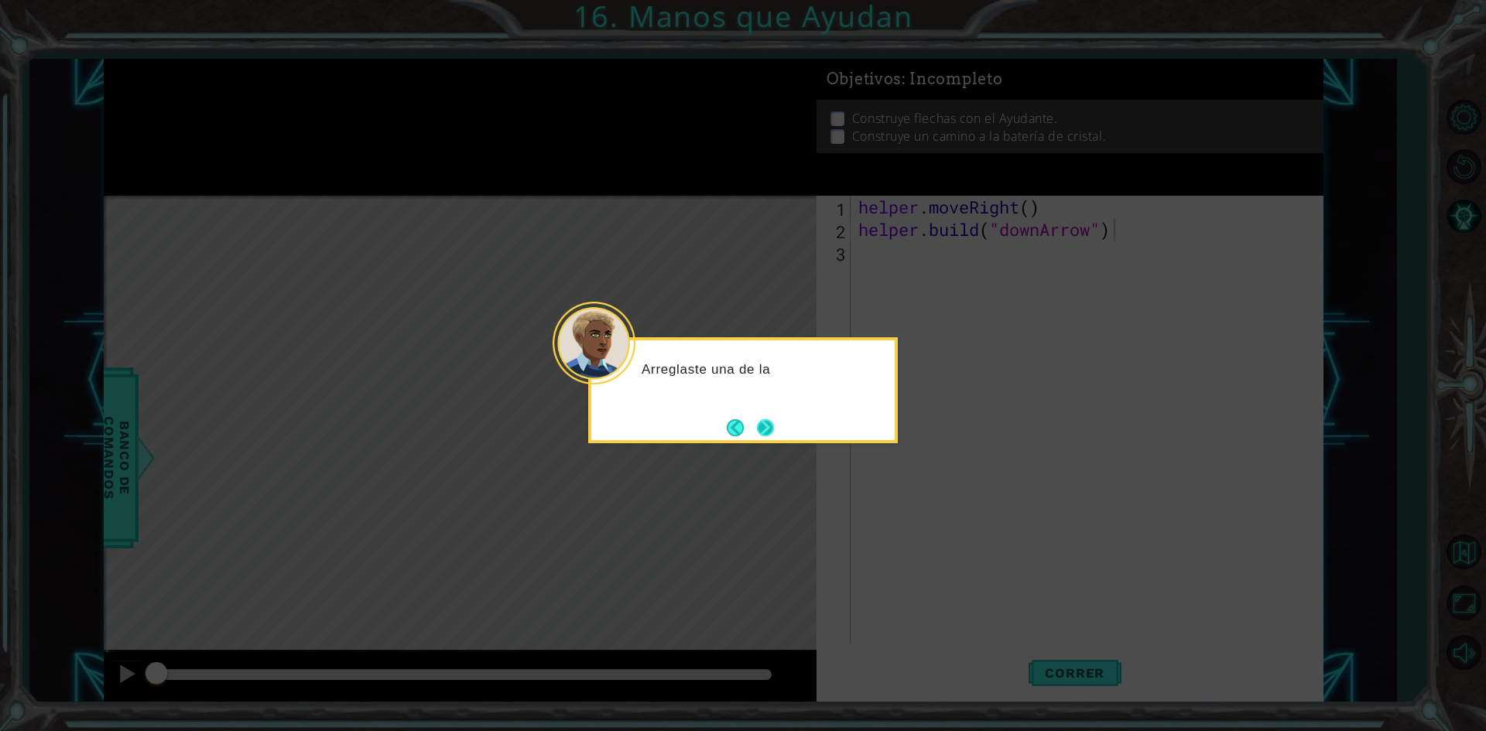
click at [767, 423] on button "Next" at bounding box center [766, 428] width 26 height 26
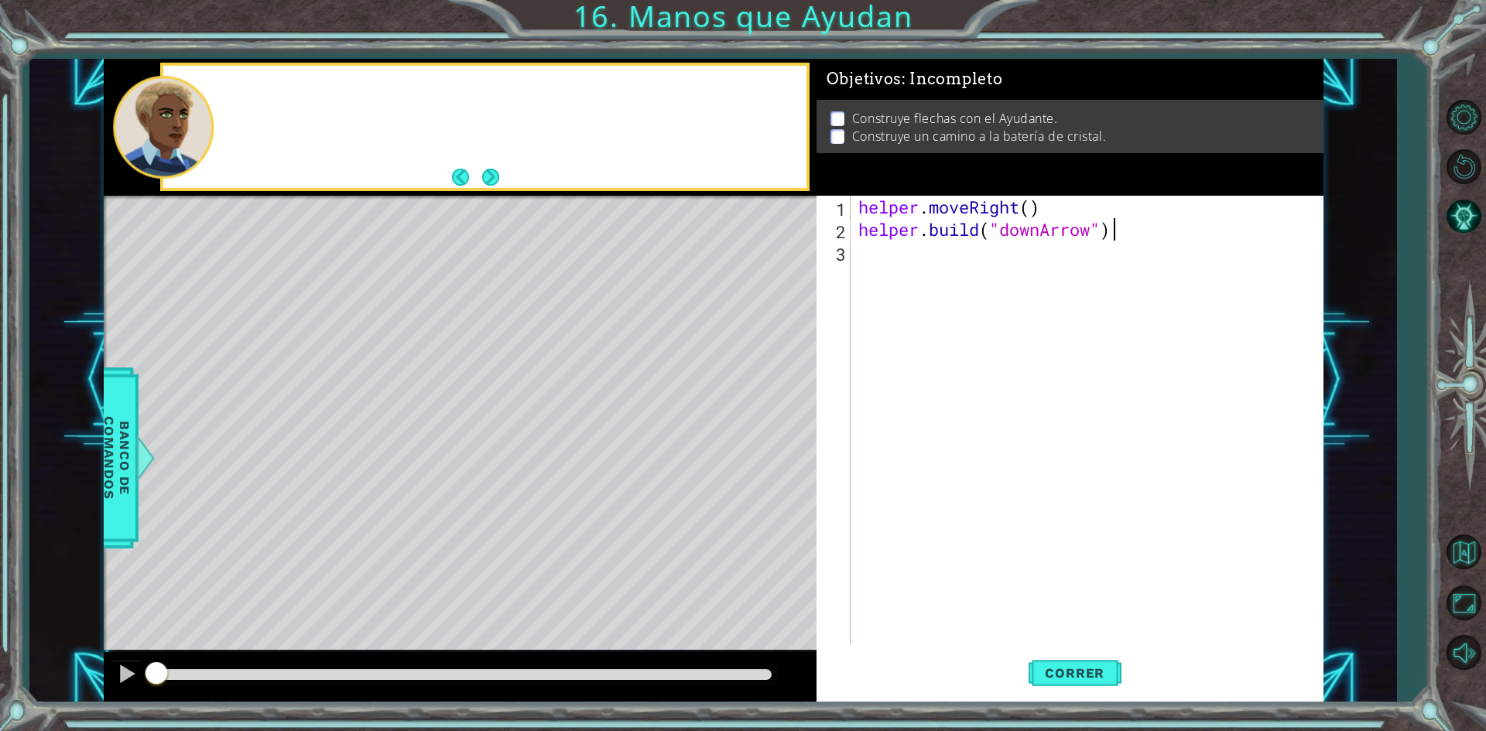
click at [771, 423] on div "Level Map" at bounding box center [461, 424] width 715 height 456
click at [494, 169] on button "Next" at bounding box center [490, 177] width 18 height 18
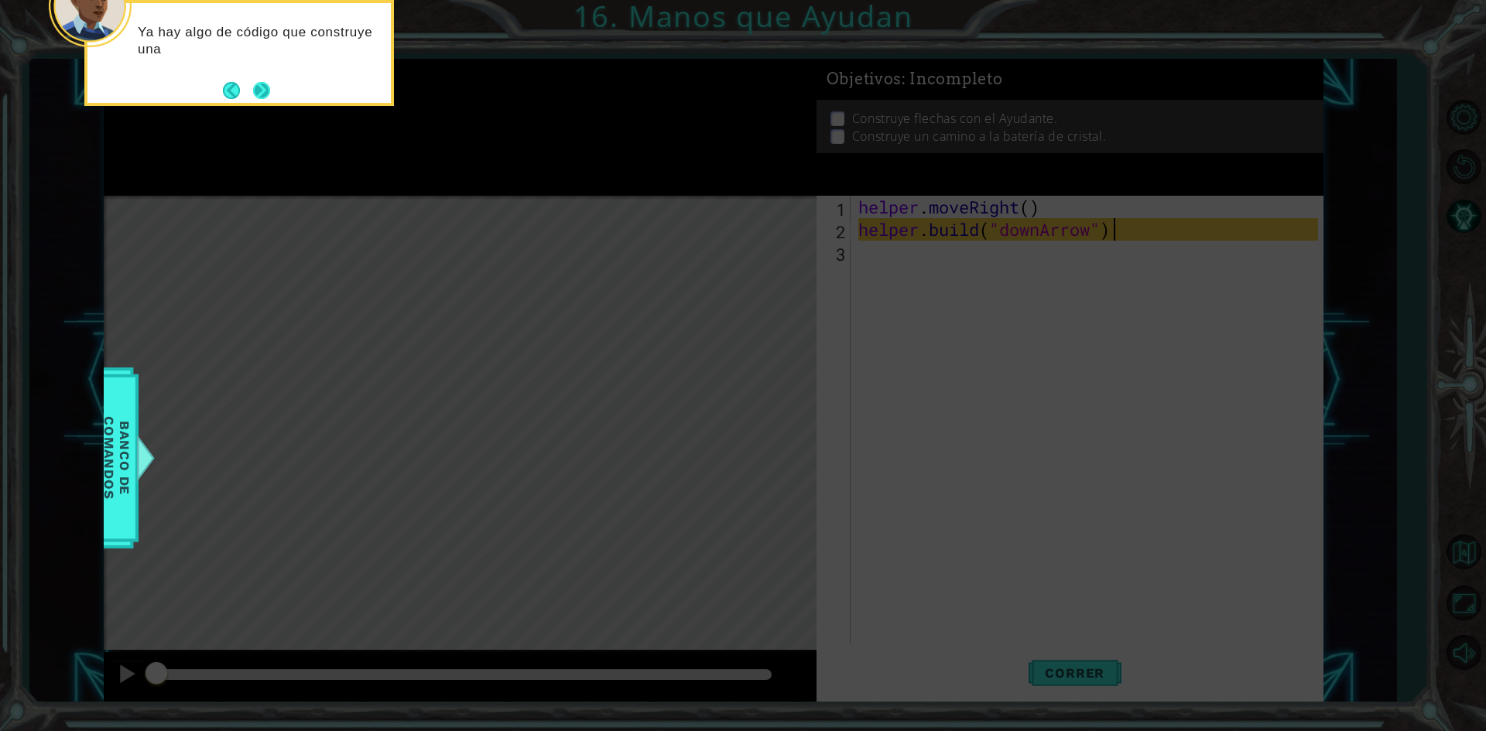
click at [267, 91] on button "Next" at bounding box center [261, 90] width 17 height 17
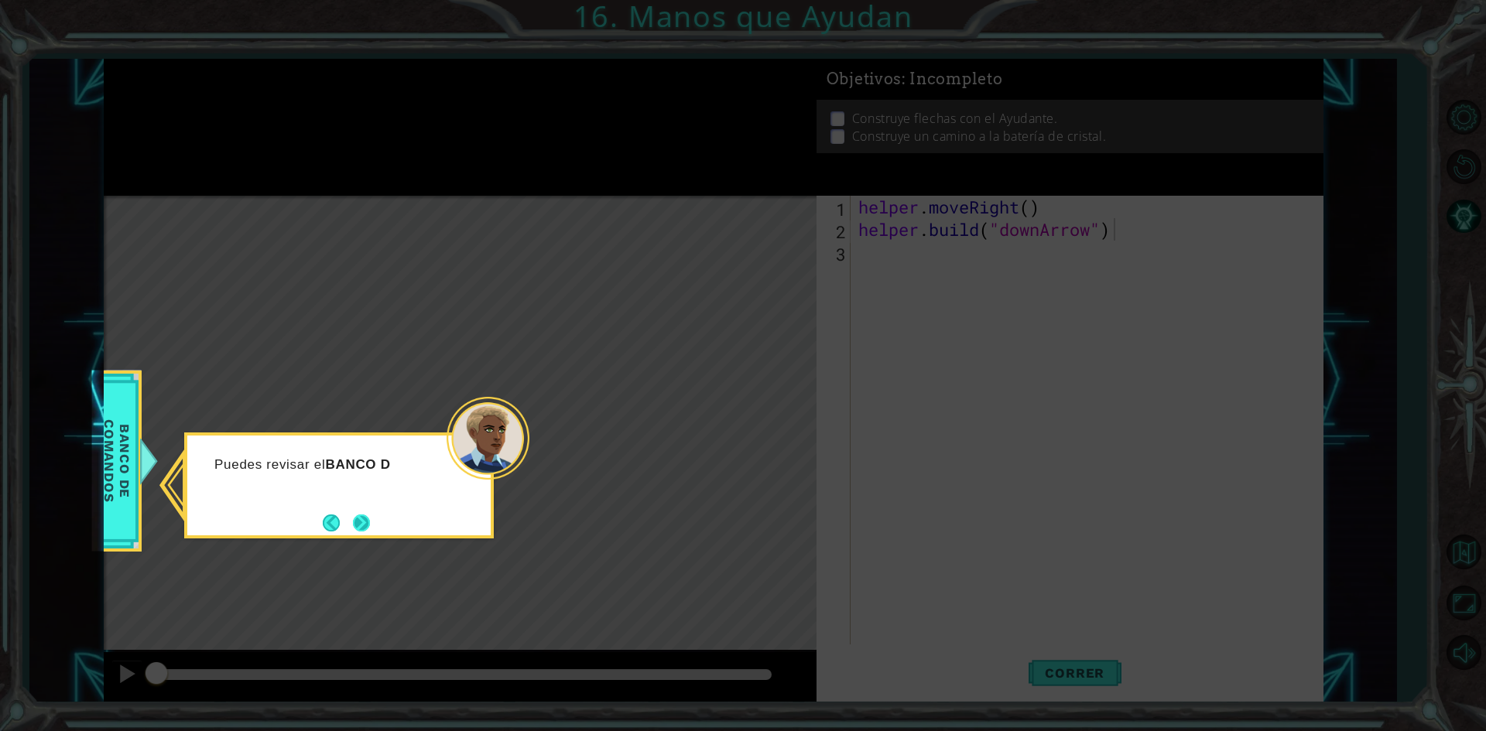
drag, startPoint x: 385, startPoint y: 539, endPoint x: 363, endPoint y: 525, distance: 26.8
click at [377, 532] on body "1 ההההההההההההההההההההההההההההההההההההההההההההההההההההההההההההההההההההההההההההה…" at bounding box center [743, 365] width 1486 height 731
click at [363, 525] on button "Next" at bounding box center [362, 523] width 18 height 18
click at [363, 525] on div "Level Map" at bounding box center [461, 424] width 715 height 456
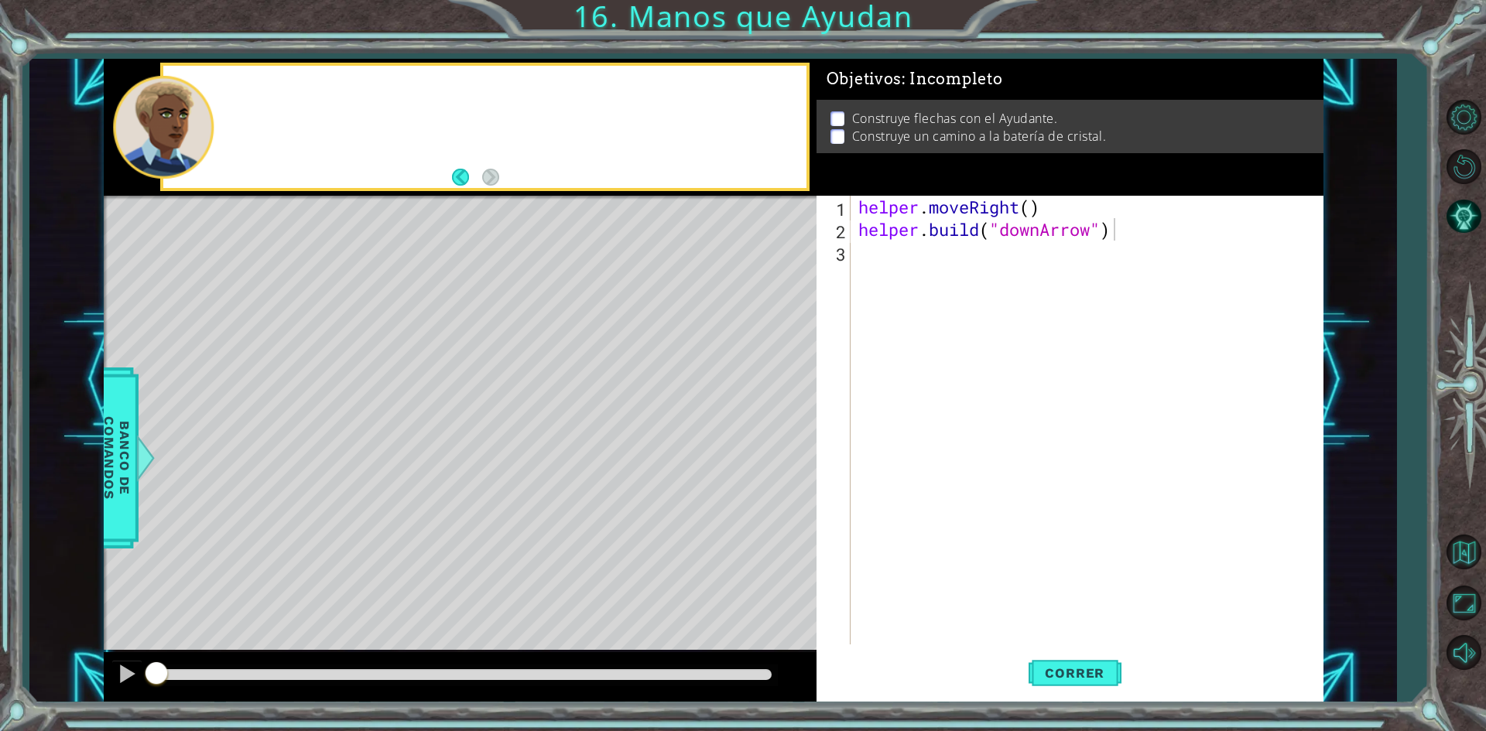
click at [363, 525] on div "Level Map" at bounding box center [461, 424] width 715 height 456
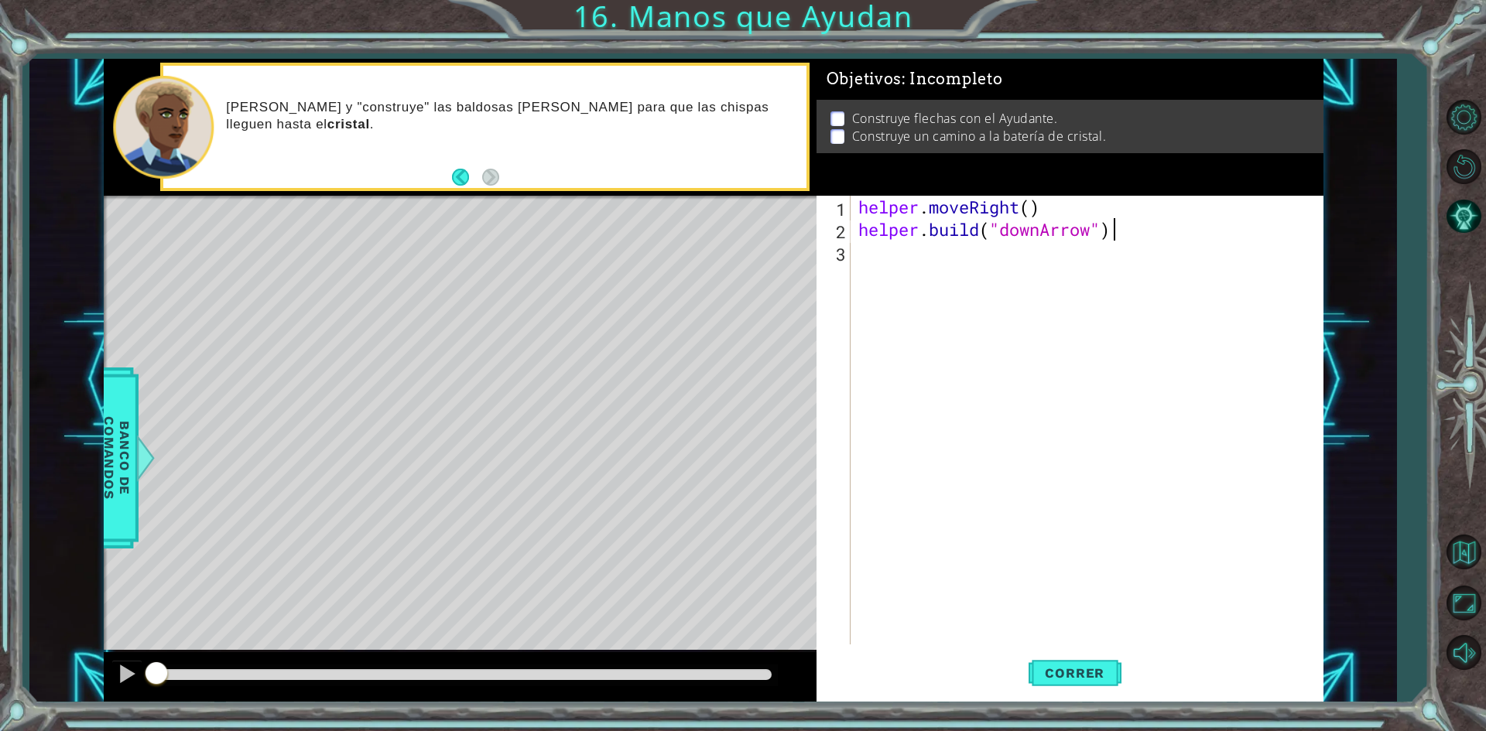
click at [1124, 227] on div "helper . moveRight ( ) helper . build ( "downArrow" )" at bounding box center [1090, 443] width 470 height 494
click at [1125, 227] on div "helper . moveRight ( ) helper . build ( "downArrow" )" at bounding box center [1090, 443] width 470 height 494
drag, startPoint x: 1012, startPoint y: 221, endPoint x: 849, endPoint y: 192, distance: 165.8
click at [849, 192] on div "Objetivos : Incompleto Construye flechas con el Ayudante. Construye un camino a…" at bounding box center [1069, 381] width 507 height 644
type textarea "helper.moveRight()"
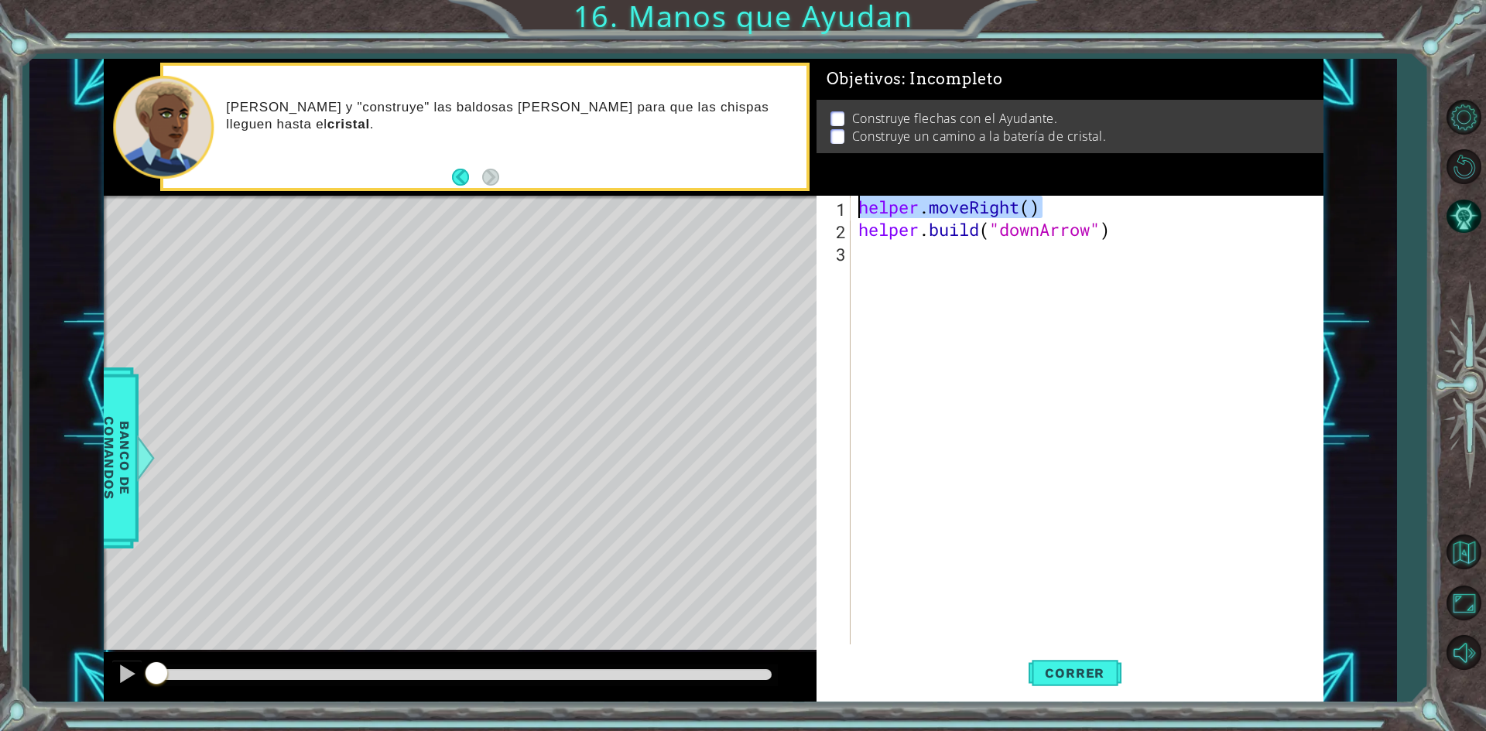
click at [893, 255] on div "helper . moveRight ( ) helper . build ( "downArrow" )" at bounding box center [1090, 443] width 470 height 494
paste textarea "helper.moveRight()"
click at [1022, 262] on div "helper . moveRight ( ) helper . build ( "downArrow" ) helper . moveRight ( )" at bounding box center [1090, 443] width 470 height 494
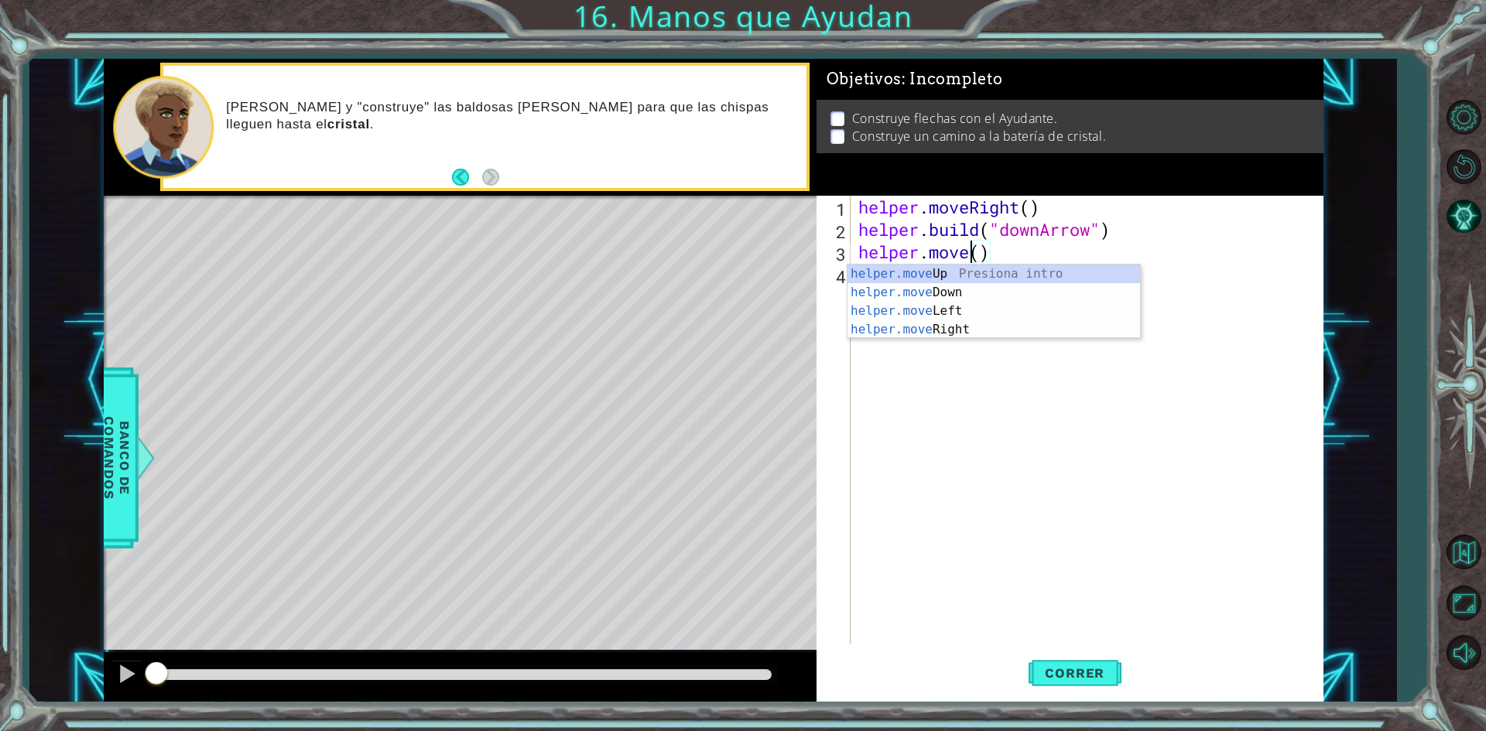
scroll to position [0, 5]
type textarea "helper.moveDown(1)"
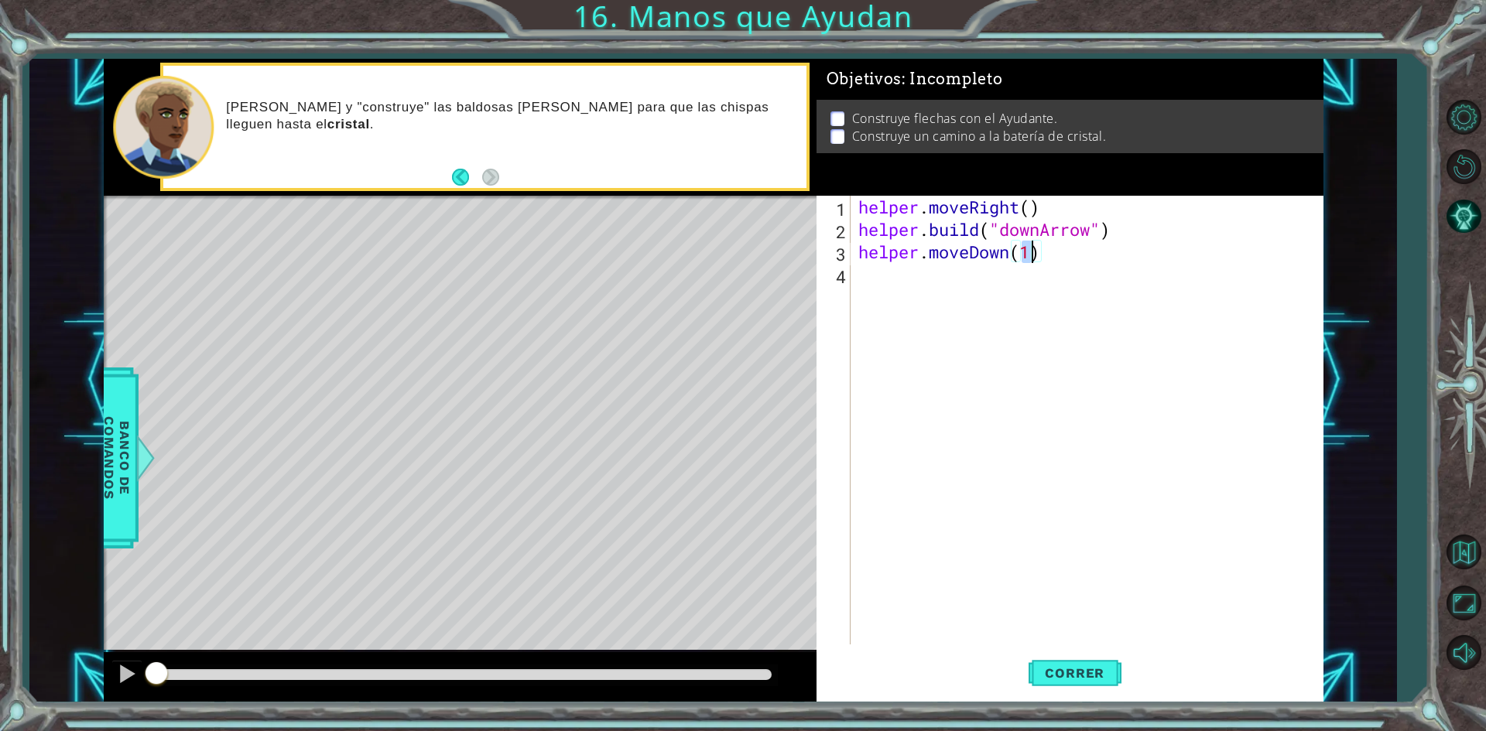
click at [1081, 262] on div "helper . moveRight ( ) helper . build ( "downArrow" ) helper . moveDown ( 1 )" at bounding box center [1090, 443] width 470 height 494
drag, startPoint x: 1123, startPoint y: 231, endPoint x: 849, endPoint y: 229, distance: 273.9
click at [849, 229] on div "1 2 3 4 5 helper . moveRight ( ) helper . build ( "downArrow" ) helper . moveDo…" at bounding box center [1066, 420] width 501 height 449
type textarea "[DOMAIN_NAME]("downArrow")"
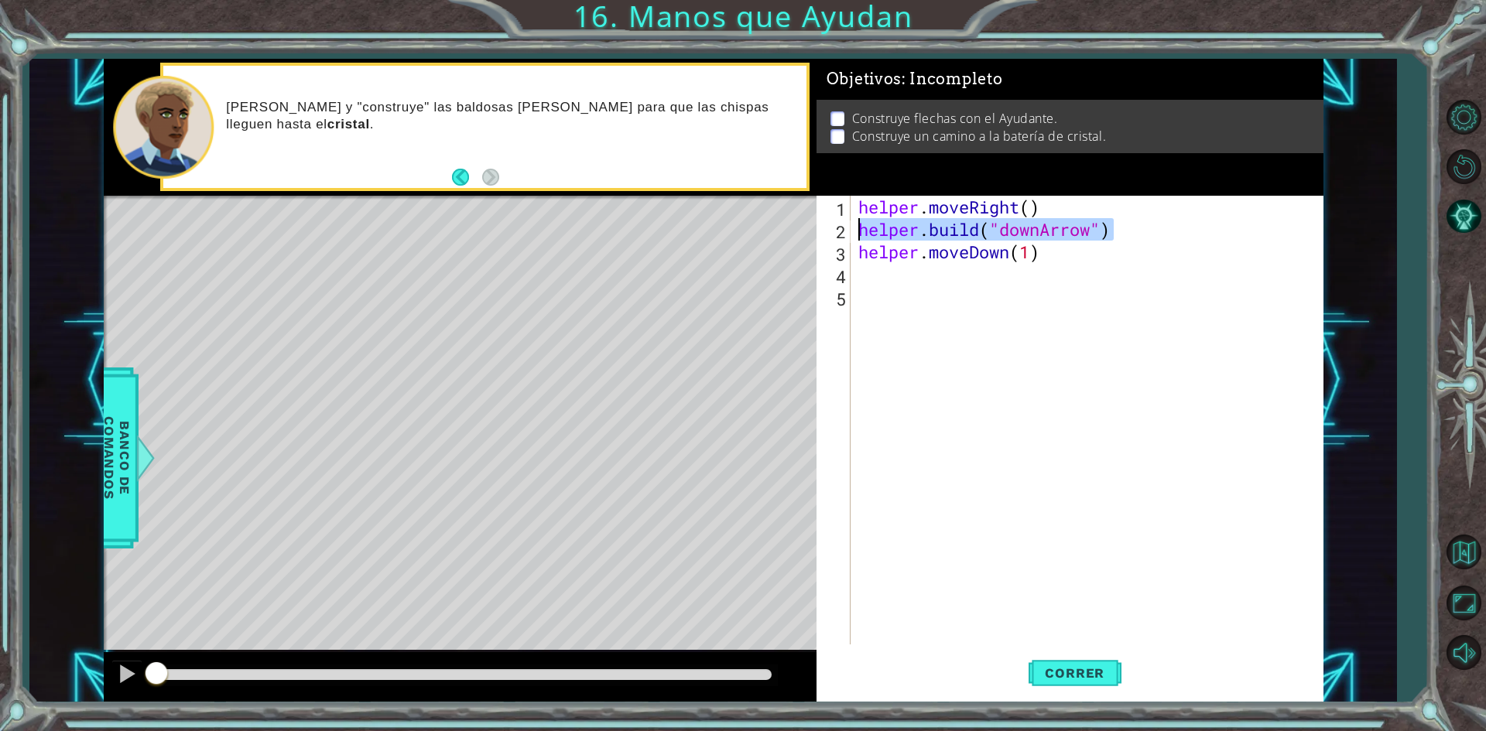
click at [908, 285] on div "helper . moveRight ( ) helper . build ( "downArrow" ) helper . moveDown ( 1 )" at bounding box center [1090, 443] width 470 height 494
paste textarea "[DOMAIN_NAME]("downArrow")"
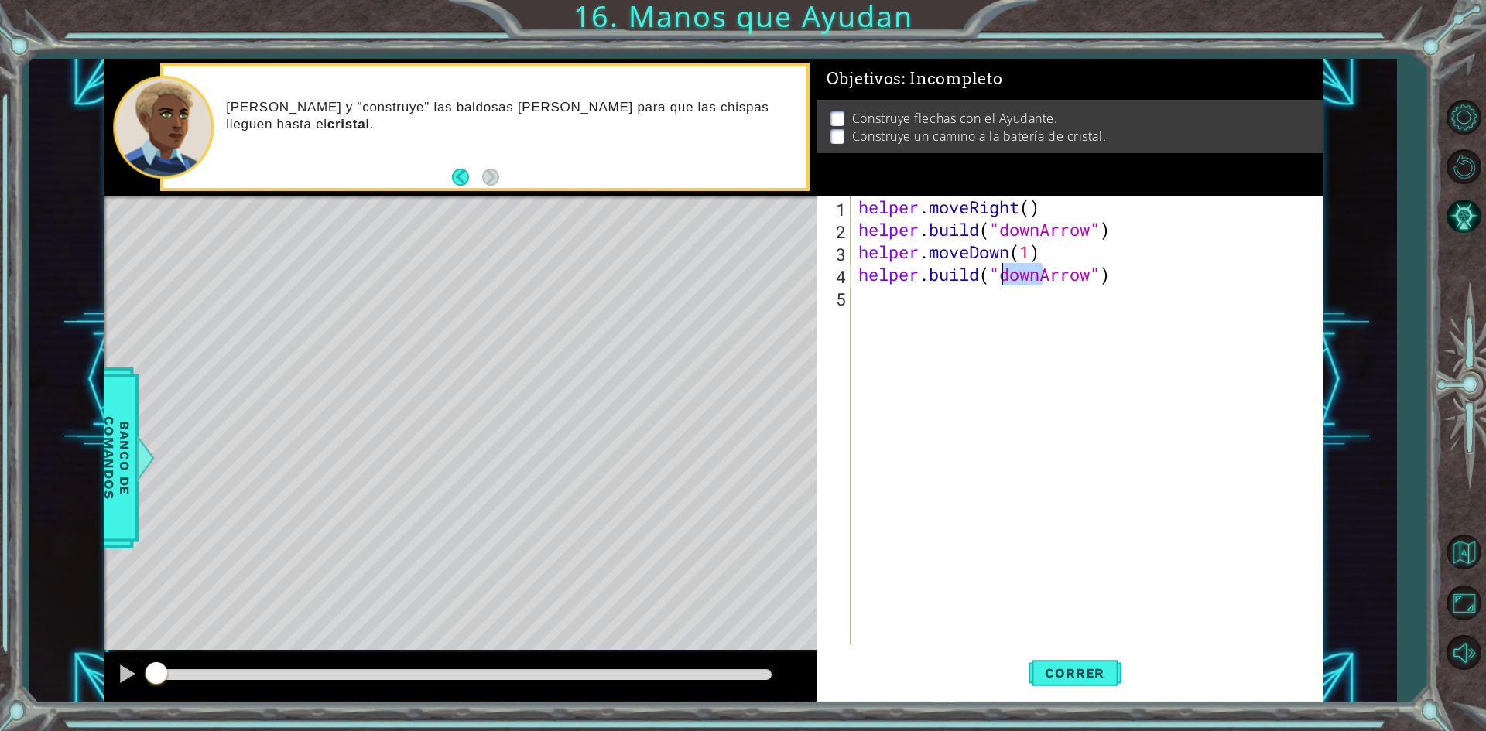
drag, startPoint x: 1041, startPoint y: 275, endPoint x: 1004, endPoint y: 279, distance: 37.3
click at [1004, 279] on div "helper . moveRight ( ) helper . build ( "downArrow" ) helper . moveDown ( 1 ) h…" at bounding box center [1090, 443] width 470 height 494
drag, startPoint x: 1039, startPoint y: 275, endPoint x: 1007, endPoint y: 269, distance: 33.1
click at [1007, 269] on div "helper . moveRight ( ) helper . build ( "downArrow" ) helper . moveDown ( 1 ) h…" at bounding box center [1090, 443] width 470 height 494
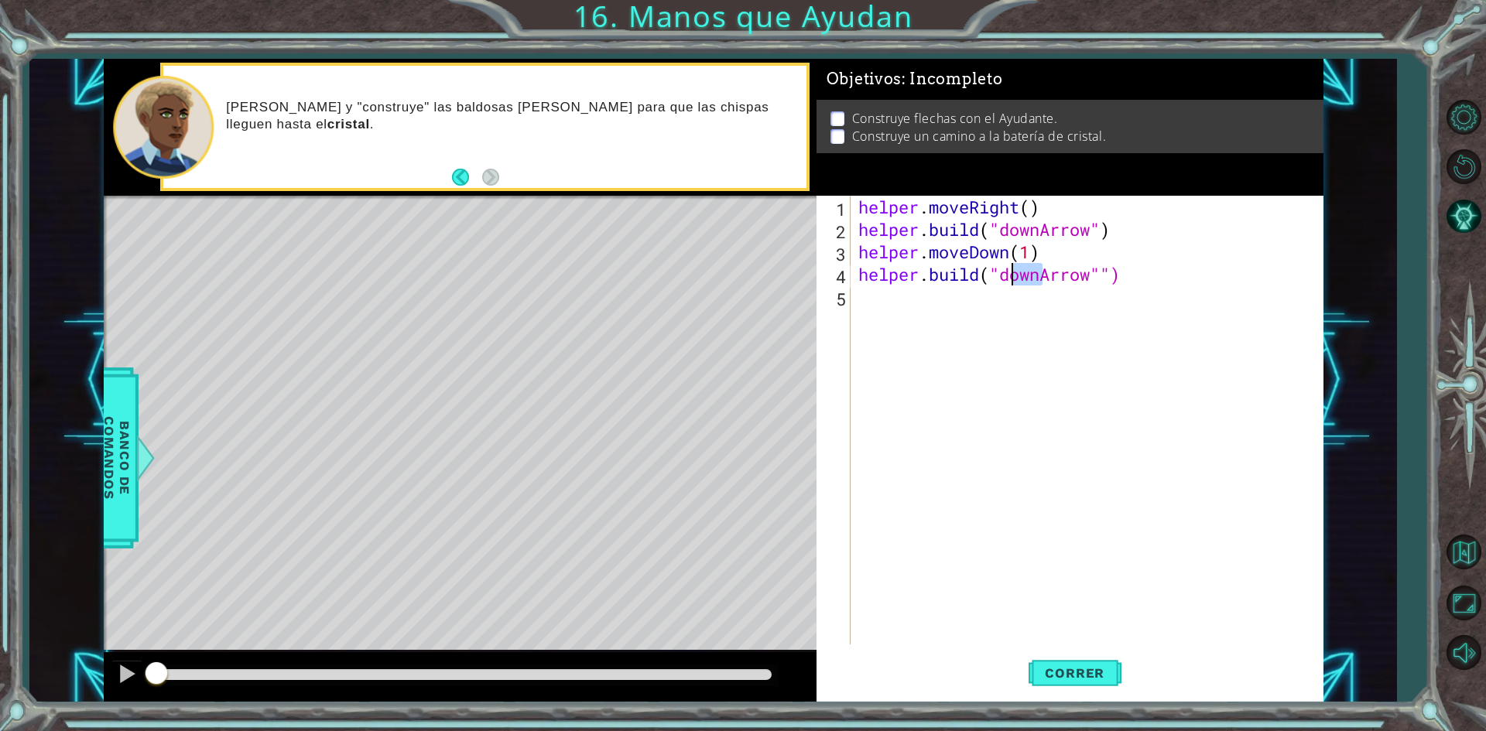
click at [1004, 272] on div "helper . moveRight ( ) helper . build ( "downArrow" ) helper . moveDown ( 1 ) h…" at bounding box center [1090, 443] width 470 height 494
click at [1041, 274] on div "helper . moveRight ( ) helper . build ( "downArrow" ) helper . moveDown ( 1 ) h…" at bounding box center [1090, 443] width 470 height 494
type textarea "[DOMAIN_NAME]("rightArrow"")"
click at [1039, 364] on div "helper . moveRight ( ) helper . build ( "downArrow" ) helper . moveDown ( 1 ) h…" at bounding box center [1090, 443] width 470 height 494
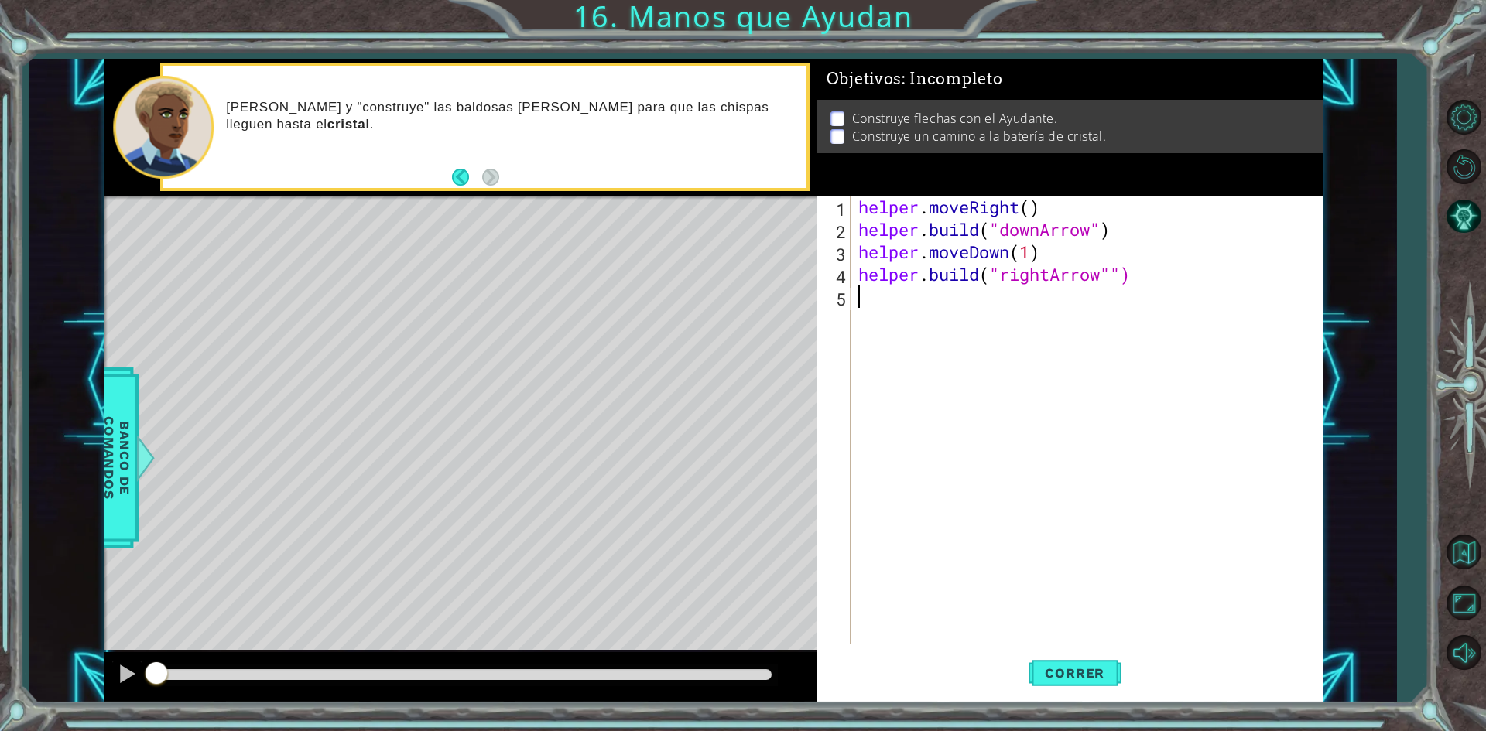
scroll to position [0, 0]
click at [1118, 274] on div "helper . moveRight ( ) helper . build ( "downArrow" ) helper . moveDown ( 1 ) h…" at bounding box center [1090, 443] width 470 height 494
type textarea "[DOMAIN_NAME]("rightArrow")"
click at [1128, 278] on div "helper . moveRight ( ) helper . build ( "downArrow" ) helper . moveDown ( 1 ) h…" at bounding box center [1090, 443] width 470 height 494
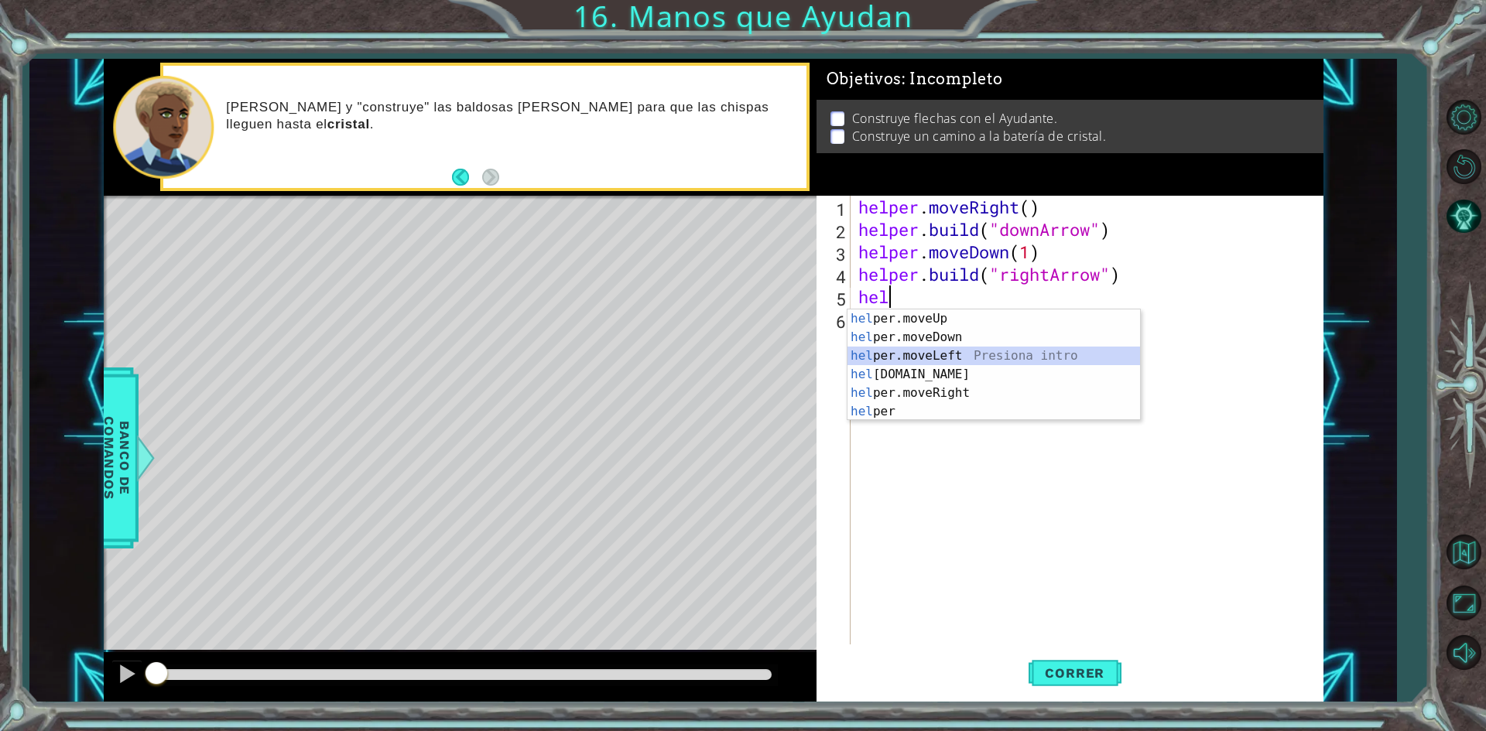
type textarea "helper.moveLeft(1)"
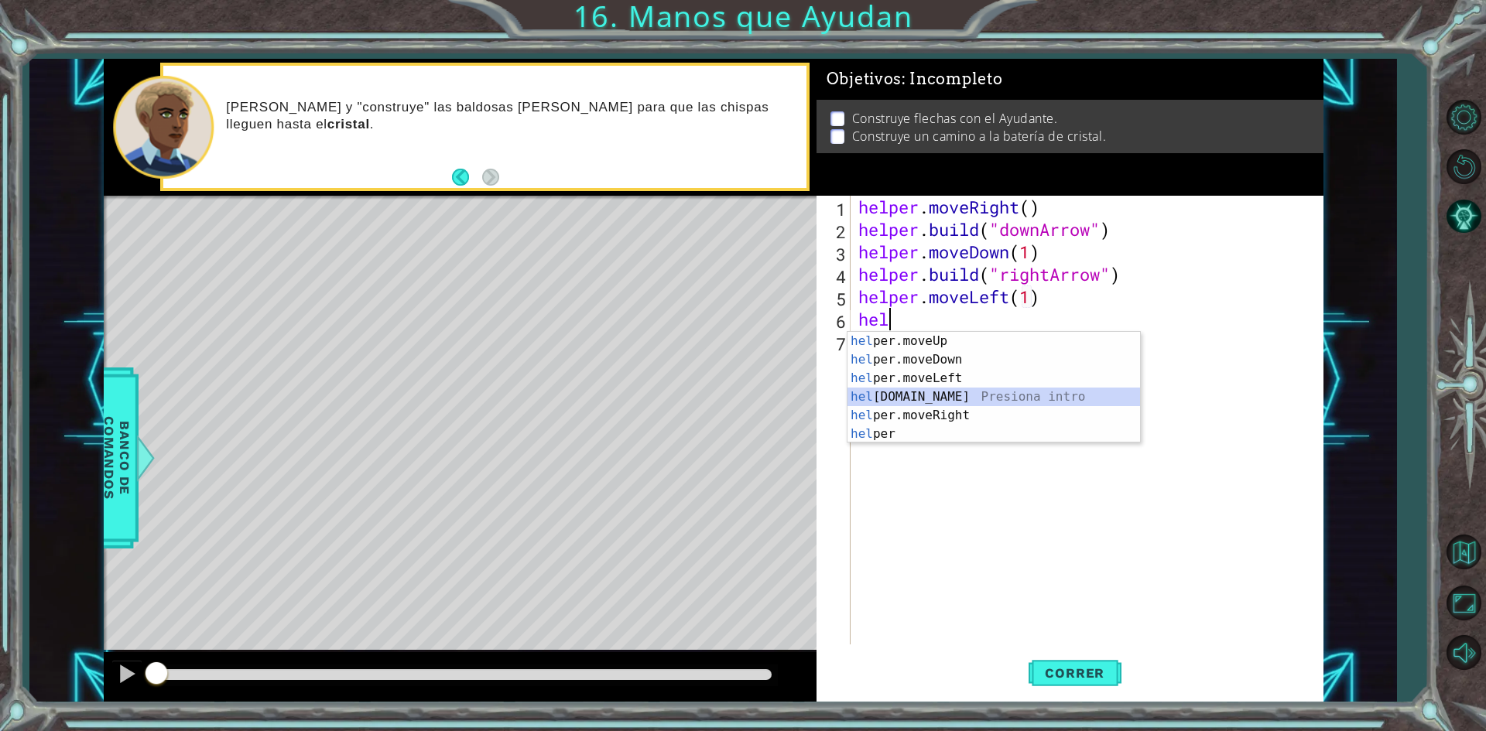
type textarea "[DOMAIN_NAME]("rightArrow")"
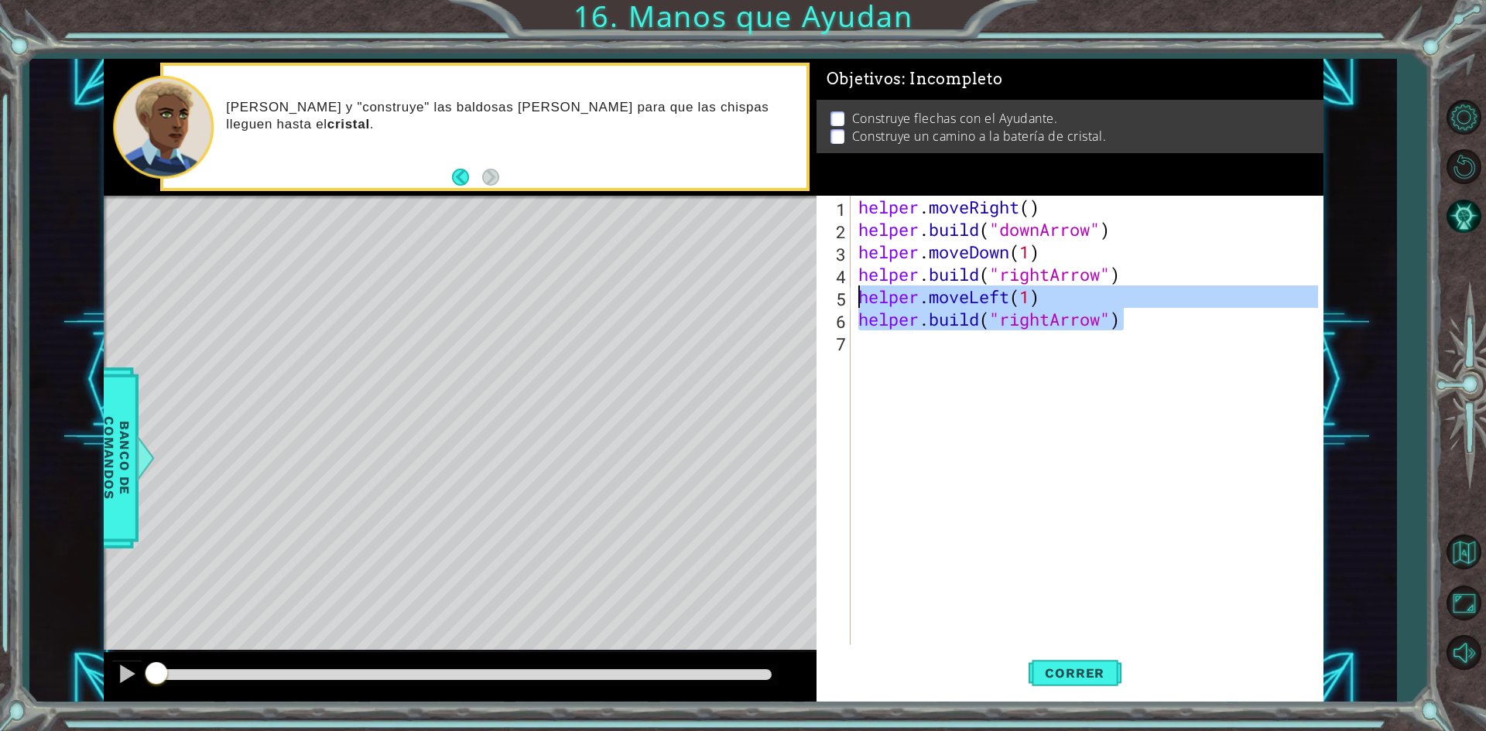
drag, startPoint x: 1127, startPoint y: 319, endPoint x: 849, endPoint y: 296, distance: 279.5
click at [849, 296] on div "1 2 3 4 5 6 7 helper . moveRight ( ) helper . build ( "downArrow" ) helper . mo…" at bounding box center [1066, 420] width 501 height 449
type textarea "helper.moveLeft(1) [DOMAIN_NAME]("rightArrow")"
click at [902, 368] on div "helper . moveRight ( ) helper . build ( "downArrow" ) helper . moveDown ( 1 ) h…" at bounding box center [1090, 443] width 470 height 494
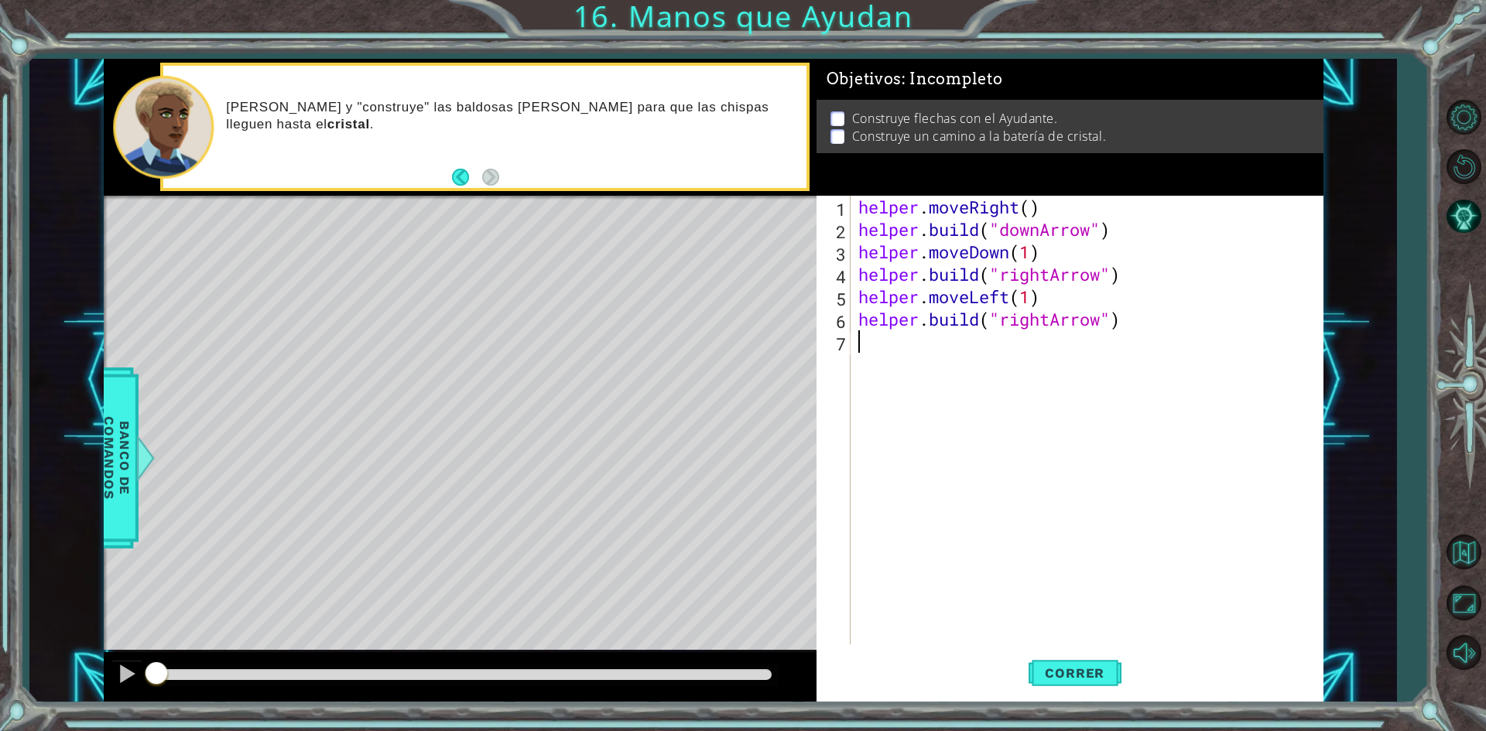
paste textarea "[DOMAIN_NAME]("rightArrow")"
click at [1006, 299] on div "helper . moveRight ( ) helper . build ( "downArrow" ) helper . moveDown ( 1 ) h…" at bounding box center [1090, 443] width 470 height 494
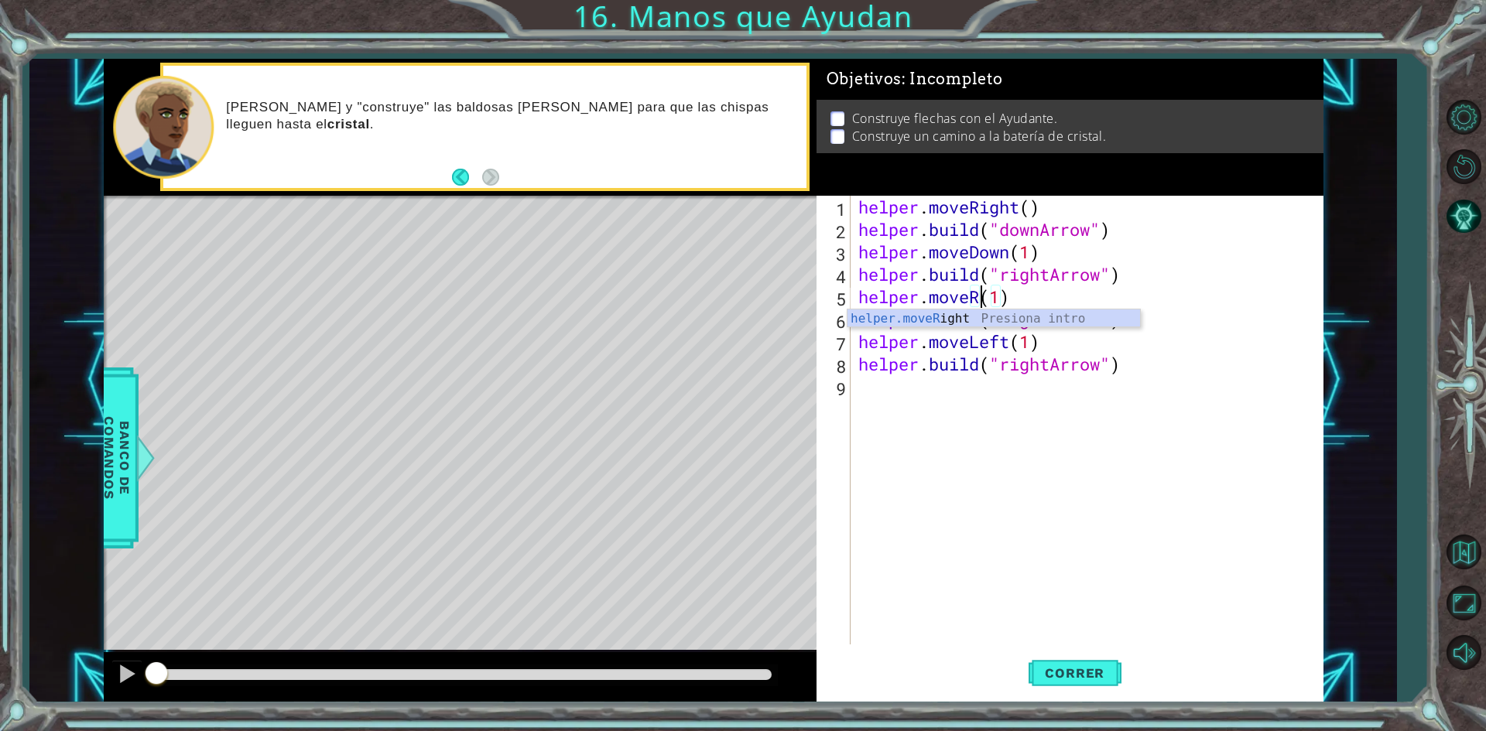
scroll to position [0, 5]
click at [1011, 338] on div "helper . moveRight ( ) helper . build ( "downArrow" ) helper . moveDown ( 1 ) h…" at bounding box center [1090, 443] width 470 height 494
click at [1053, 337] on div "helper . moveRight ( ) helper . build ( "downArrow" ) helper . moveDown ( 1 ) h…" at bounding box center [1090, 443] width 470 height 494
type textarea "helper.moveRight(1)"
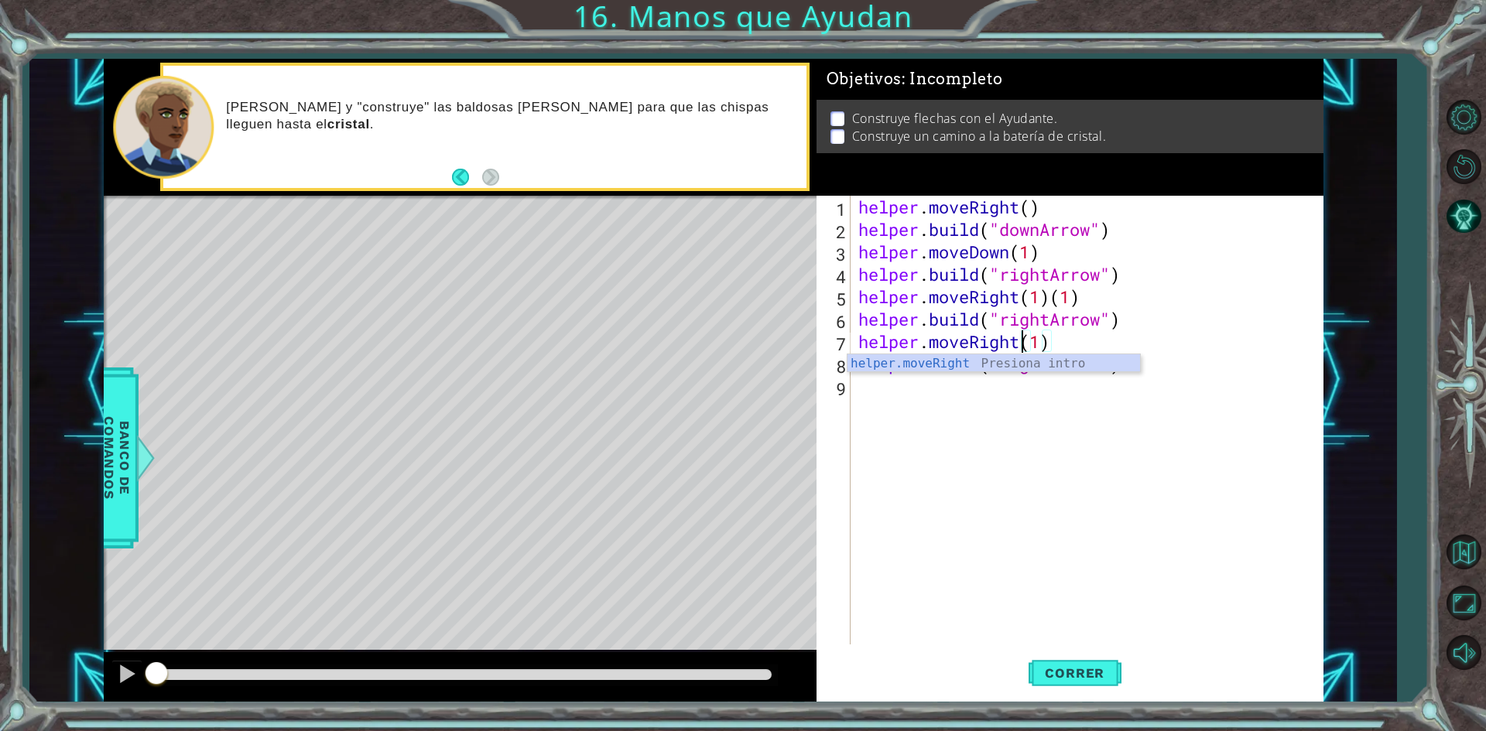
click at [1031, 446] on div "helper . moveRight ( ) helper . build ( "downArrow" ) helper . moveDown ( 1 ) h…" at bounding box center [1090, 443] width 470 height 494
click at [1100, 676] on span "Correr" at bounding box center [1074, 672] width 91 height 15
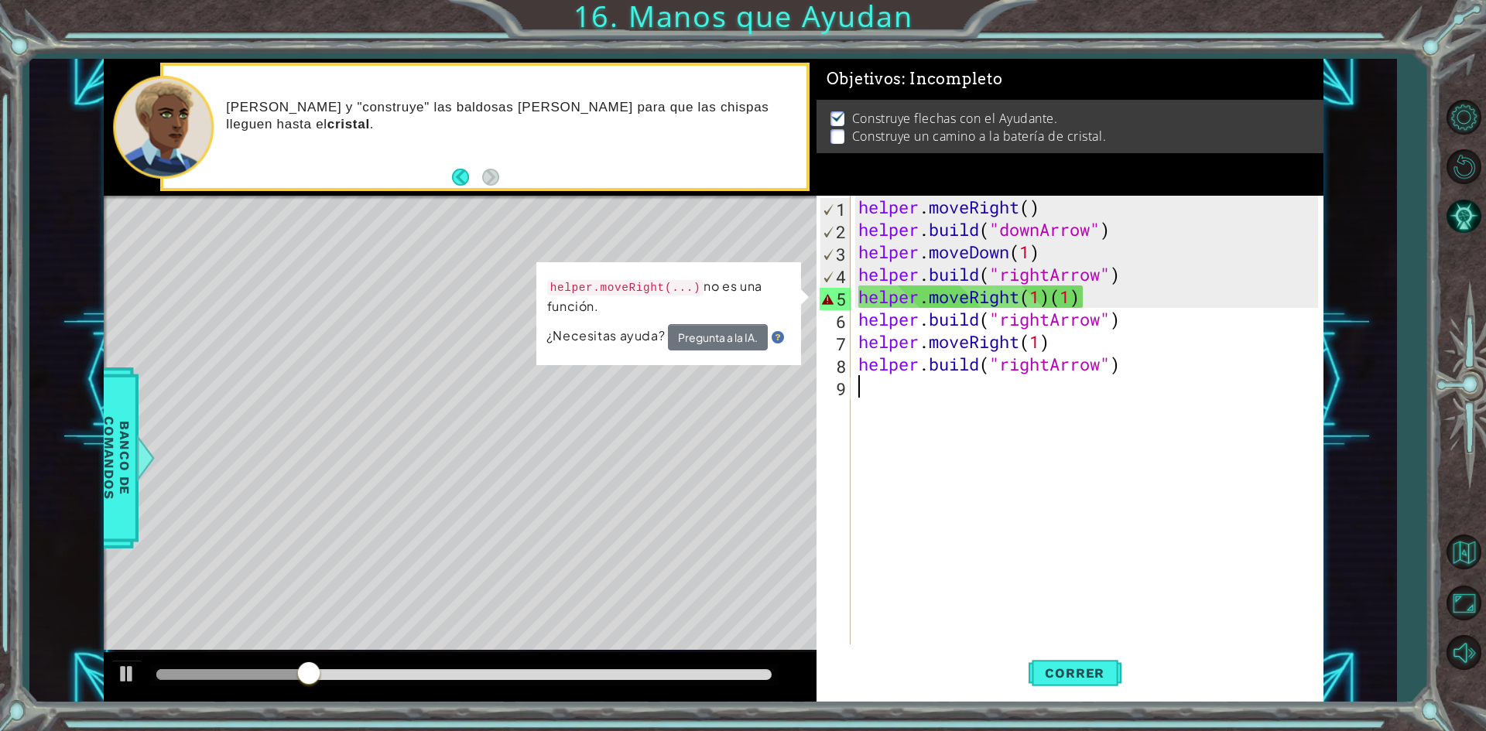
click at [1092, 292] on div "helper . moveRight ( ) helper . build ( "downArrow" ) helper . moveDown ( 1 ) h…" at bounding box center [1090, 443] width 470 height 494
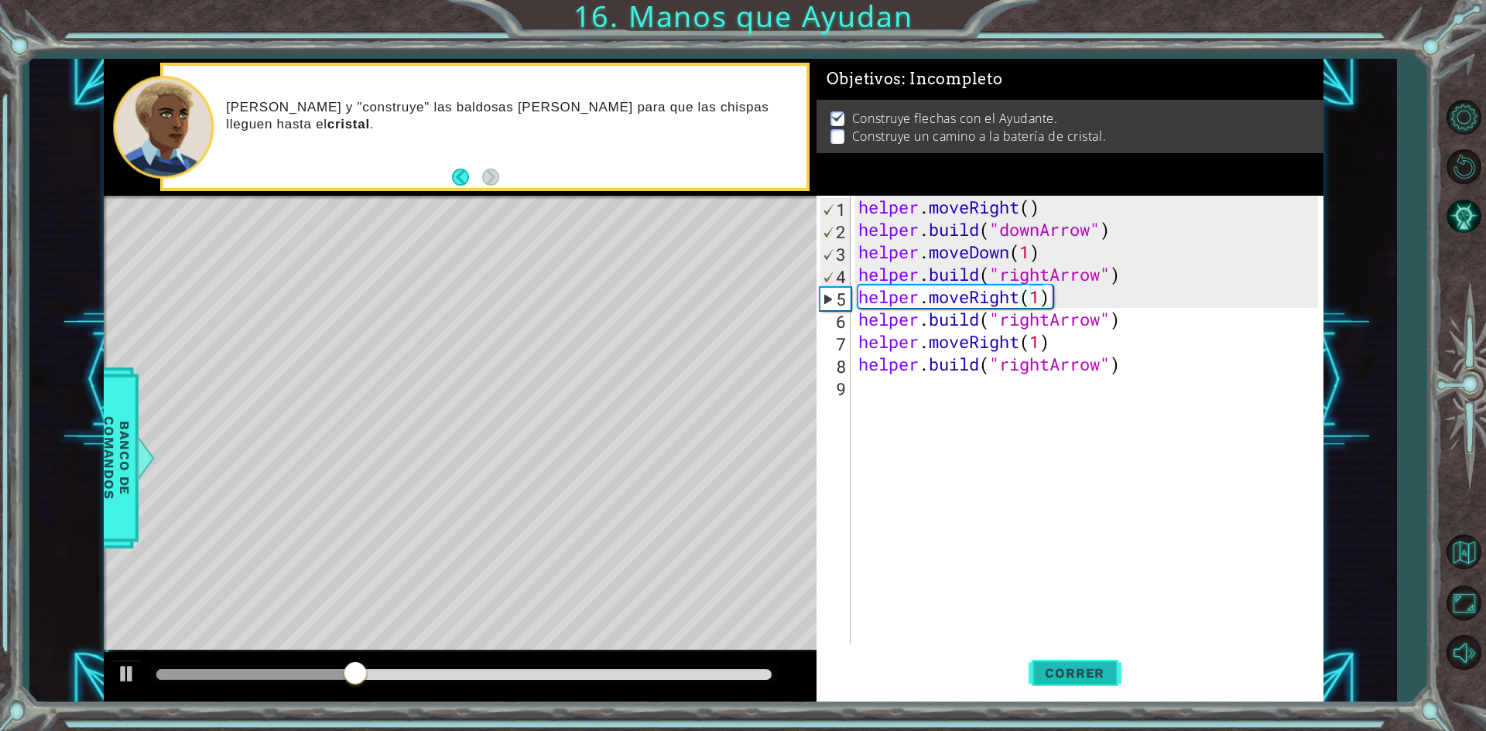
click at [1100, 677] on span "Correr" at bounding box center [1074, 672] width 91 height 15
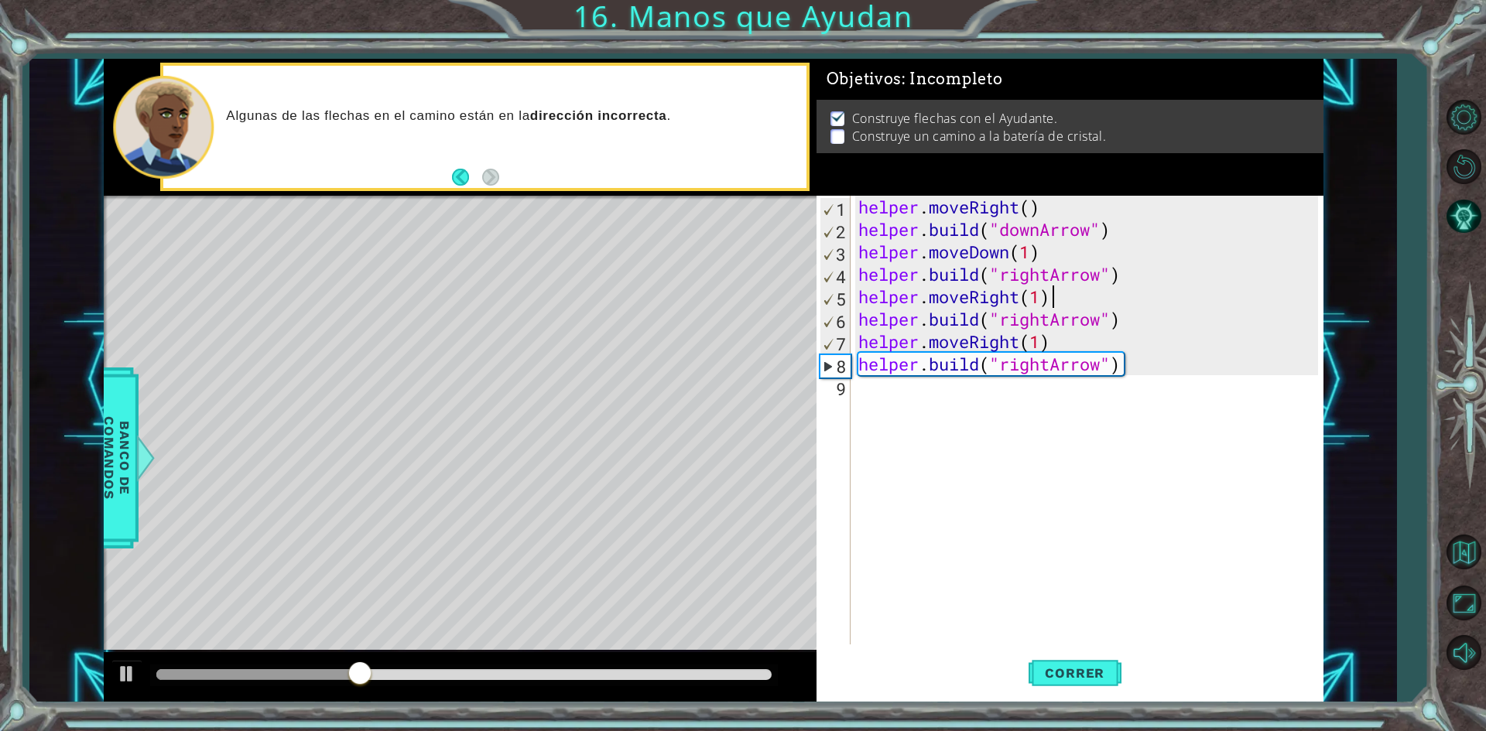
click at [1052, 361] on div "helper . moveRight ( ) helper . build ( "downArrow" ) helper . moveDown ( 1 ) h…" at bounding box center [1090, 443] width 470 height 494
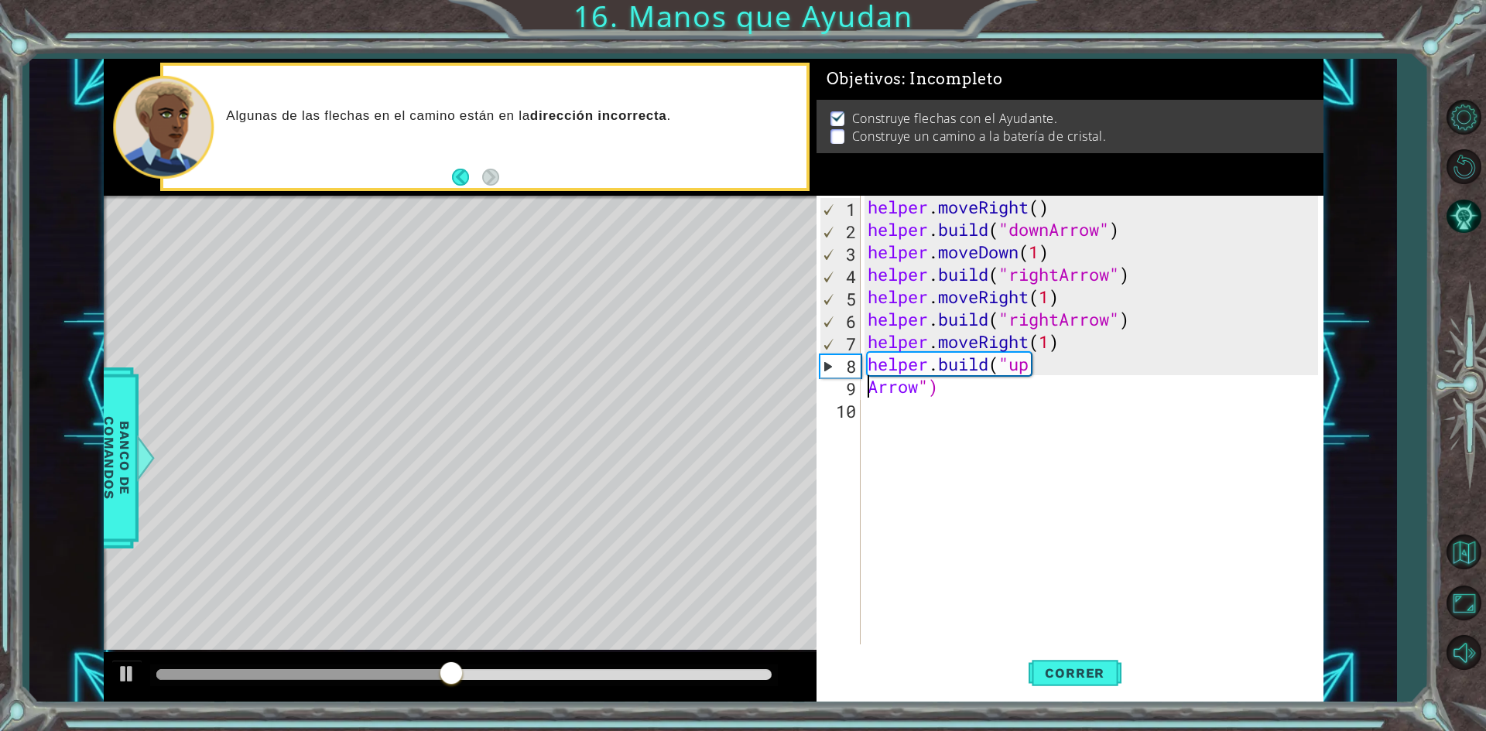
type textarea "[DOMAIN_NAME]("upArrow")"
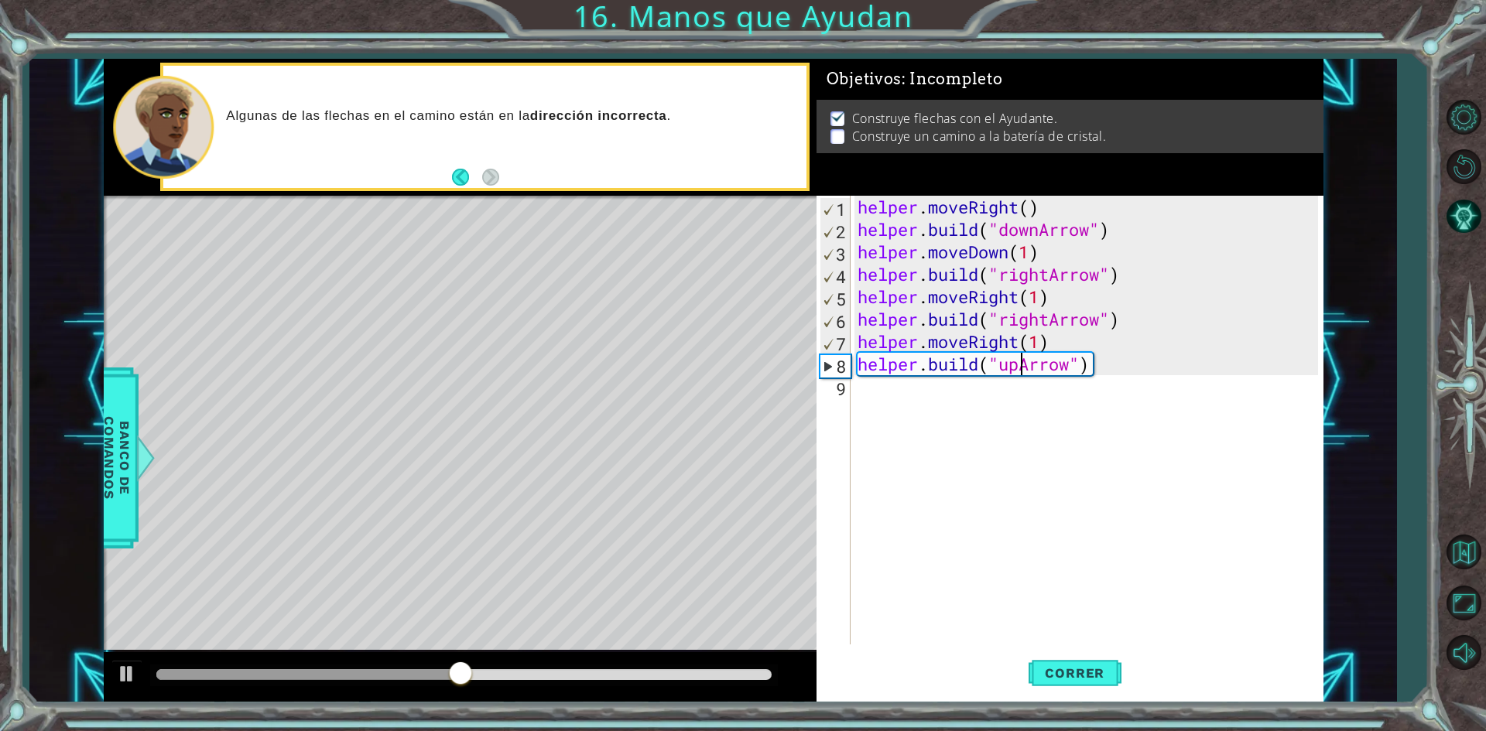
click at [1175, 447] on div "helper . moveRight ( ) helper . build ( "downArrow" ) helper . moveDown ( 1 ) h…" at bounding box center [1089, 443] width 471 height 494
click at [1072, 680] on span "Correr" at bounding box center [1074, 672] width 91 height 15
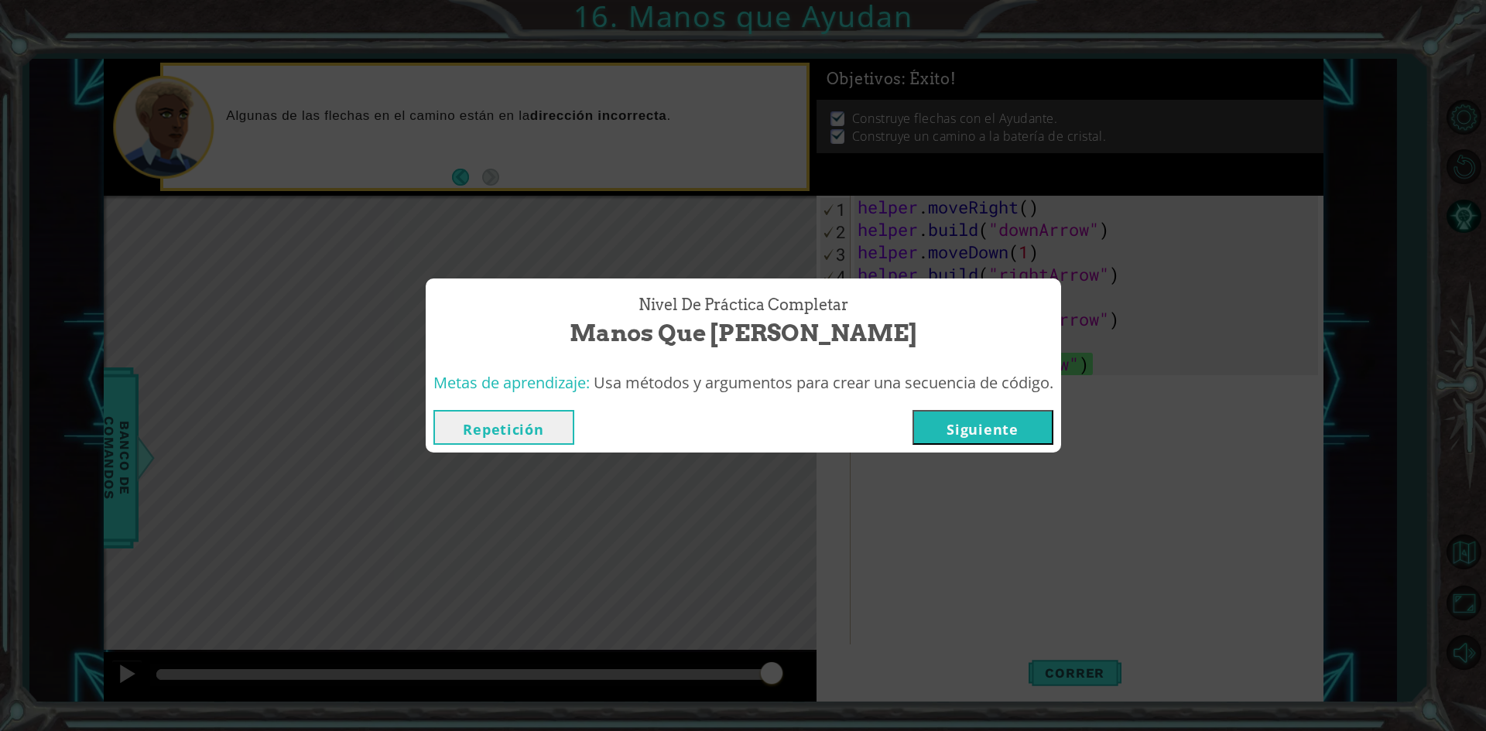
click at [975, 426] on button "Siguiente" at bounding box center [982, 427] width 141 height 35
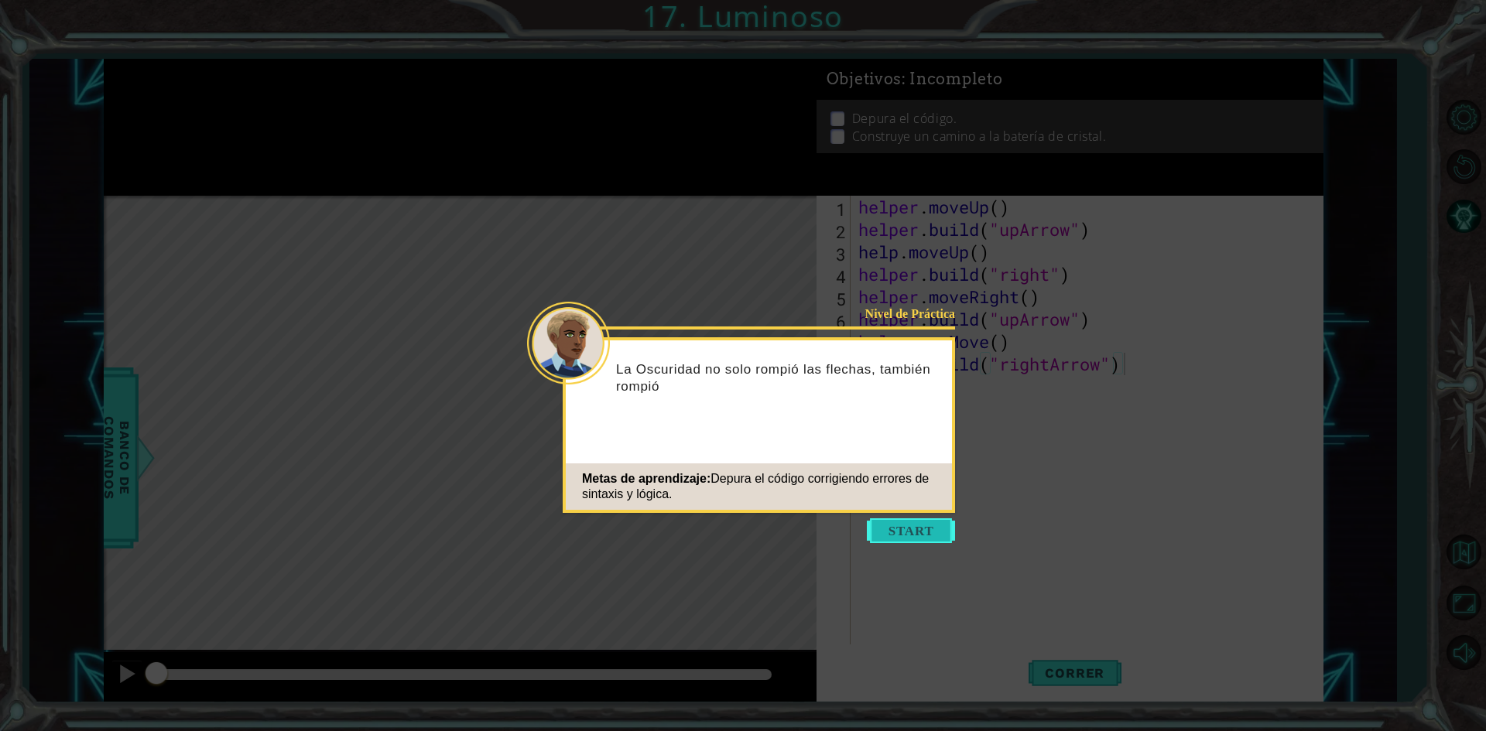
click at [907, 532] on button "Start" at bounding box center [911, 530] width 88 height 25
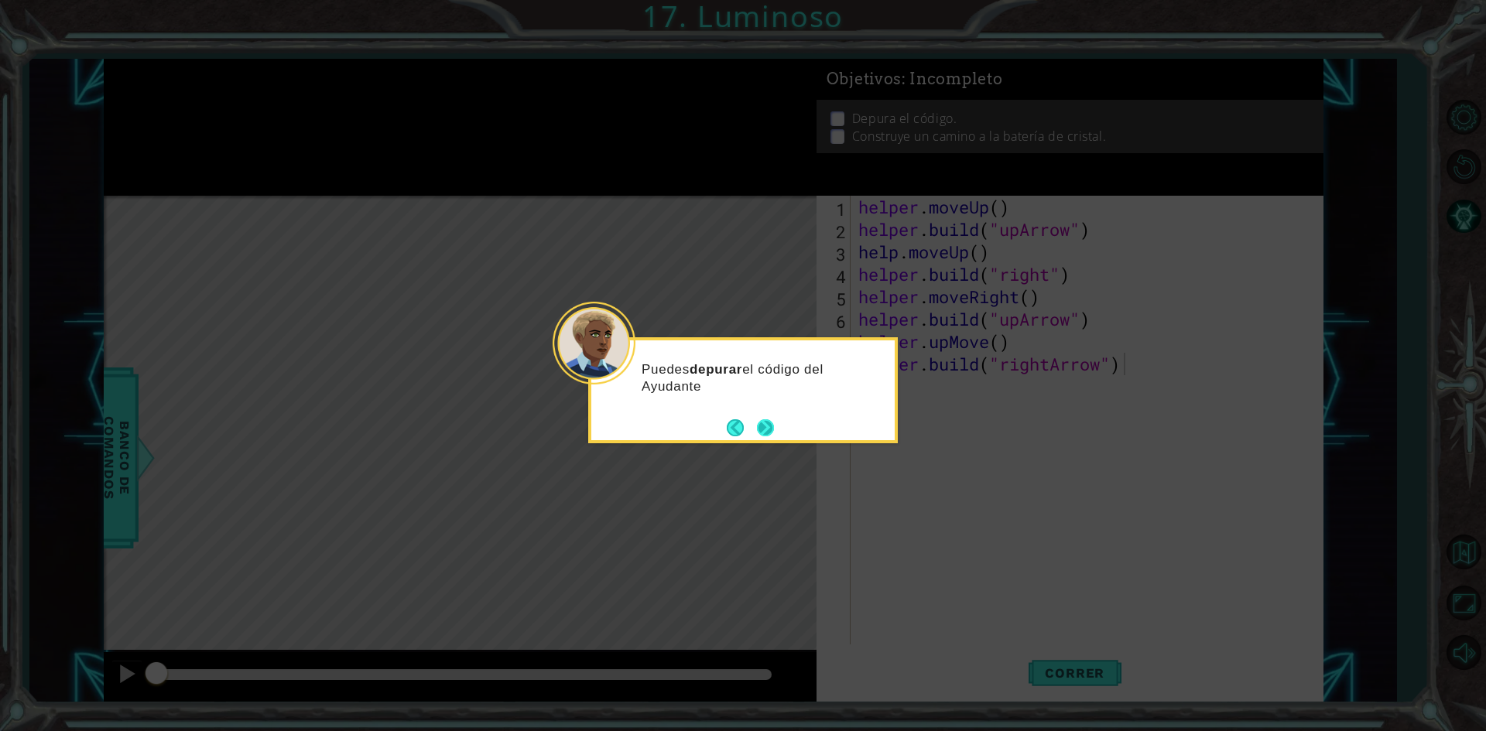
click at [766, 422] on button "Next" at bounding box center [766, 428] width 18 height 18
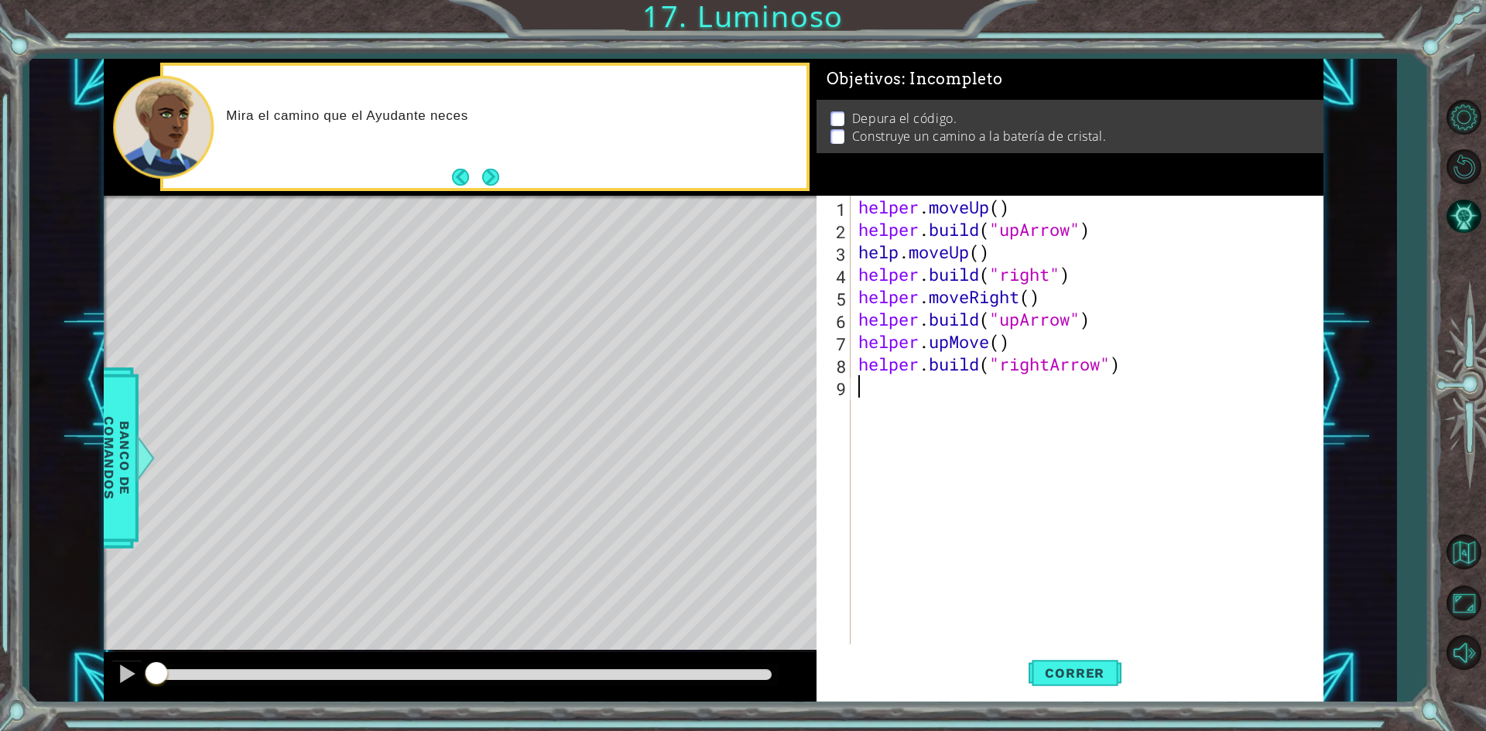
drag, startPoint x: 881, startPoint y: 486, endPoint x: 891, endPoint y: 496, distance: 14.2
click at [891, 496] on div "helper . moveUp ( ) helper . build ( "upArrow" ) help . moveUp ( ) helper . bui…" at bounding box center [1090, 443] width 470 height 494
drag, startPoint x: 891, startPoint y: 496, endPoint x: 870, endPoint y: 484, distance: 24.6
click at [870, 484] on div "helper . moveUp ( ) helper . build ( "upArrow" ) help . moveUp ( ) helper . bui…" at bounding box center [1090, 443] width 470 height 494
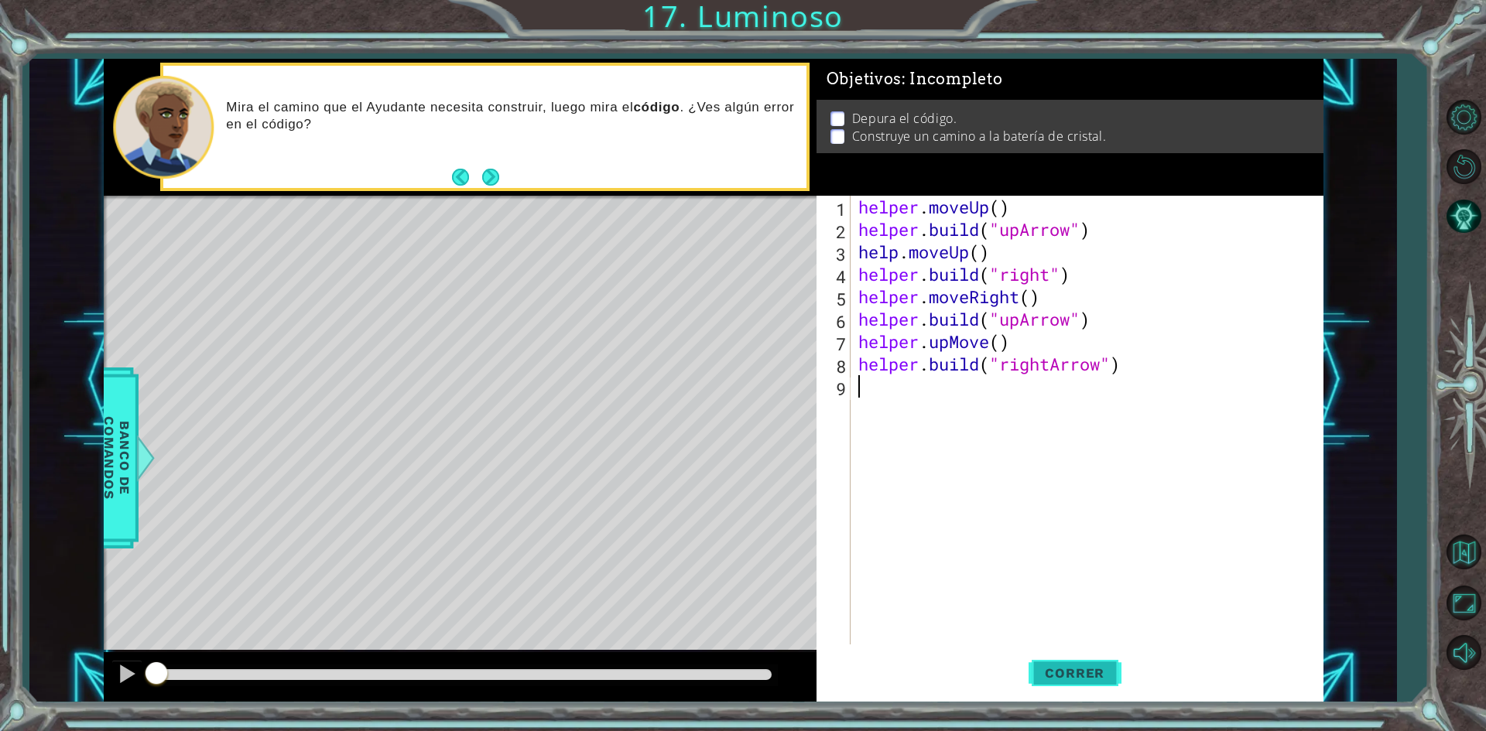
click at [1076, 683] on button "Correr" at bounding box center [1074, 673] width 93 height 50
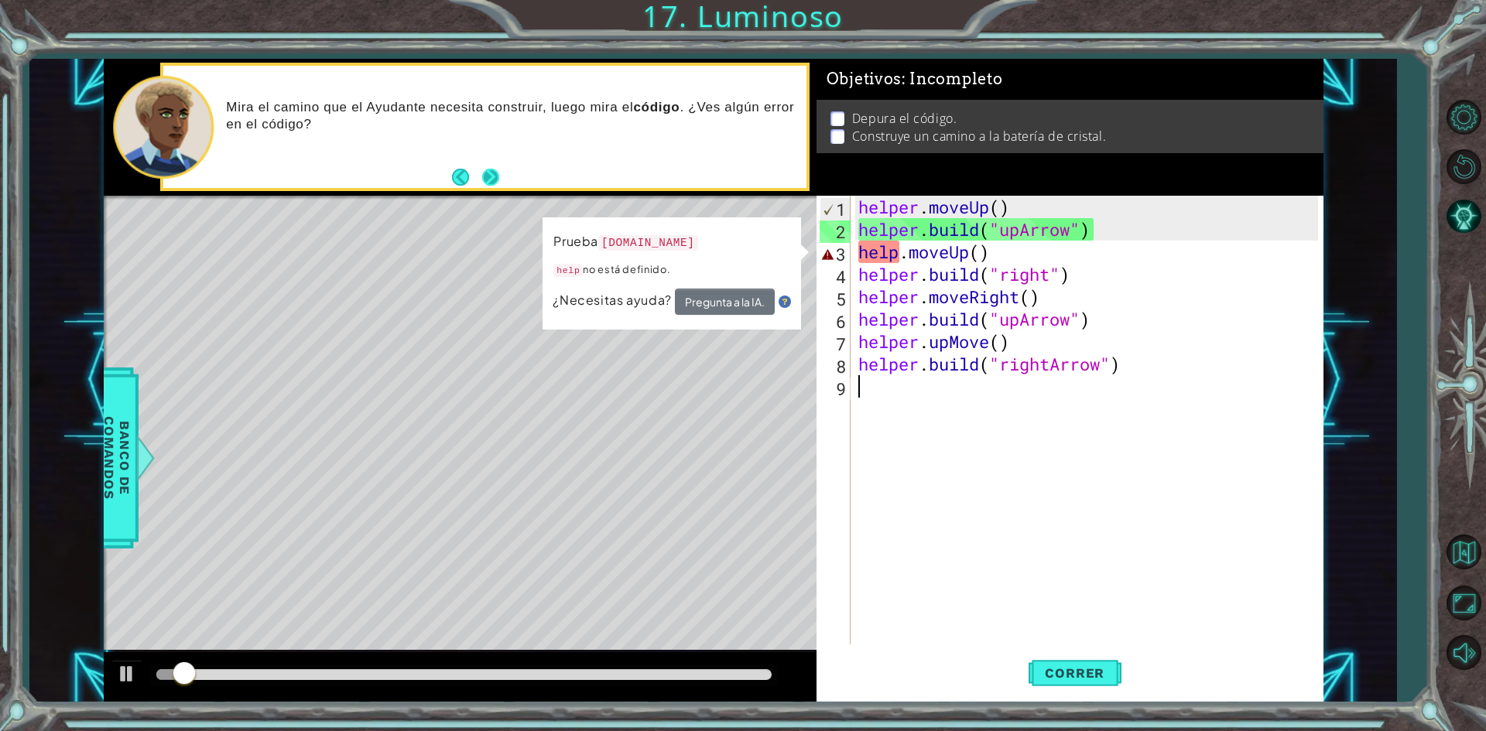
click at [487, 181] on button "Next" at bounding box center [490, 177] width 17 height 17
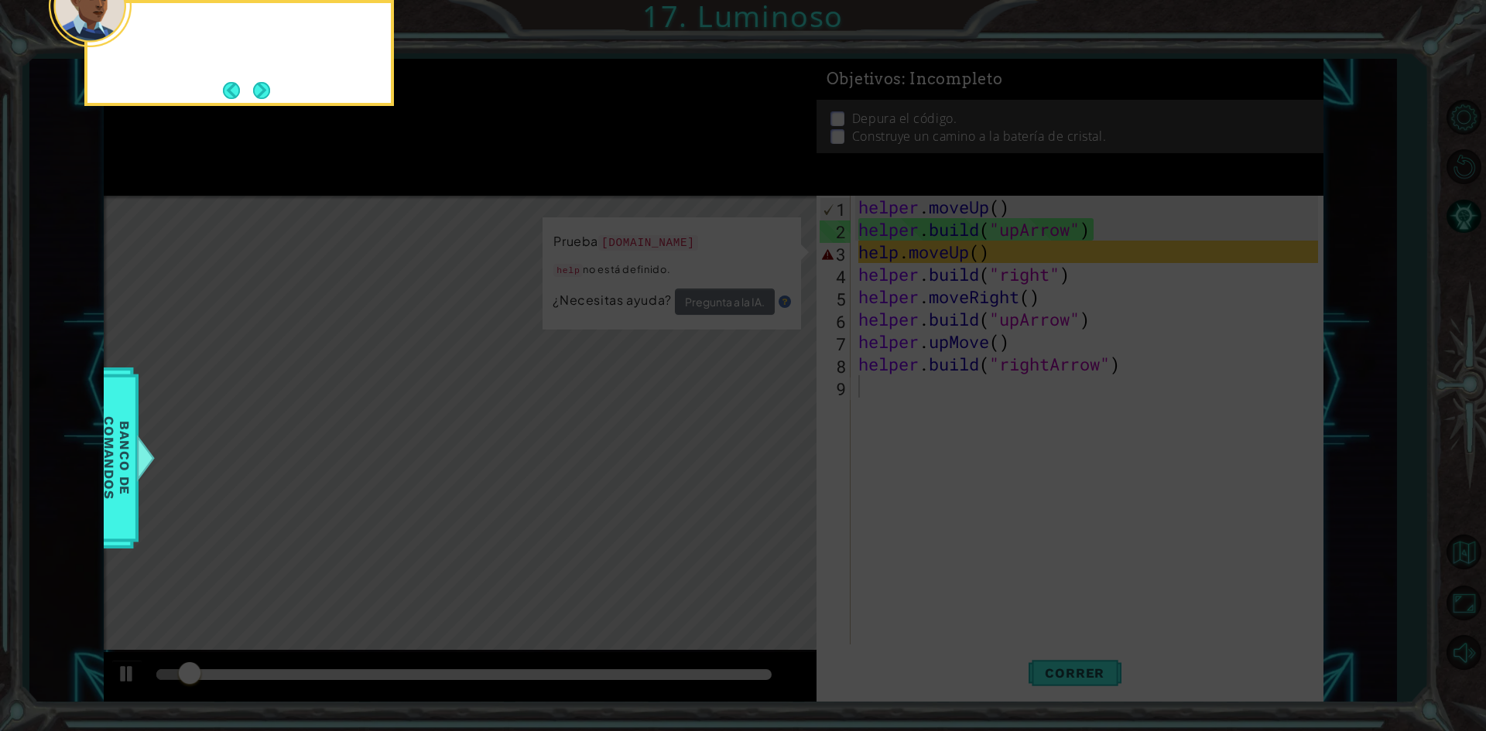
click at [487, 181] on icon at bounding box center [743, 109] width 1486 height 1243
click at [262, 85] on button "Next" at bounding box center [261, 90] width 17 height 17
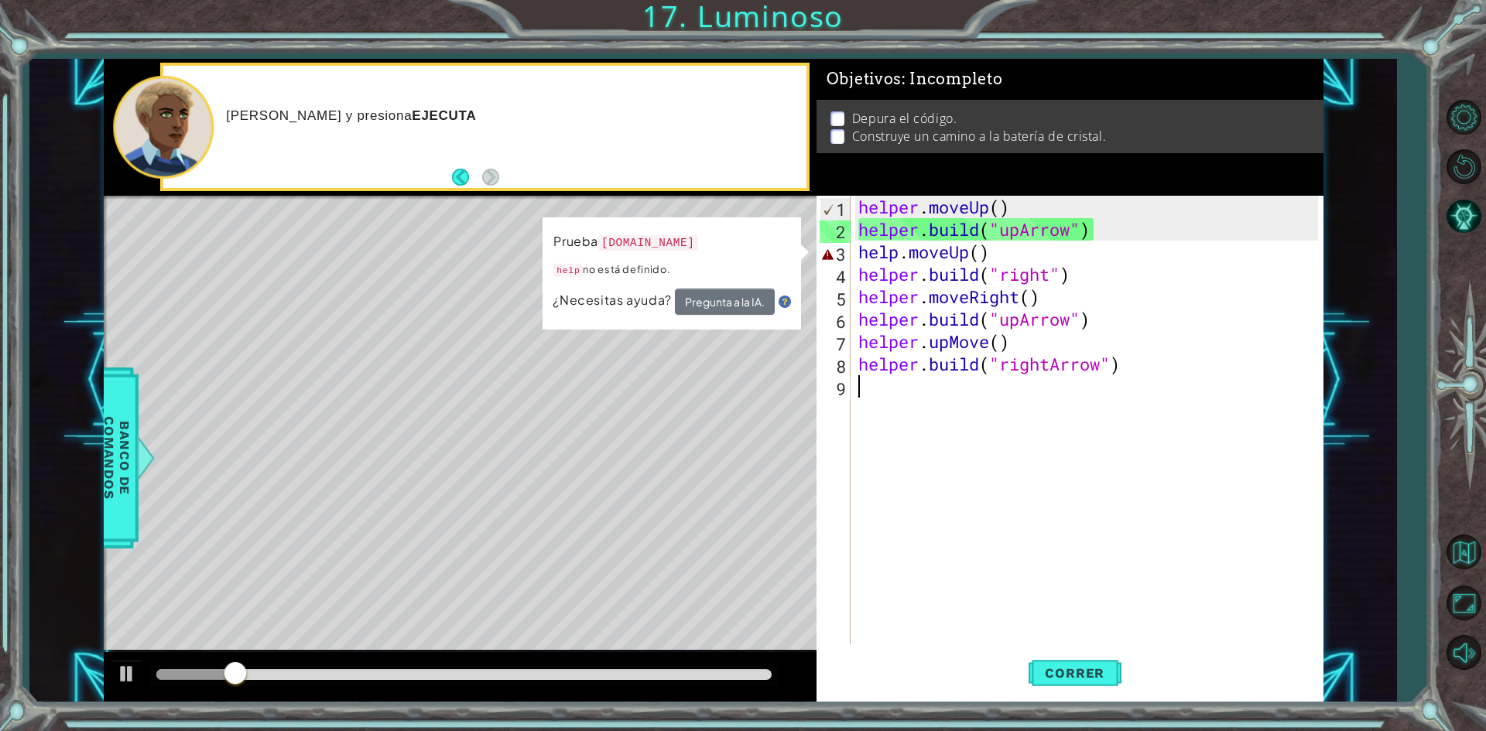
click at [971, 479] on div "helper . moveUp ( ) helper . build ( "upArrow" ) help . moveUp ( ) helper . bui…" at bounding box center [1090, 443] width 470 height 494
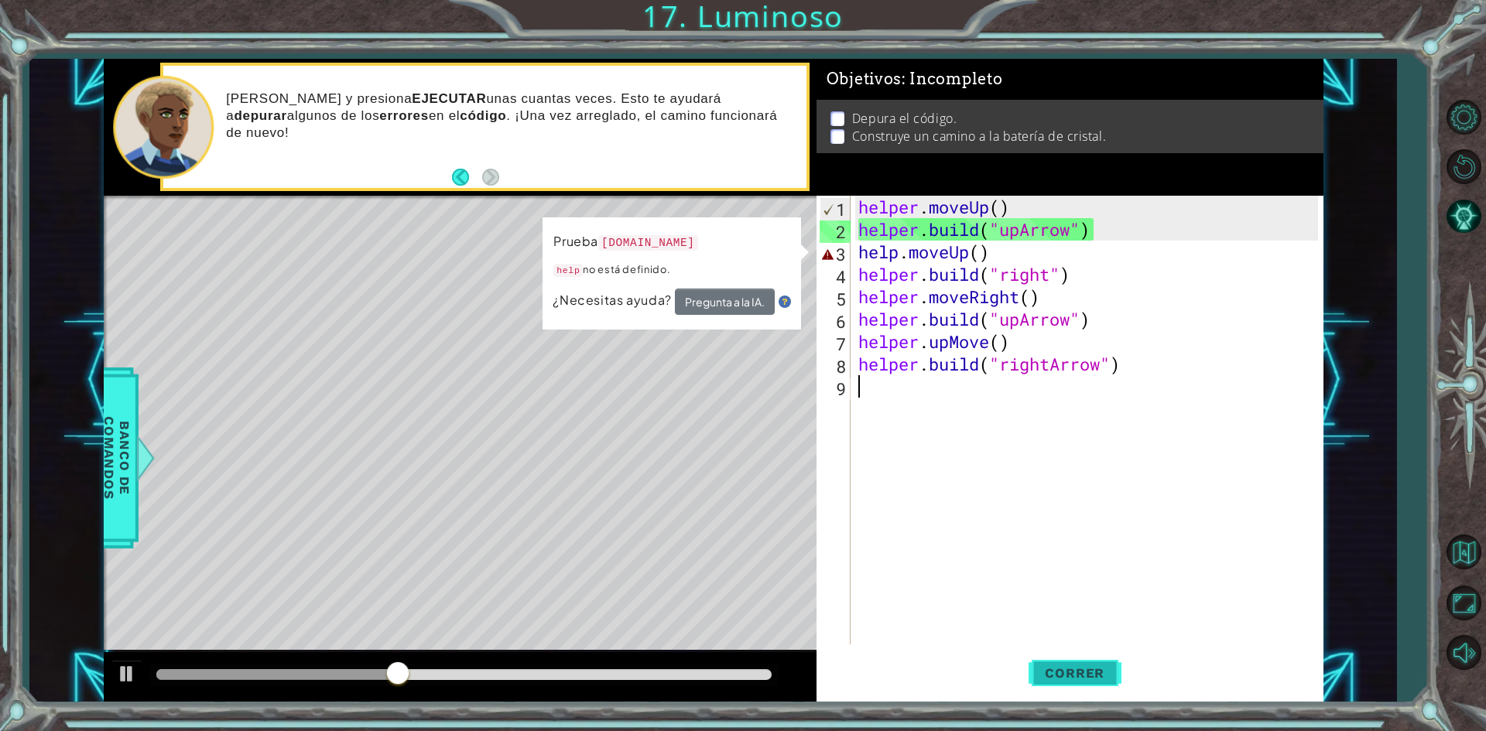
click at [1089, 662] on button "Correr" at bounding box center [1074, 673] width 93 height 50
click at [896, 256] on div "helper . moveUp ( ) helper . build ( "upArrow" ) help . moveUp ( ) helper . bui…" at bounding box center [1090, 443] width 470 height 494
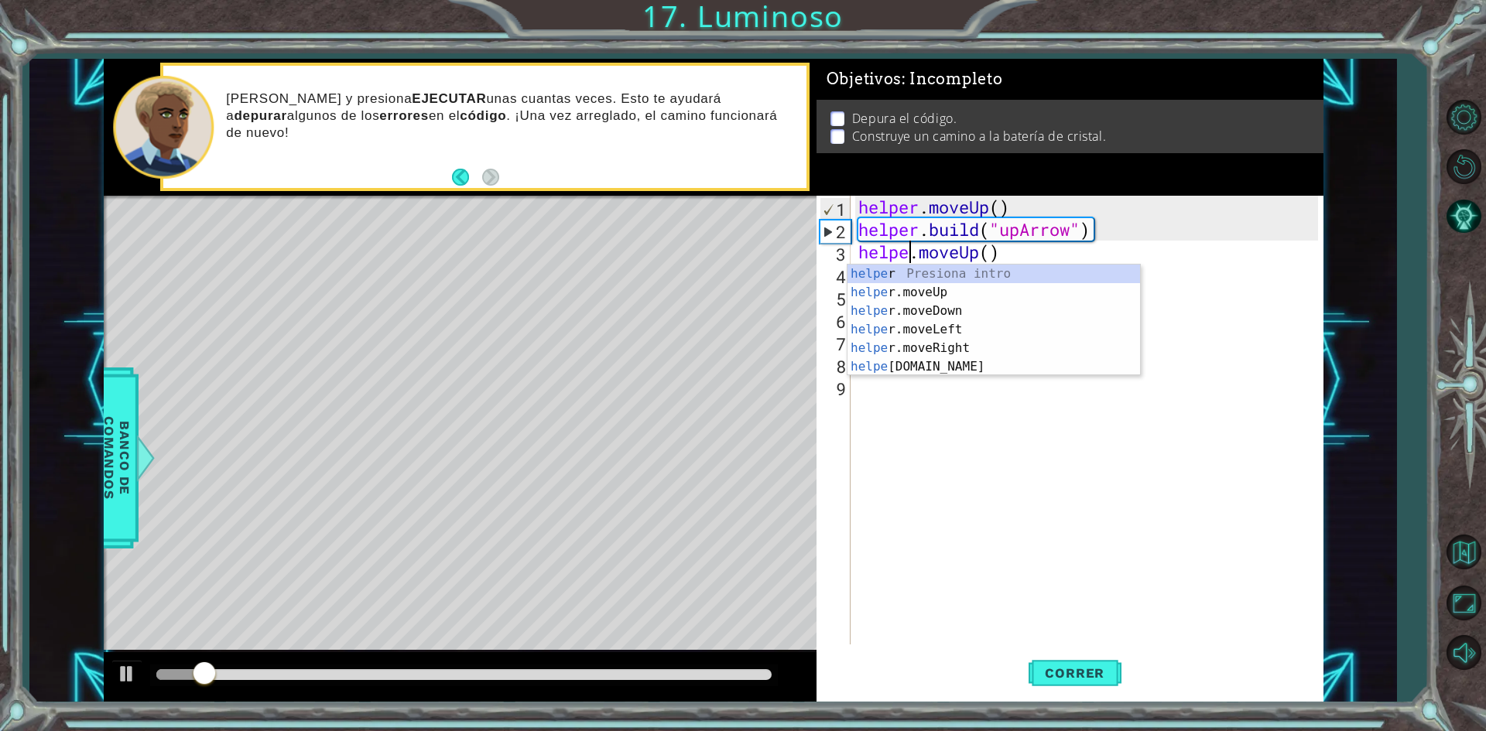
scroll to position [0, 2]
type textarea "helper.moveUp()"
click at [1011, 512] on div "helper . moveUp ( ) helper . build ( "upArrow" ) helper . moveUp ( ) helper . b…" at bounding box center [1090, 443] width 470 height 494
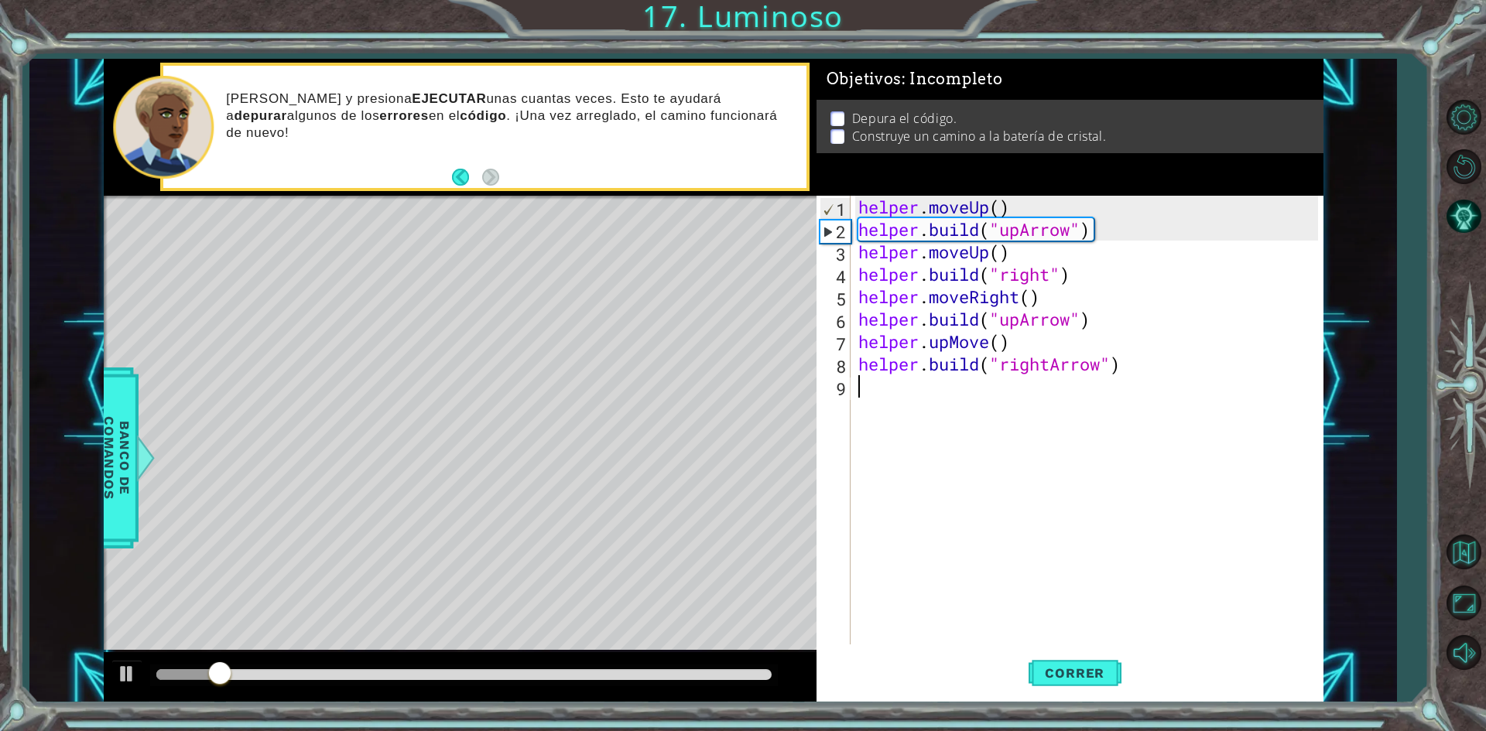
scroll to position [0, 0]
drag, startPoint x: 987, startPoint y: 343, endPoint x: 930, endPoint y: 339, distance: 57.4
click at [930, 339] on div "helper . moveUp ( ) helper . build ( "upArrow" ) helper . moveUp ( ) helper . b…" at bounding box center [1090, 443] width 470 height 494
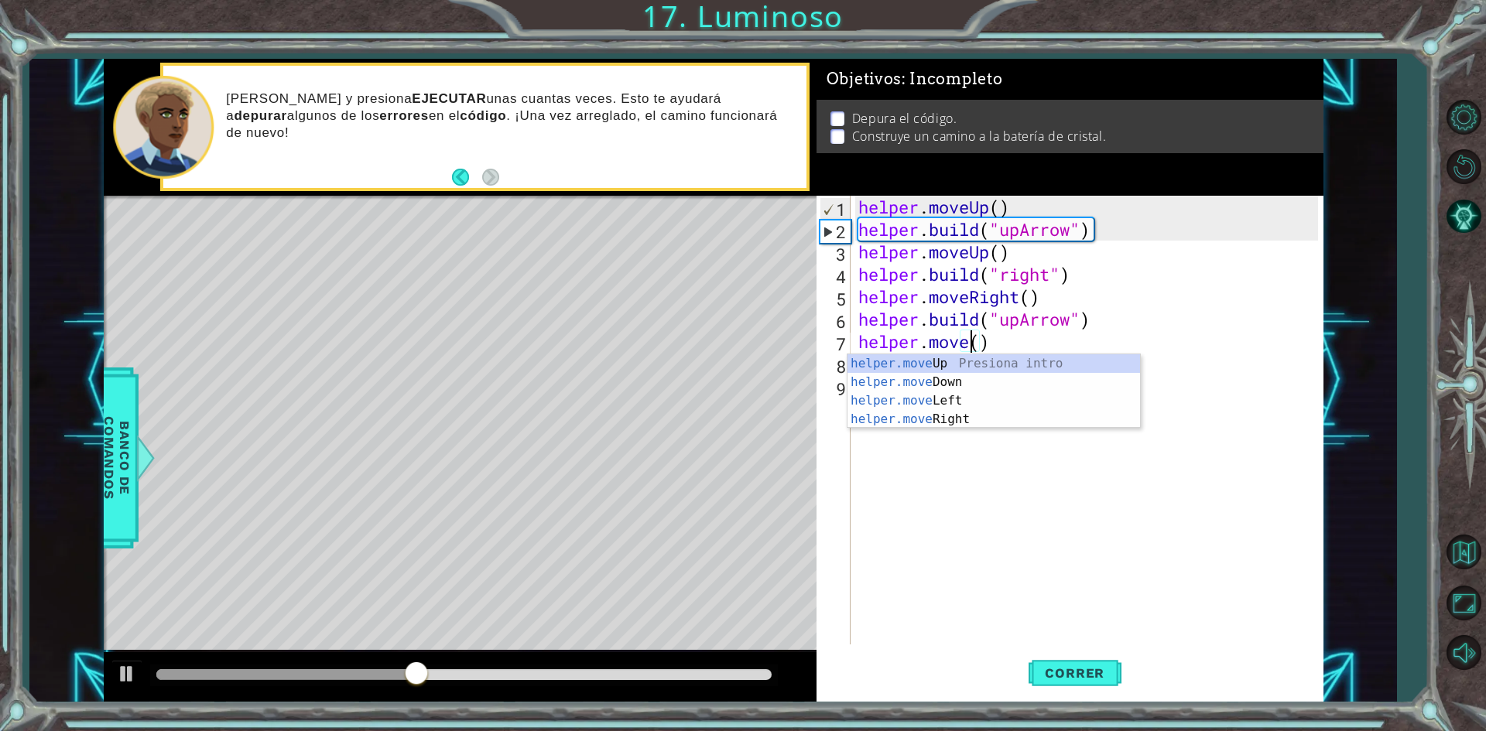
scroll to position [0, 5]
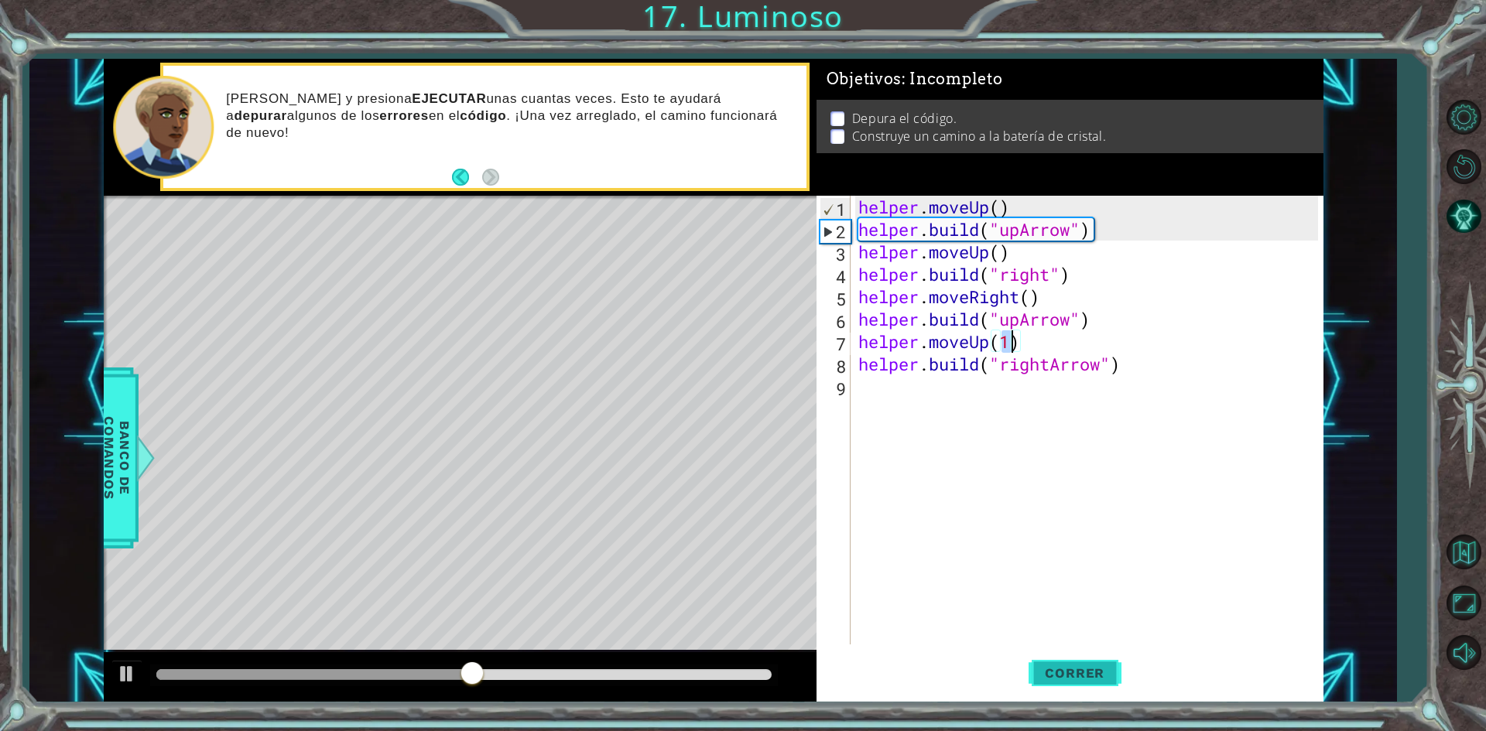
click at [1086, 662] on button "Correr" at bounding box center [1074, 673] width 93 height 50
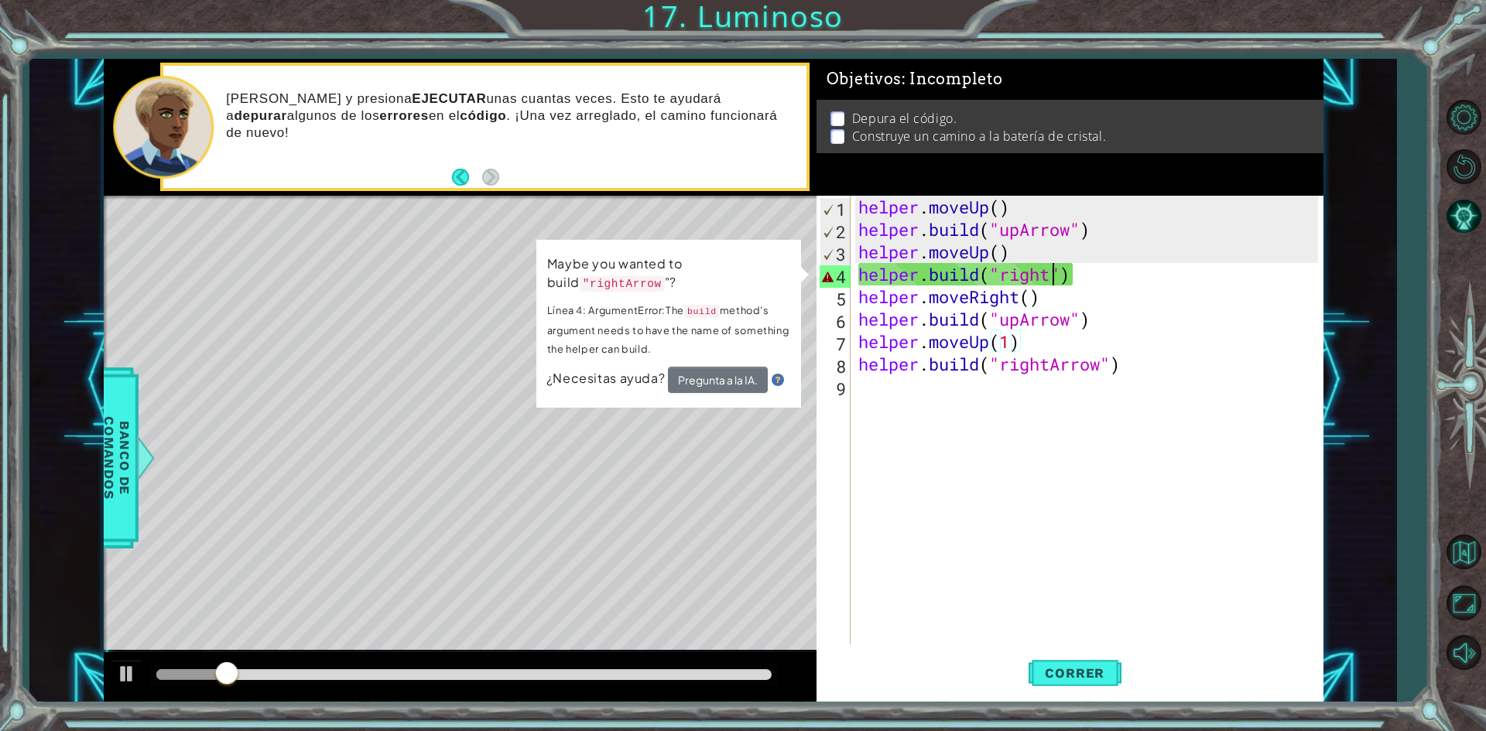
click at [1050, 270] on div "helper . moveUp ( ) helper . build ( "upArrow" ) helper . moveUp ( ) helper . b…" at bounding box center [1090, 443] width 470 height 494
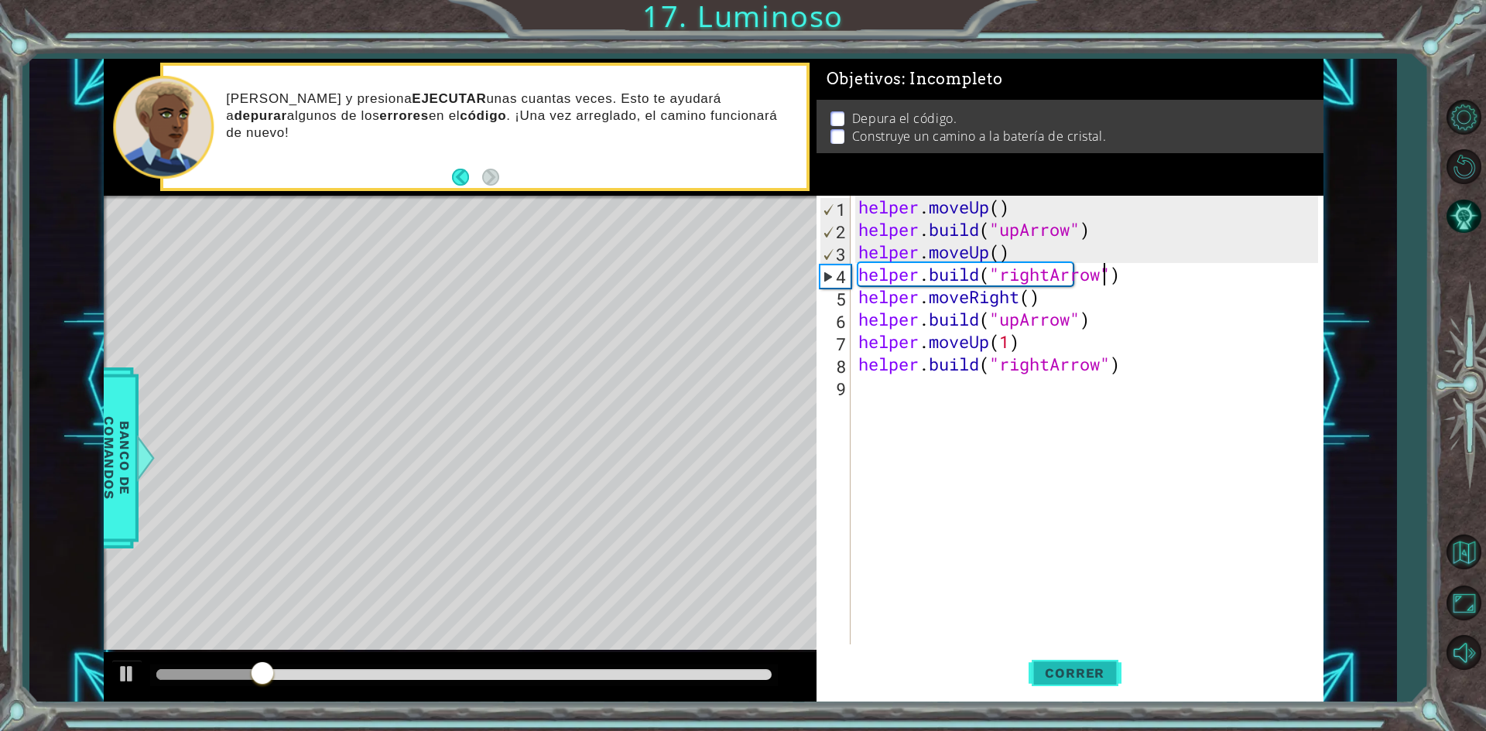
type textarea "[DOMAIN_NAME]("rightArrow")"
click at [1090, 675] on span "Correr" at bounding box center [1074, 672] width 91 height 15
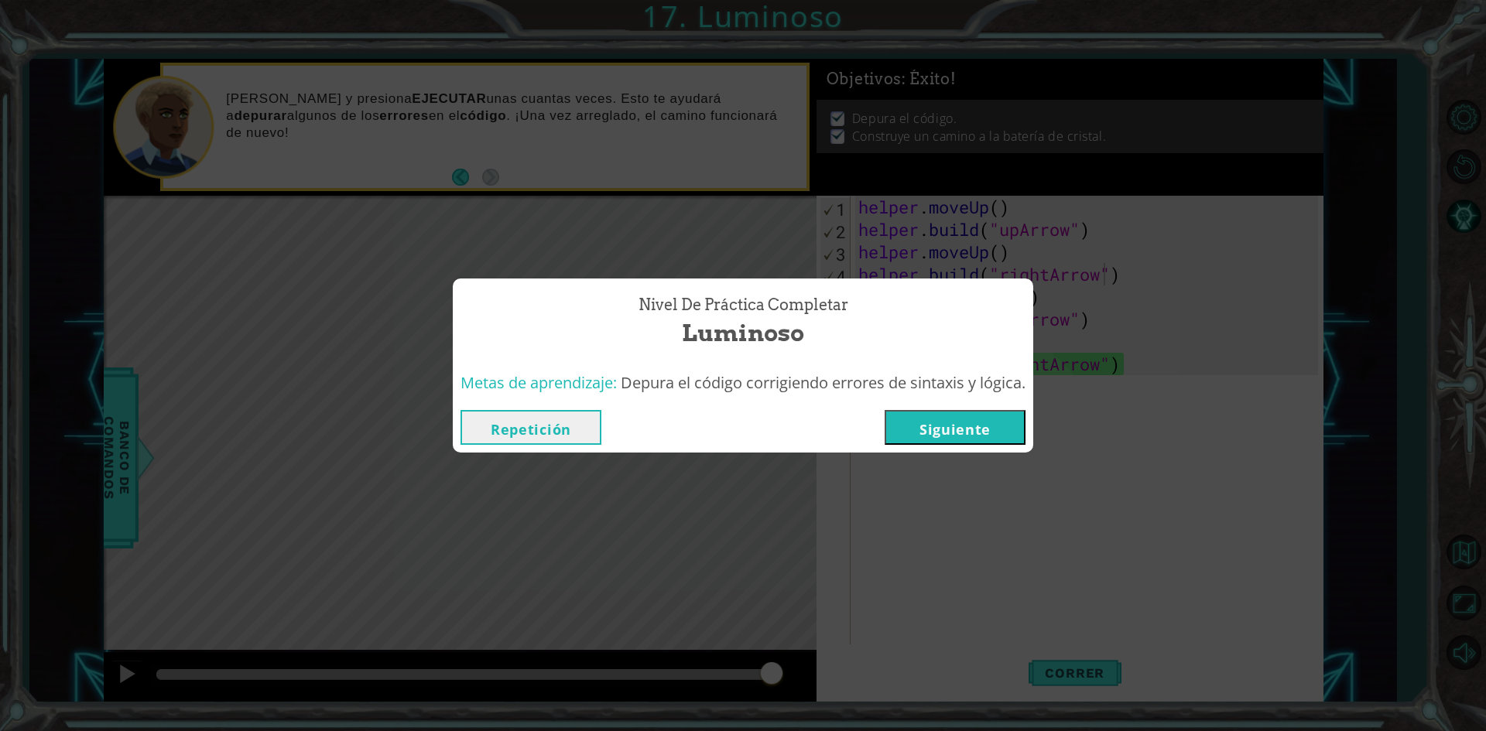
click at [932, 430] on button "Siguiente" at bounding box center [954, 427] width 141 height 35
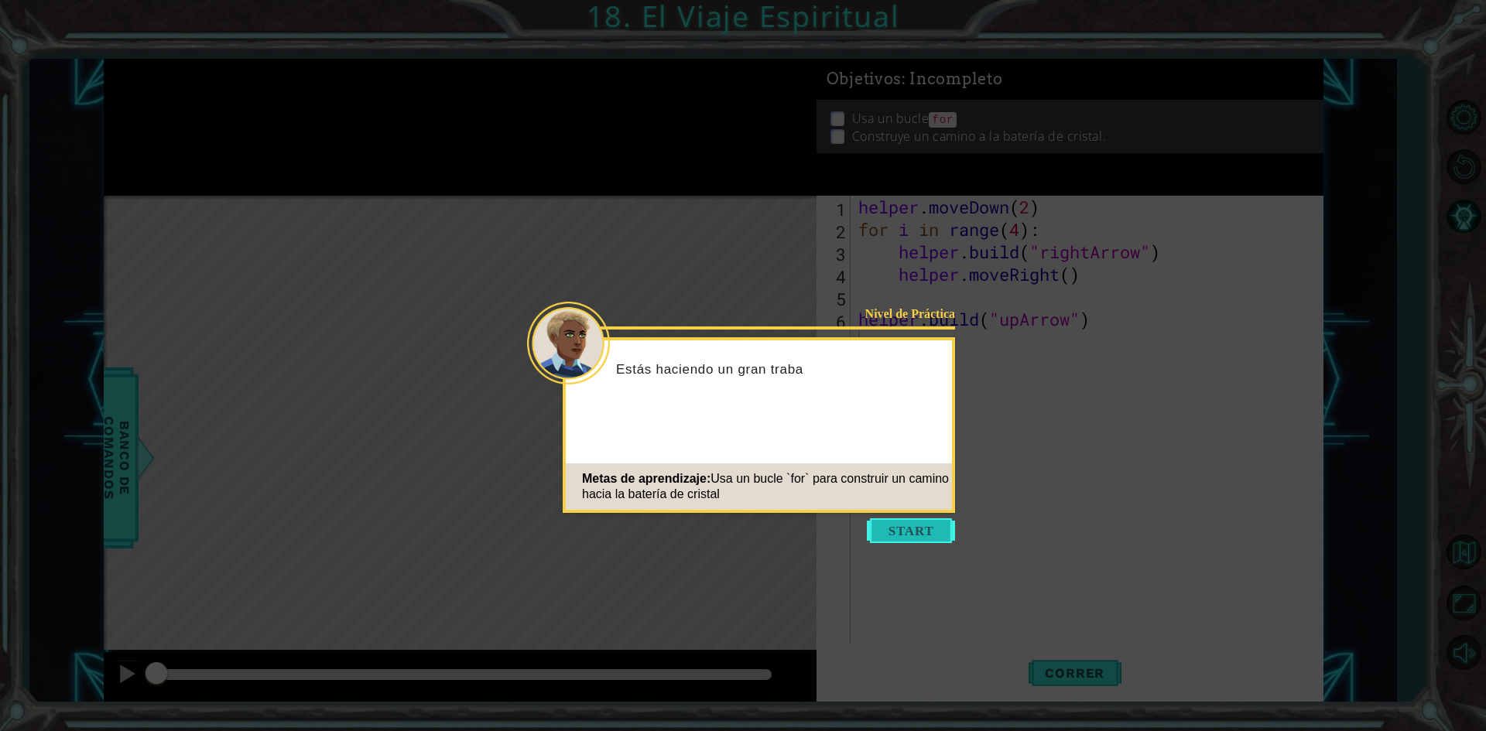
click at [922, 528] on button "Start" at bounding box center [911, 530] width 88 height 25
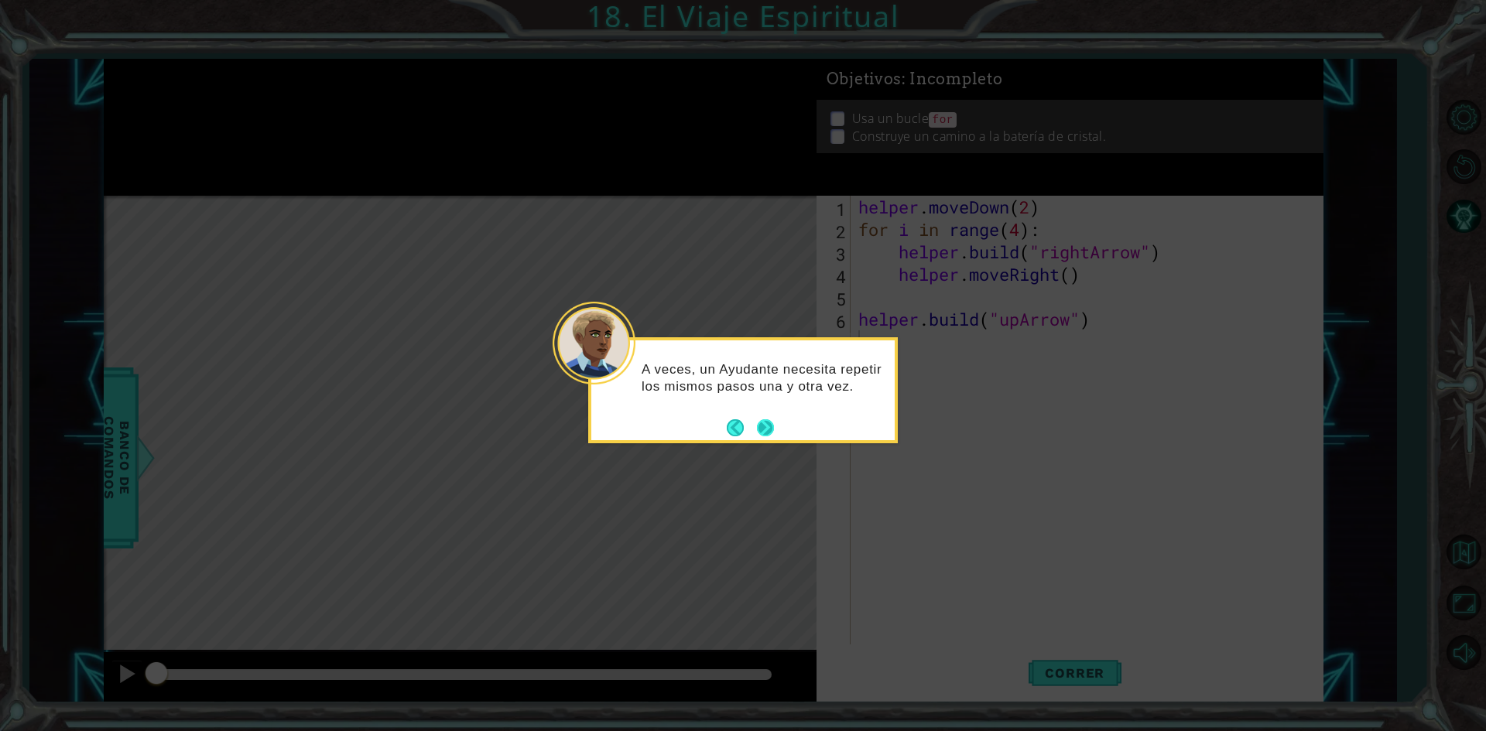
click at [771, 423] on button "Next" at bounding box center [765, 427] width 17 height 17
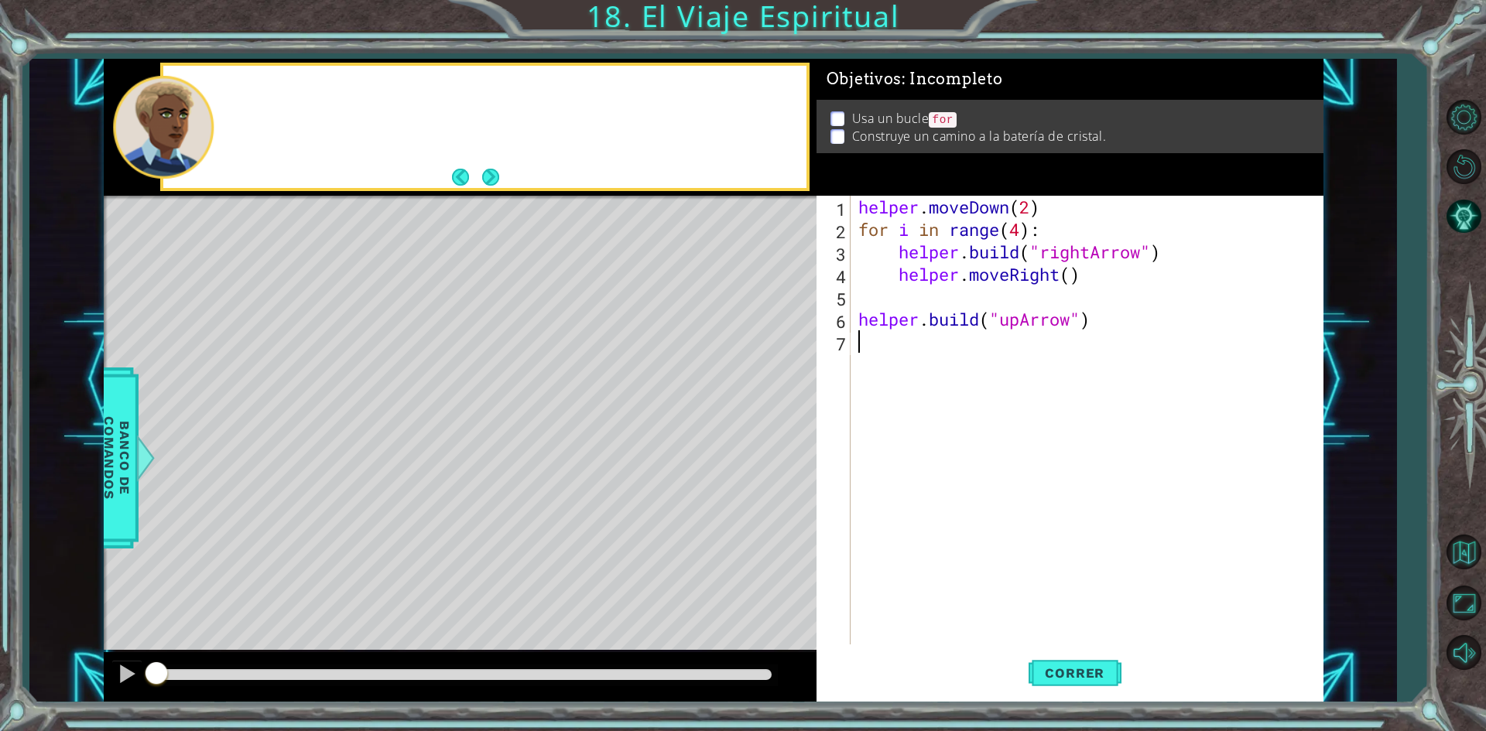
click at [771, 423] on div "Level Map" at bounding box center [461, 424] width 715 height 456
click at [490, 172] on button "Next" at bounding box center [490, 177] width 17 height 17
click at [0, 0] on icon at bounding box center [0, 0] width 0 height 0
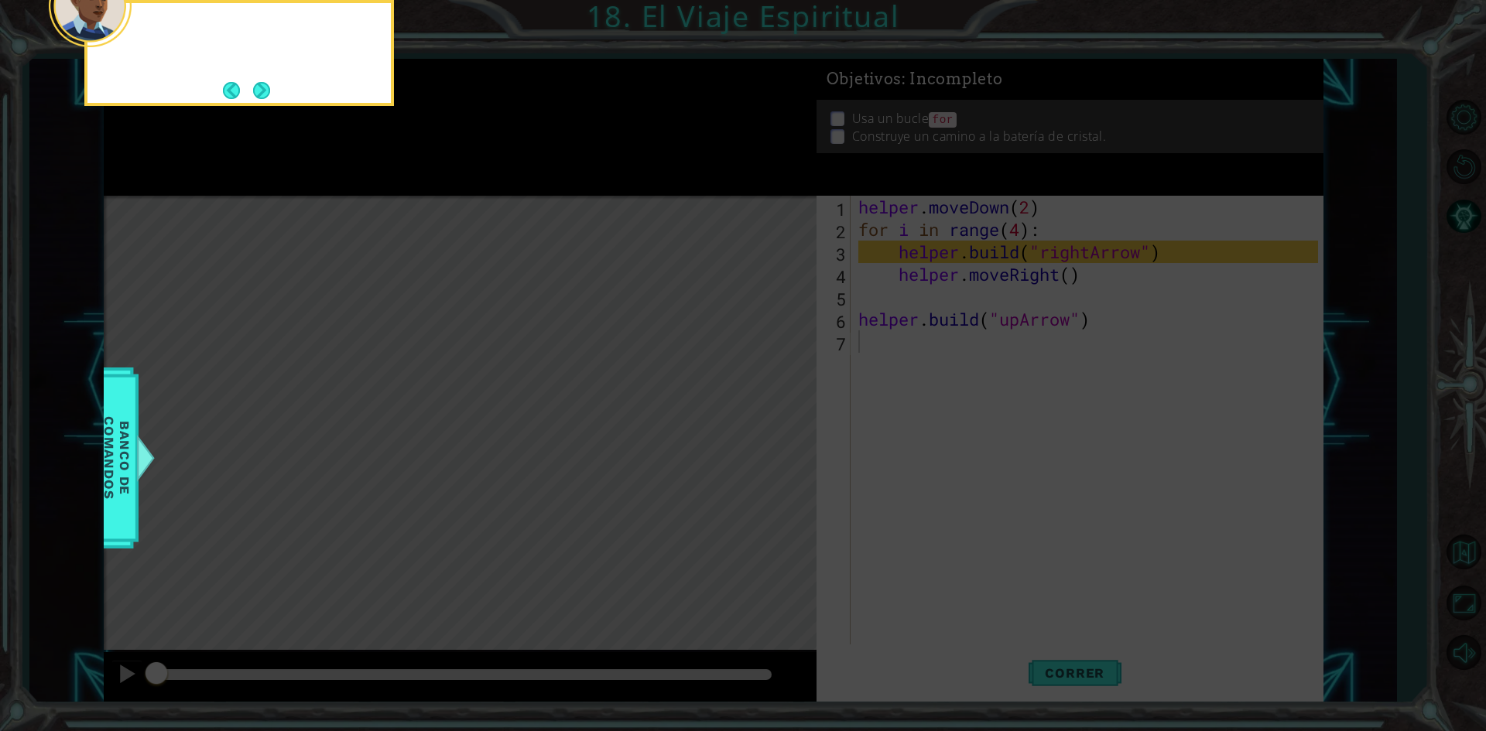
click at [490, 172] on icon at bounding box center [743, 109] width 1486 height 1243
click at [263, 85] on button "Next" at bounding box center [261, 90] width 17 height 17
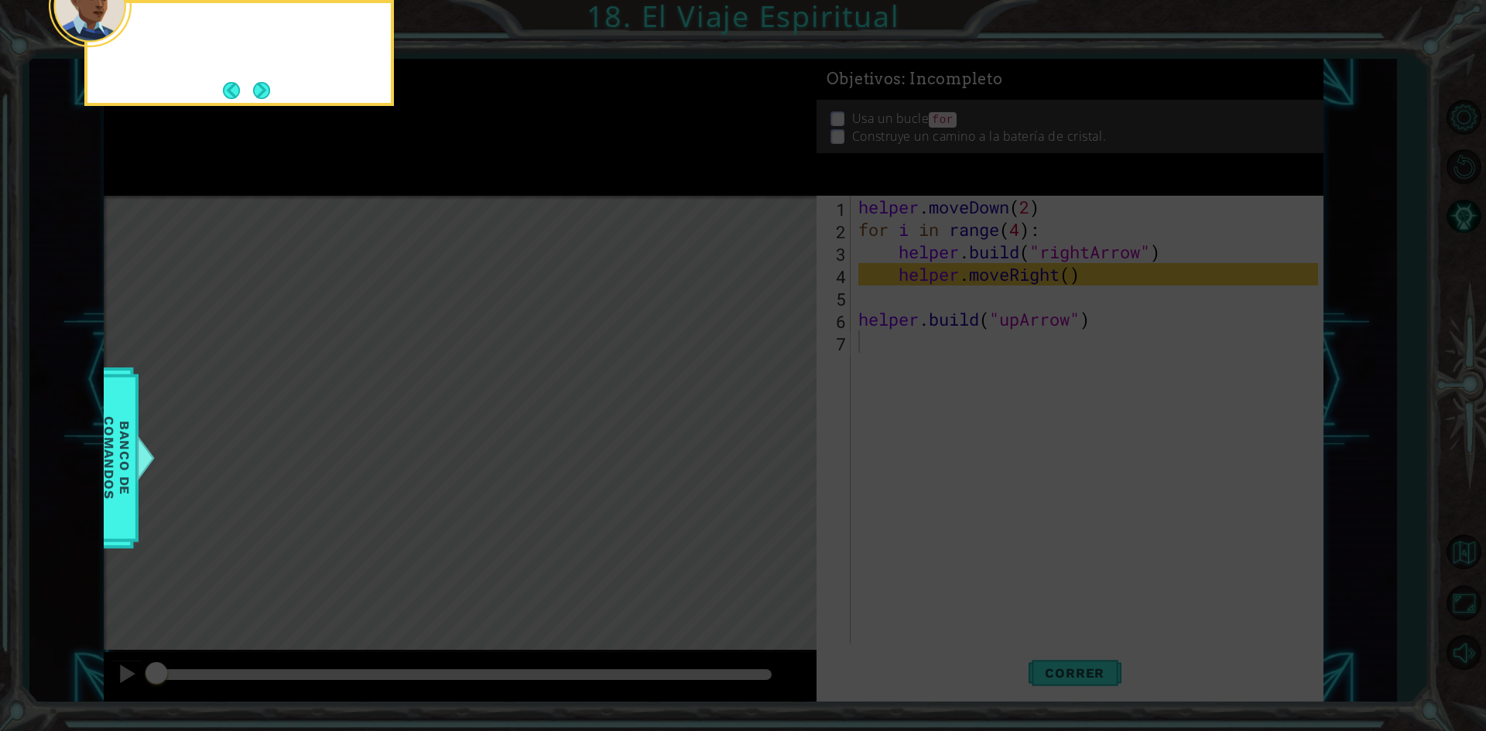
click at [263, 85] on button "Next" at bounding box center [261, 90] width 17 height 17
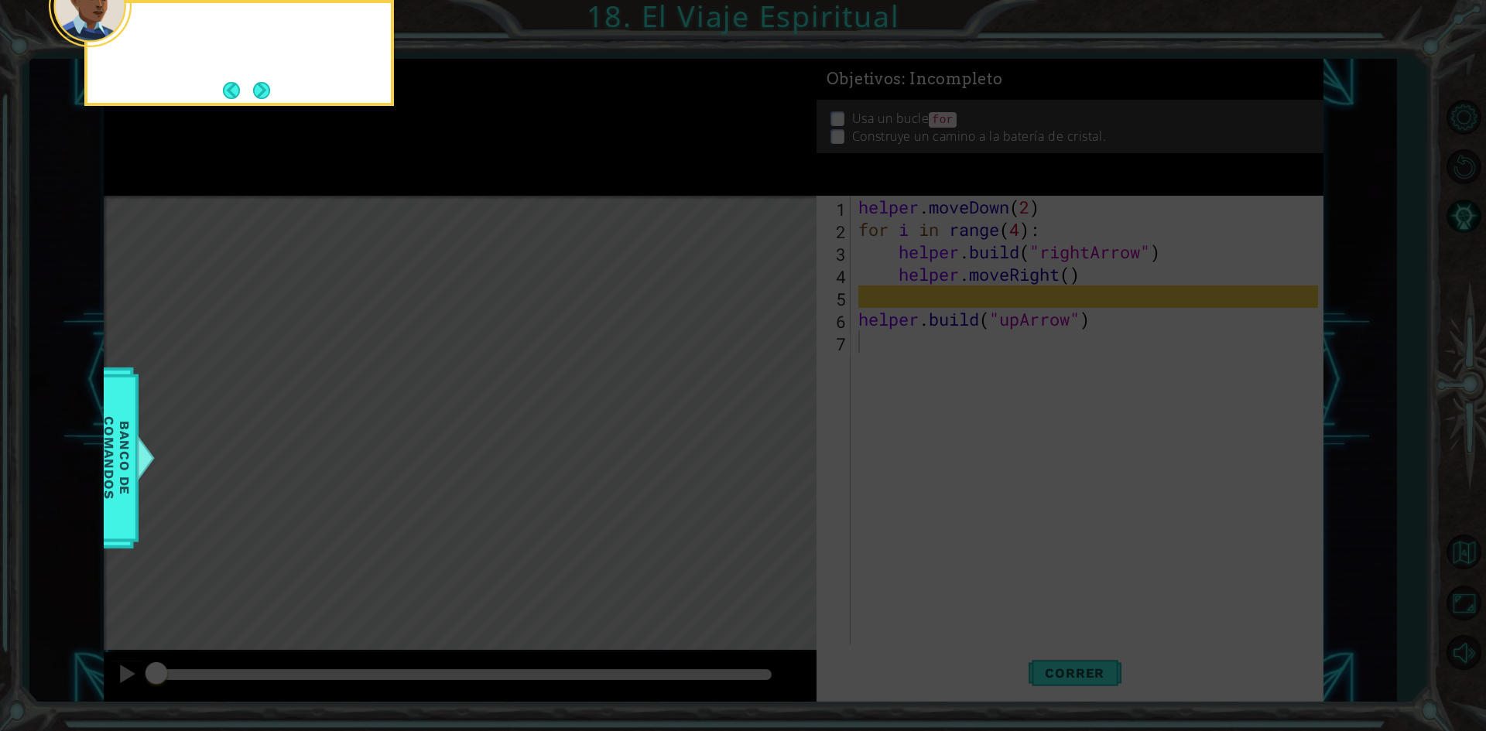
click at [263, 85] on button "Next" at bounding box center [261, 90] width 17 height 17
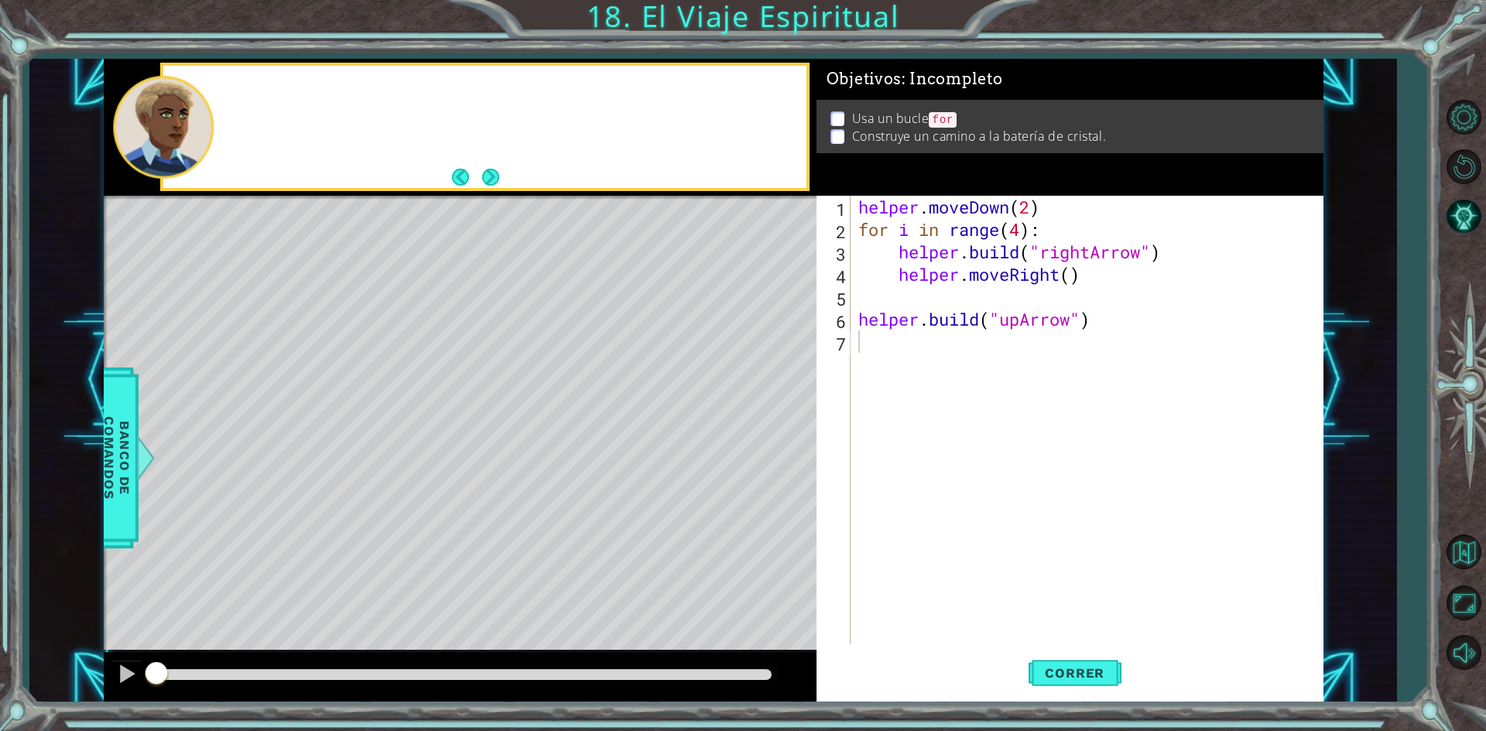
click at [263, 85] on div at bounding box center [484, 127] width 642 height 122
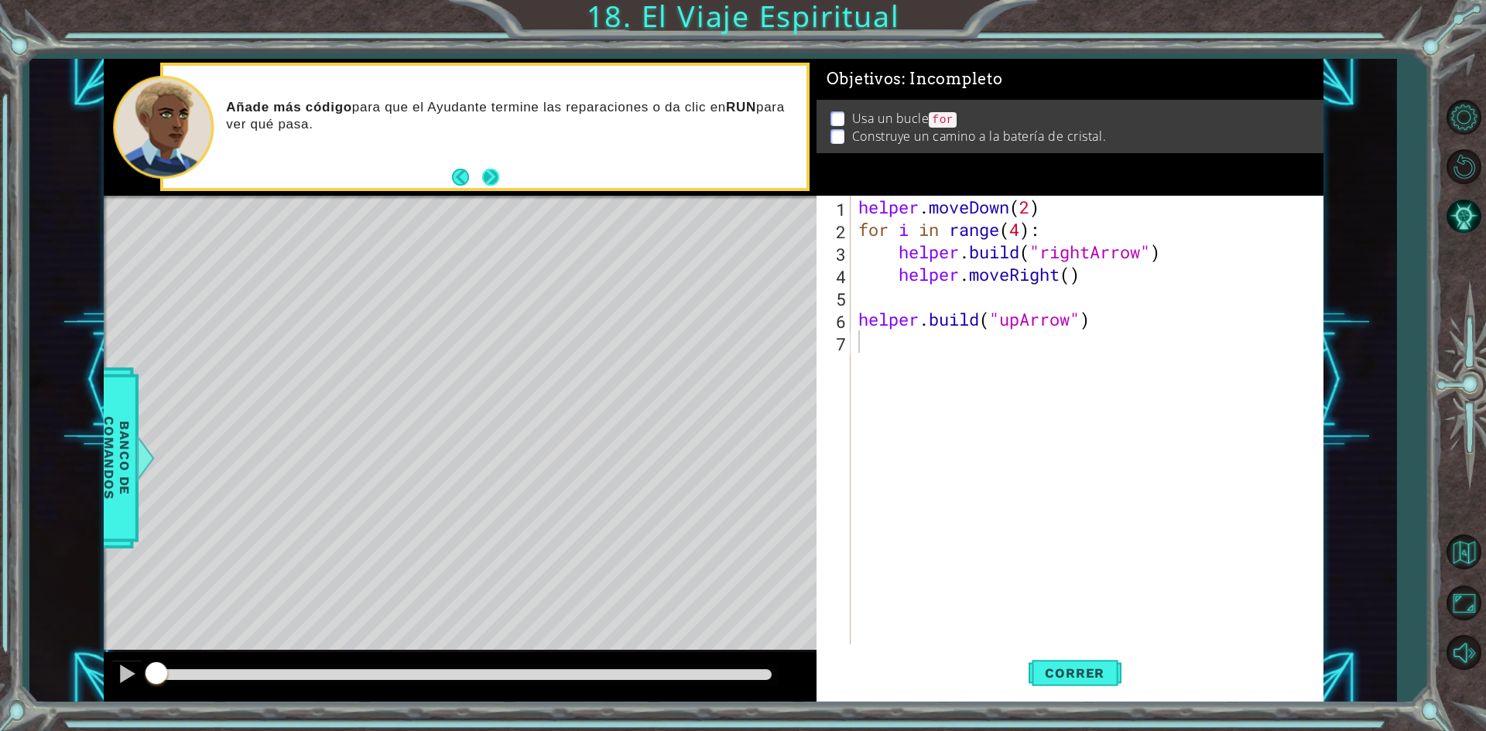
click at [489, 176] on button "Next" at bounding box center [490, 177] width 17 height 17
click at [1069, 675] on span "Correr" at bounding box center [1074, 672] width 91 height 15
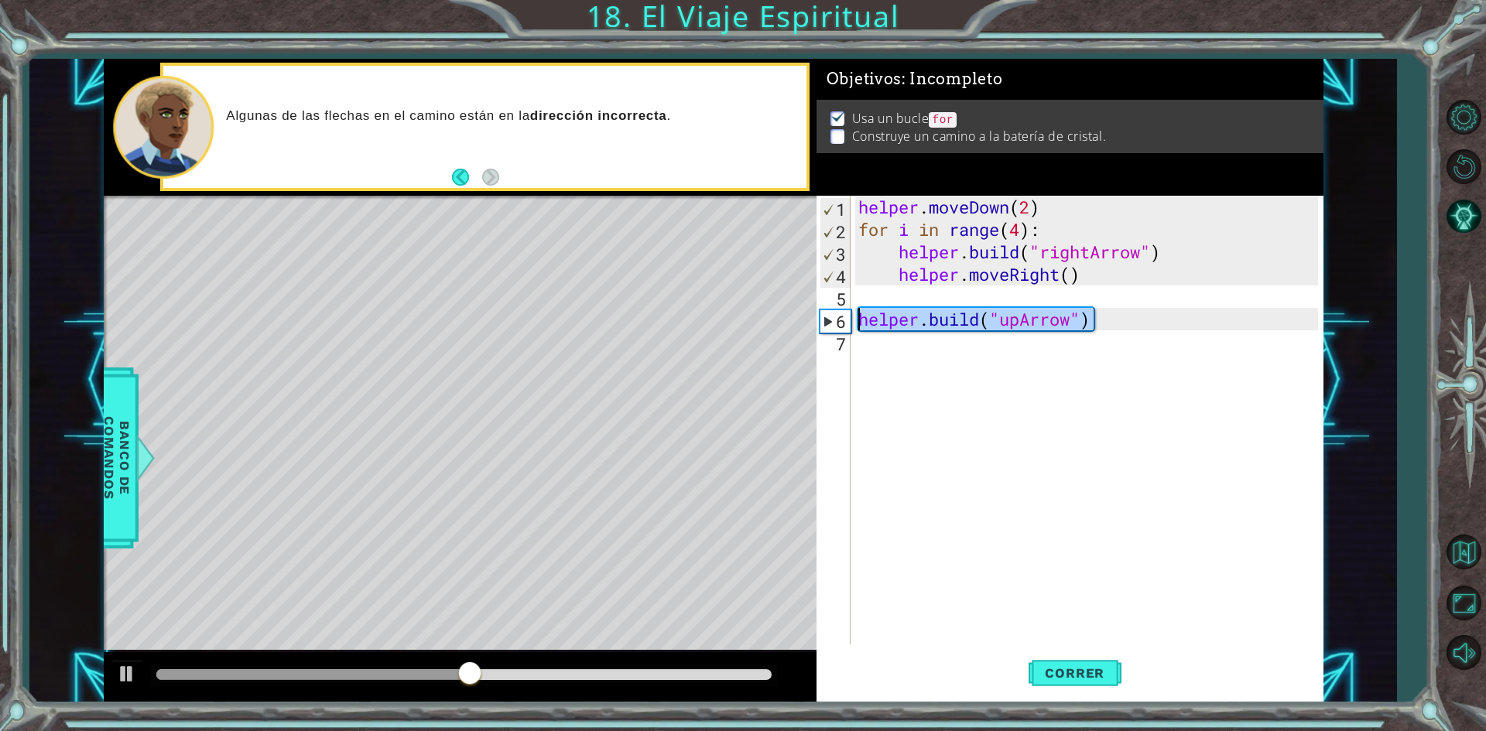
drag, startPoint x: 1103, startPoint y: 324, endPoint x: 860, endPoint y: 318, distance: 243.8
click at [860, 318] on div "helper . moveDown ( 2 ) for i in range ( 4 ) : helper . build ( "rightArrow" ) …" at bounding box center [1090, 443] width 470 height 494
type textarea "[DOMAIN_NAME]("upArrow")"
click at [905, 348] on div "helper . moveDown ( 2 ) for i in range ( 4 ) : helper . build ( "rightArrow" ) …" at bounding box center [1090, 443] width 470 height 494
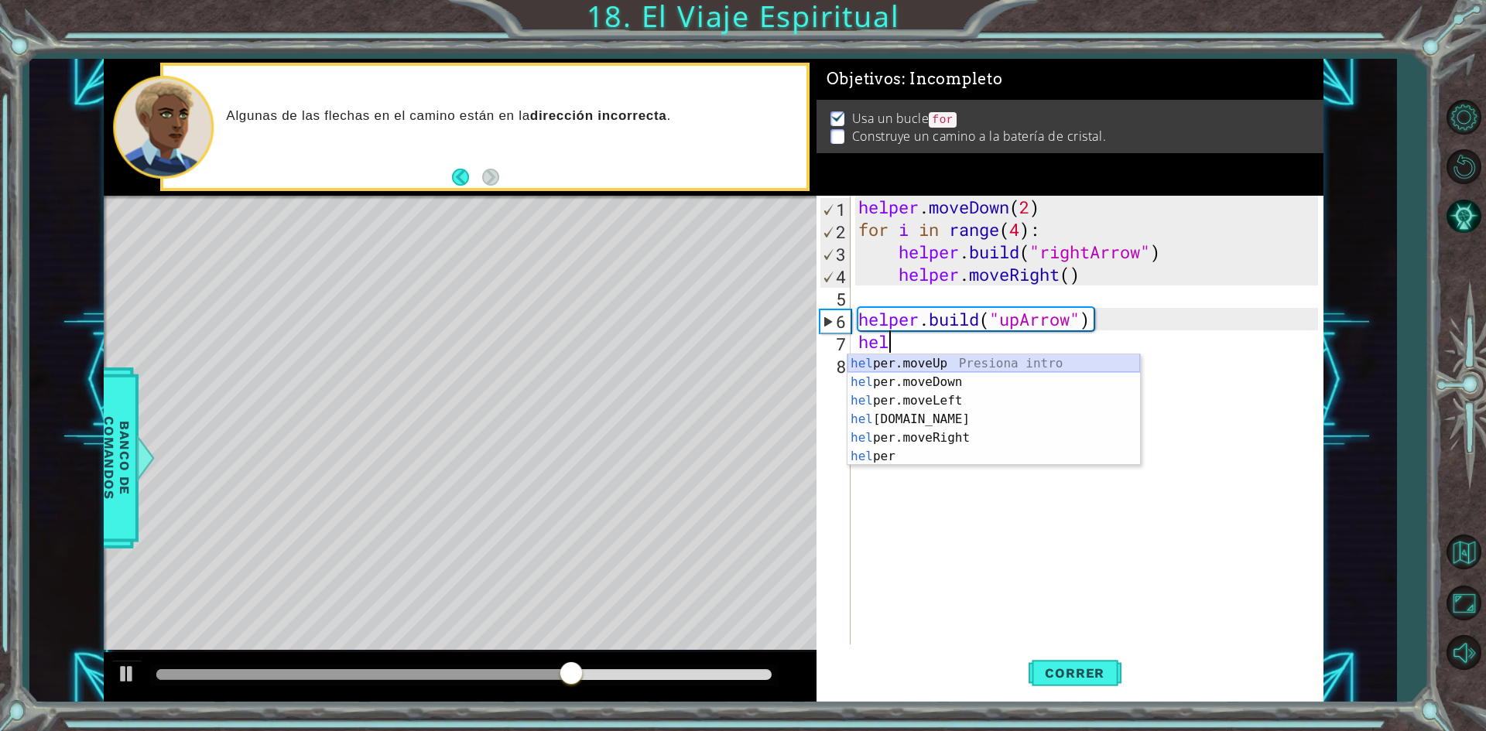
click at [966, 360] on div "hel per.moveUp Presiona intro hel per.moveDown Presiona intro hel per.moveLeft …" at bounding box center [993, 428] width 292 height 149
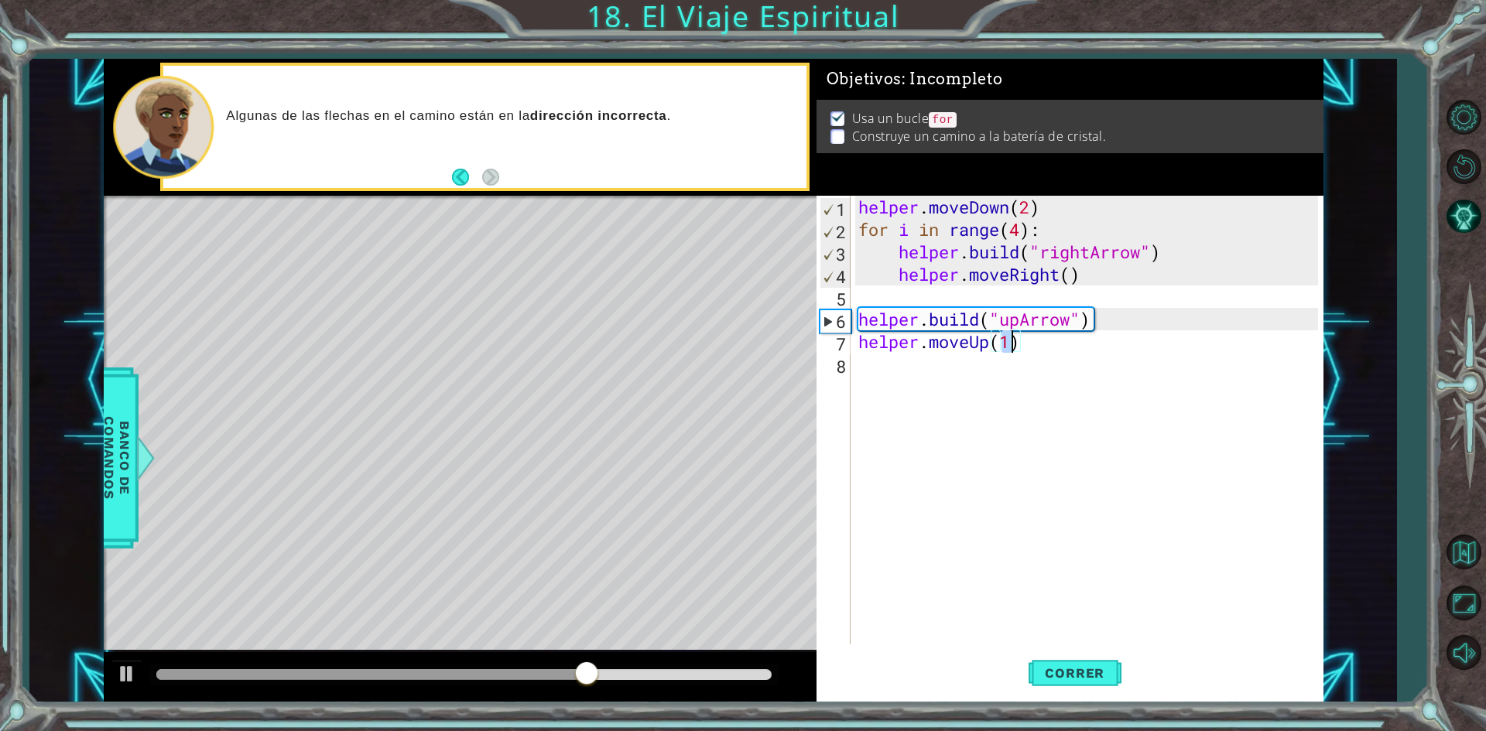
click at [1035, 345] on div "helper . moveDown ( 2 ) for i in range ( 4 ) : helper . build ( "rightArrow" ) …" at bounding box center [1090, 443] width 470 height 494
drag, startPoint x: 1110, startPoint y: 319, endPoint x: 812, endPoint y: 327, distance: 297.2
click at [812, 327] on div "1 ההההההההההההההההההההההההההההההההההההההההההההההההההההההההההההההההההההההההההההה…" at bounding box center [713, 381] width 1219 height 644
type textarea "[DOMAIN_NAME]("upArrow")"
click at [942, 375] on div "helper . moveDown ( 2 ) for i in range ( 4 ) : helper . build ( "rightArrow" ) …" at bounding box center [1090, 443] width 470 height 494
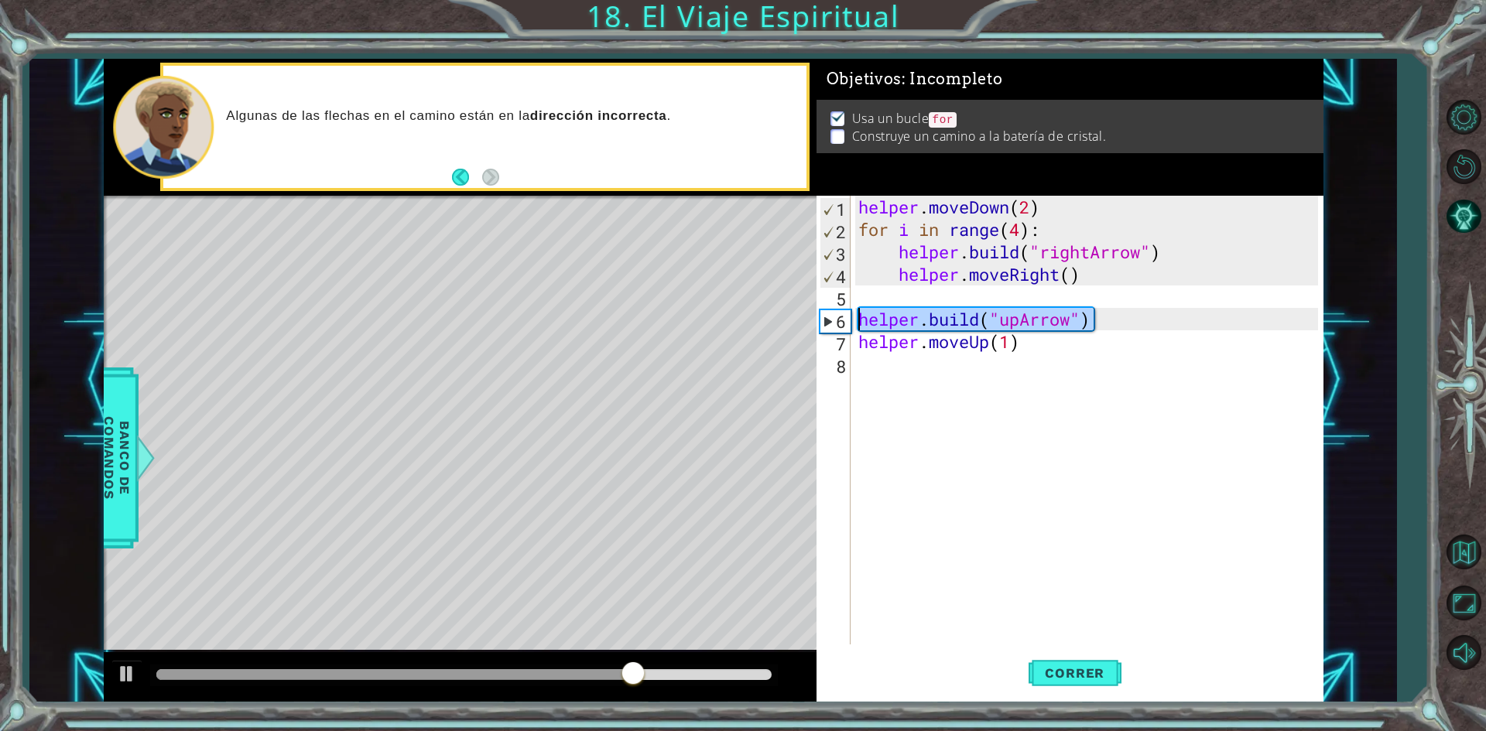
paste textarea "[DOMAIN_NAME]("upArrow")"
type textarea "[DOMAIN_NAME]("upArrow")"
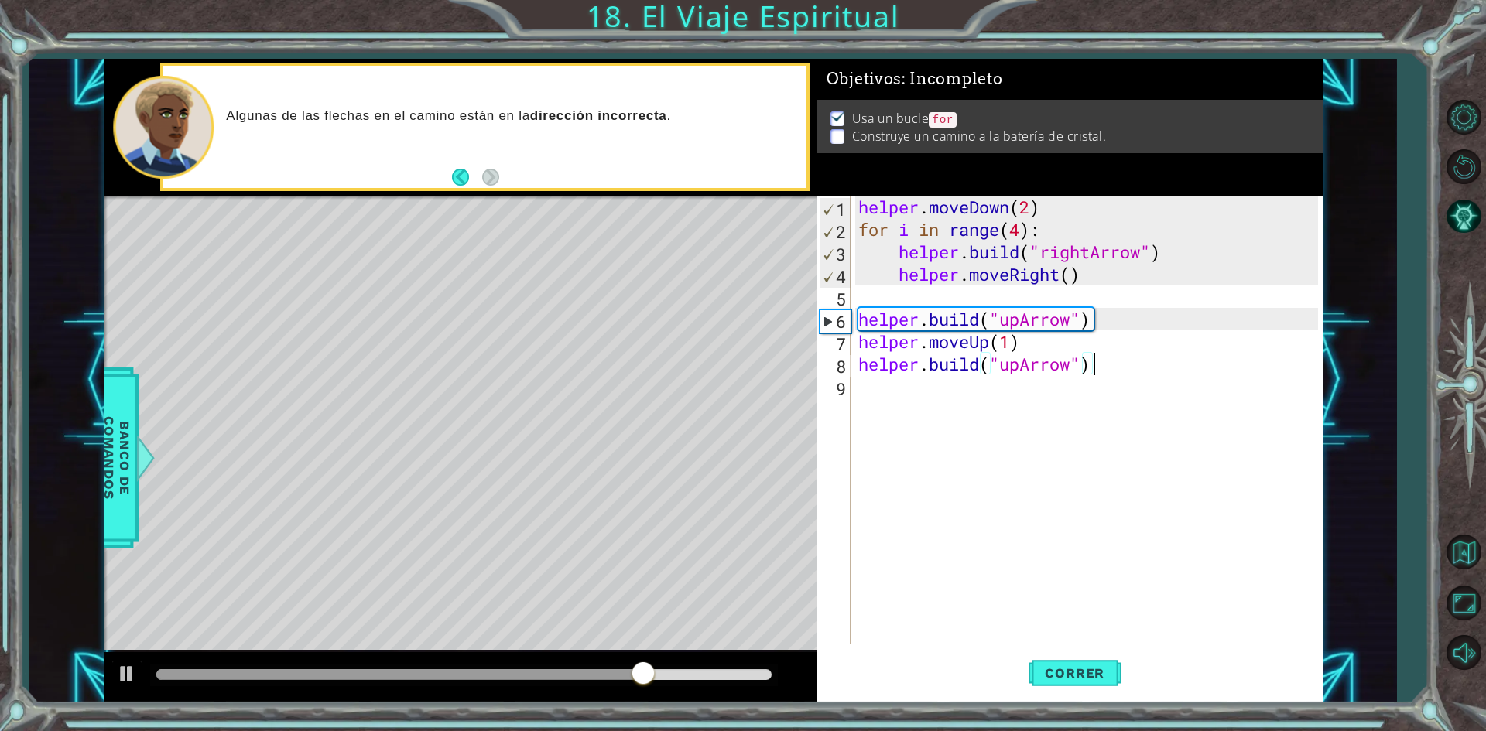
click at [983, 474] on div "helper . moveDown ( 2 ) for i in range ( 4 ) : helper . build ( "rightArrow" ) …" at bounding box center [1090, 443] width 470 height 494
click at [1062, 673] on span "Correr" at bounding box center [1074, 672] width 91 height 15
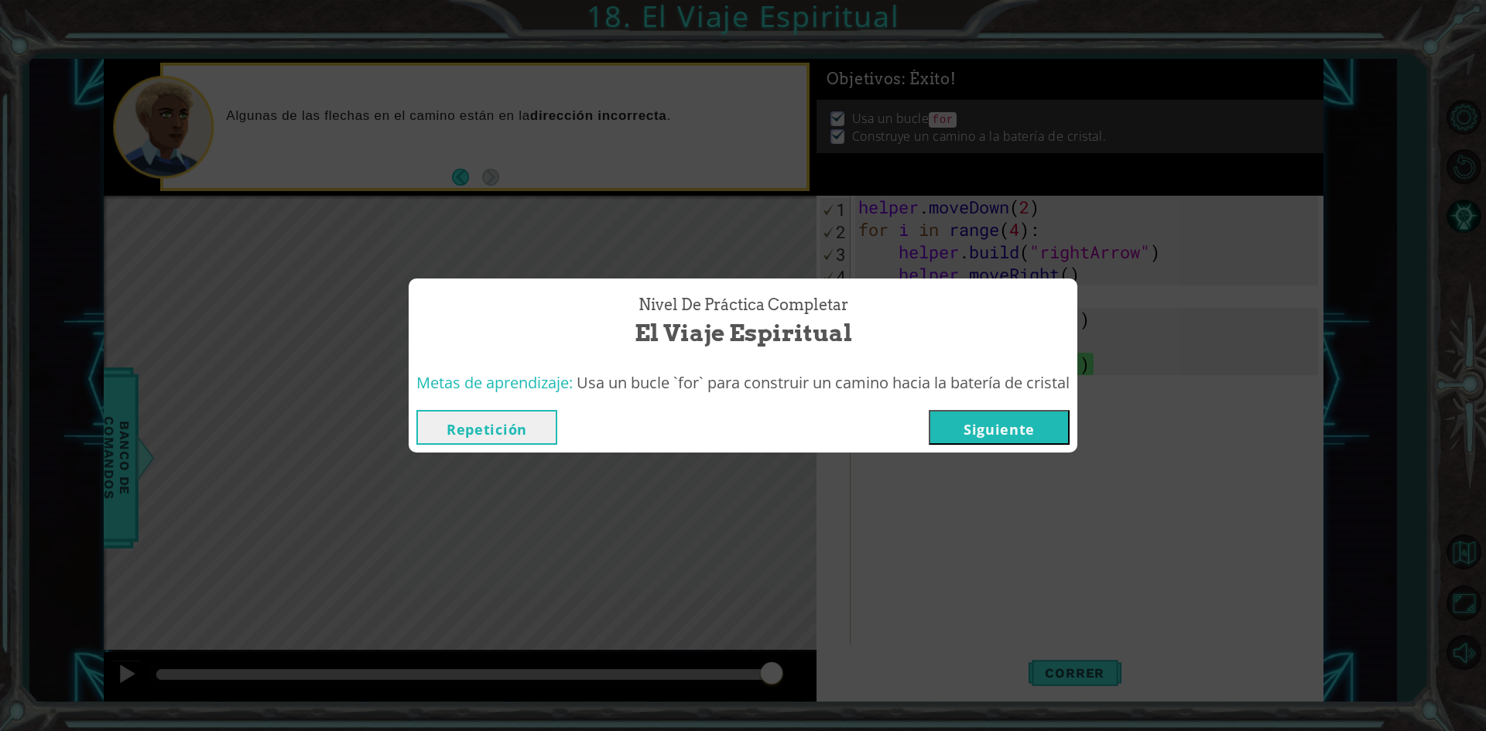
click at [989, 429] on button "Siguiente" at bounding box center [999, 427] width 141 height 35
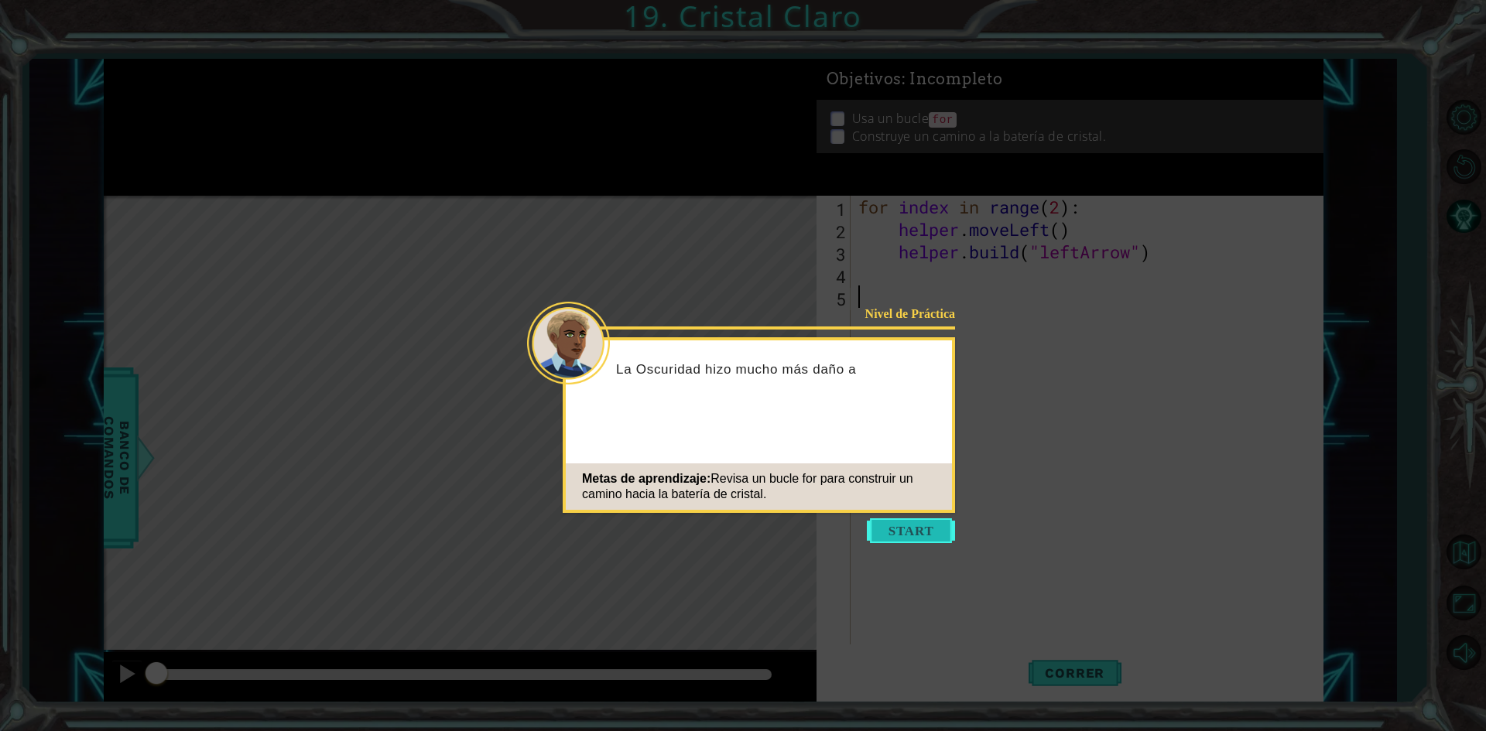
click at [909, 525] on button "Start" at bounding box center [911, 530] width 88 height 25
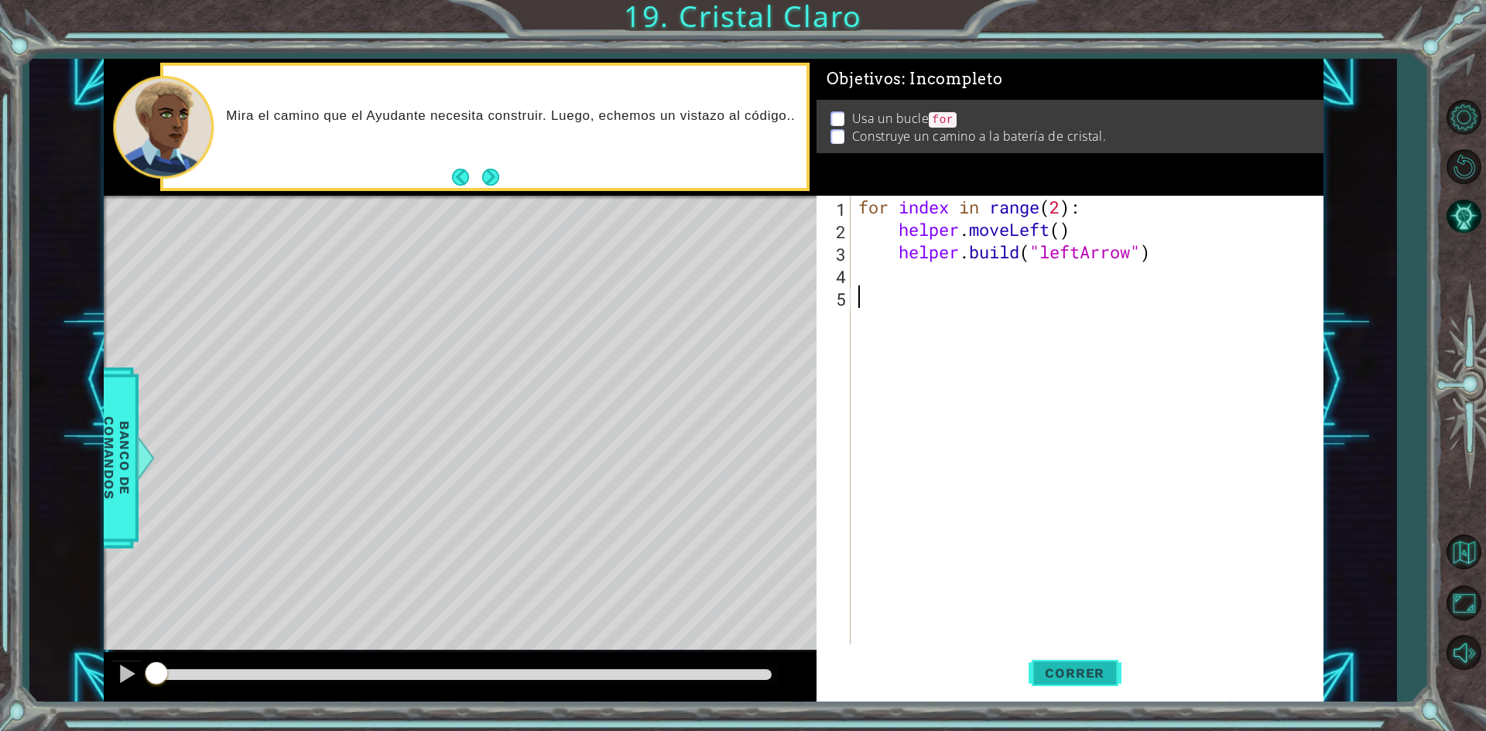
click at [1067, 686] on button "Correr" at bounding box center [1074, 673] width 93 height 50
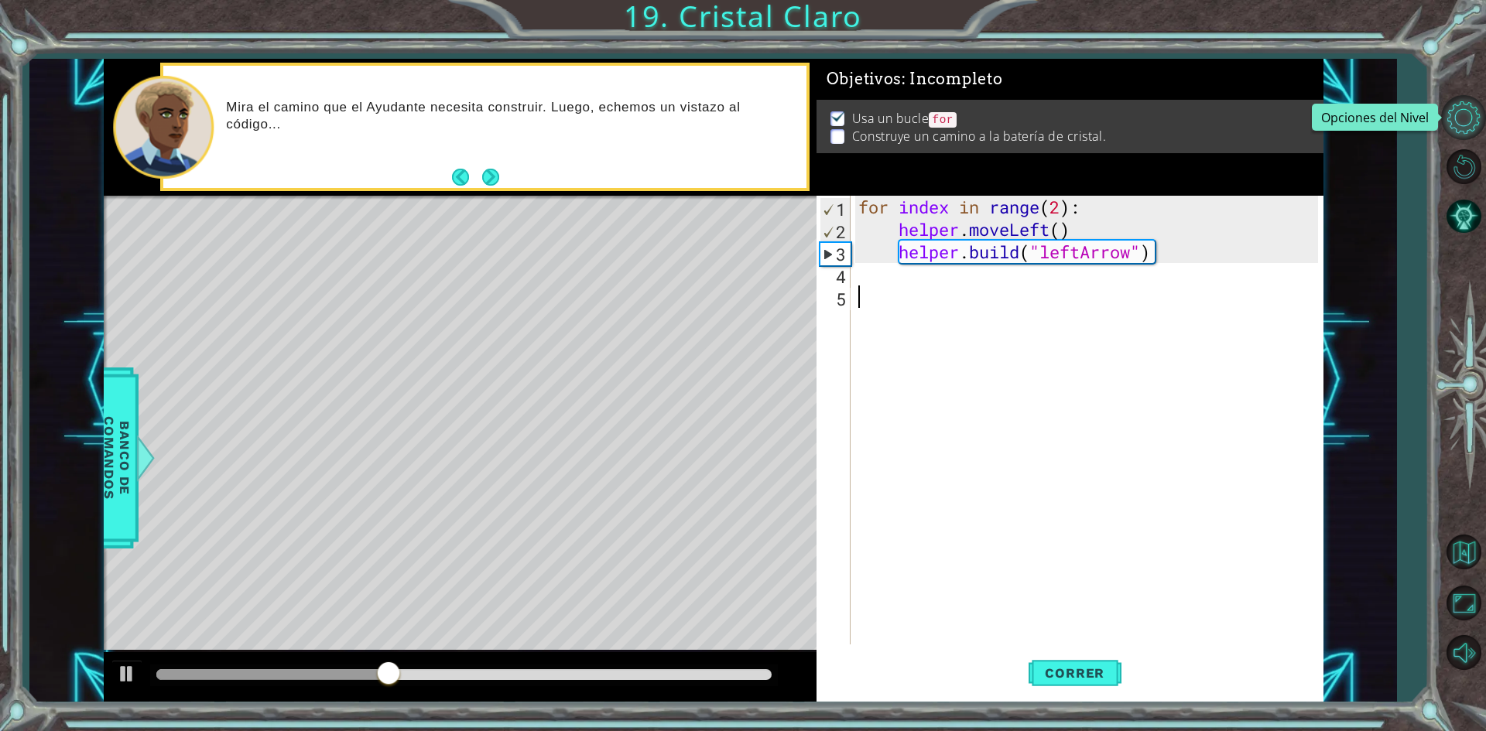
click at [1467, 126] on button "Opciones del Nivel" at bounding box center [1463, 117] width 45 height 45
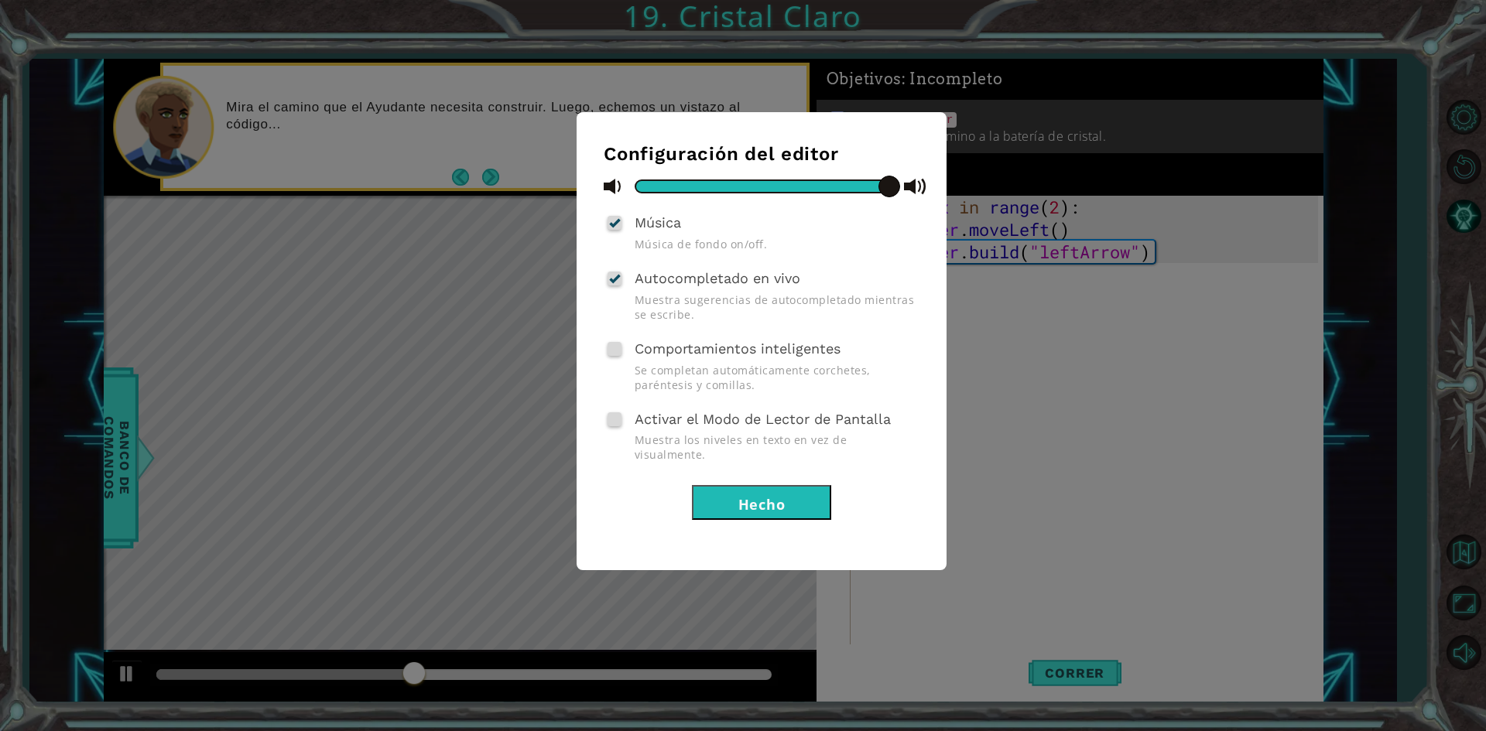
click at [764, 487] on button "Hecho" at bounding box center [761, 502] width 139 height 35
